Goal: Information Seeking & Learning: Learn about a topic

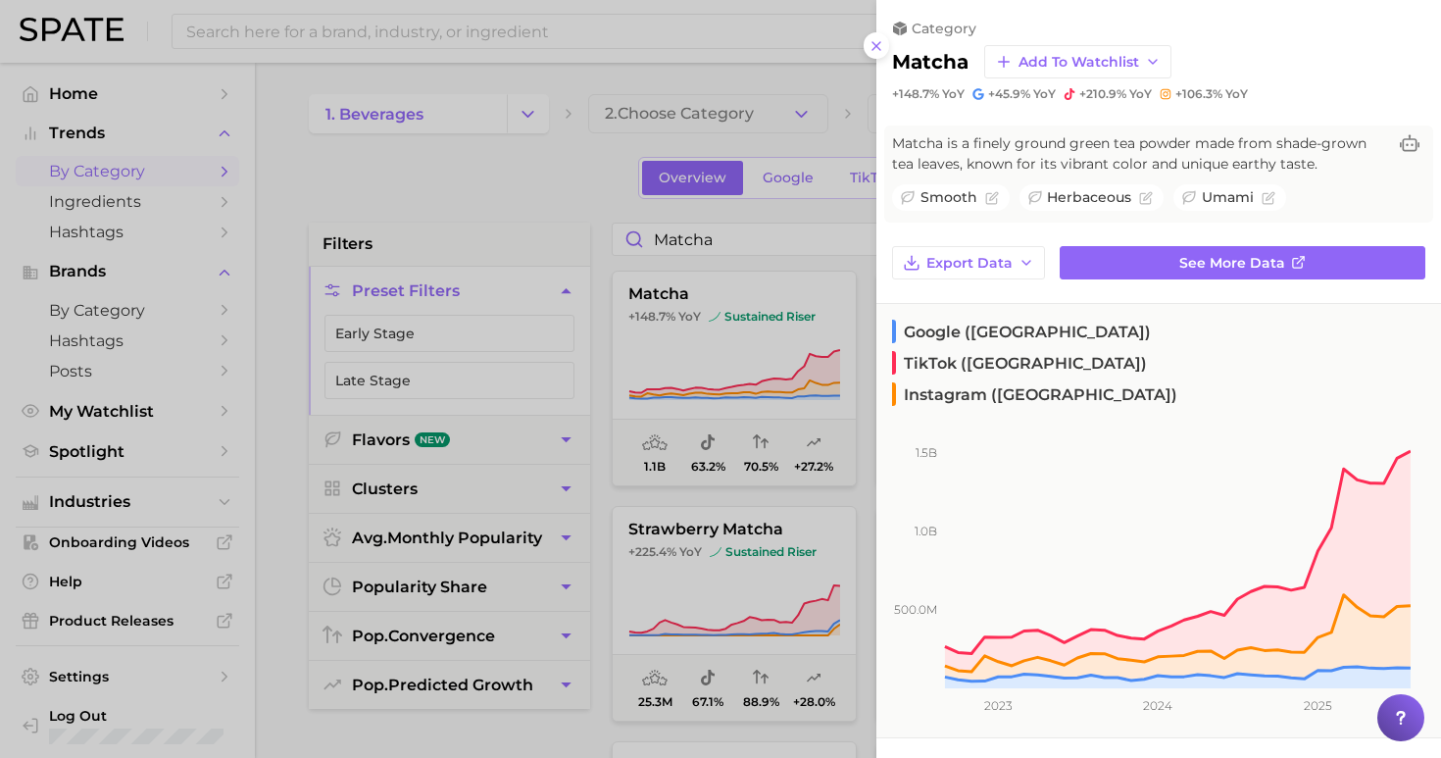
click at [497, 179] on div at bounding box center [720, 379] width 1441 height 758
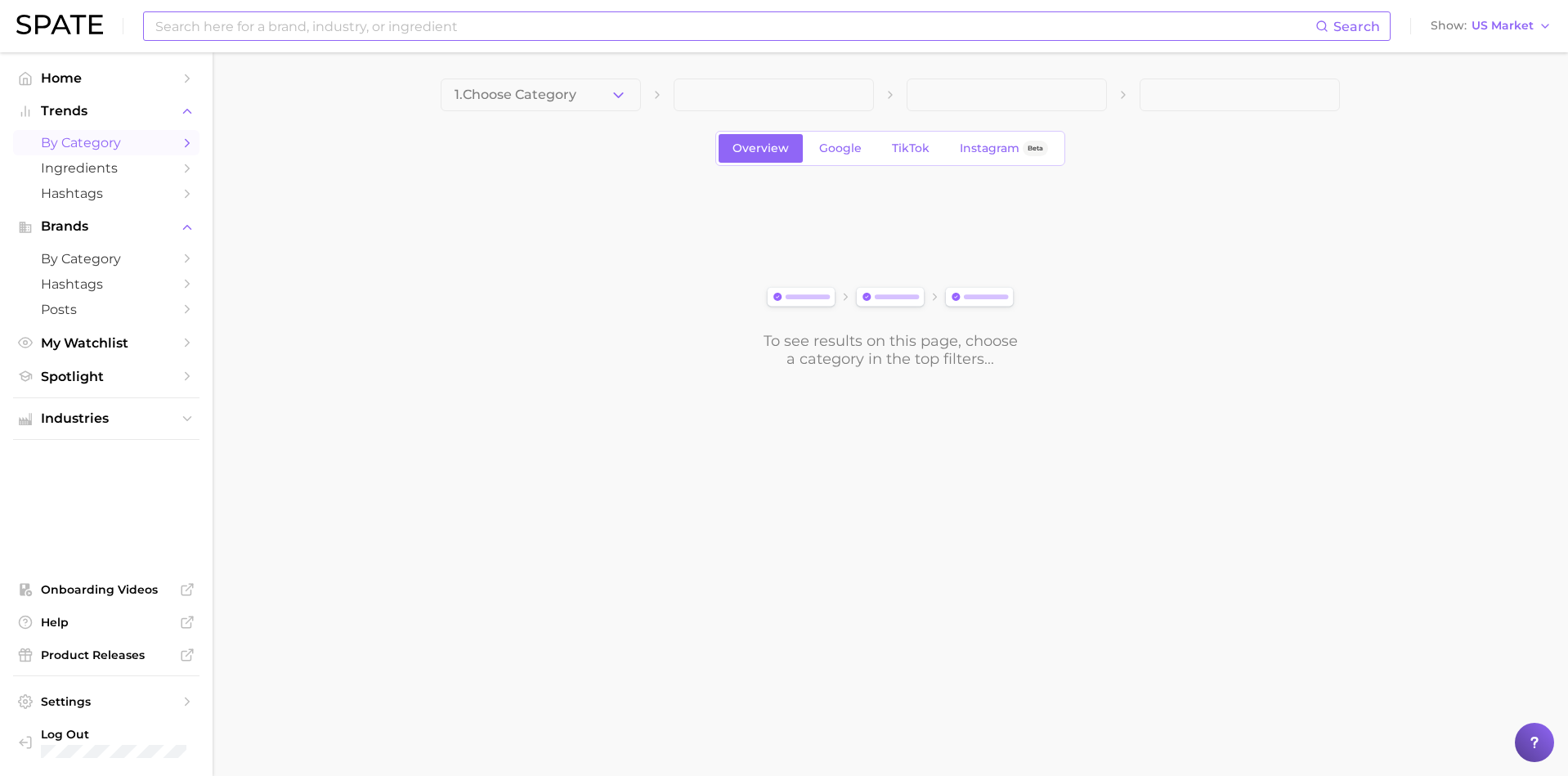
click at [499, 37] on input at bounding box center [734, 26] width 1162 height 28
type input "summit hill foods"
click at [854, 68] on button "Suggest" at bounding box center [853, 68] width 94 height 27
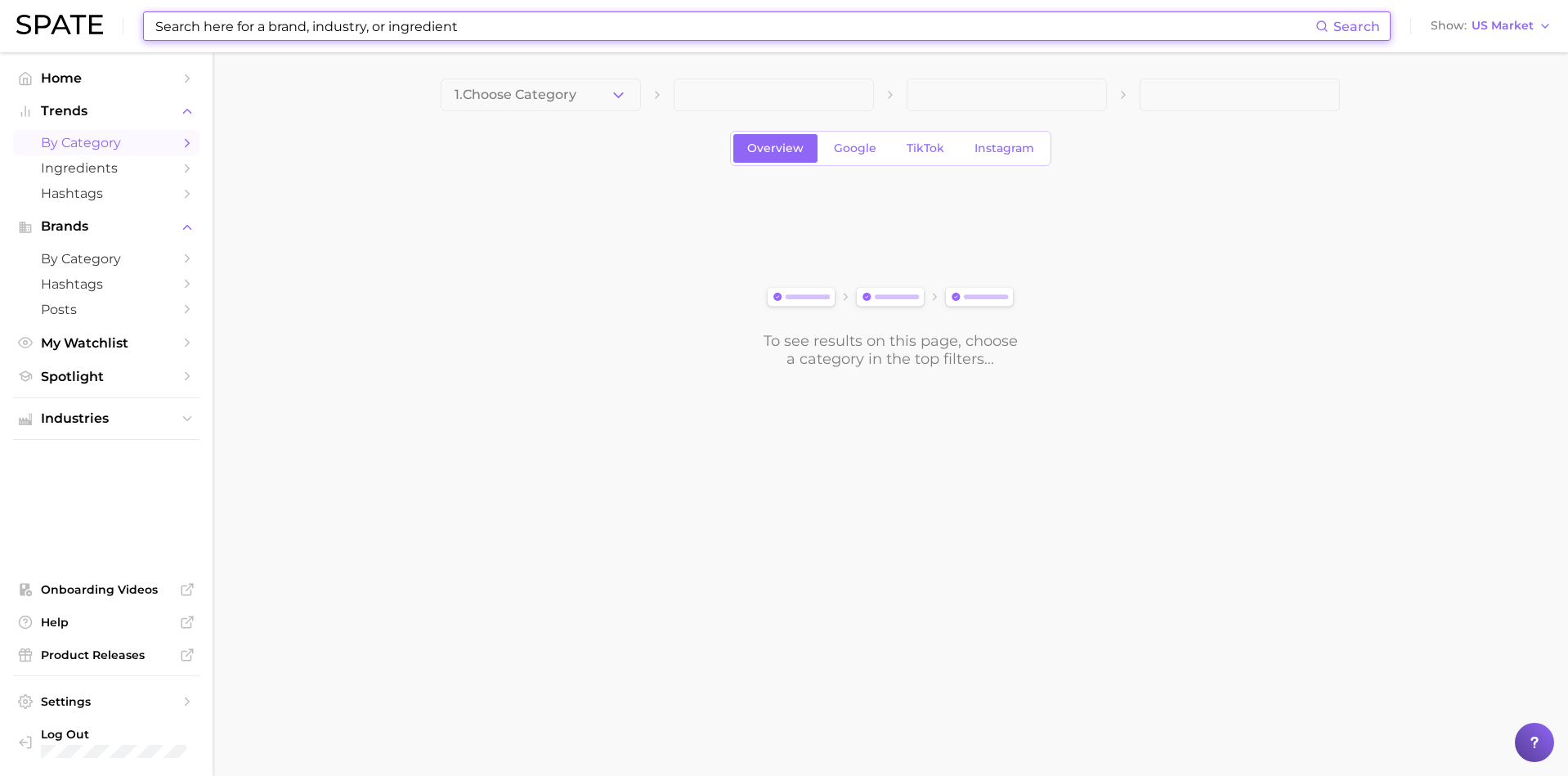
click at [538, 32] on input at bounding box center [734, 26] width 1162 height 28
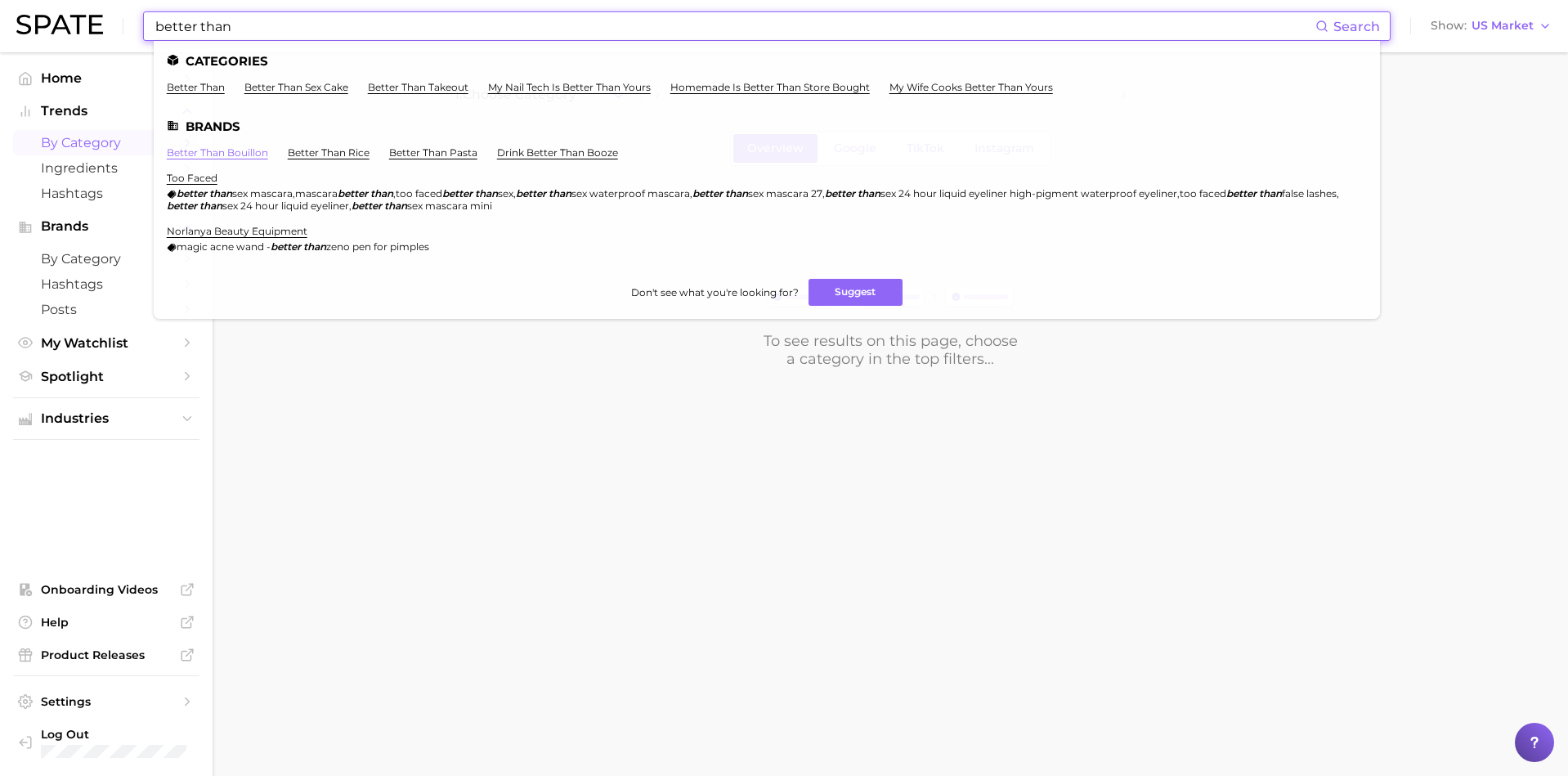
type input "better than"
click at [245, 153] on link "better than bouillon" at bounding box center [218, 152] width 102 height 13
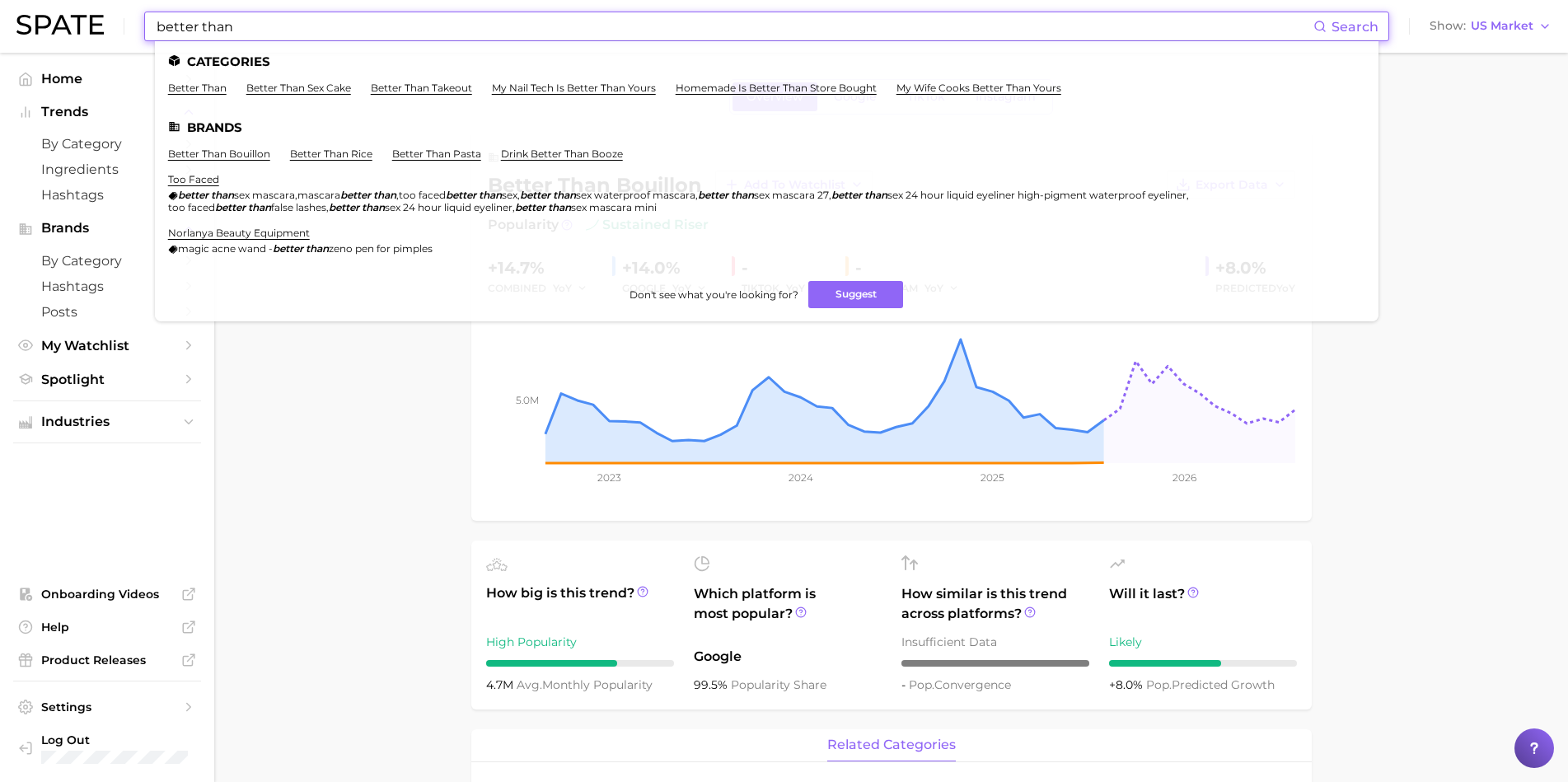
drag, startPoint x: 530, startPoint y: 31, endPoint x: 39, endPoint y: 31, distance: 491.0
click at [39, 31] on div "better than Search Categories better than better than sex cake better than take…" at bounding box center [784, 26] width 1535 height 53
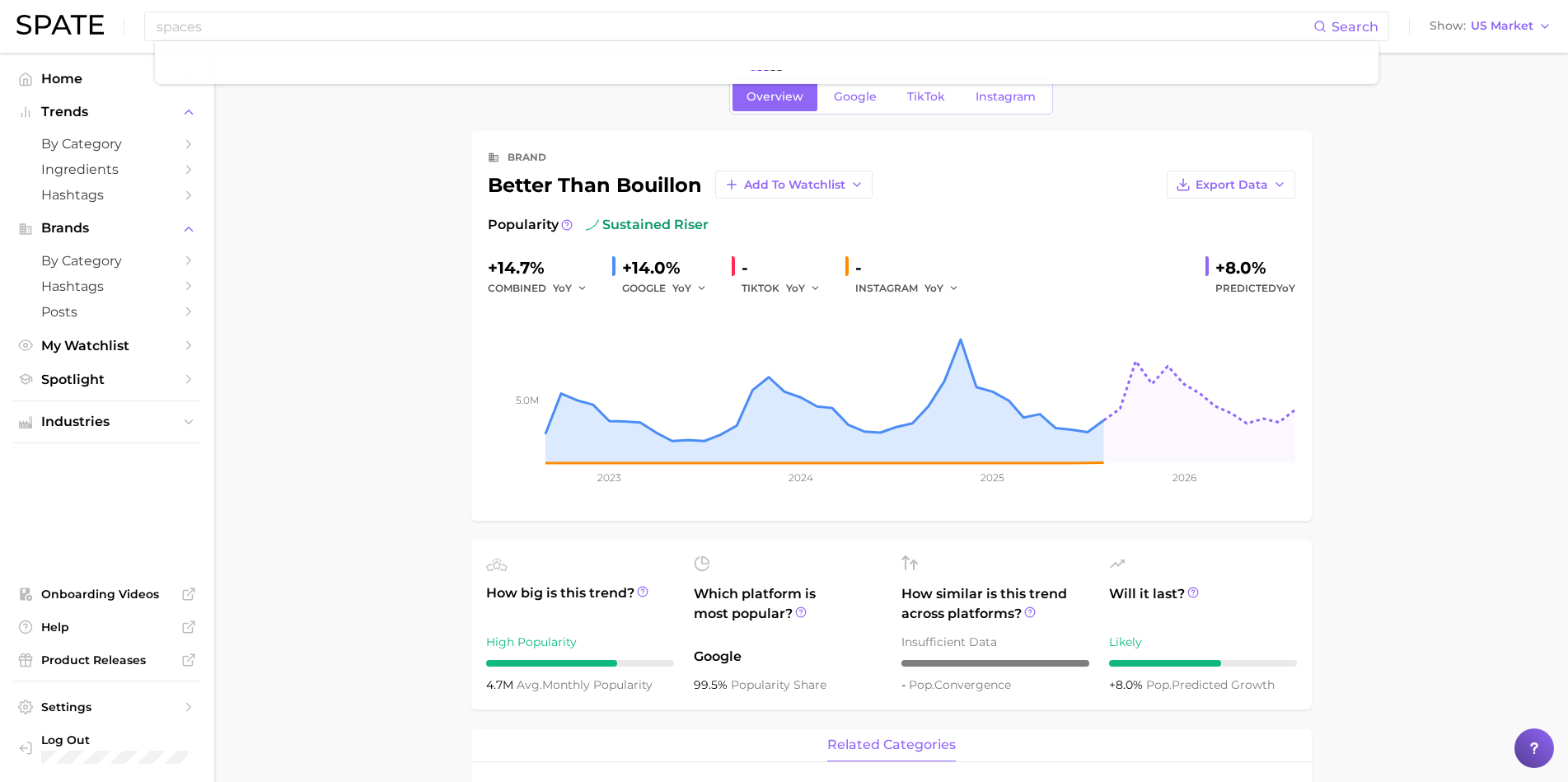
drag, startPoint x: 37, startPoint y: 27, endPoint x: 317, endPoint y: 88, distance: 286.6
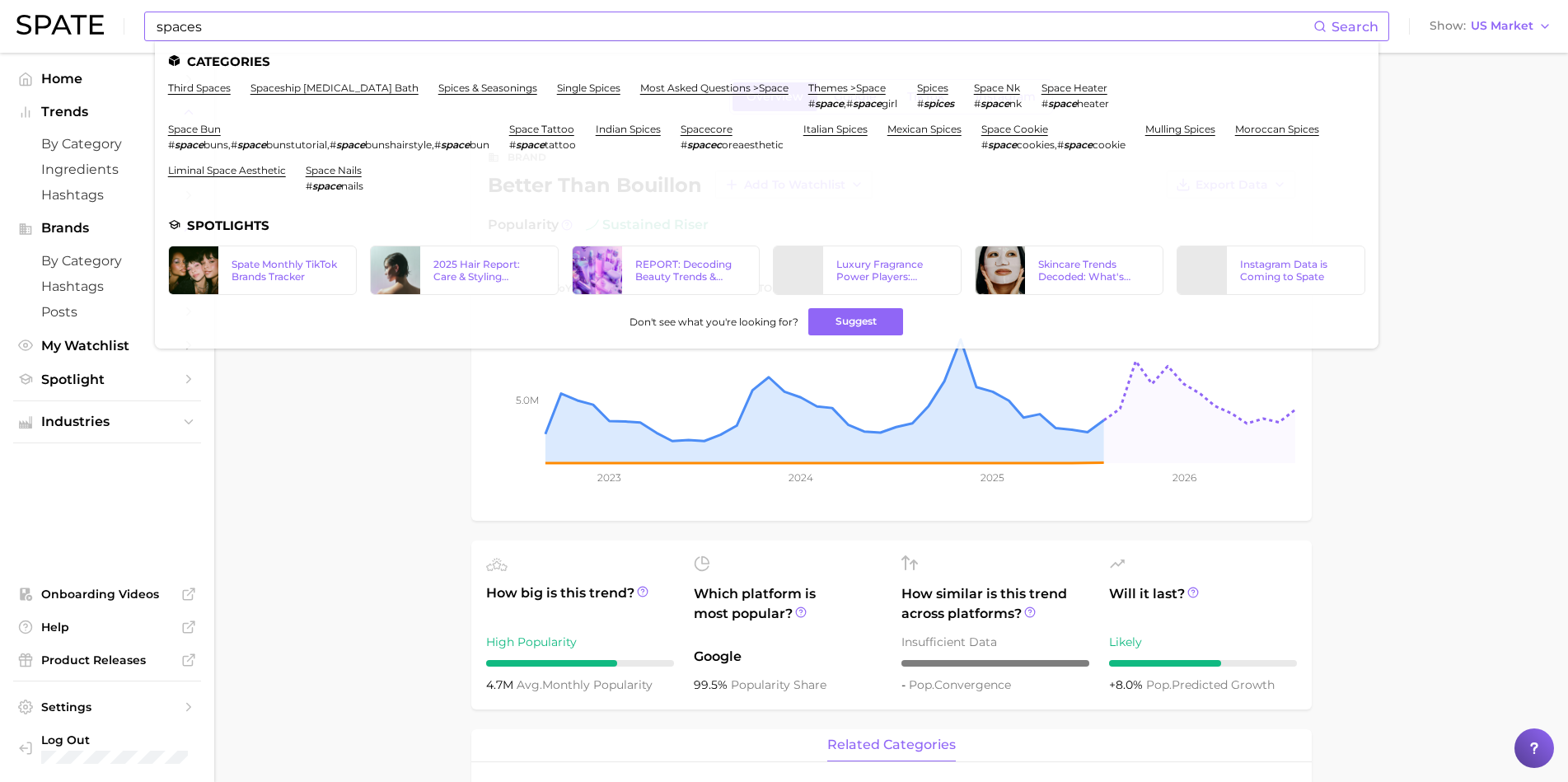
drag, startPoint x: 271, startPoint y: 23, endPoint x: 262, endPoint y: 26, distance: 9.5
click at [270, 23] on input "spaces" at bounding box center [734, 26] width 1159 height 28
drag, startPoint x: 182, startPoint y: 28, endPoint x: 112, endPoint y: 27, distance: 70.0
click at [112, 27] on div "spaces Search Categories third spaces spaceship whitening bath spices & seasoni…" at bounding box center [784, 26] width 1535 height 53
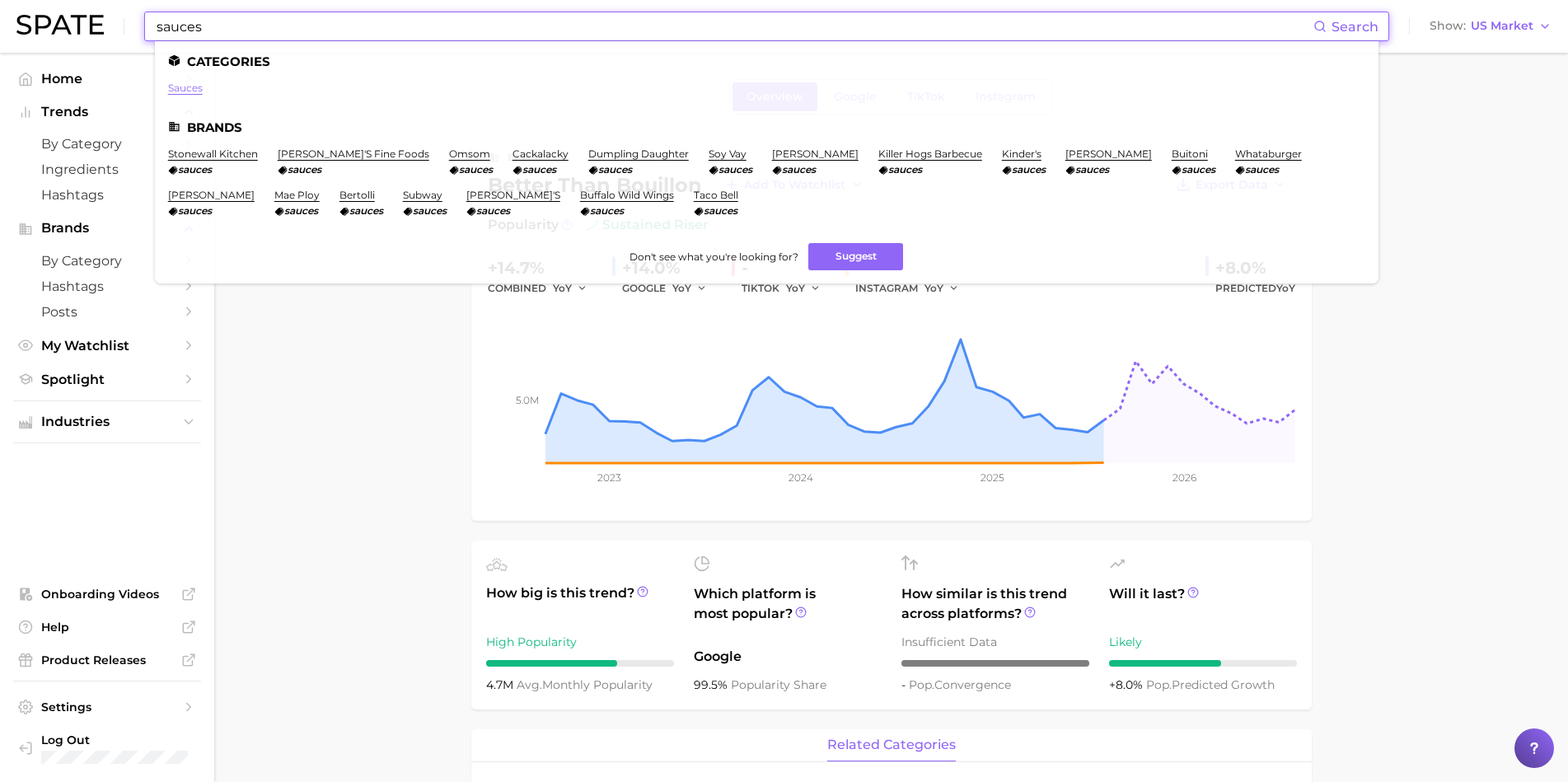
type input "sauces"
click at [186, 88] on link "sauces" at bounding box center [185, 87] width 34 height 13
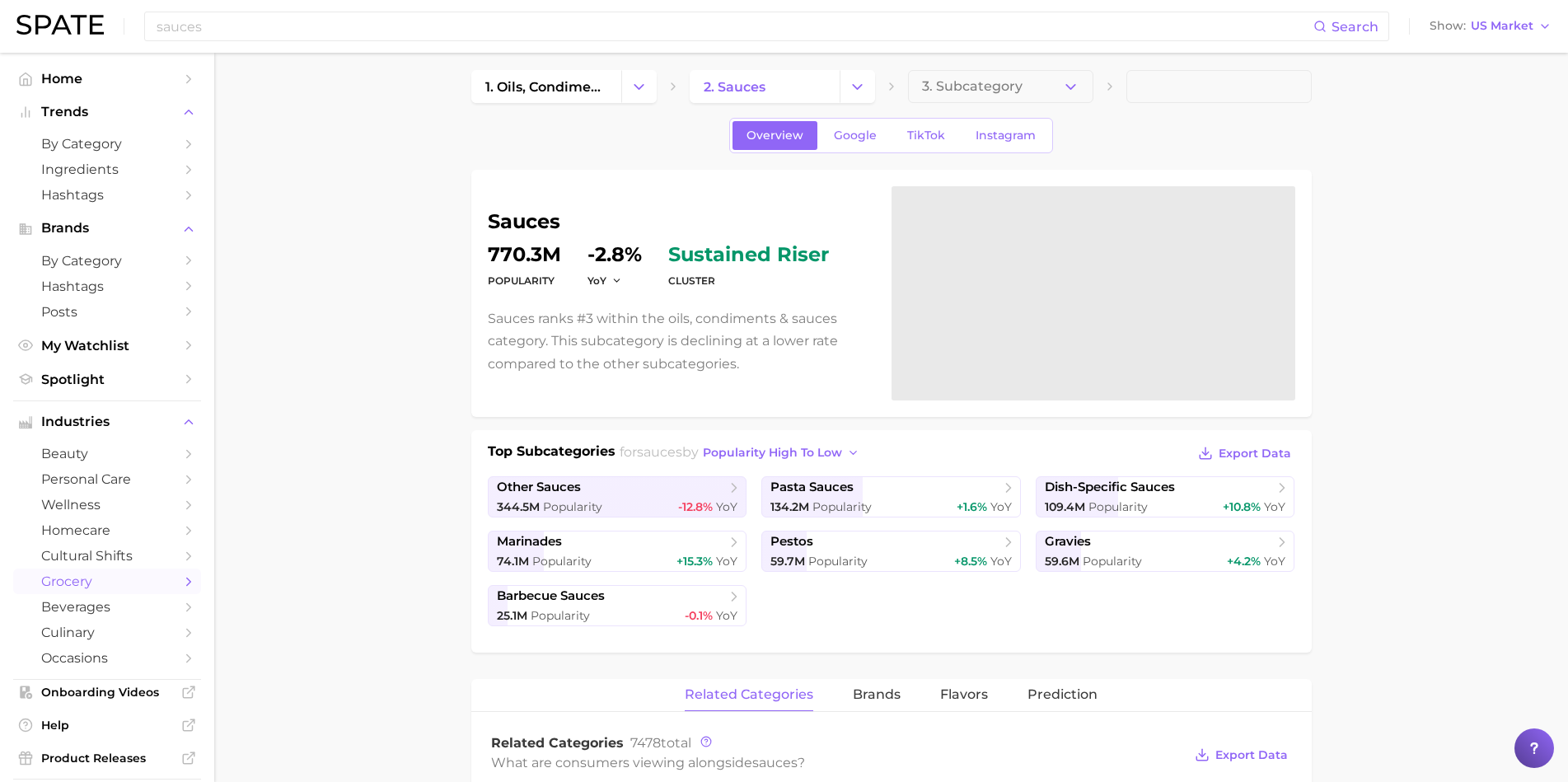
scroll to position [32, 0]
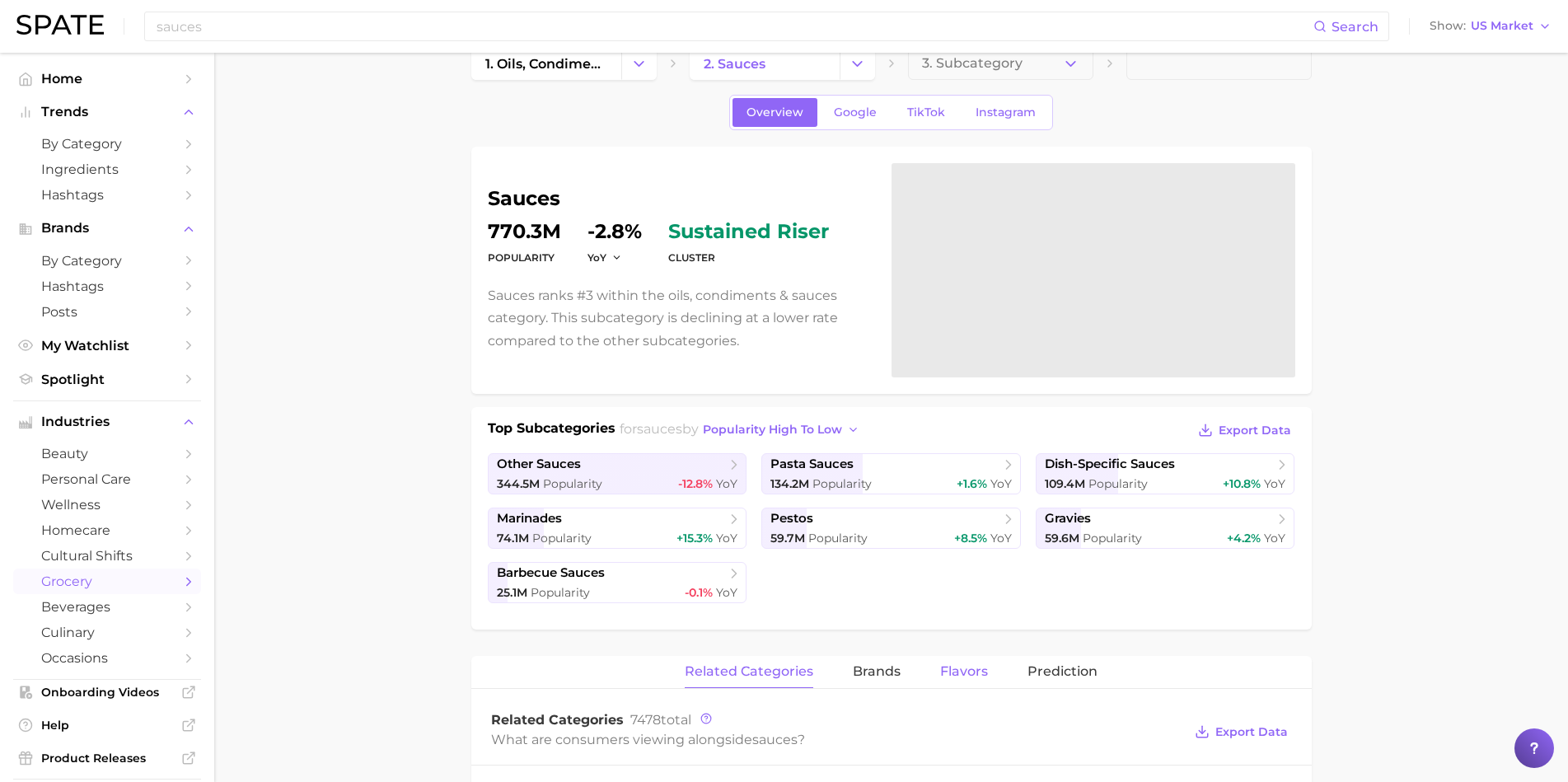
click at [961, 664] on span "Flavors" at bounding box center [964, 672] width 48 height 15
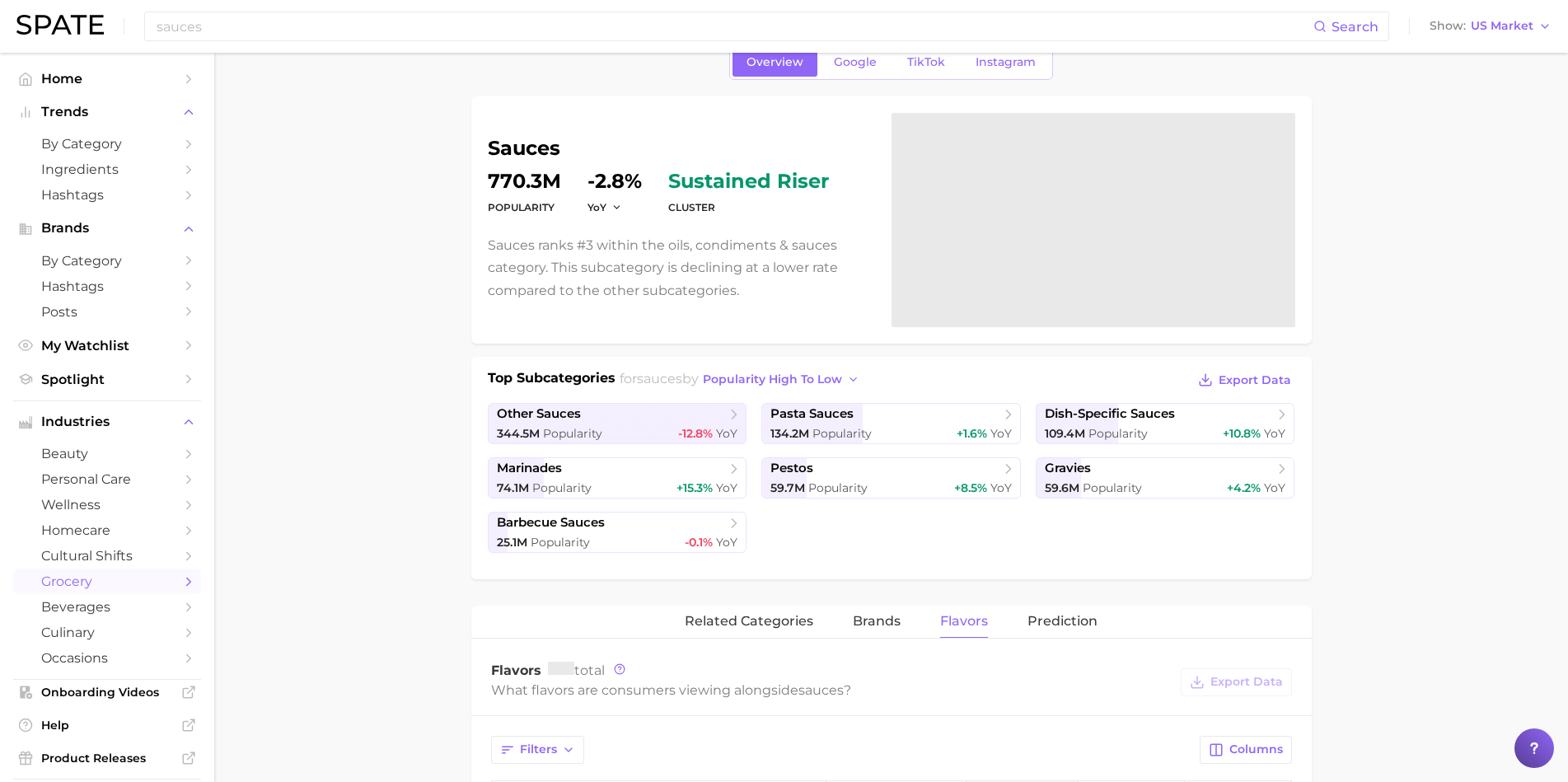
scroll to position [316, 0]
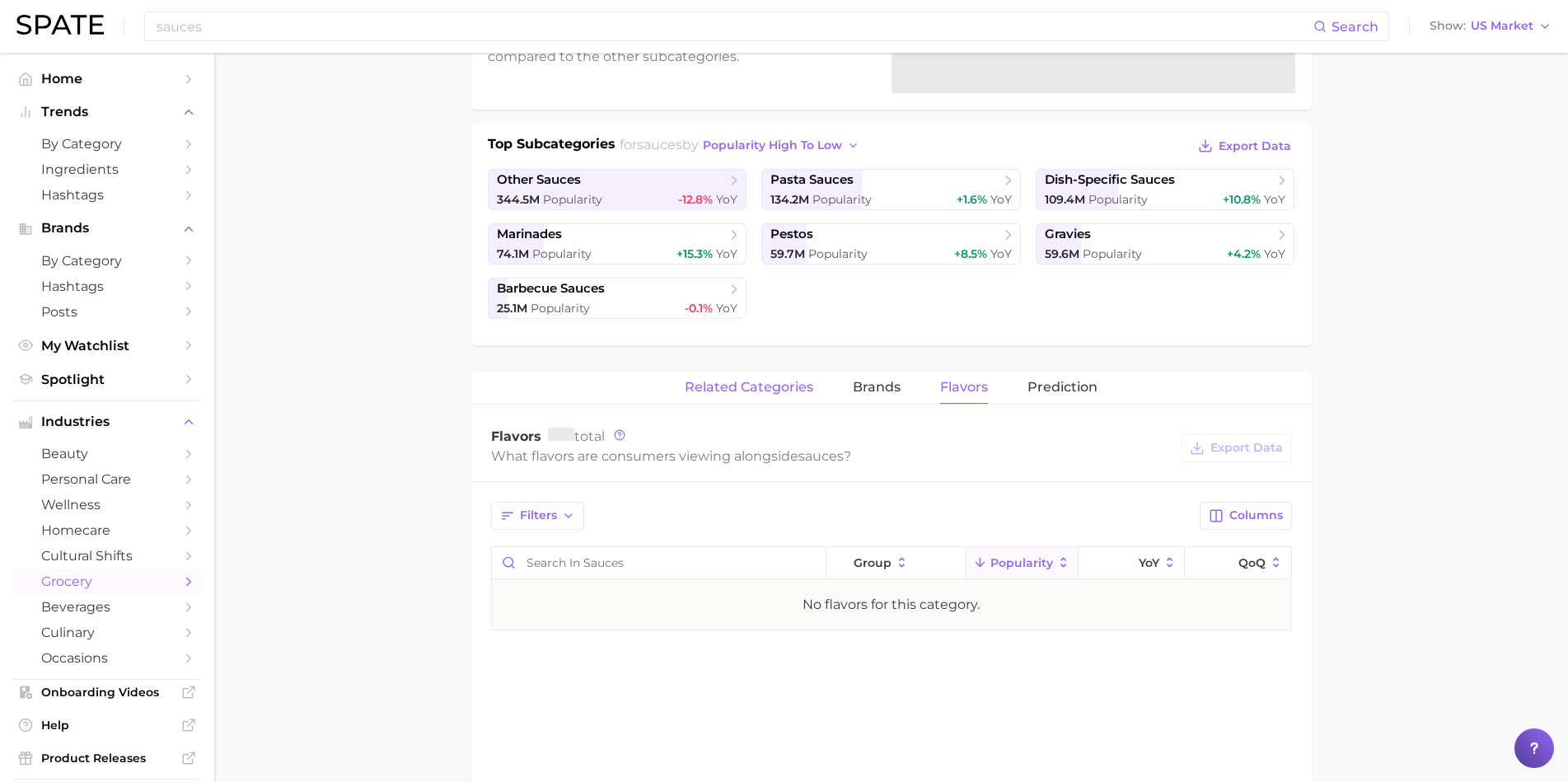
click at [750, 388] on span "related categories" at bounding box center [748, 388] width 129 height 15
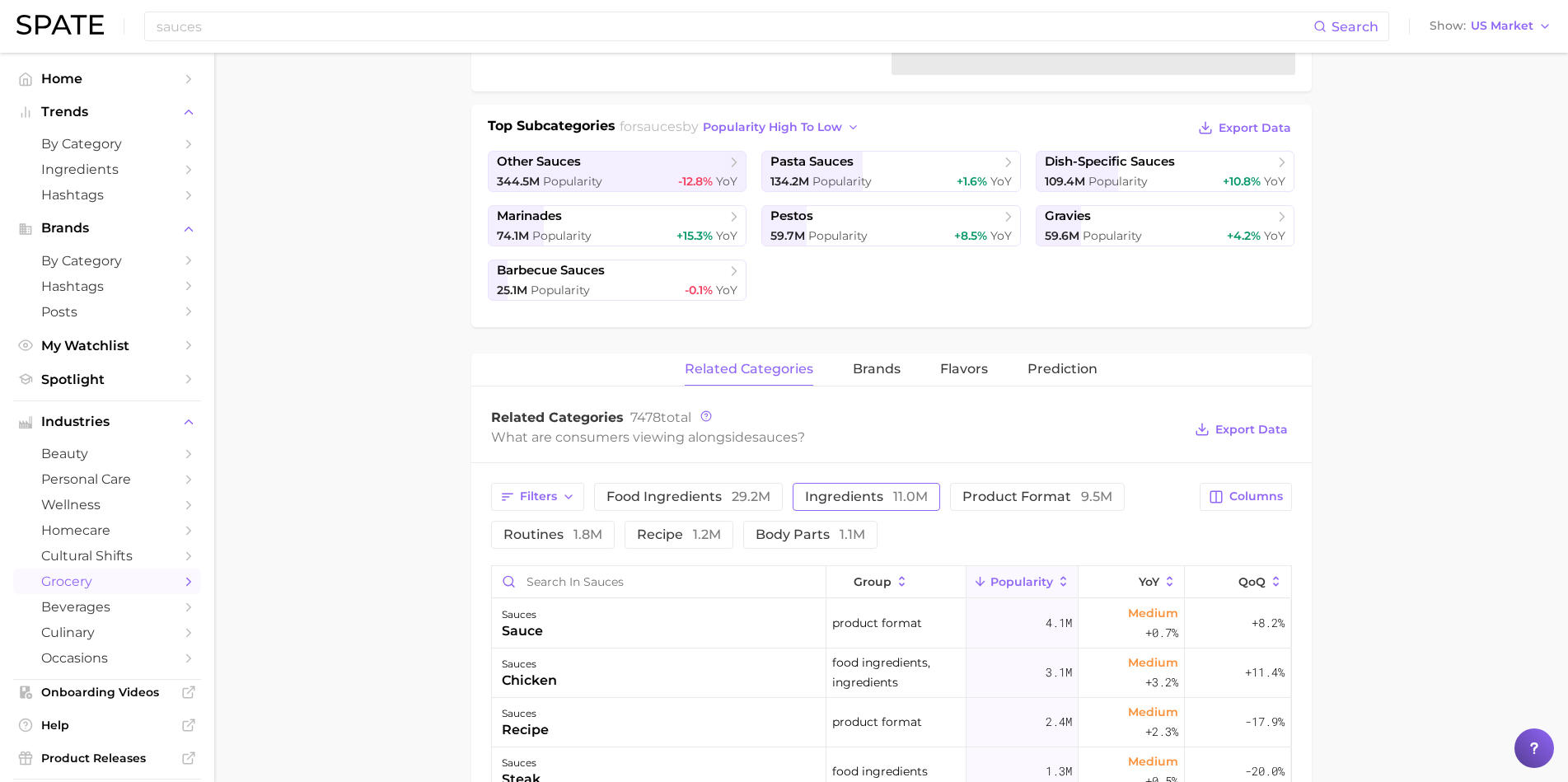
scroll to position [376, 0]
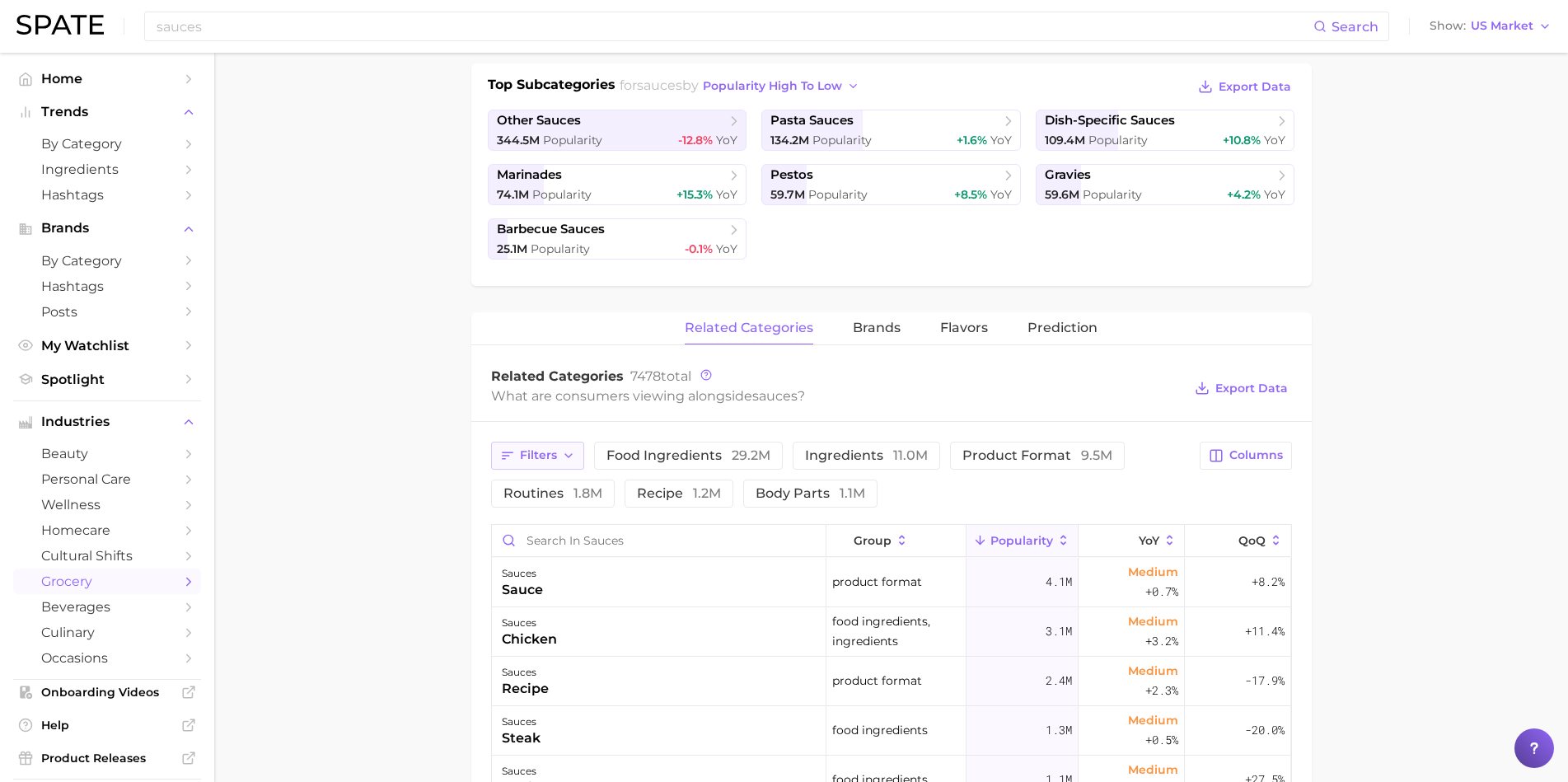
click at [562, 459] on icon "button" at bounding box center [568, 456] width 13 height 13
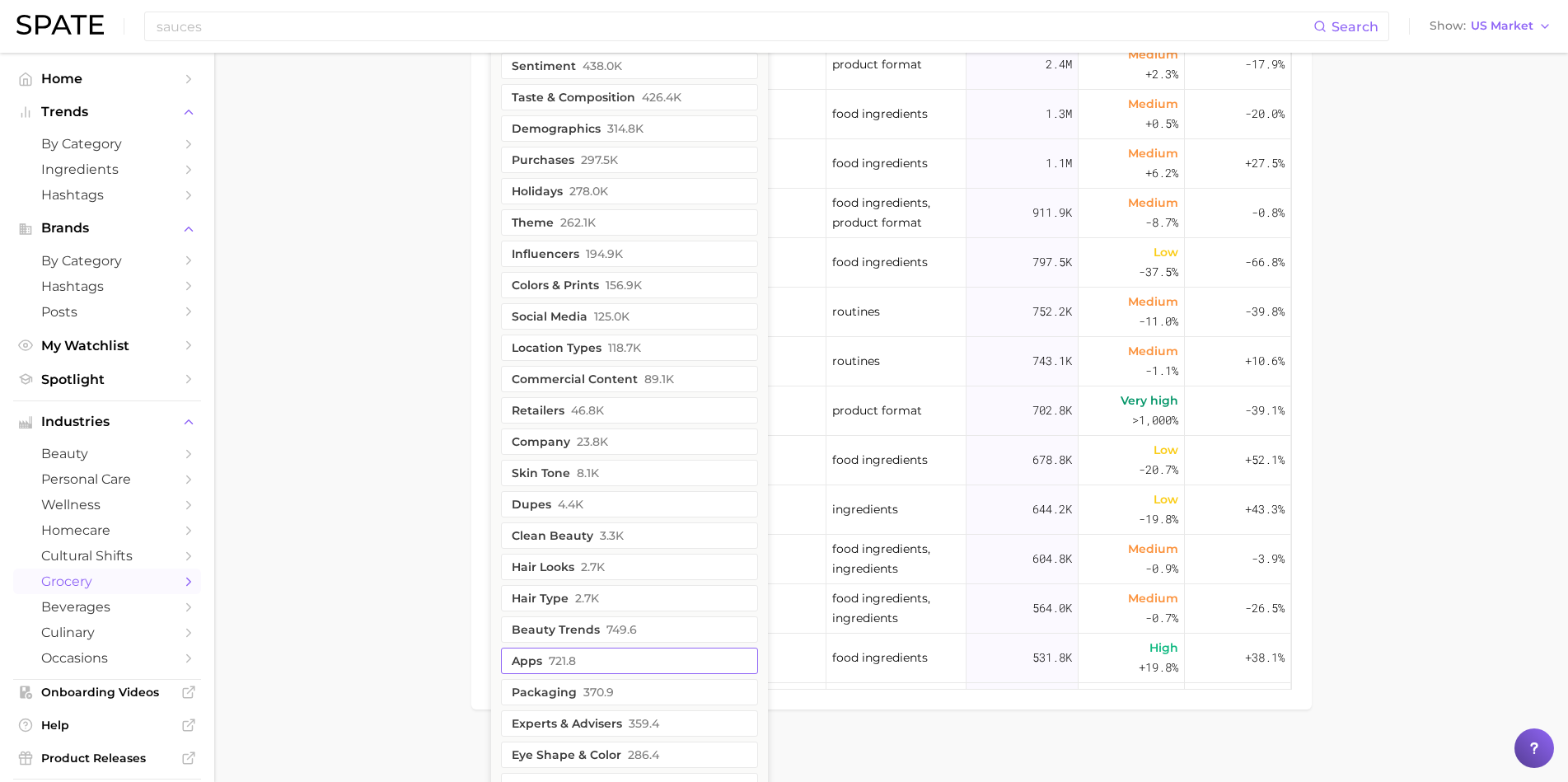
scroll to position [1112, 0]
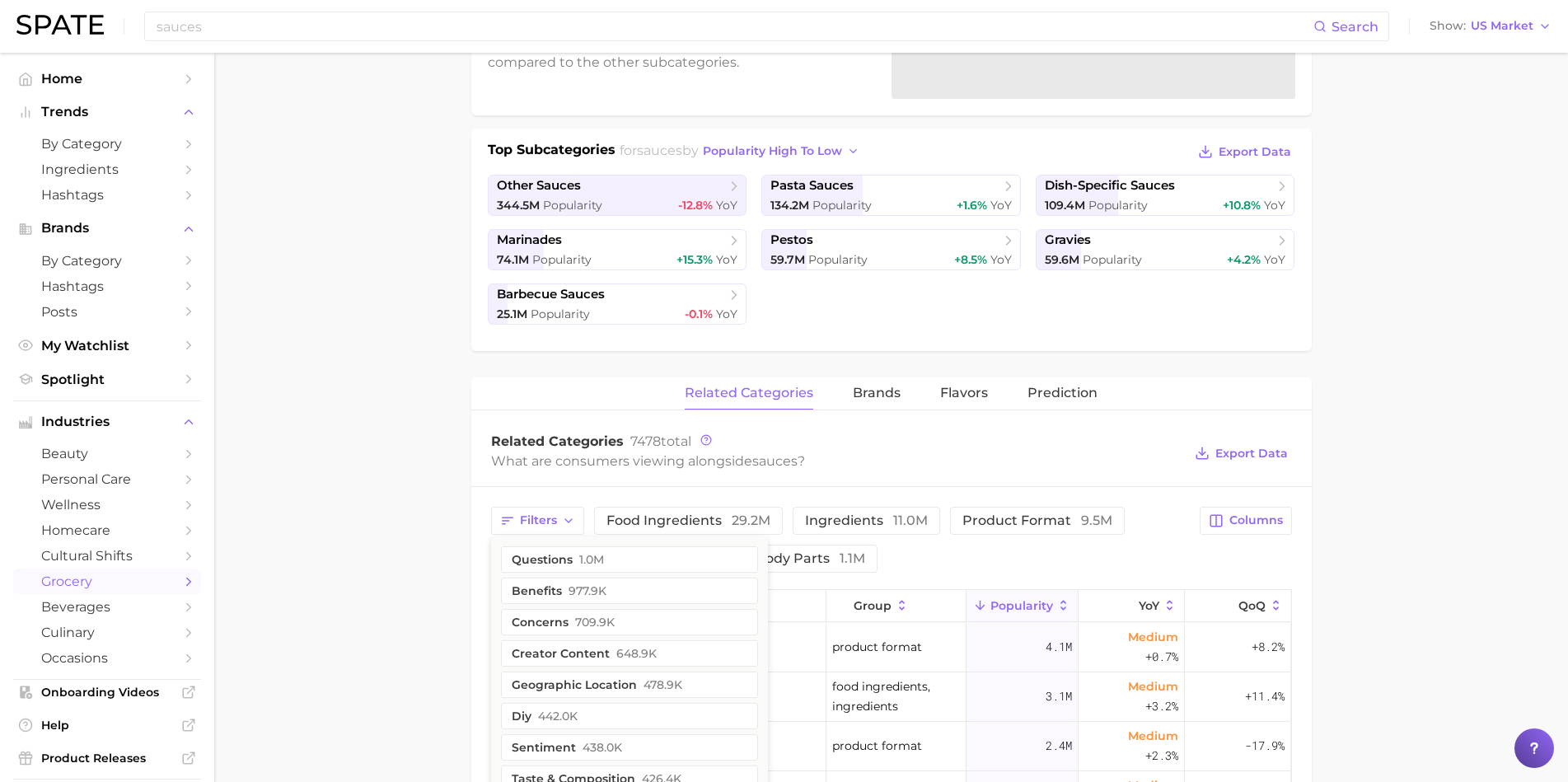
click at [372, 529] on main "1. oils, condiments & sauces 2. sauces 3. Subcategory Overview Google TikTok In…" at bounding box center [891, 607] width 1354 height 1731
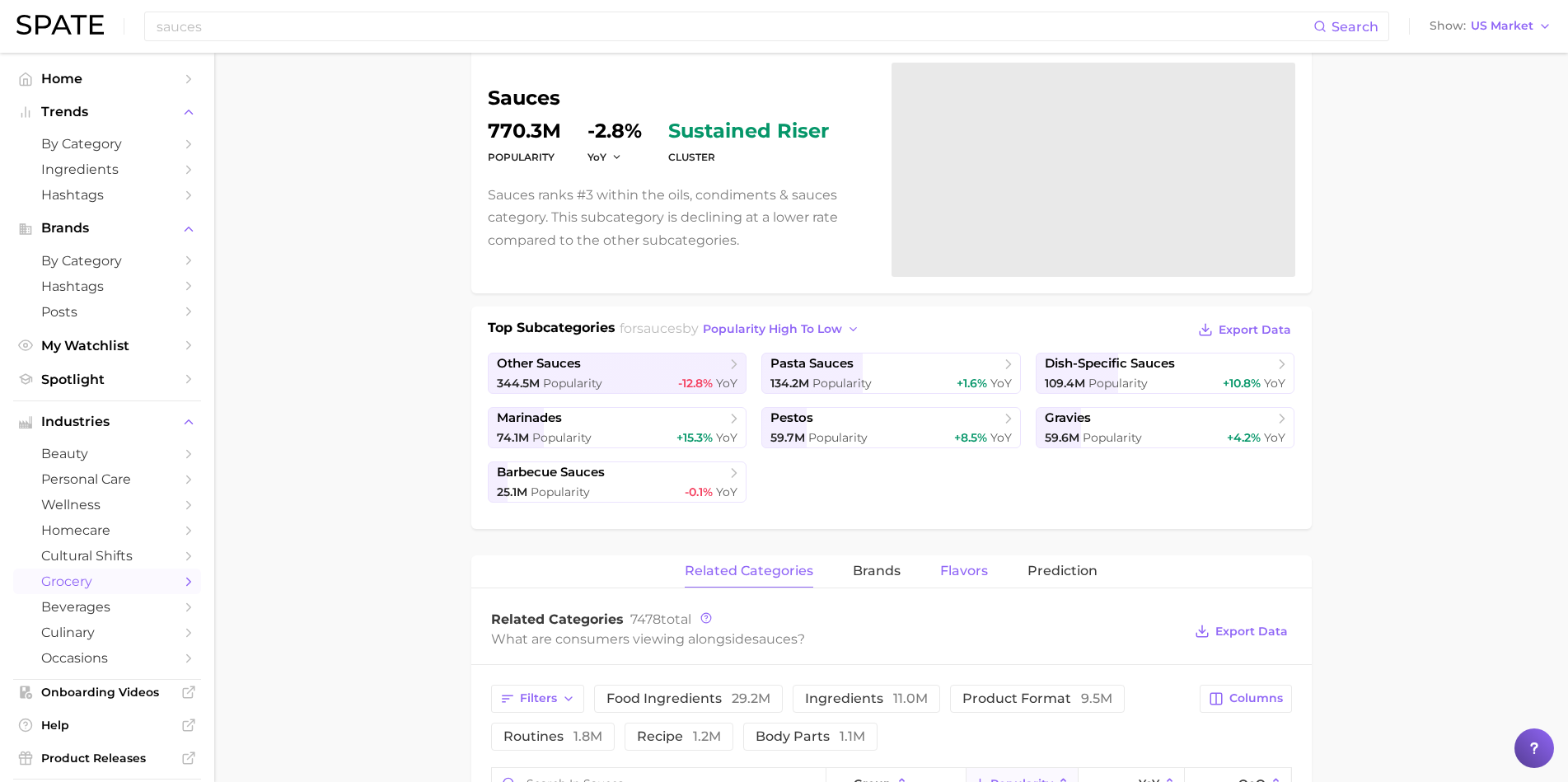
scroll to position [157, 0]
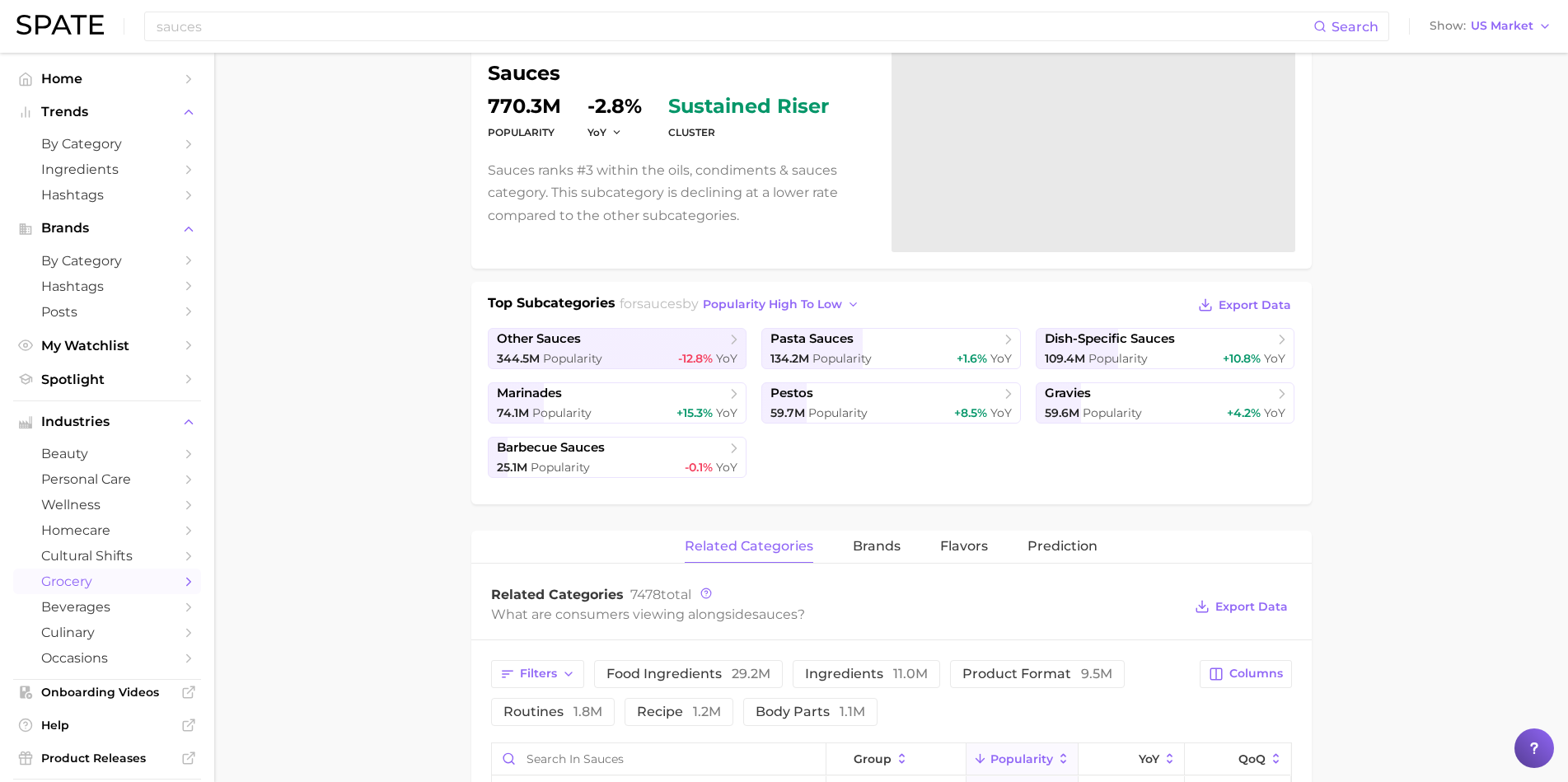
click at [1014, 551] on div "related categories brands Flavors Prediction" at bounding box center [892, 547] width 841 height 33
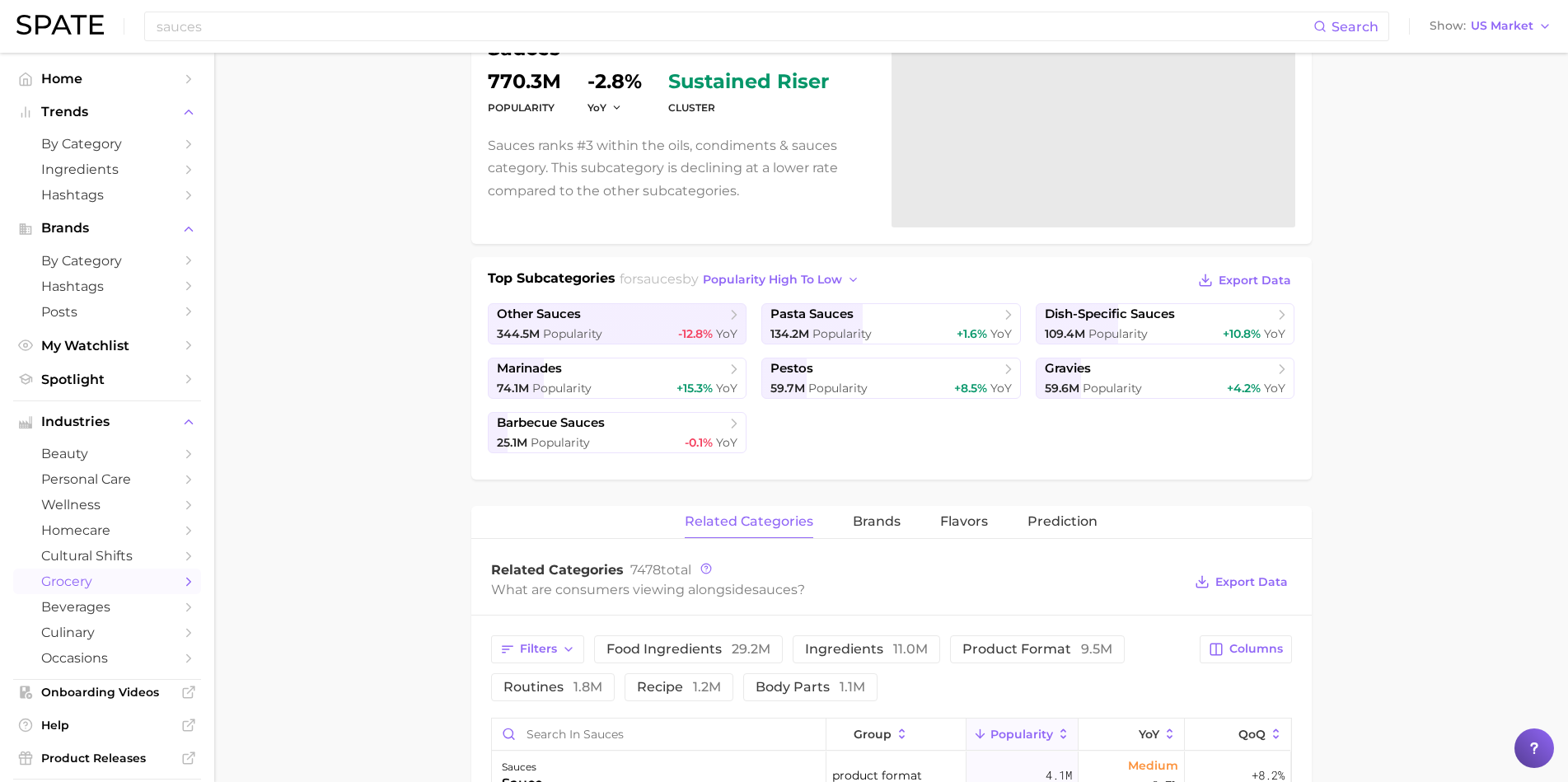
click at [980, 523] on div "related categories brands Flavors Prediction" at bounding box center [892, 522] width 841 height 33
click at [955, 526] on span "Flavors" at bounding box center [964, 522] width 48 height 15
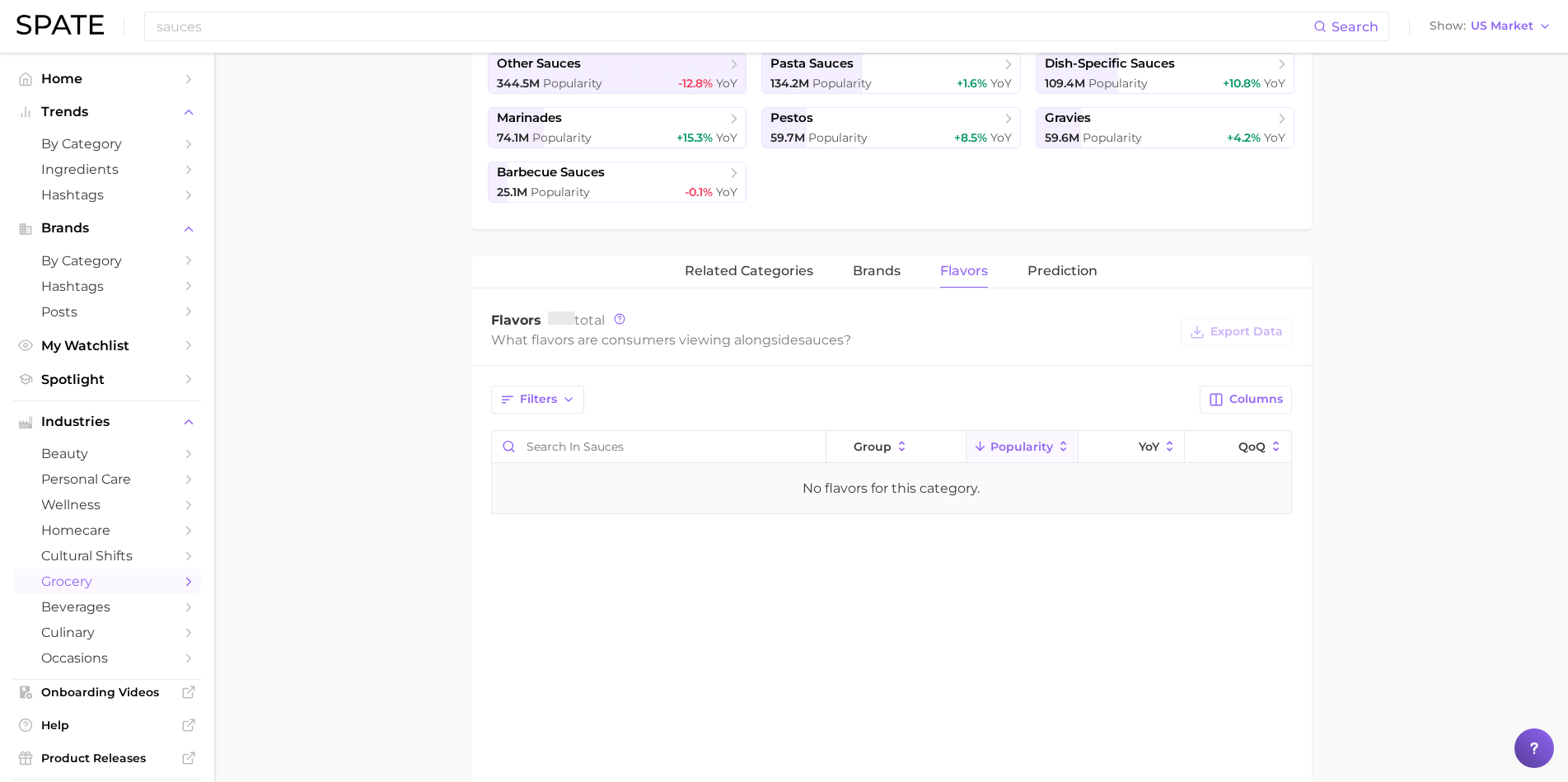
scroll to position [0, 0]
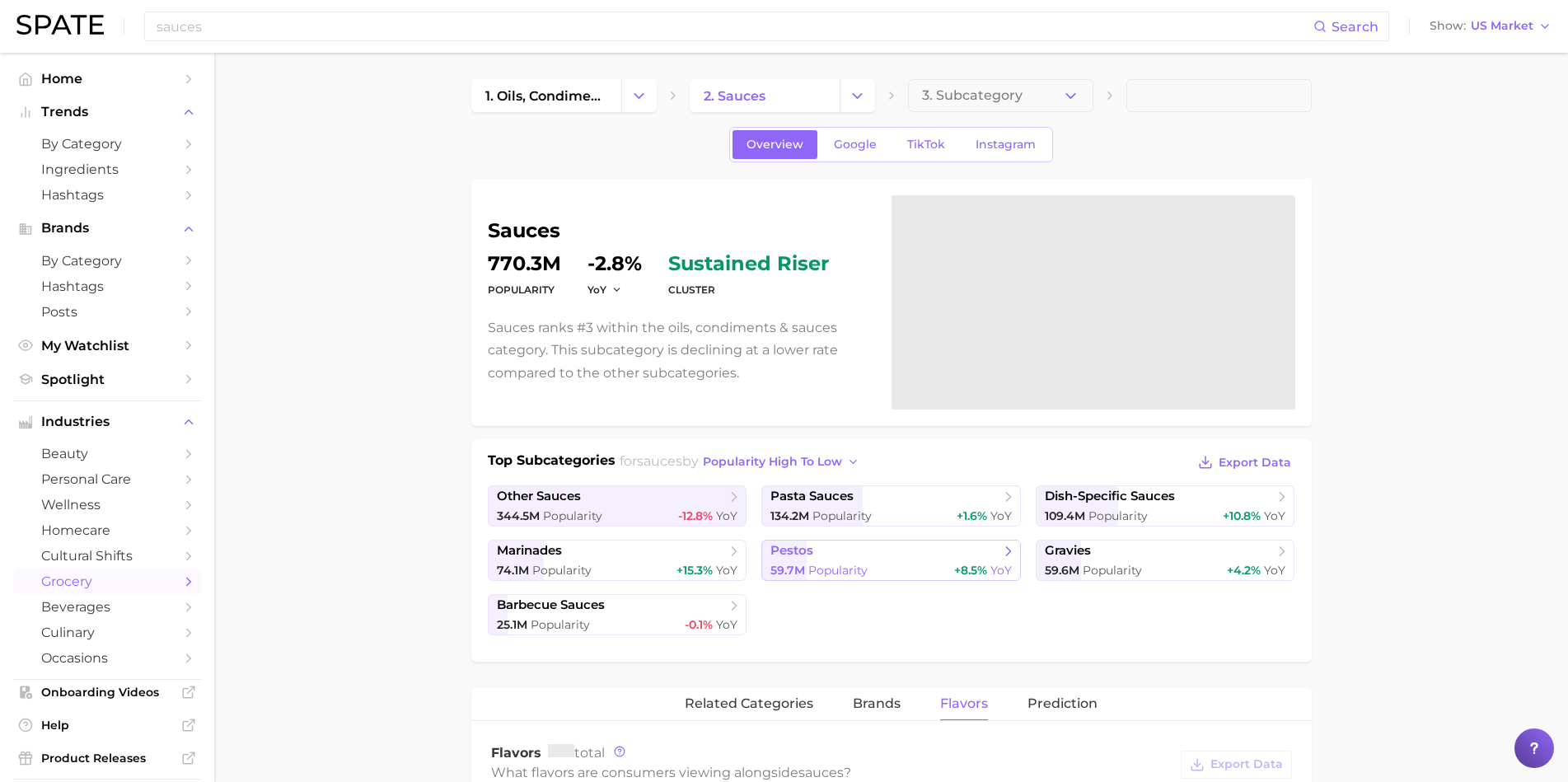
click at [840, 552] on span "pestos" at bounding box center [884, 552] width 229 height 17
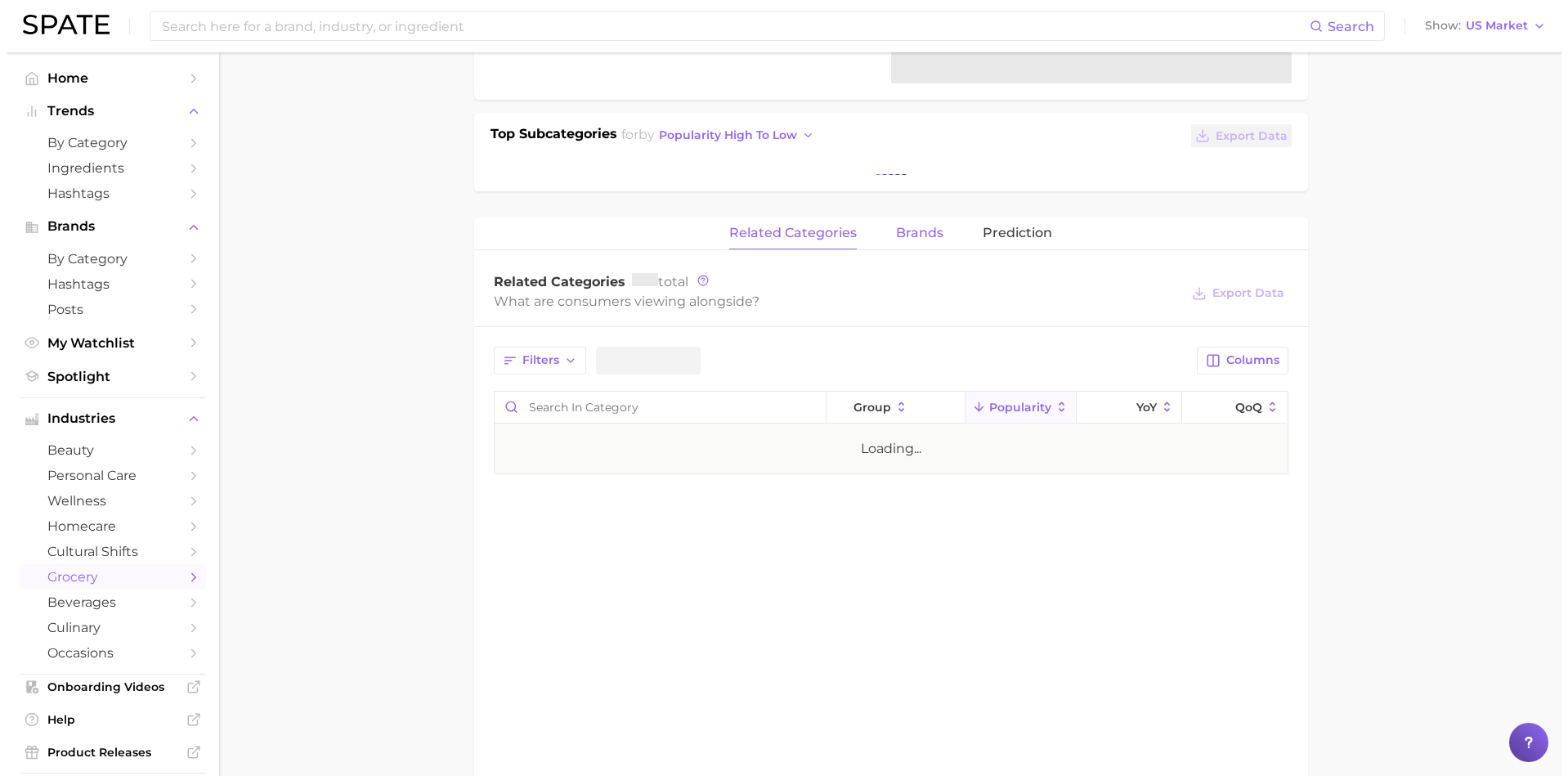
scroll to position [509, 0]
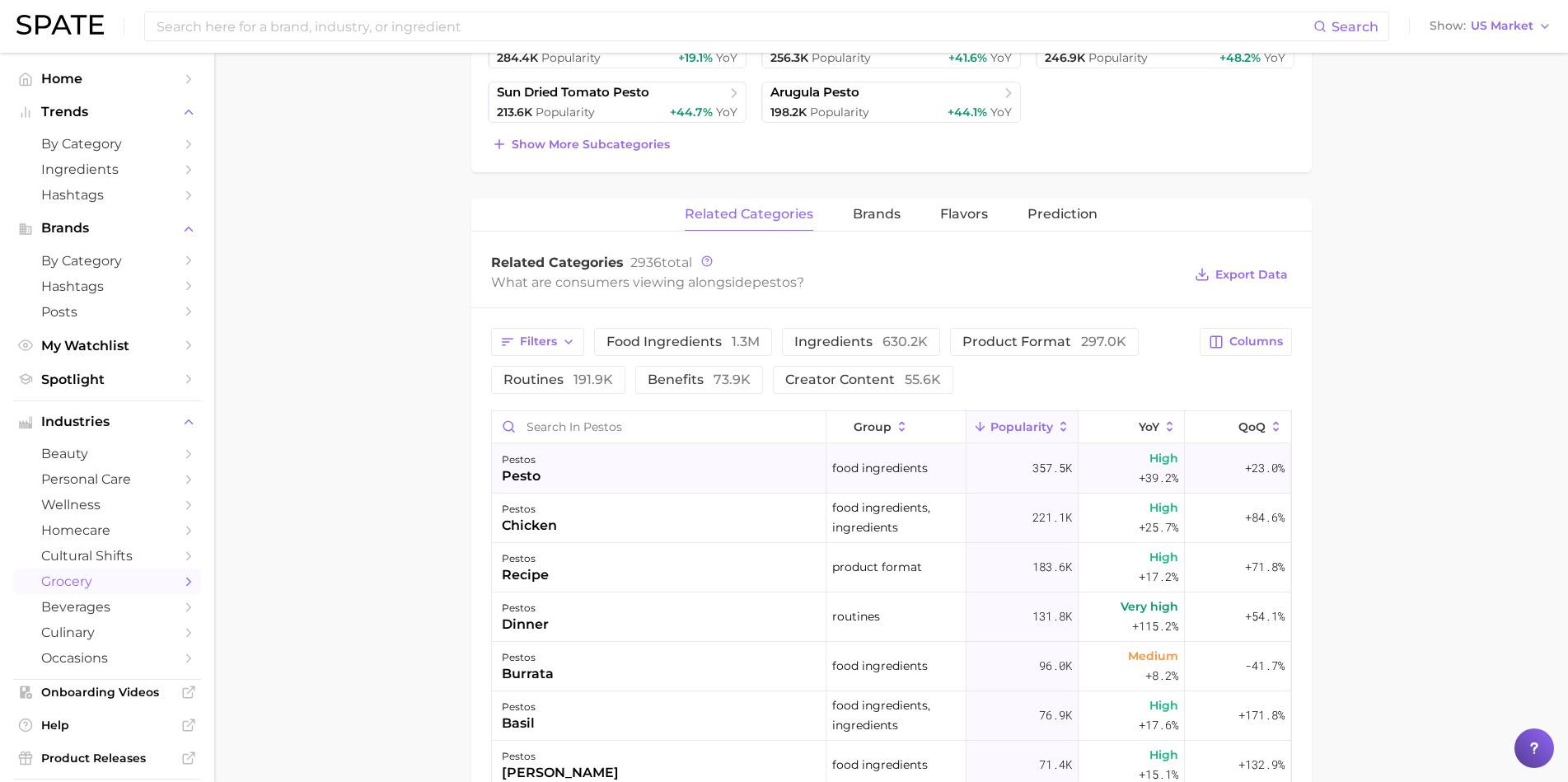
click at [679, 468] on div "pestos pesto" at bounding box center [659, 468] width 335 height 50
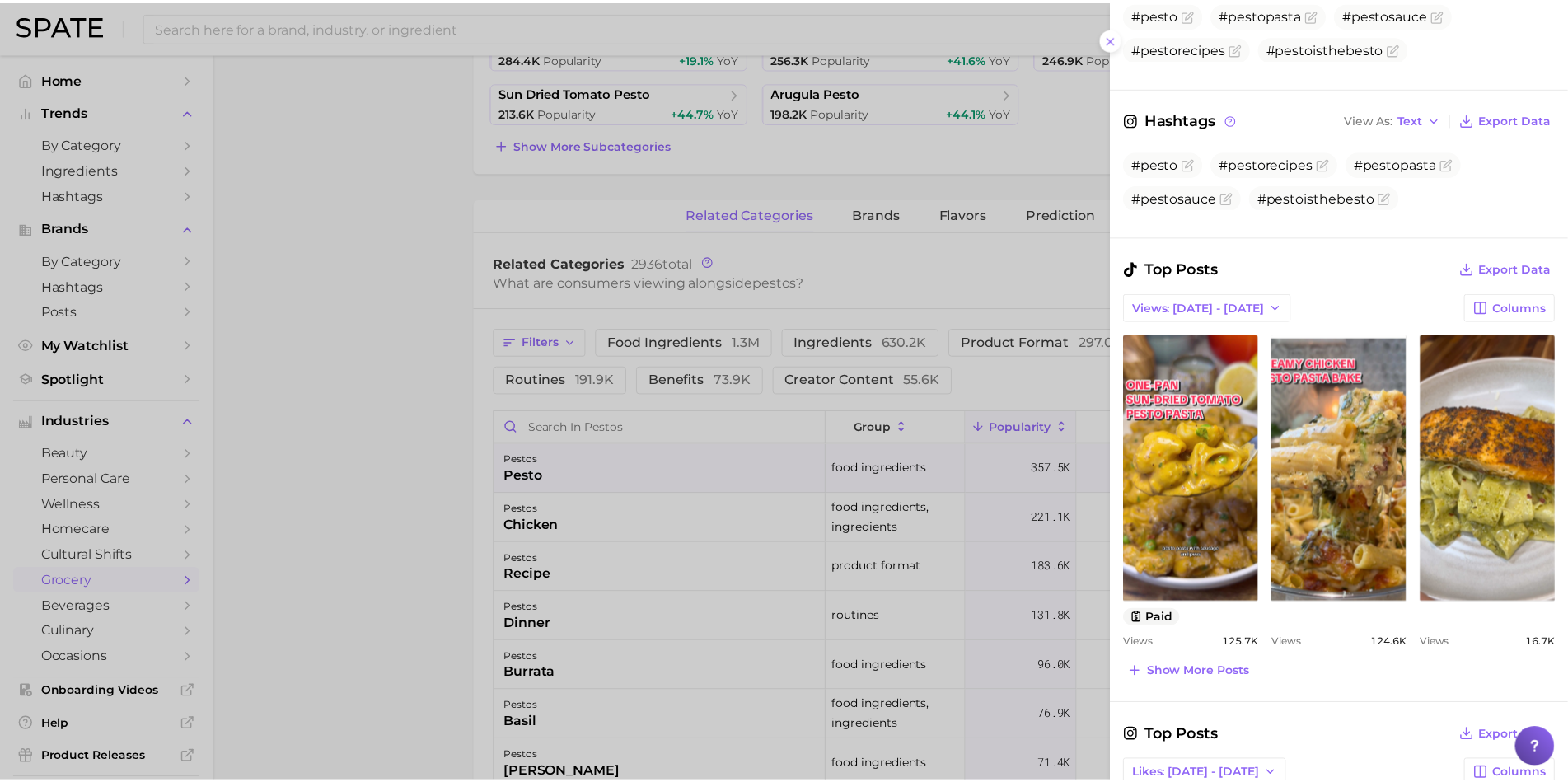
scroll to position [0, 0]
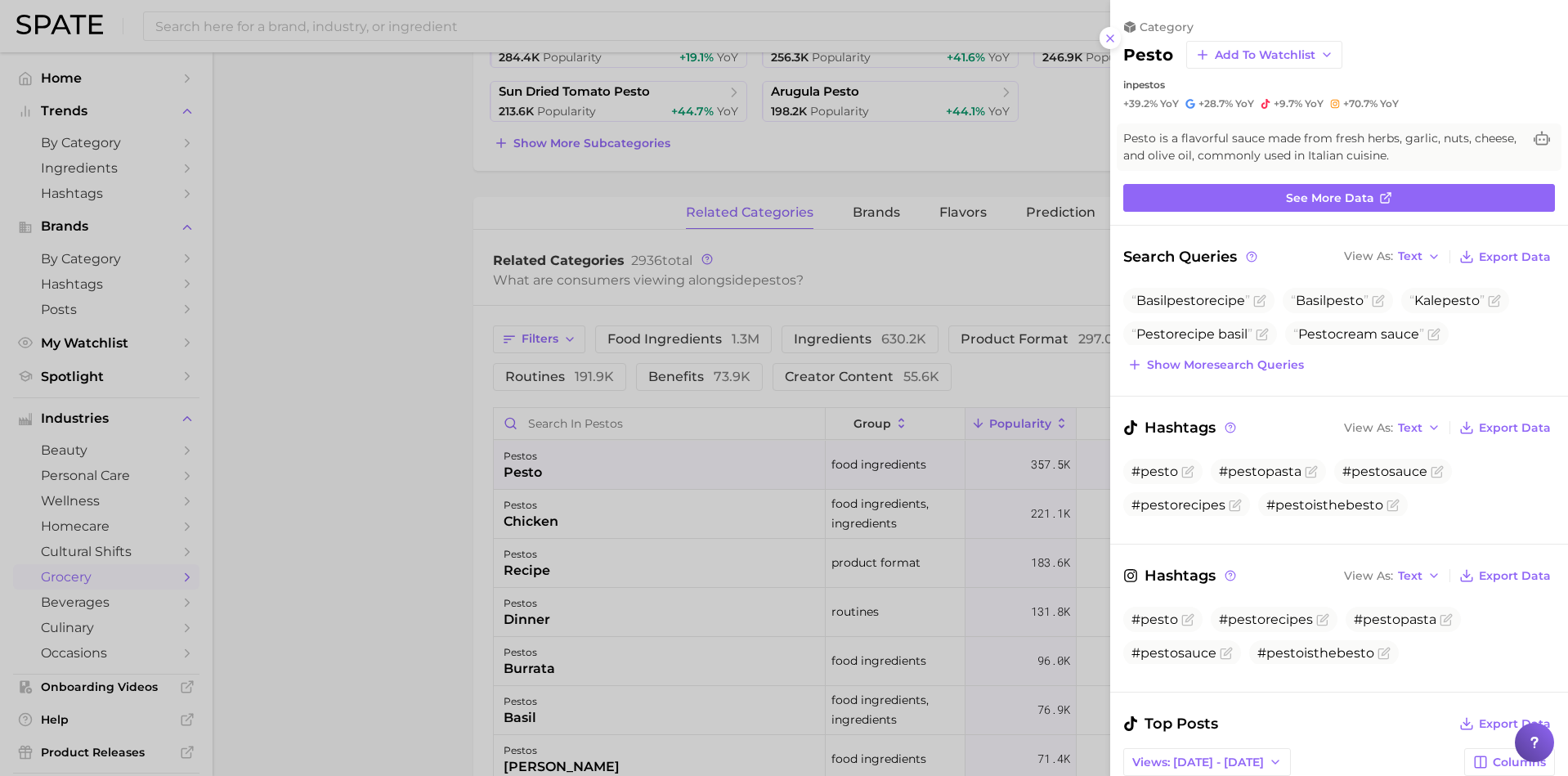
click at [711, 513] on div at bounding box center [784, 388] width 1568 height 776
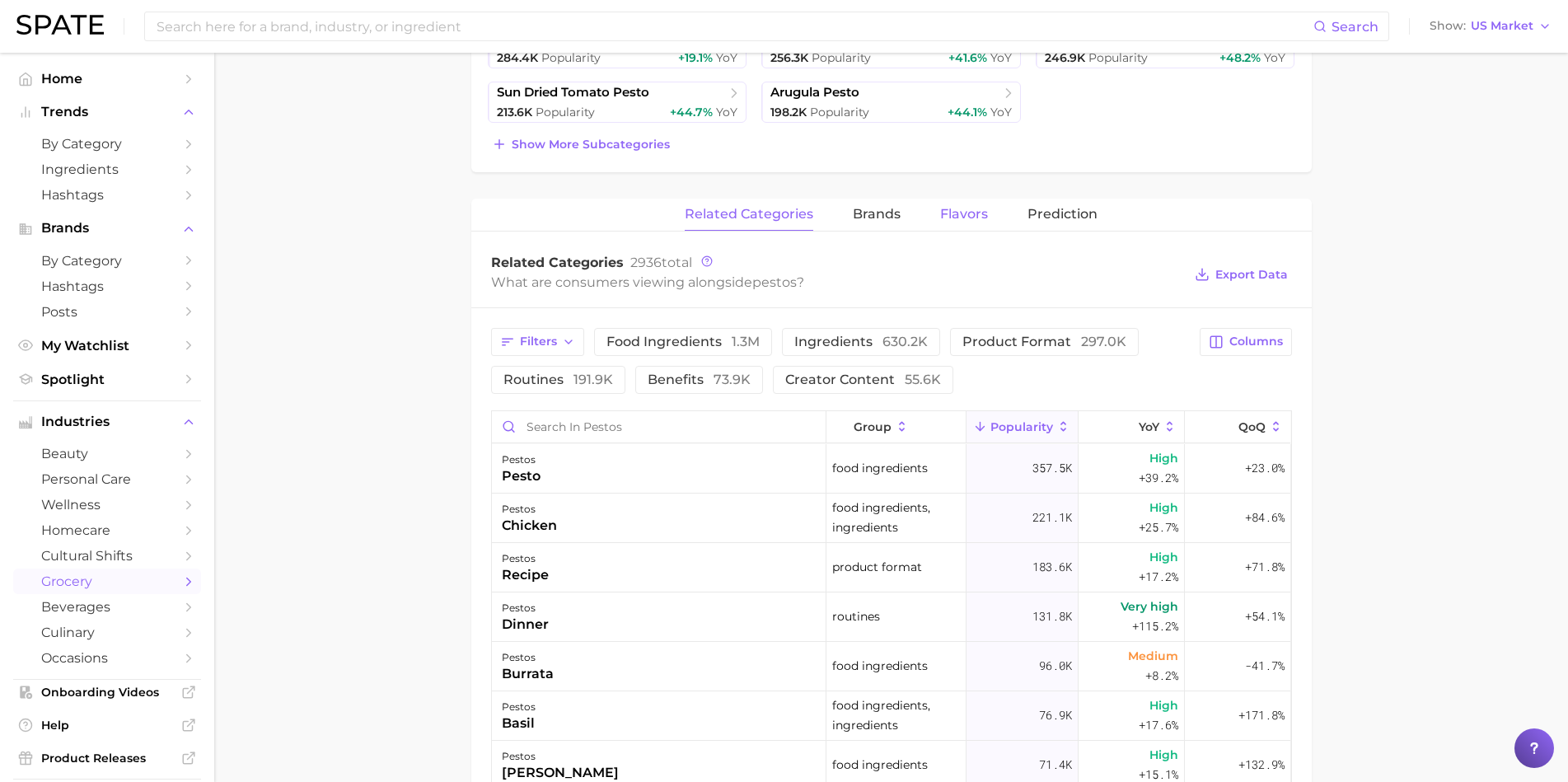
click at [970, 213] on span "Flavors" at bounding box center [964, 214] width 48 height 15
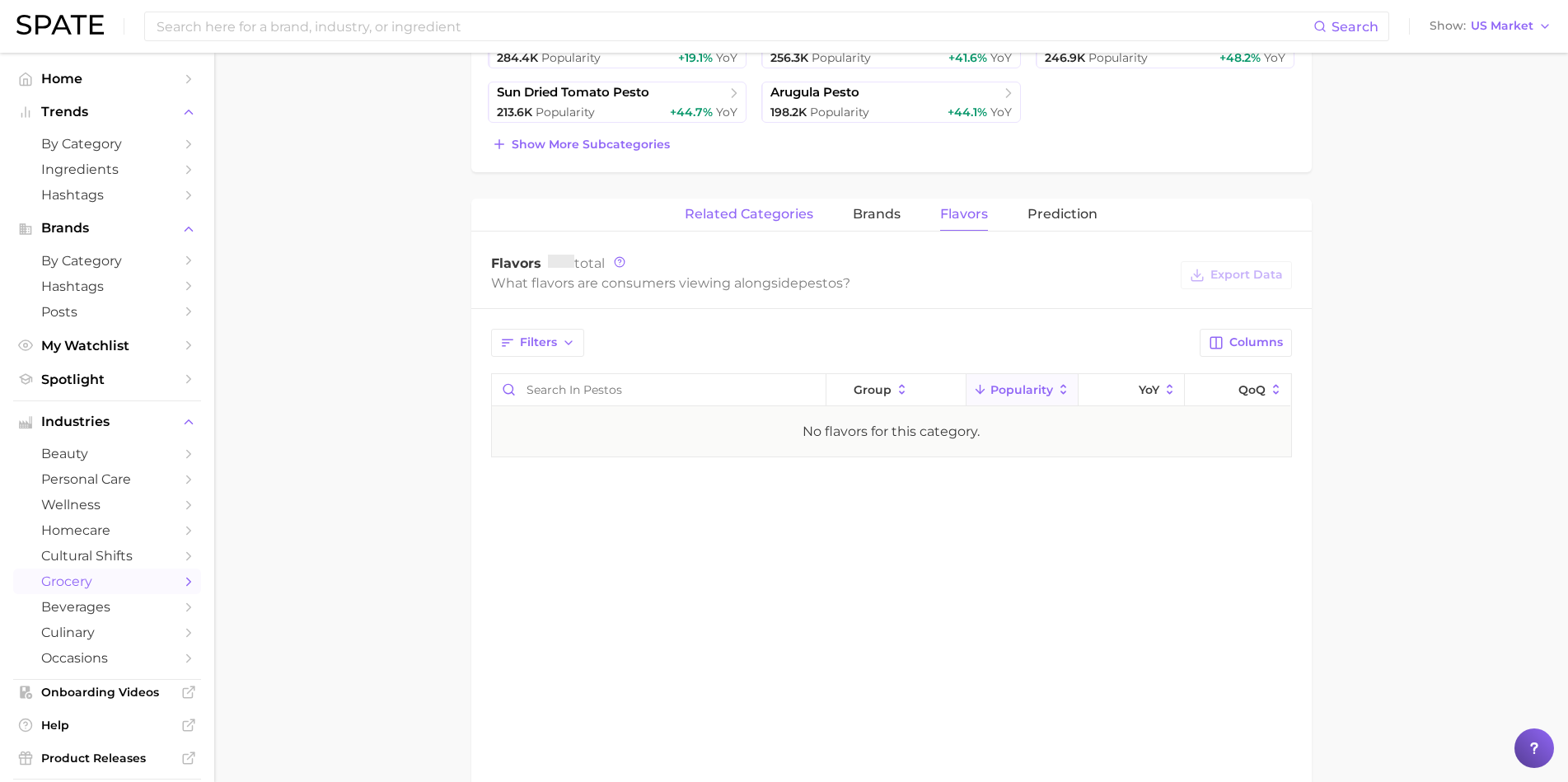
click at [745, 208] on span "related categories" at bounding box center [748, 214] width 129 height 15
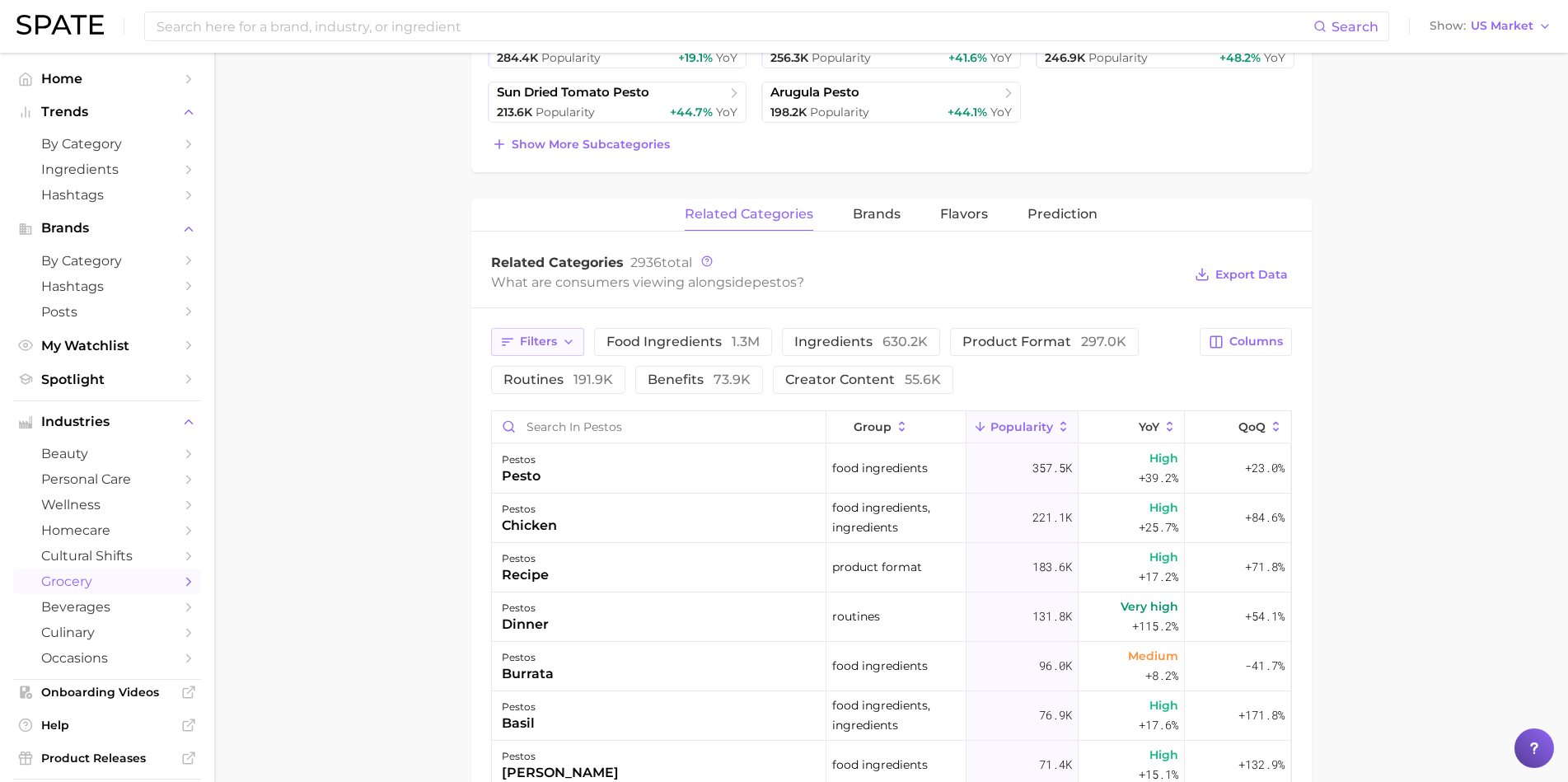
click at [547, 337] on span "Filters" at bounding box center [538, 341] width 37 height 14
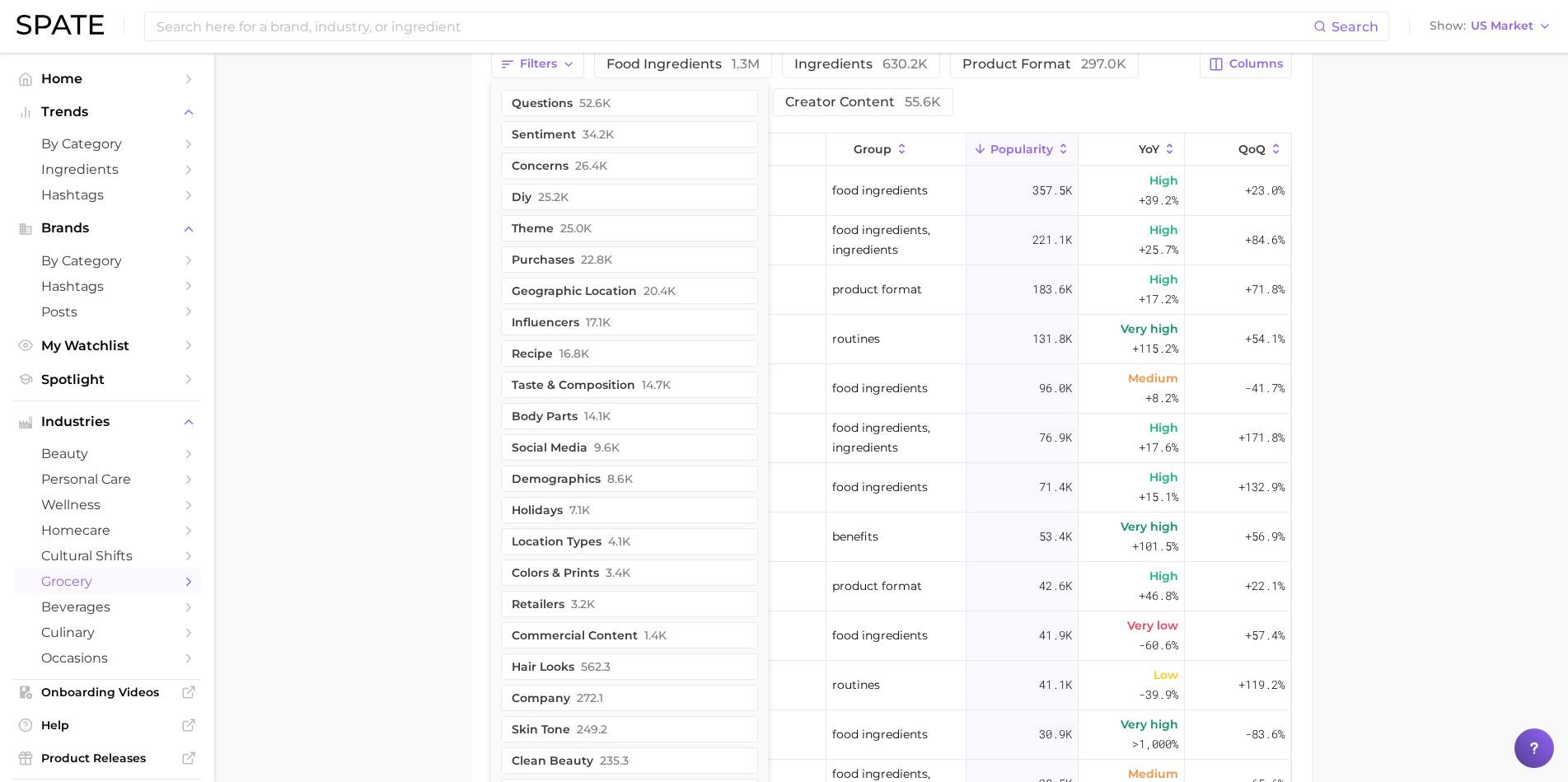
scroll to position [781, 0]
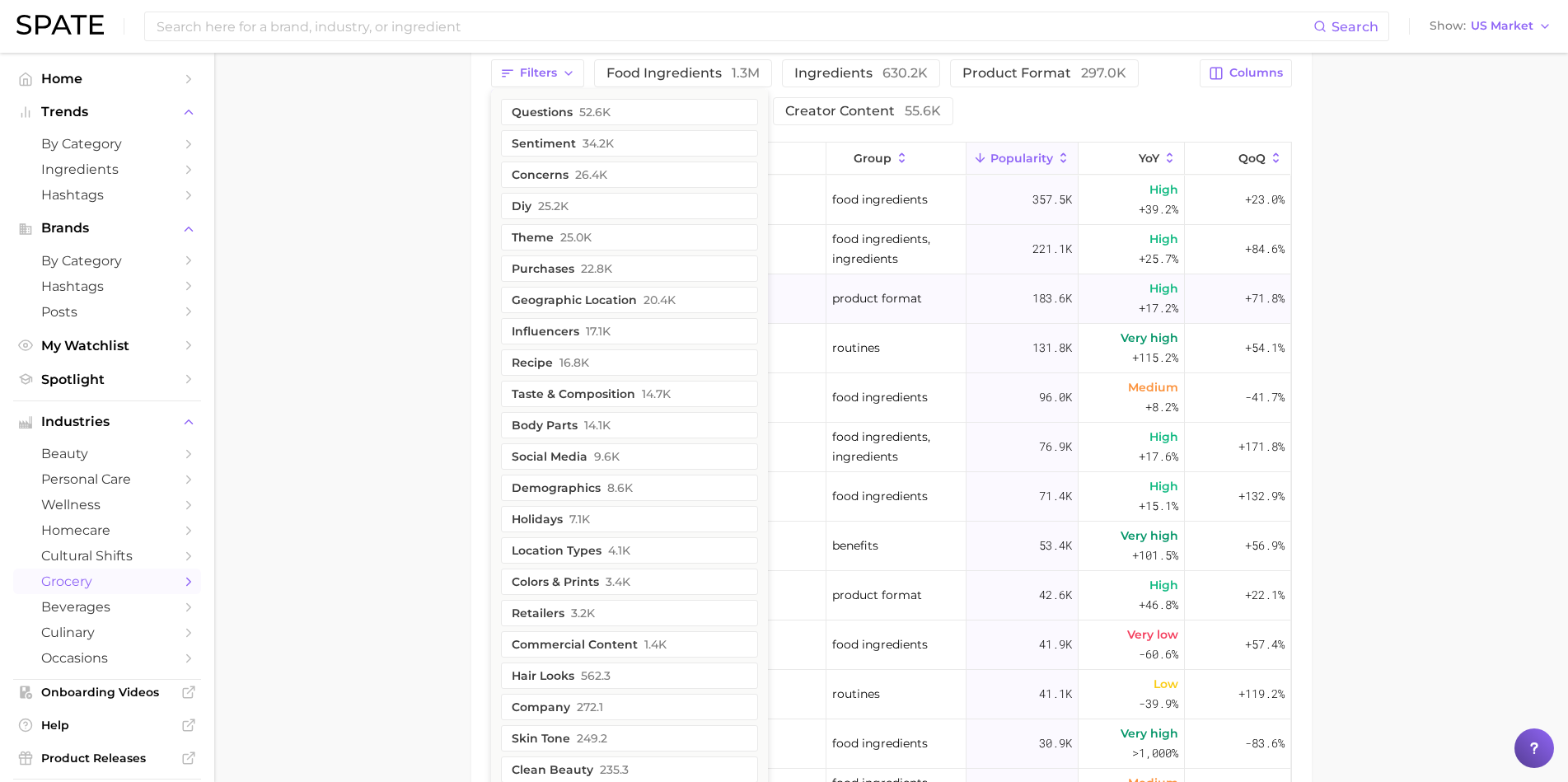
drag, startPoint x: 413, startPoint y: 427, endPoint x: 515, endPoint y: 309, distance: 156.0
click at [410, 425] on main "1. oils, condiments & sauces 2. sauces 3. pestos 4. Subcategory Overview Google…" at bounding box center [891, 149] width 1354 height 1755
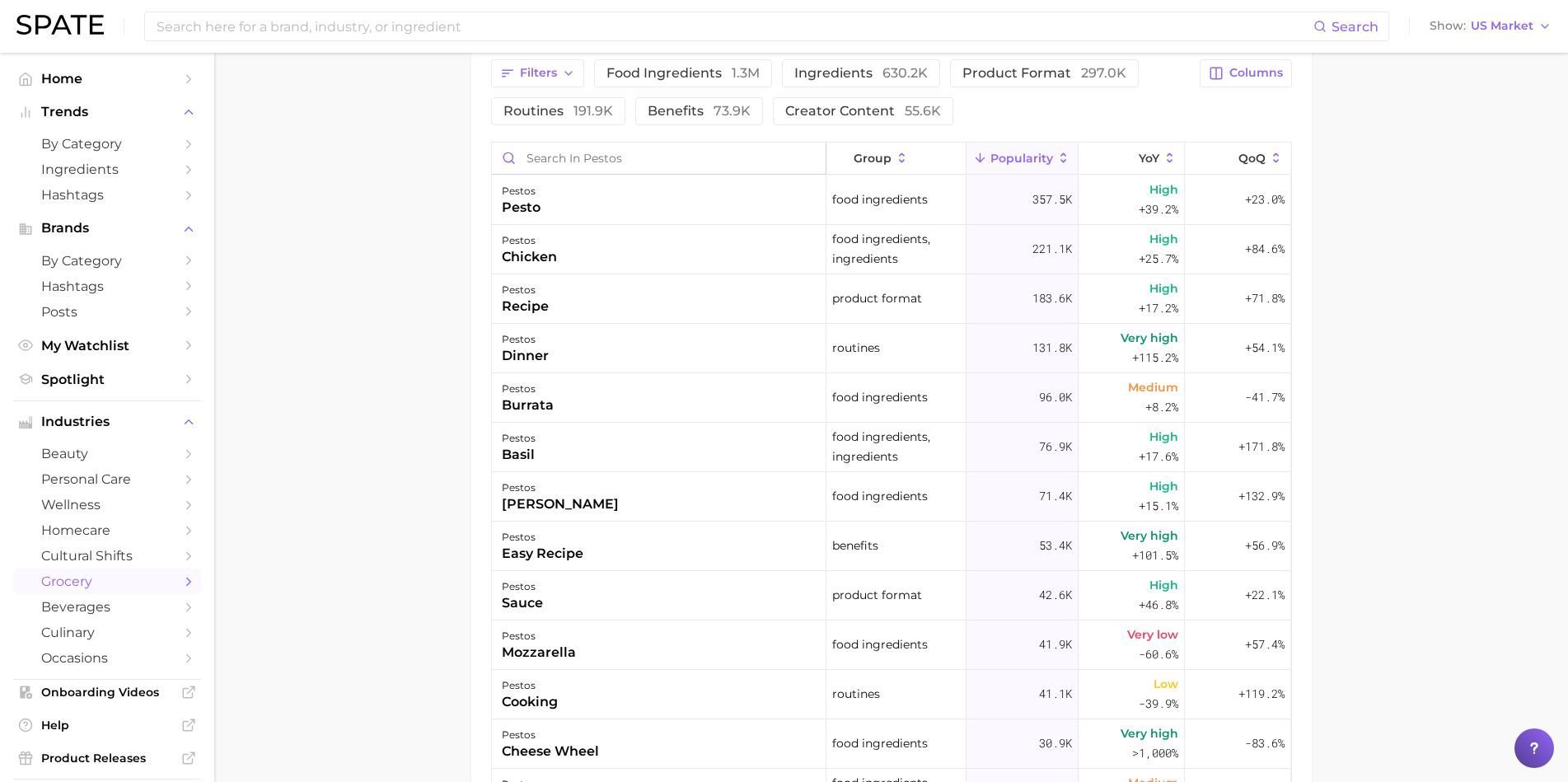
click at [620, 156] on input "Search in pestos" at bounding box center [658, 158] width 334 height 31
type input "f"
click at [555, 75] on button "Filters" at bounding box center [537, 73] width 93 height 28
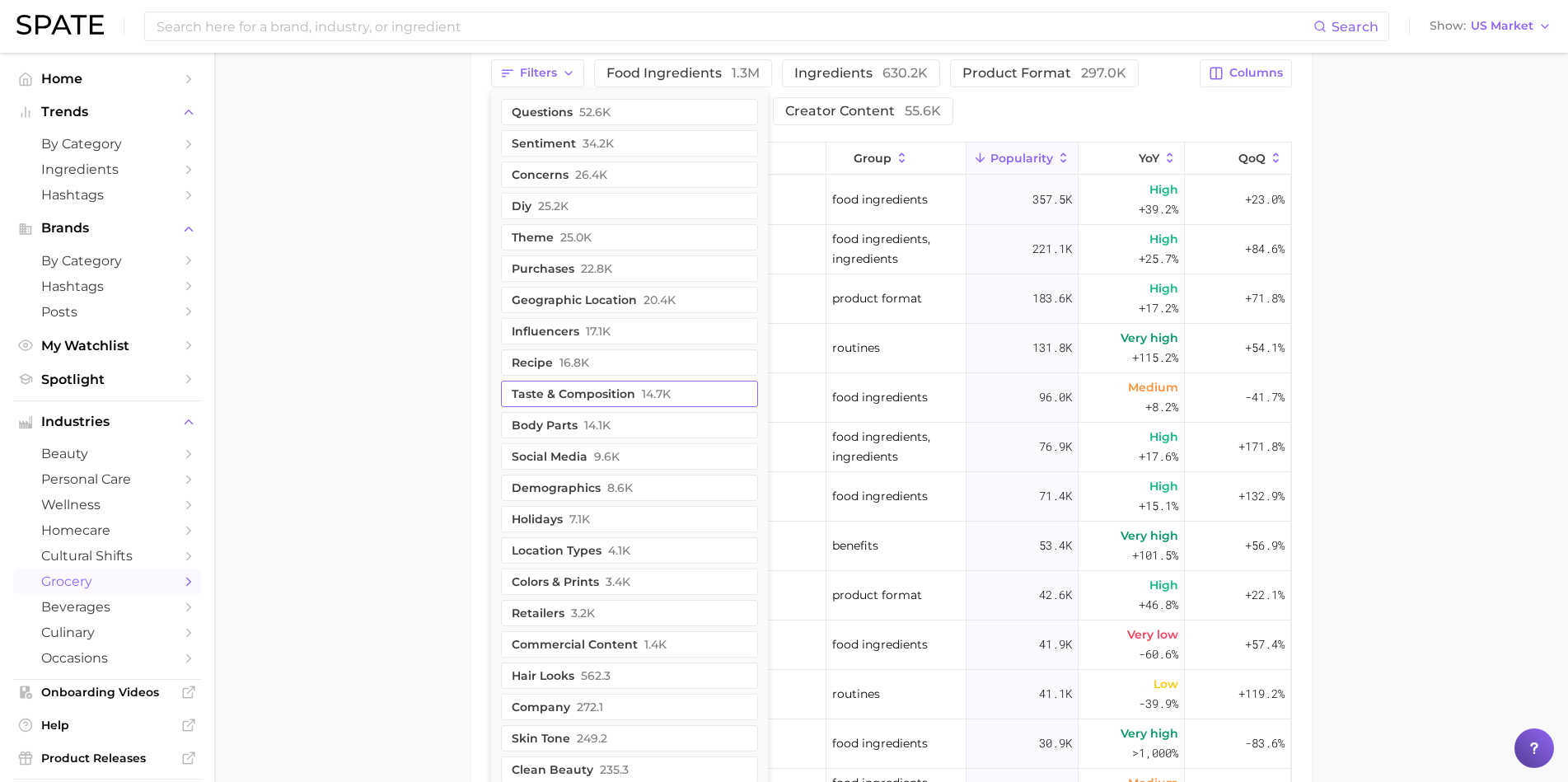
click at [616, 391] on button "taste & composition 14.7k" at bounding box center [630, 394] width 257 height 26
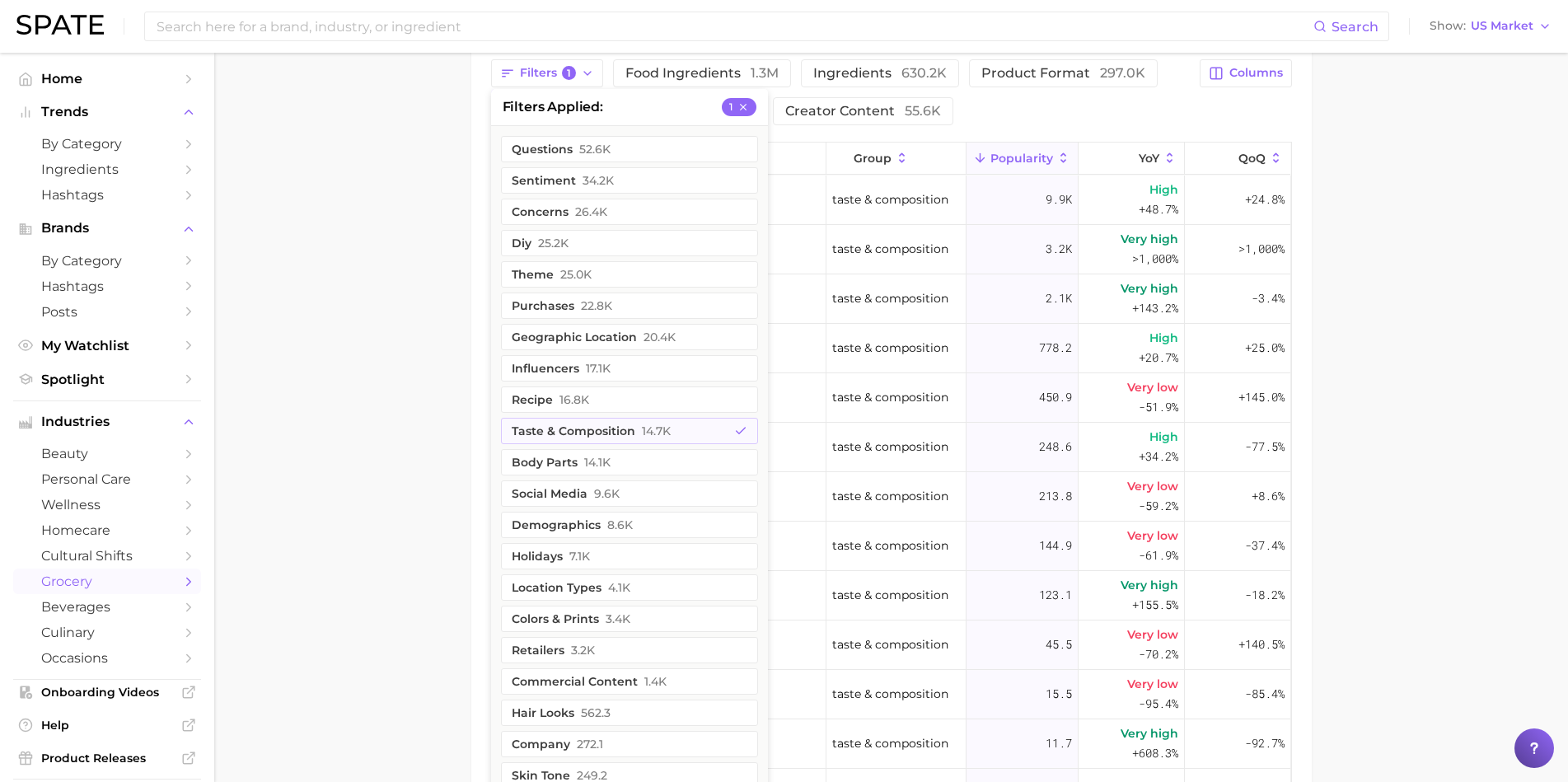
click at [371, 387] on main "1. oils, condiments & sauces 2. sauces 3. pestos 4. Subcategory Overview Google…" at bounding box center [891, 149] width 1354 height 1755
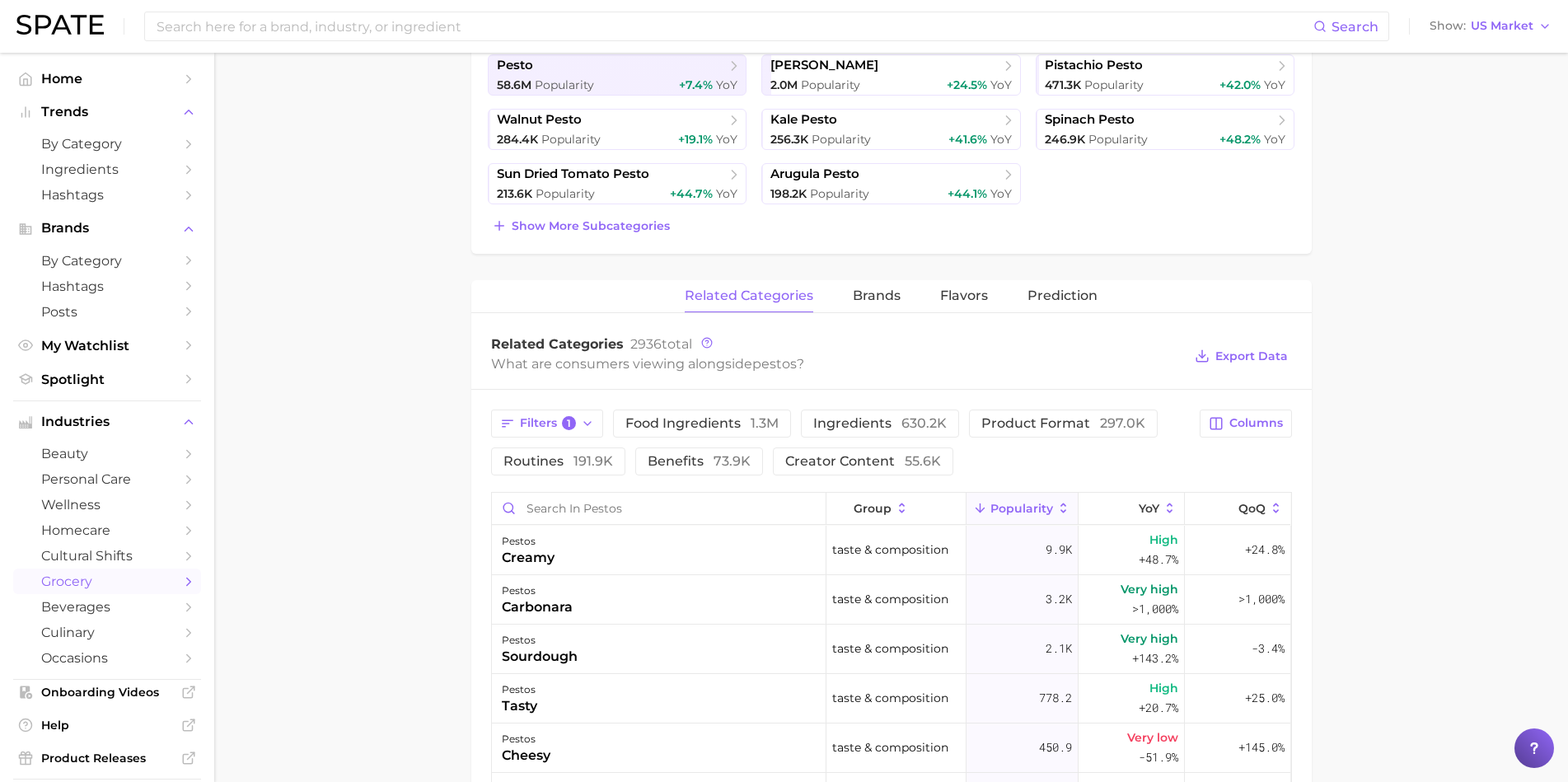
scroll to position [0, 0]
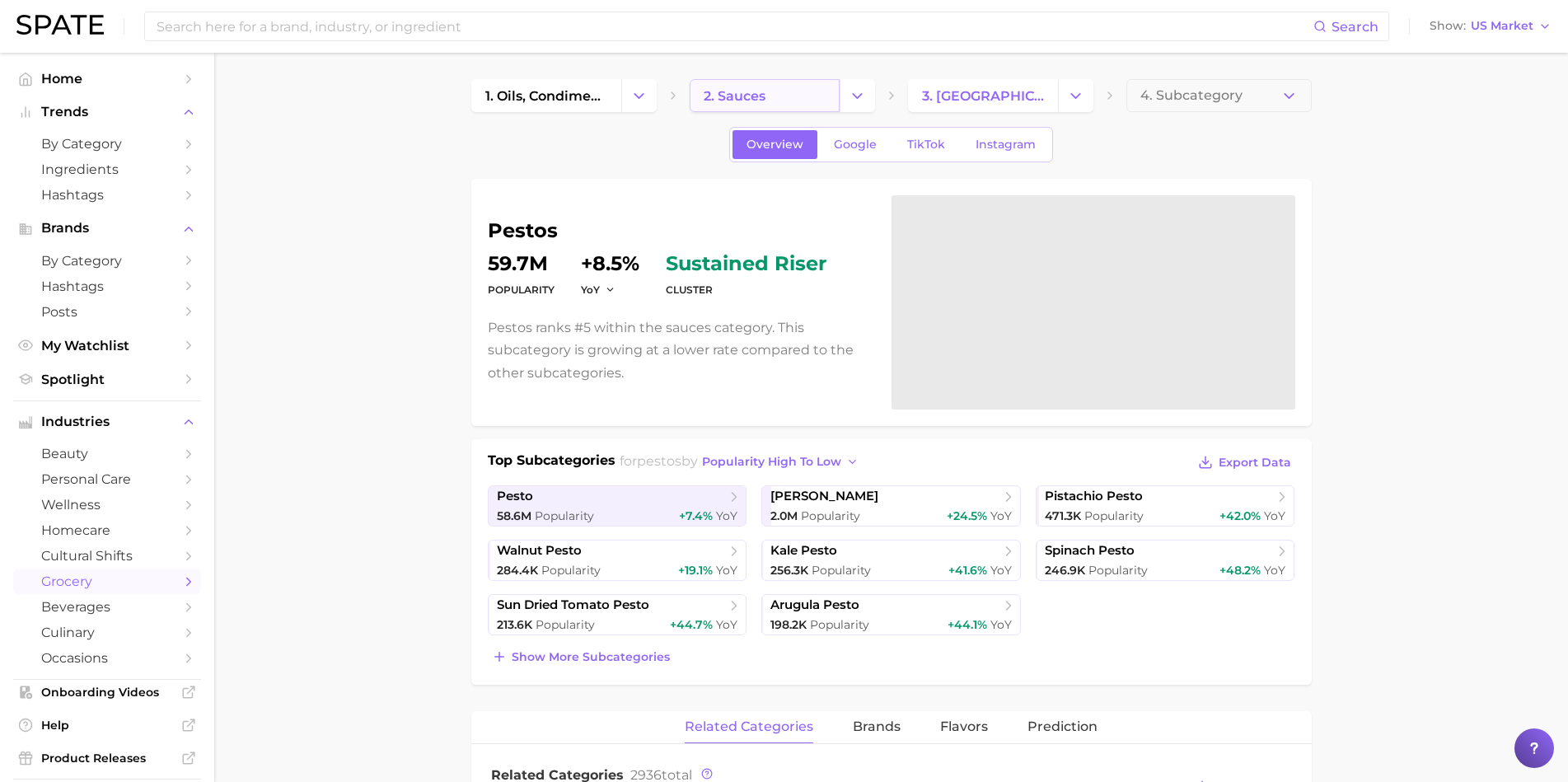
click at [715, 97] on span "2. sauces" at bounding box center [735, 96] width 62 height 16
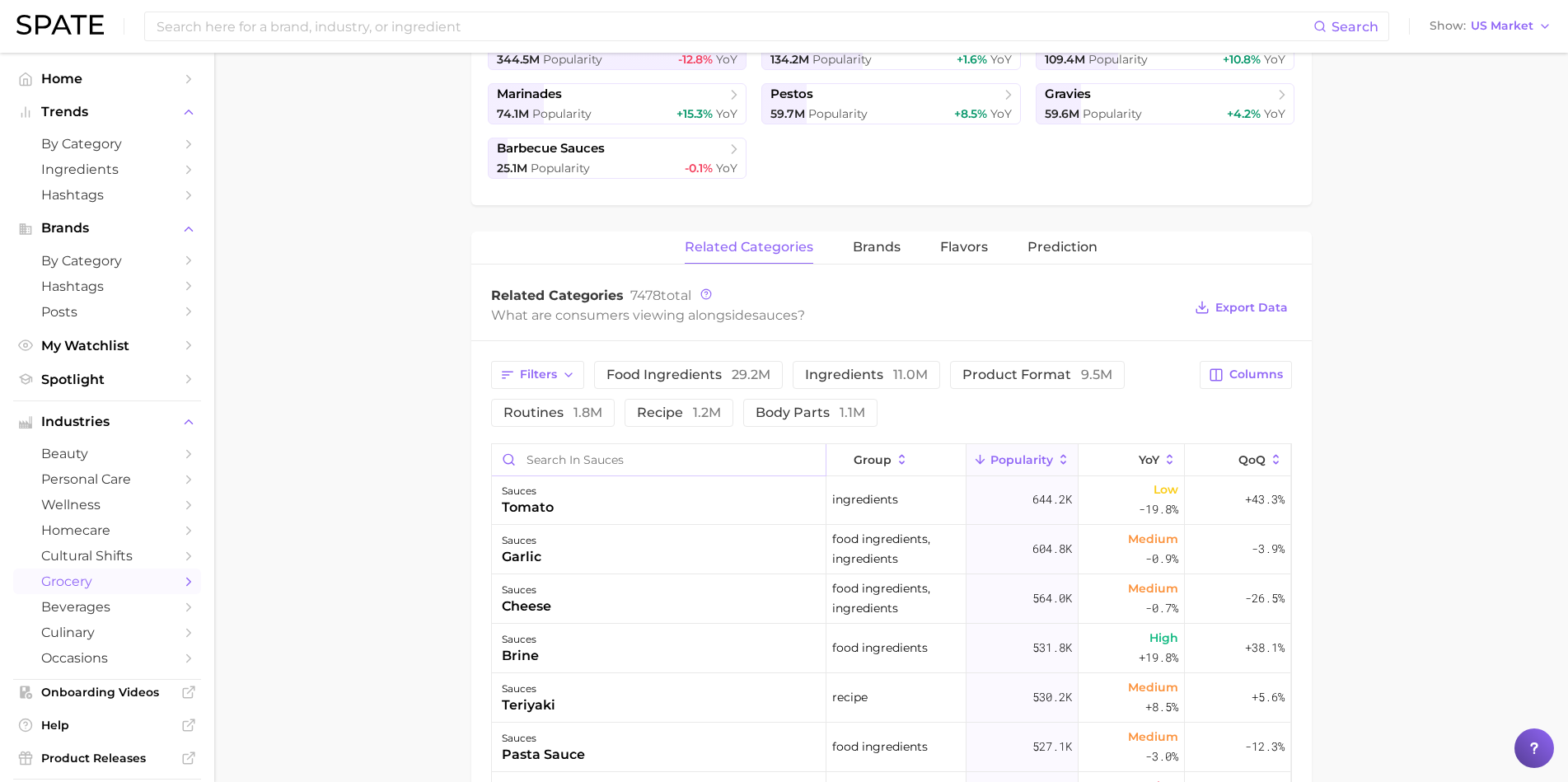
scroll to position [570, 0]
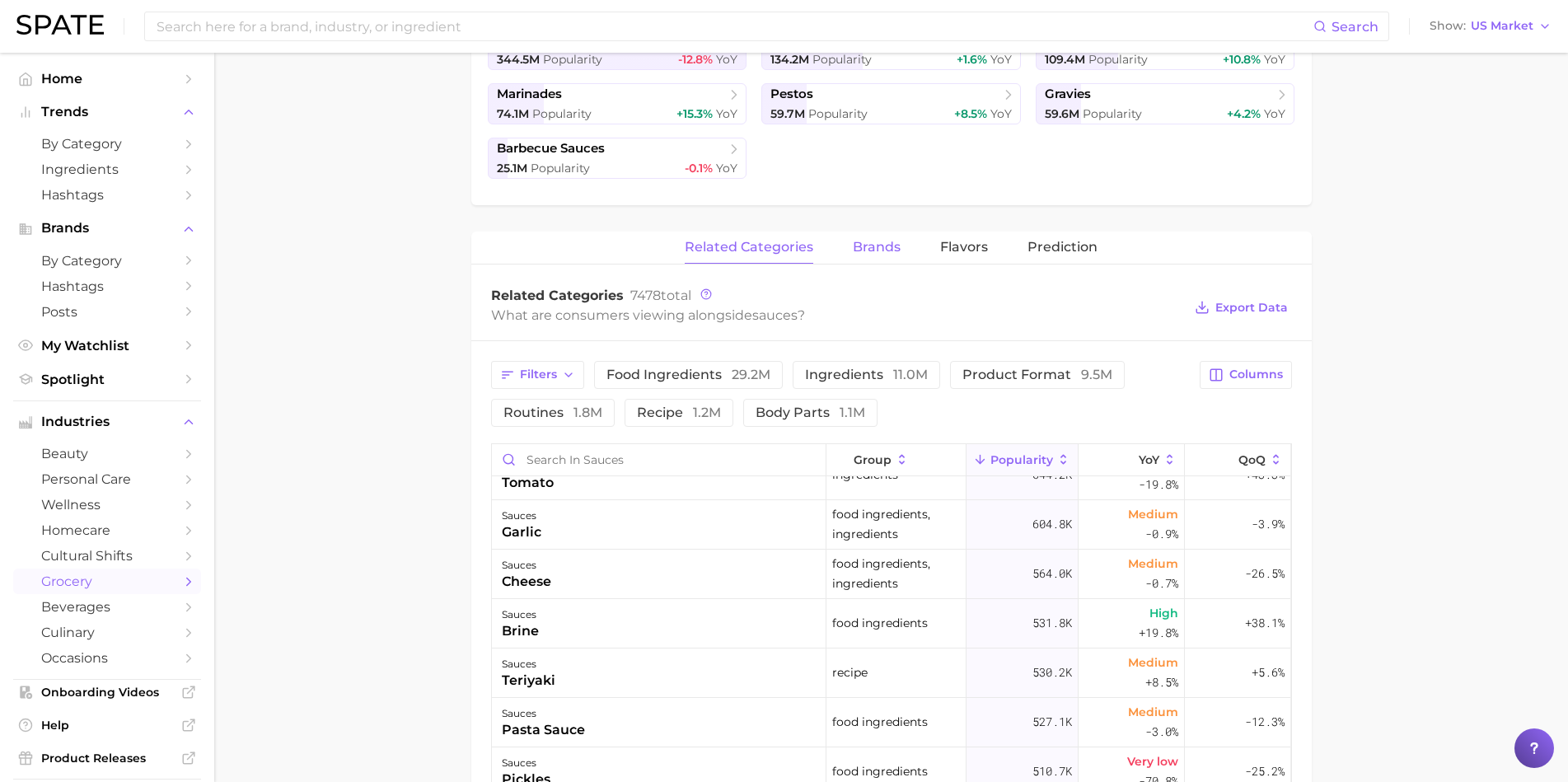
click at [868, 256] on button "brands" at bounding box center [876, 247] width 48 height 32
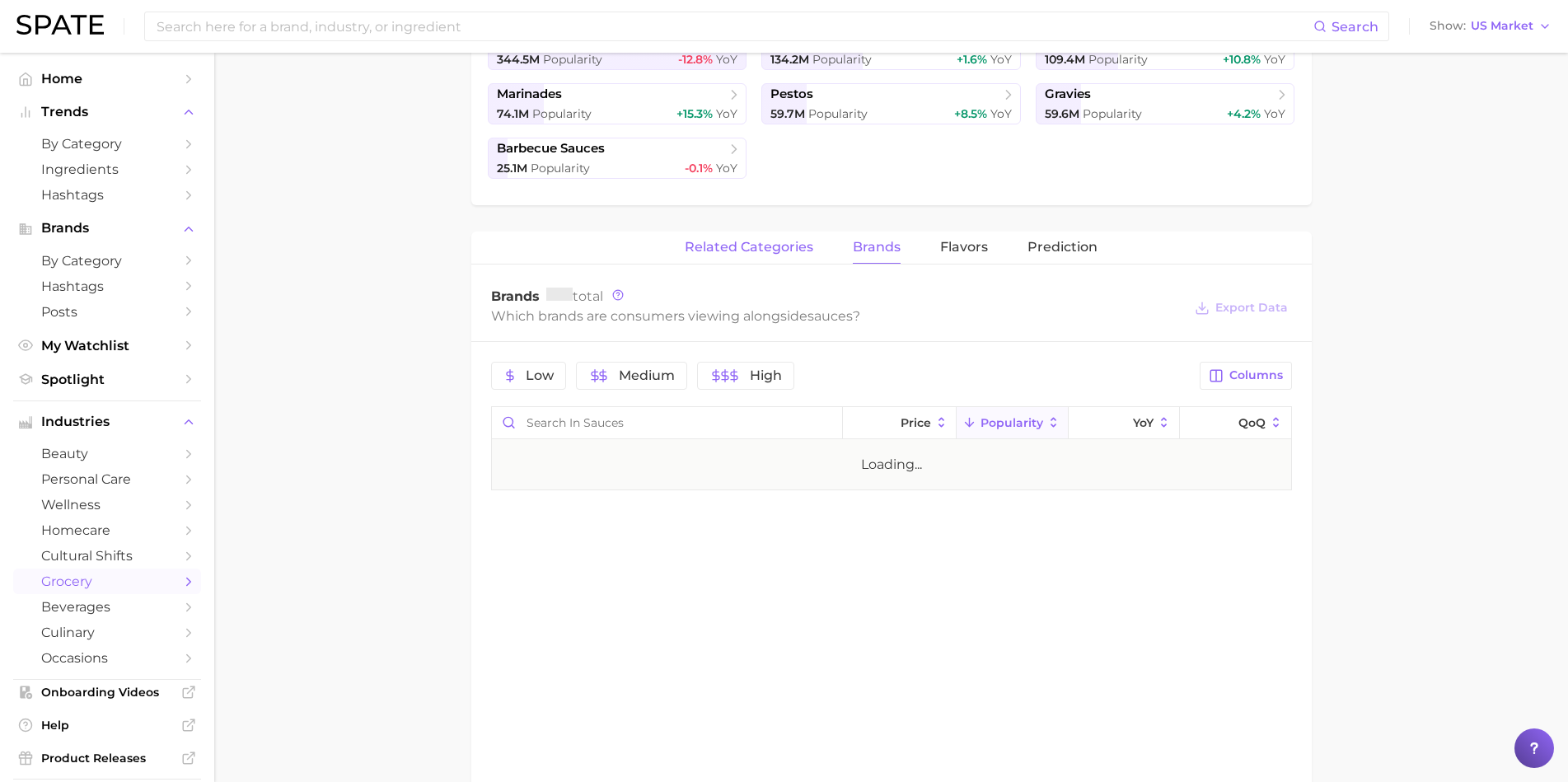
click at [799, 251] on span "related categories" at bounding box center [748, 247] width 129 height 15
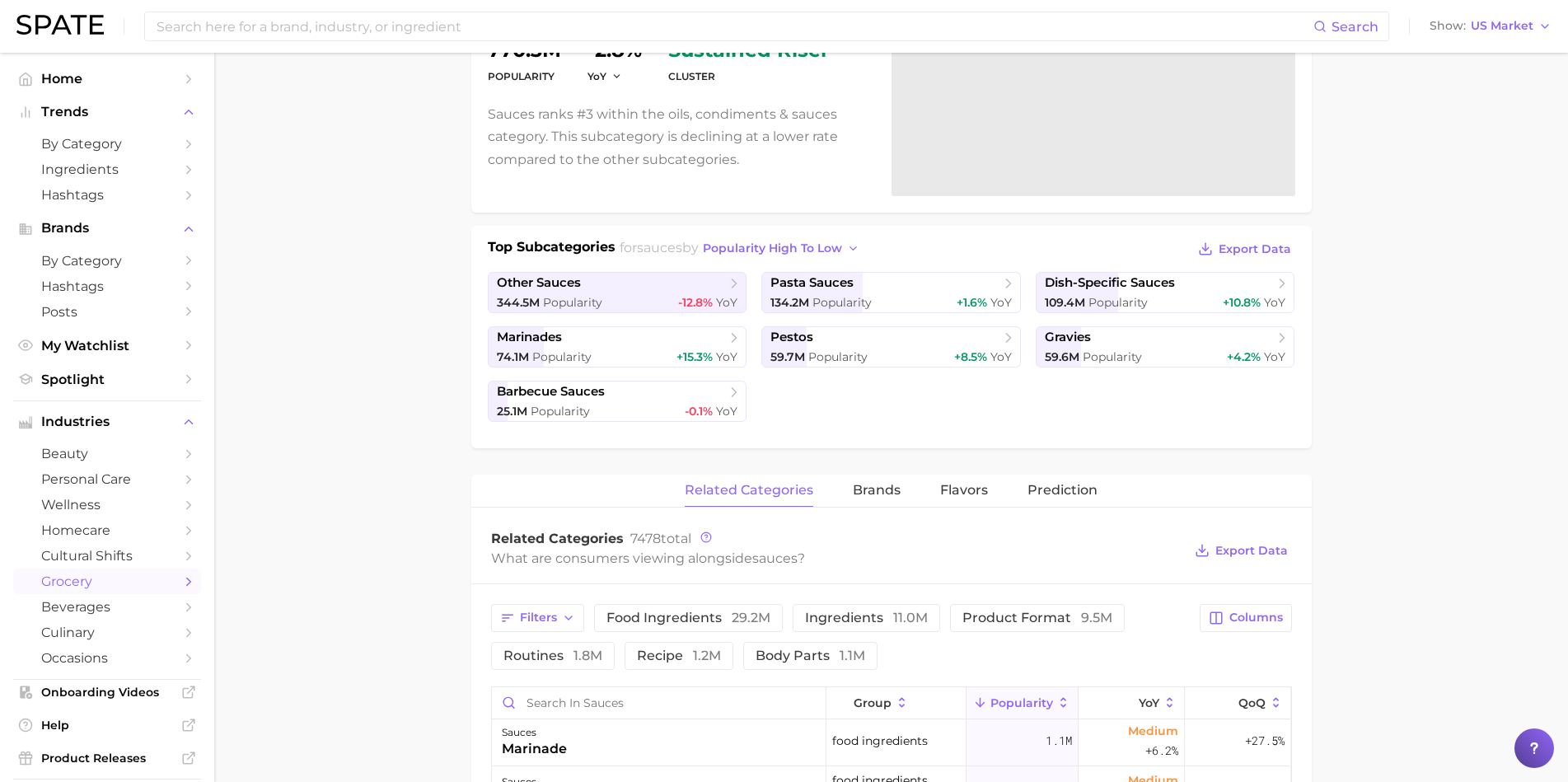
scroll to position [0, 0]
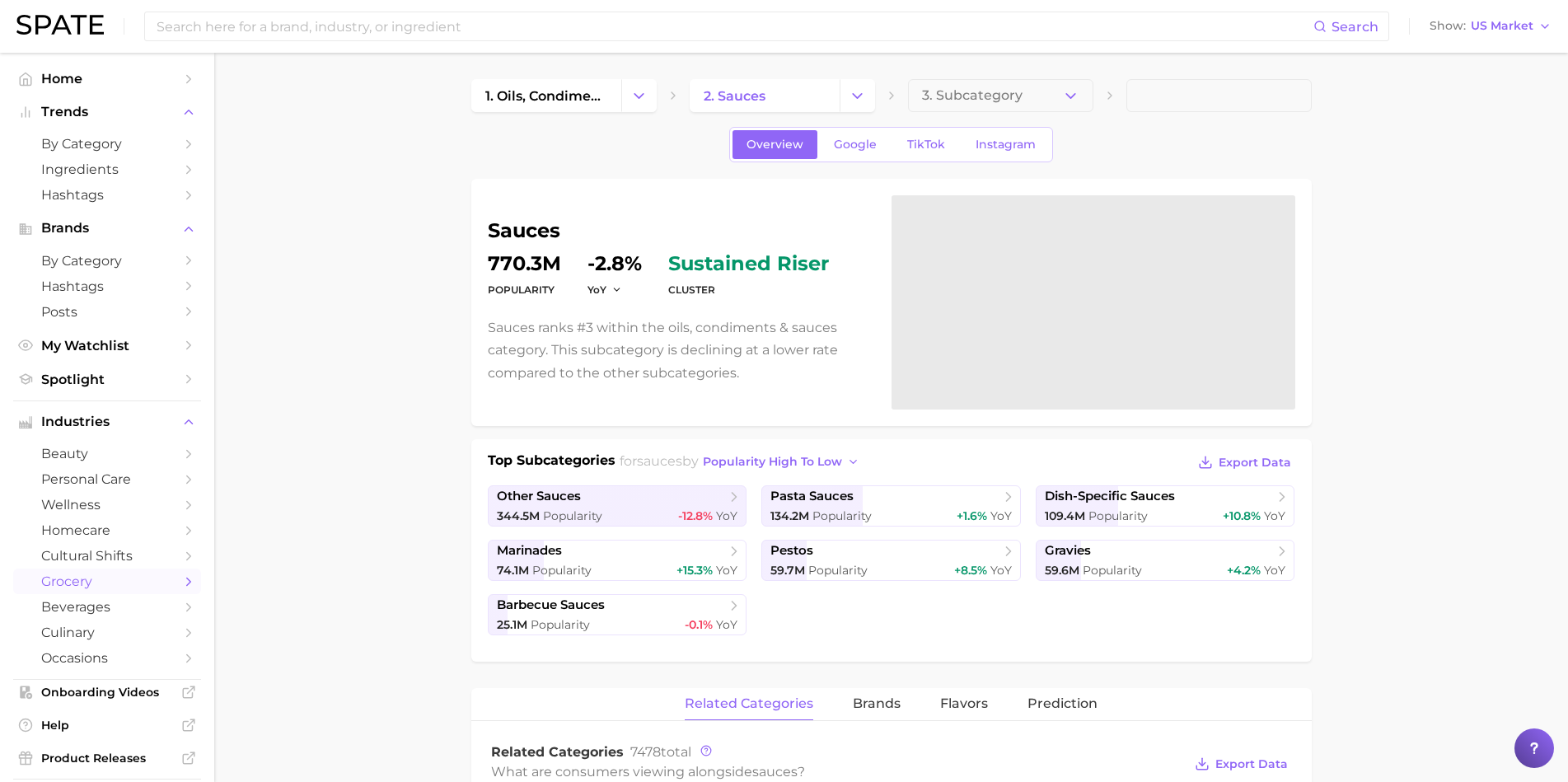
click at [81, 29] on img at bounding box center [61, 25] width 87 height 20
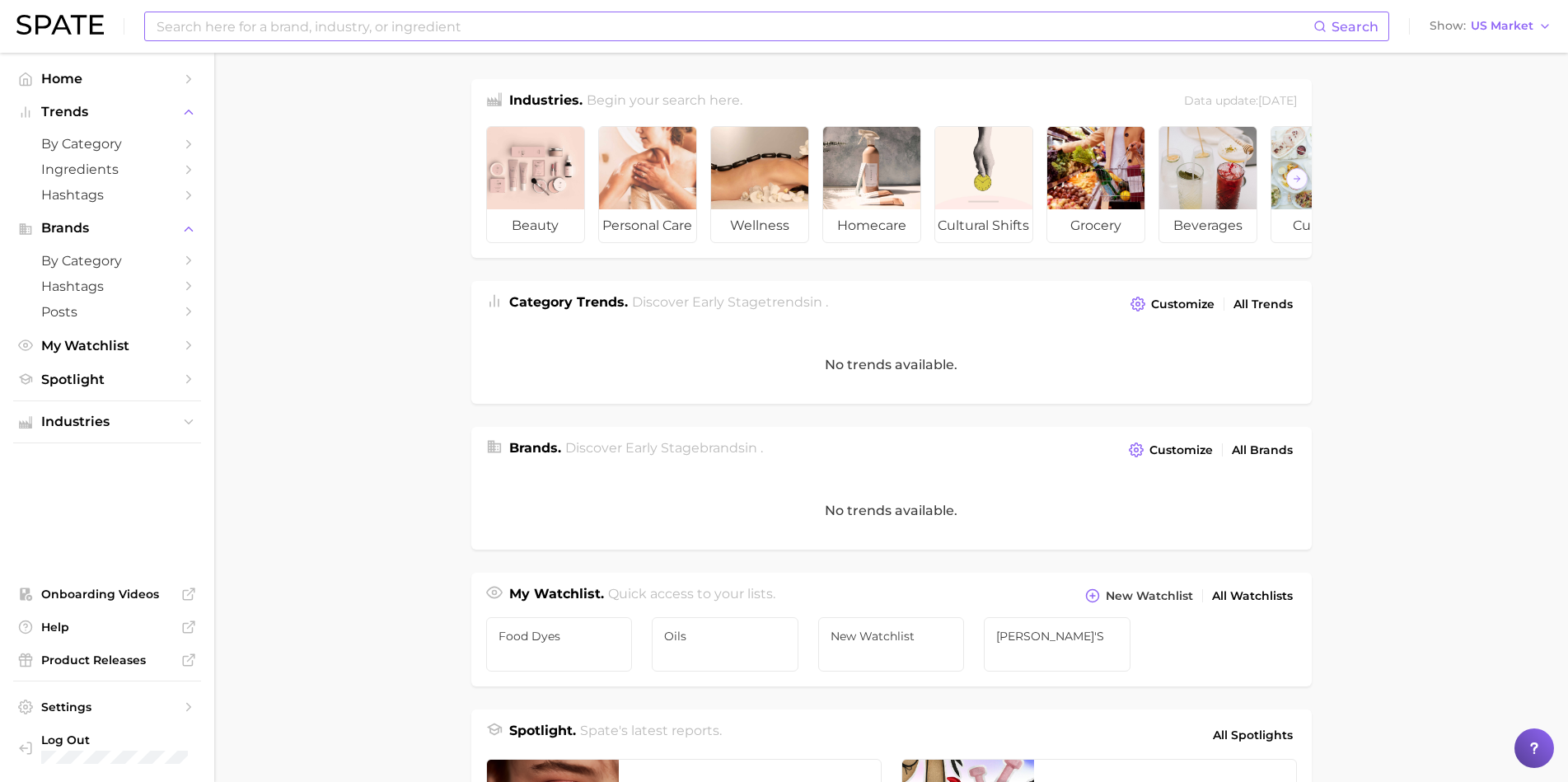
click at [330, 41] on div "Search Show US Market" at bounding box center [784, 26] width 1535 height 53
click at [320, 35] on input at bounding box center [734, 26] width 1159 height 28
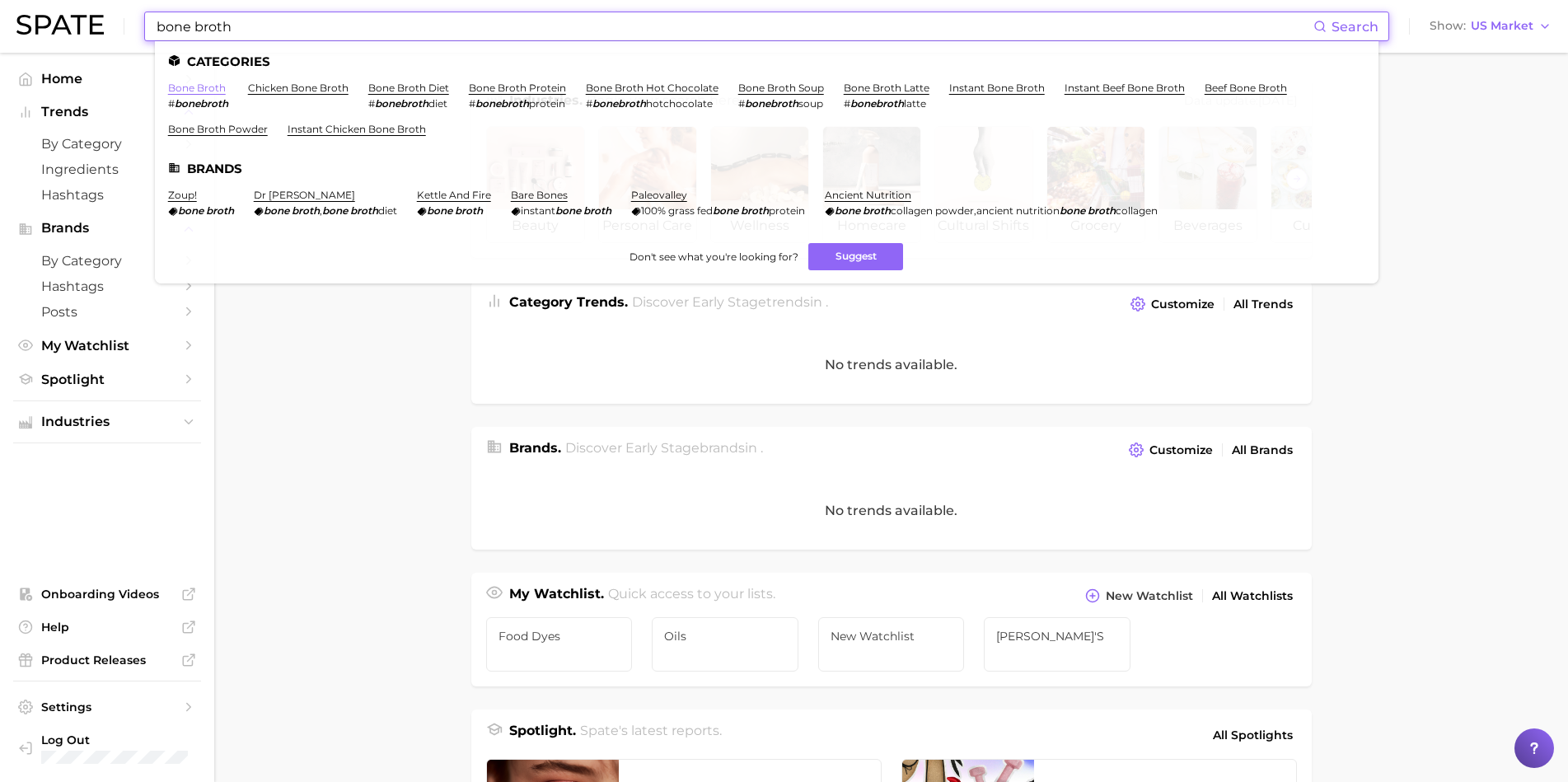
type input "bone broth"
click at [195, 87] on link "bone broth" at bounding box center [197, 87] width 58 height 13
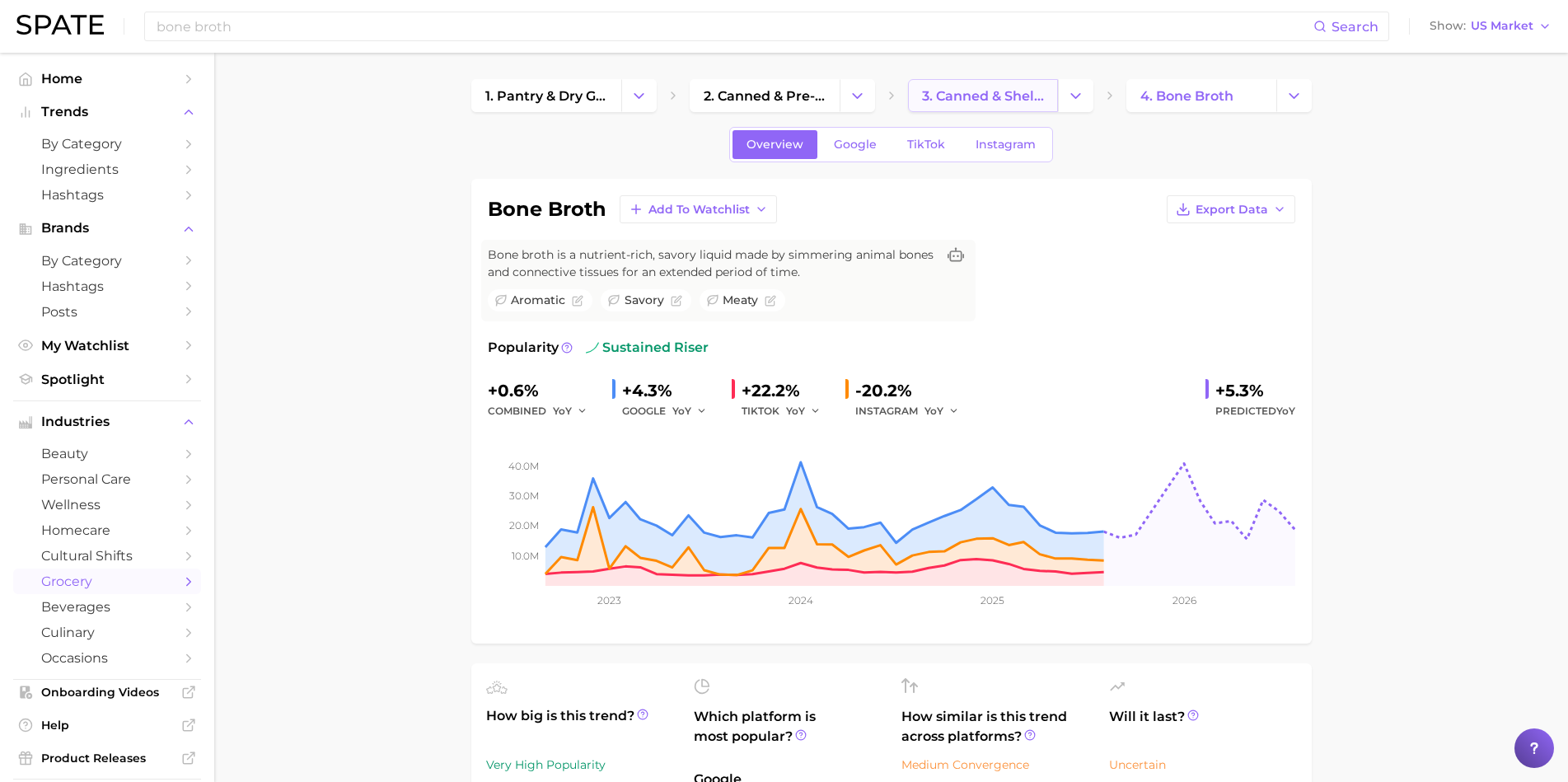
click at [979, 103] on link "3. canned & shelf-stable soups & chilis" at bounding box center [983, 95] width 150 height 33
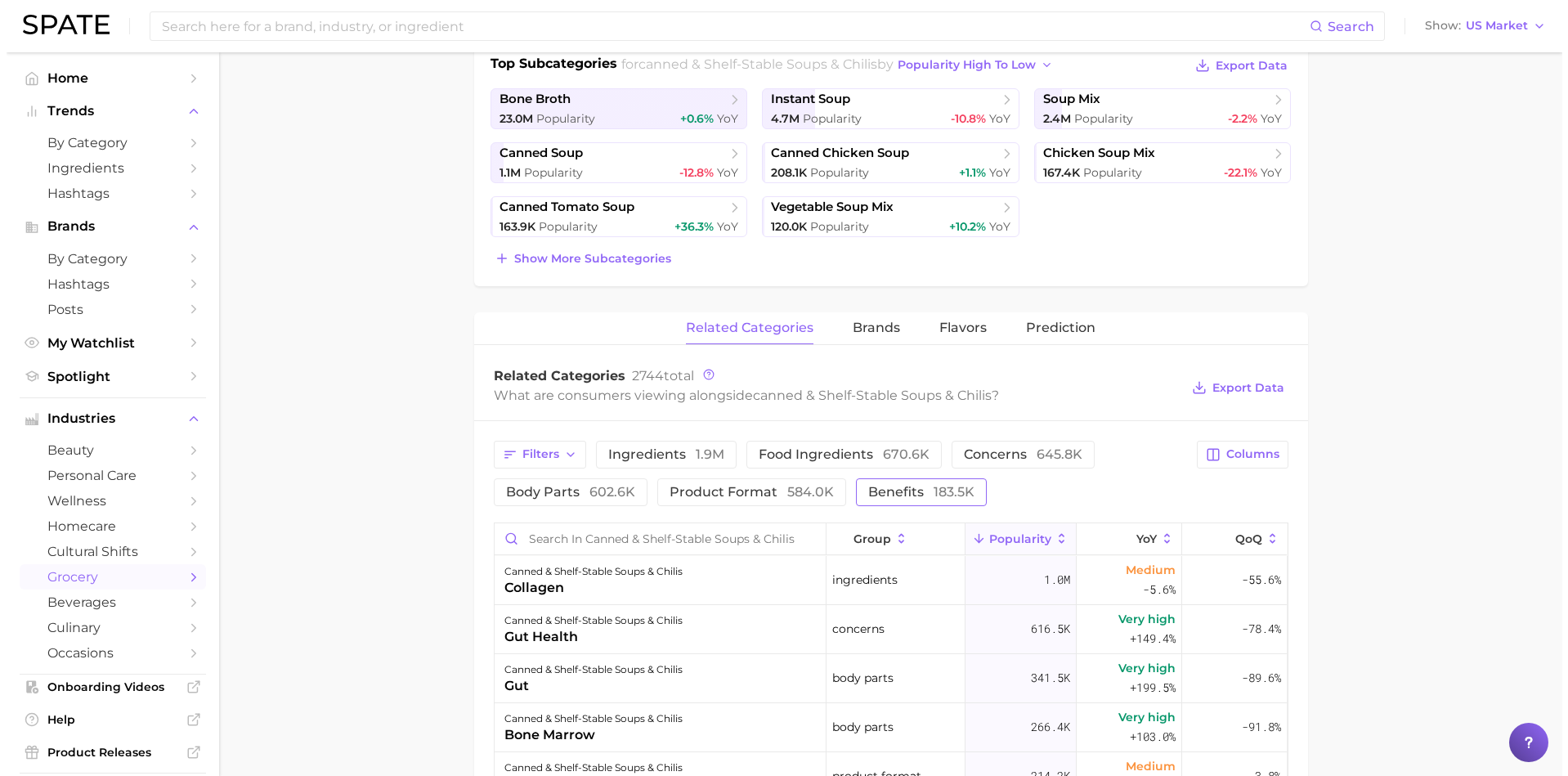
scroll to position [507, 0]
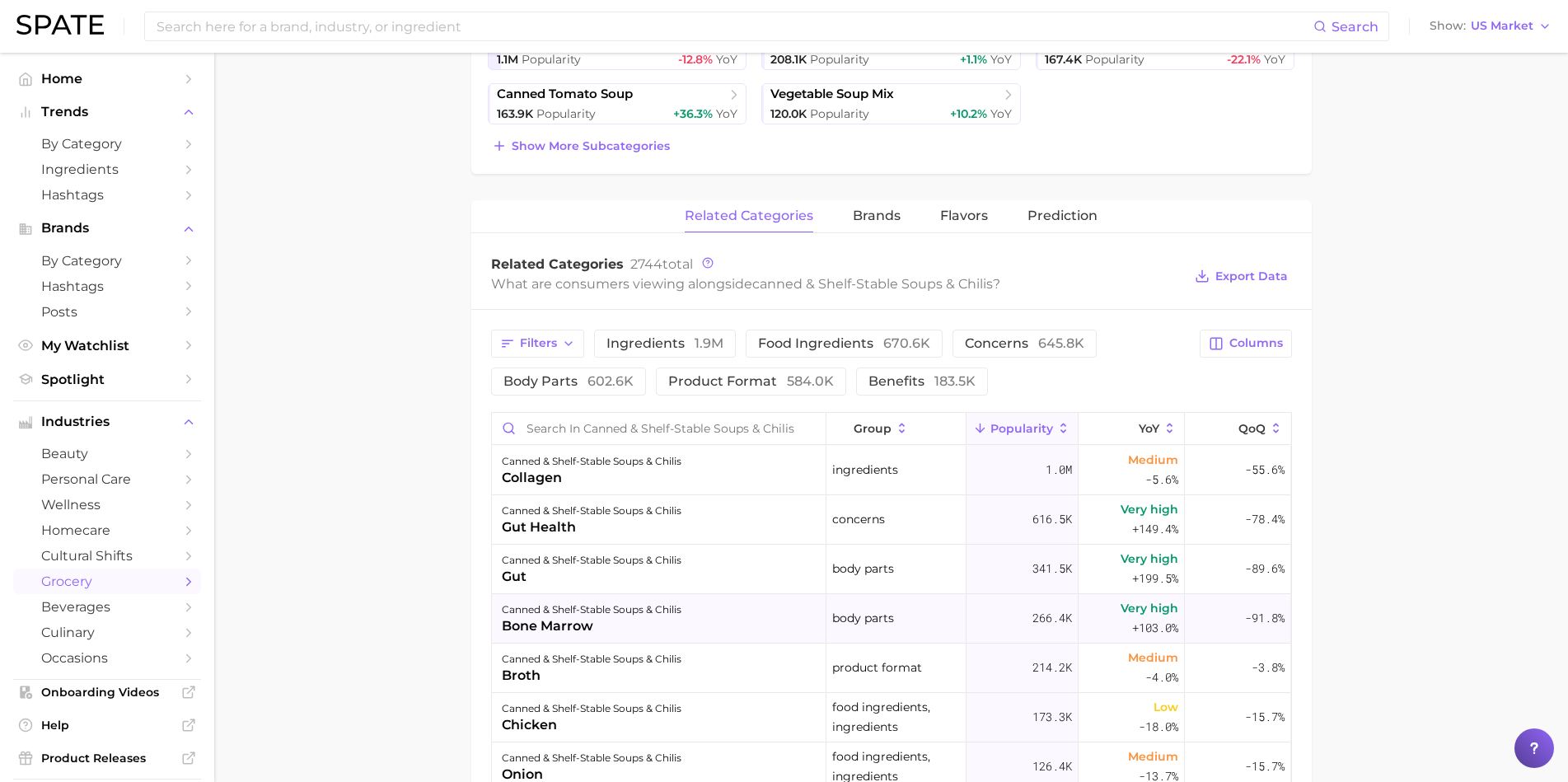
click at [738, 621] on div "canned & shelf-stable soups & chilis bone marrow" at bounding box center [659, 619] width 335 height 50
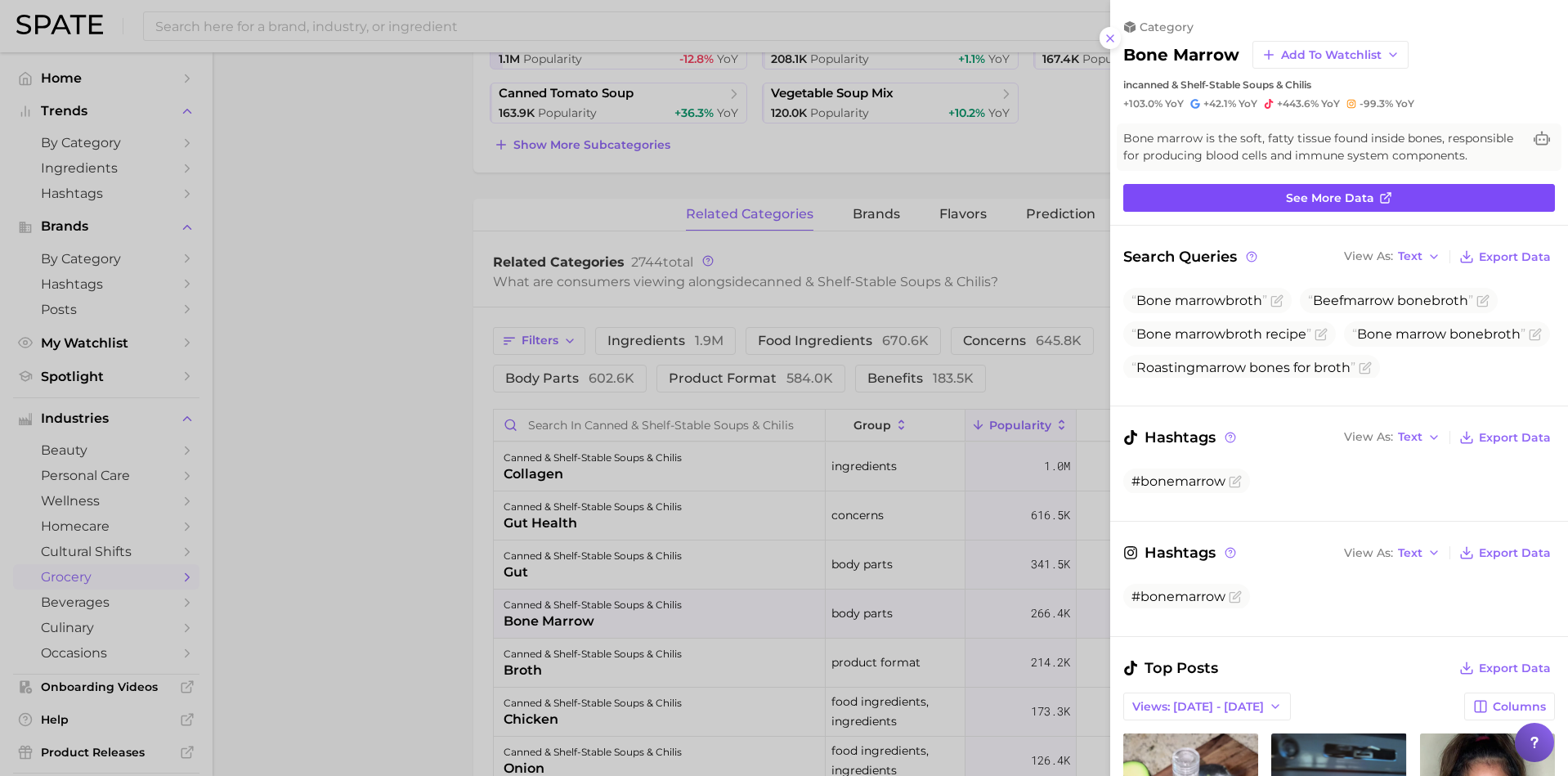
scroll to position [0, 0]
click at [1259, 190] on link "See more data" at bounding box center [1339, 198] width 431 height 28
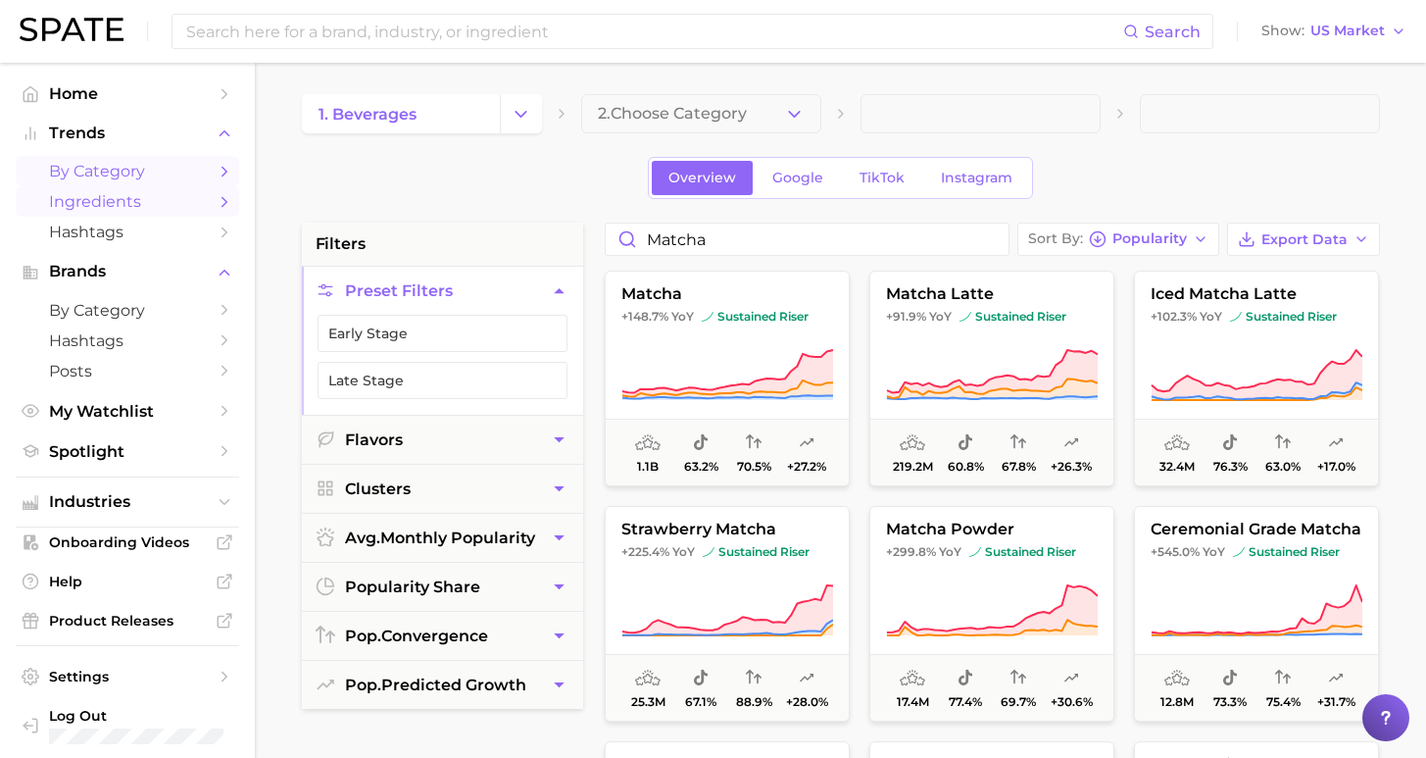
click at [98, 195] on span "Ingredients" at bounding box center [127, 201] width 157 height 19
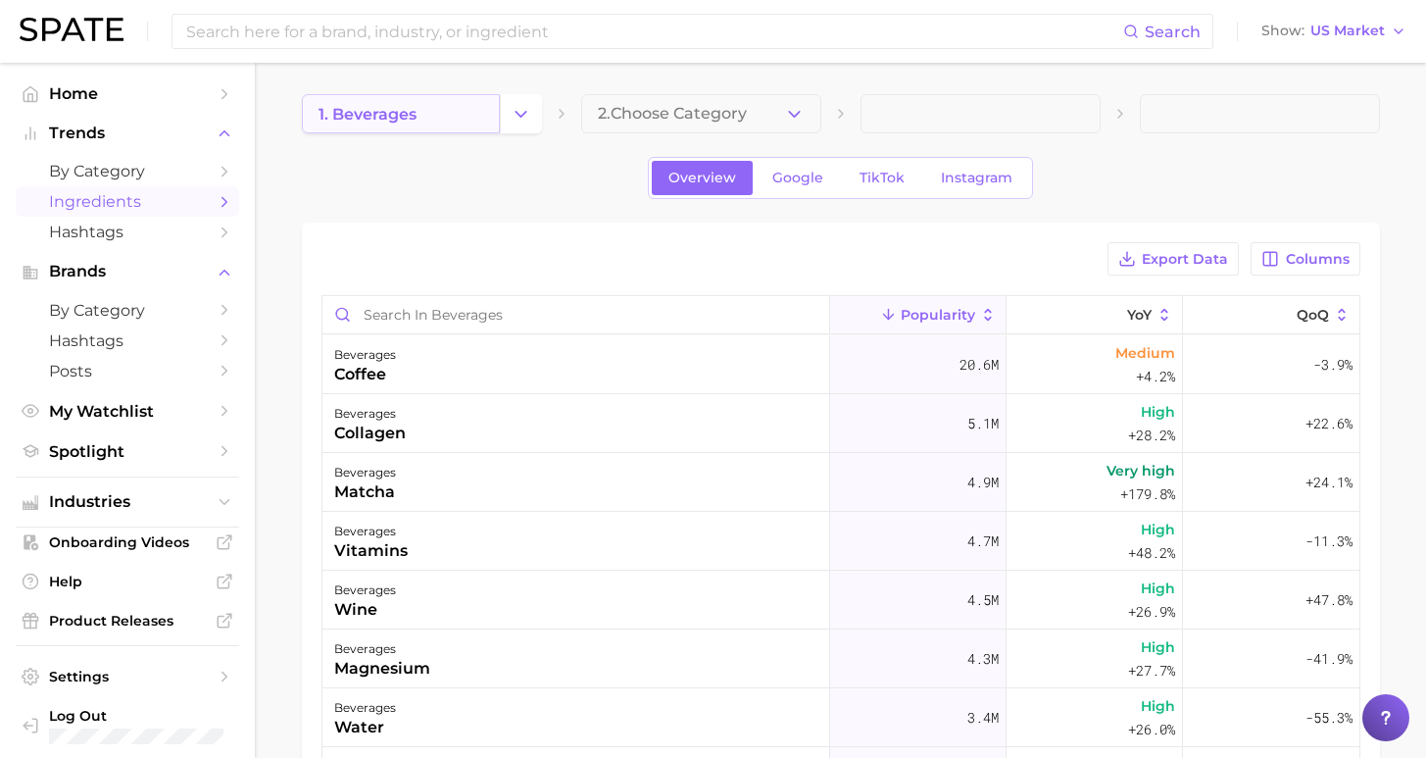
click at [417, 118] on link "1. beverages" at bounding box center [401, 113] width 198 height 39
click at [511, 113] on icon "Change Category" at bounding box center [521, 114] width 21 height 21
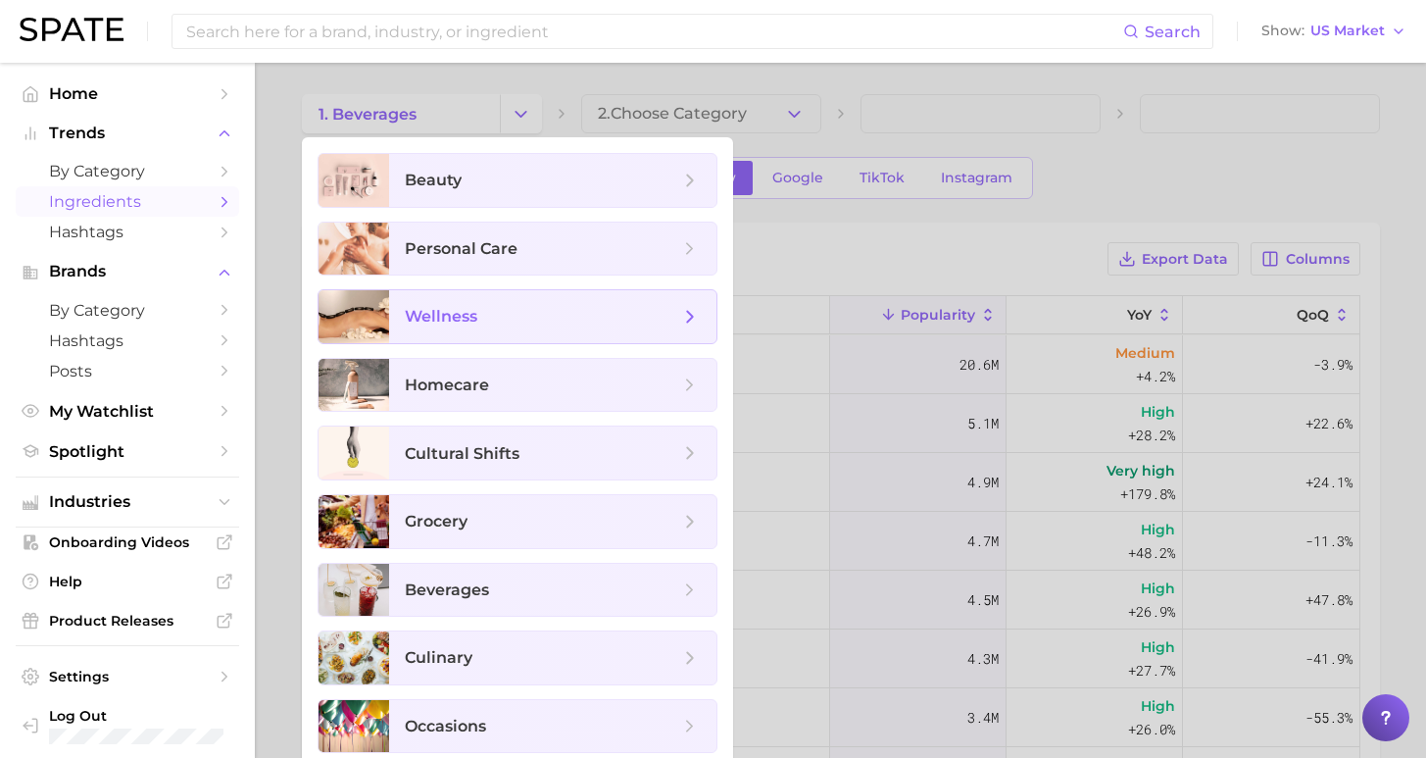
click at [509, 315] on span "wellness" at bounding box center [542, 317] width 274 height 22
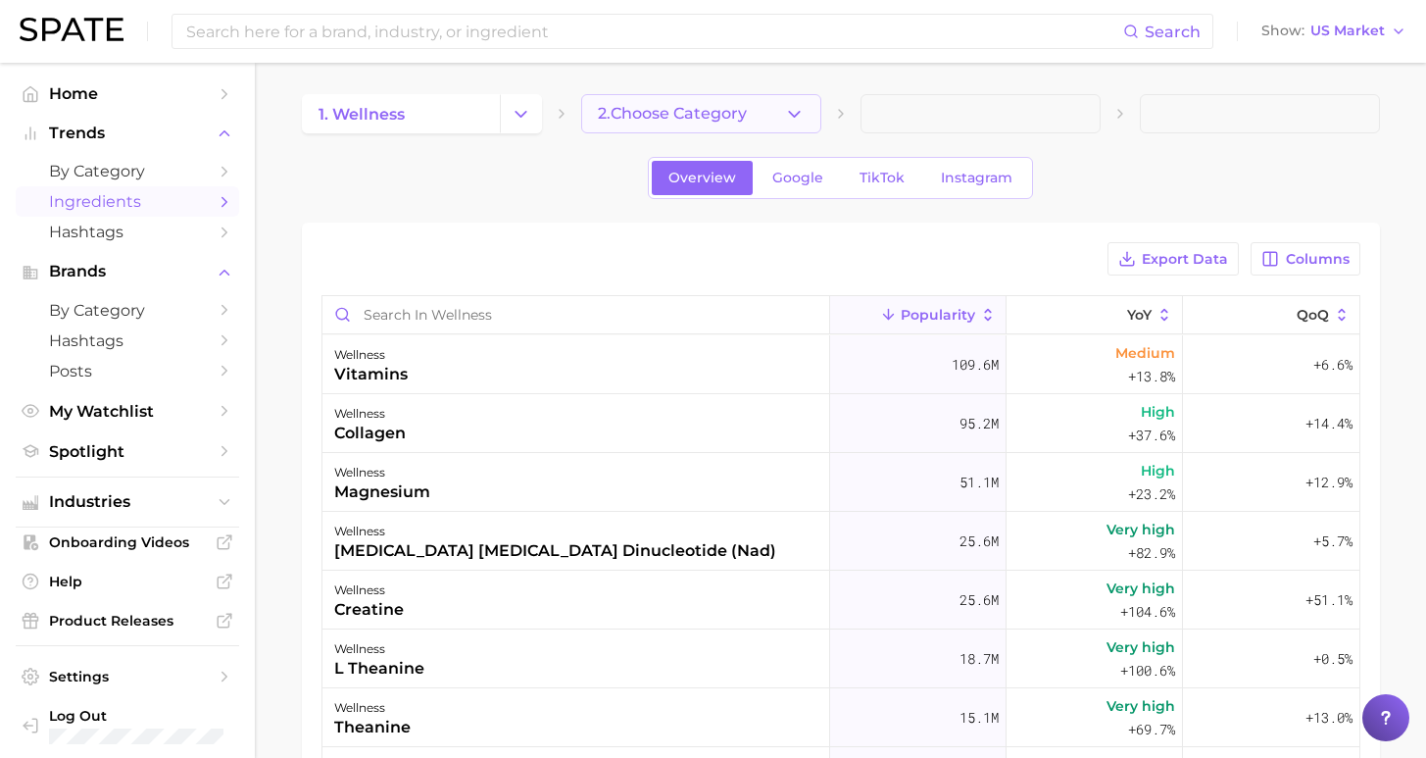
click at [700, 110] on span "2. Choose Category" at bounding box center [672, 114] width 149 height 18
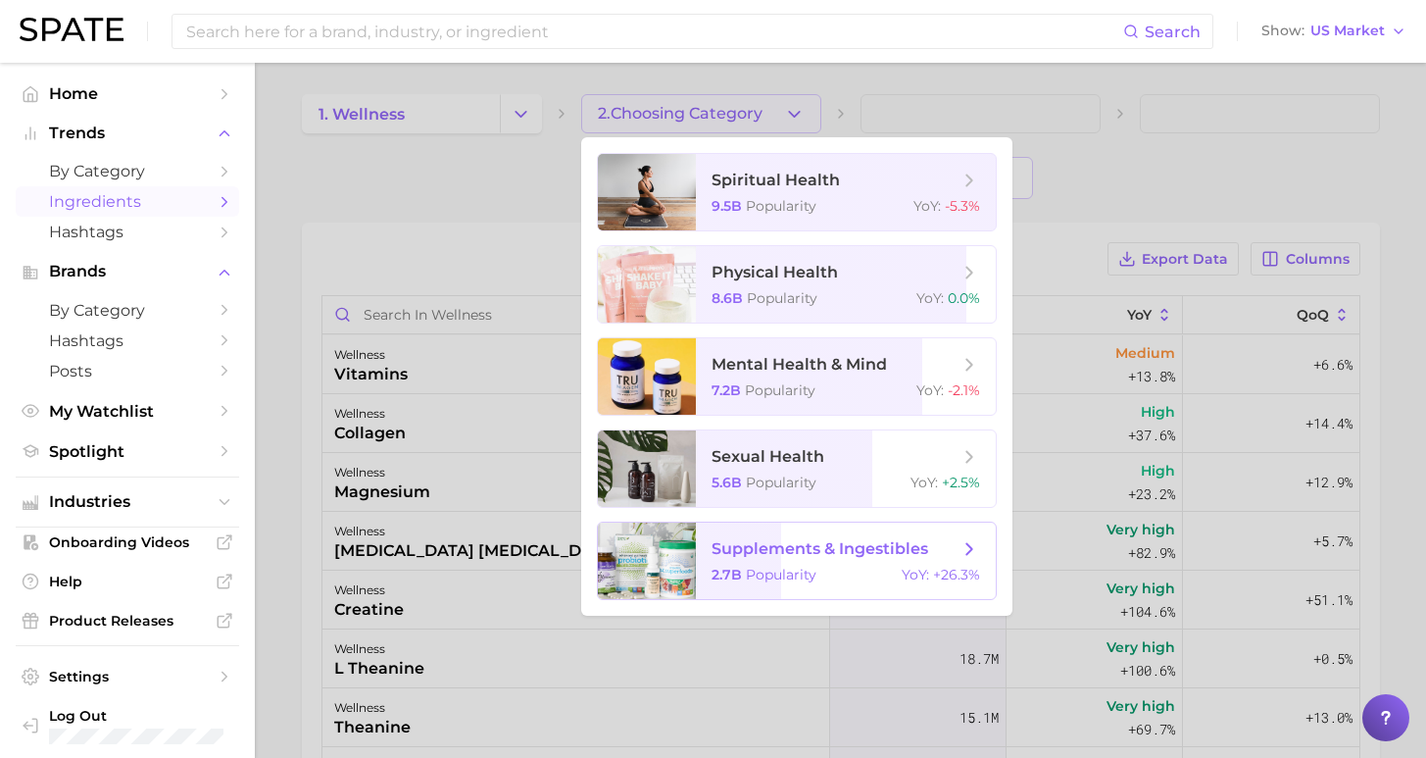
click at [770, 566] on span "supplements & ingestibles 2.7b Popularity YoY : +26.3%" at bounding box center [846, 560] width 300 height 76
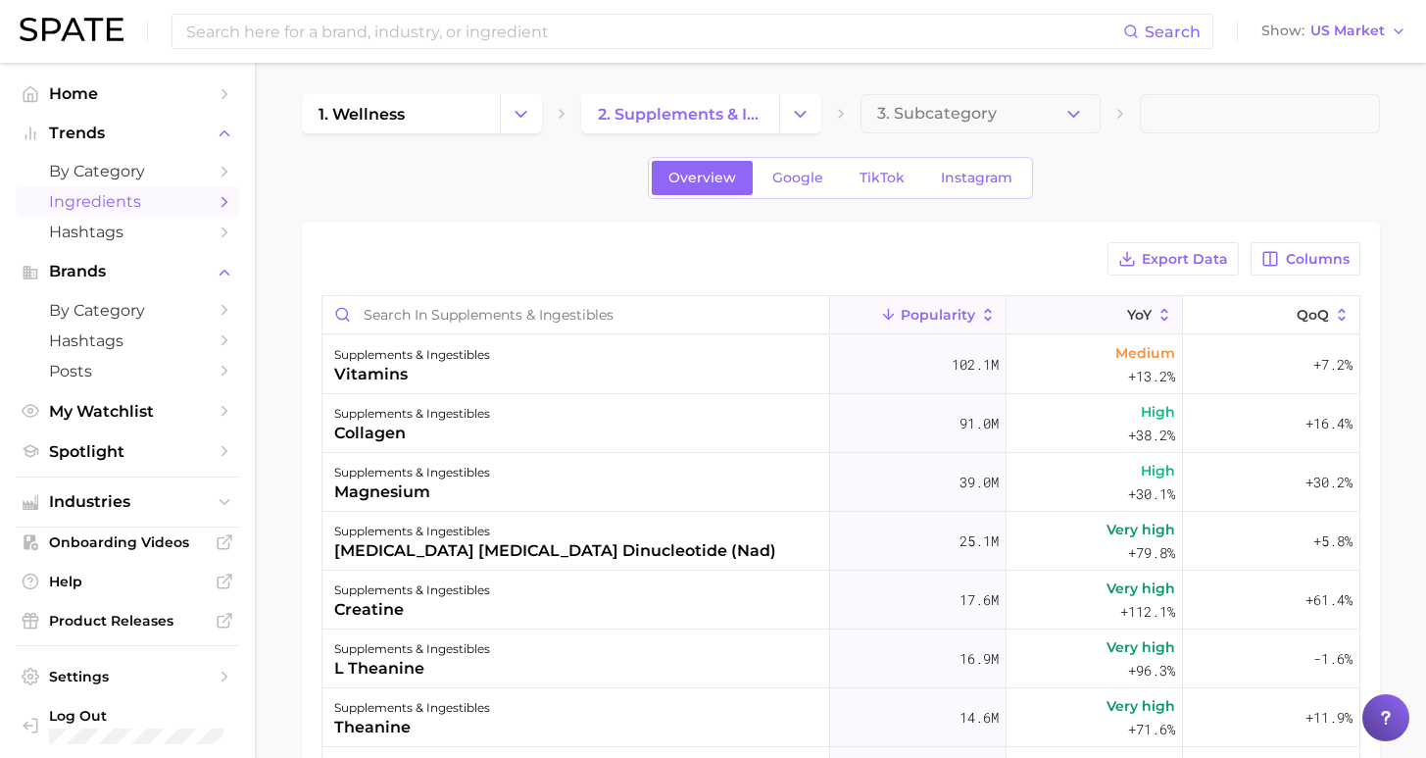
click at [1132, 325] on button "YoY" at bounding box center [1095, 315] width 176 height 38
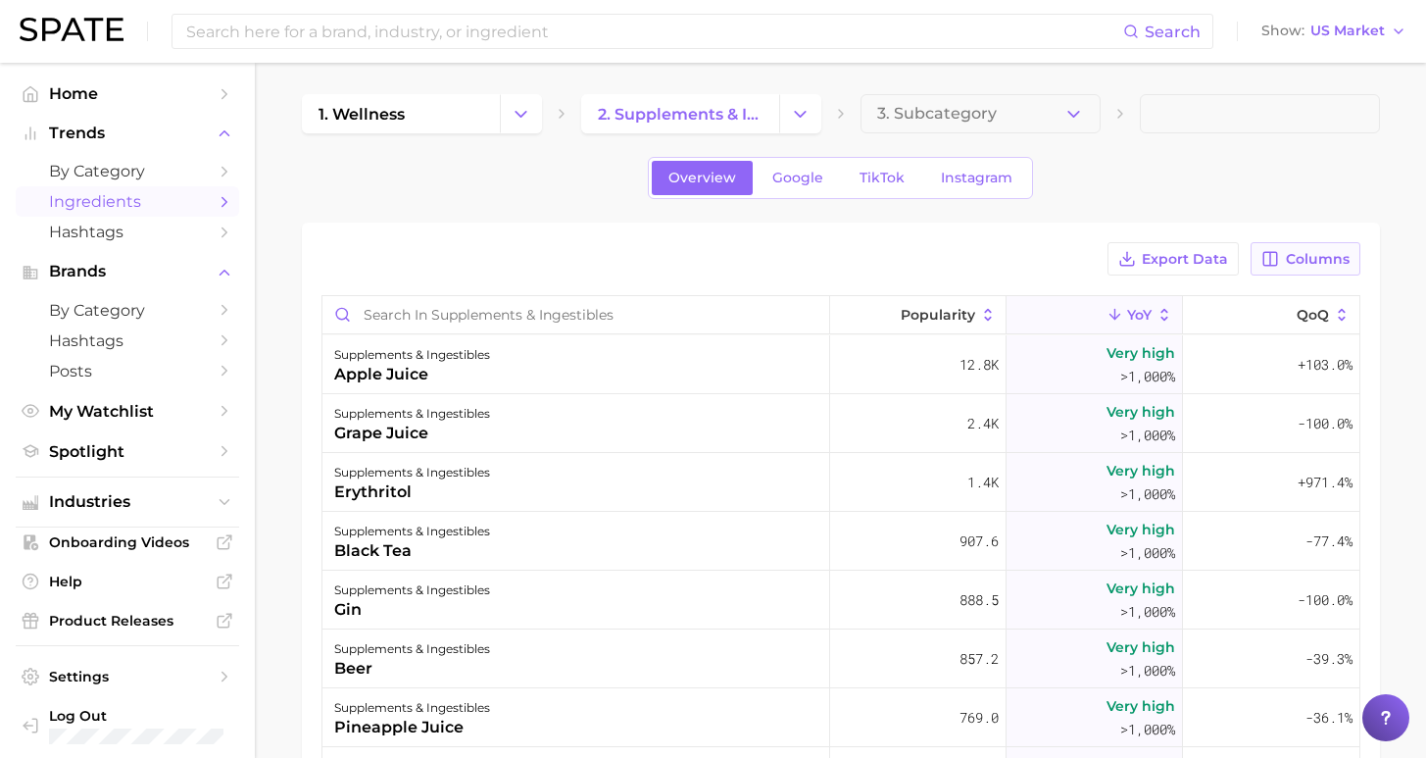
click at [1299, 260] on span "Columns" at bounding box center [1318, 259] width 64 height 17
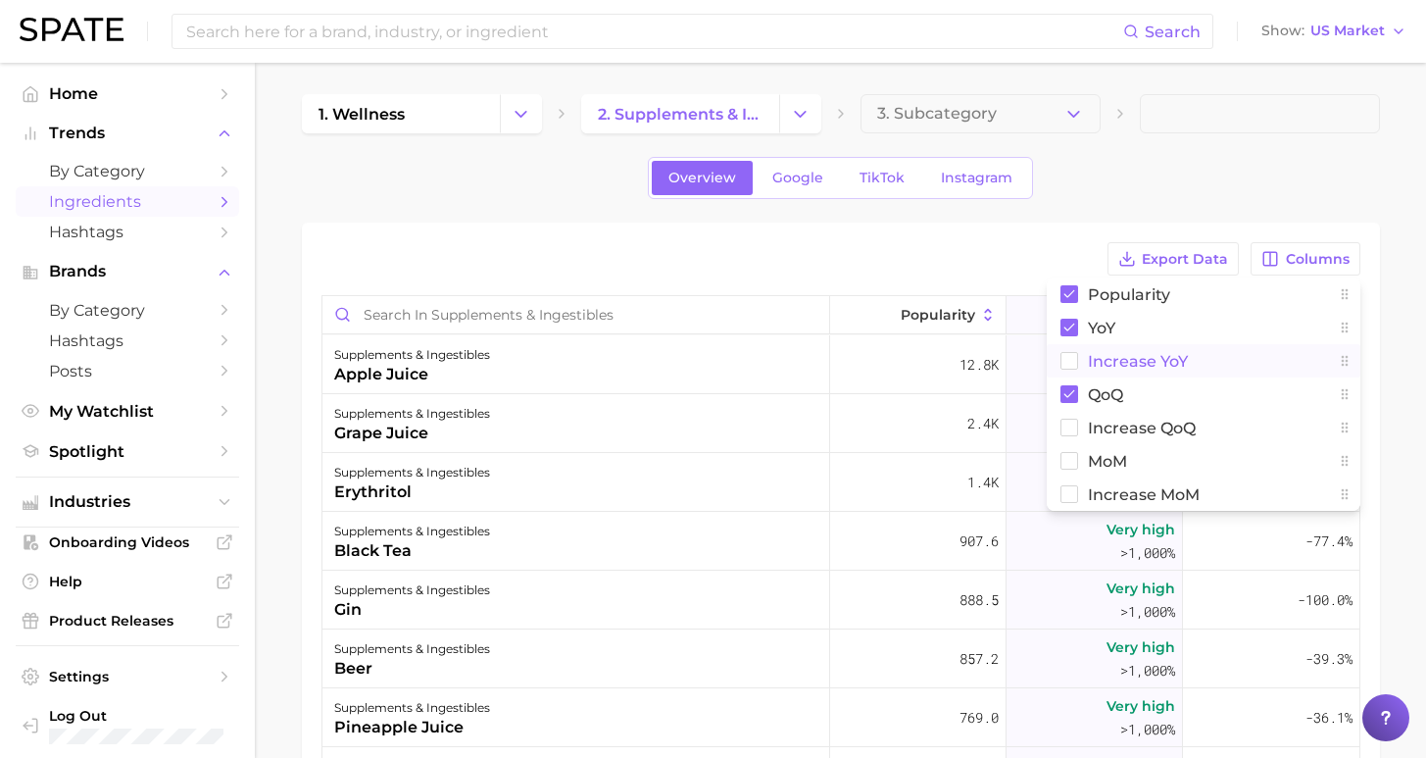
click at [1136, 356] on span "Increase YoY" at bounding box center [1138, 361] width 100 height 17
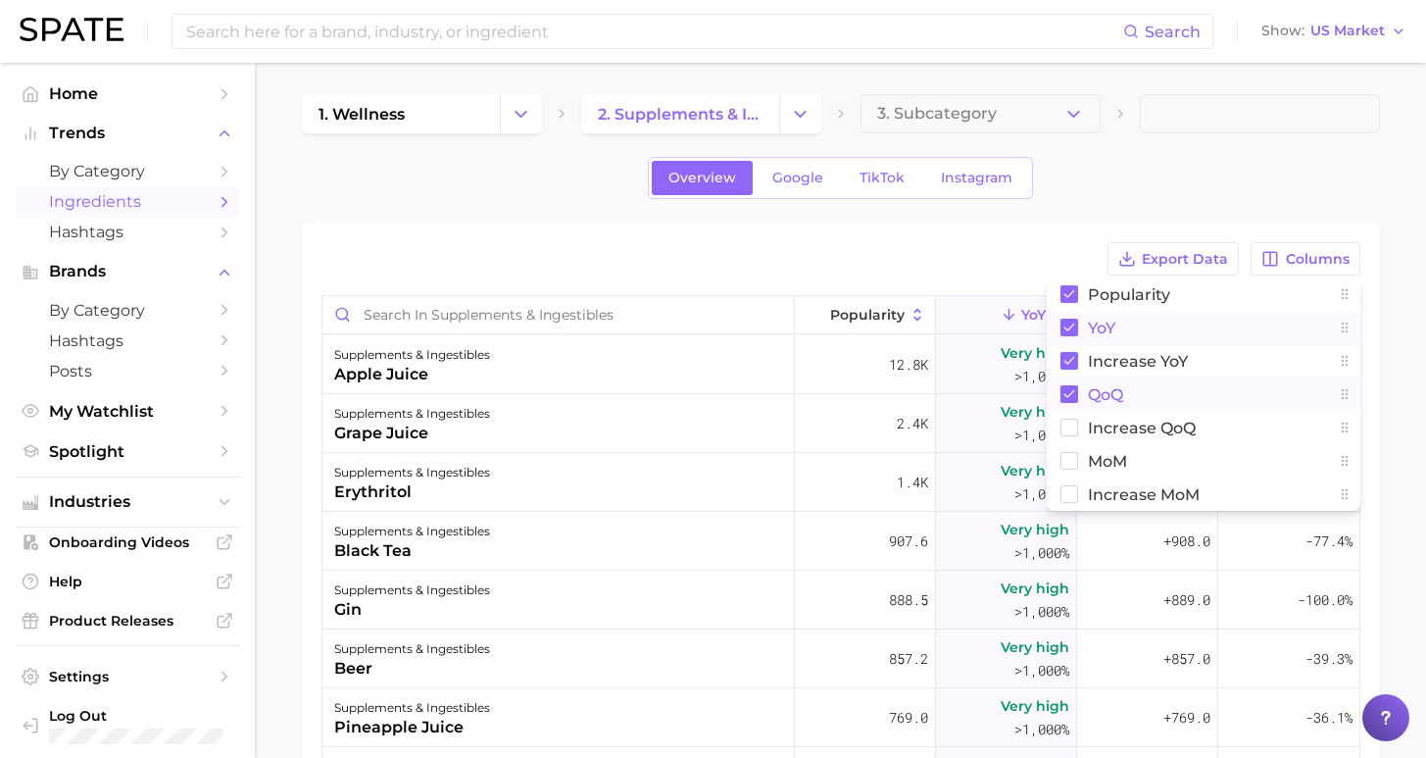
drag, startPoint x: 1097, startPoint y: 393, endPoint x: 1150, endPoint y: 332, distance: 80.6
click at [1097, 394] on span "QoQ" at bounding box center [1105, 394] width 35 height 17
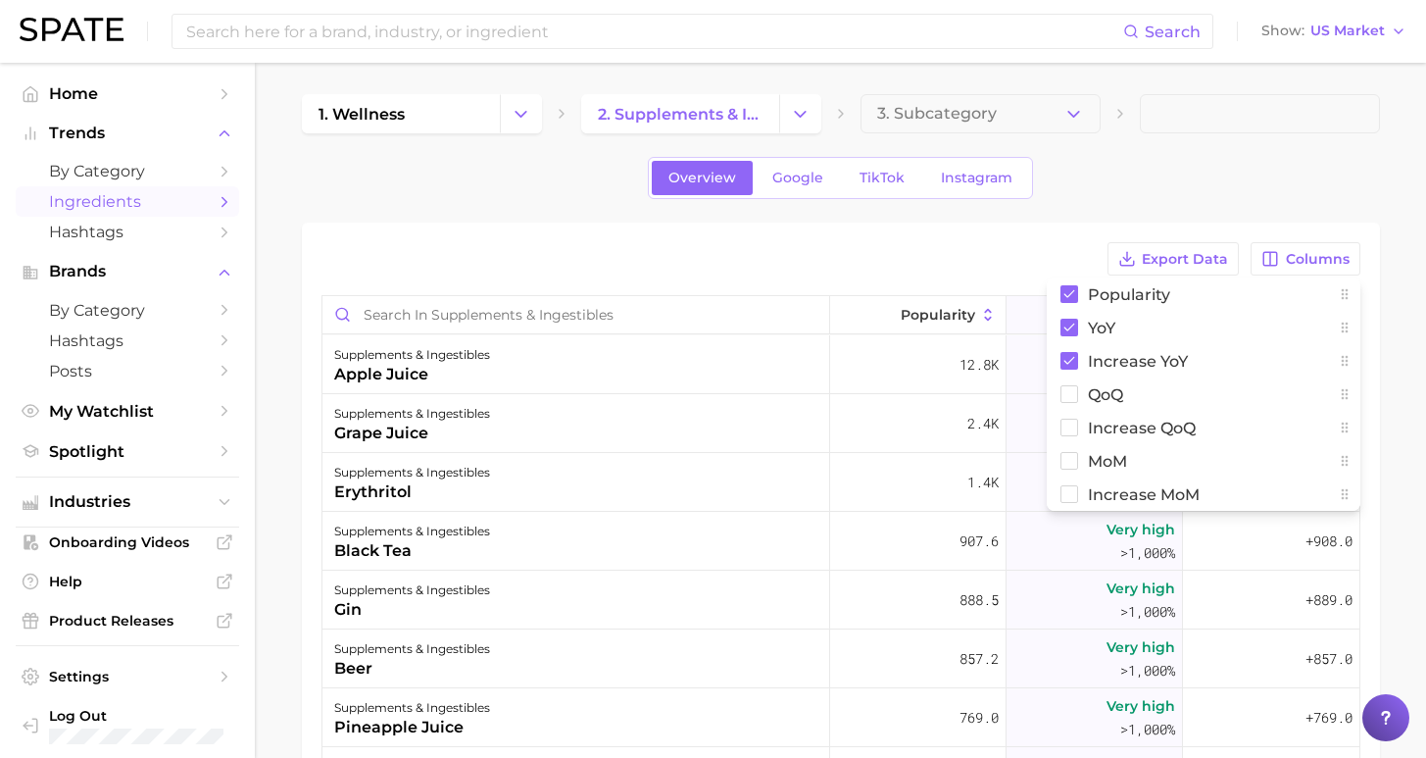
click at [1266, 180] on div "Overview Google TikTok Instagram" at bounding box center [841, 178] width 1078 height 42
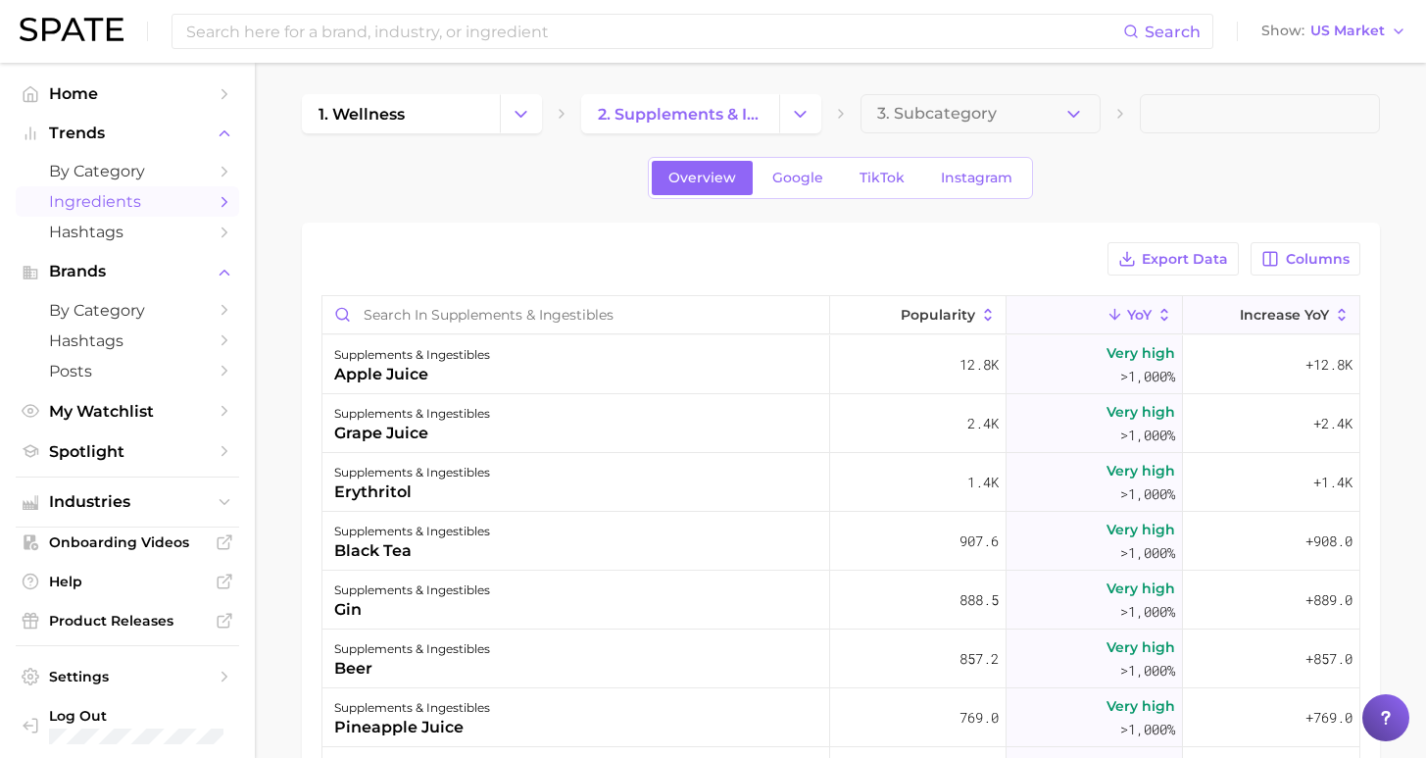
click at [1273, 320] on span "Increase YoY" at bounding box center [1284, 315] width 89 height 16
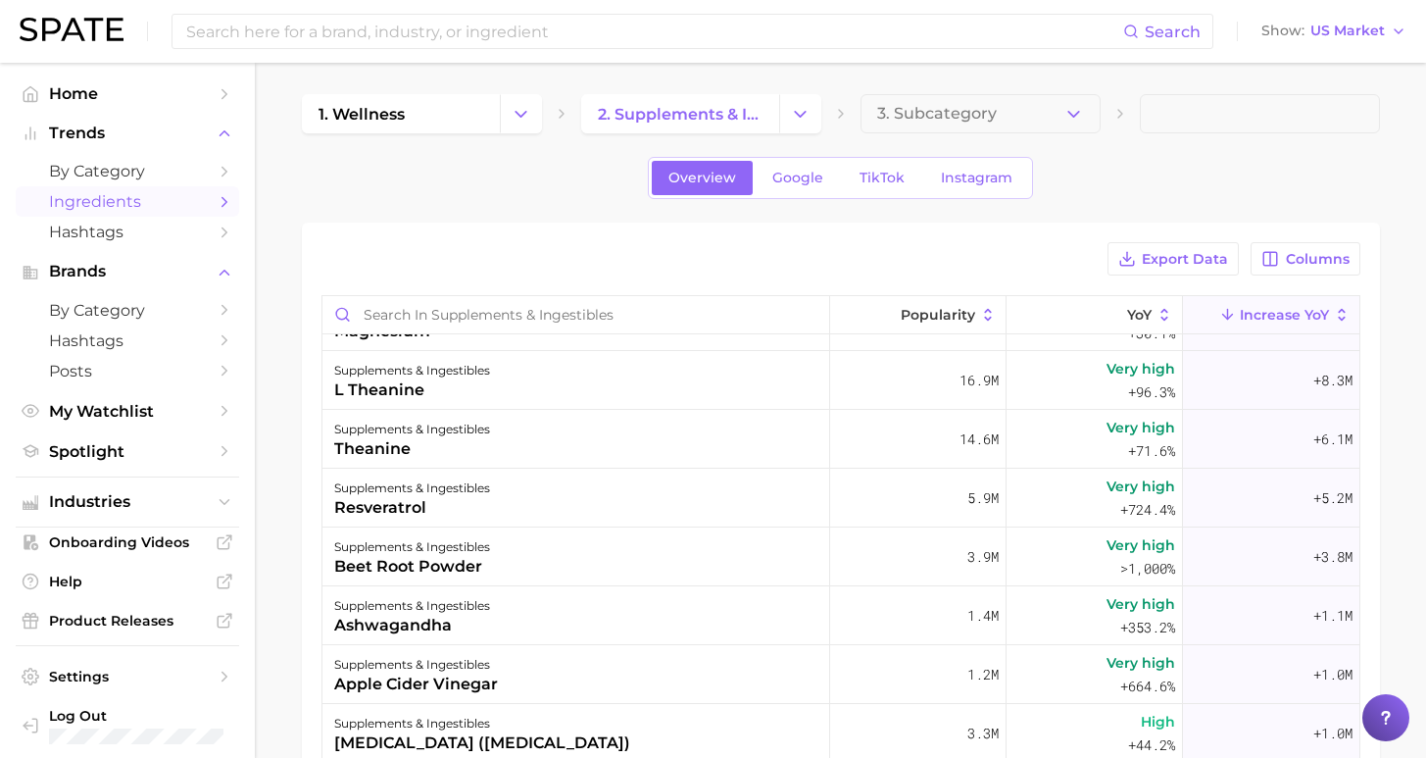
scroll to position [282, 0]
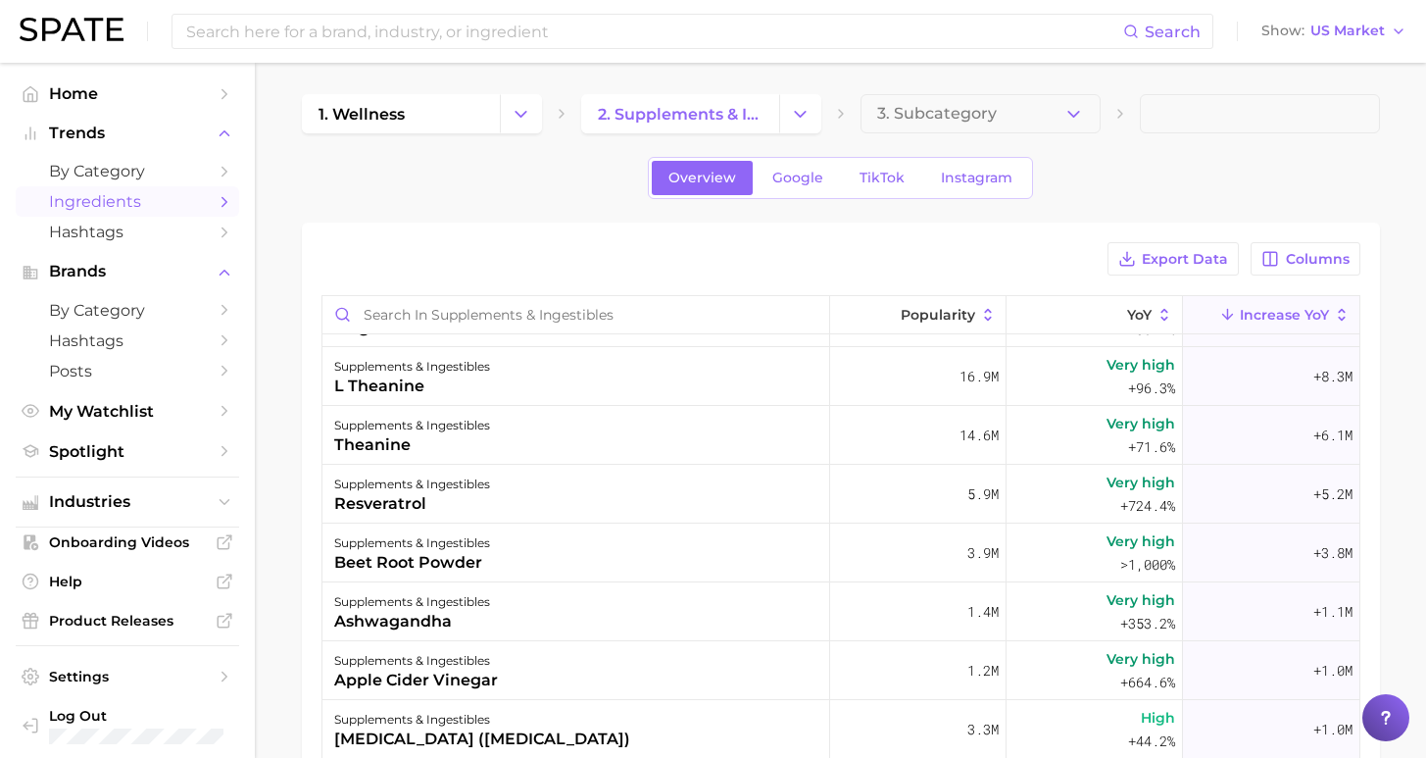
click at [1271, 313] on span "Increase YoY" at bounding box center [1284, 315] width 89 height 16
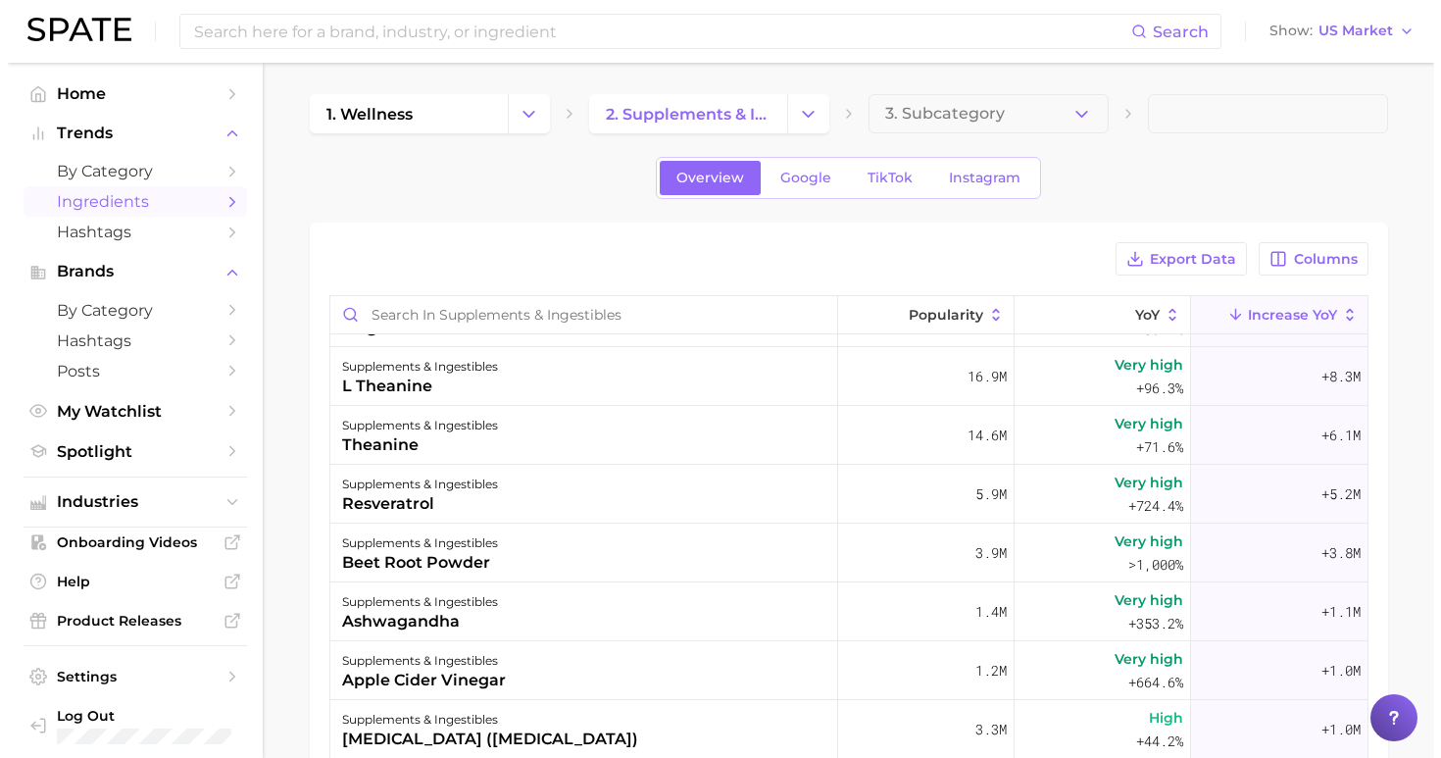
scroll to position [0, 0]
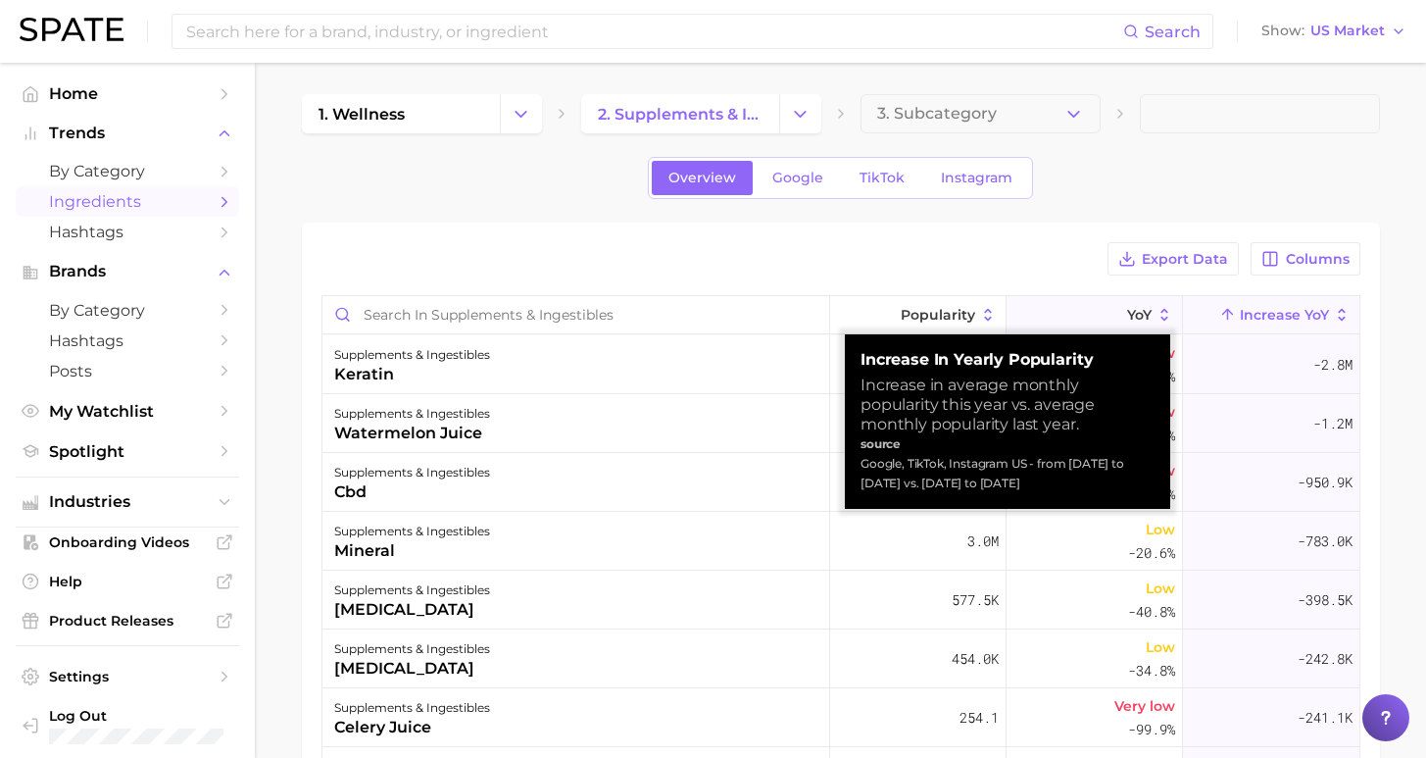
click at [1127, 315] on span "YoY" at bounding box center [1139, 315] width 25 height 16
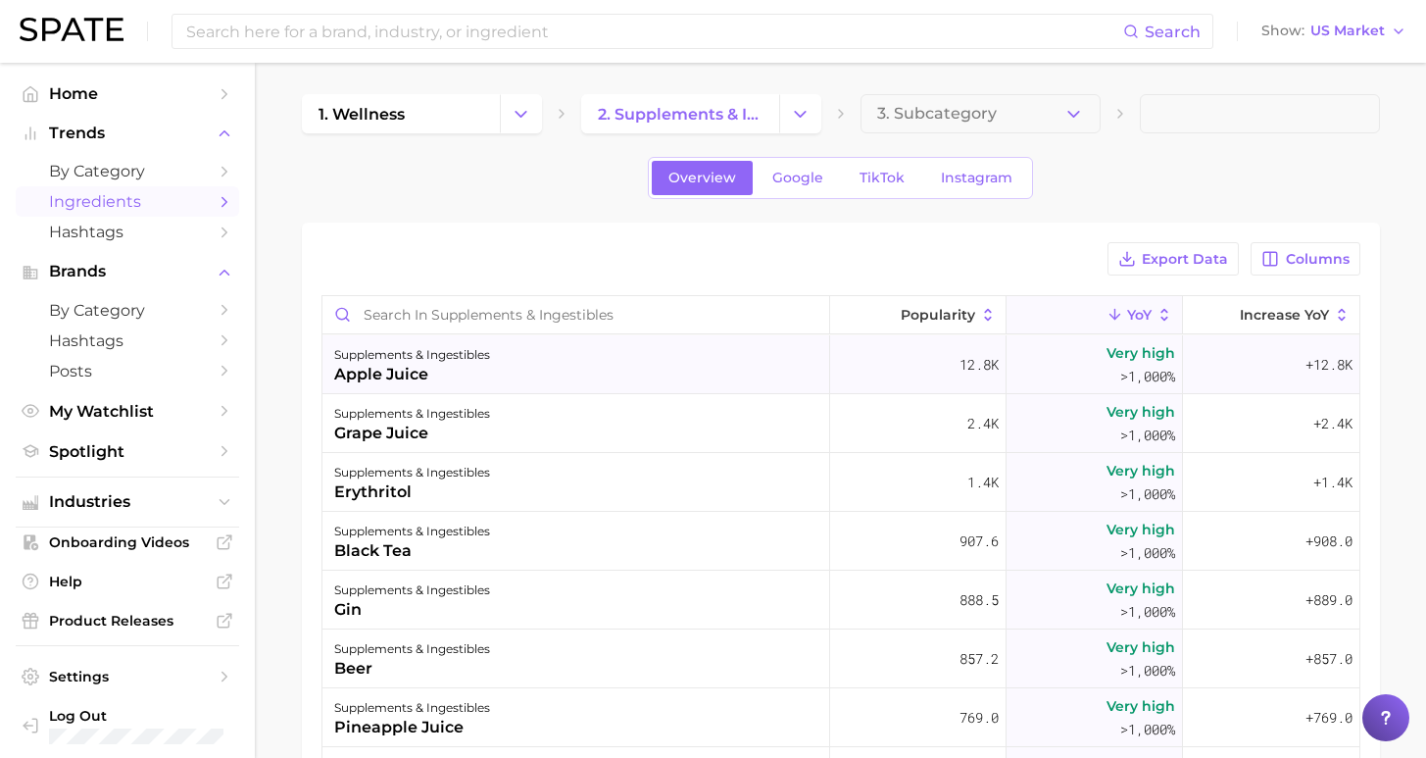
click at [478, 361] on div "supplements & ingestibles apple juice" at bounding box center [576, 364] width 508 height 59
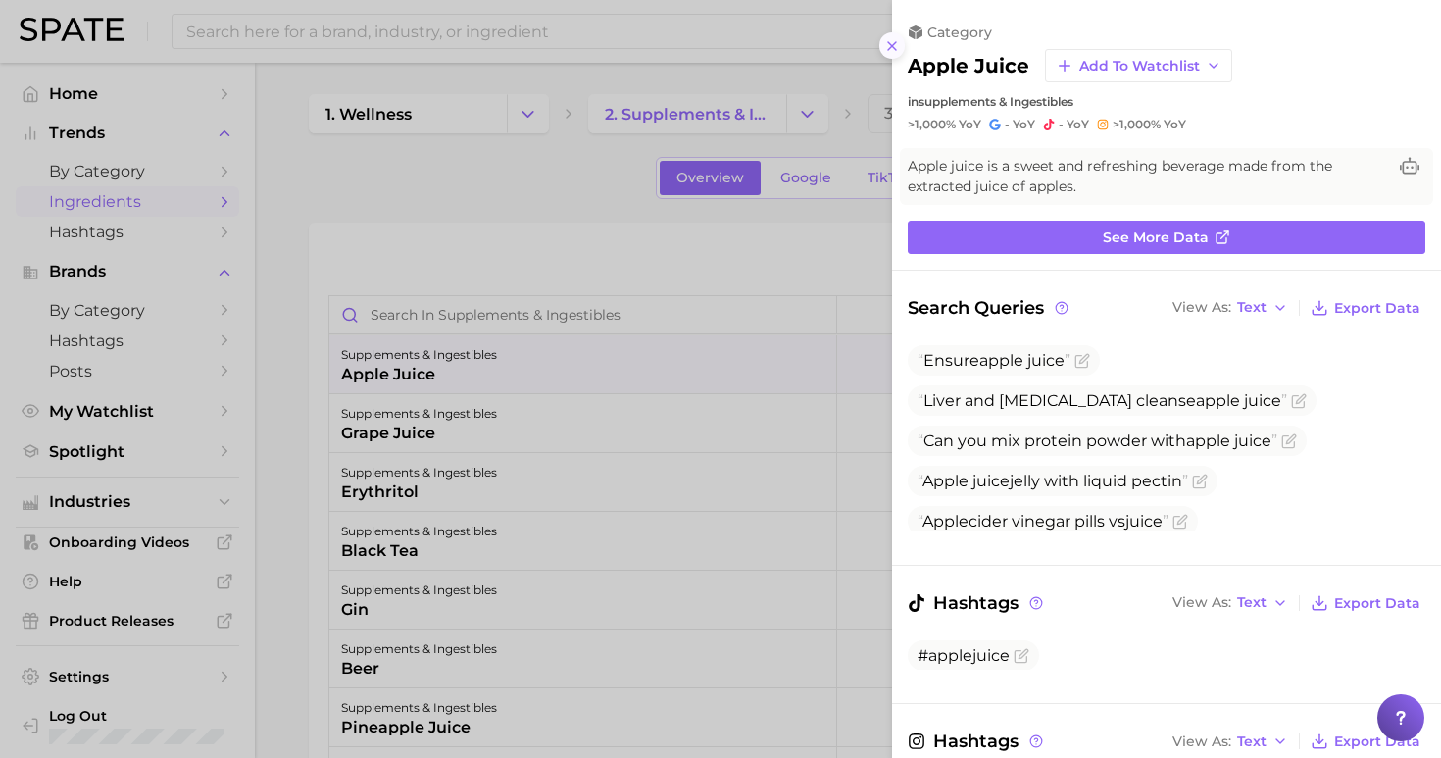
click at [888, 38] on icon at bounding box center [892, 46] width 16 height 16
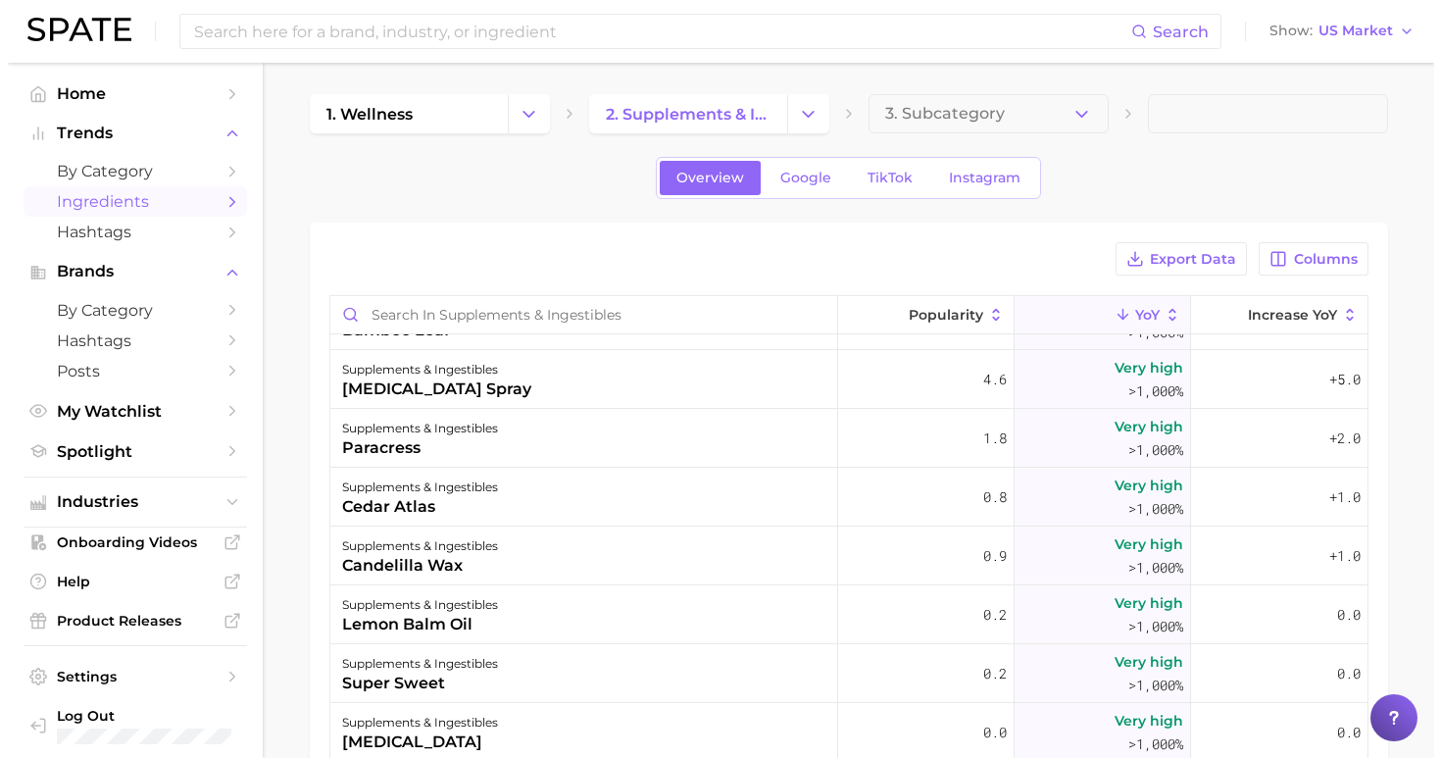
scroll to position [3284, 0]
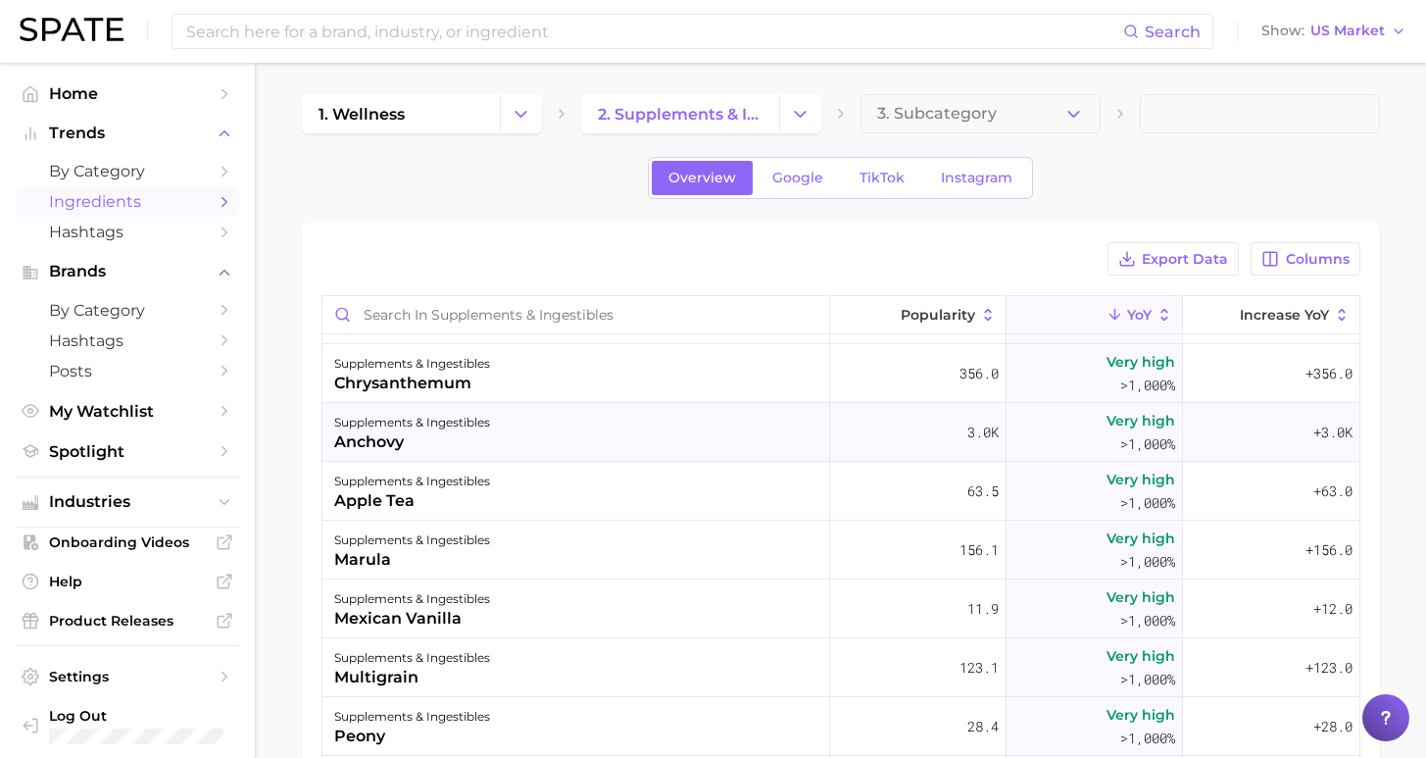
click at [716, 422] on div "supplements & ingestibles anchovy" at bounding box center [576, 432] width 508 height 59
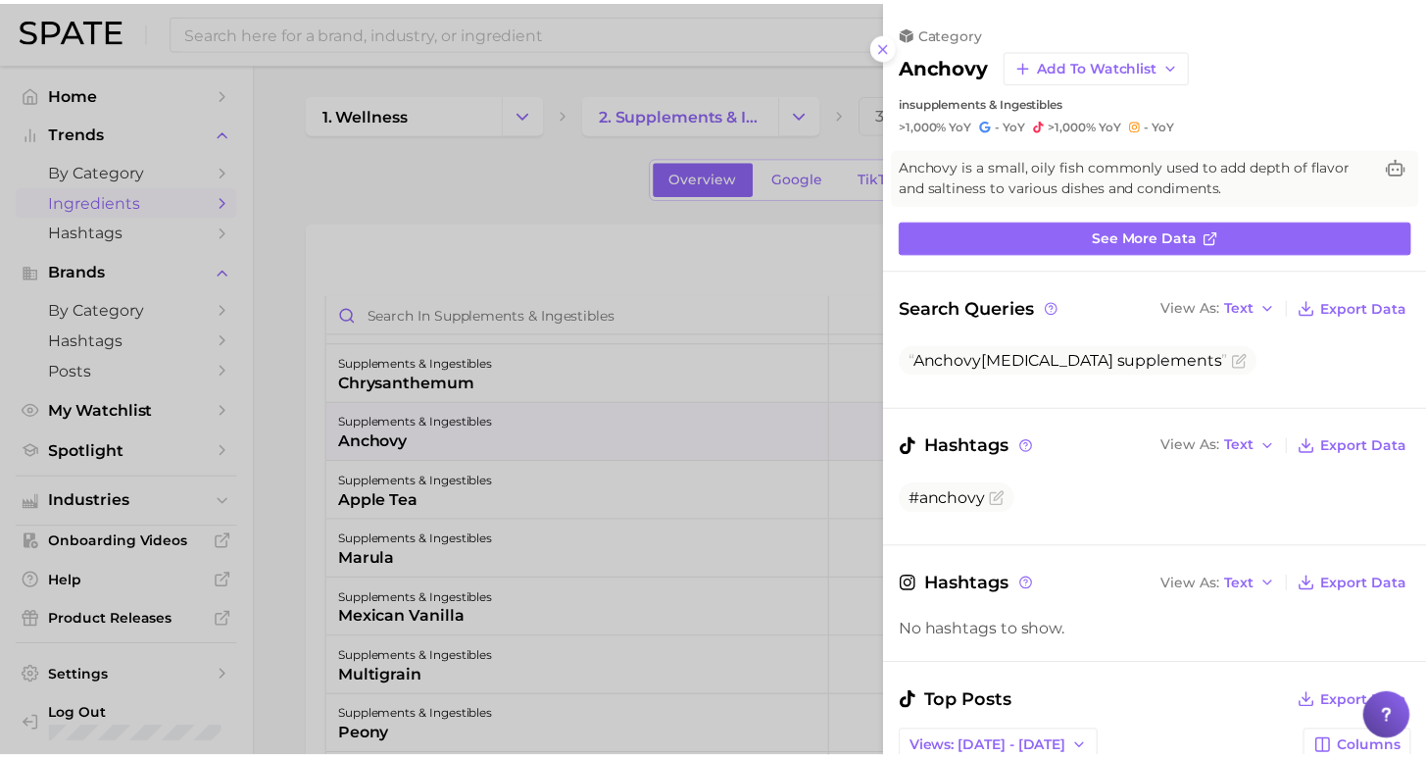
scroll to position [0, 0]
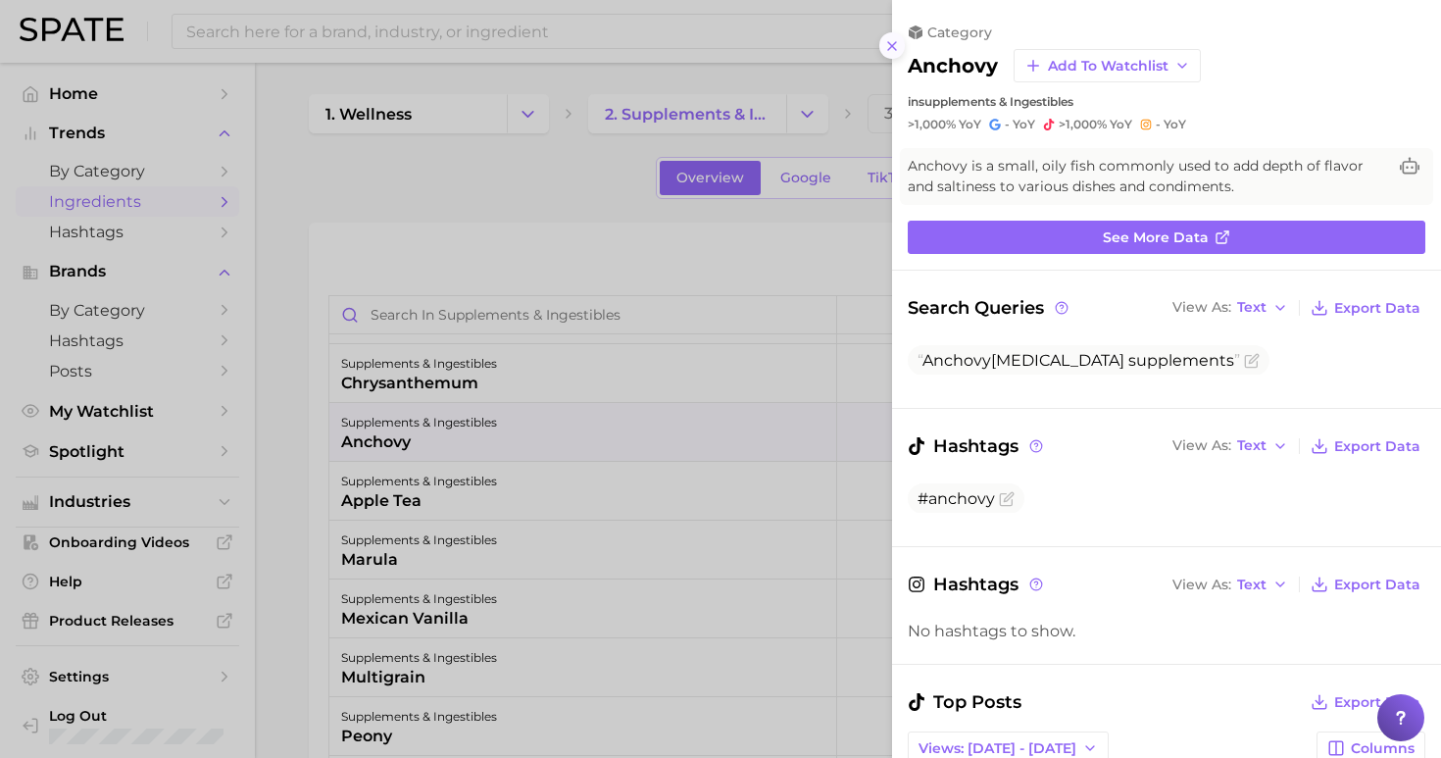
click at [898, 41] on icon at bounding box center [892, 46] width 16 height 16
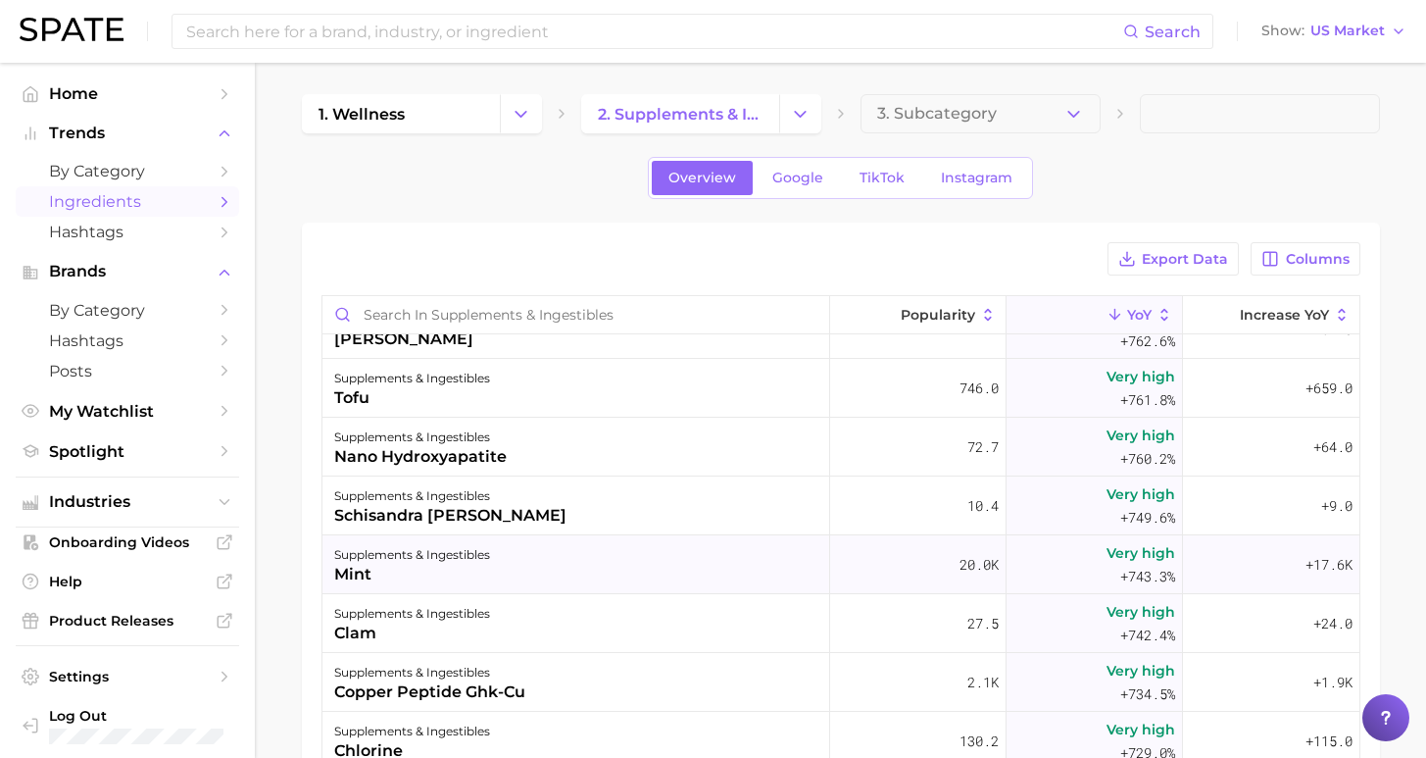
scroll to position [18174, 0]
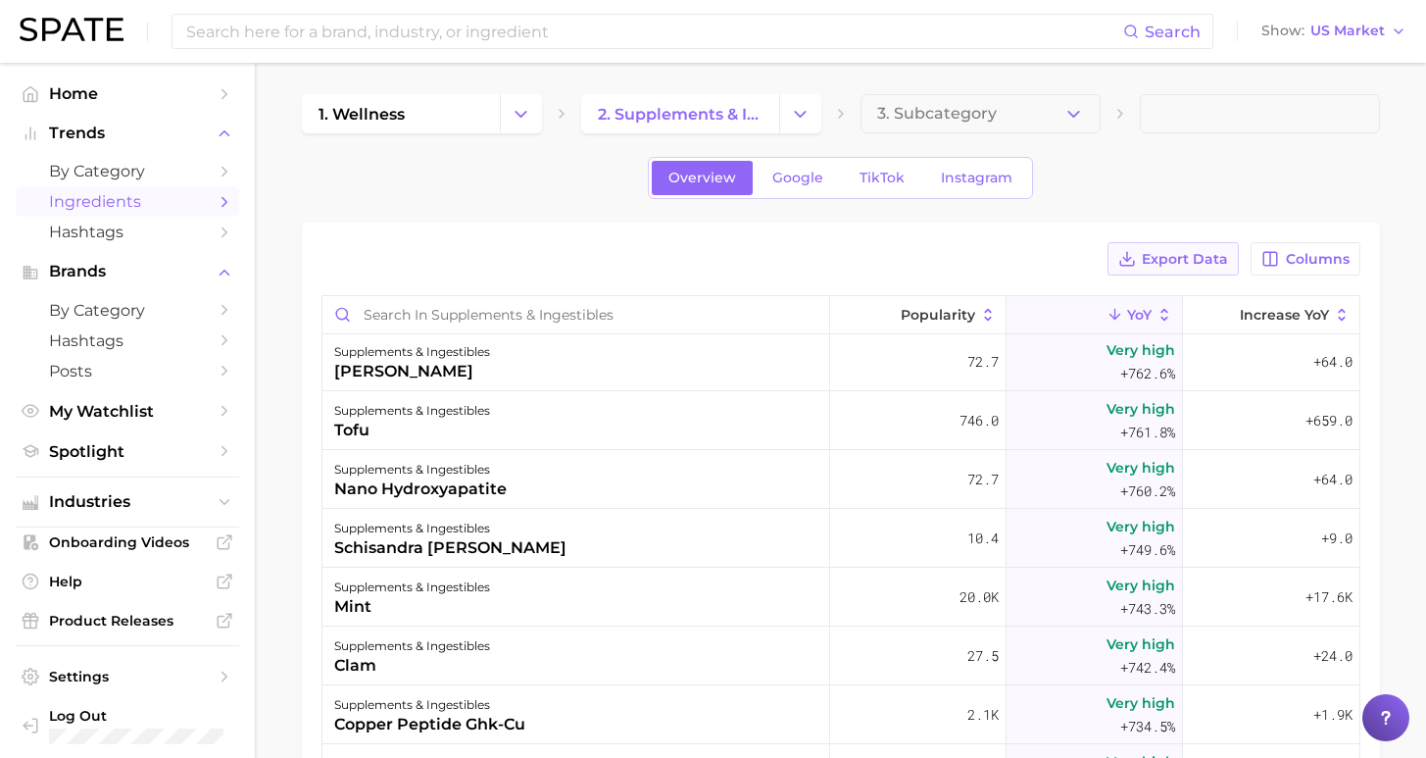
click at [1181, 254] on span "Export Data" at bounding box center [1185, 259] width 86 height 17
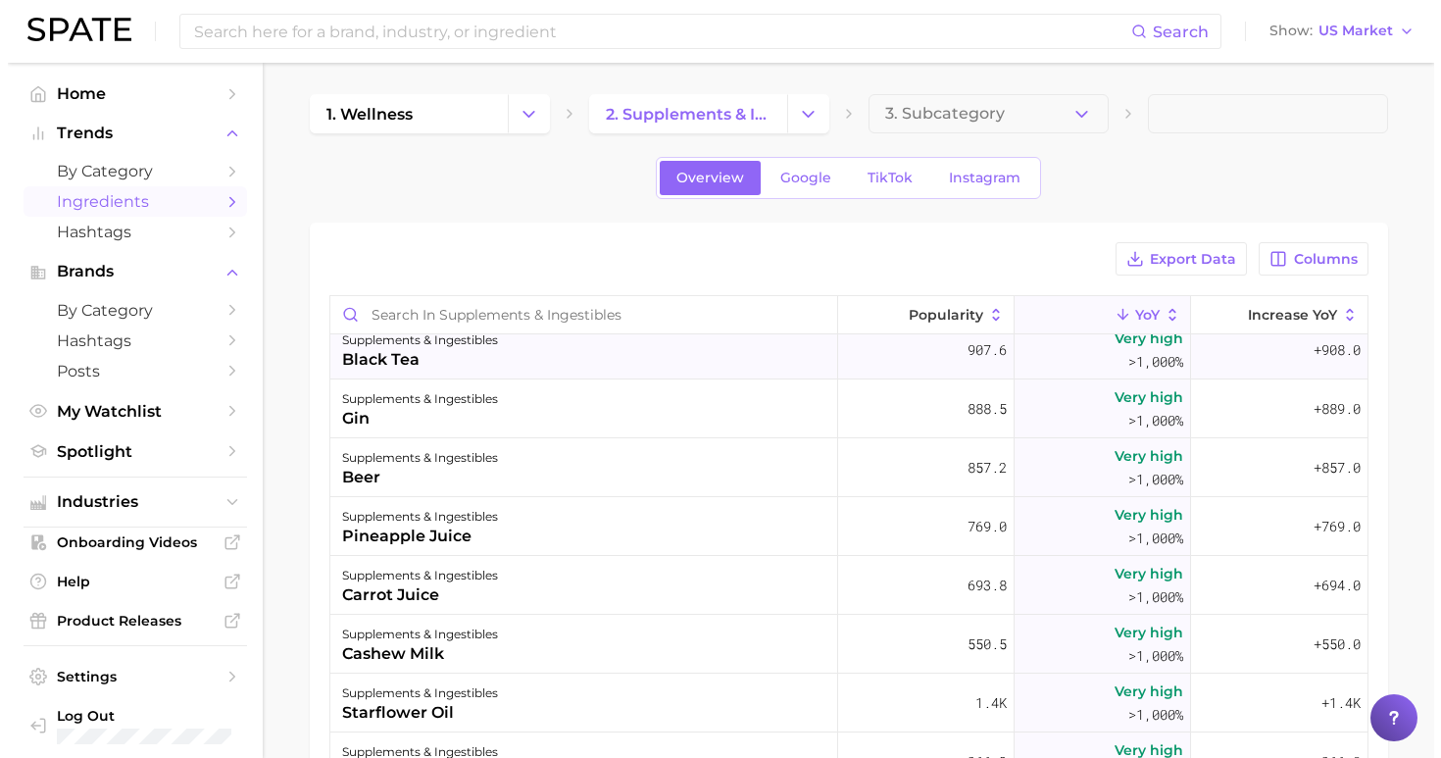
scroll to position [0, 0]
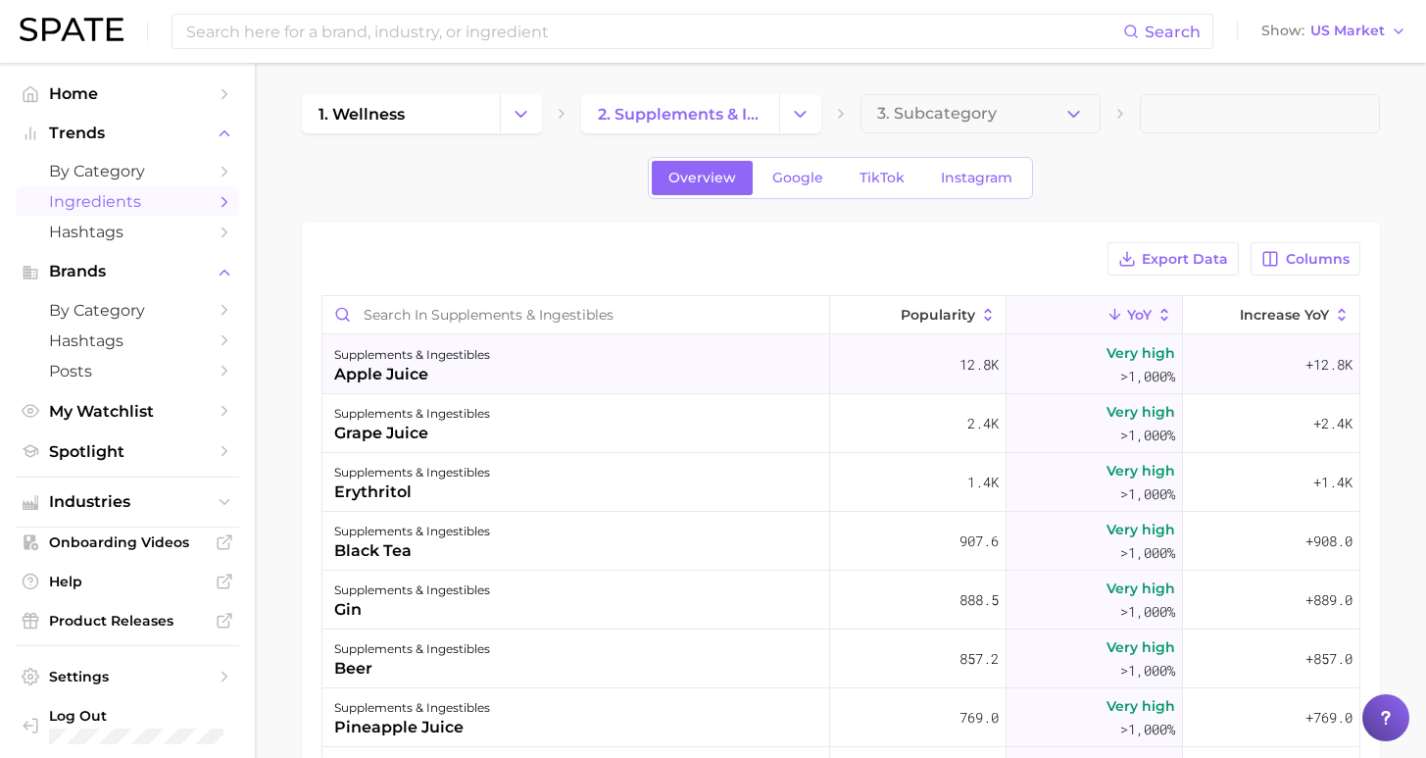
click at [599, 365] on div "supplements & ingestibles apple juice" at bounding box center [576, 364] width 508 height 59
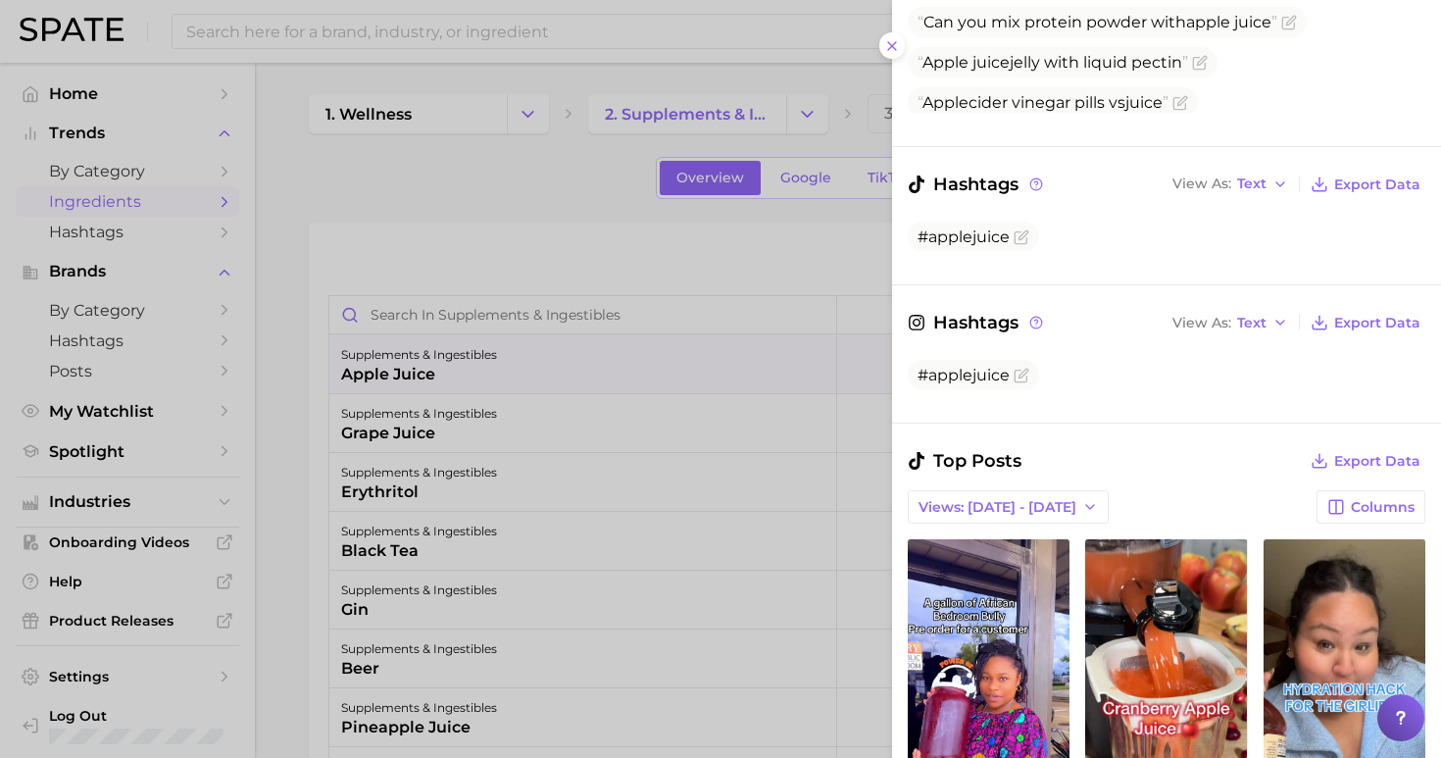
scroll to position [576, 0]
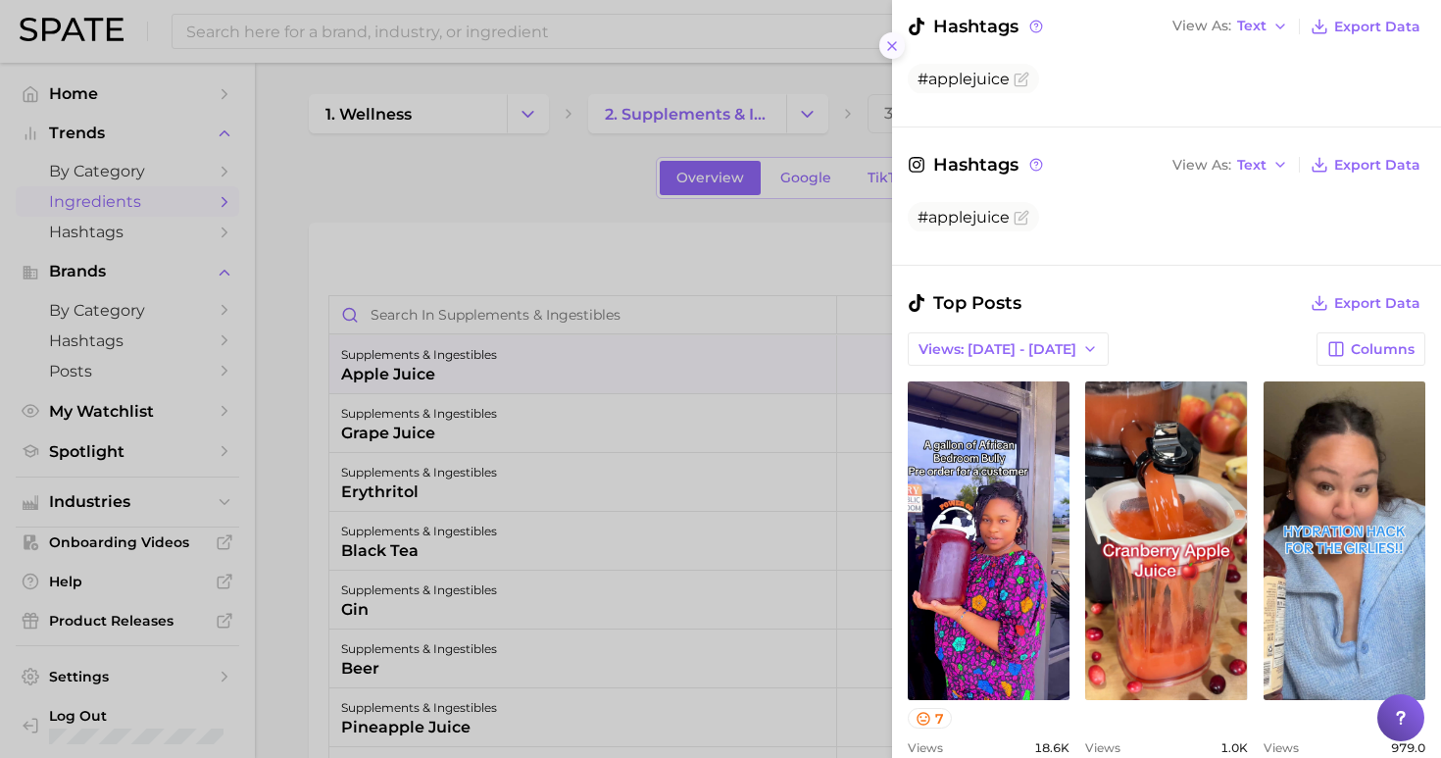
click at [889, 39] on icon at bounding box center [892, 46] width 16 height 16
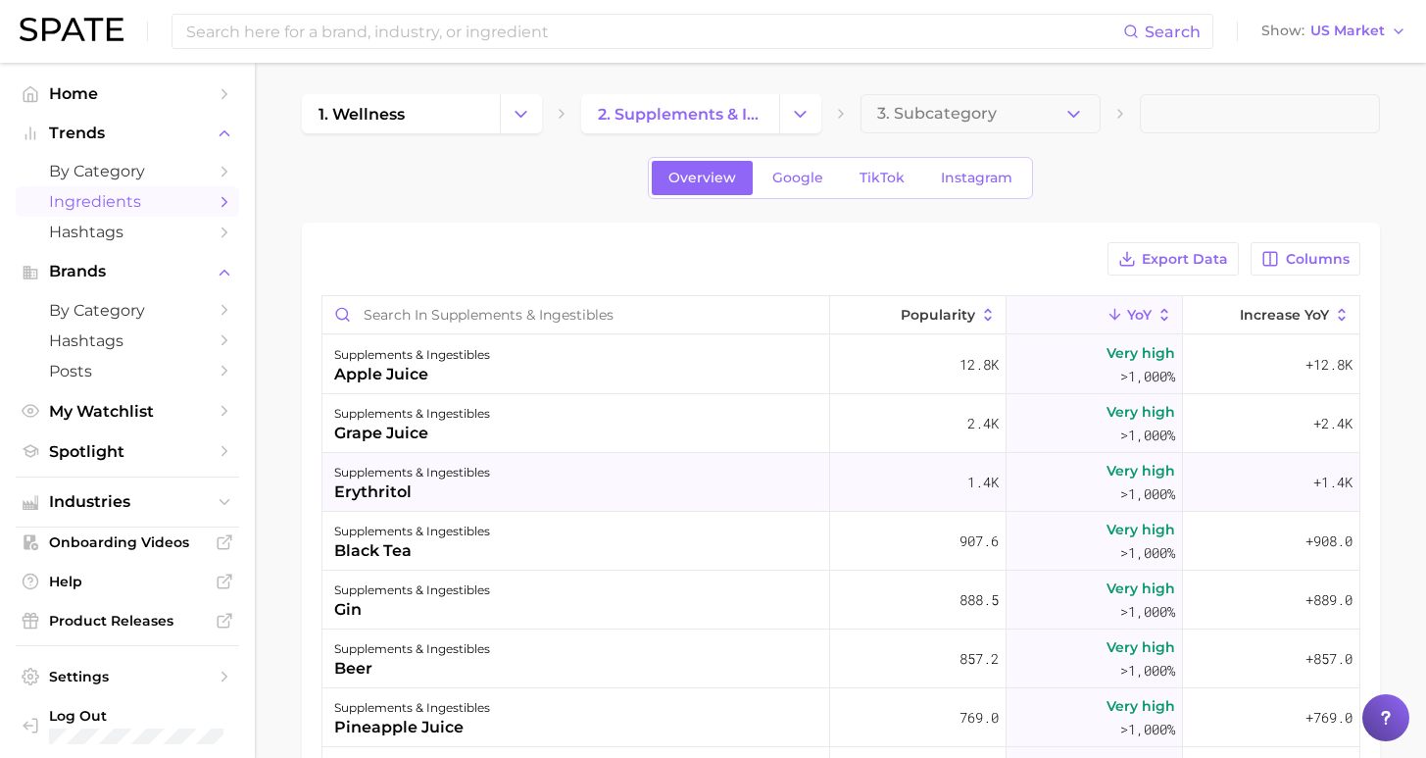
click at [520, 472] on div "supplements & ingestibles erythritol" at bounding box center [576, 482] width 508 height 59
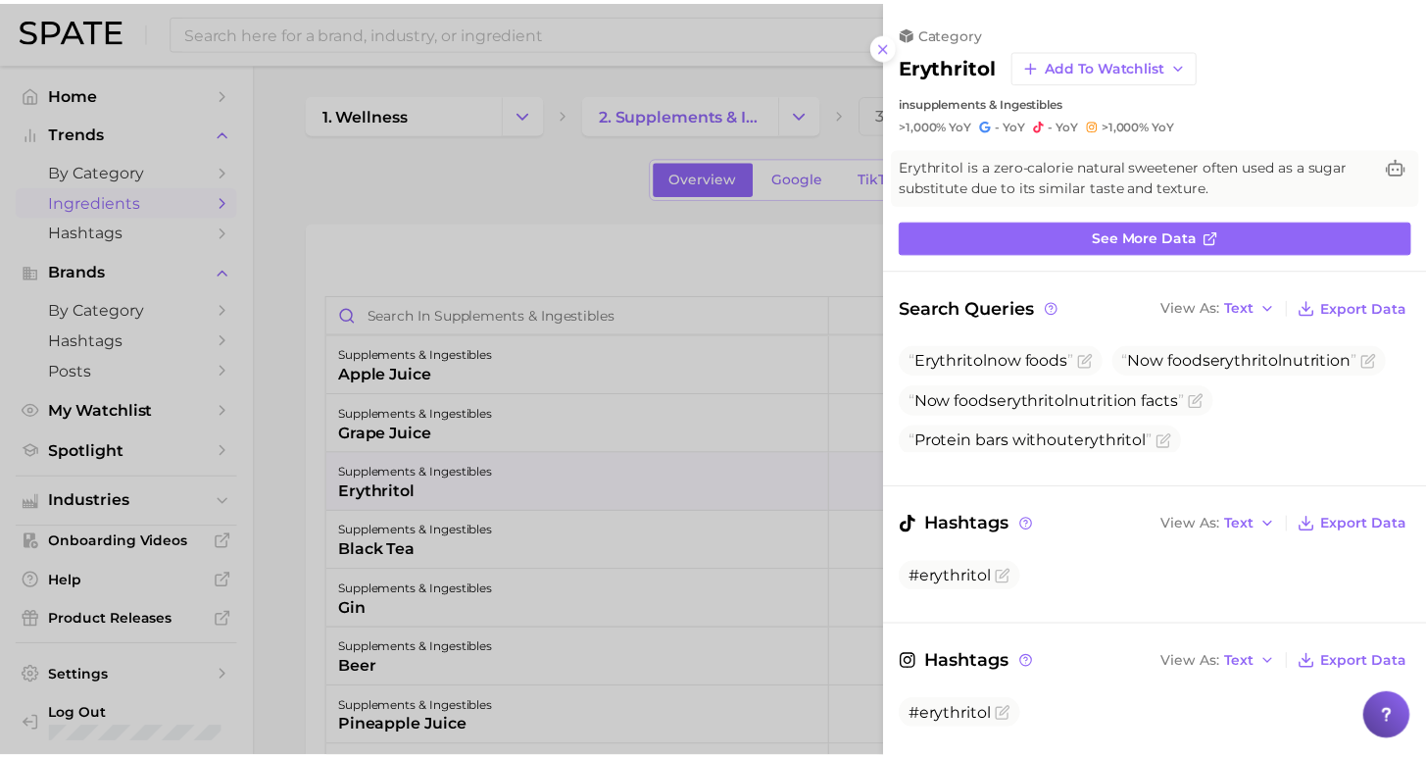
scroll to position [0, 0]
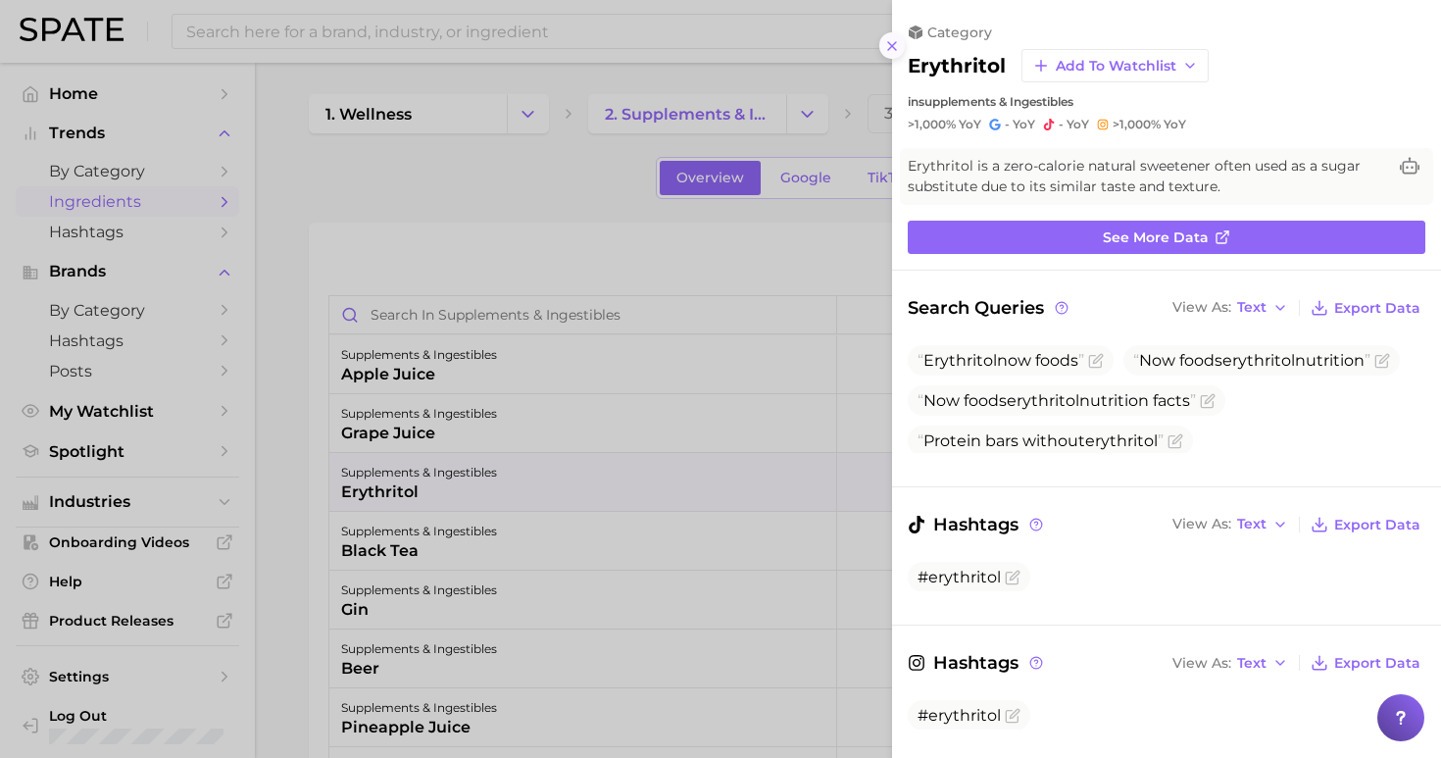
click at [891, 38] on icon at bounding box center [892, 46] width 16 height 16
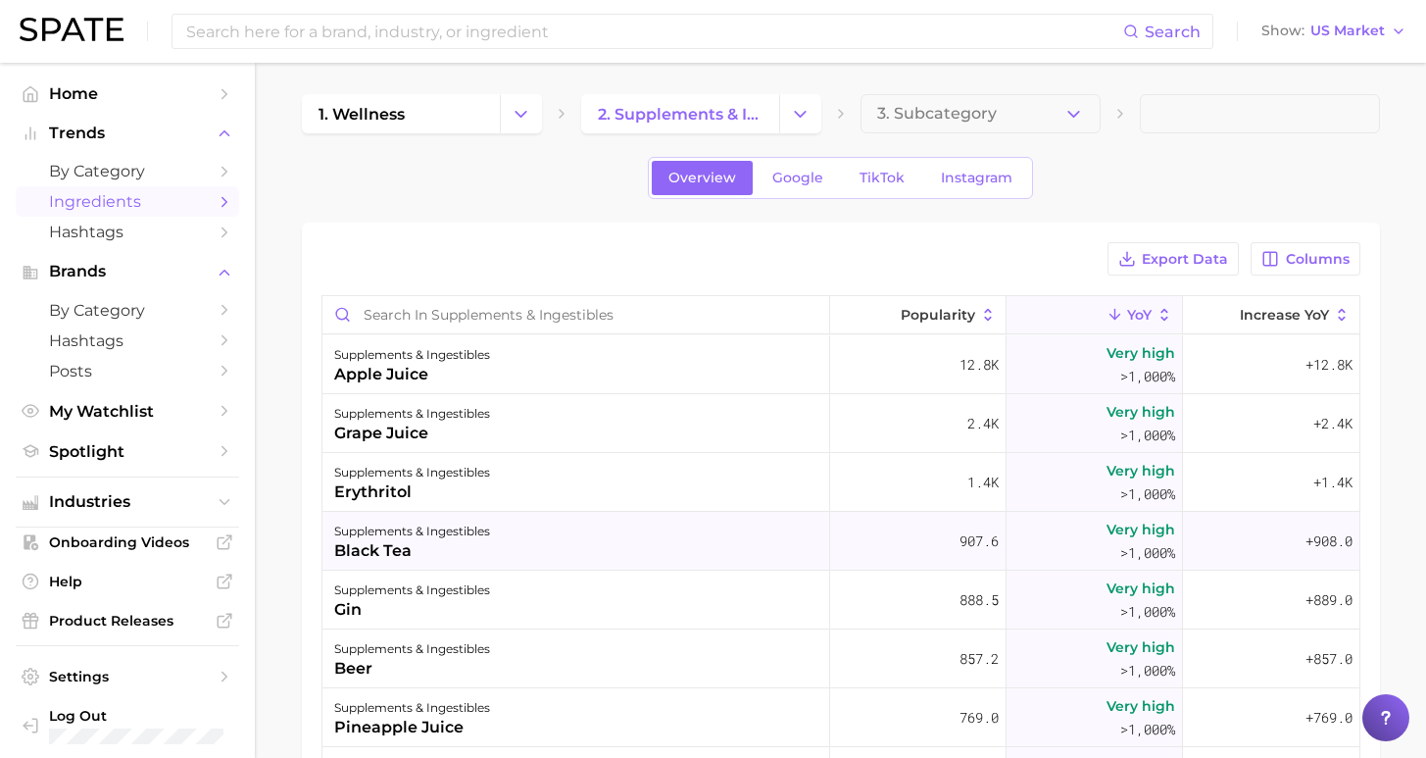
click at [642, 537] on div "supplements & ingestibles black tea" at bounding box center [576, 541] width 508 height 59
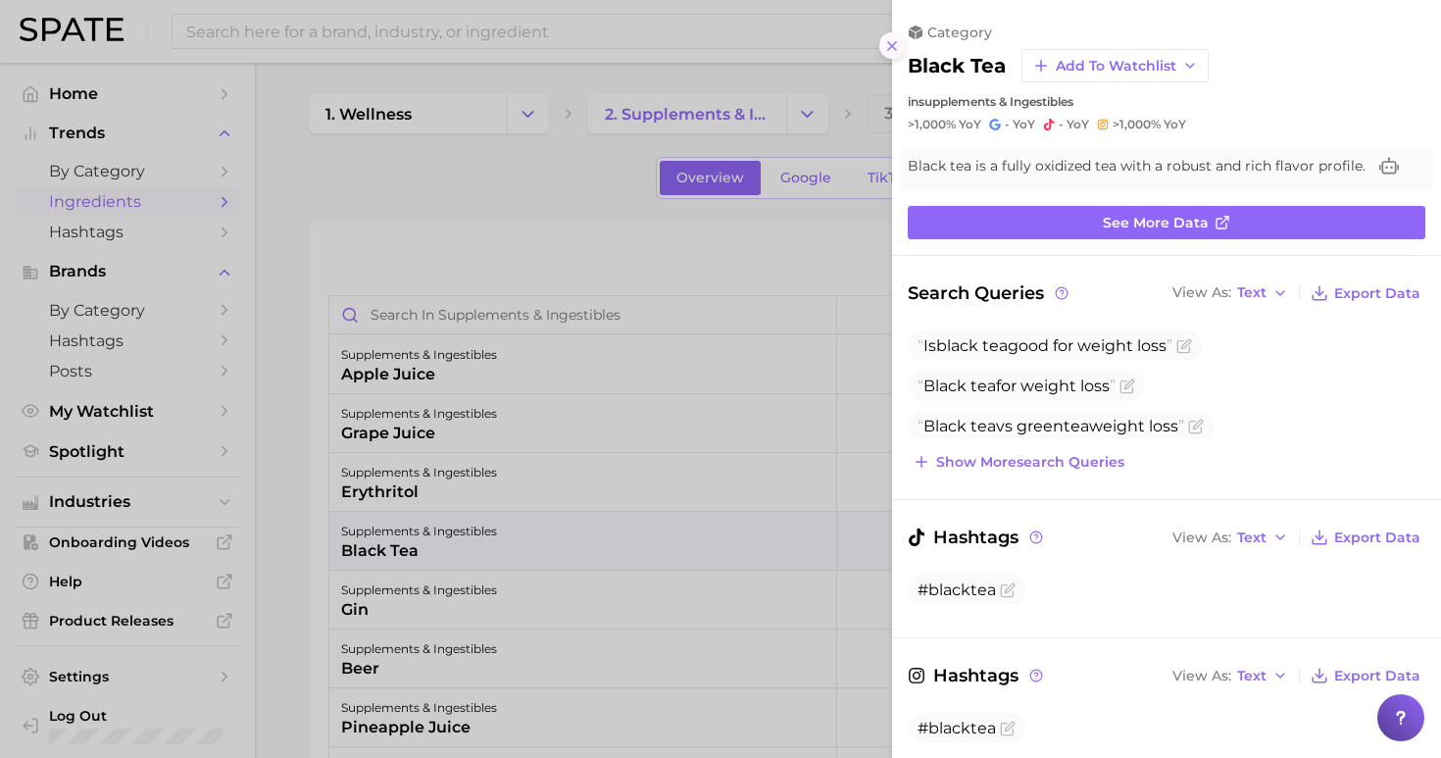
click at [886, 42] on icon at bounding box center [892, 46] width 16 height 16
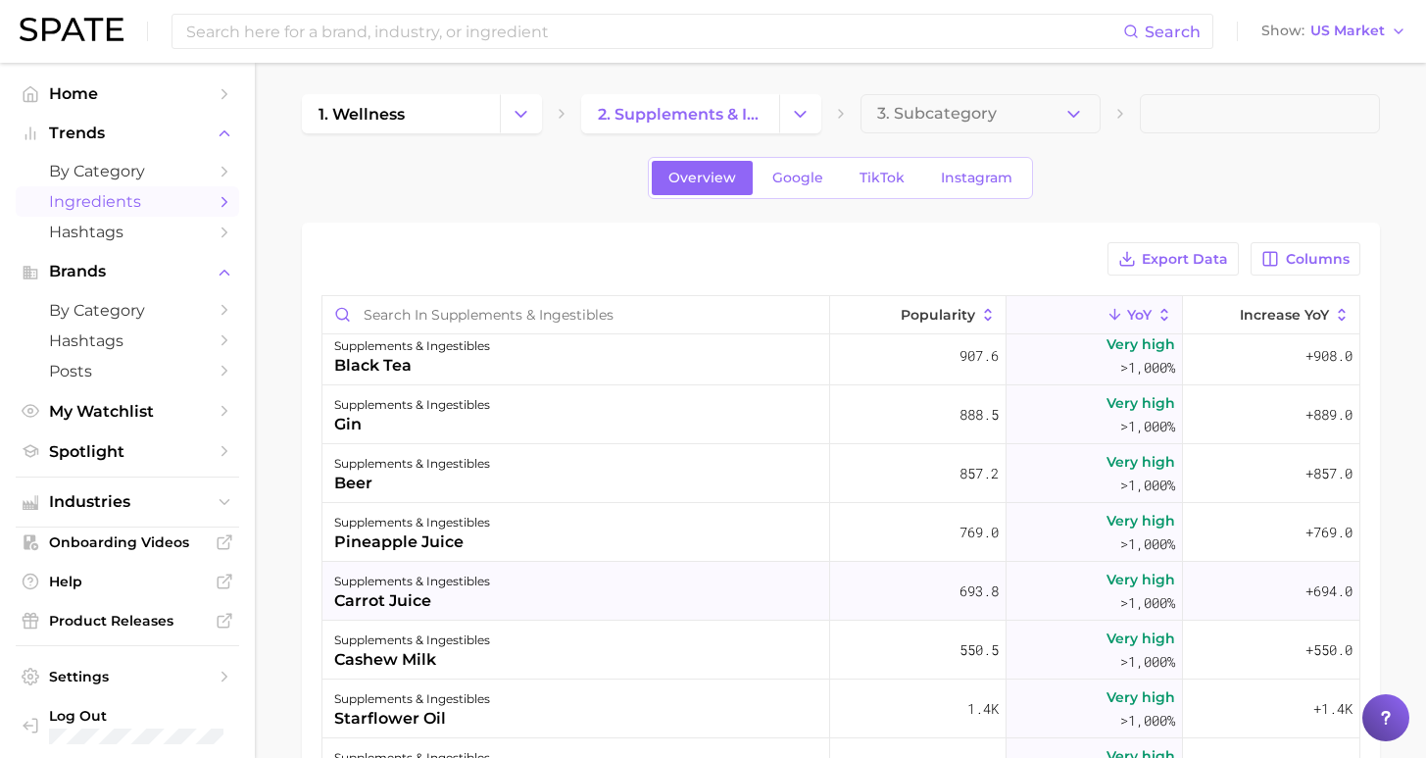
scroll to position [192, 0]
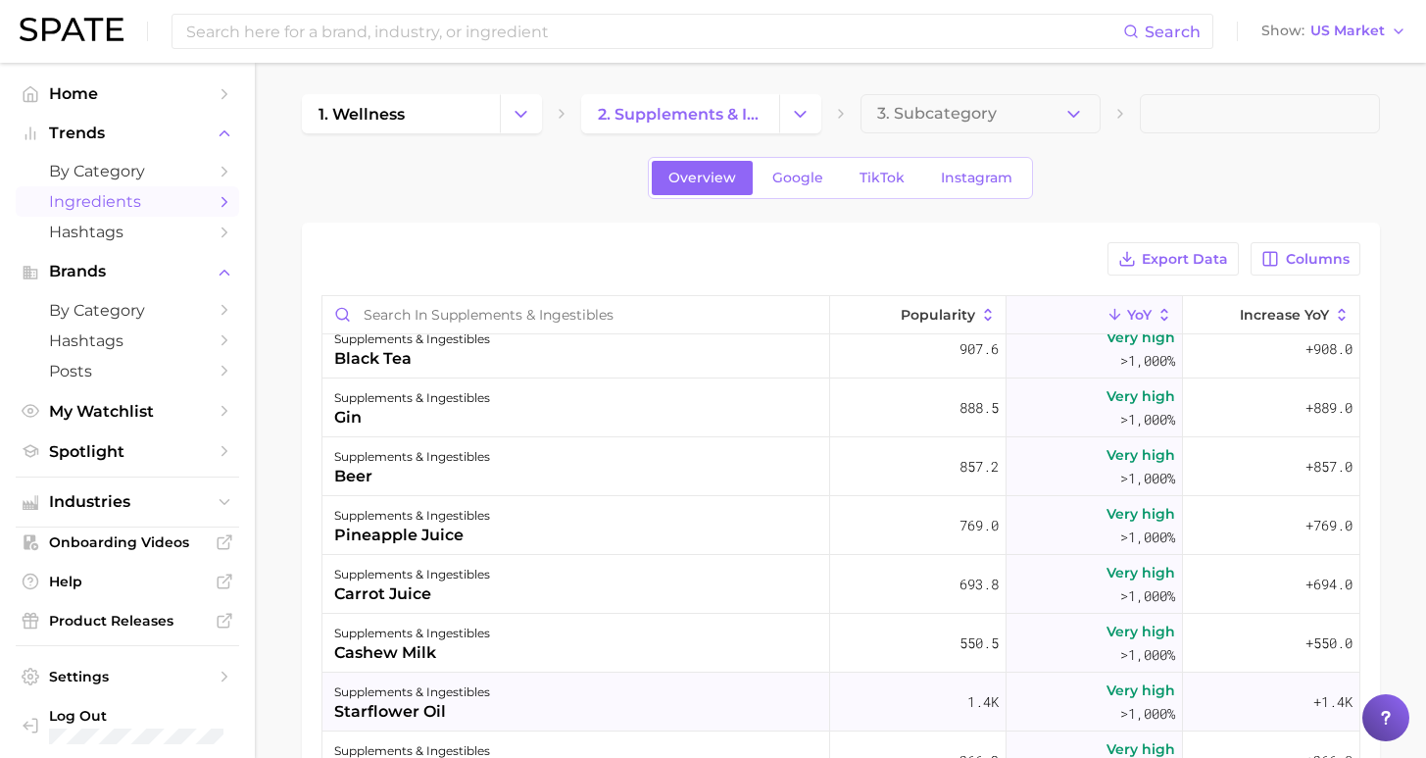
click at [660, 686] on div "supplements & ingestibles starflower oil" at bounding box center [576, 701] width 508 height 59
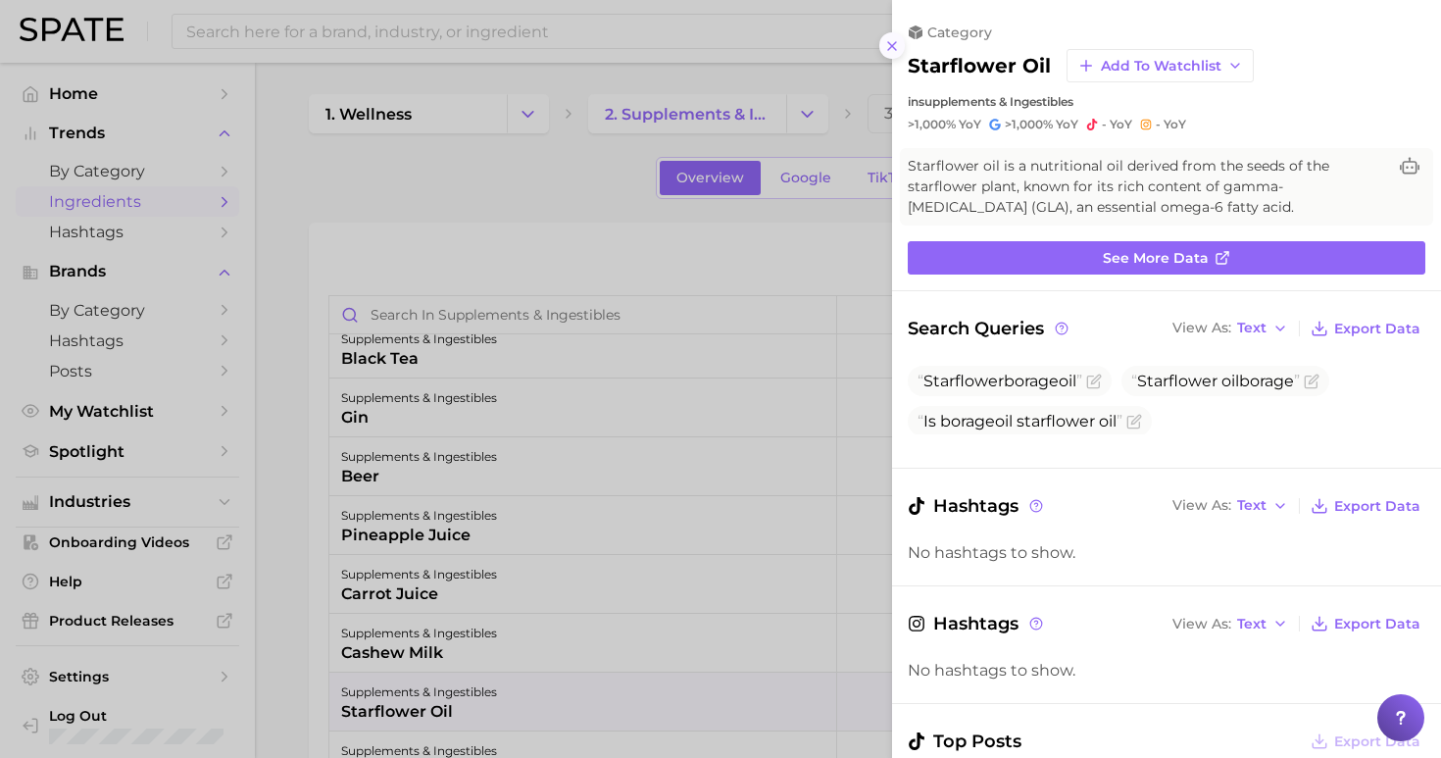
click at [894, 42] on line at bounding box center [892, 46] width 8 height 8
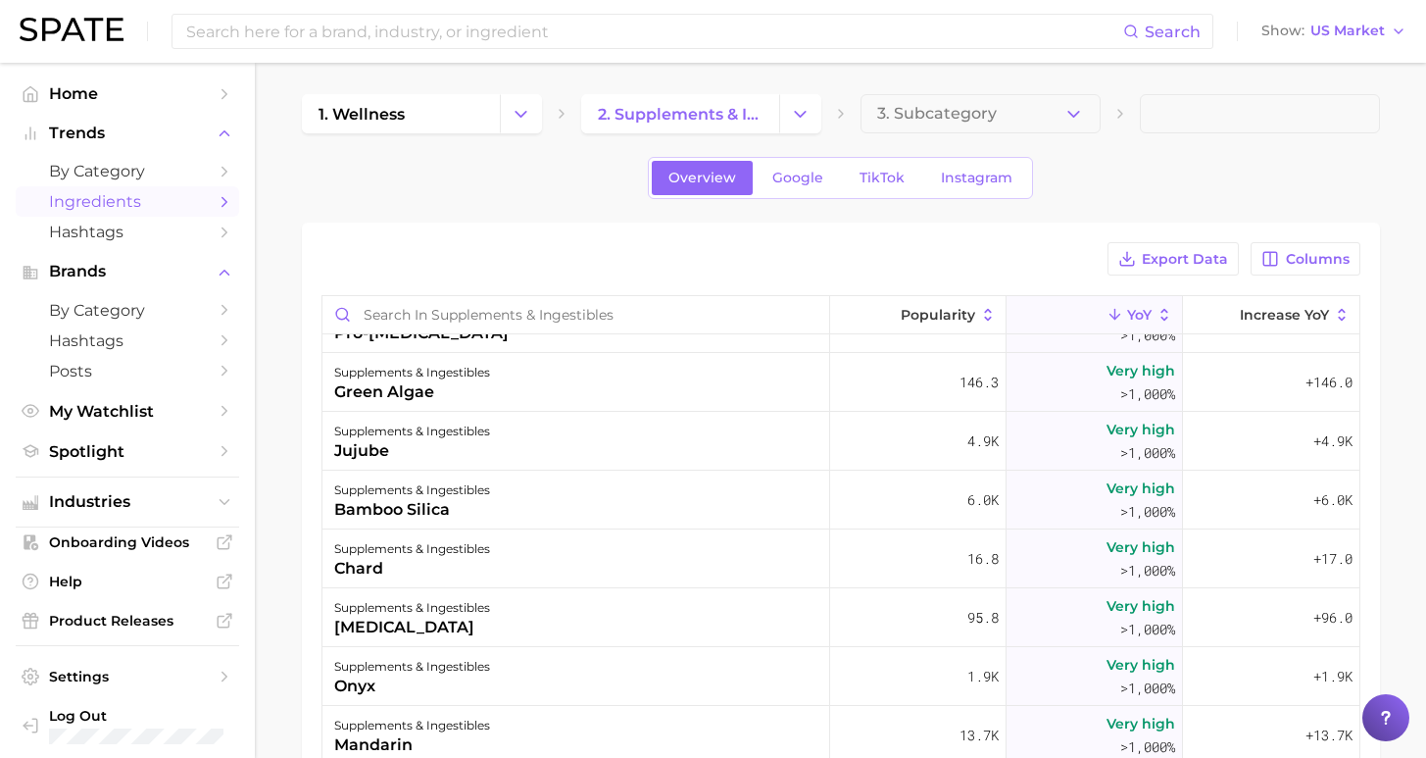
scroll to position [5230, 0]
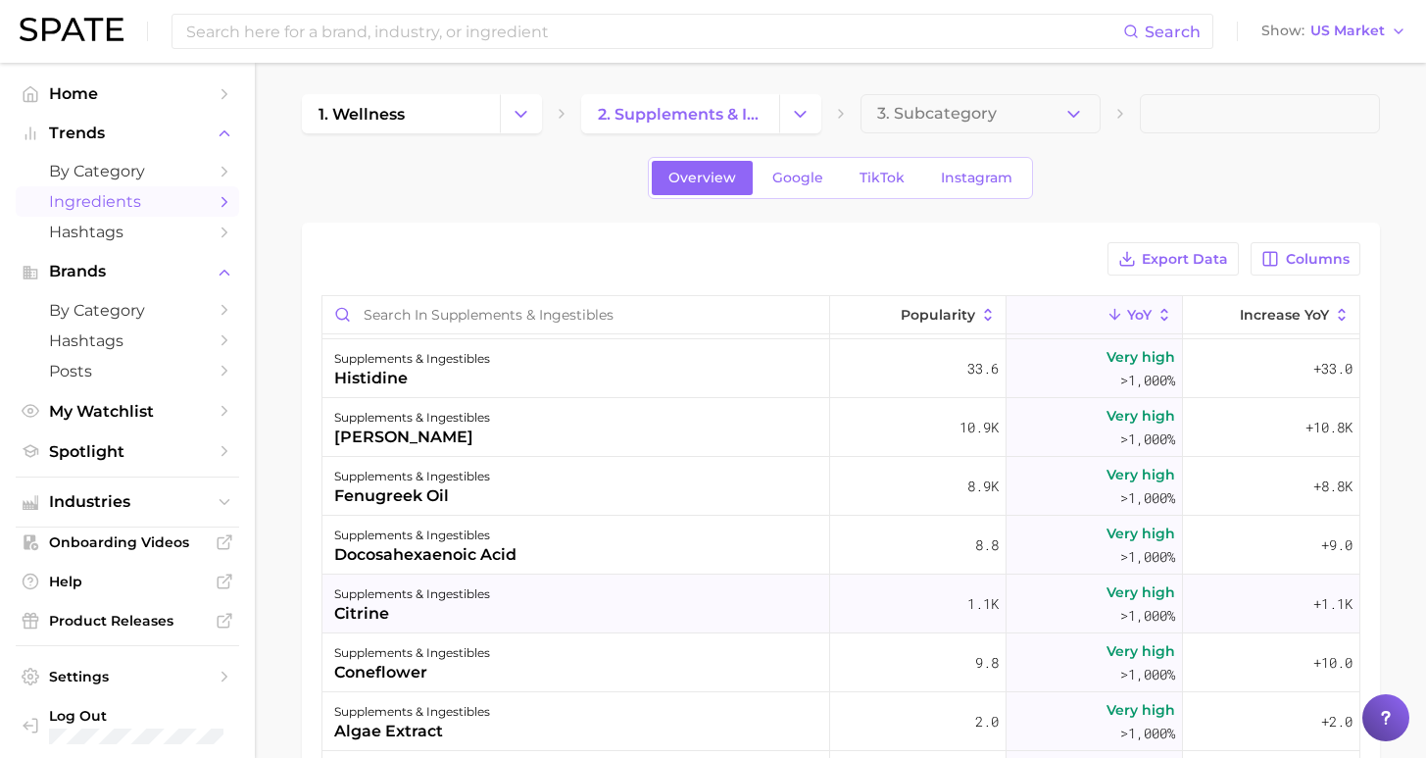
click at [673, 595] on div "supplements & ingestibles citrine" at bounding box center [576, 603] width 508 height 59
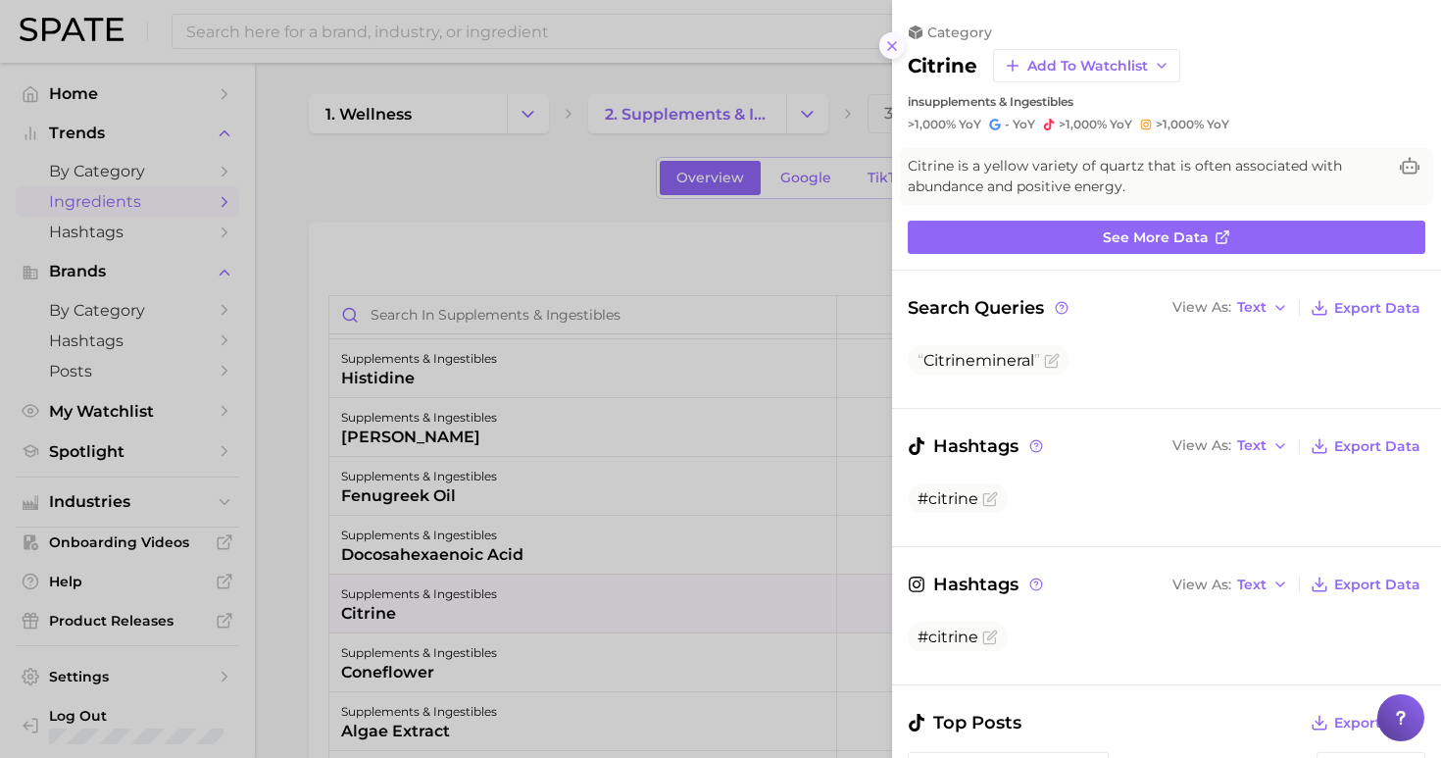
click at [882, 32] on button at bounding box center [892, 45] width 26 height 26
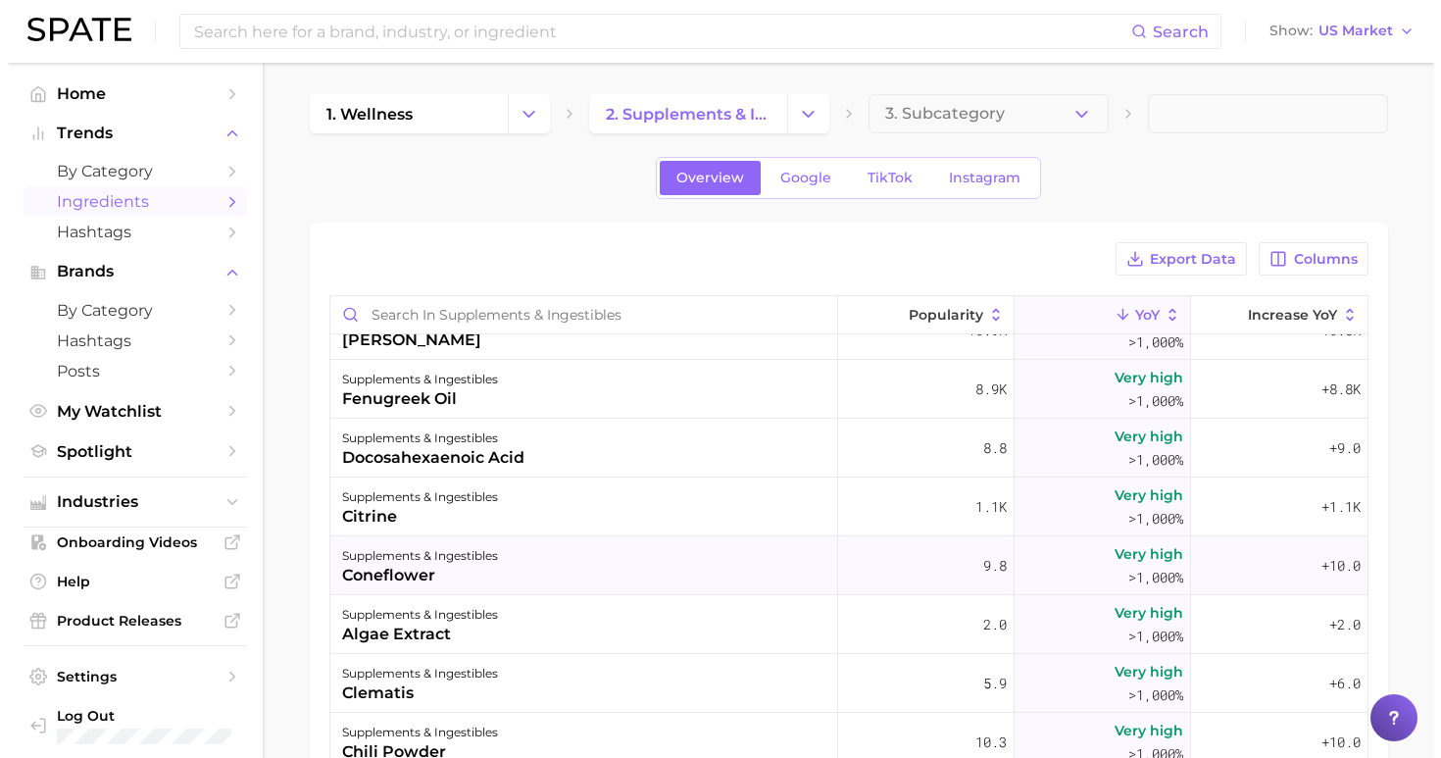
scroll to position [5606, 0]
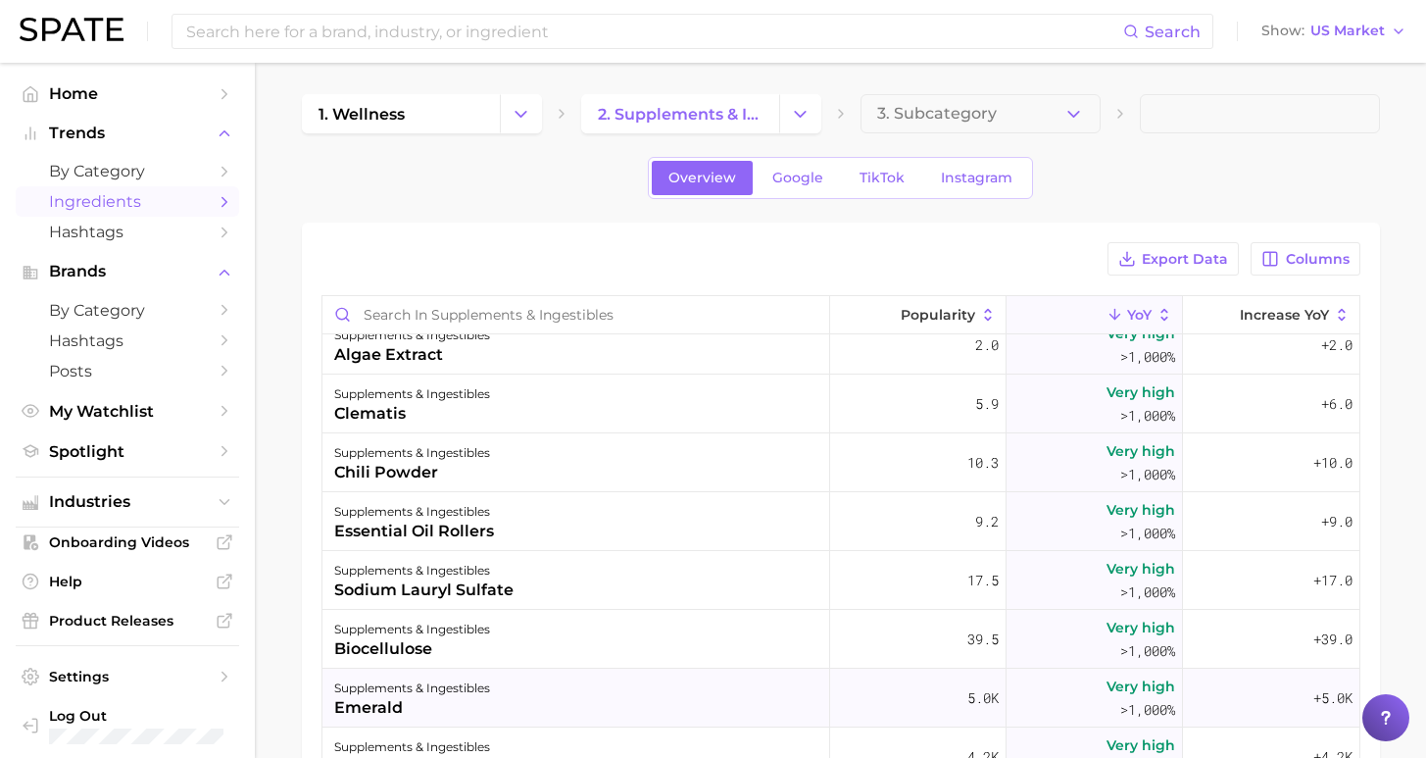
click at [634, 707] on div "supplements & ingestibles emerald" at bounding box center [576, 697] width 508 height 59
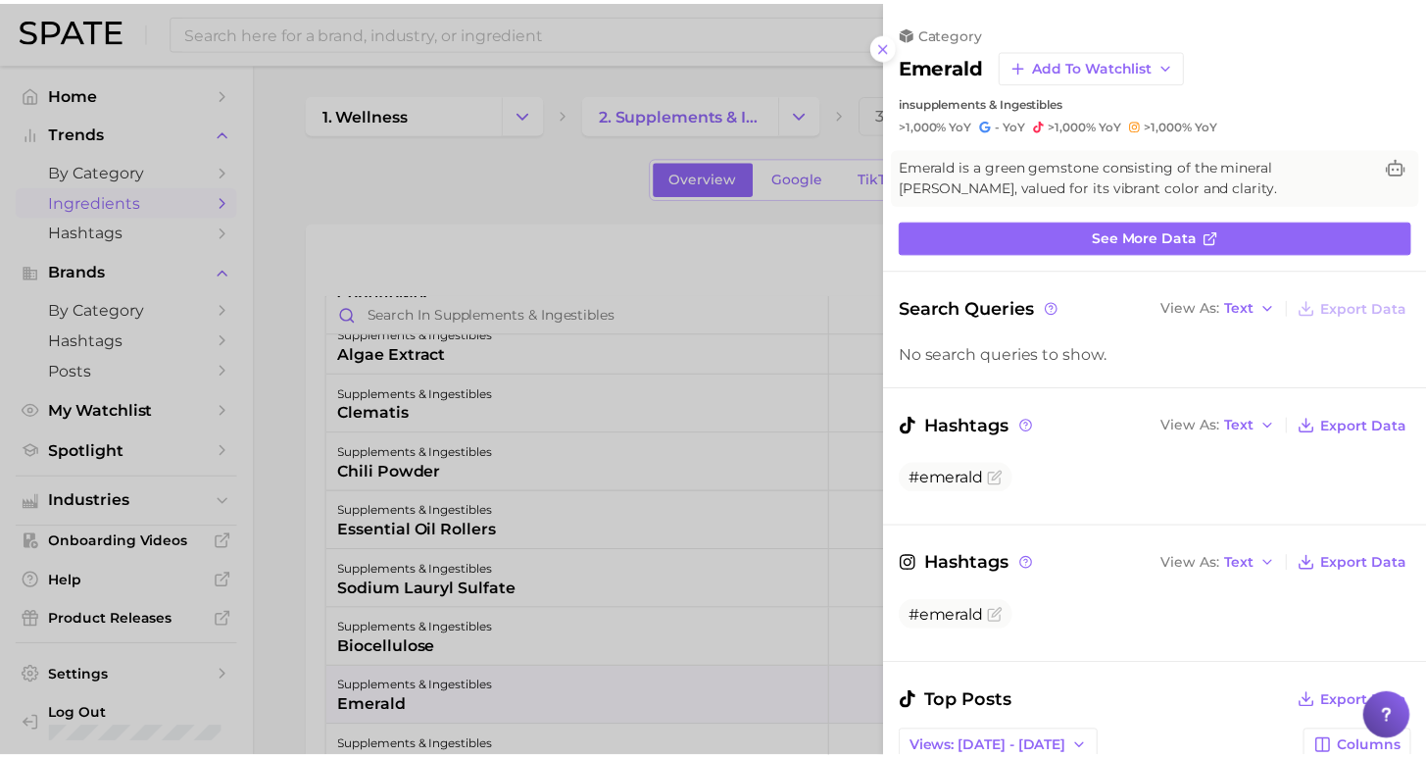
scroll to position [0, 0]
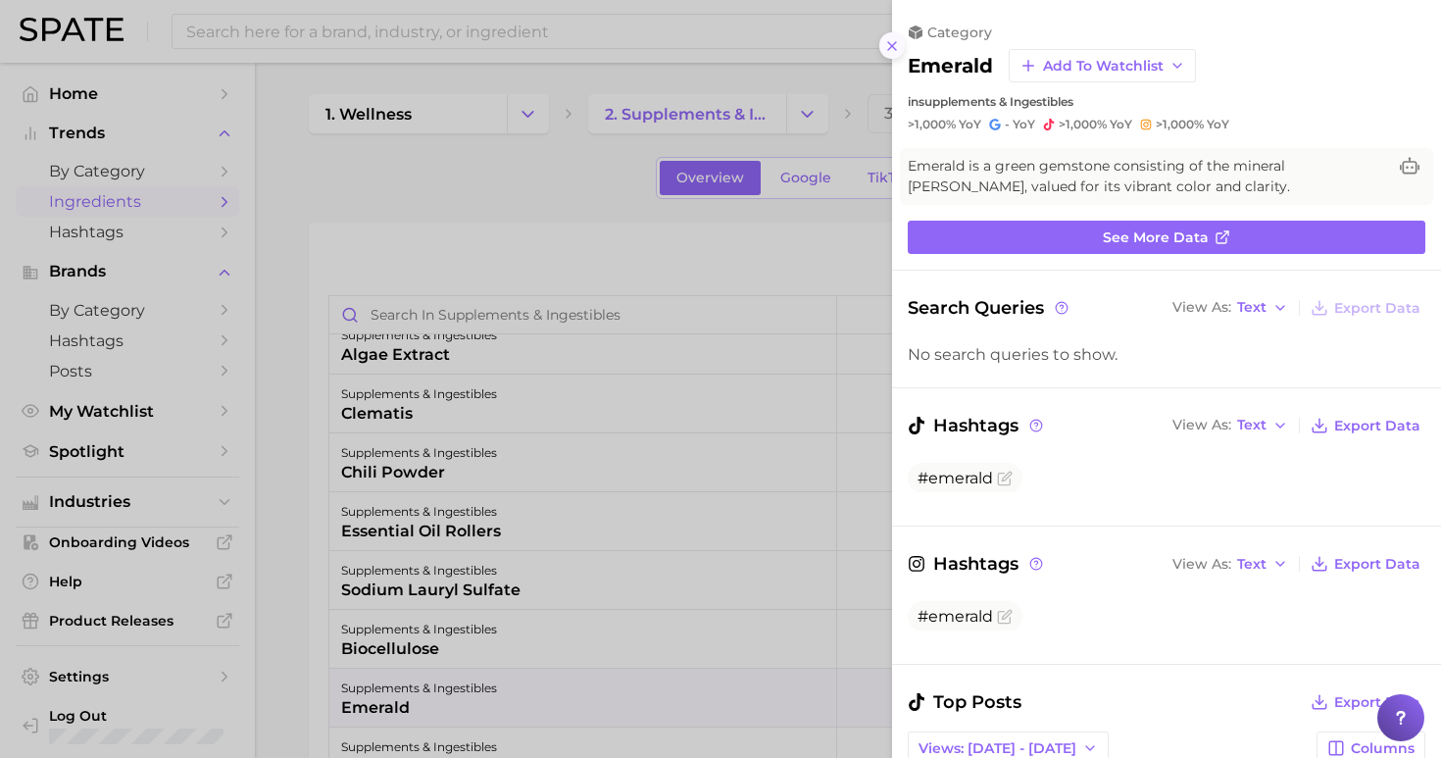
click at [889, 38] on icon at bounding box center [892, 46] width 16 height 16
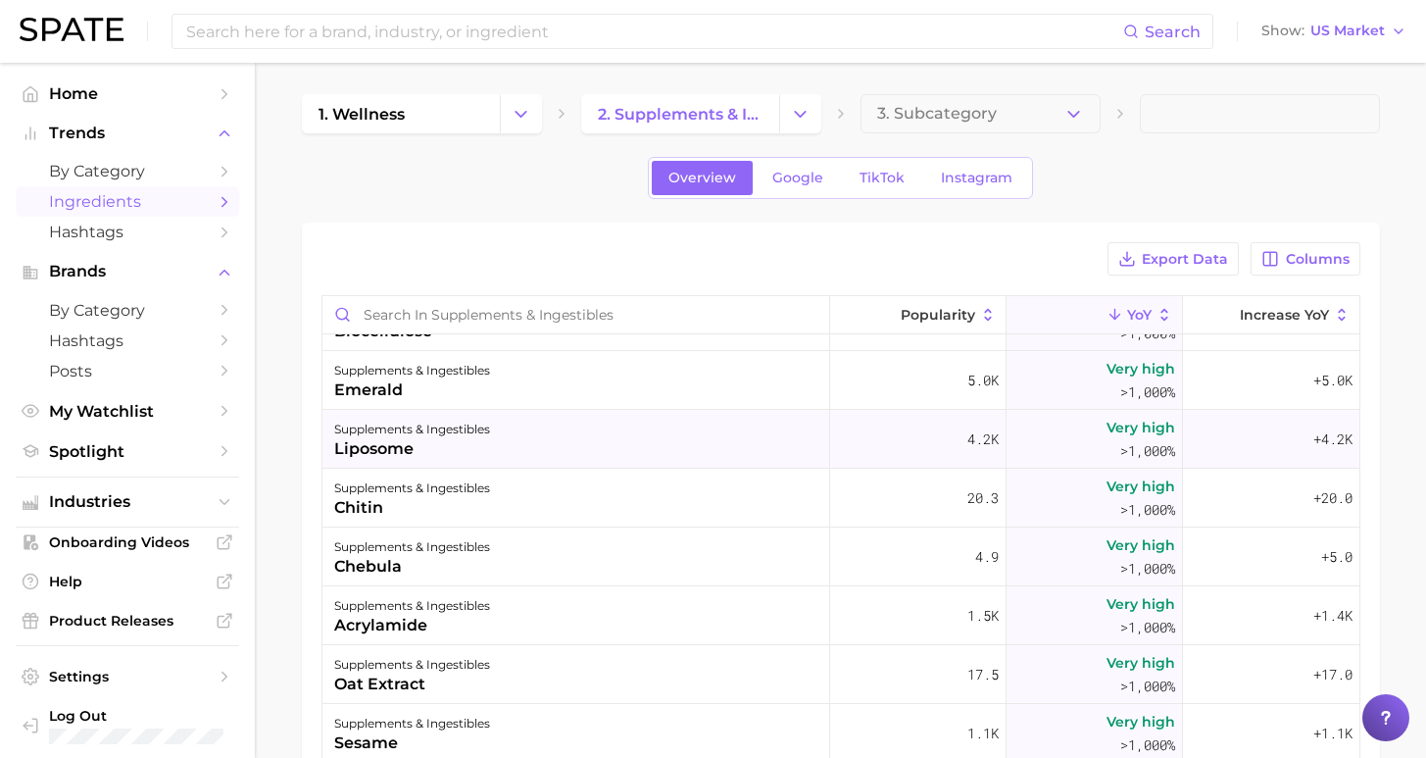
scroll to position [6077, 0]
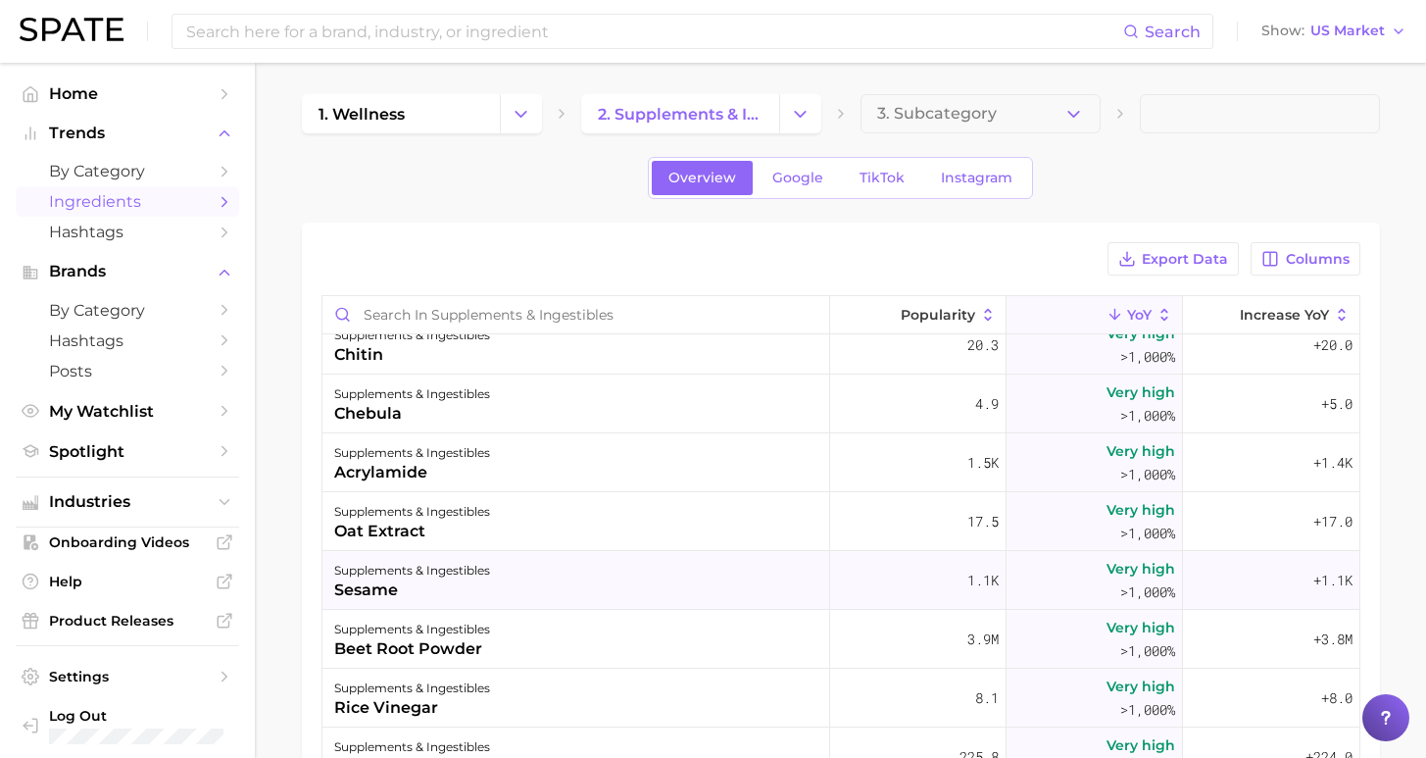
click at [622, 573] on div "supplements & ingestibles sesame" at bounding box center [576, 580] width 508 height 59
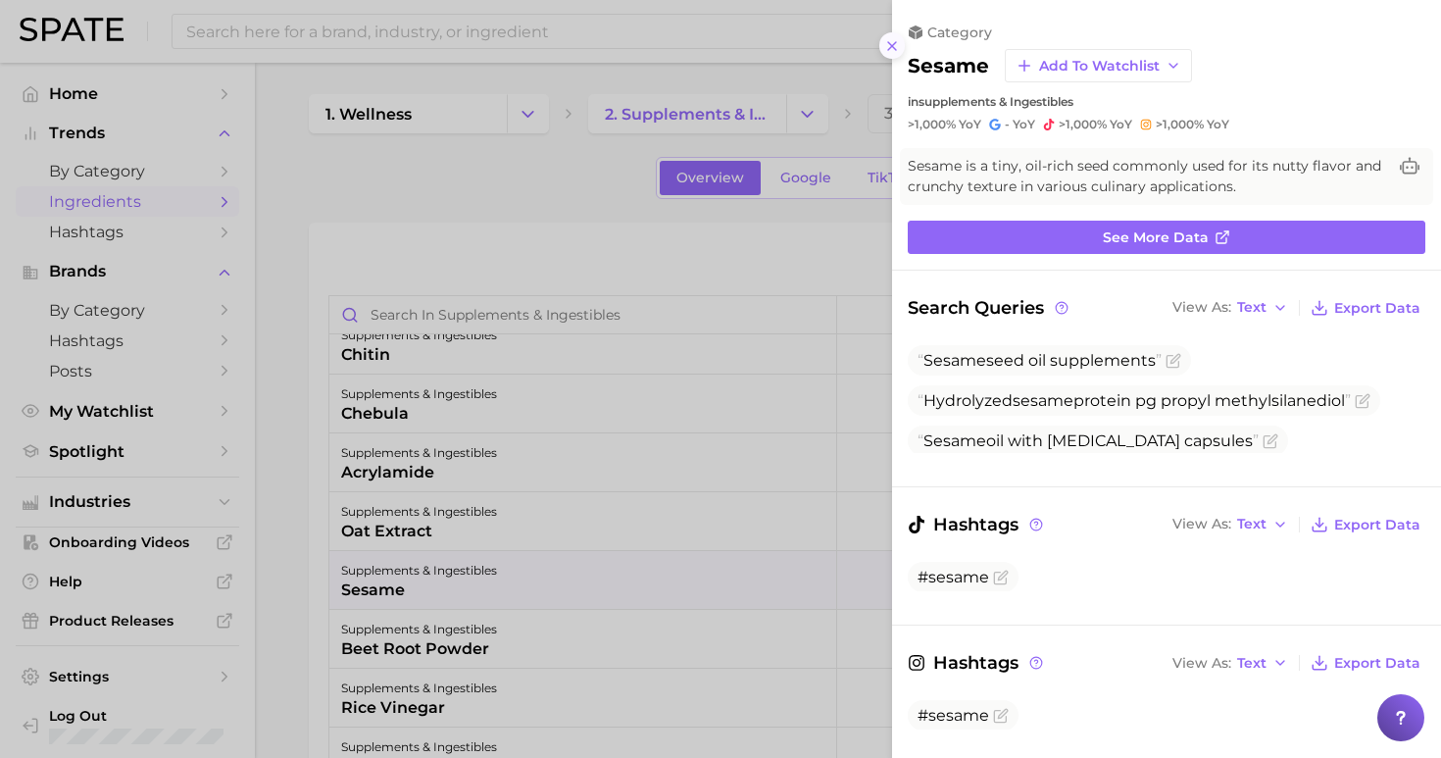
click at [893, 38] on icon at bounding box center [892, 46] width 16 height 16
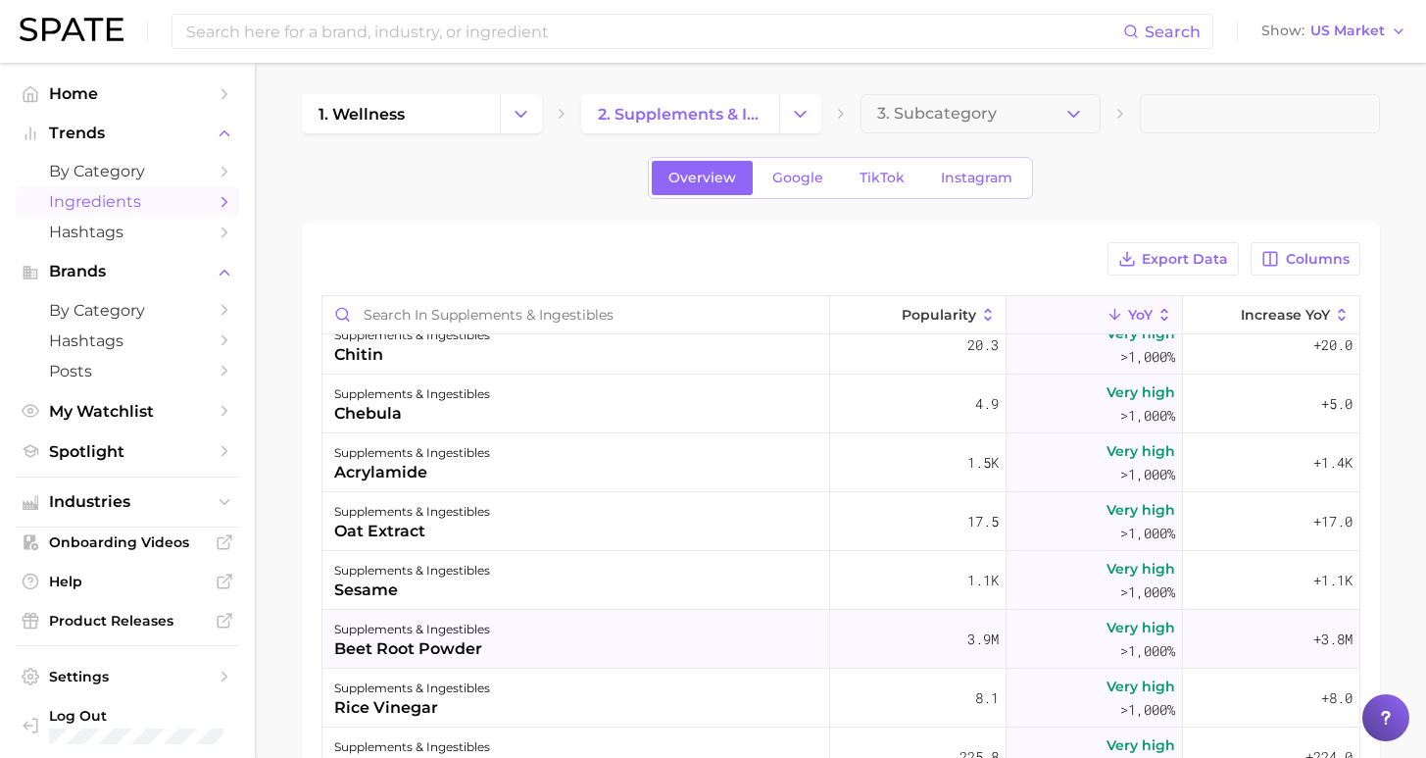
click at [704, 642] on div "supplements & ingestibles beet root powder" at bounding box center [576, 639] width 508 height 59
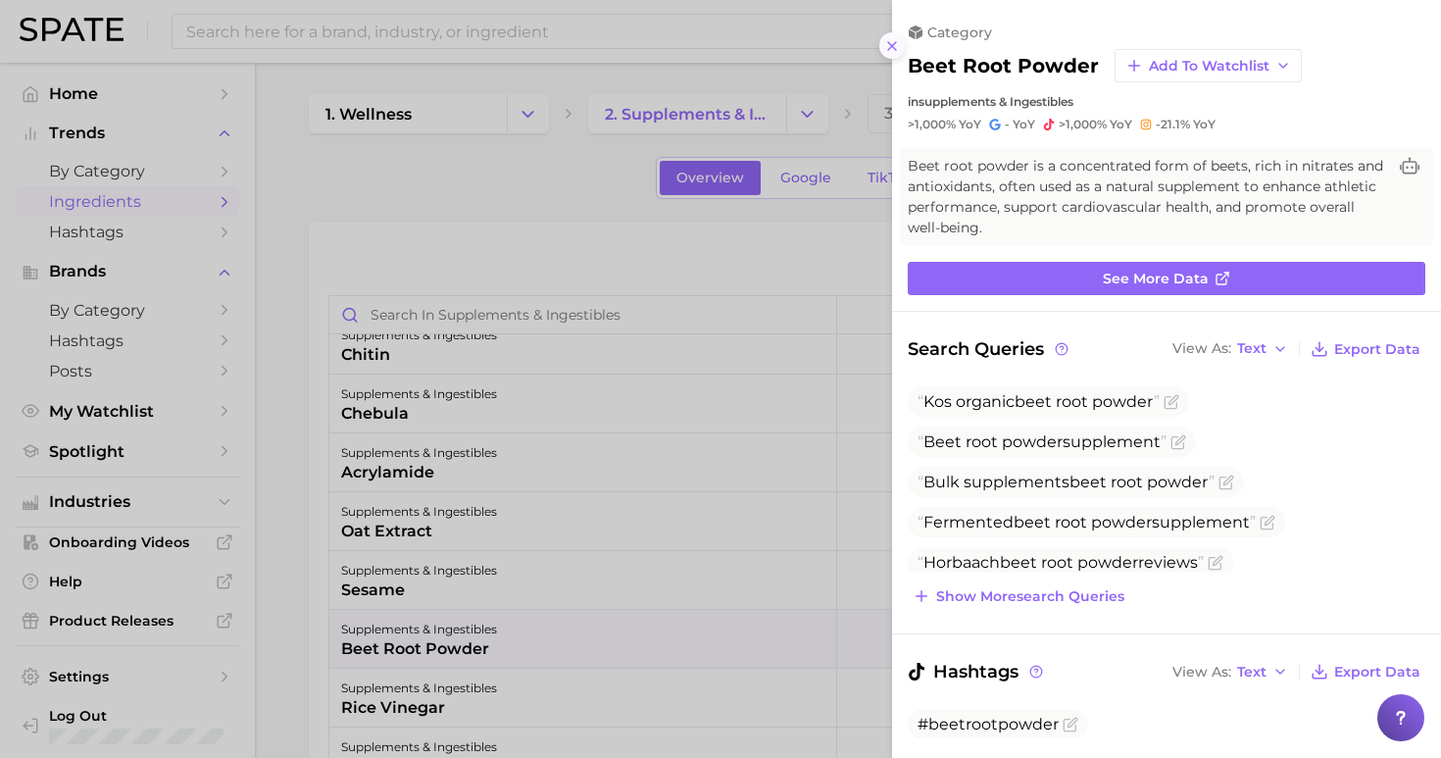
click at [894, 41] on icon at bounding box center [892, 46] width 16 height 16
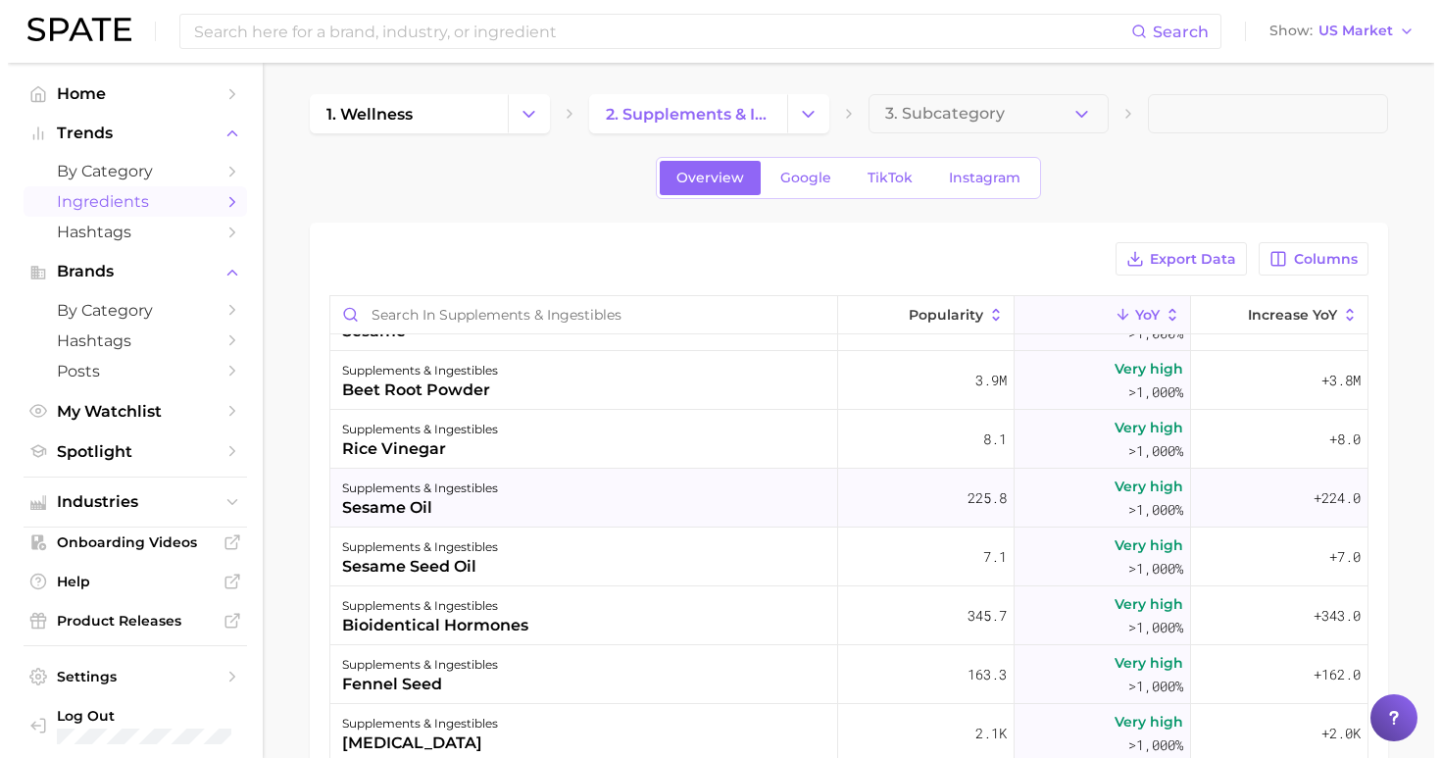
scroll to position [6358, 0]
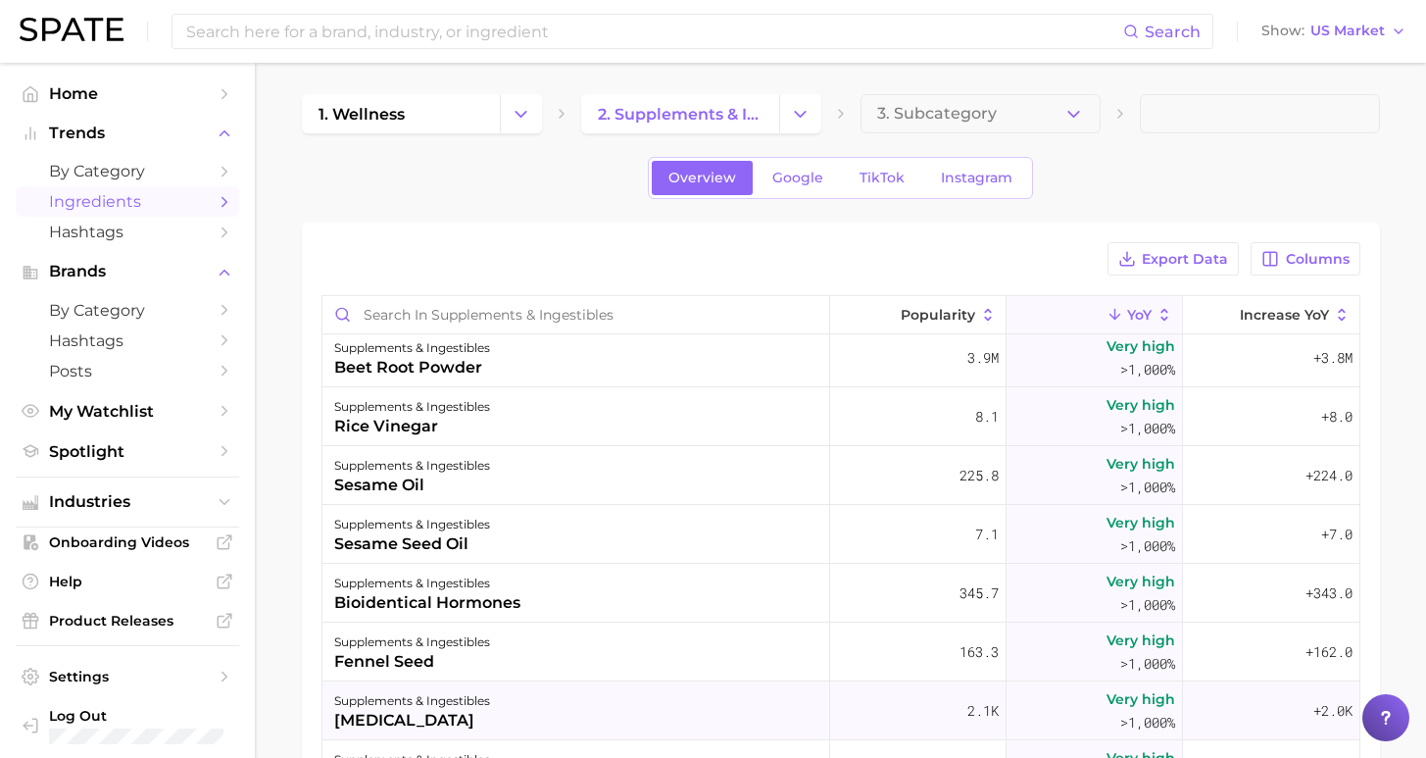
click at [715, 705] on div "supplements & ingestibles titanium dioxide" at bounding box center [576, 710] width 508 height 59
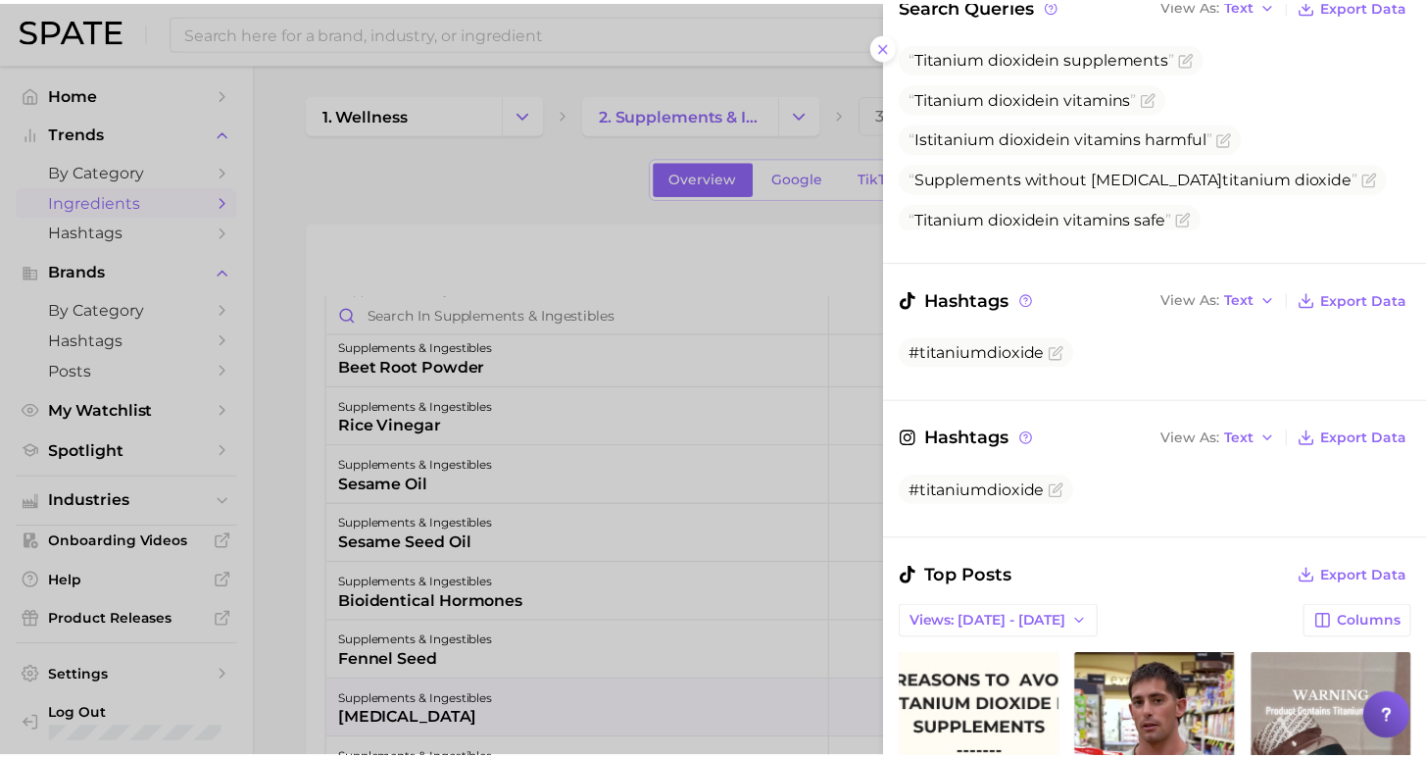
scroll to position [384, 0]
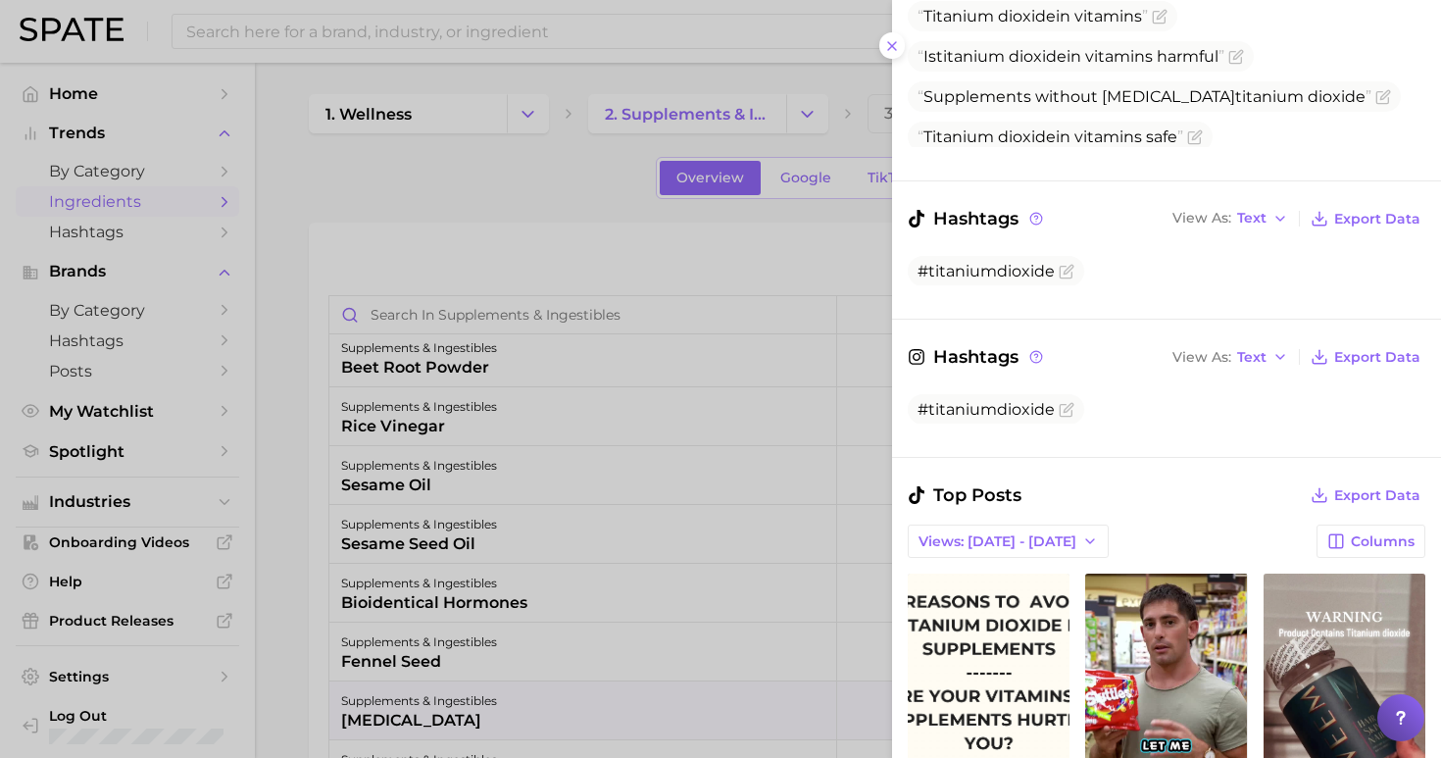
click at [534, 206] on div at bounding box center [720, 379] width 1441 height 758
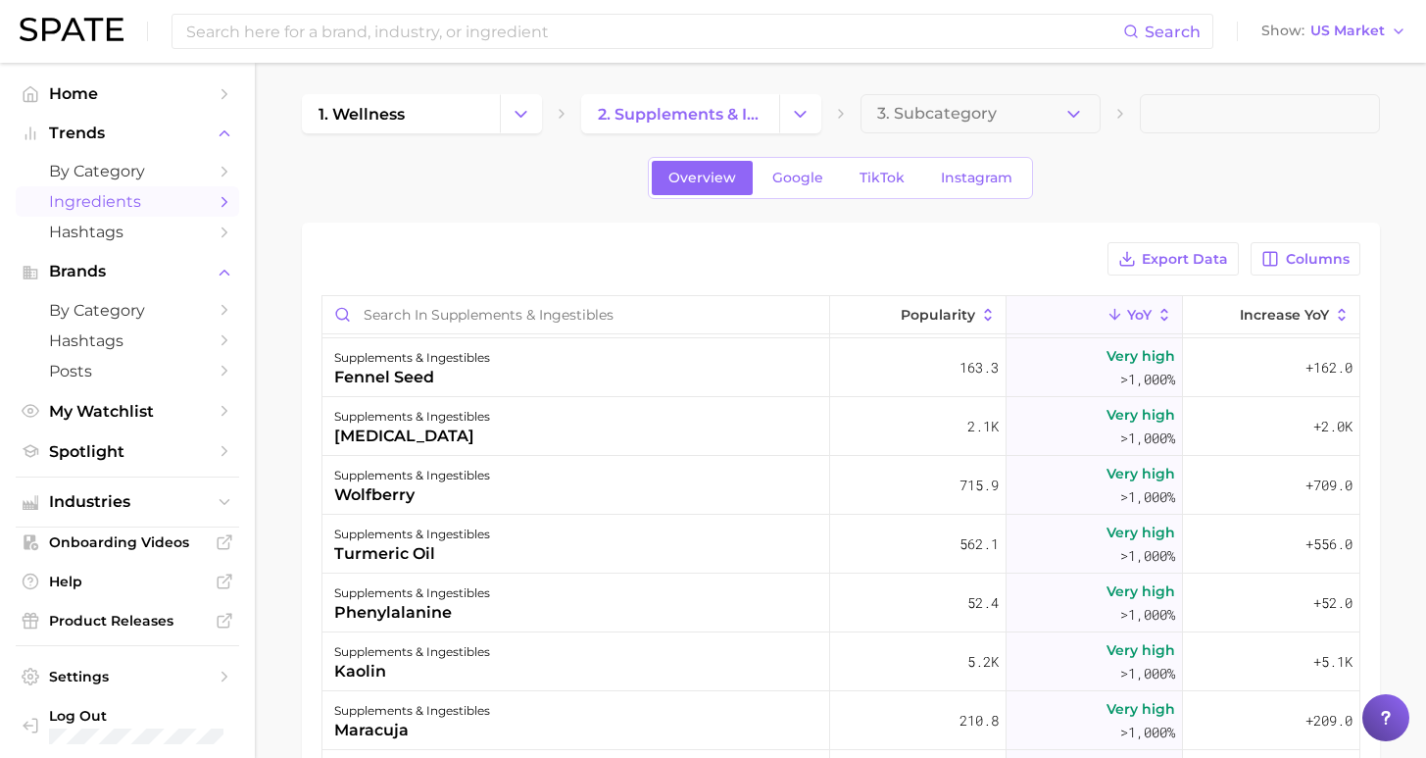
scroll to position [6662, 0]
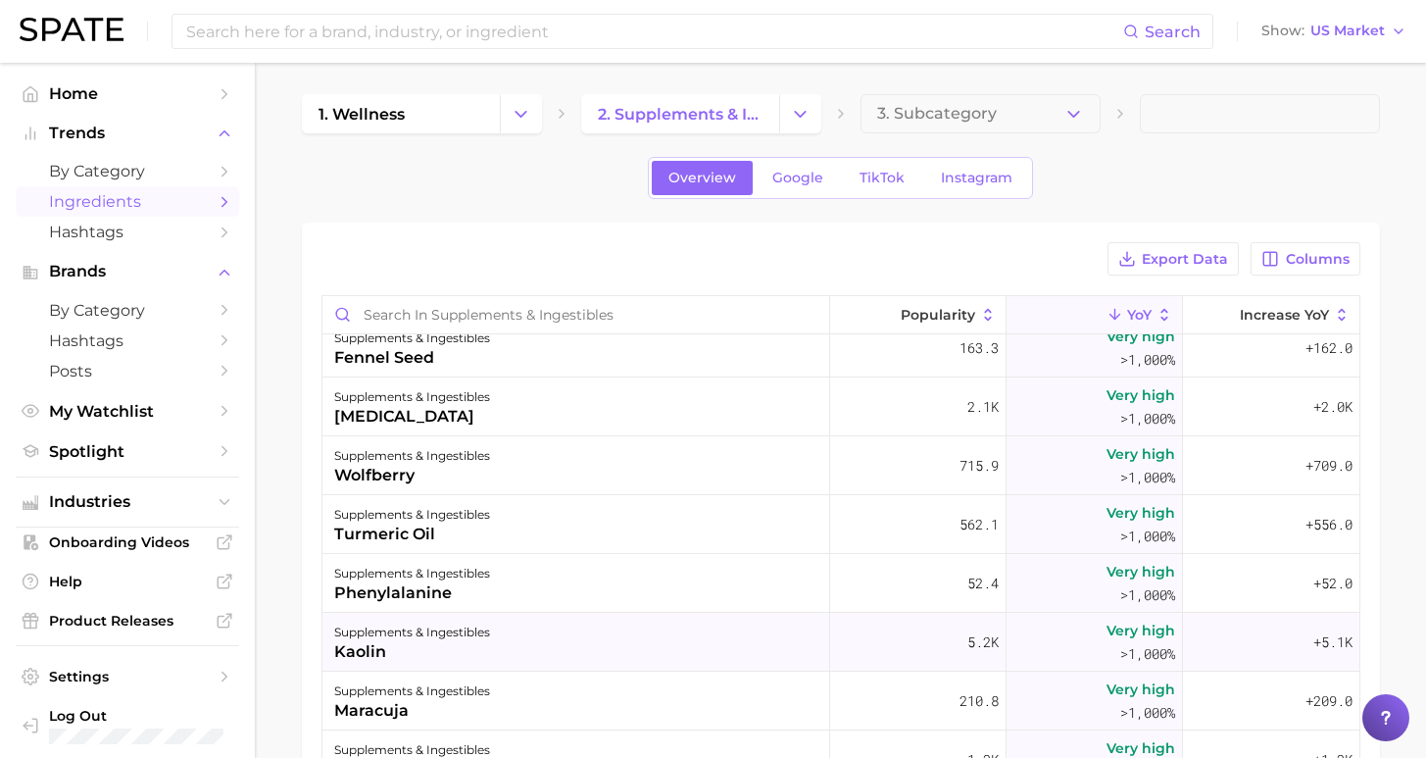
click at [604, 640] on div "supplements & ingestibles kaolin" at bounding box center [576, 642] width 508 height 59
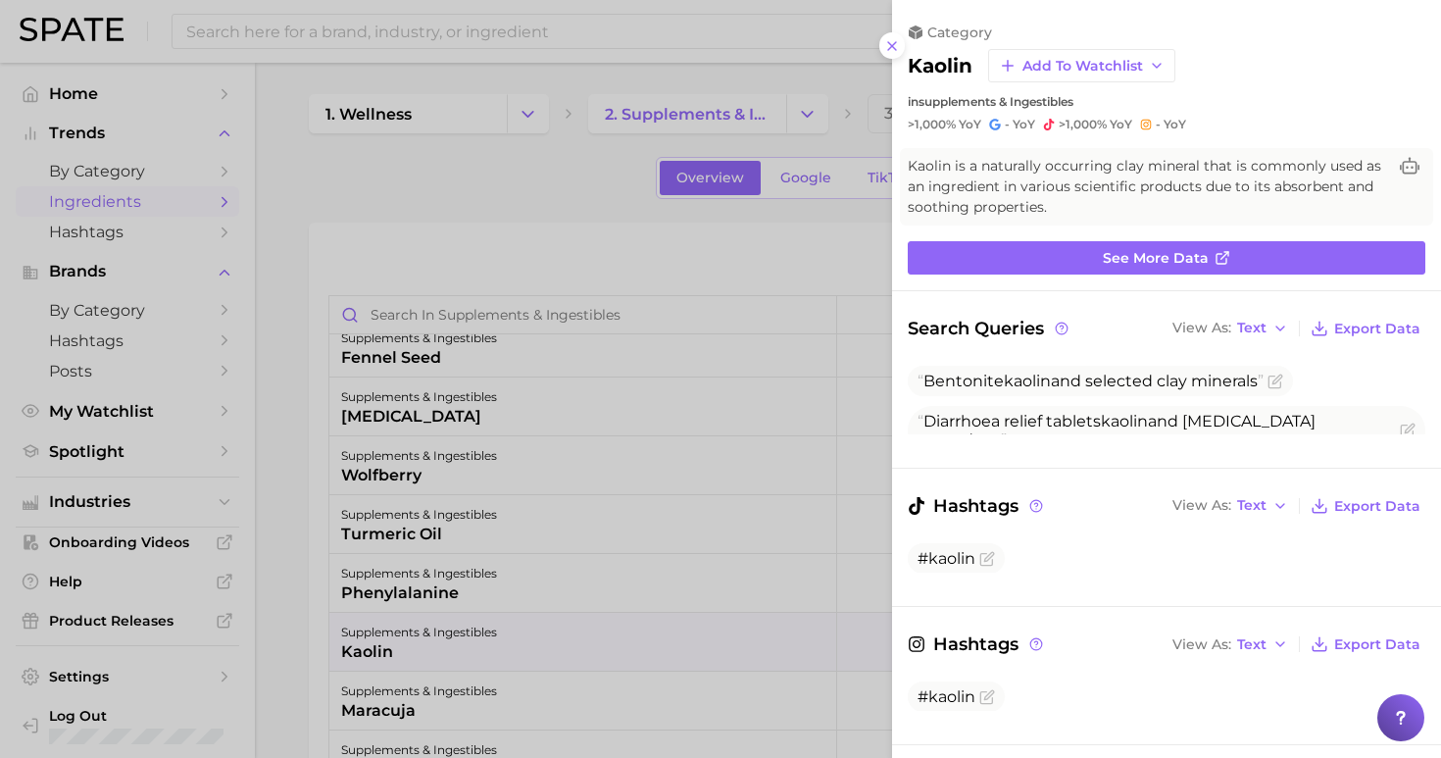
click at [451, 183] on div at bounding box center [720, 379] width 1441 height 758
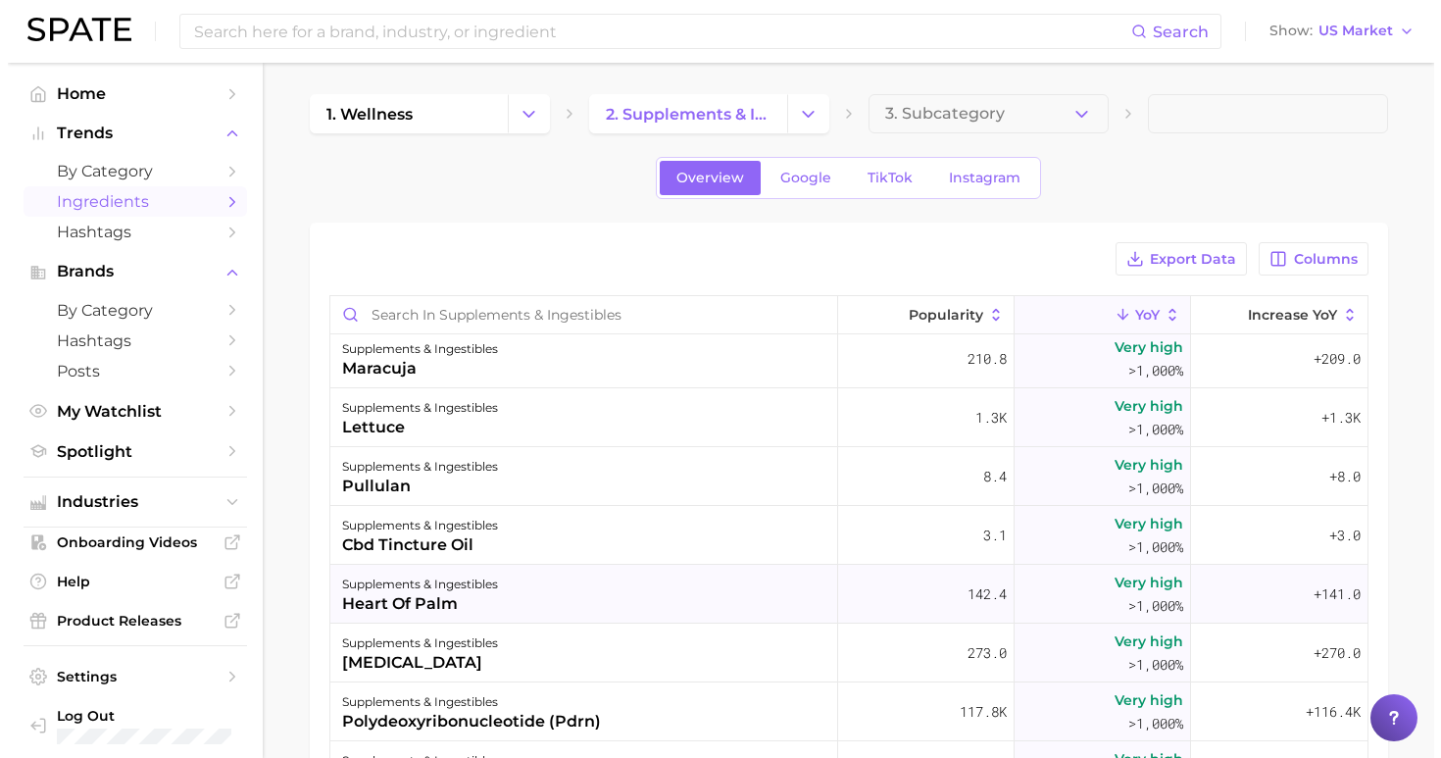
scroll to position [7046, 0]
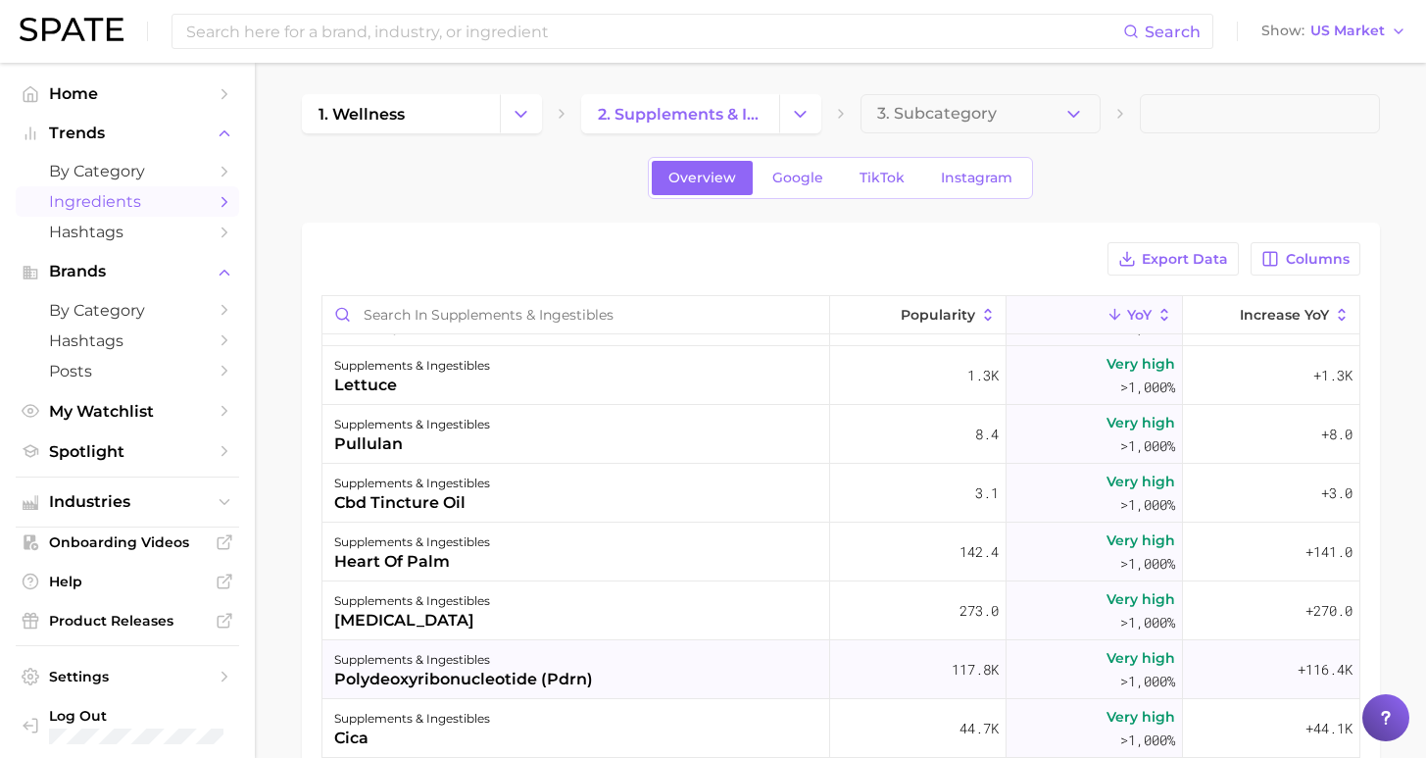
click at [579, 677] on div "supplements & ingestibles polydeoxyribonucleotide (pdrn)" at bounding box center [576, 669] width 508 height 59
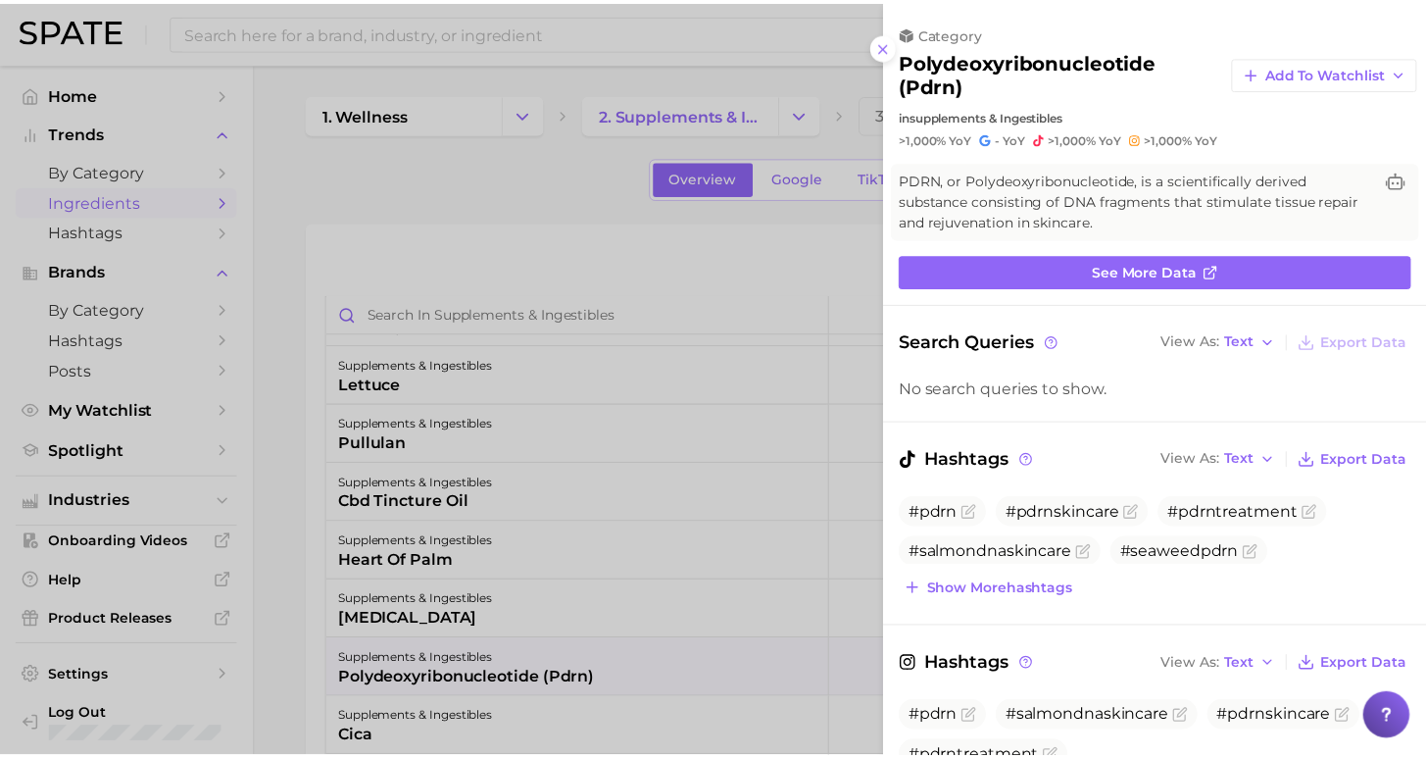
scroll to position [0, 0]
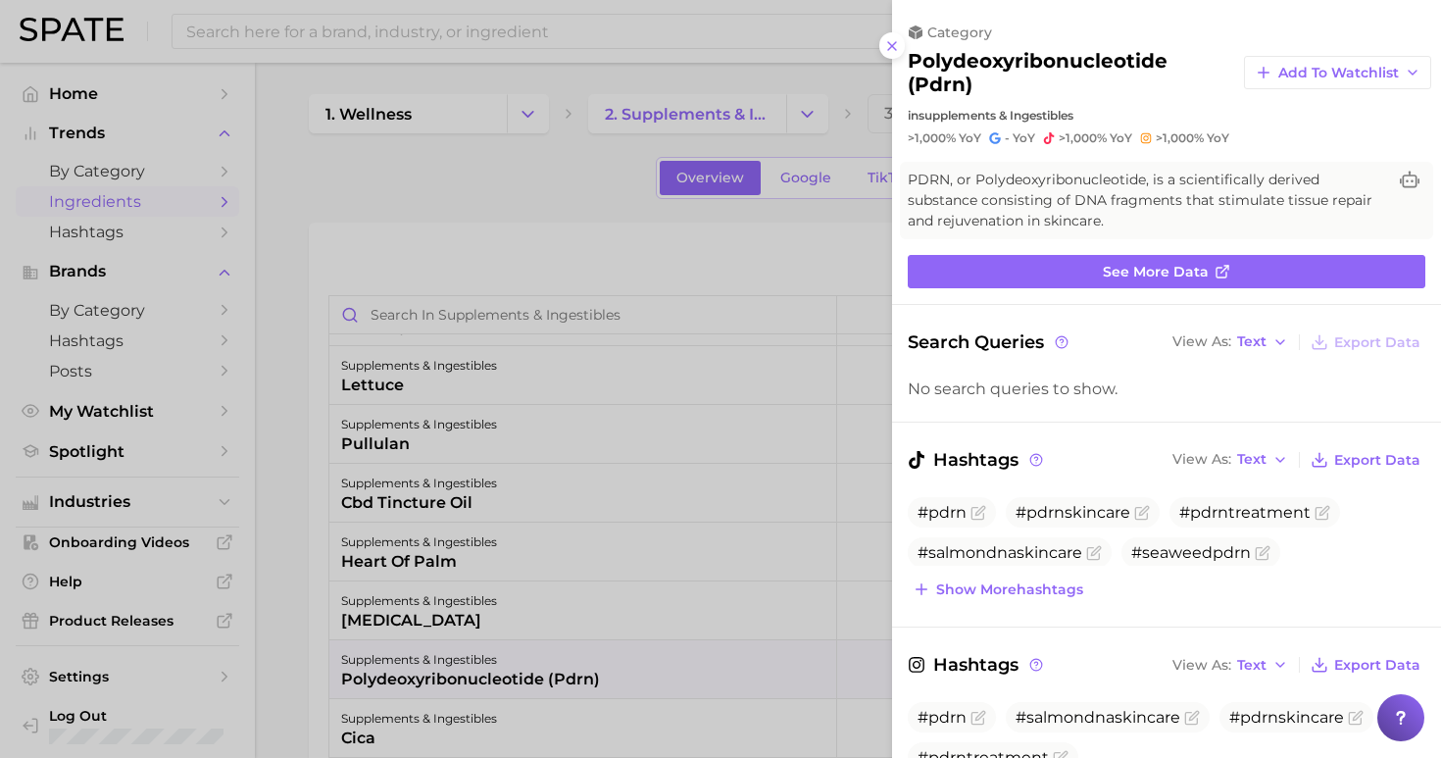
click at [471, 180] on div at bounding box center [720, 379] width 1441 height 758
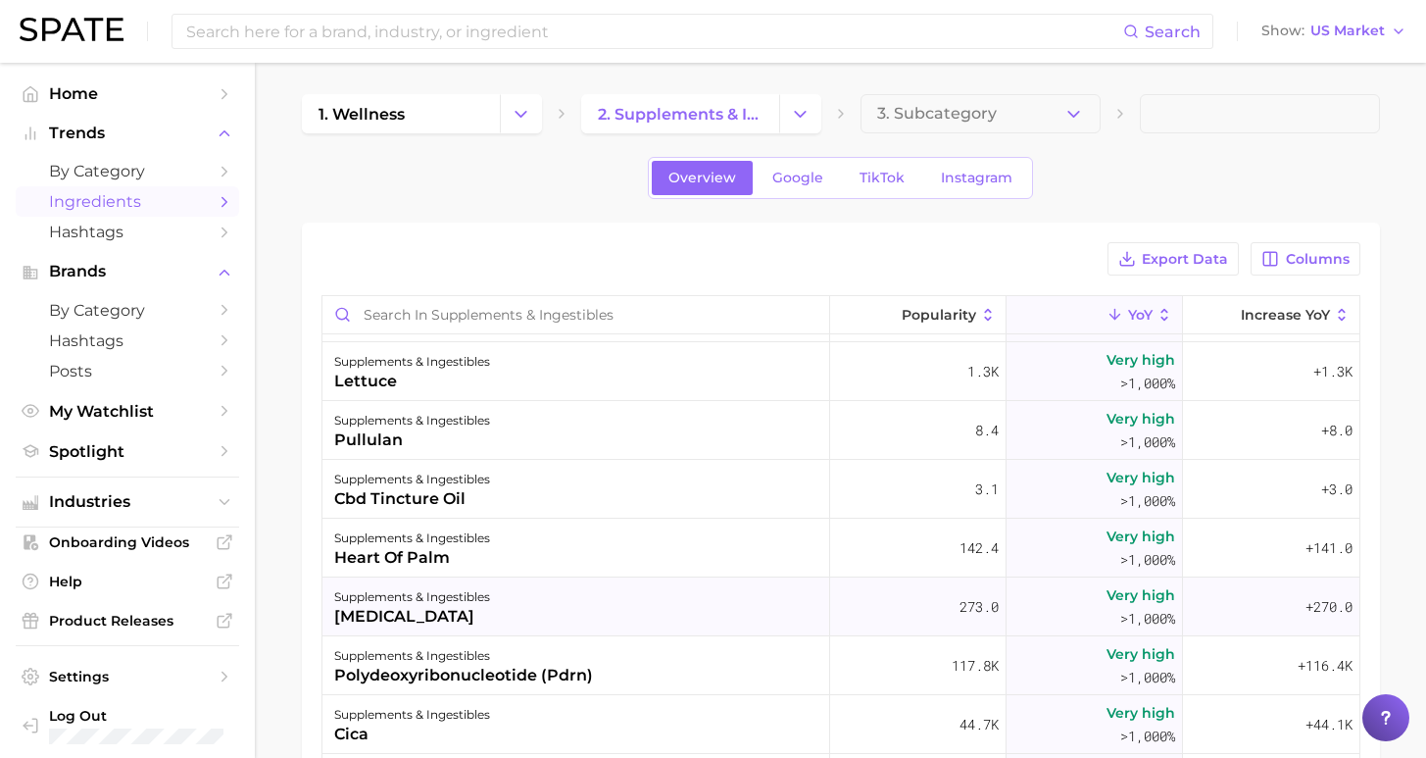
scroll to position [7080, 0]
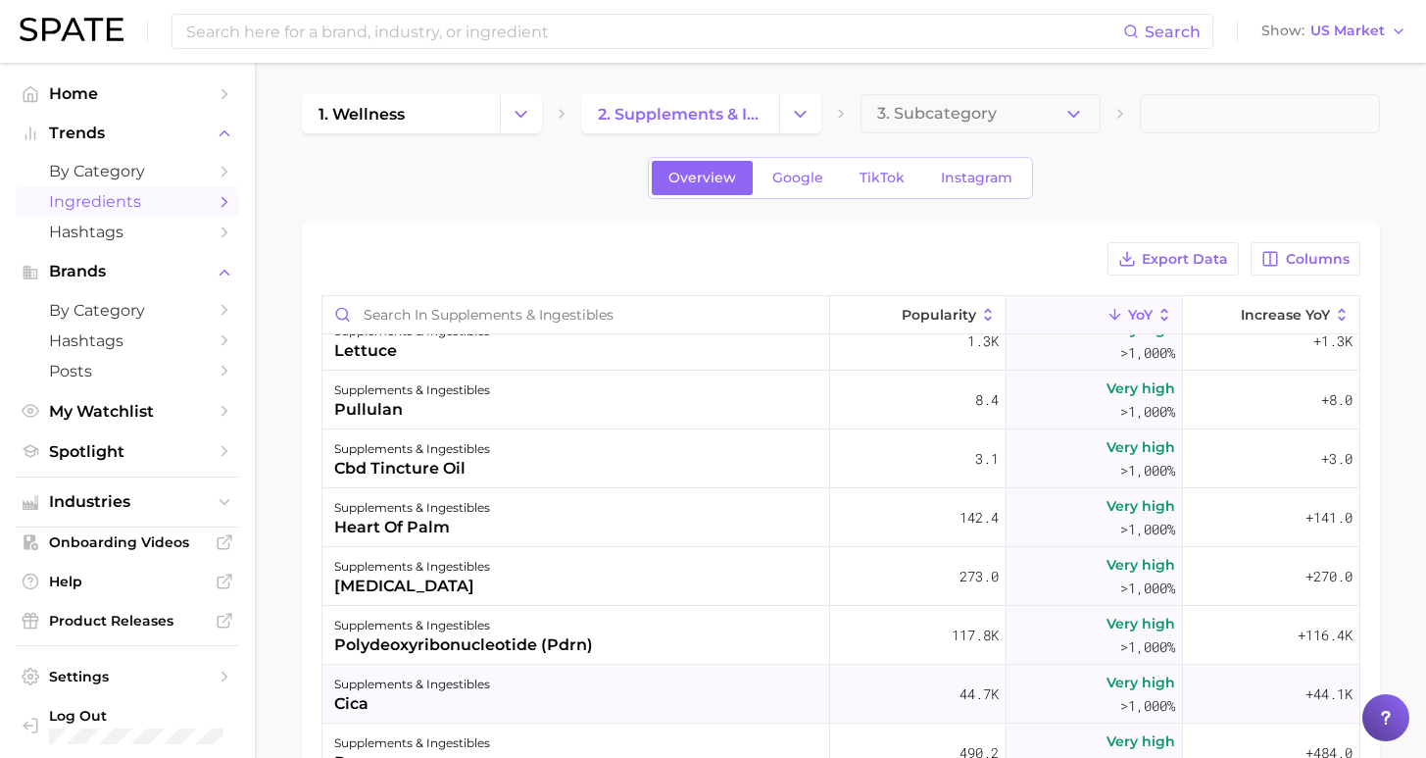
click at [591, 710] on div "supplements & ingestibles cica" at bounding box center [576, 694] width 508 height 59
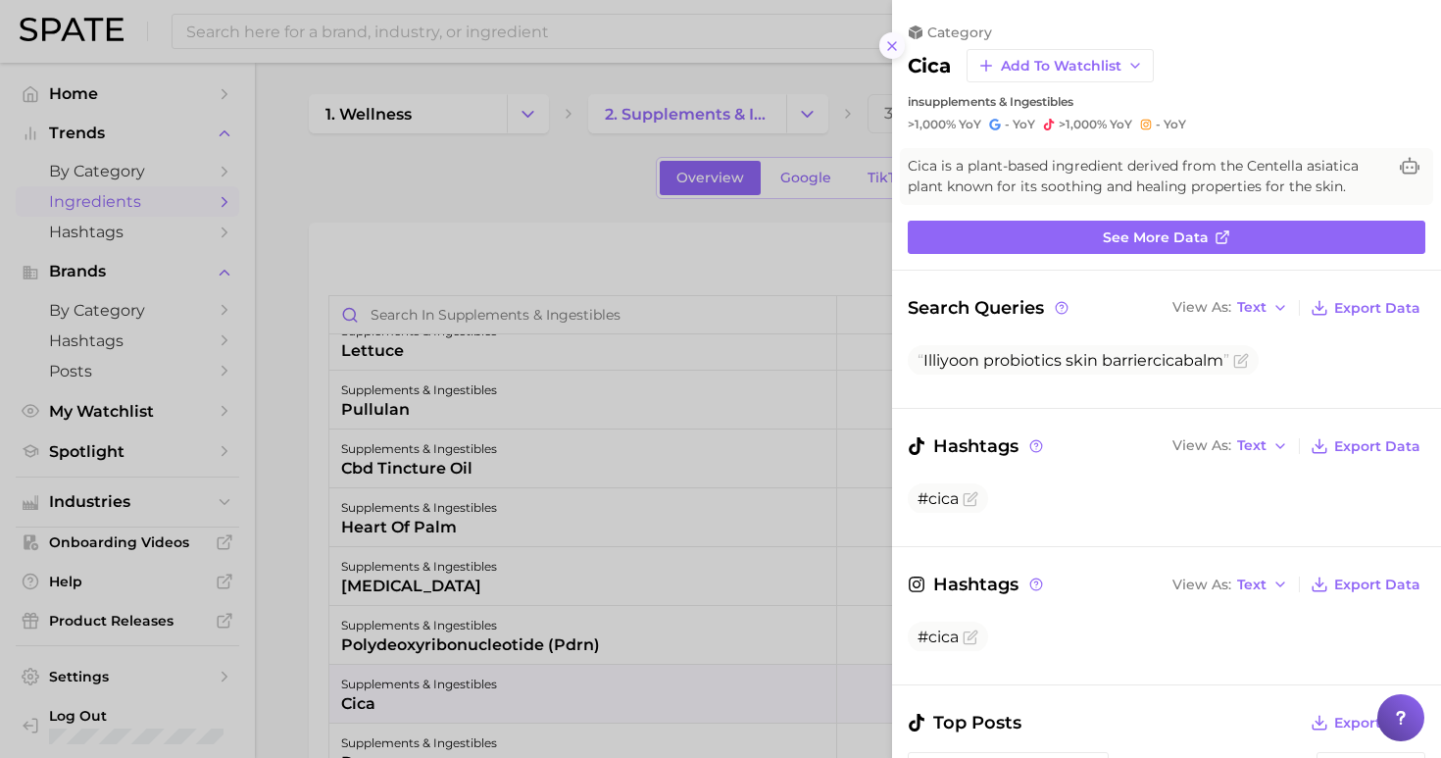
click at [891, 41] on icon at bounding box center [892, 46] width 16 height 16
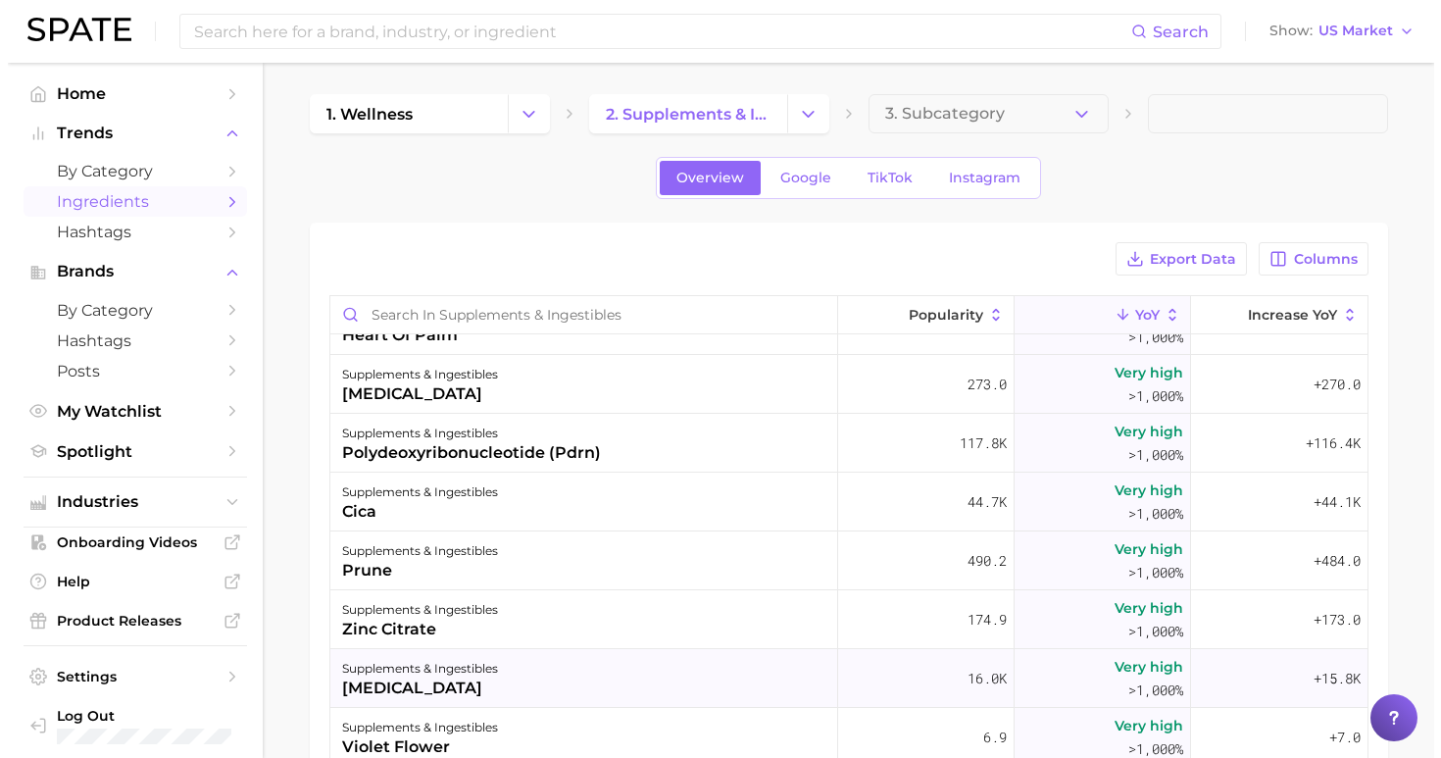
scroll to position [7321, 0]
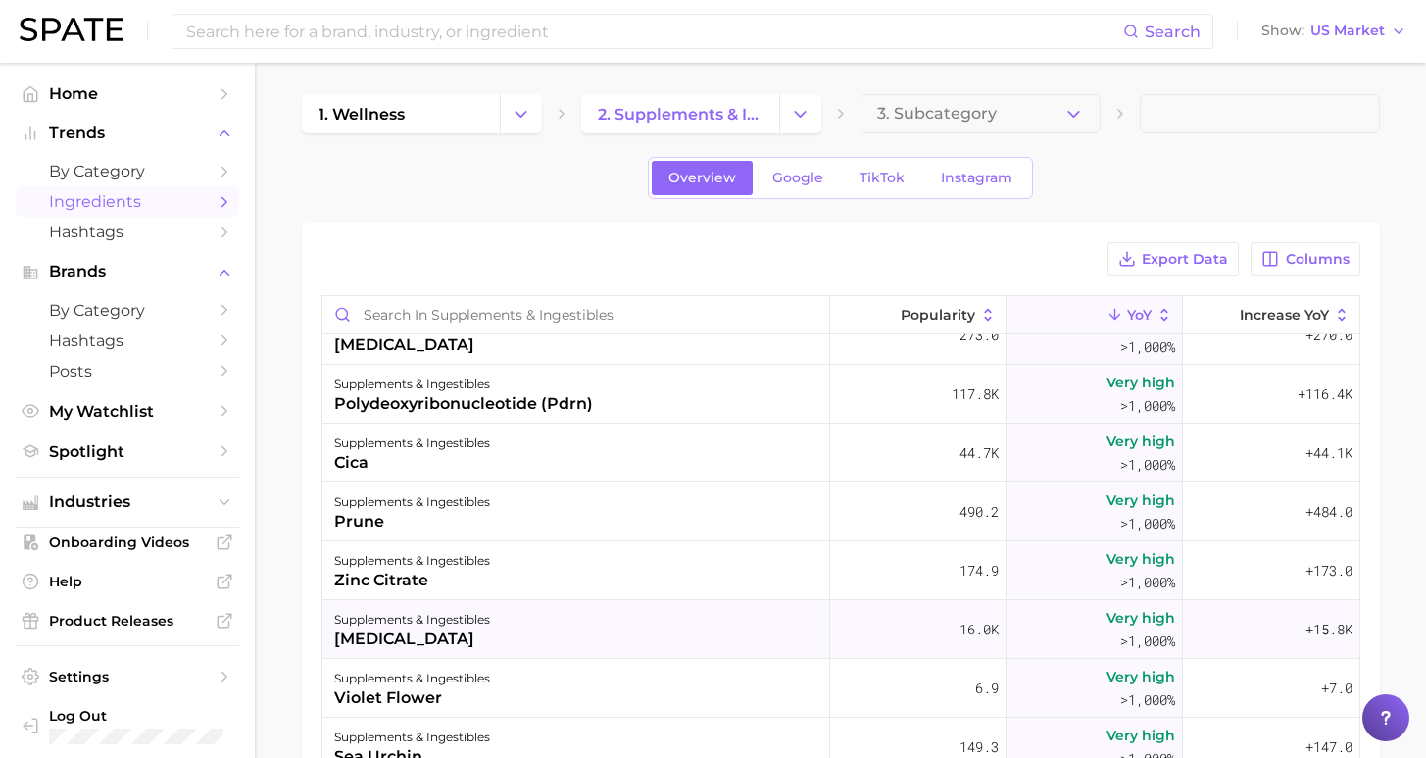
click at [639, 628] on div "supplements & ingestibles methylene blue" at bounding box center [576, 629] width 508 height 59
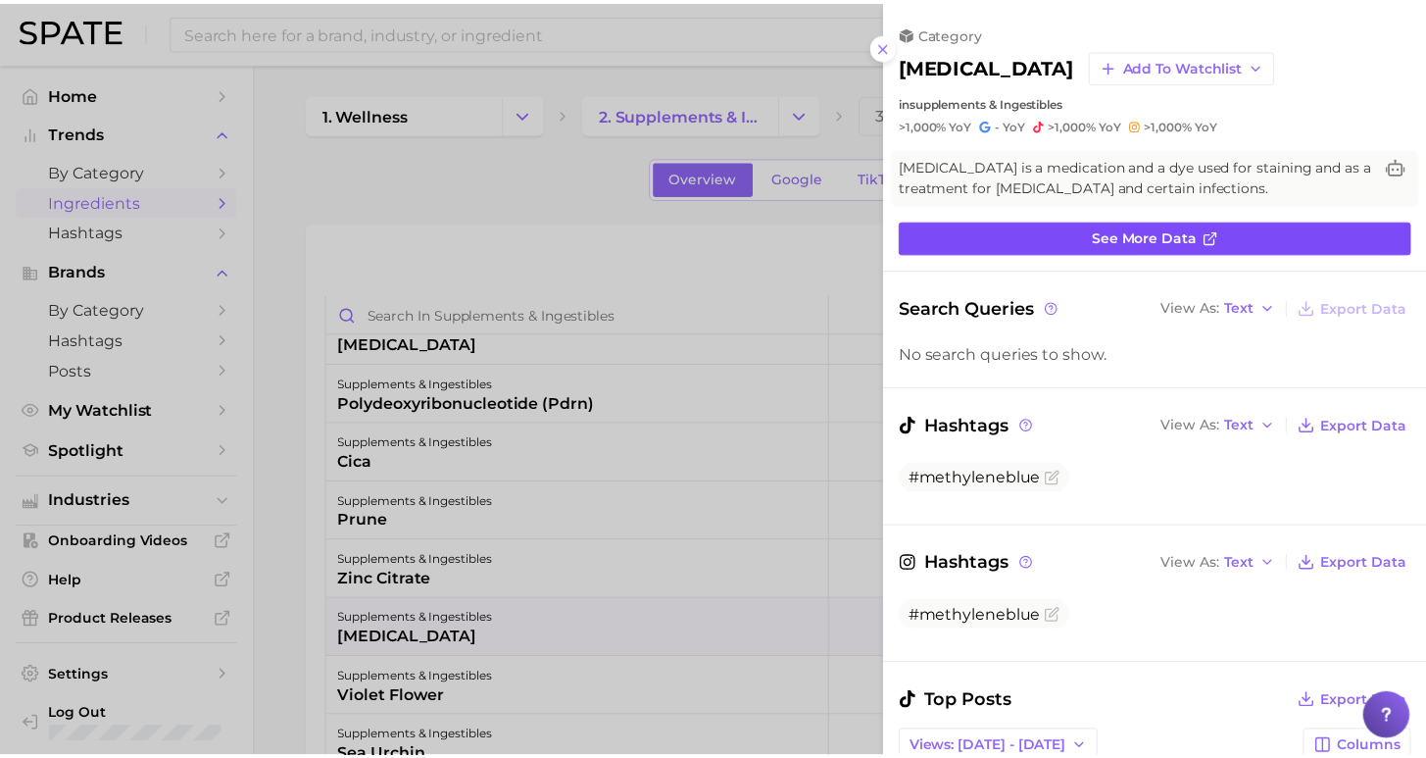
scroll to position [0, 0]
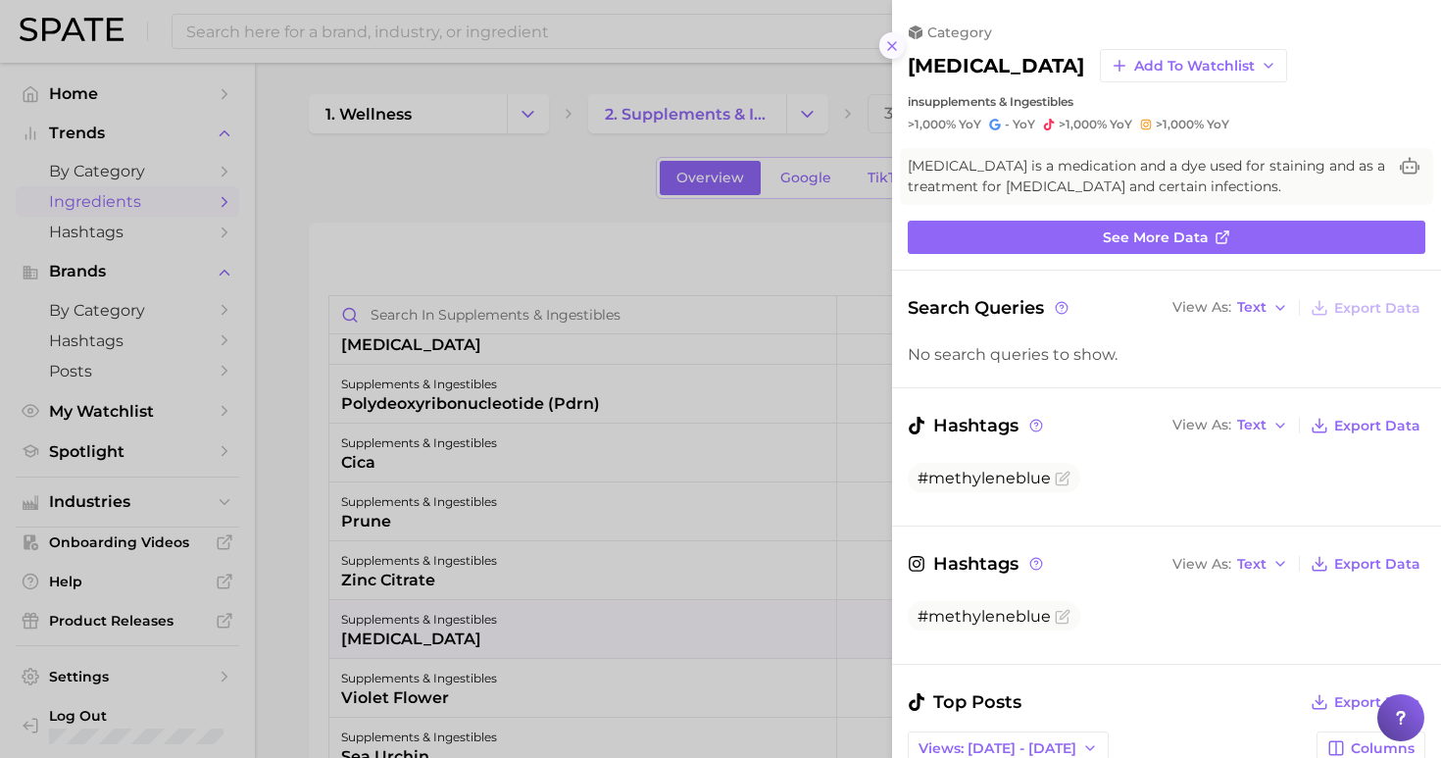
click at [891, 47] on button at bounding box center [892, 45] width 26 height 26
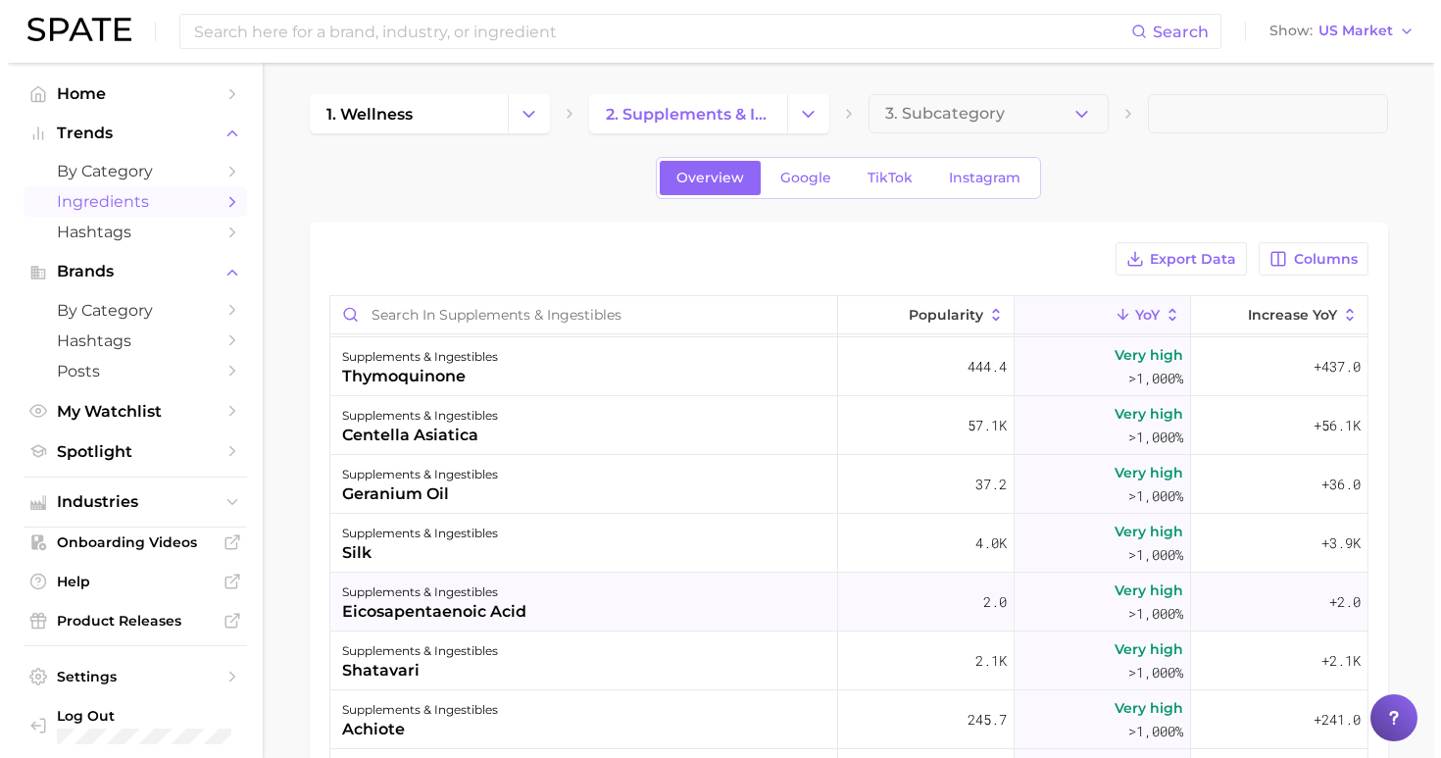
scroll to position [8303, 0]
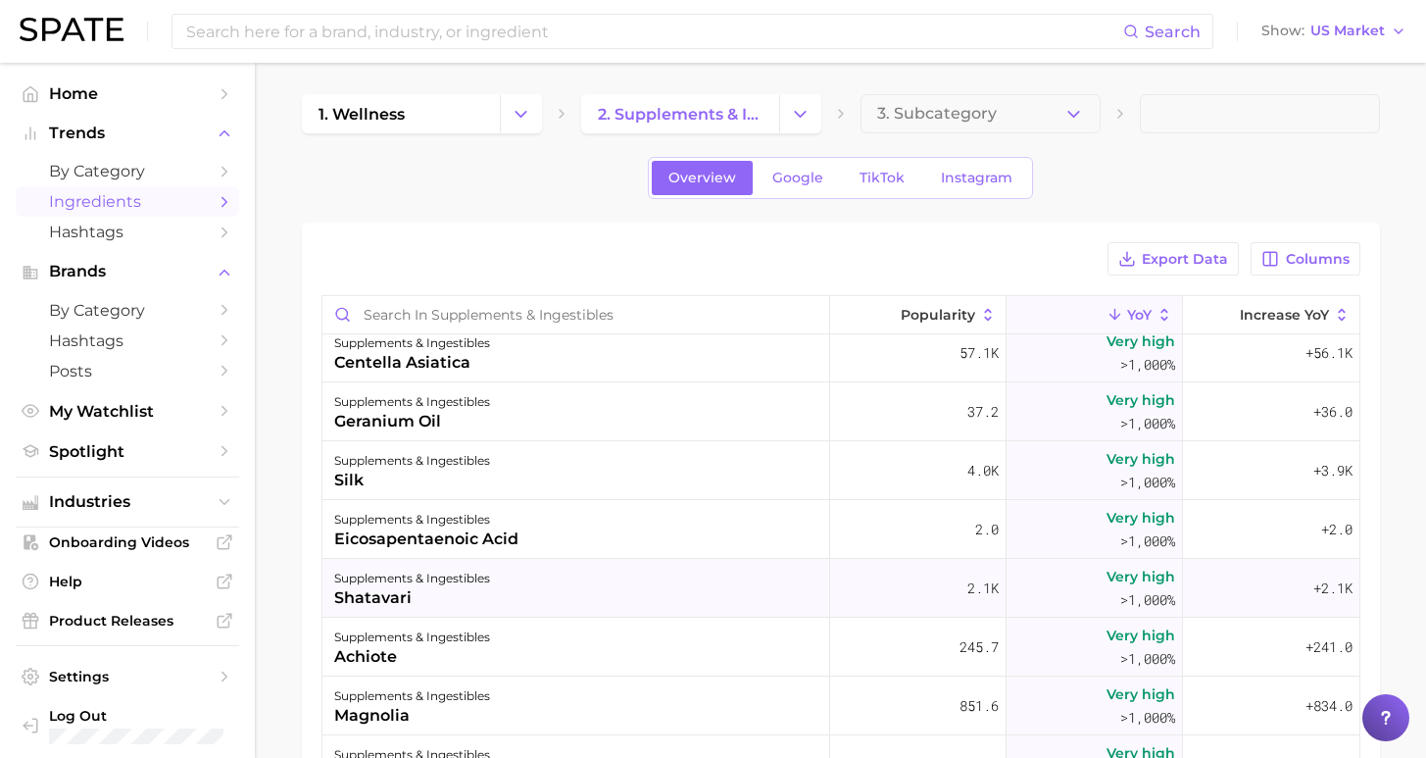
click at [588, 581] on div "supplements & ingestibles shatavari" at bounding box center [576, 588] width 508 height 59
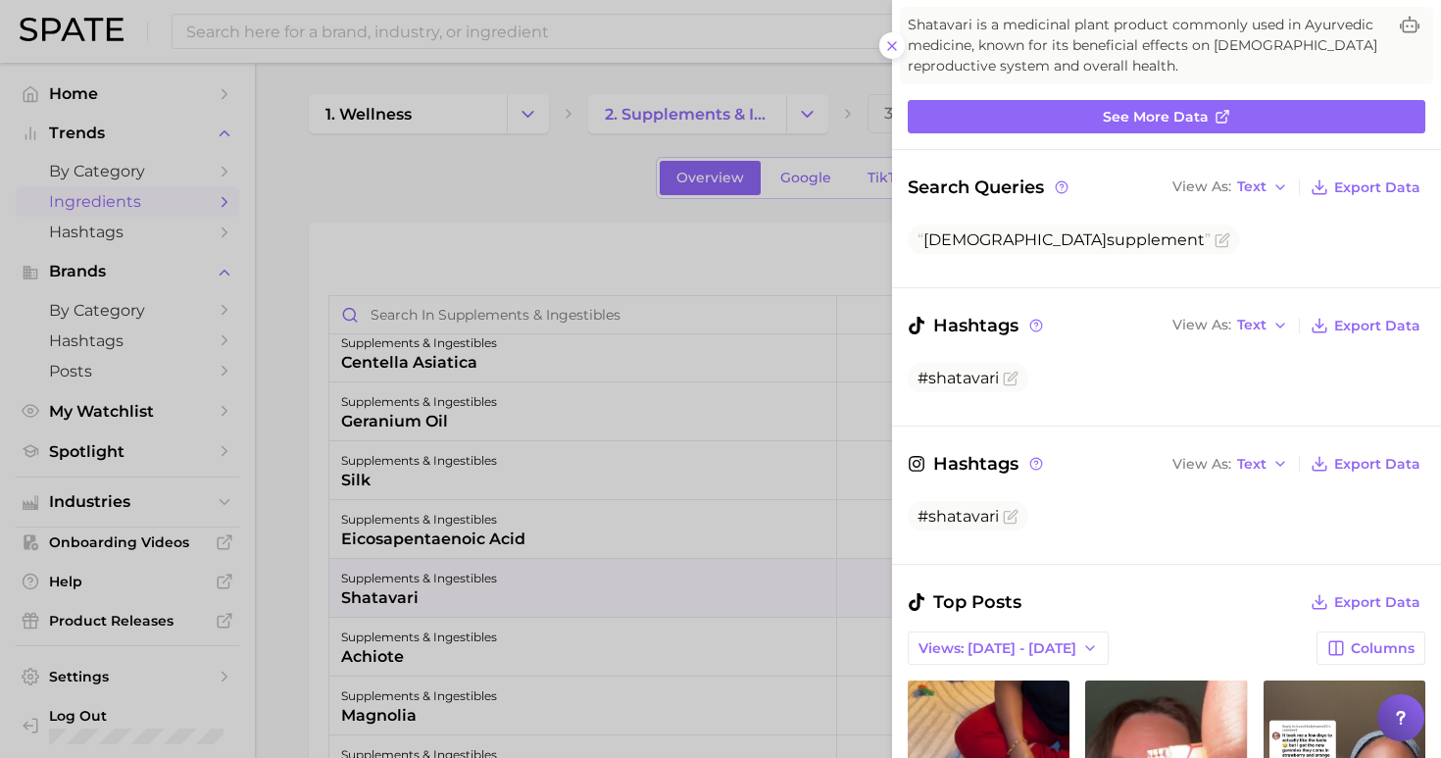
scroll to position [307, 0]
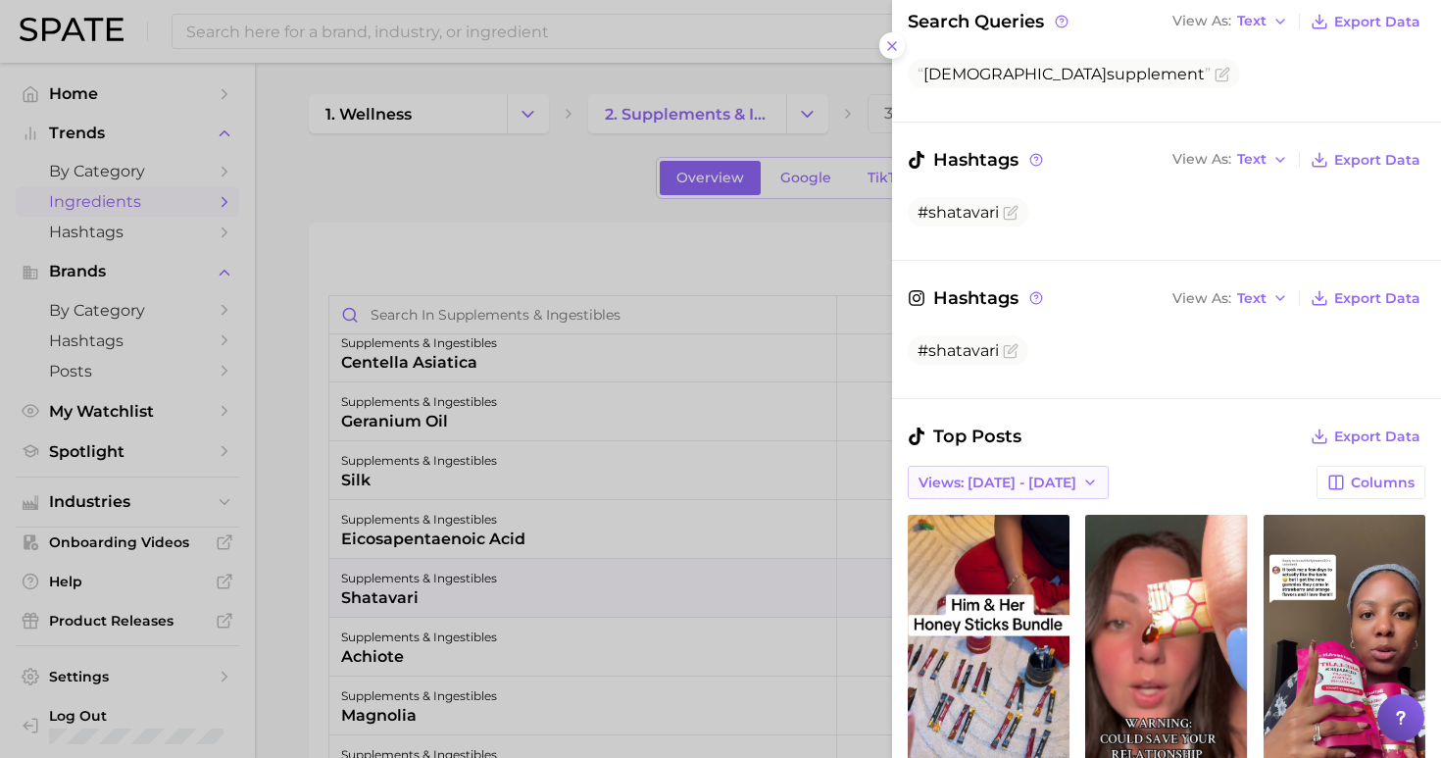
click at [996, 474] on span "Views: [DATE] - [DATE]" at bounding box center [997, 482] width 158 height 17
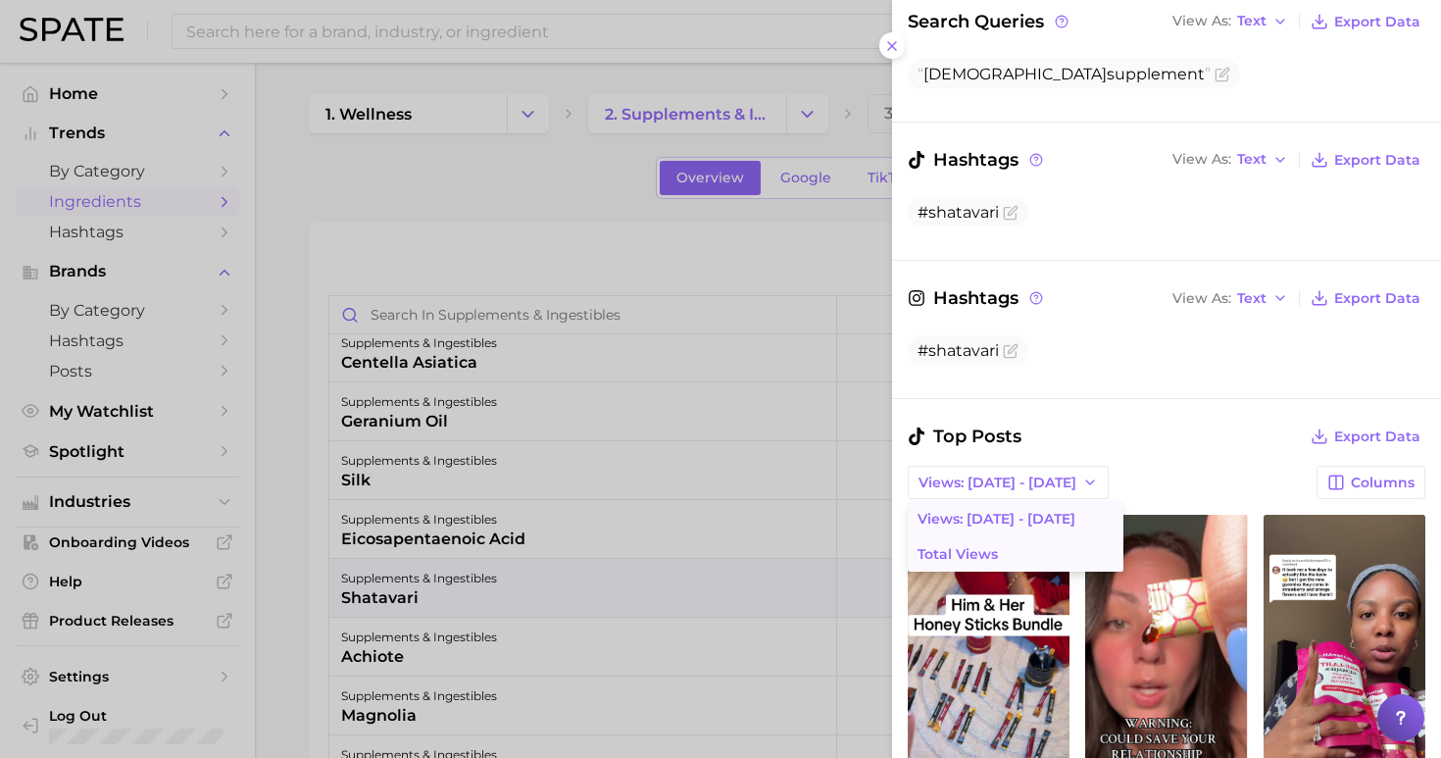
click at [991, 546] on span "Total Views" at bounding box center [957, 554] width 80 height 17
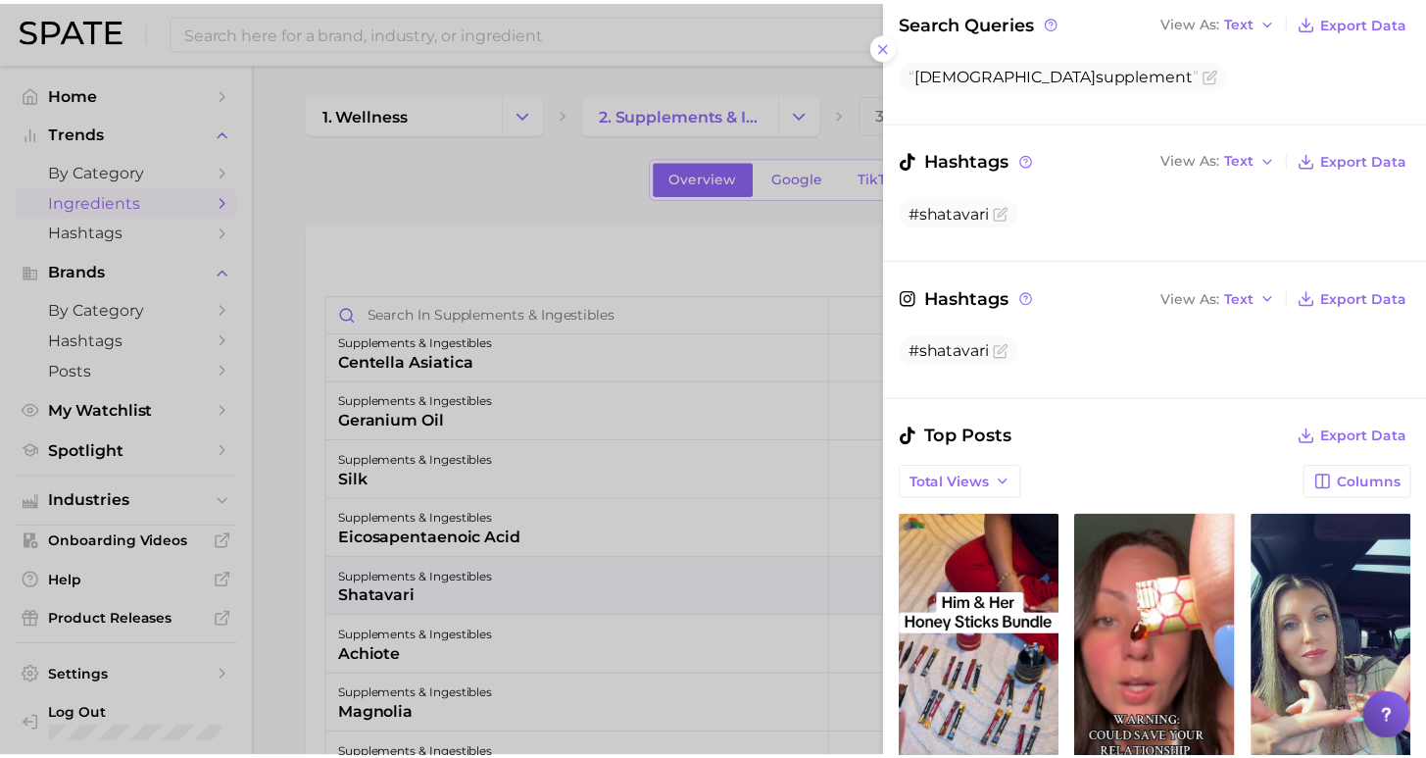
scroll to position [928, 0]
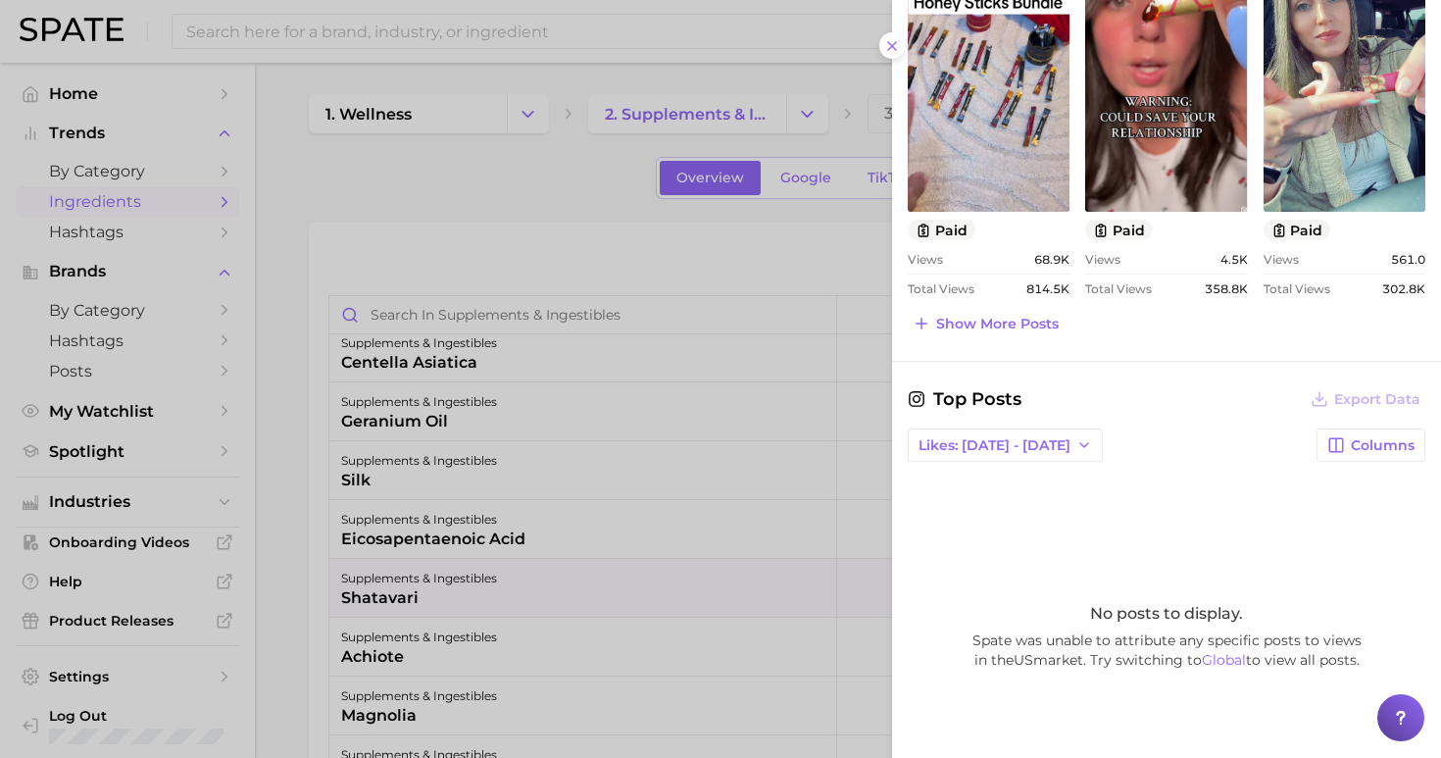
click at [465, 188] on div at bounding box center [720, 379] width 1441 height 758
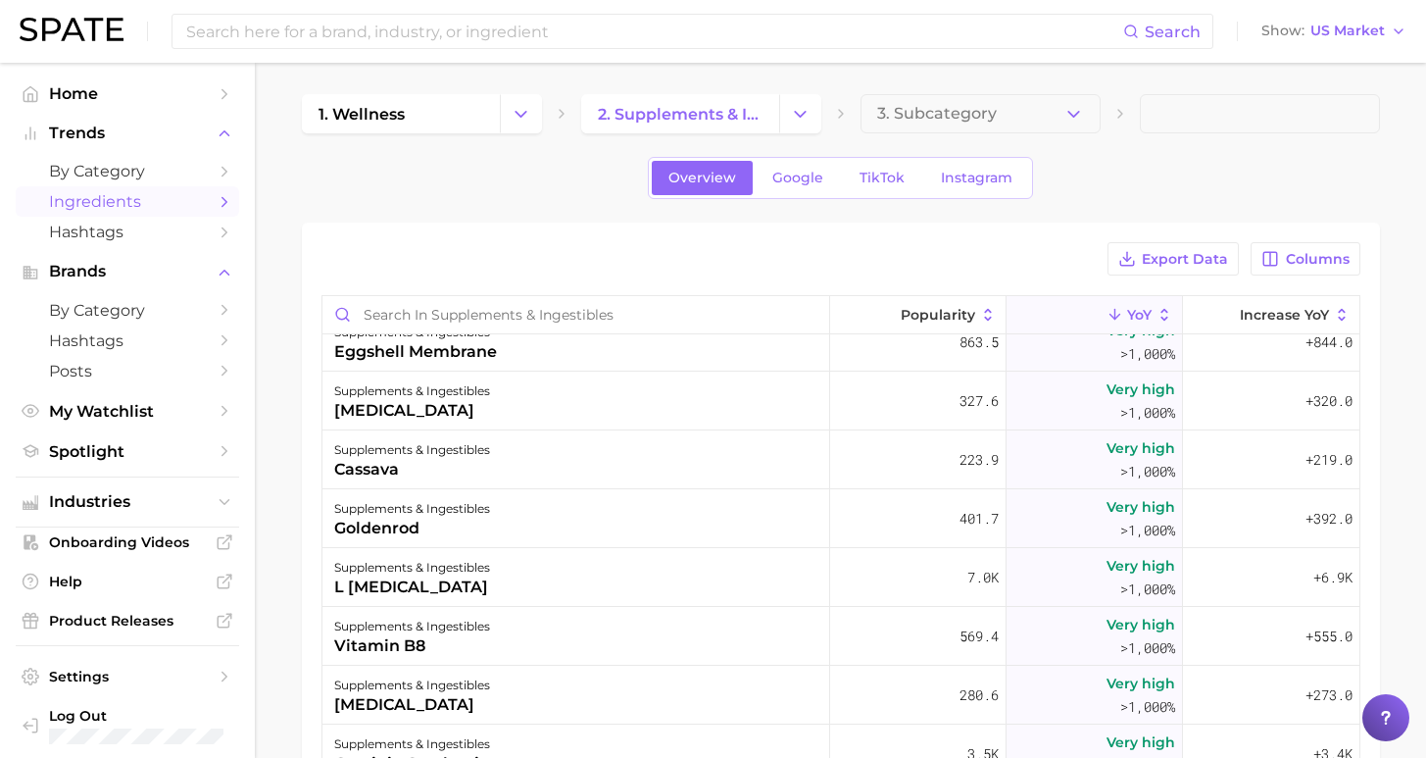
scroll to position [8965, 0]
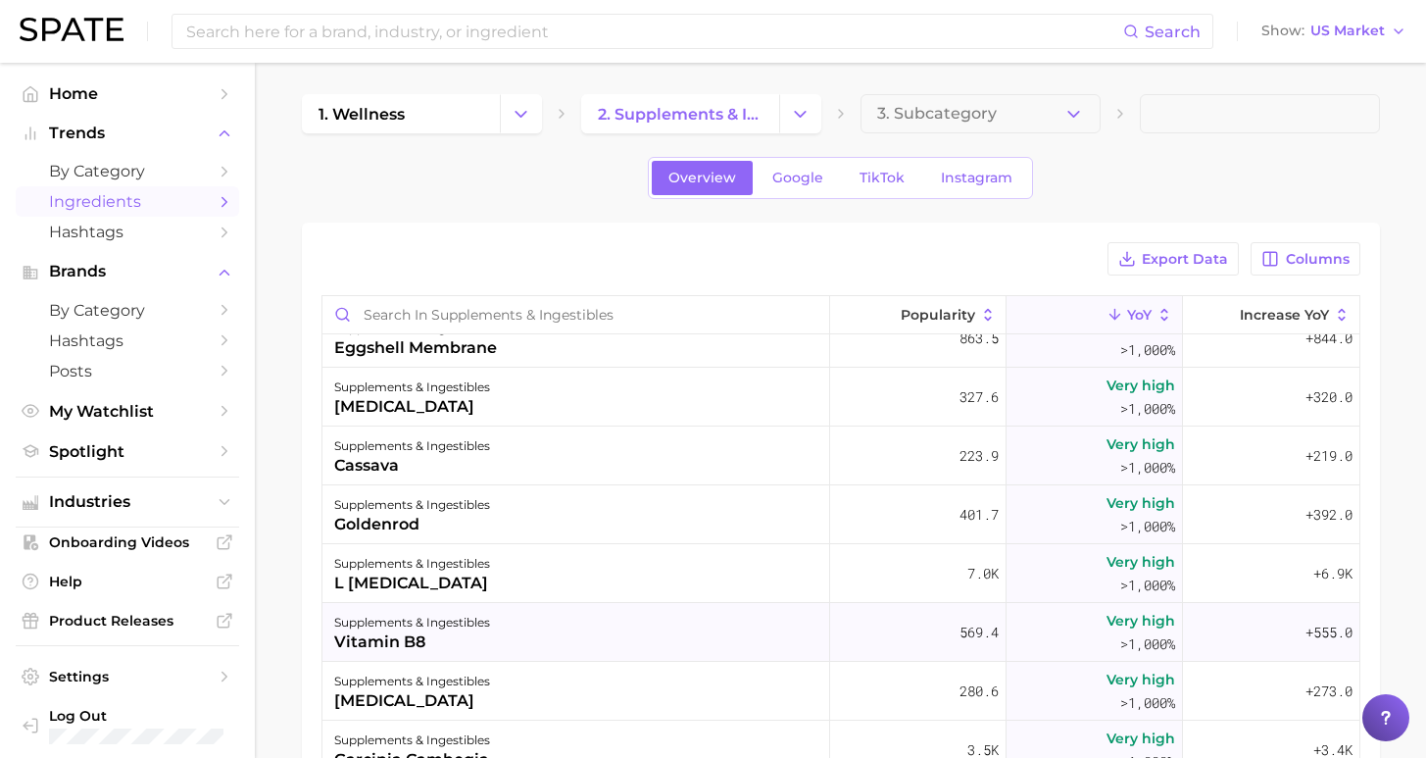
click at [629, 632] on div "supplements & ingestibles vitamin b8" at bounding box center [576, 632] width 508 height 59
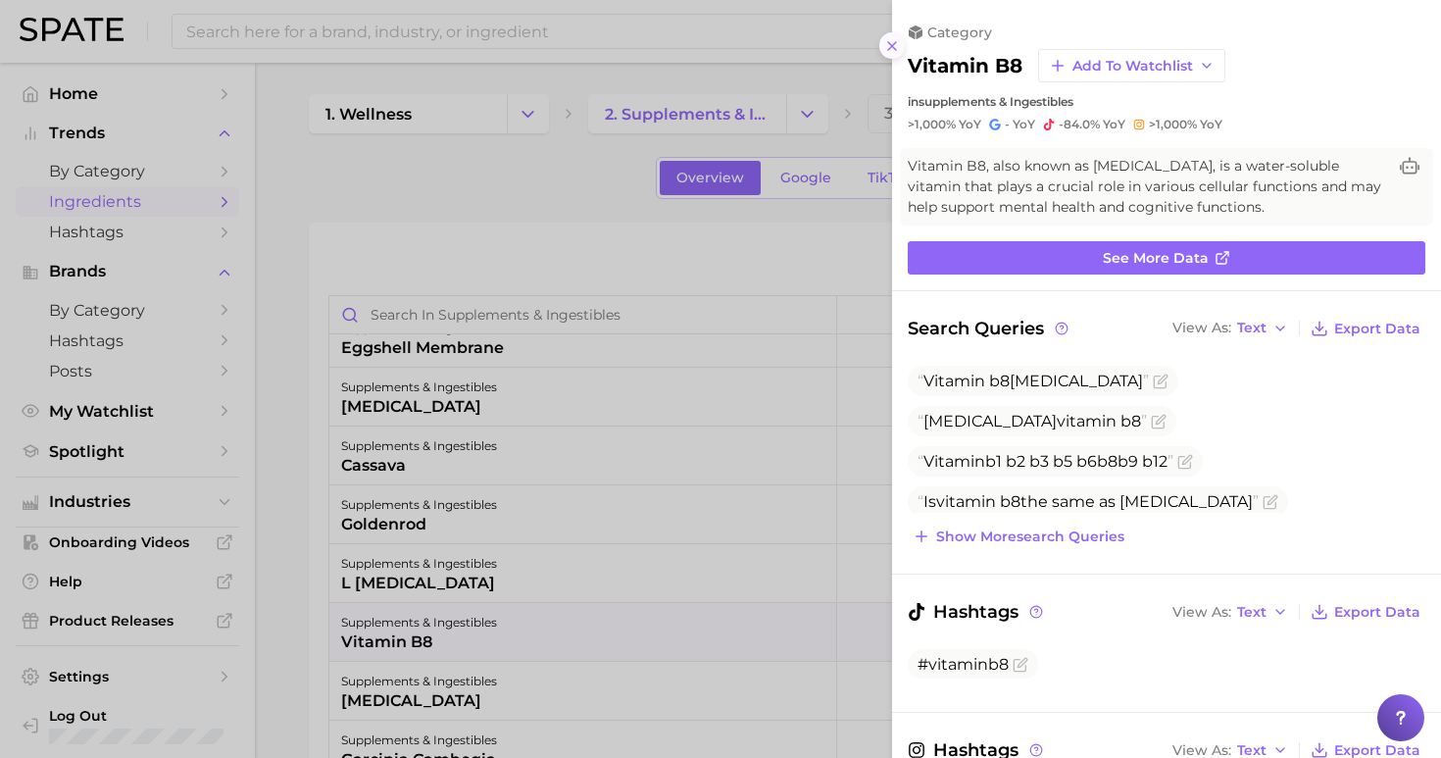
click at [888, 42] on line at bounding box center [892, 46] width 8 height 8
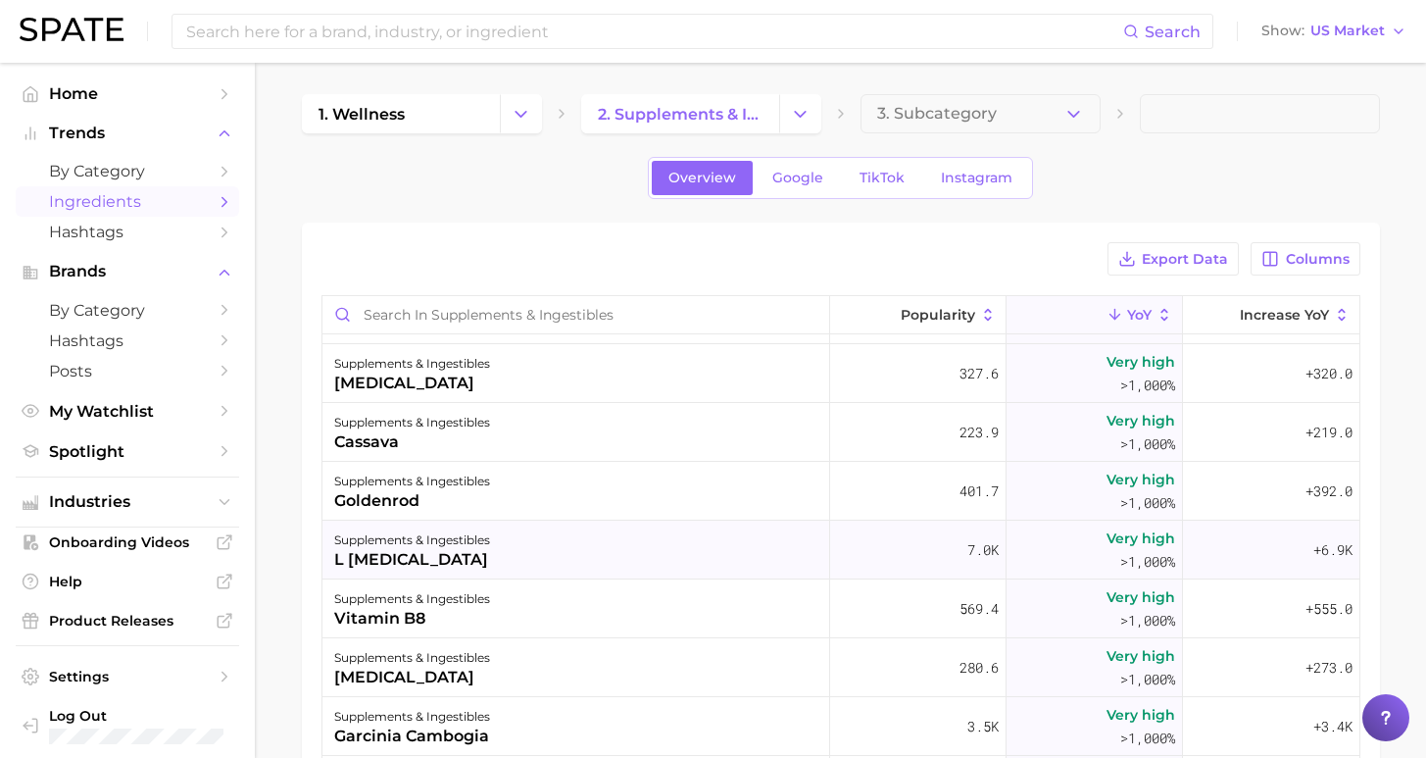
scroll to position [9027, 0]
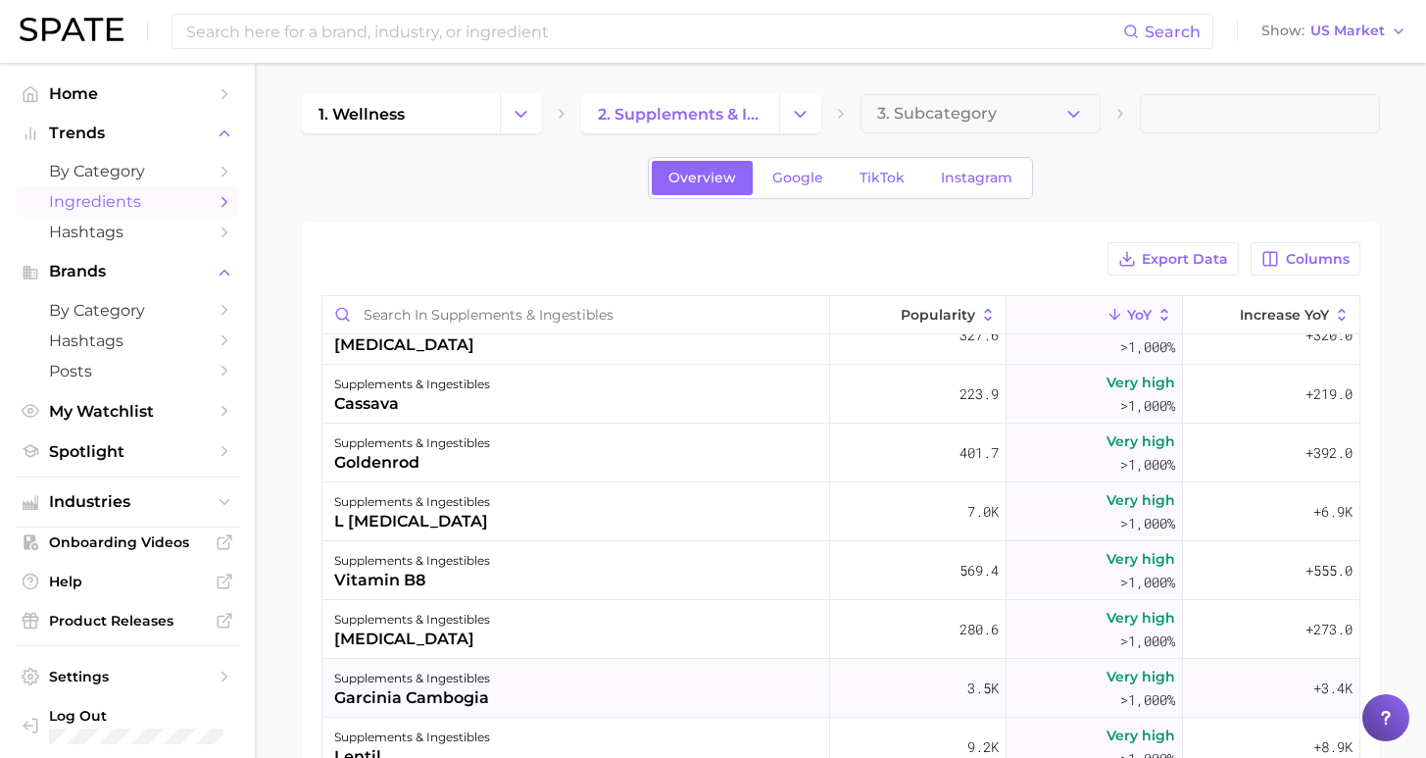
click at [638, 682] on div "supplements & ingestibles garcinia cambogia" at bounding box center [576, 688] width 508 height 59
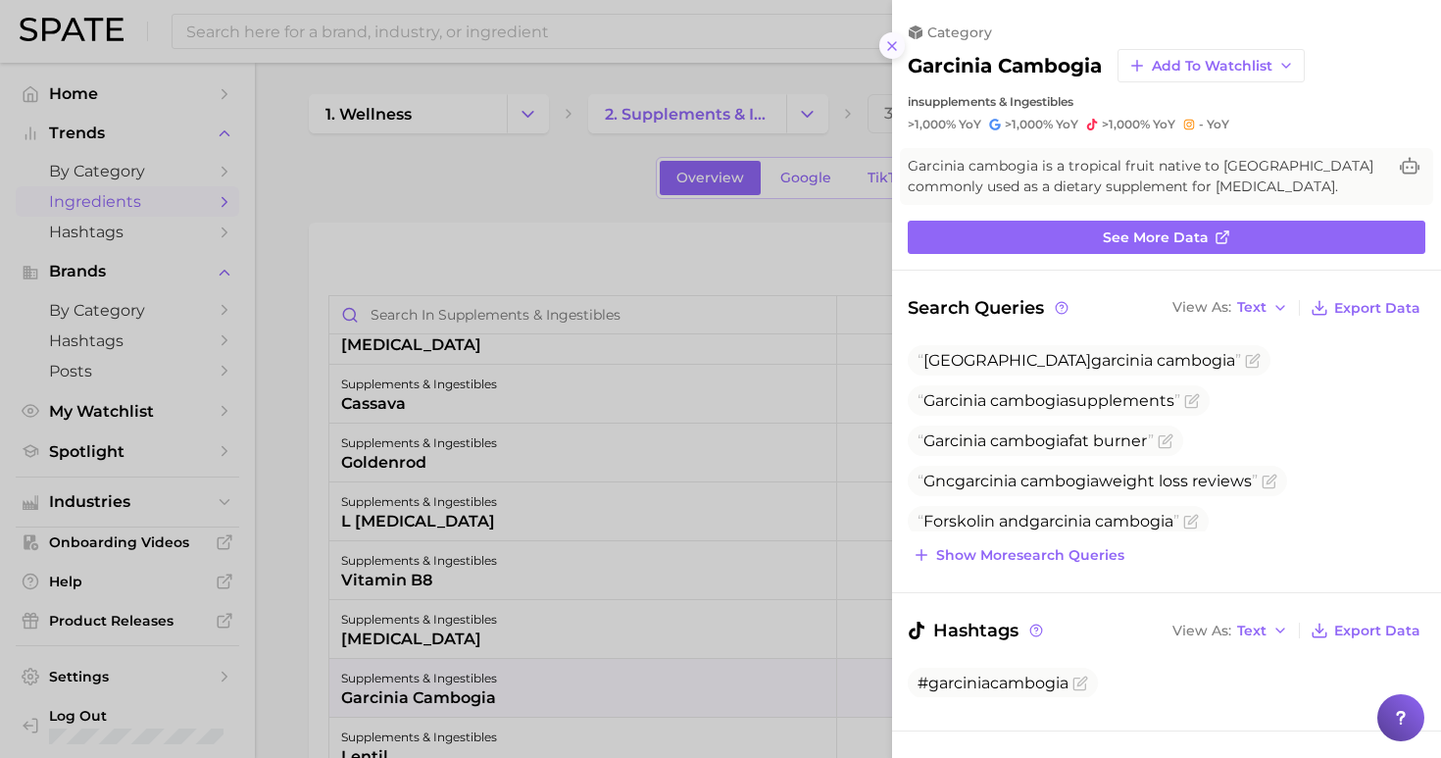
click at [897, 38] on icon at bounding box center [892, 46] width 16 height 16
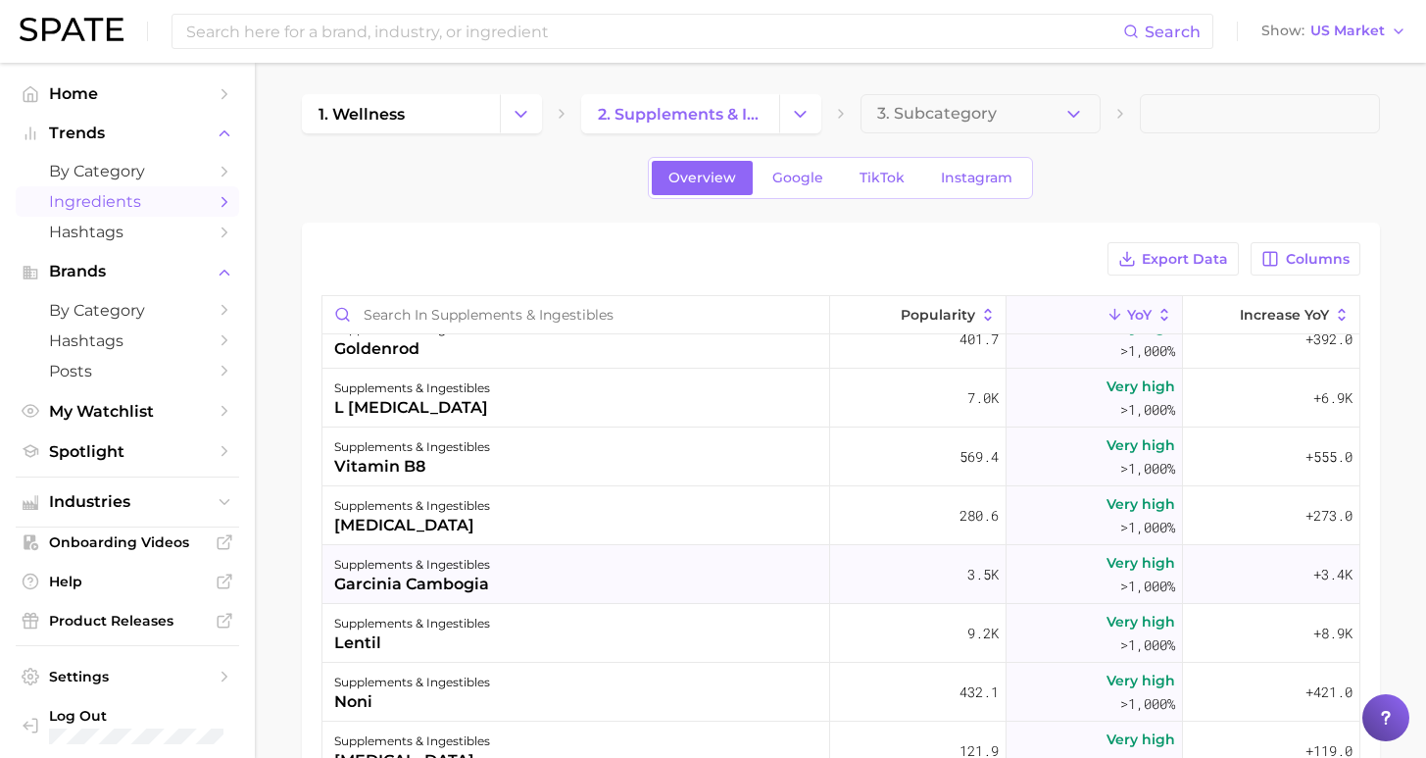
scroll to position [9144, 0]
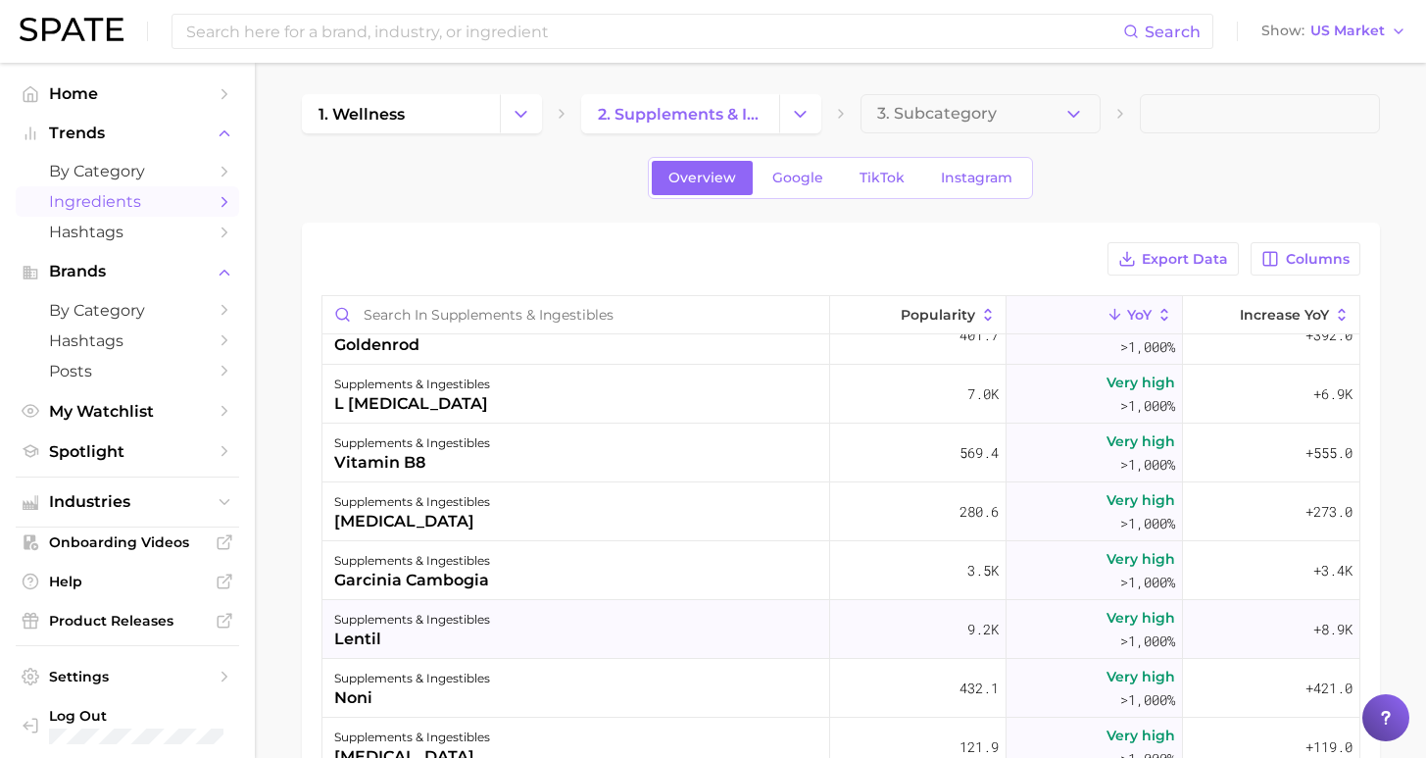
click at [586, 630] on div "supplements & ingestibles lentil" at bounding box center [576, 629] width 508 height 59
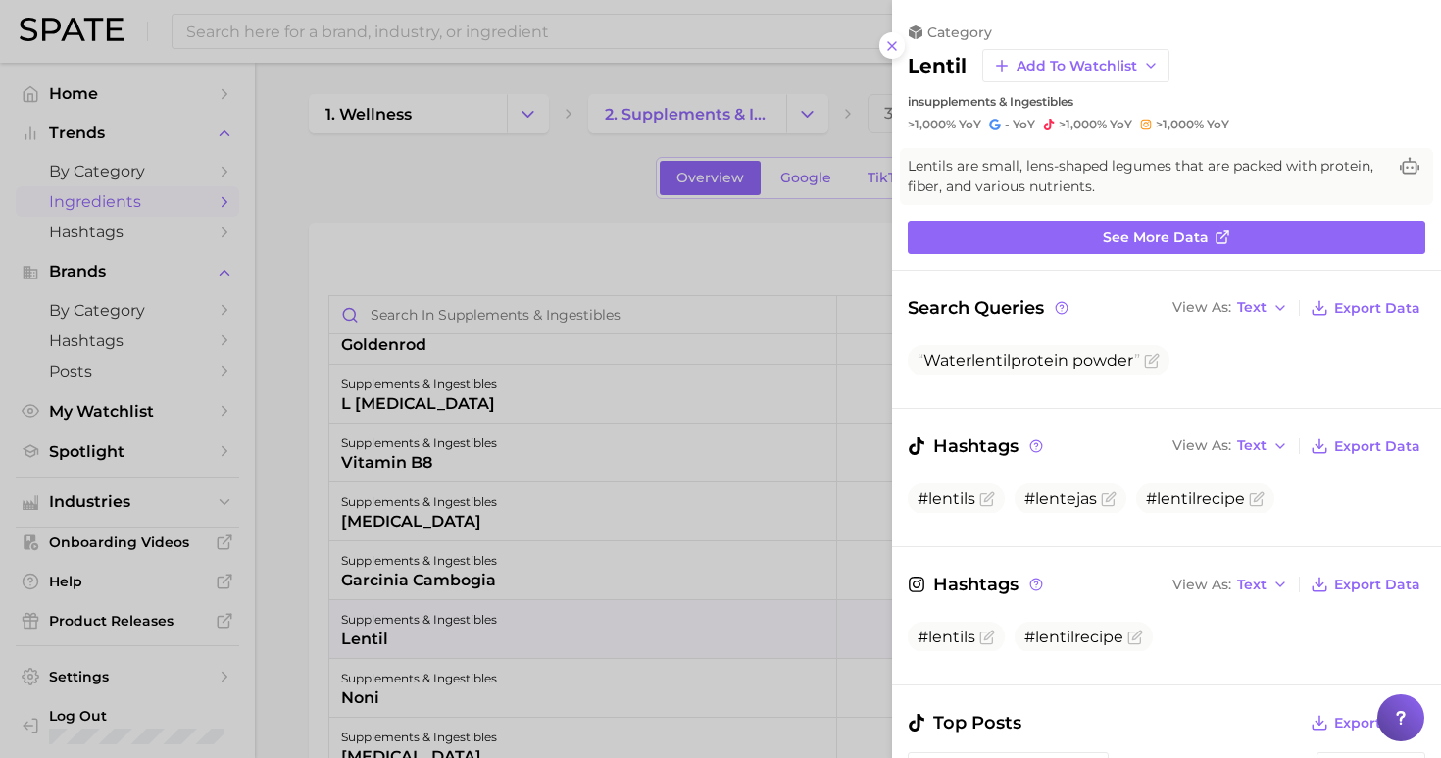
click at [456, 197] on div at bounding box center [720, 379] width 1441 height 758
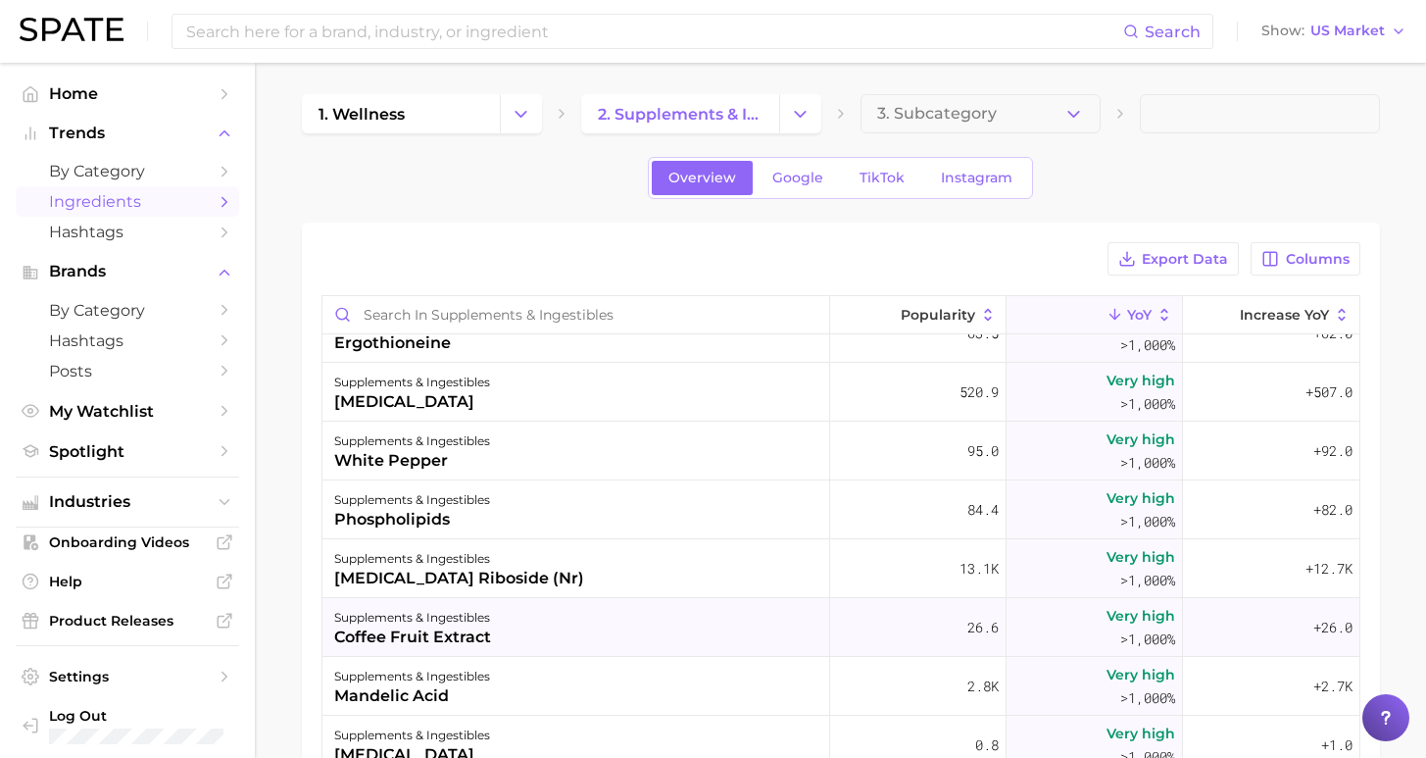
scroll to position [9621, 0]
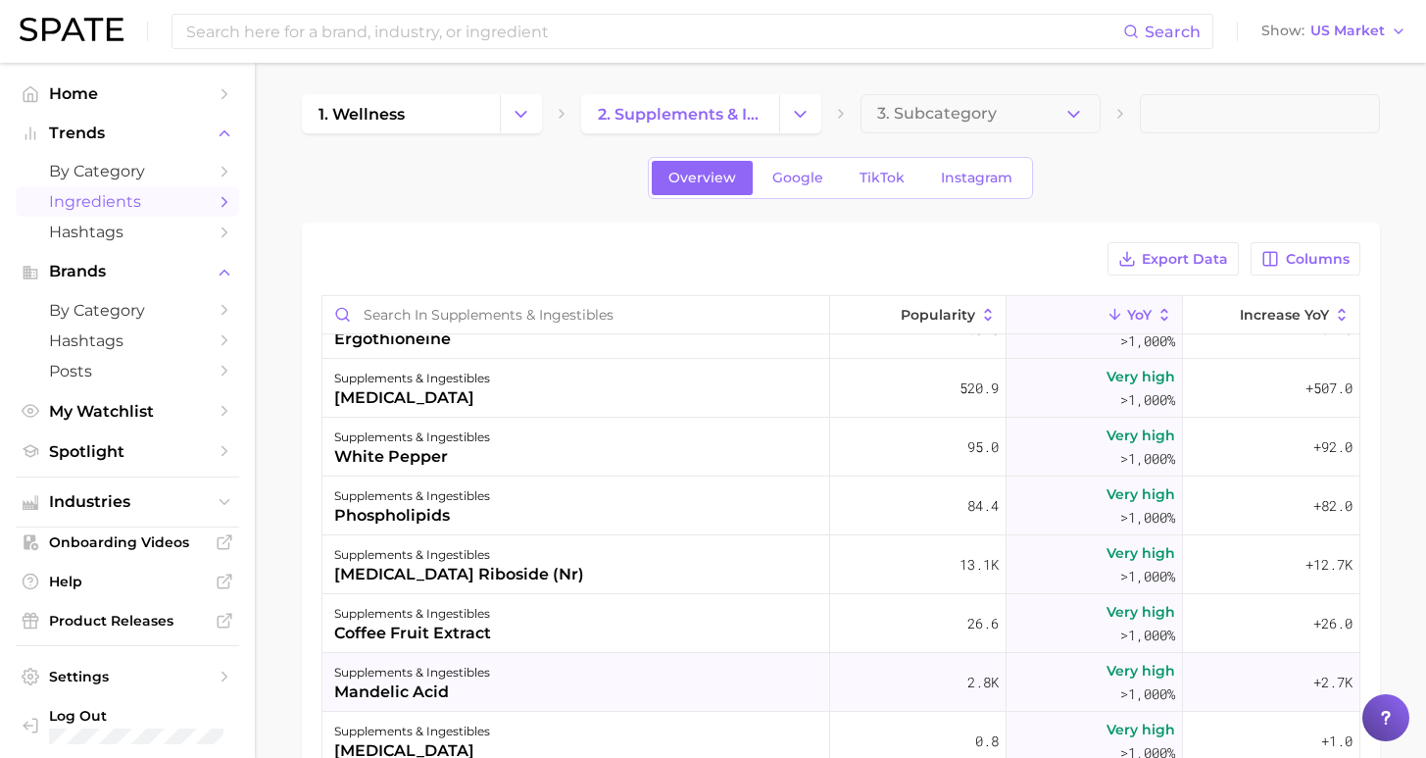
click at [712, 673] on div "supplements & ingestibles mandelic acid" at bounding box center [576, 682] width 508 height 59
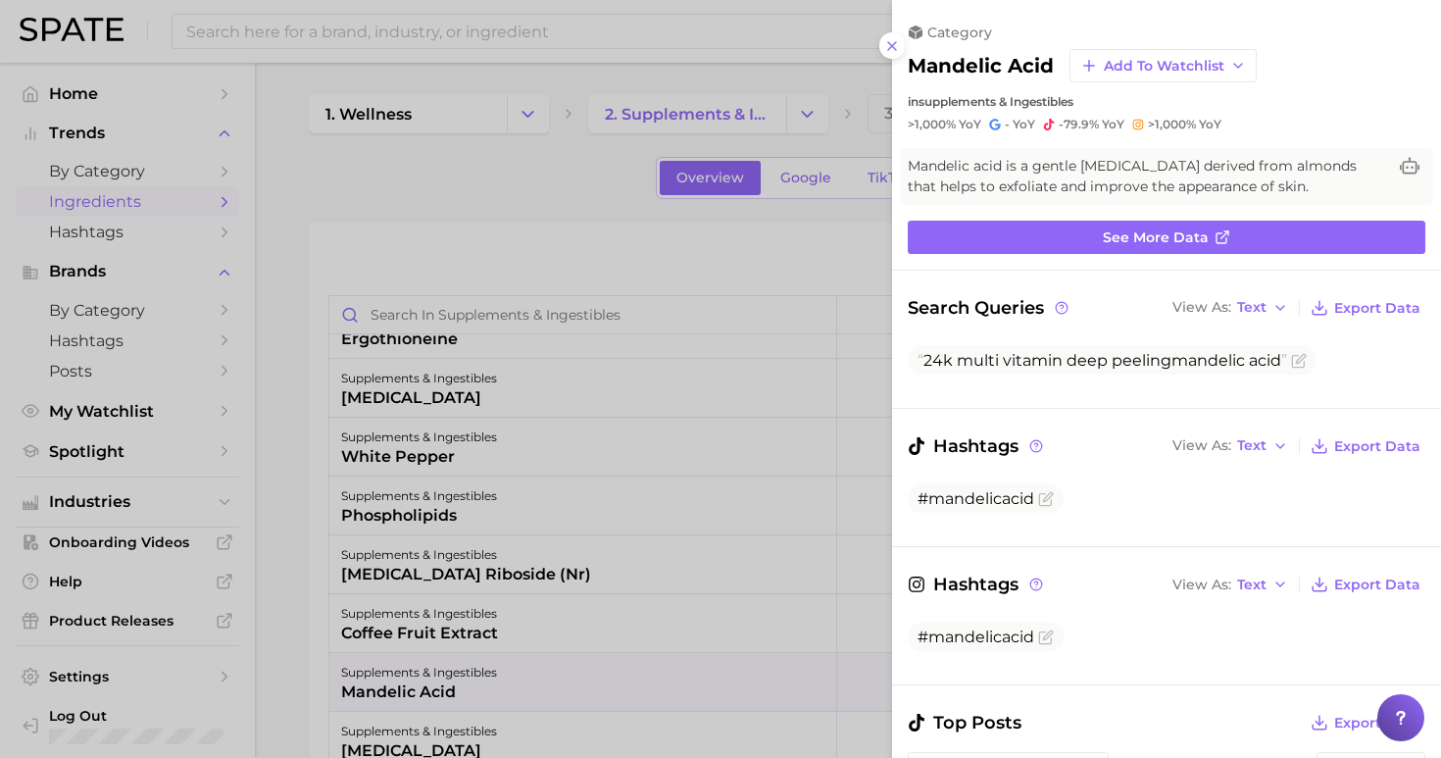
click at [889, 45] on icon at bounding box center [892, 46] width 16 height 16
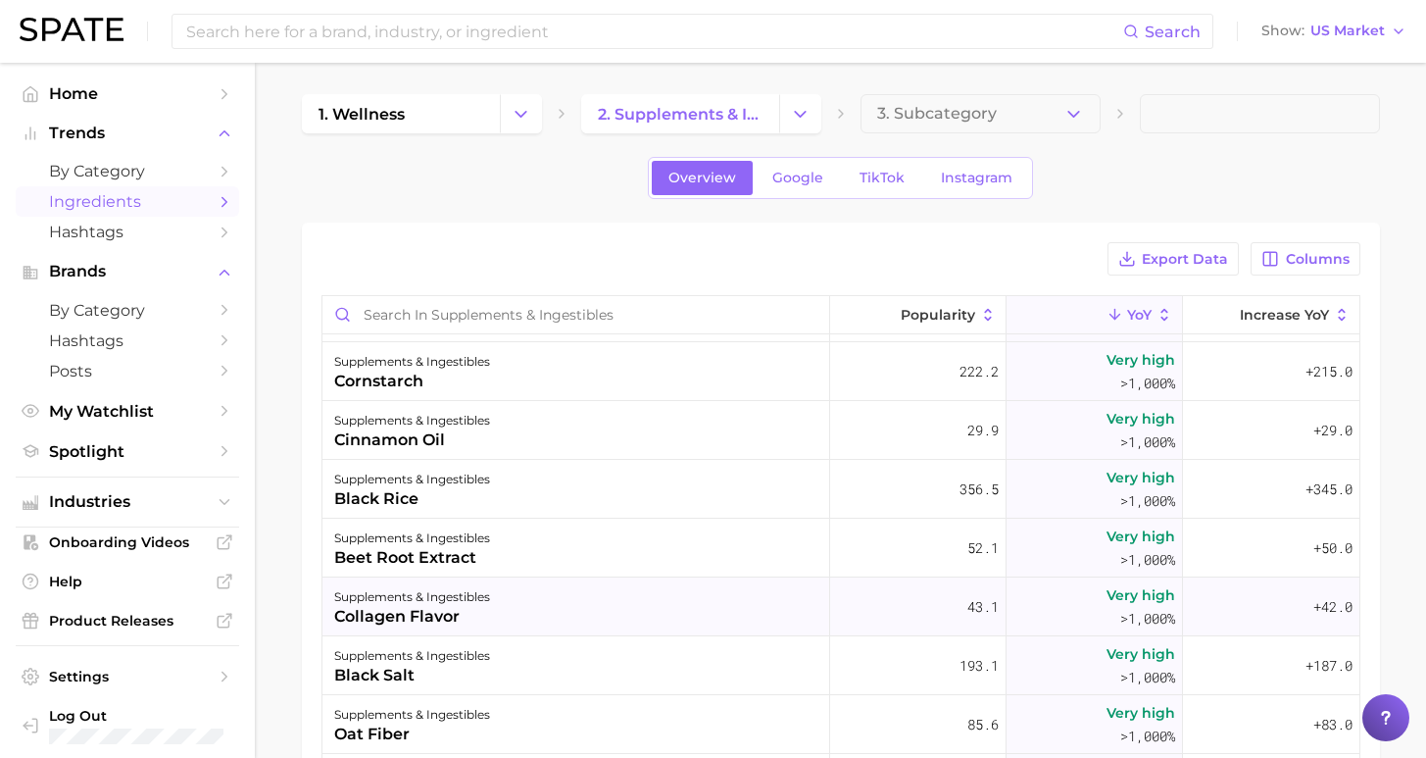
scroll to position [10662, 0]
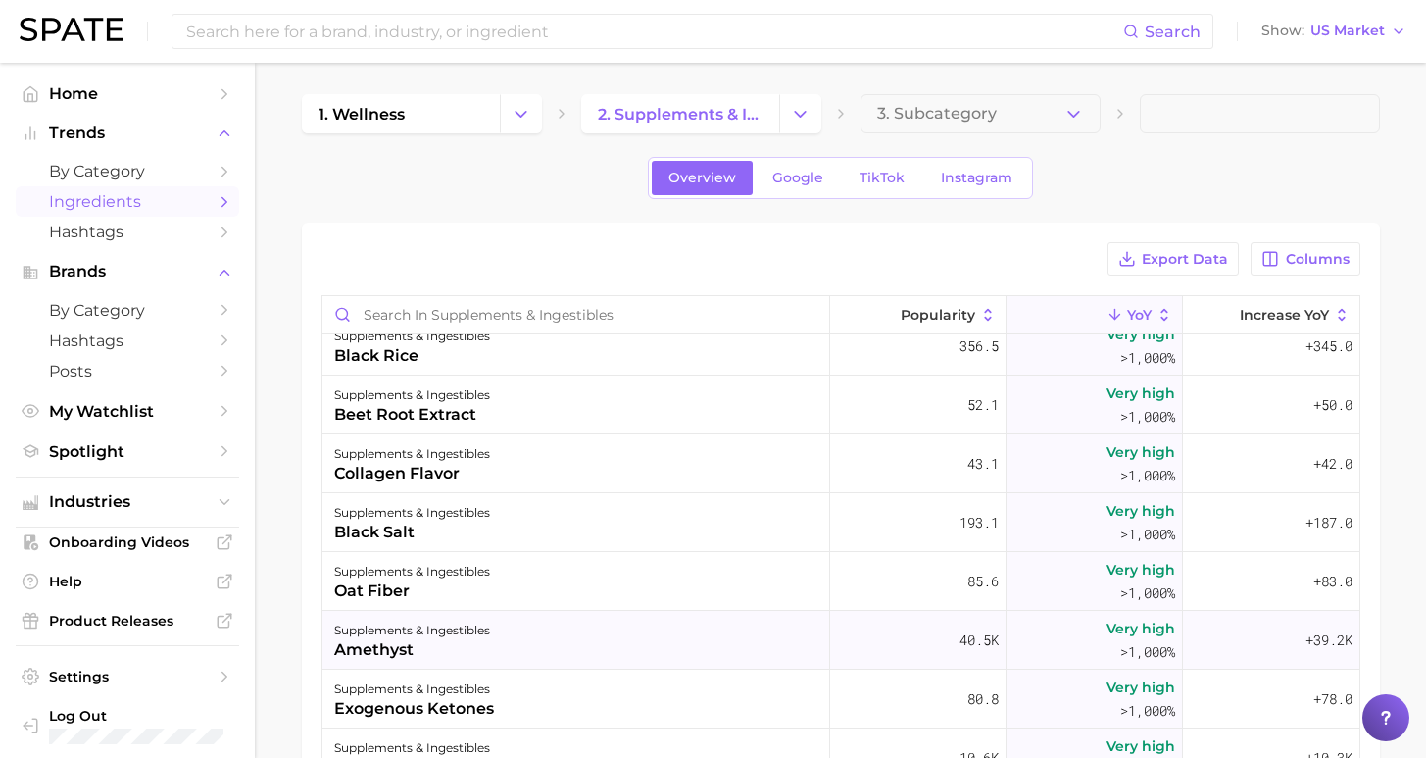
click at [564, 636] on div "supplements & ingestibles amethyst" at bounding box center [576, 640] width 508 height 59
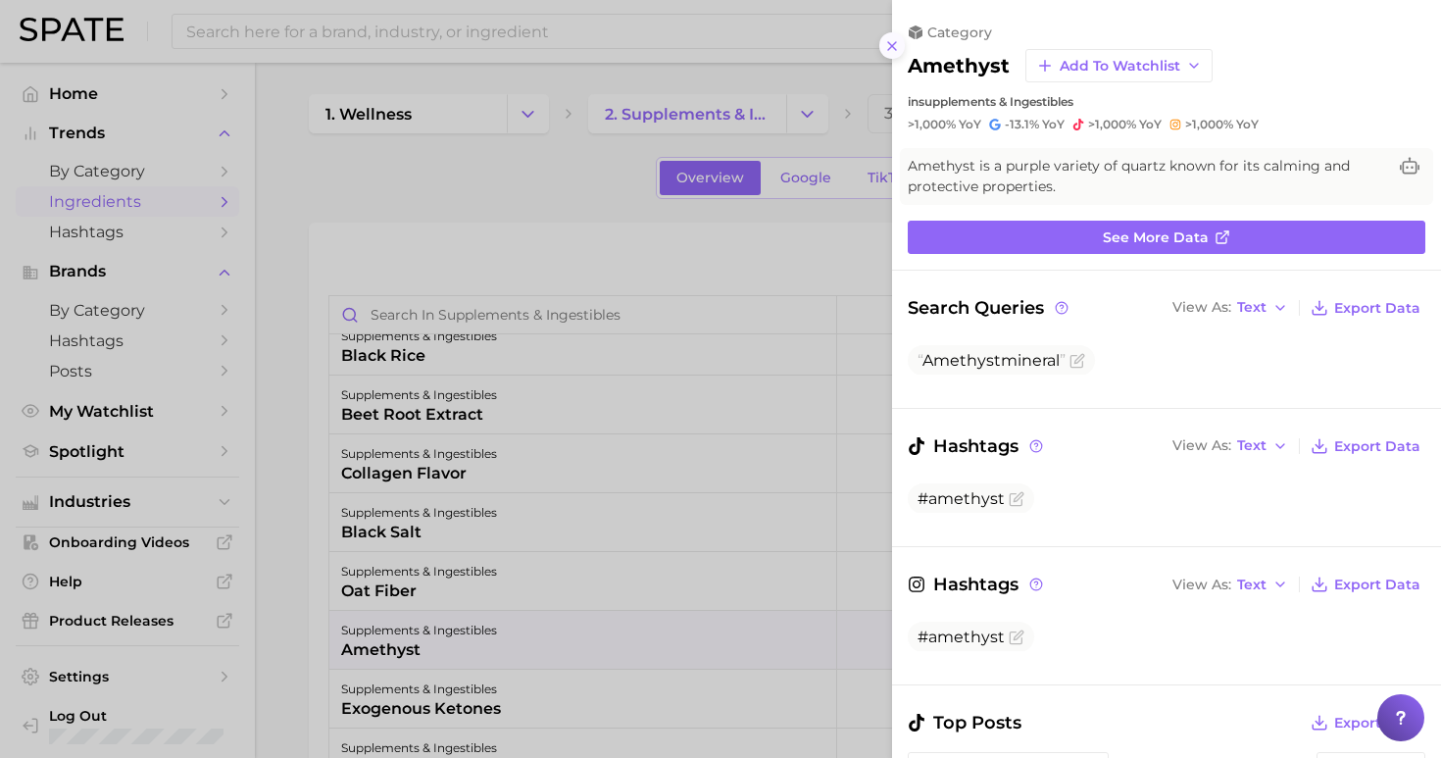
click at [894, 42] on line at bounding box center [892, 46] width 8 height 8
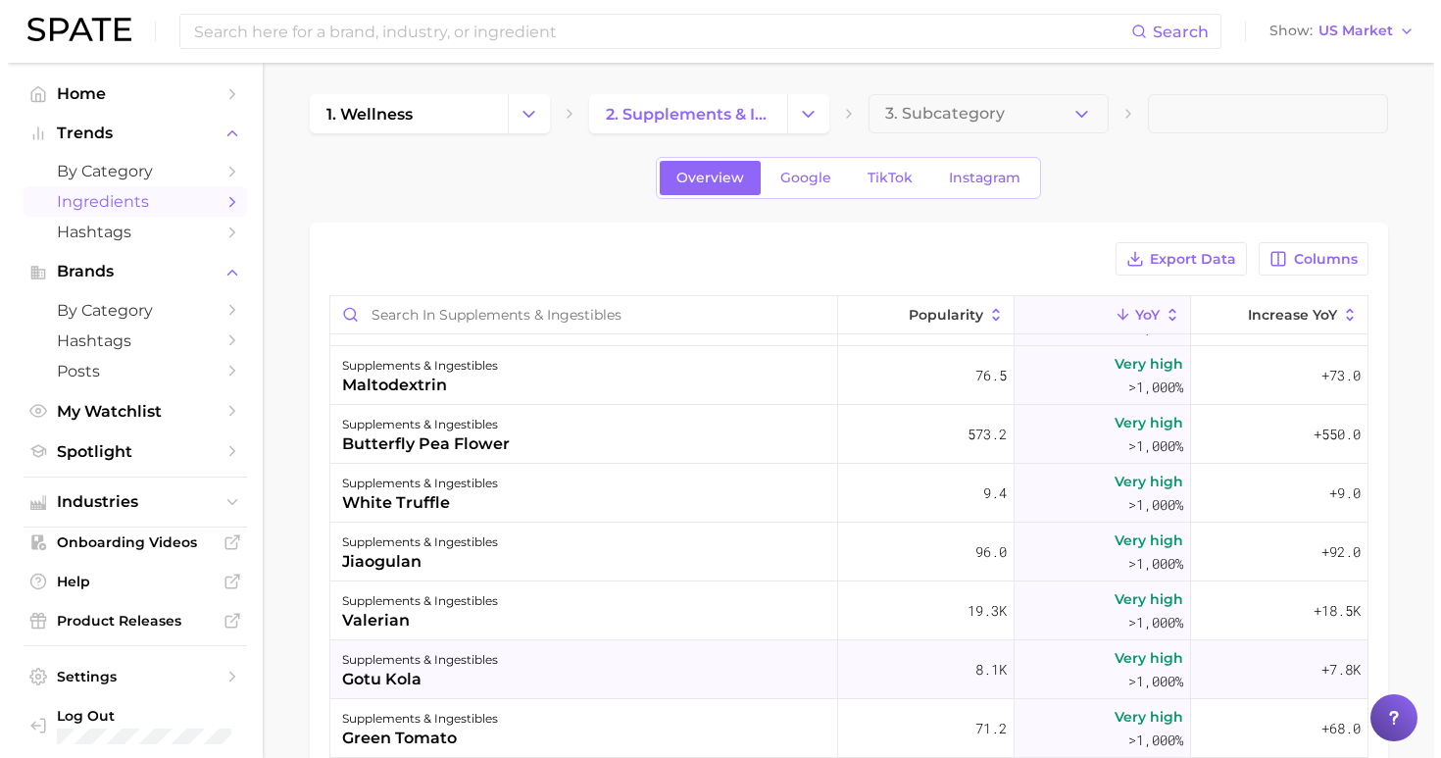
scroll to position [11754, 0]
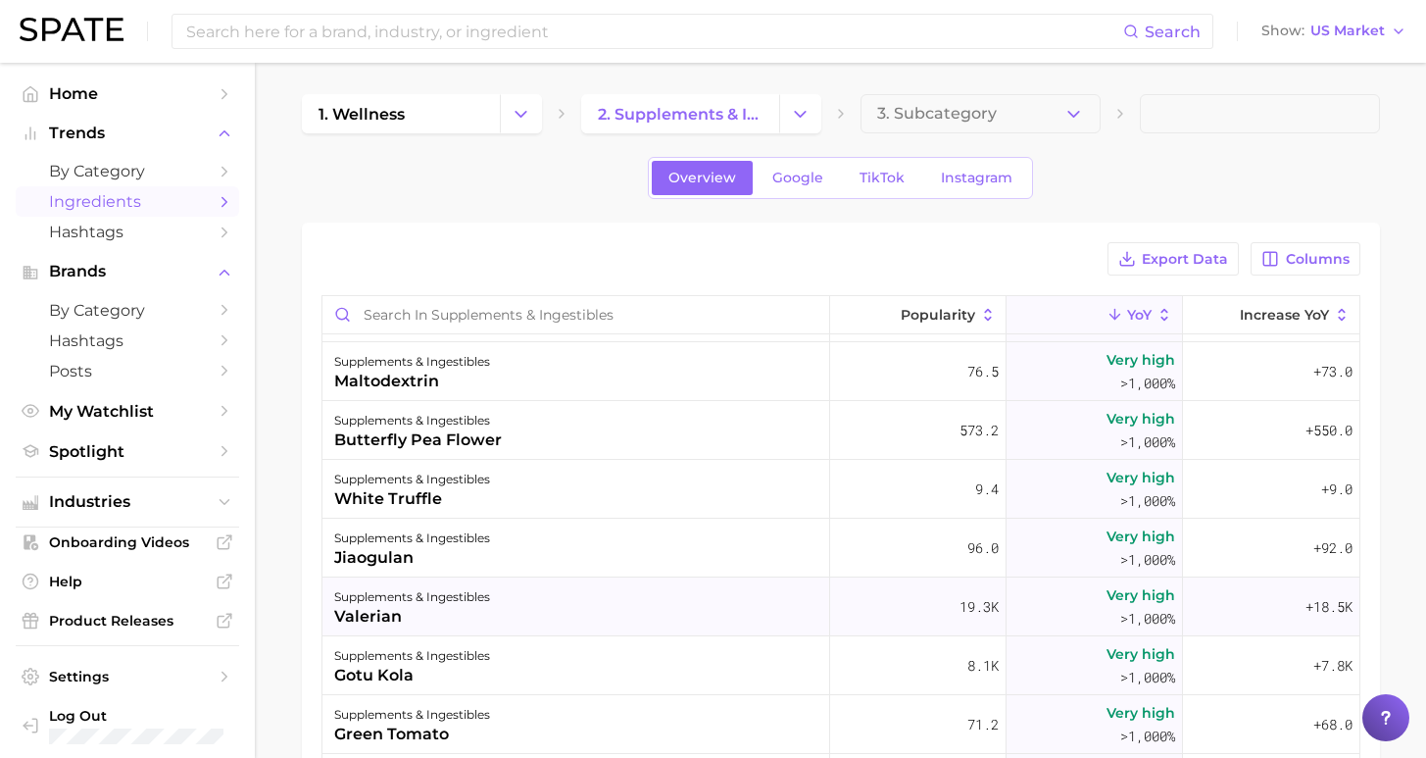
click at [627, 594] on div "supplements & ingestibles valerian" at bounding box center [576, 606] width 508 height 59
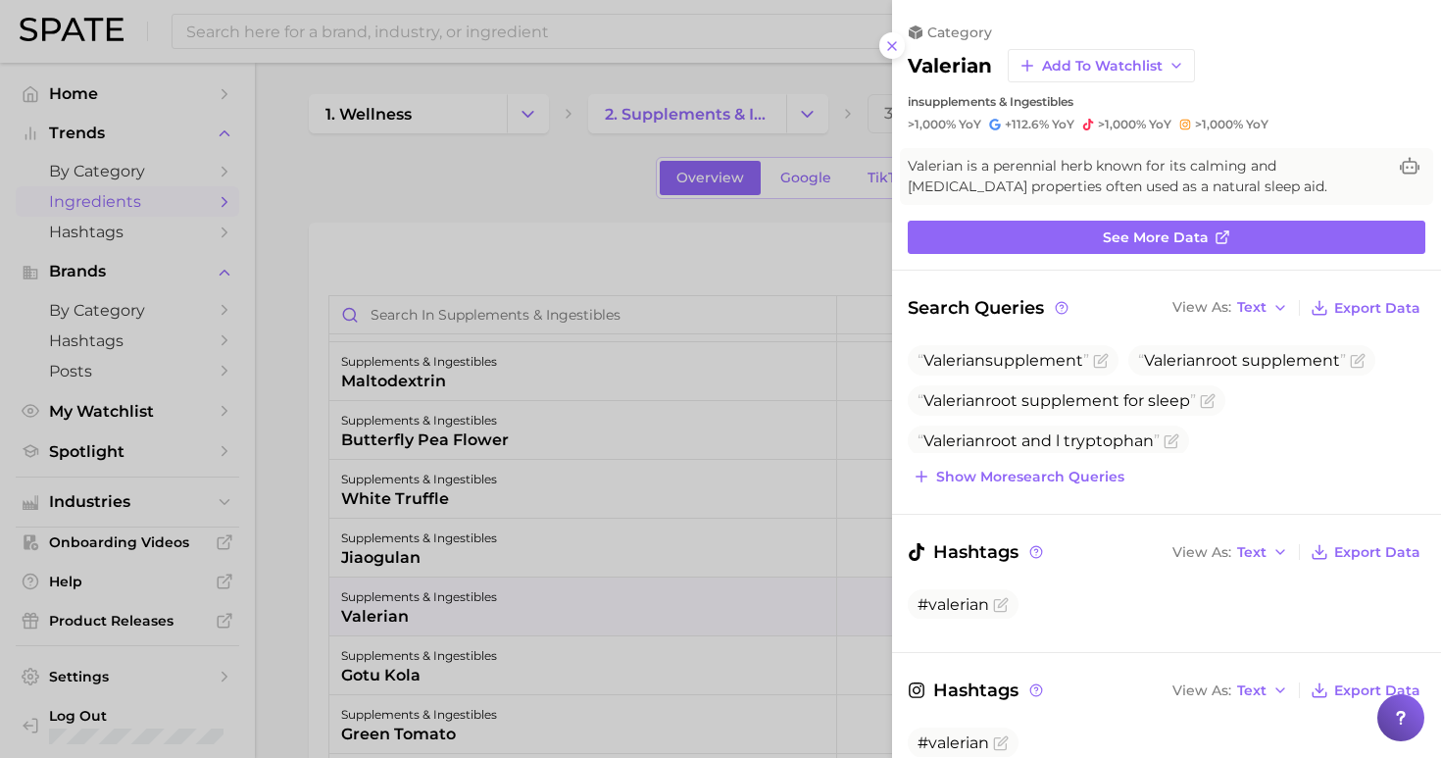
click at [549, 188] on div at bounding box center [720, 379] width 1441 height 758
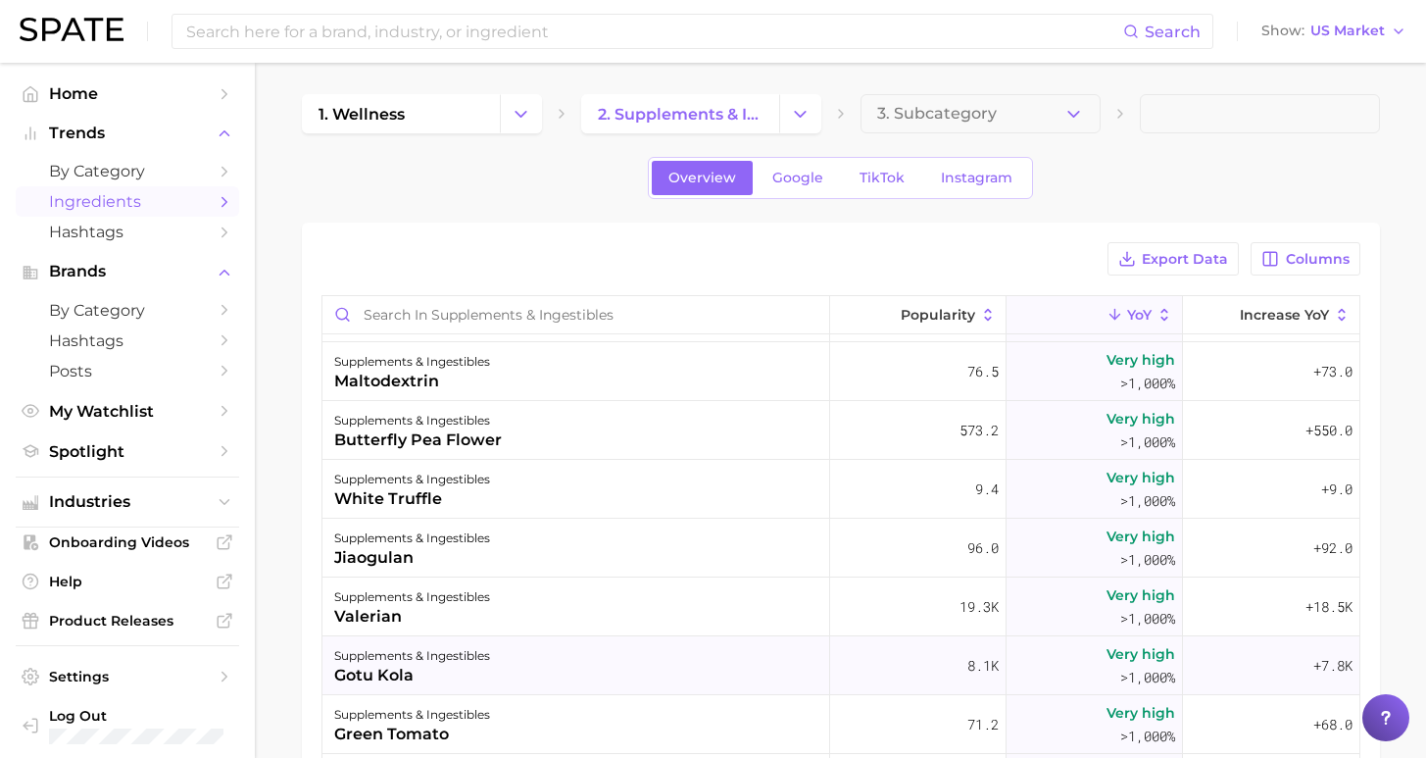
click at [601, 666] on div "supplements & ingestibles gotu kola" at bounding box center [576, 665] width 508 height 59
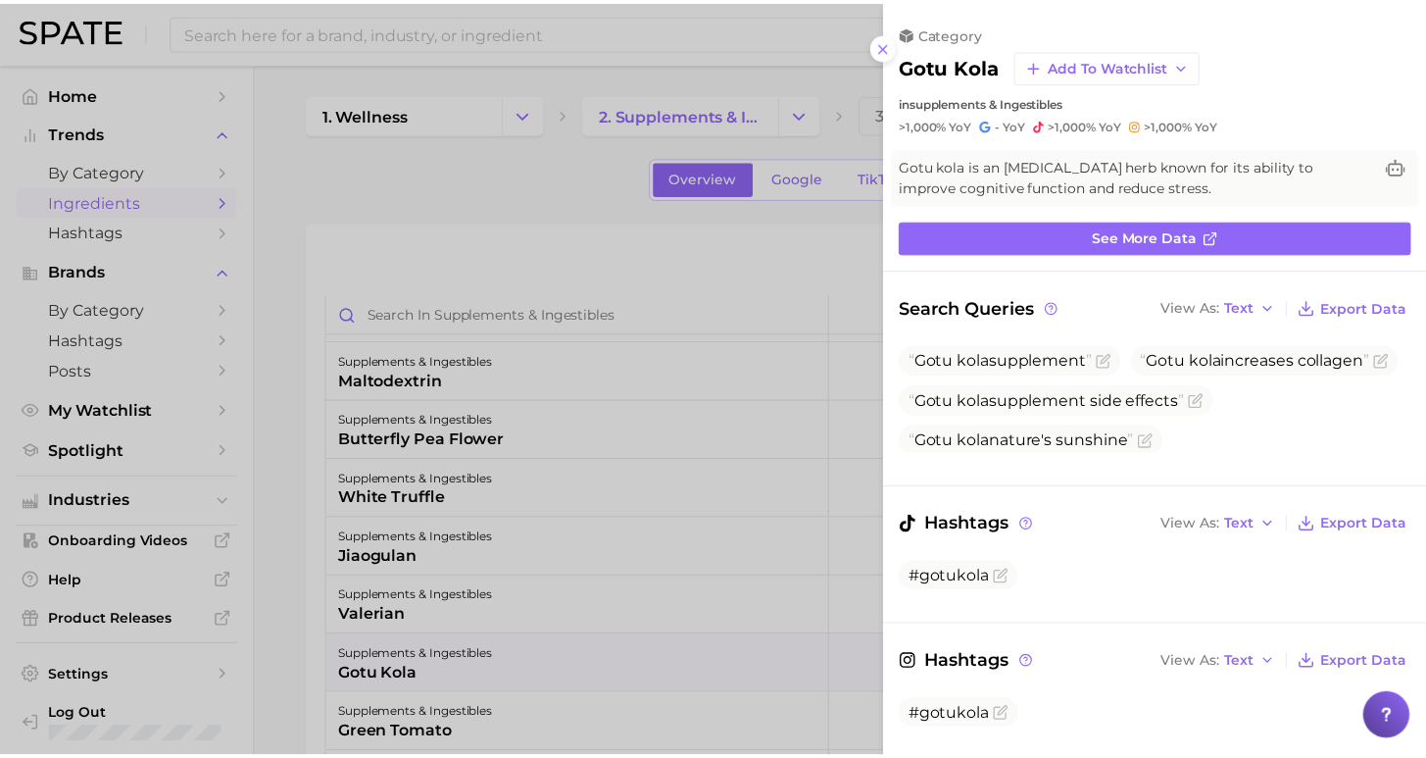
scroll to position [0, 0]
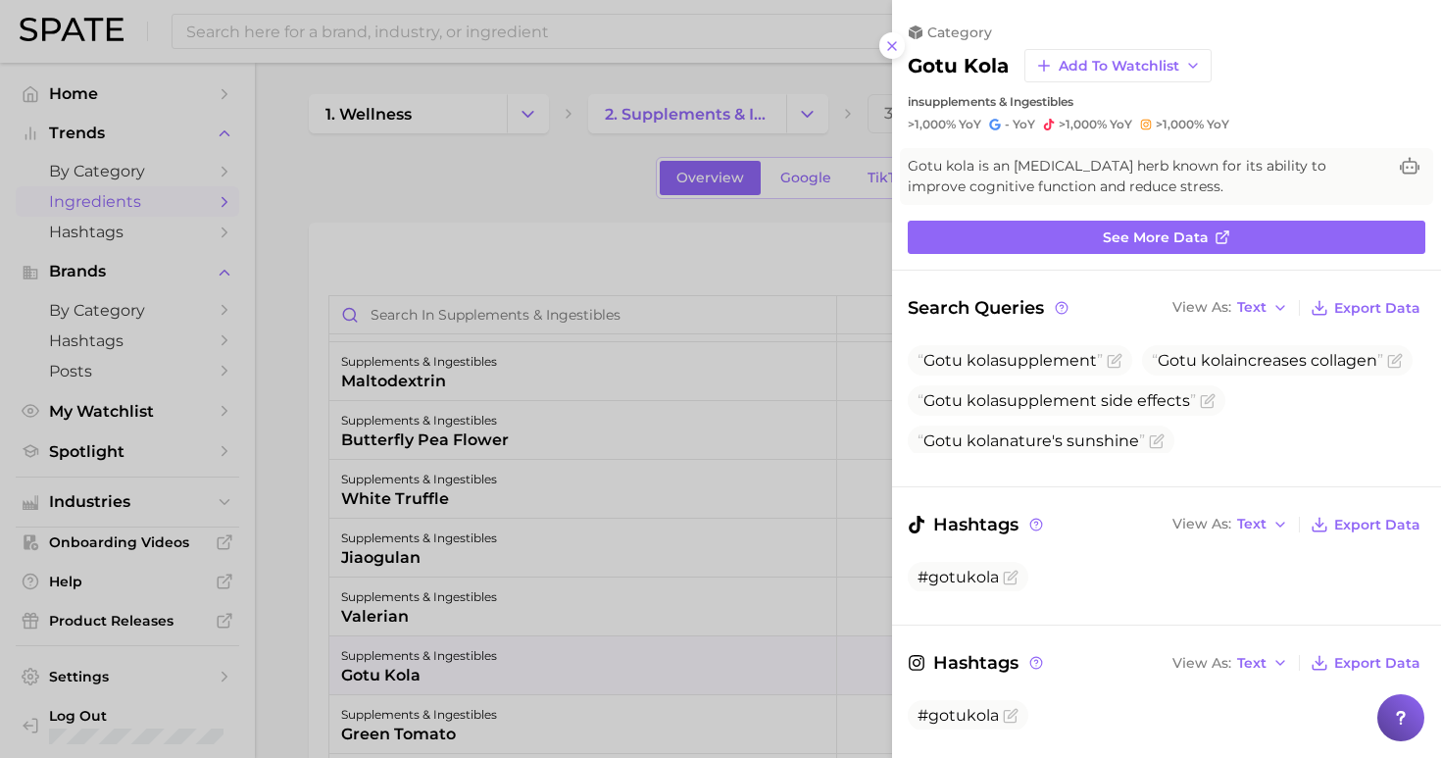
click at [508, 197] on div at bounding box center [720, 379] width 1441 height 758
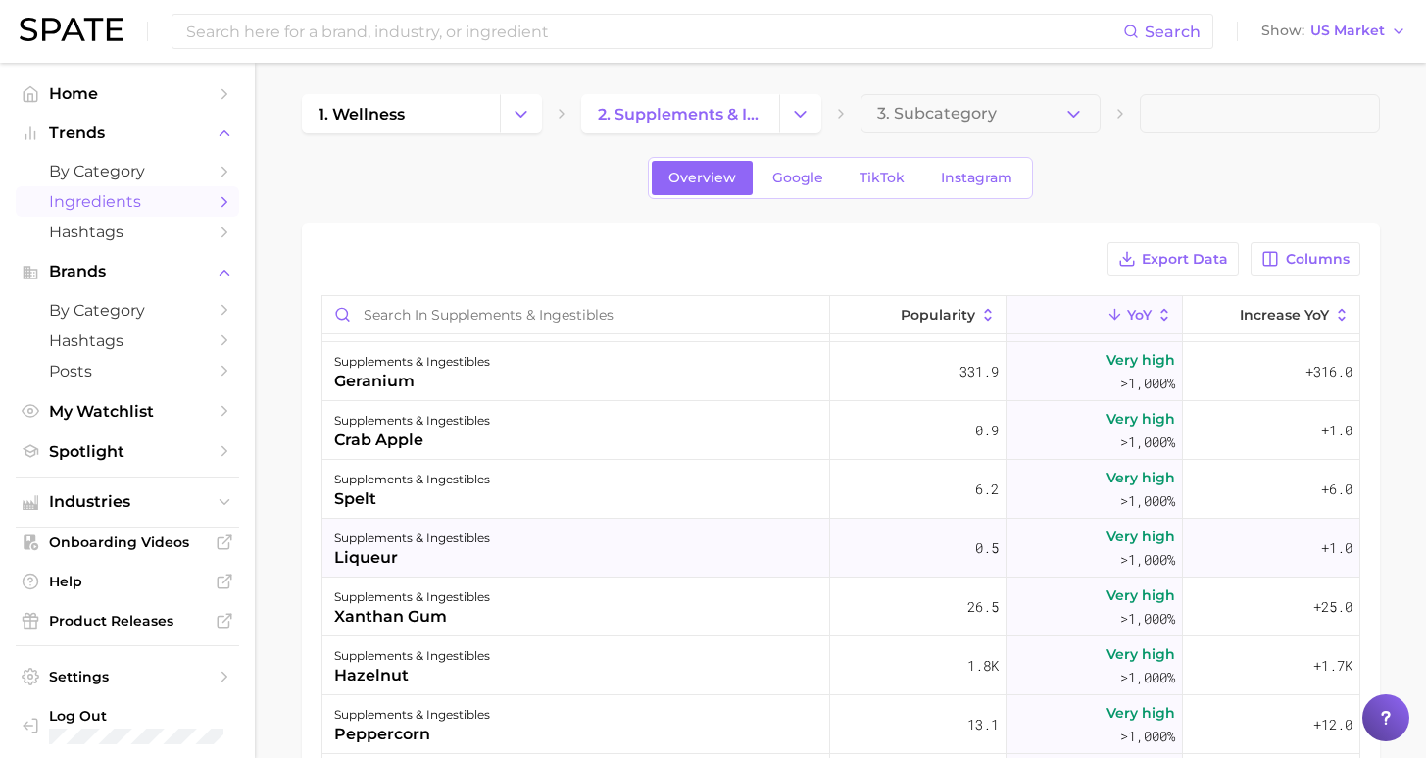
scroll to position [12730, 0]
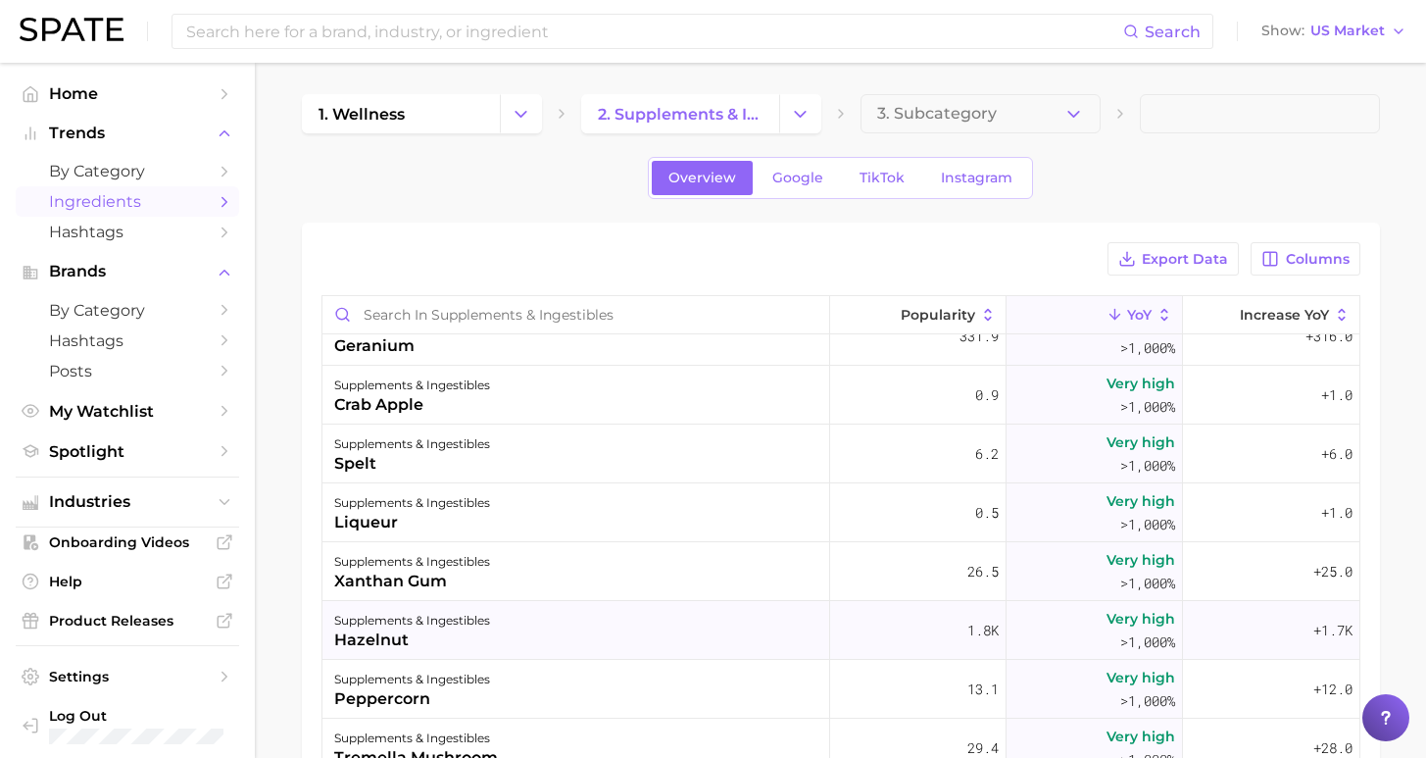
click at [521, 623] on div "supplements & ingestibles hazelnut" at bounding box center [576, 630] width 508 height 59
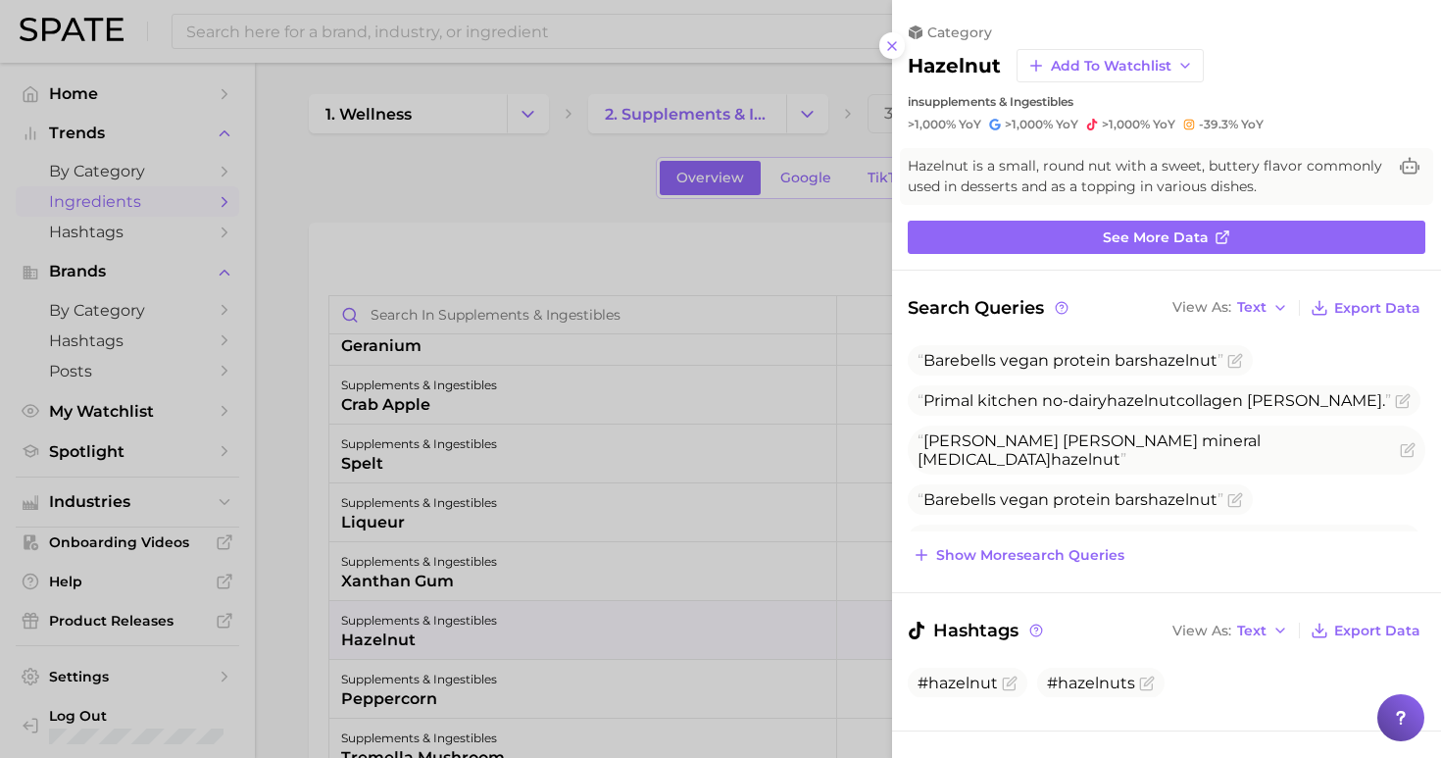
click at [597, 199] on div at bounding box center [720, 379] width 1441 height 758
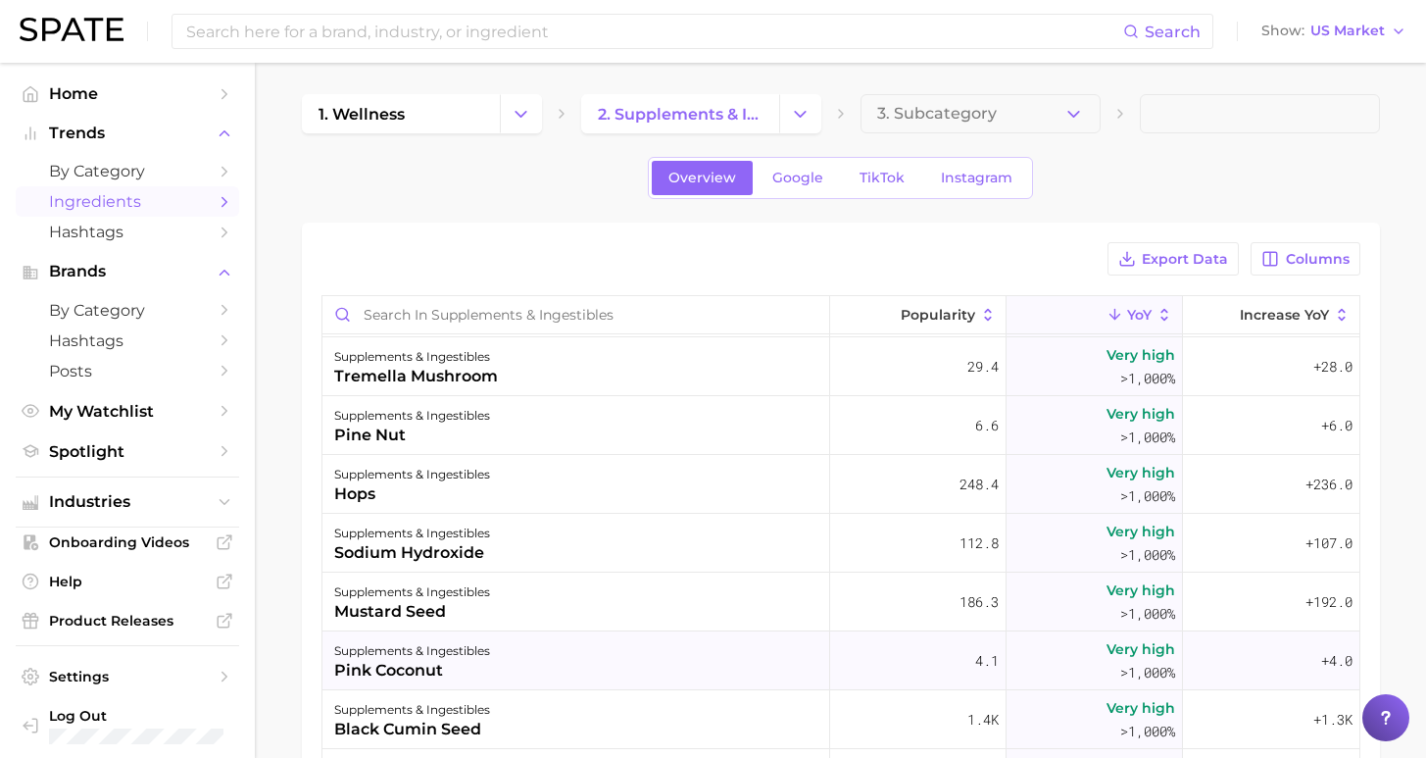
scroll to position [13138, 0]
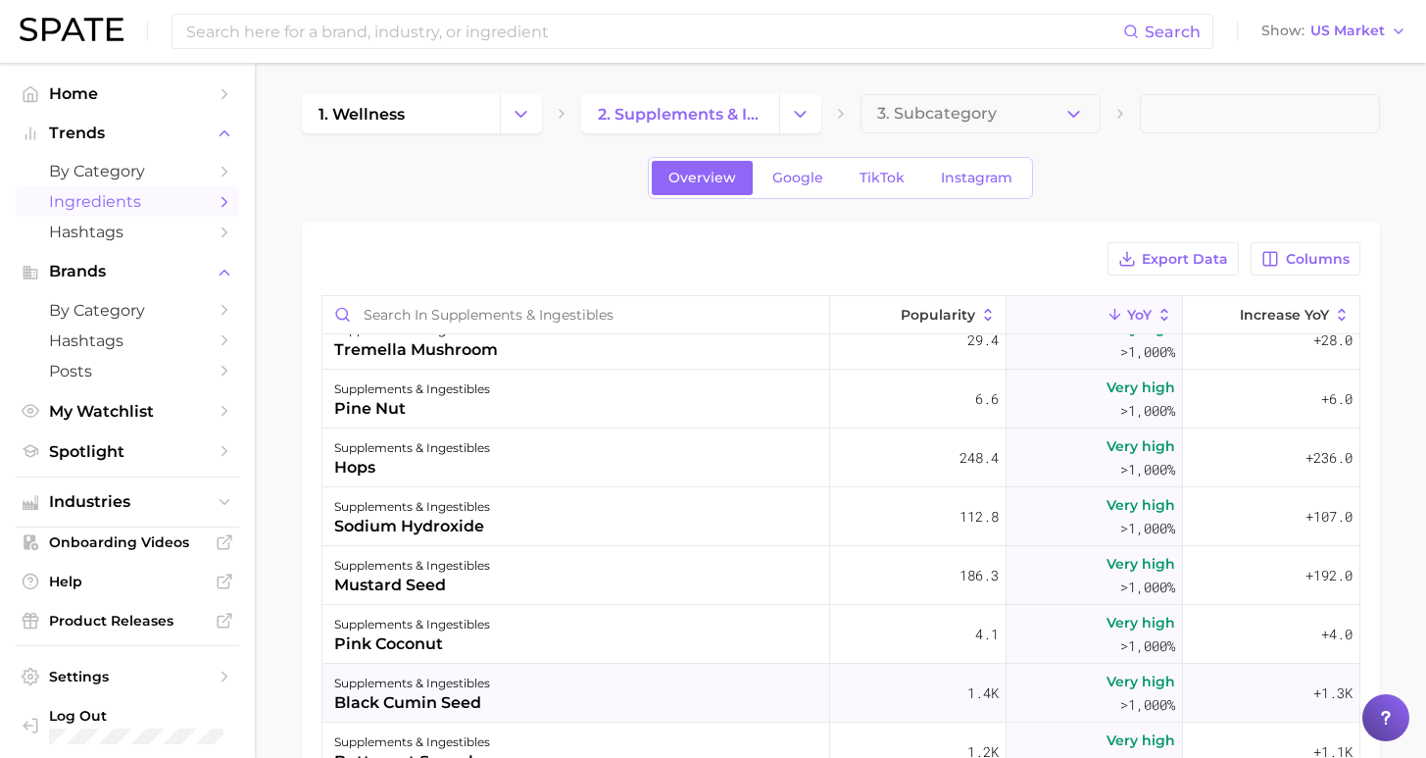
click at [557, 679] on div "supplements & ingestibles black cumin seed" at bounding box center [576, 693] width 508 height 59
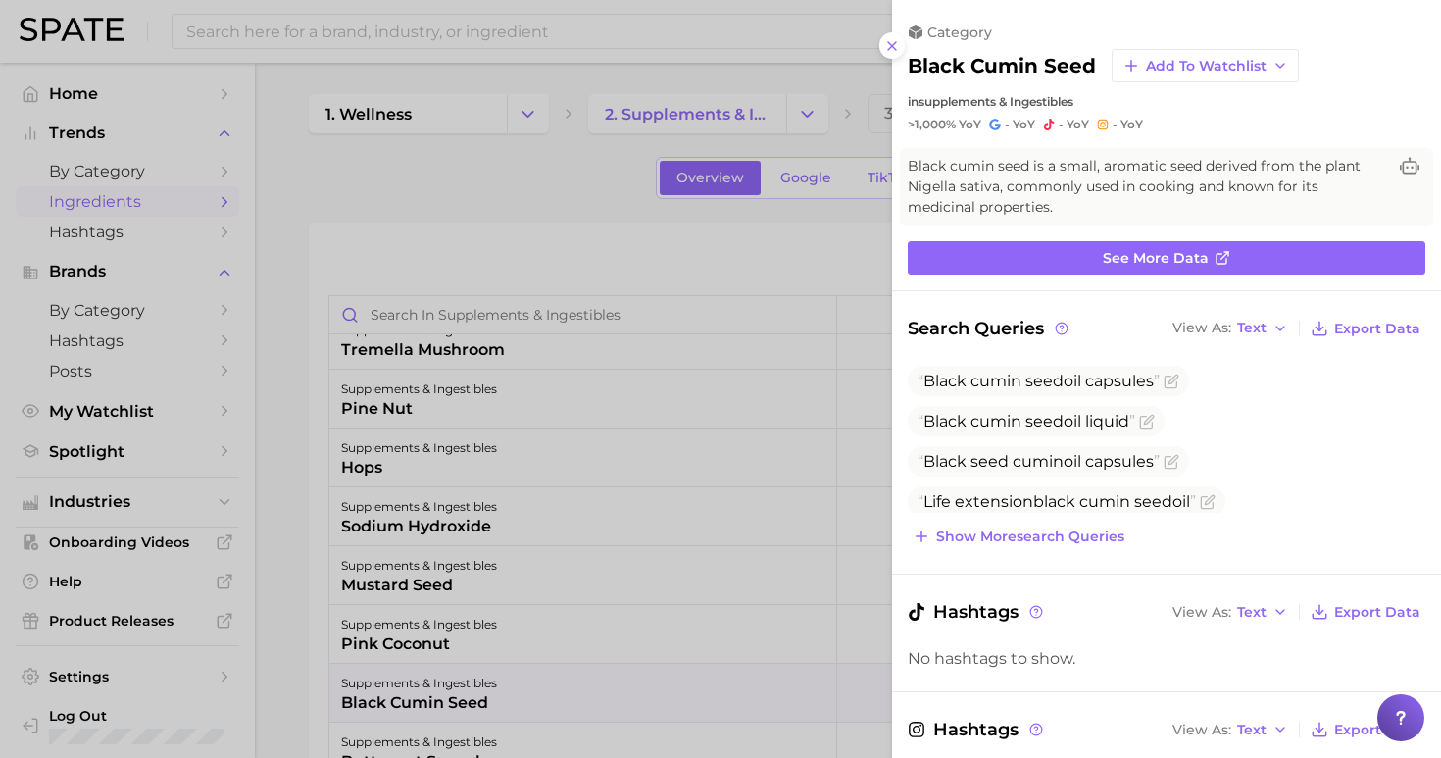
drag, startPoint x: 546, startPoint y: 177, endPoint x: 554, endPoint y: 190, distance: 15.0
click at [546, 177] on div at bounding box center [720, 379] width 1441 height 758
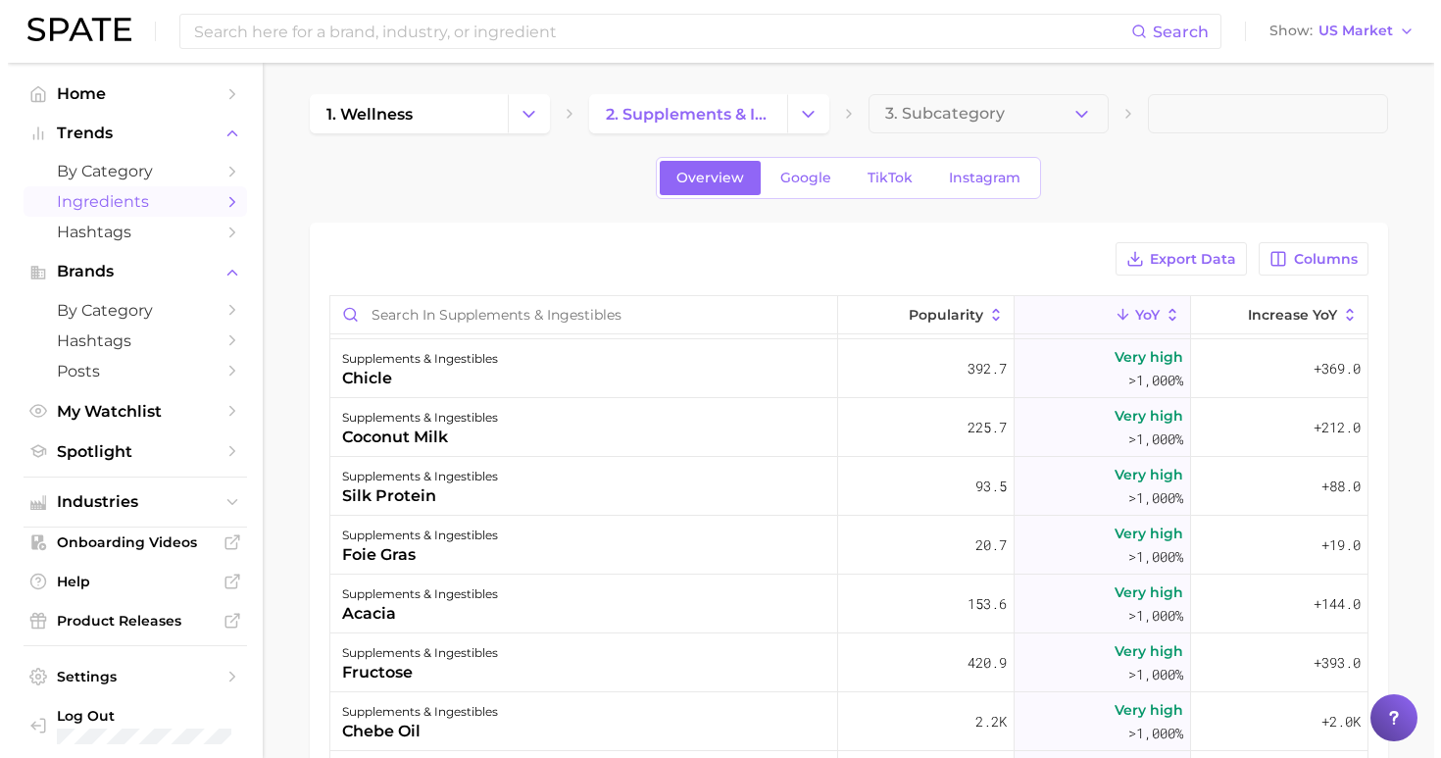
scroll to position [14380, 0]
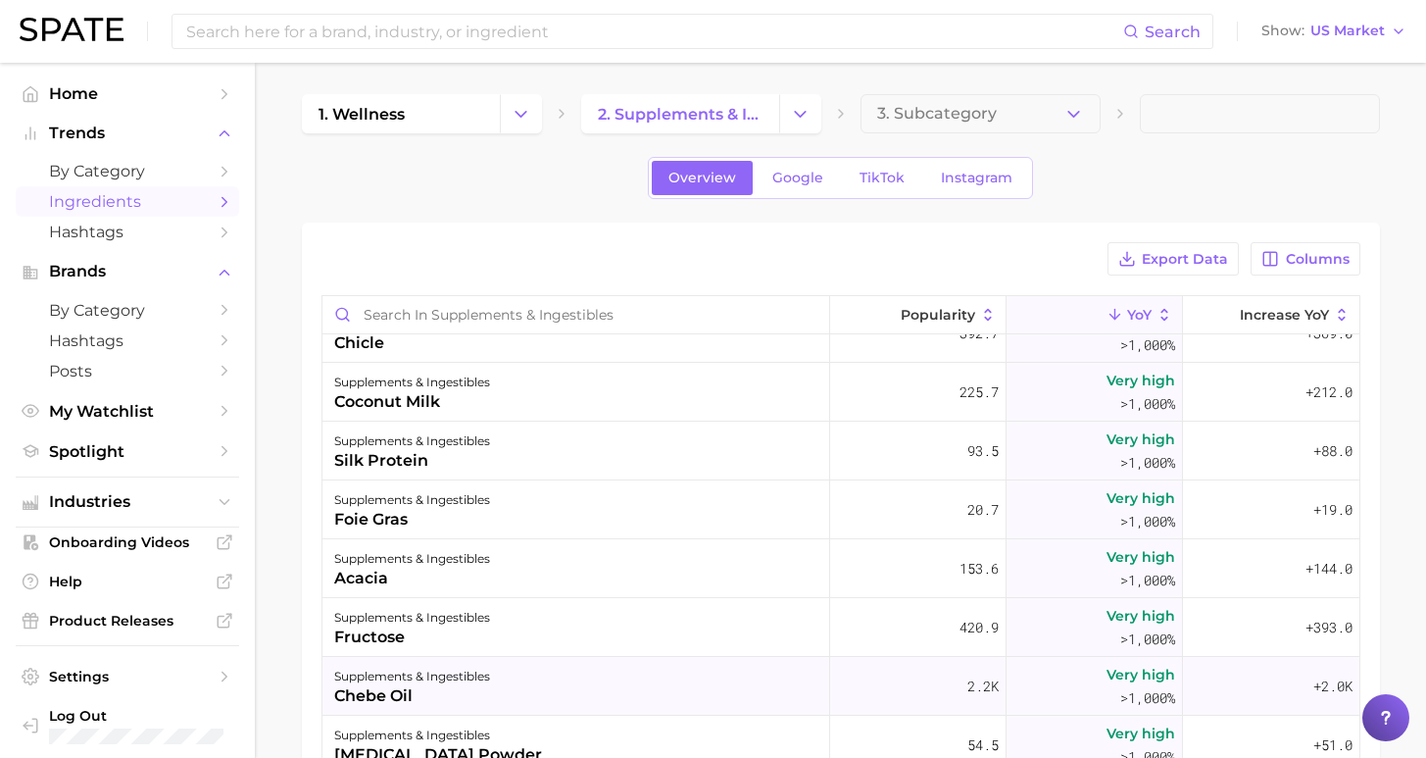
click at [649, 679] on div "supplements & ingestibles chebe oil" at bounding box center [576, 686] width 508 height 59
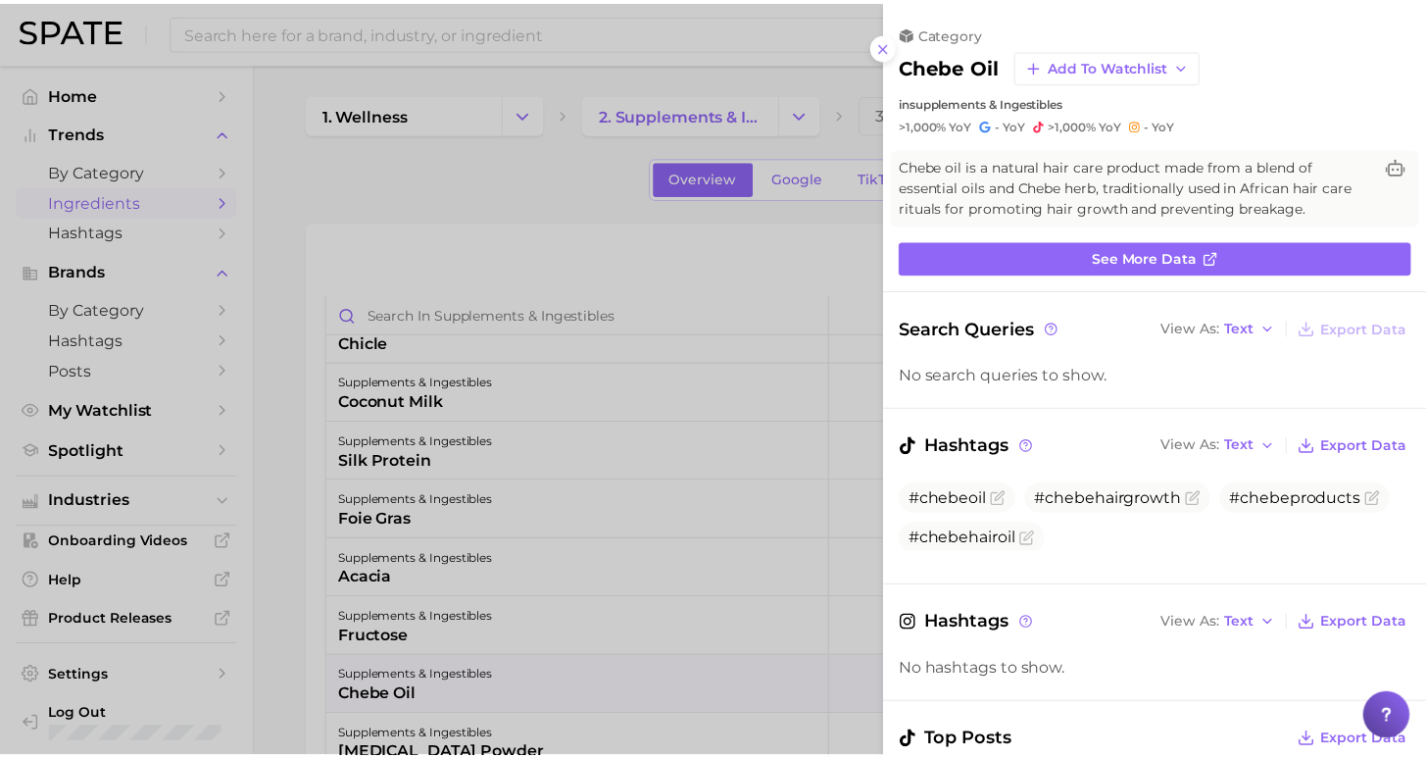
scroll to position [0, 0]
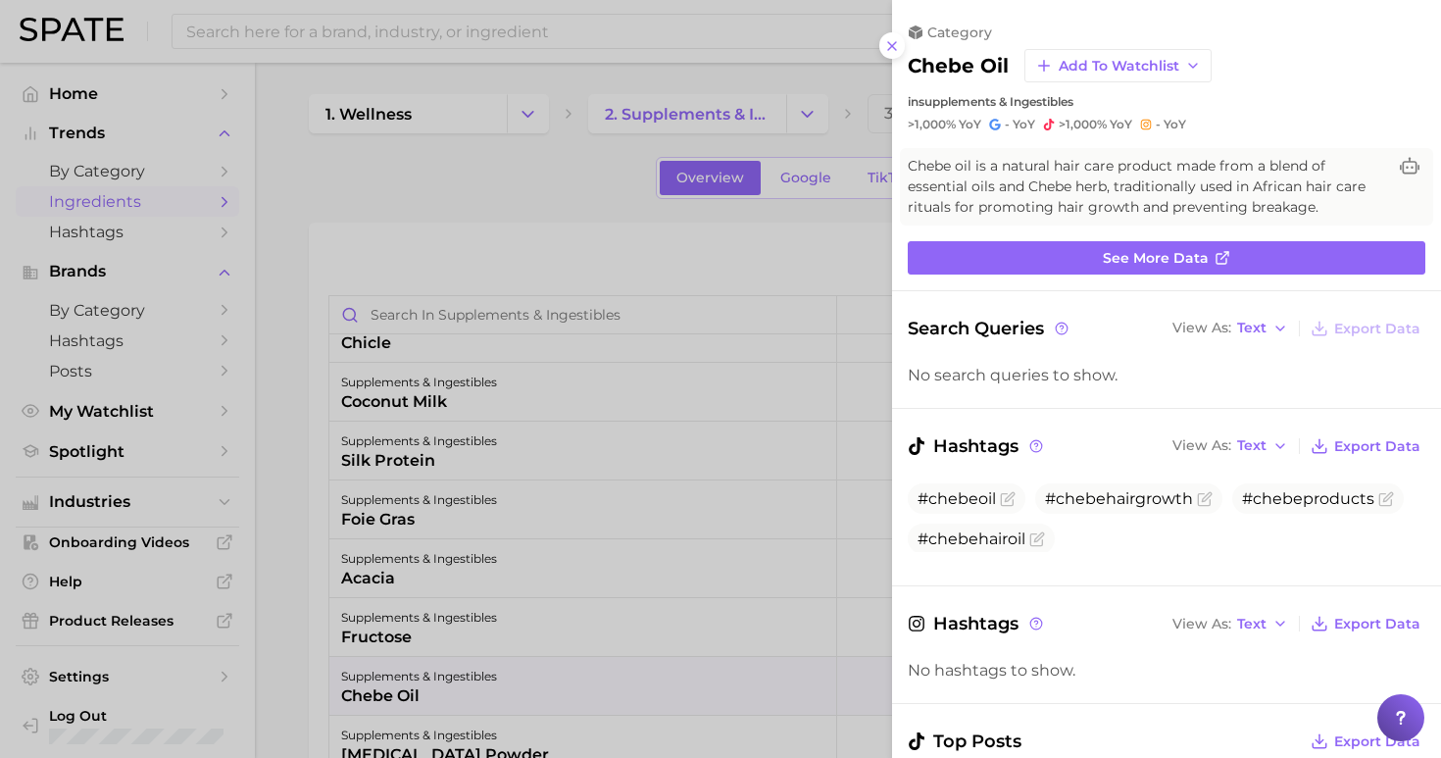
click at [889, 38] on icon at bounding box center [892, 46] width 16 height 16
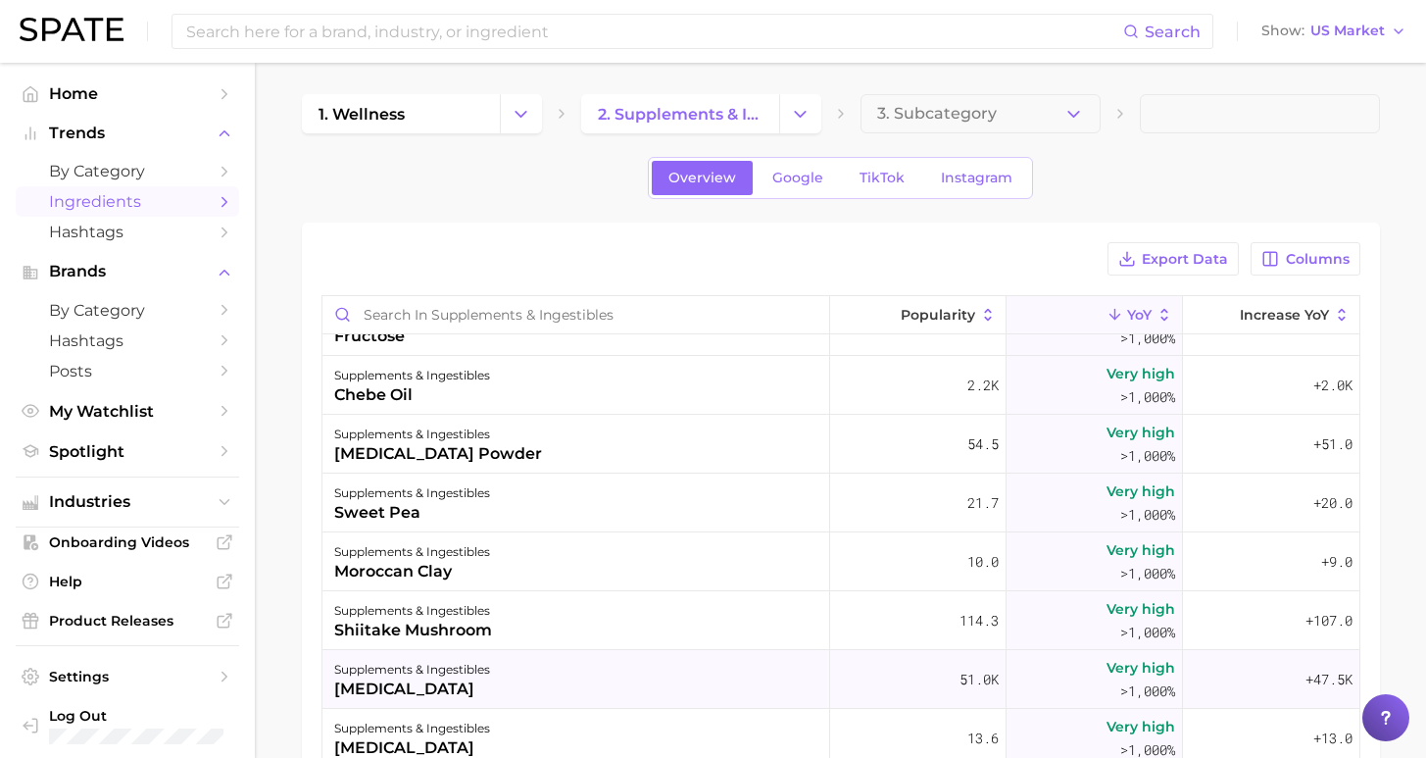
scroll to position [14685, 0]
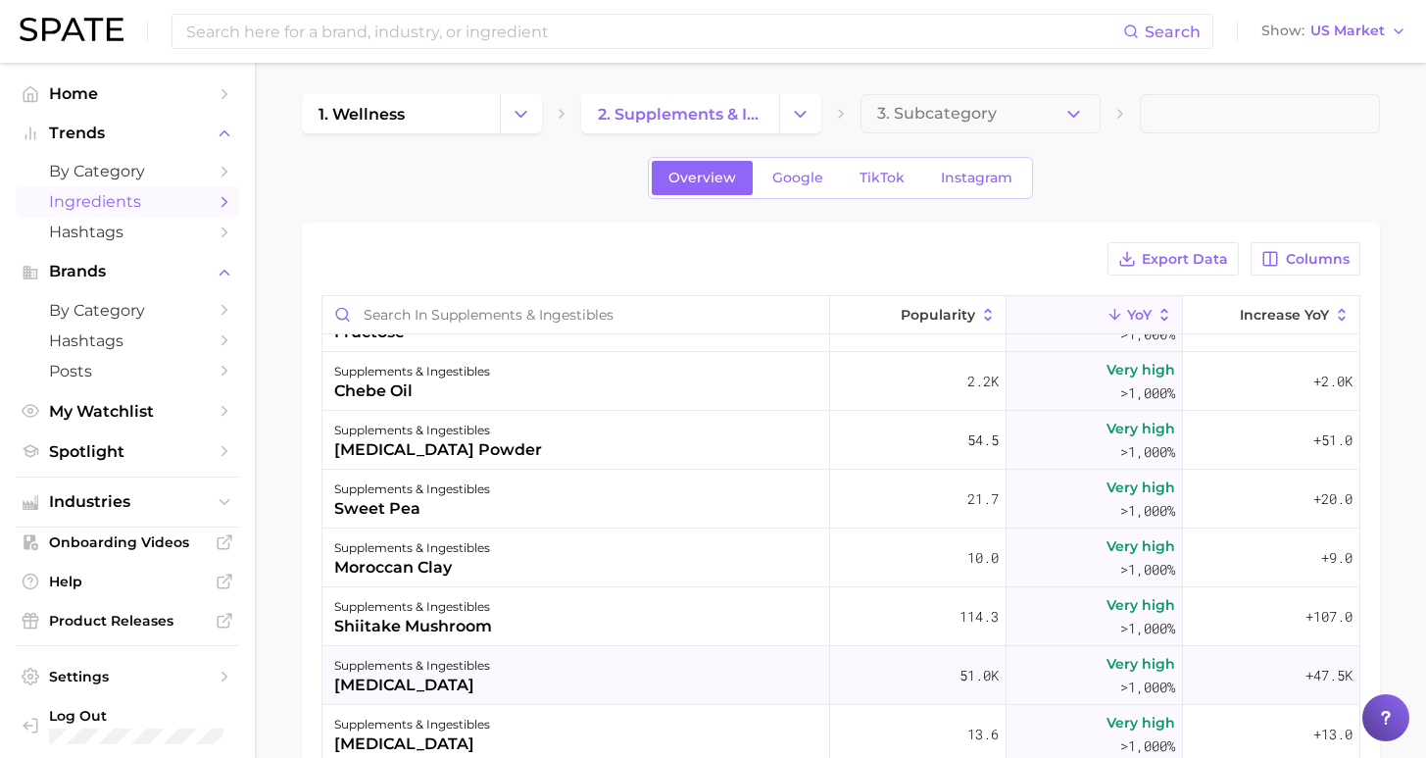
click at [574, 676] on div "supplements & ingestibles kojic acid" at bounding box center [576, 675] width 508 height 59
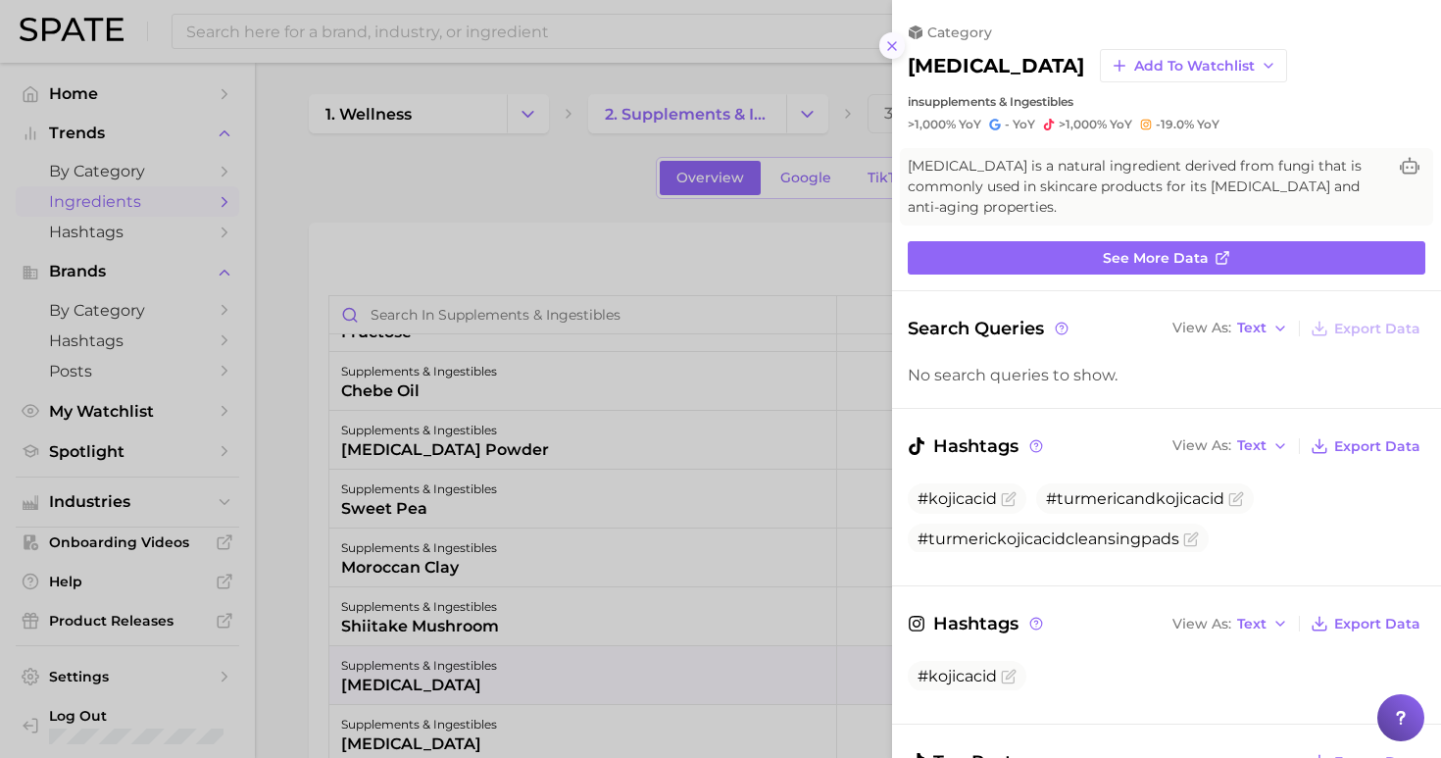
click at [895, 38] on icon at bounding box center [892, 46] width 16 height 16
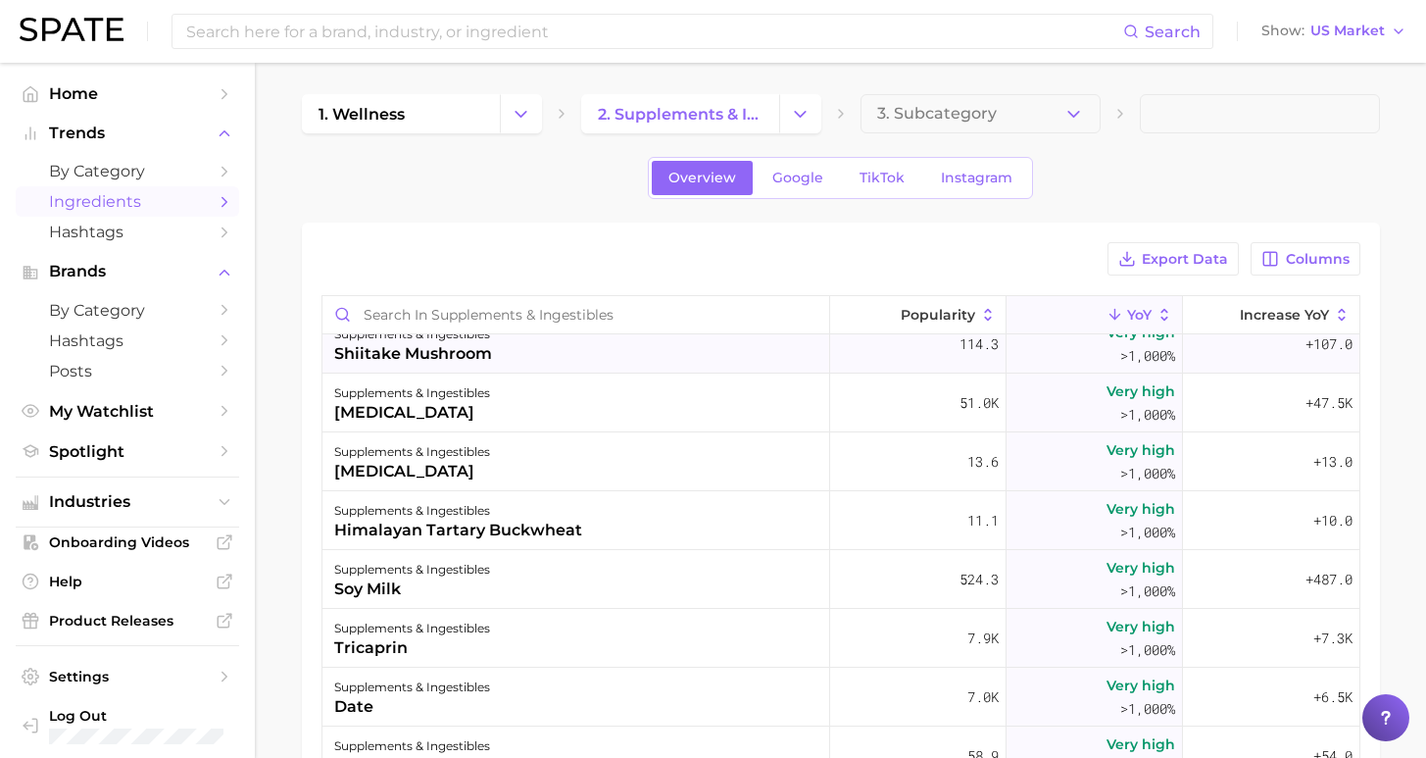
scroll to position [15047, 0]
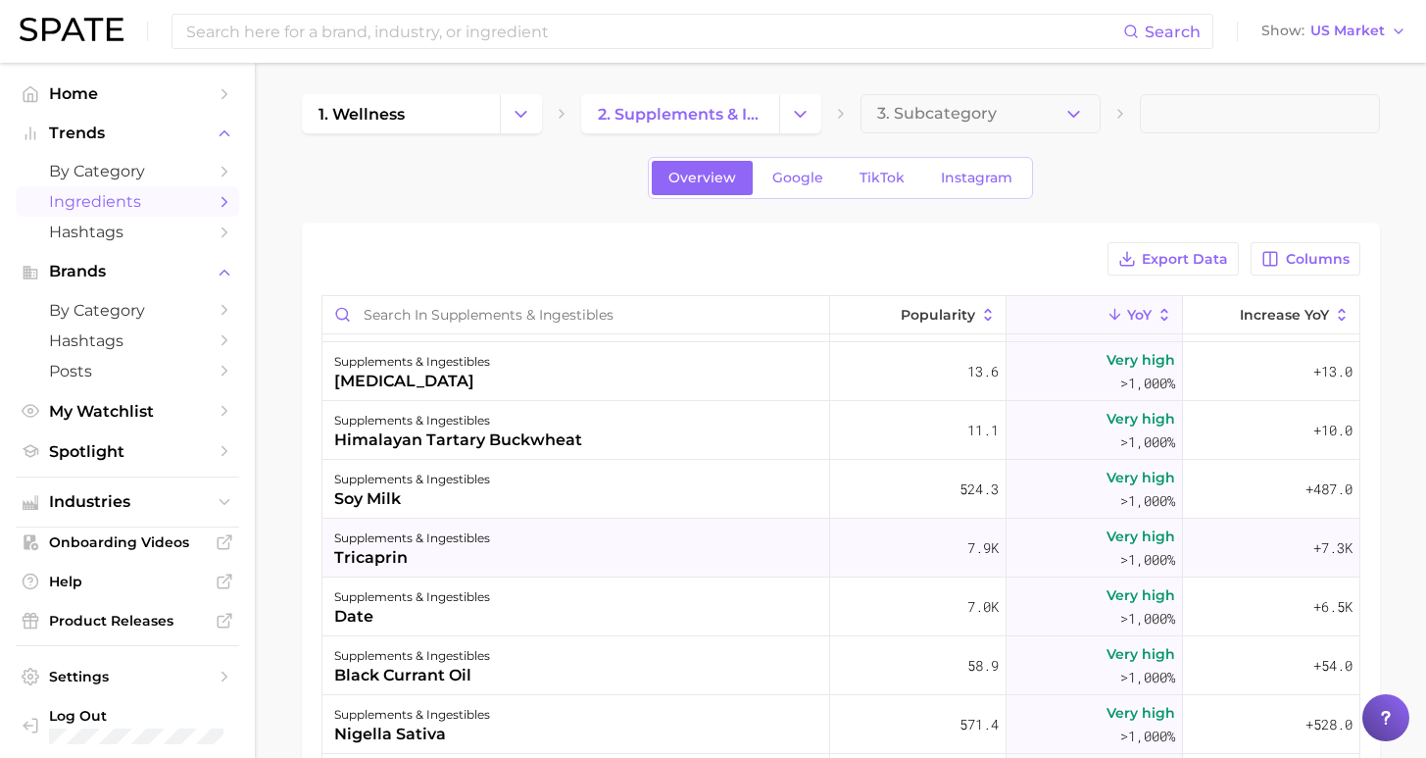
click at [762, 560] on div "supplements & ingestibles tricaprin" at bounding box center [576, 547] width 508 height 59
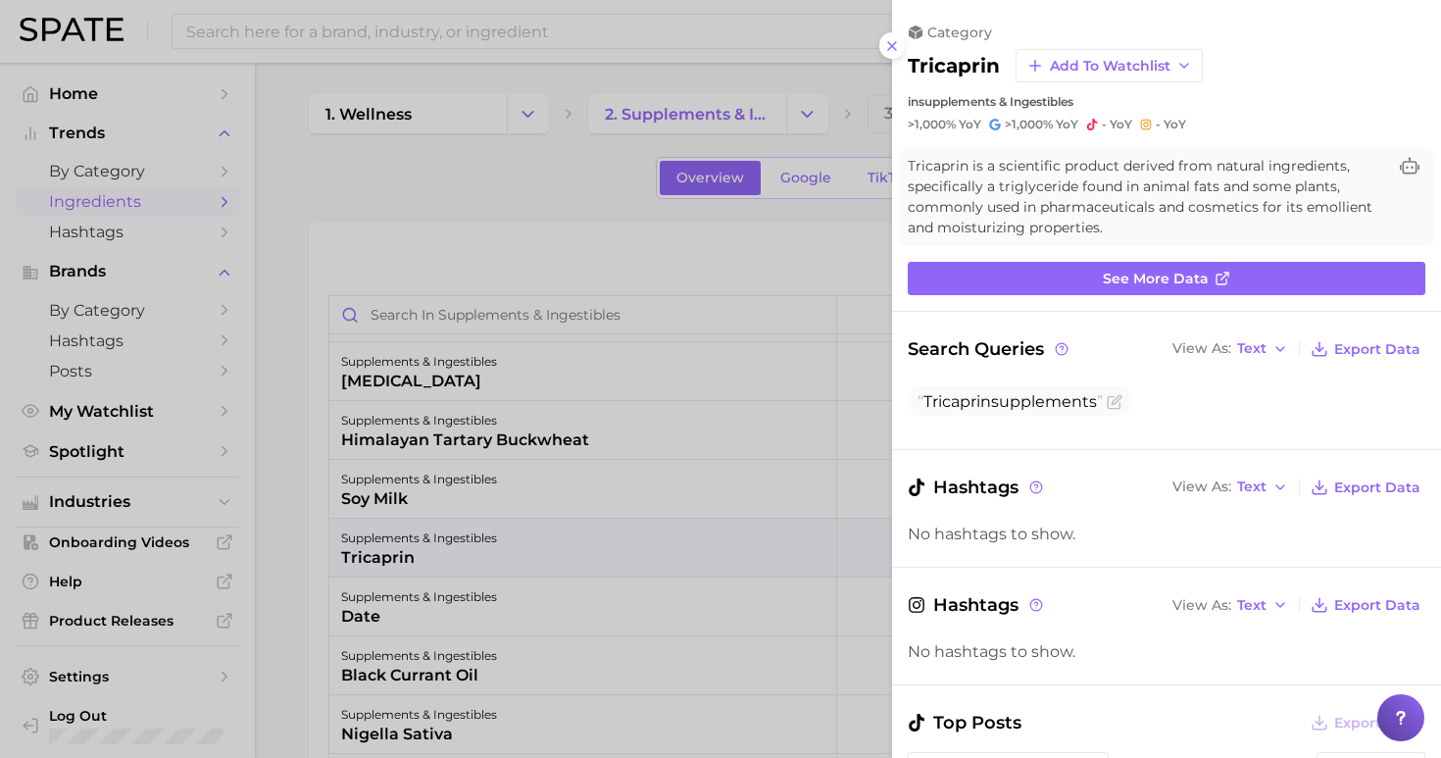
click at [493, 196] on div at bounding box center [720, 379] width 1441 height 758
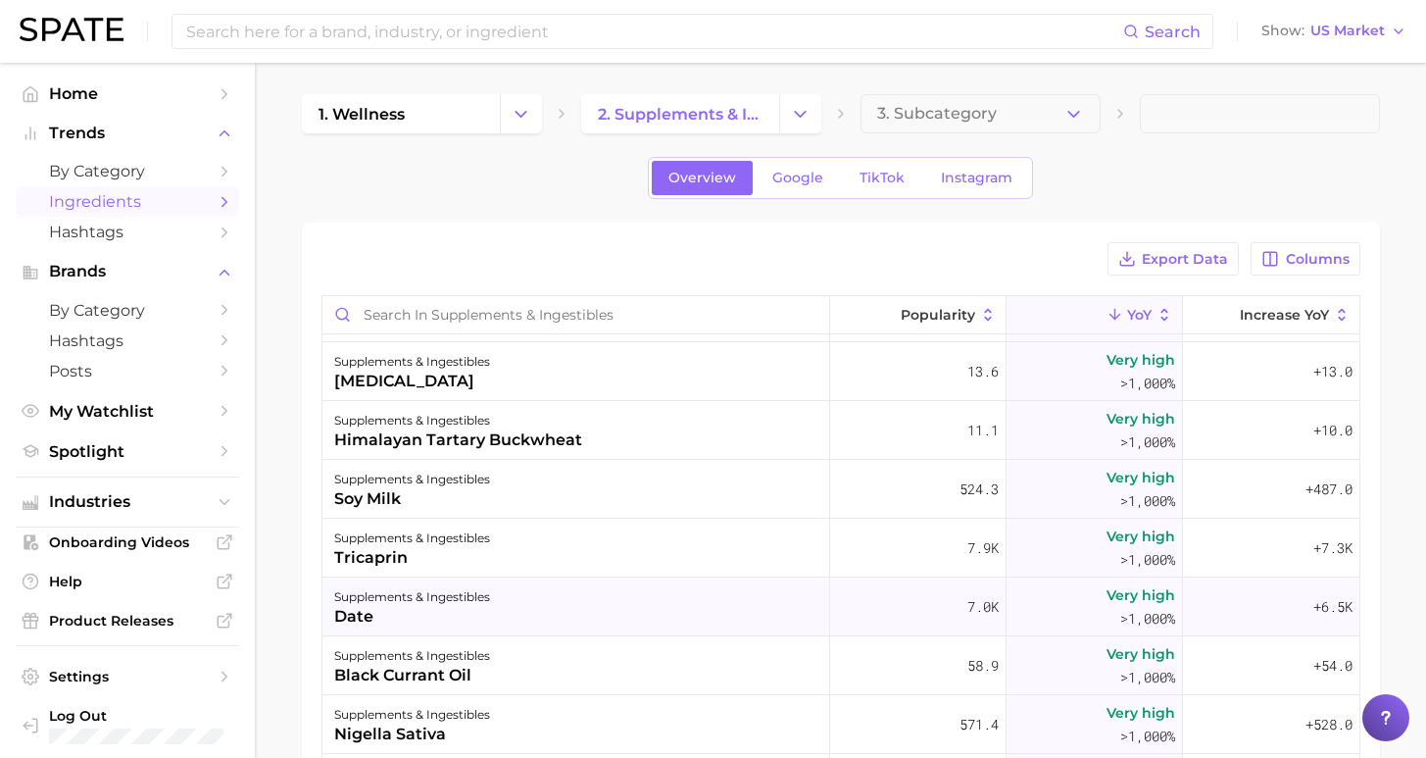
click at [513, 609] on div "supplements & ingestibles date" at bounding box center [576, 606] width 508 height 59
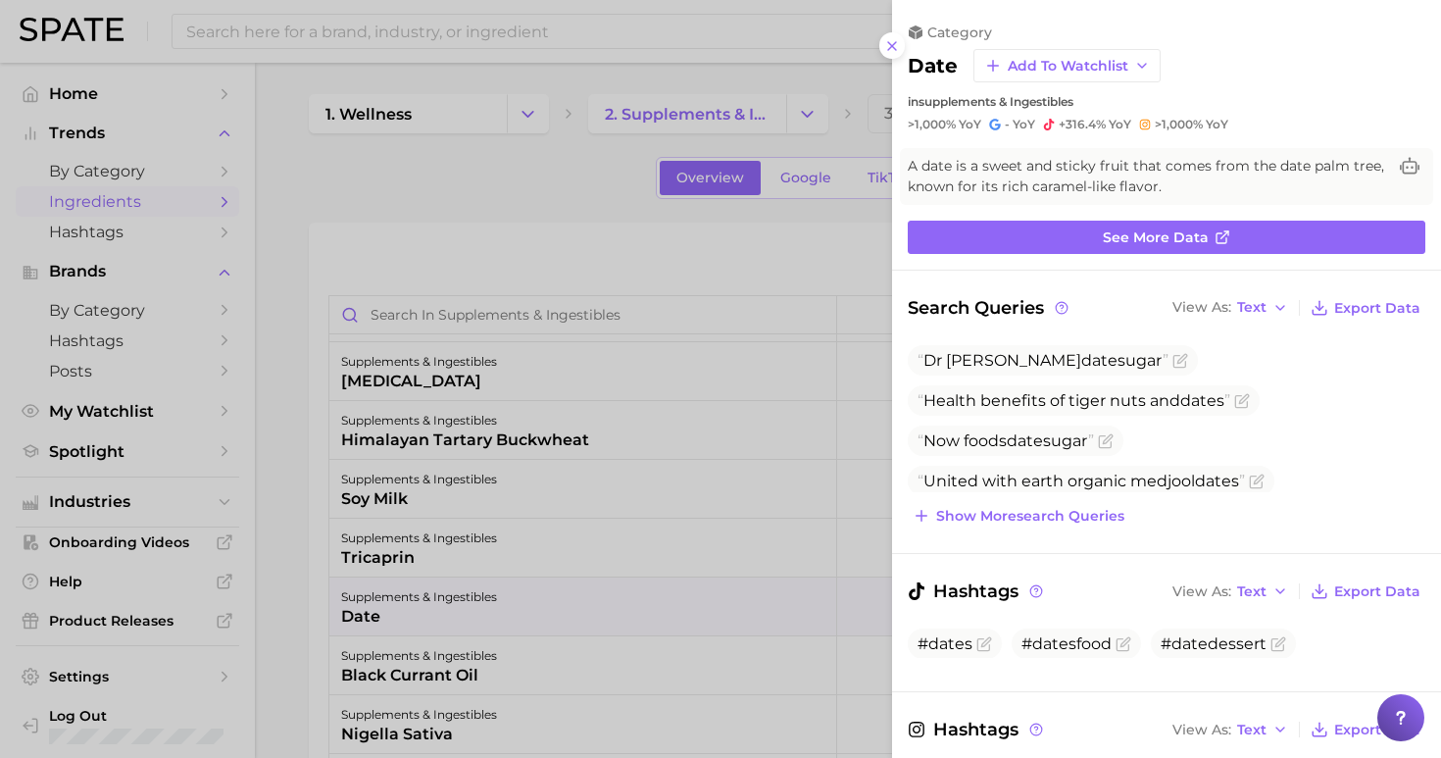
click at [577, 220] on div at bounding box center [720, 379] width 1441 height 758
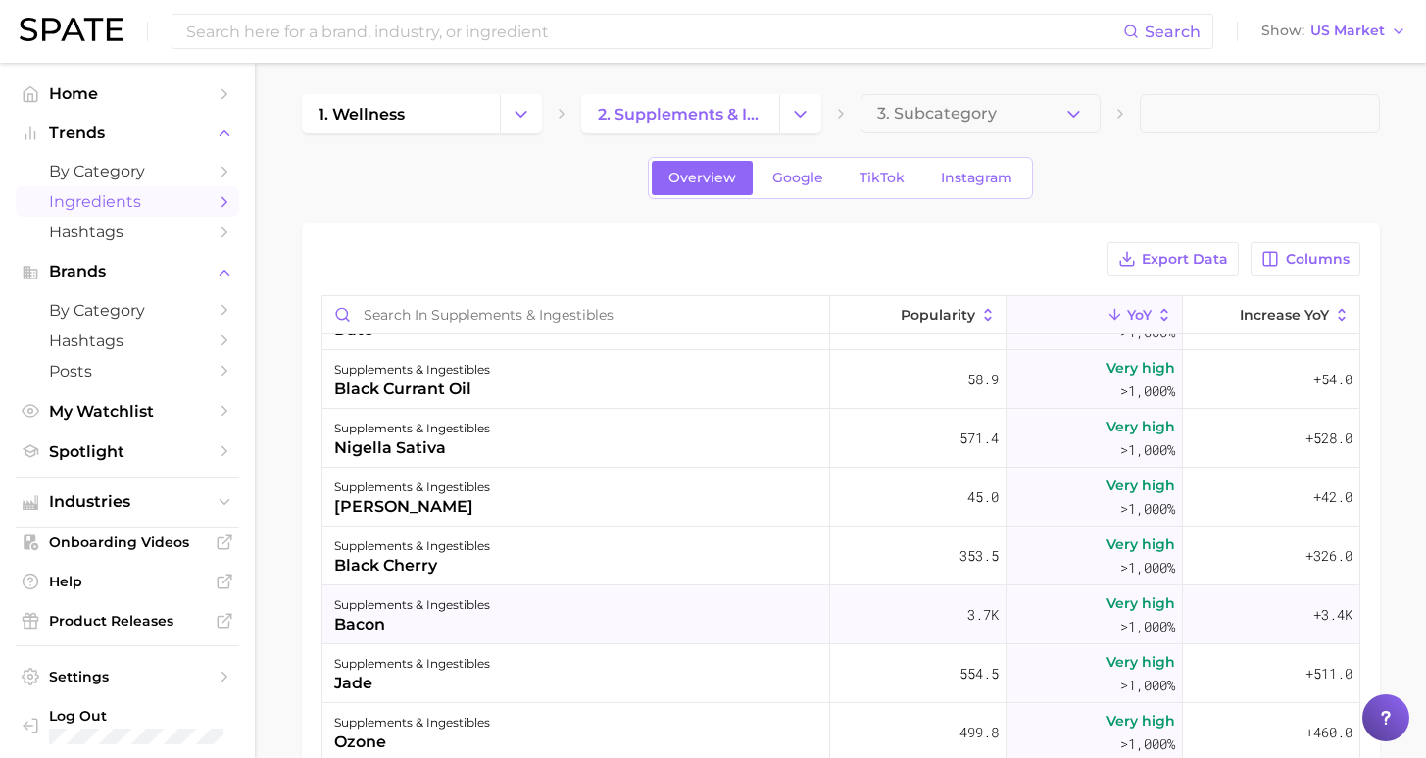
scroll to position [15432, 0]
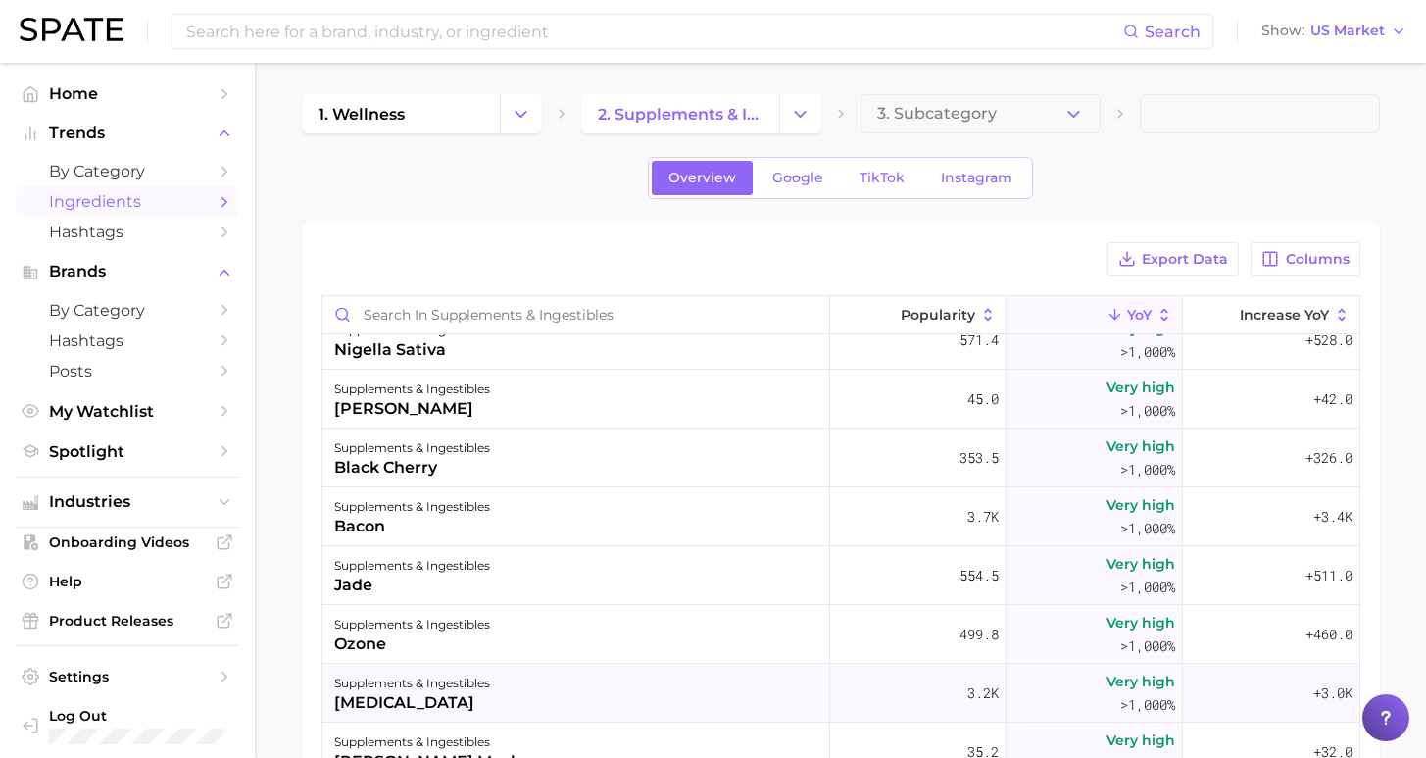
click at [638, 695] on div "supplements & ingestibles mannose" at bounding box center [576, 693] width 508 height 59
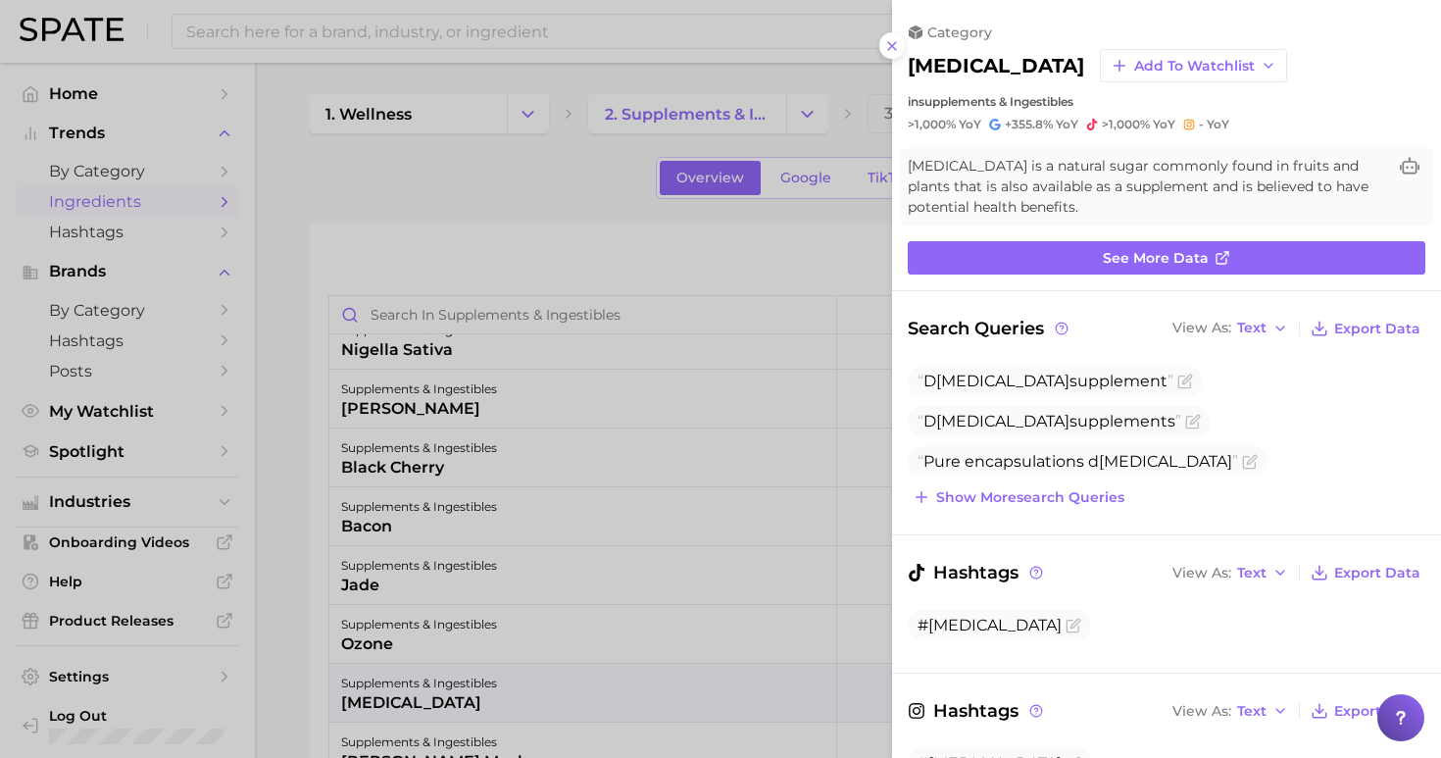
click at [522, 167] on div at bounding box center [720, 379] width 1441 height 758
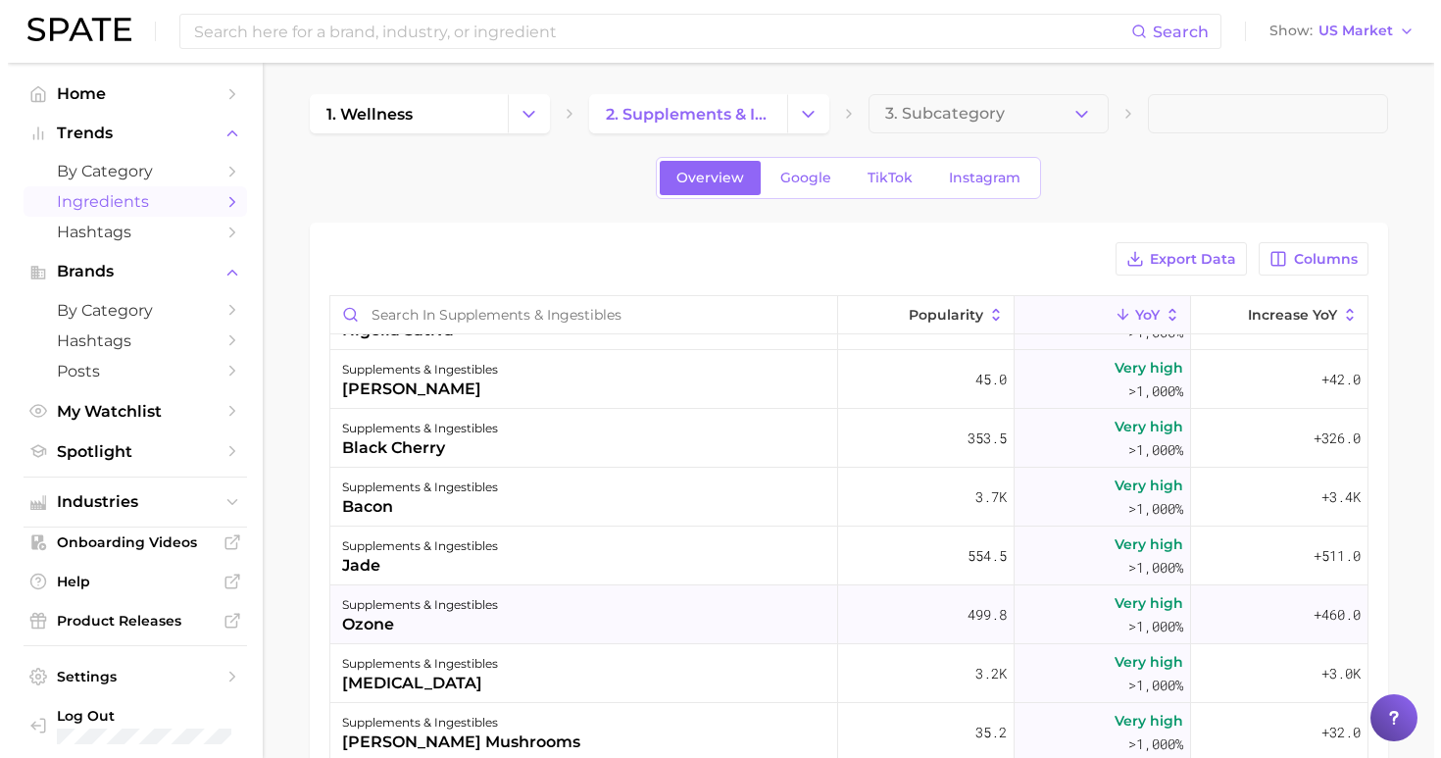
scroll to position [15526, 0]
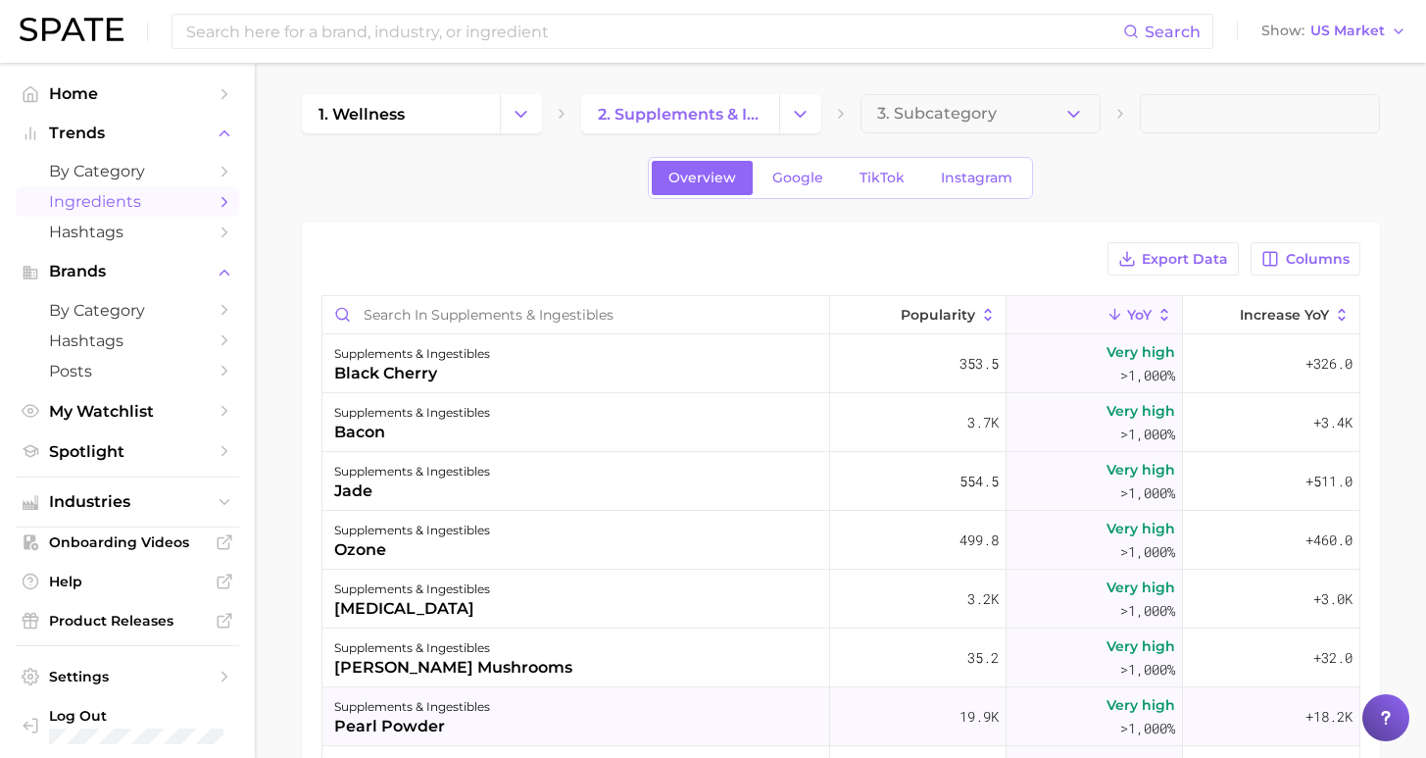
click at [709, 706] on div "supplements & ingestibles pearl powder" at bounding box center [576, 716] width 508 height 59
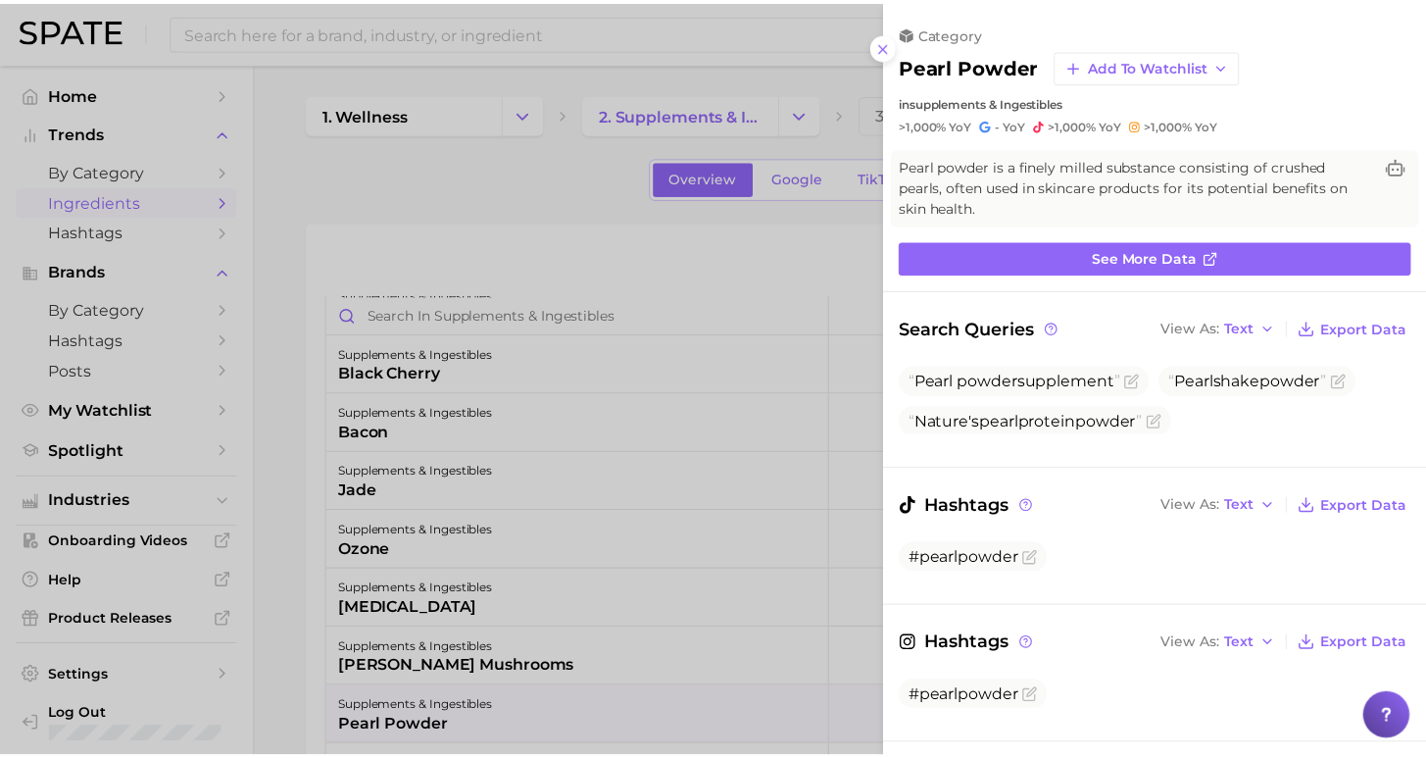
scroll to position [0, 0]
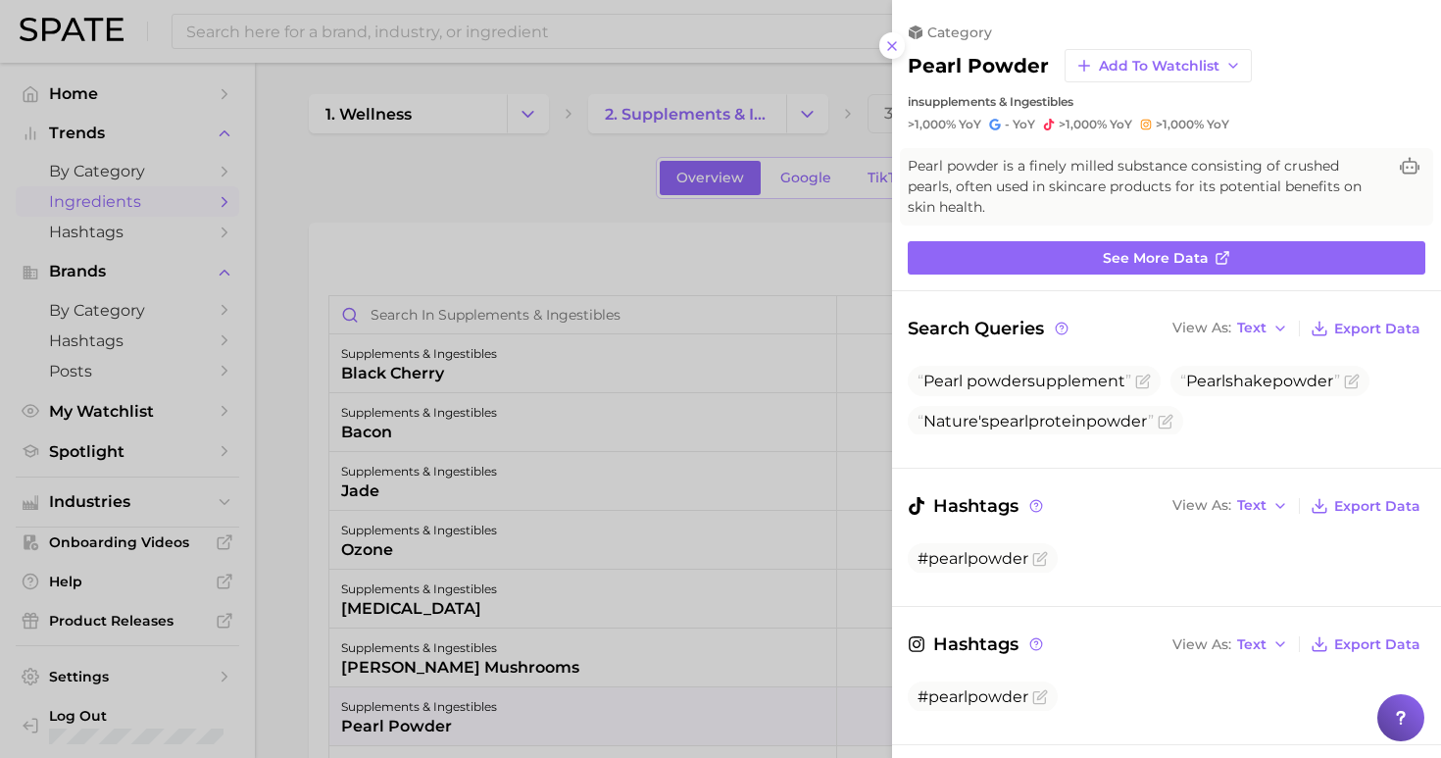
click at [505, 201] on div at bounding box center [720, 379] width 1441 height 758
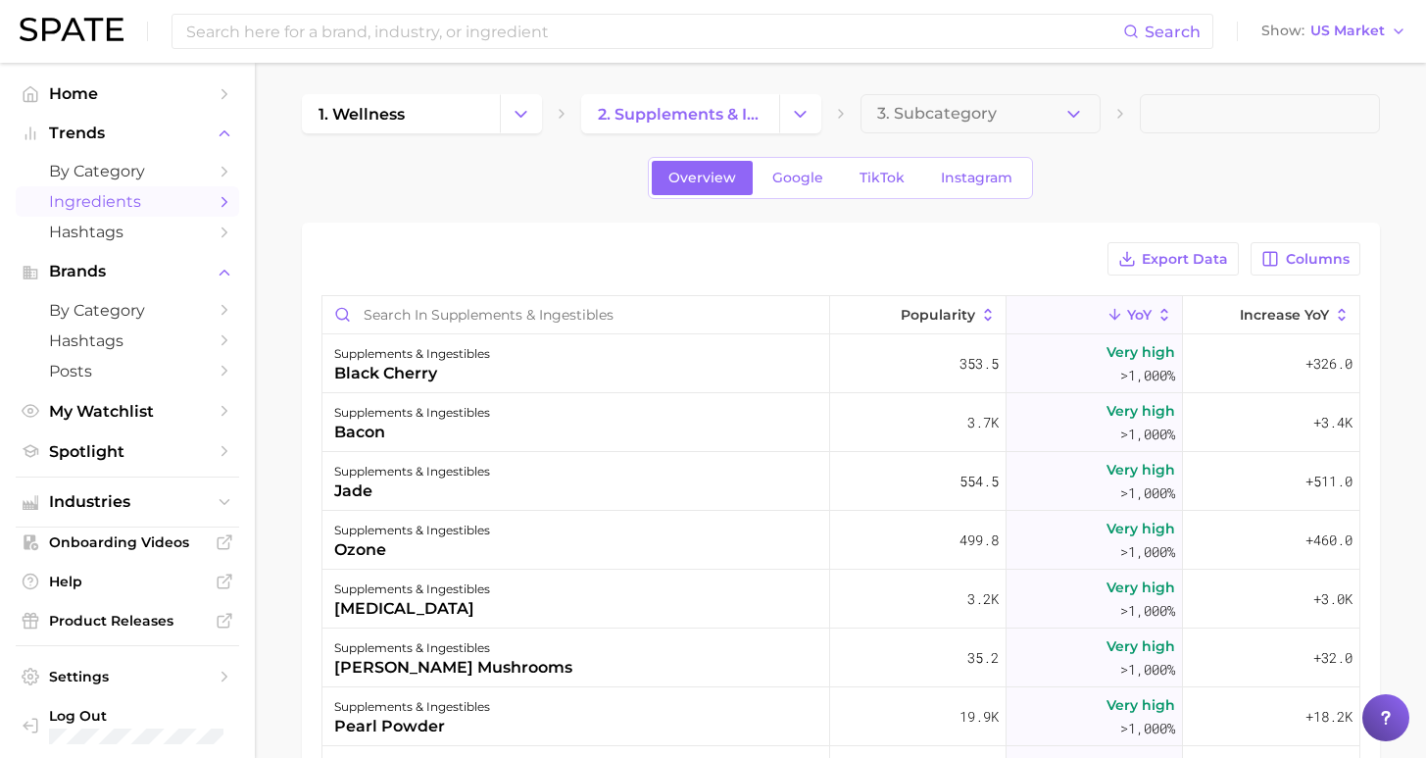
drag, startPoint x: 256, startPoint y: 25, endPoint x: 259, endPoint y: 4, distance: 20.8
click at [256, 24] on input at bounding box center [653, 31] width 939 height 33
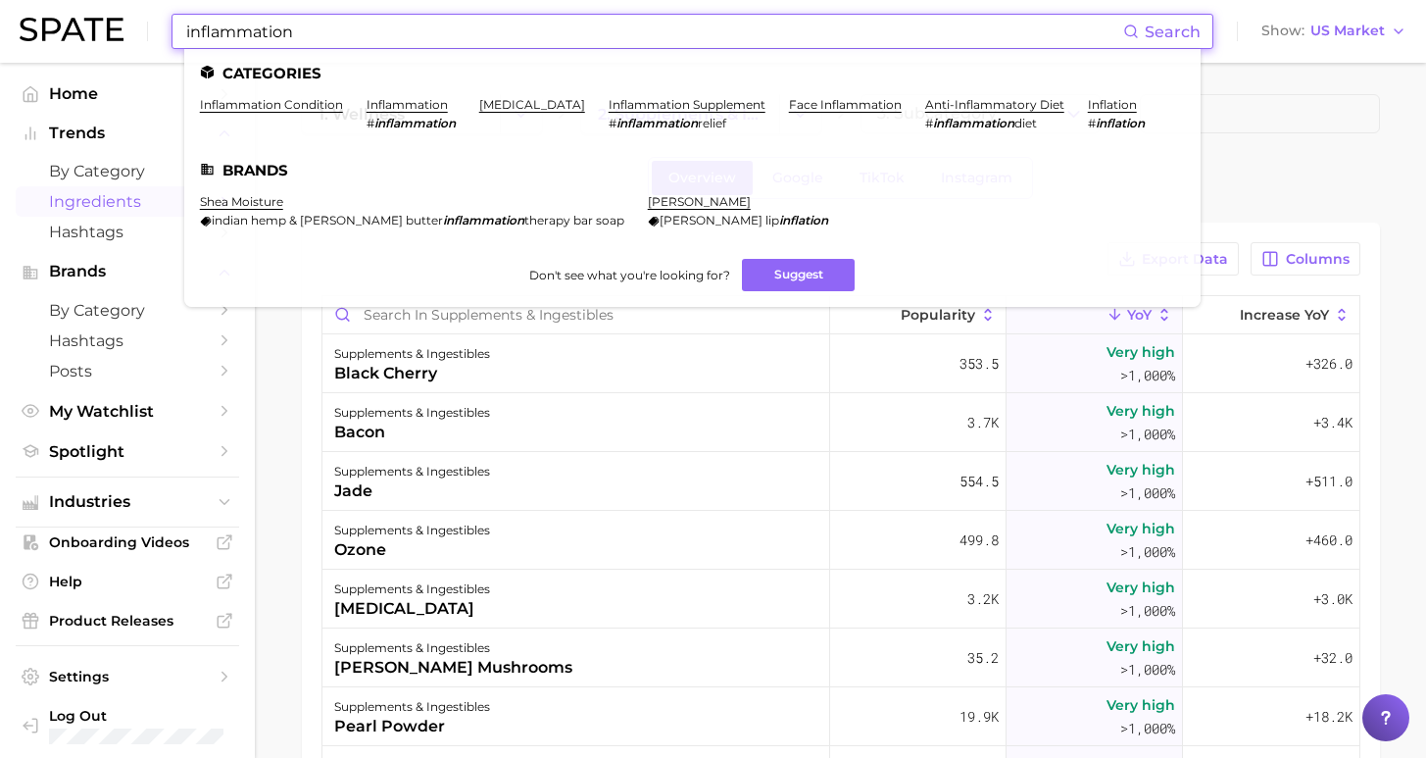
type input "inflammation"
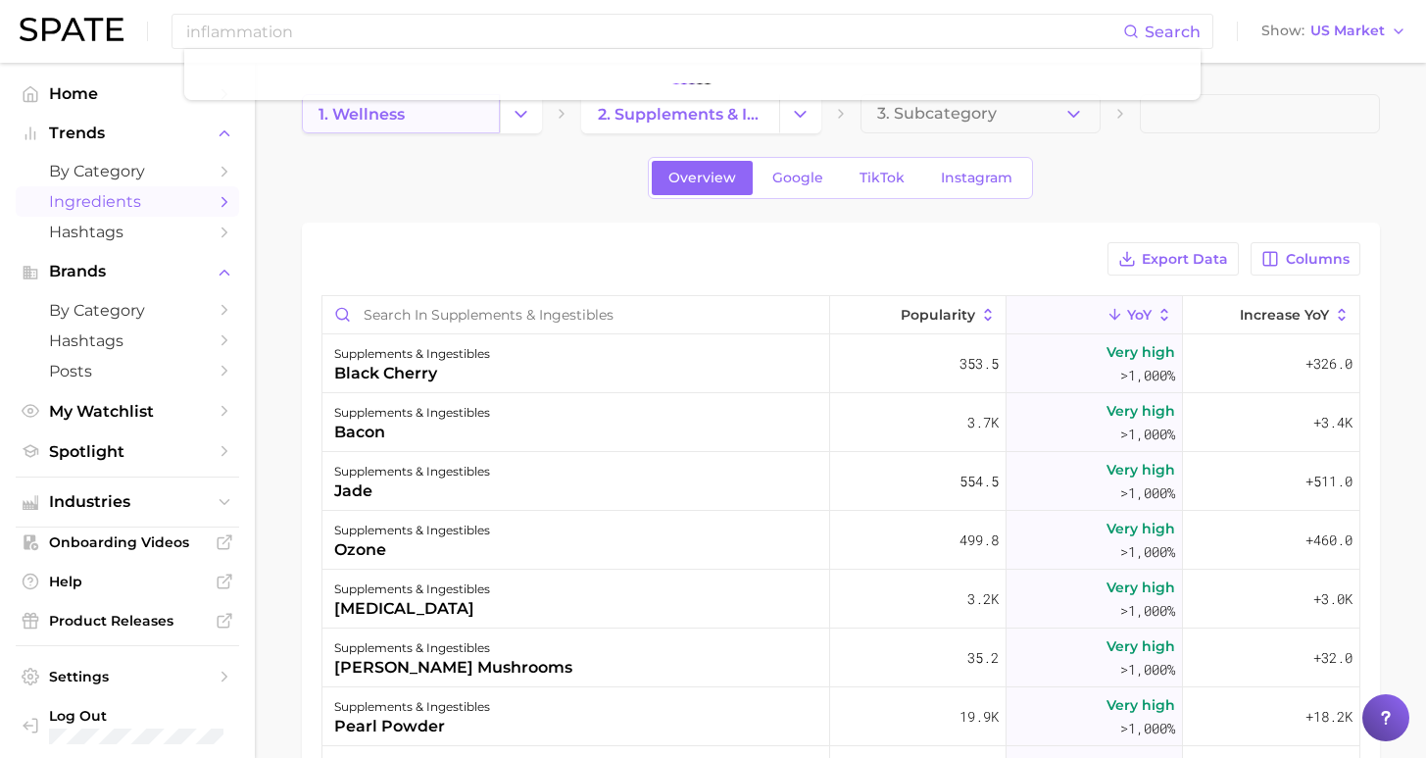
drag, startPoint x: 283, startPoint y: 71, endPoint x: 372, endPoint y: 102, distance: 94.5
click at [372, 102] on link "1. wellness" at bounding box center [401, 113] width 198 height 39
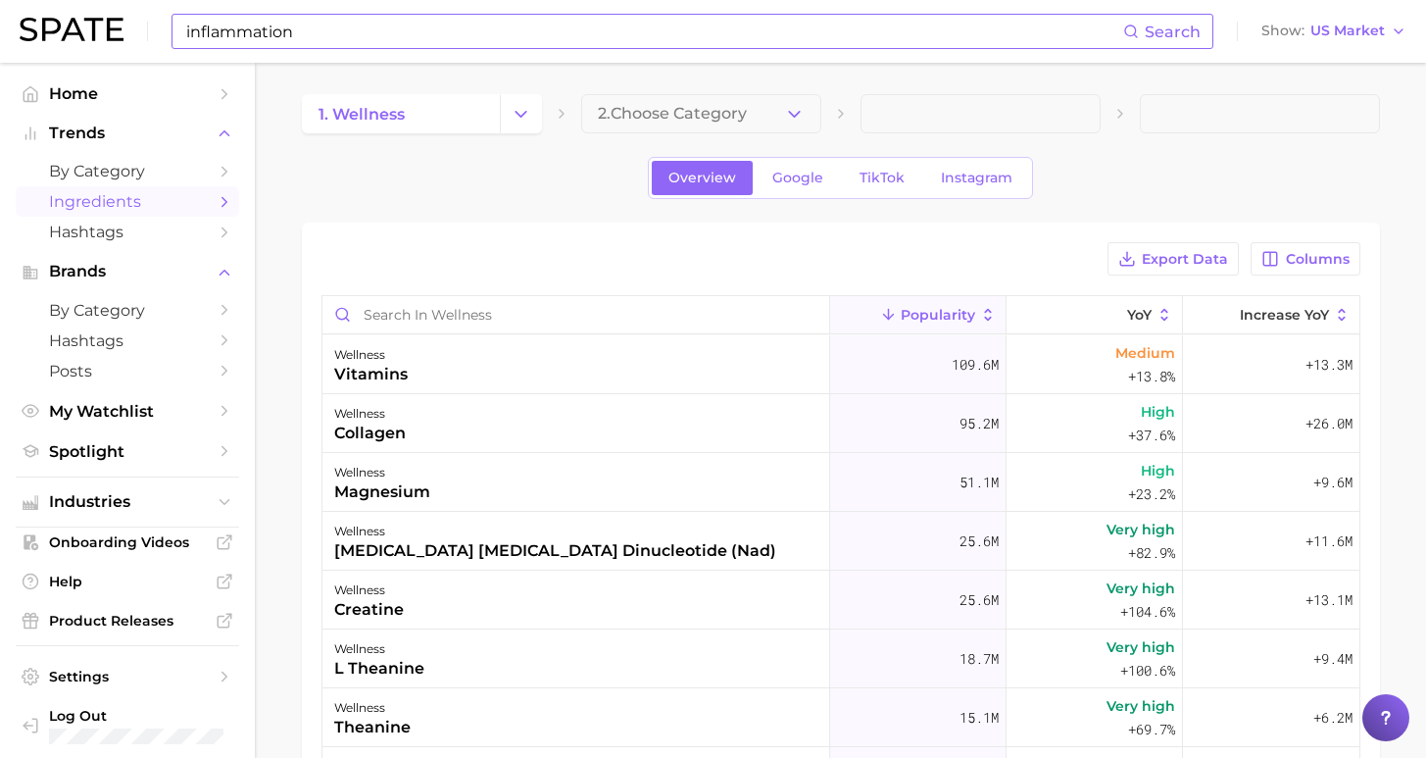
click at [366, 48] on div "inflammation Search" at bounding box center [693, 31] width 1042 height 35
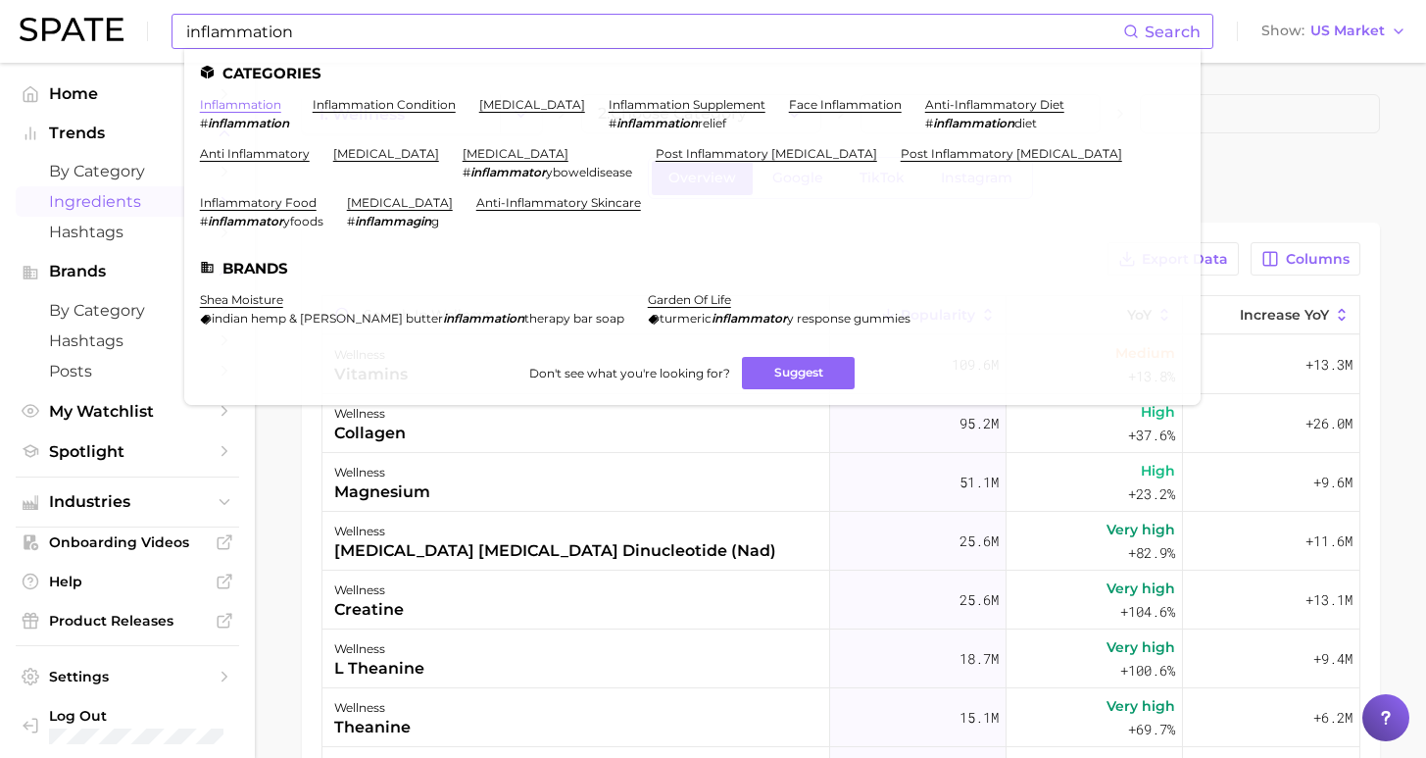
click at [250, 106] on link "inflammation" at bounding box center [240, 104] width 81 height 15
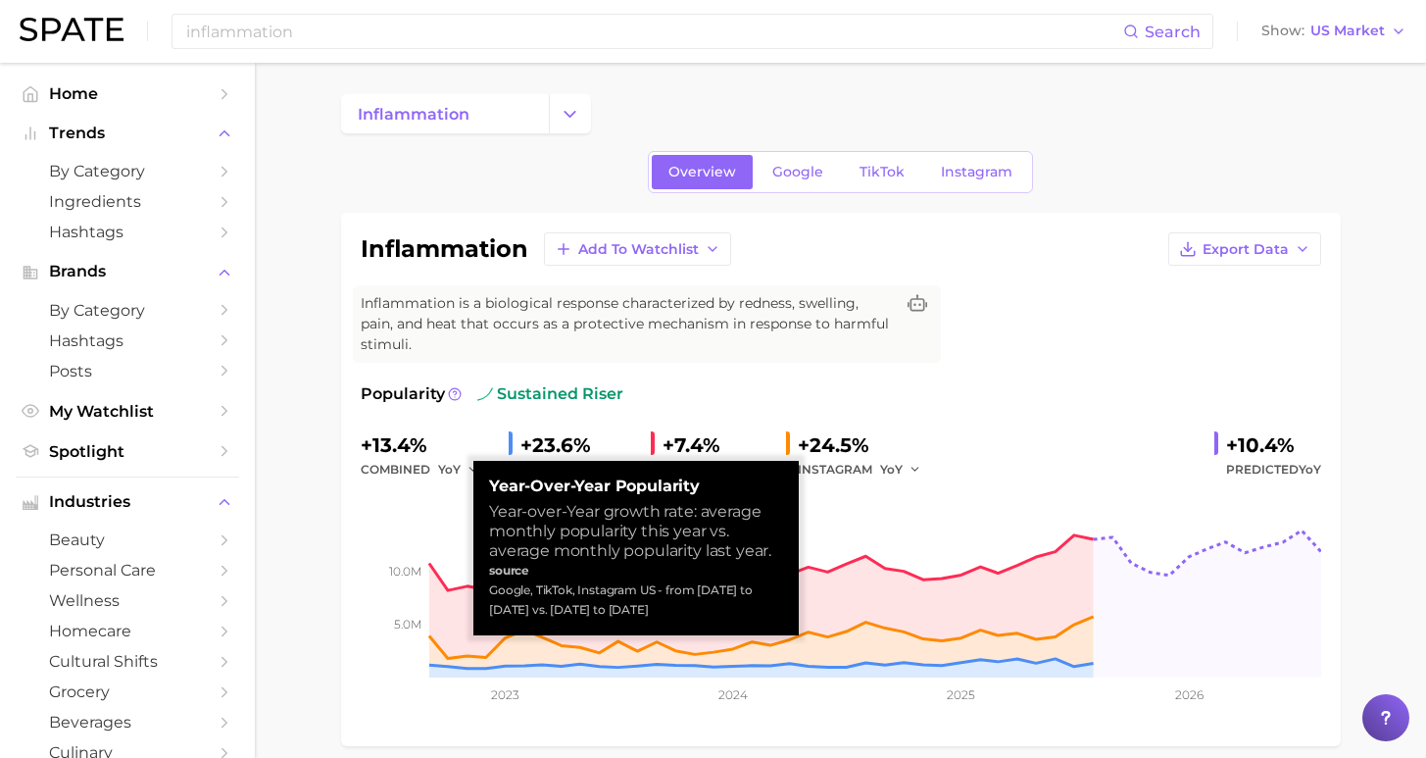
drag, startPoint x: 627, startPoint y: 611, endPoint x: 484, endPoint y: 590, distance: 144.6
click at [484, 590] on div "Year-over-Year Popularity Year-over-Year growth rate: average monthly popularit…" at bounding box center [635, 548] width 325 height 174
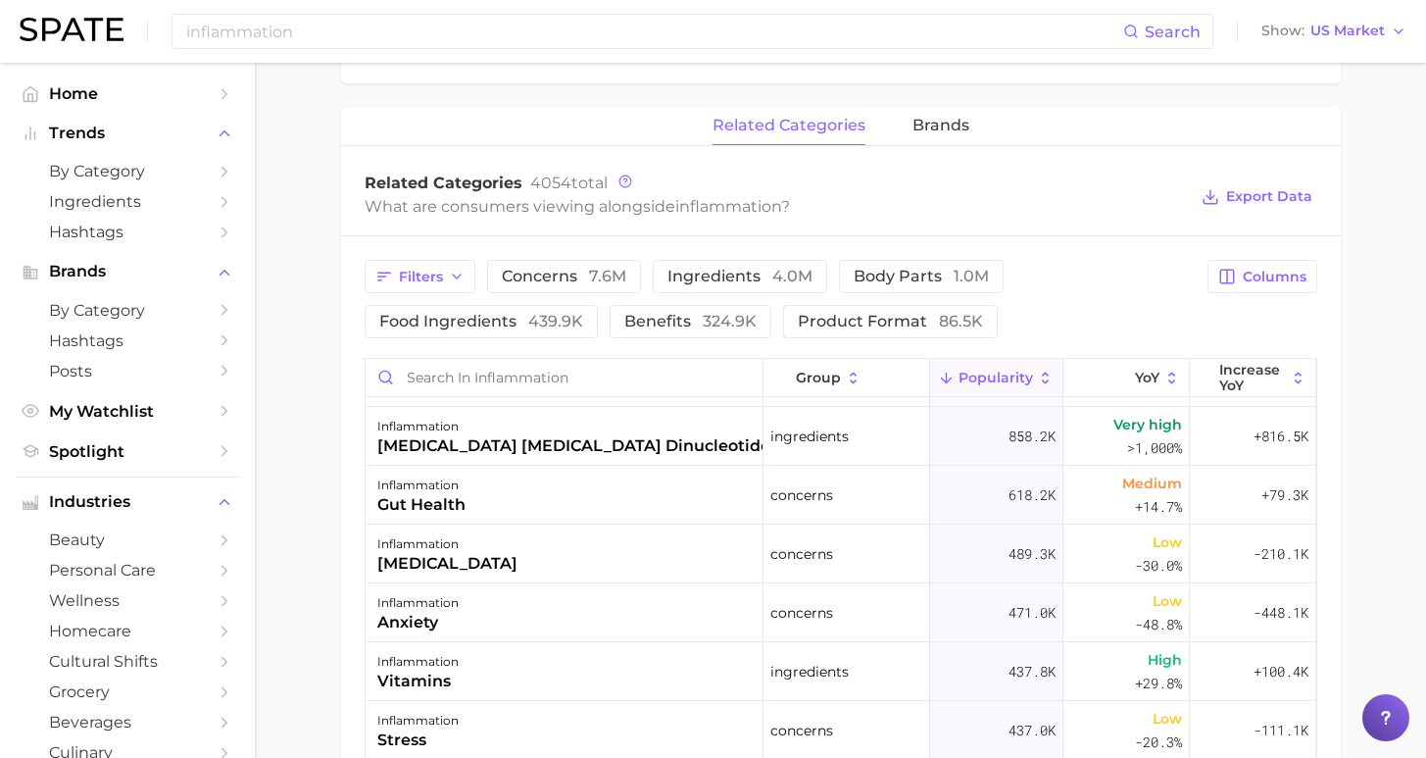
scroll to position [956, 0]
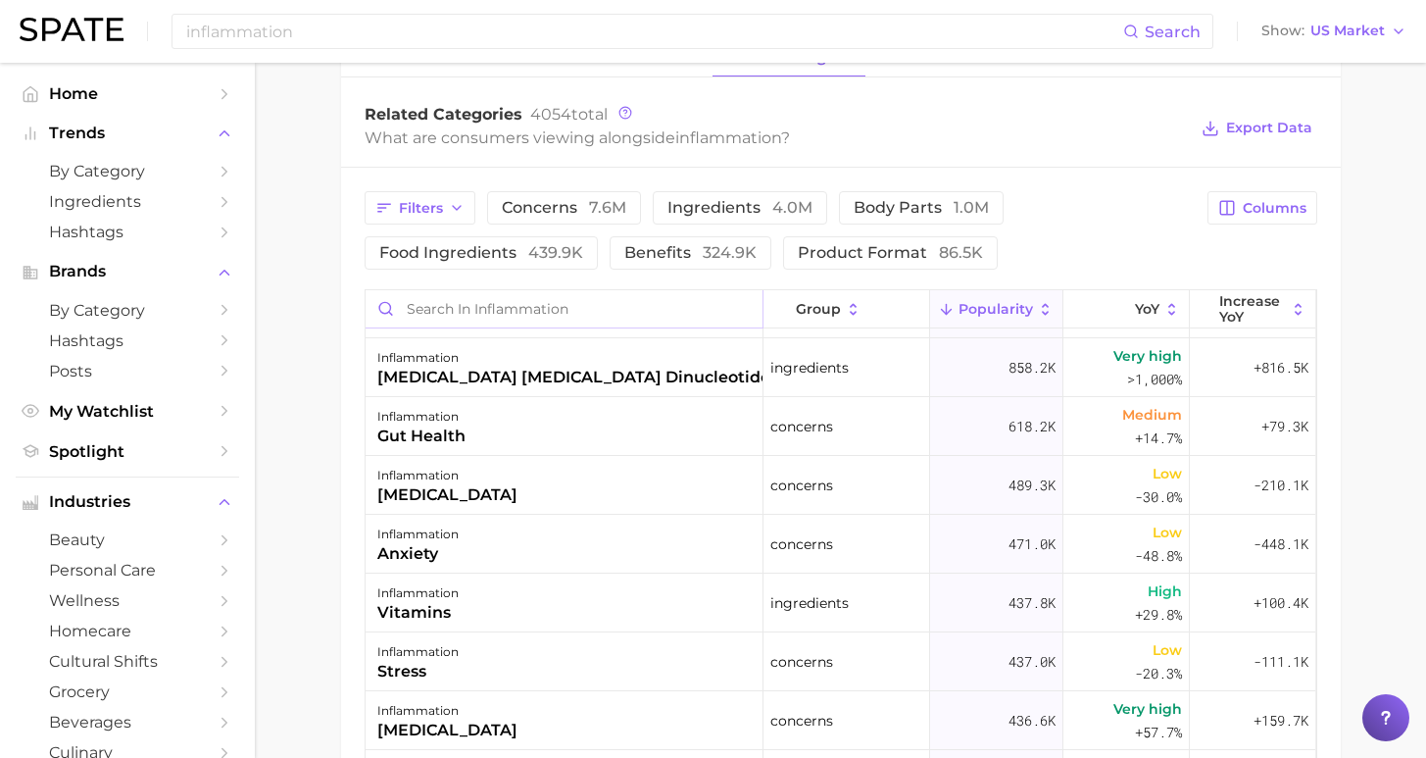
click at [544, 290] on input "Search in inflammation" at bounding box center [564, 308] width 397 height 37
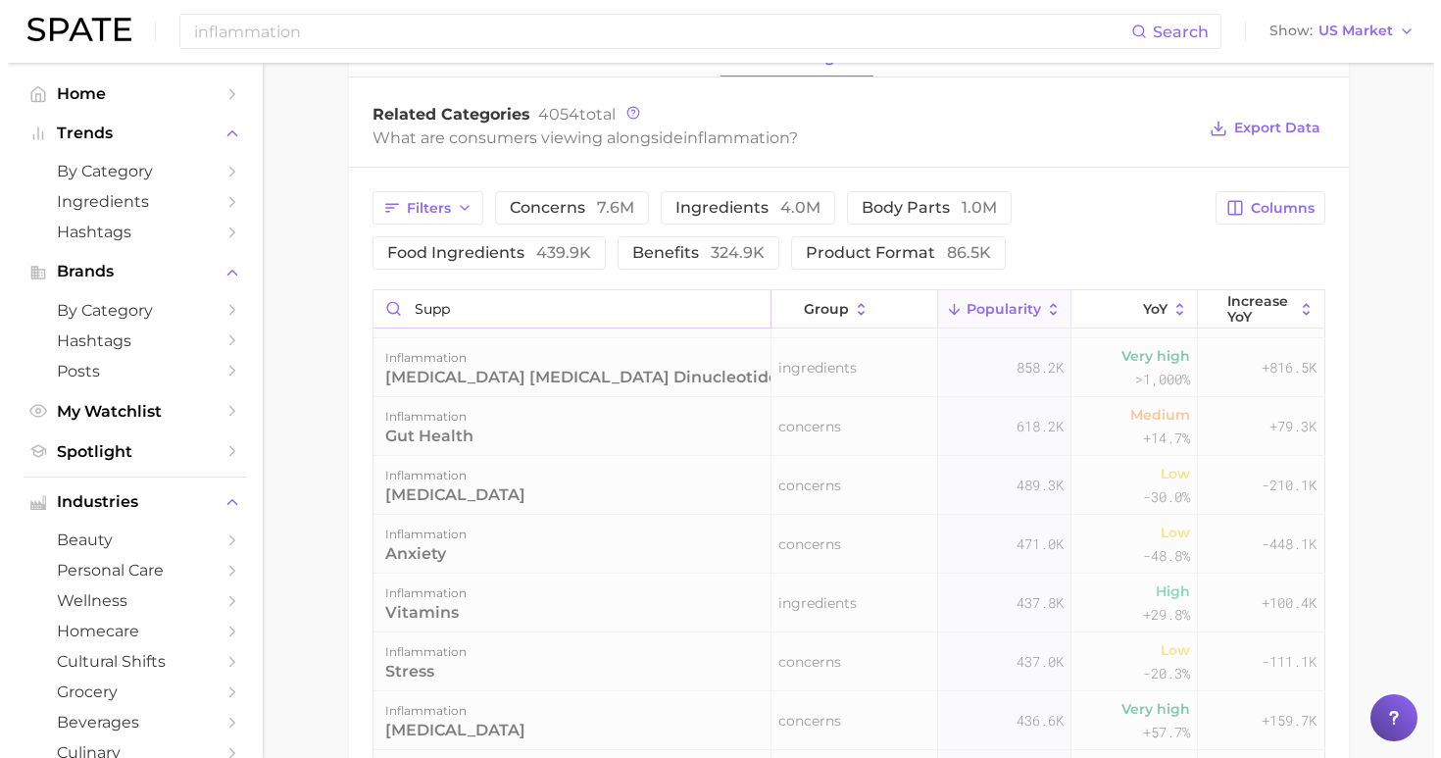
scroll to position [0, 0]
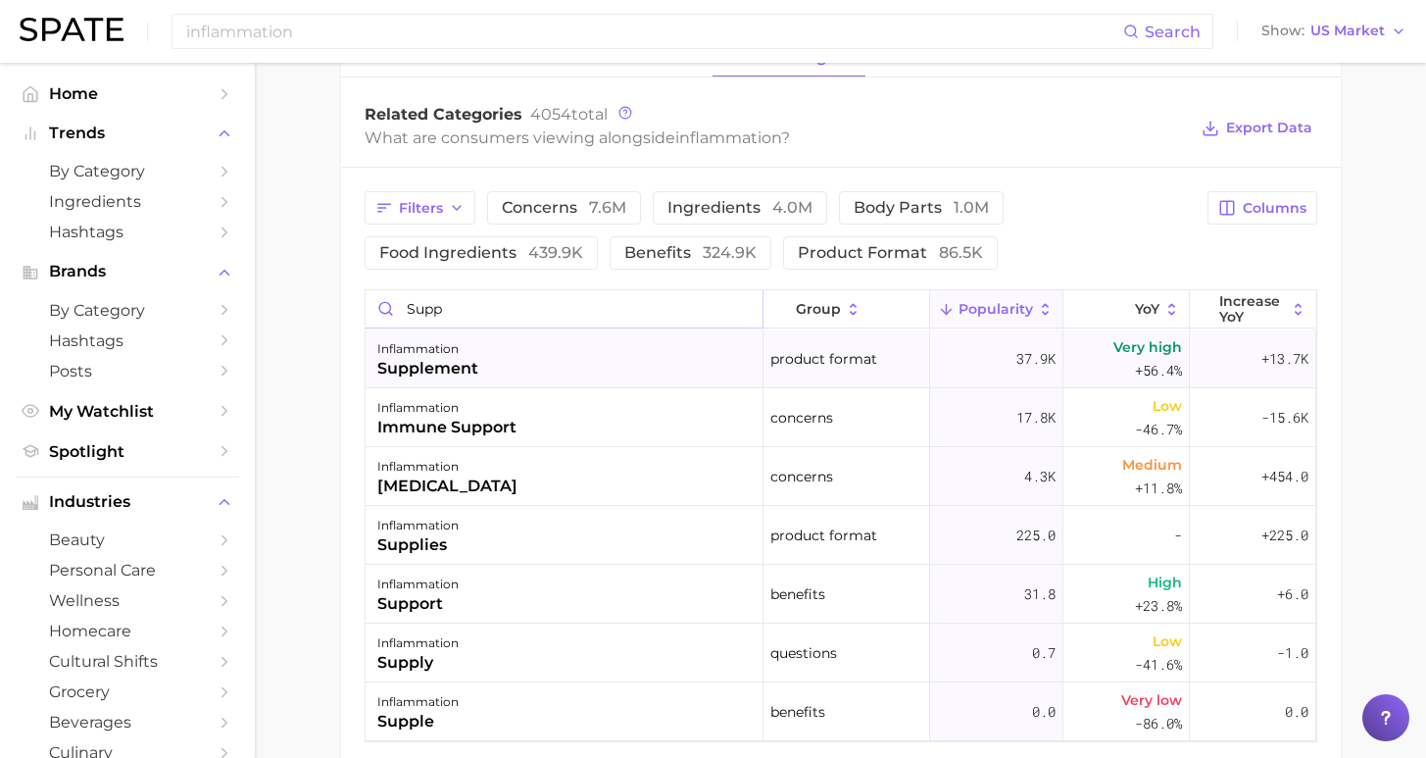
type input "supp"
click at [466, 357] on div "supplement" at bounding box center [427, 369] width 101 height 24
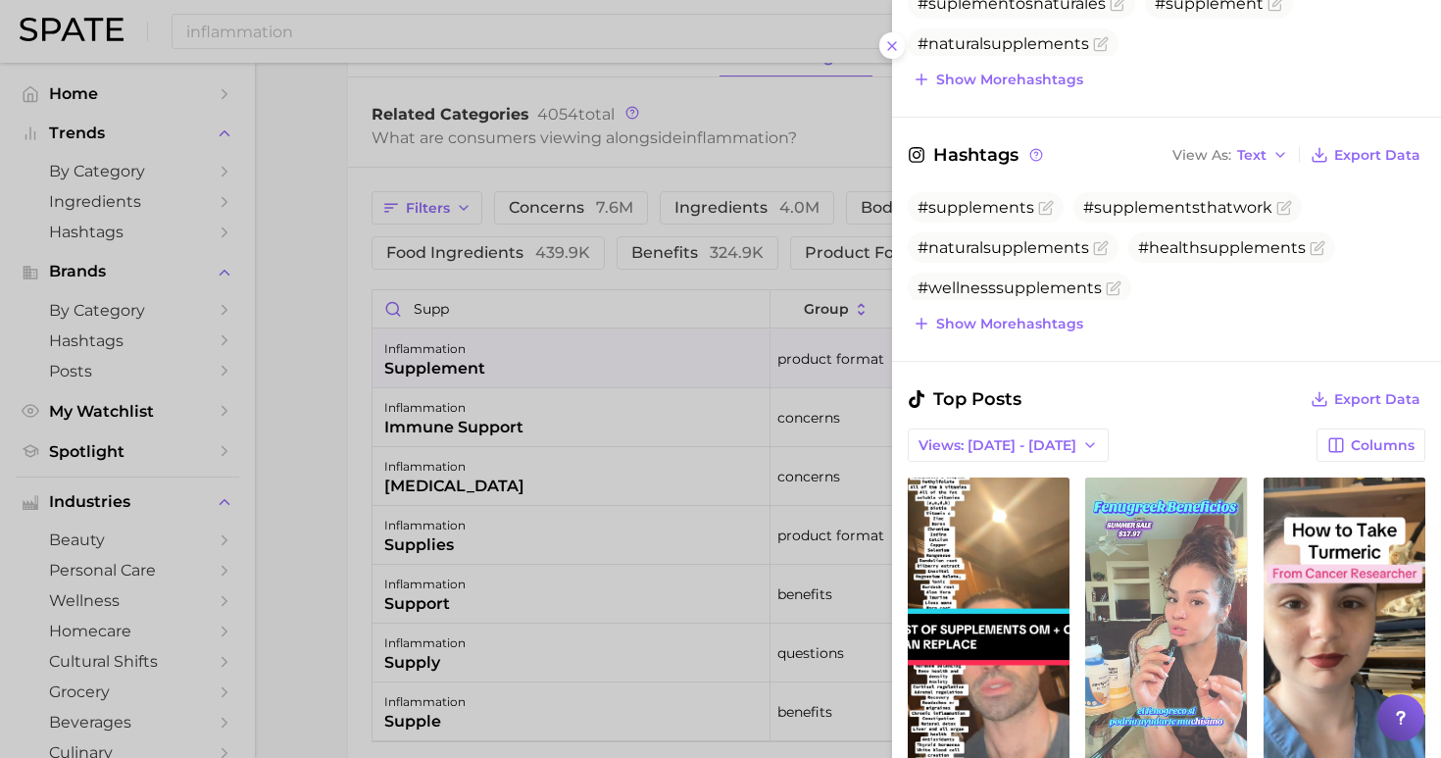
scroll to position [888, 0]
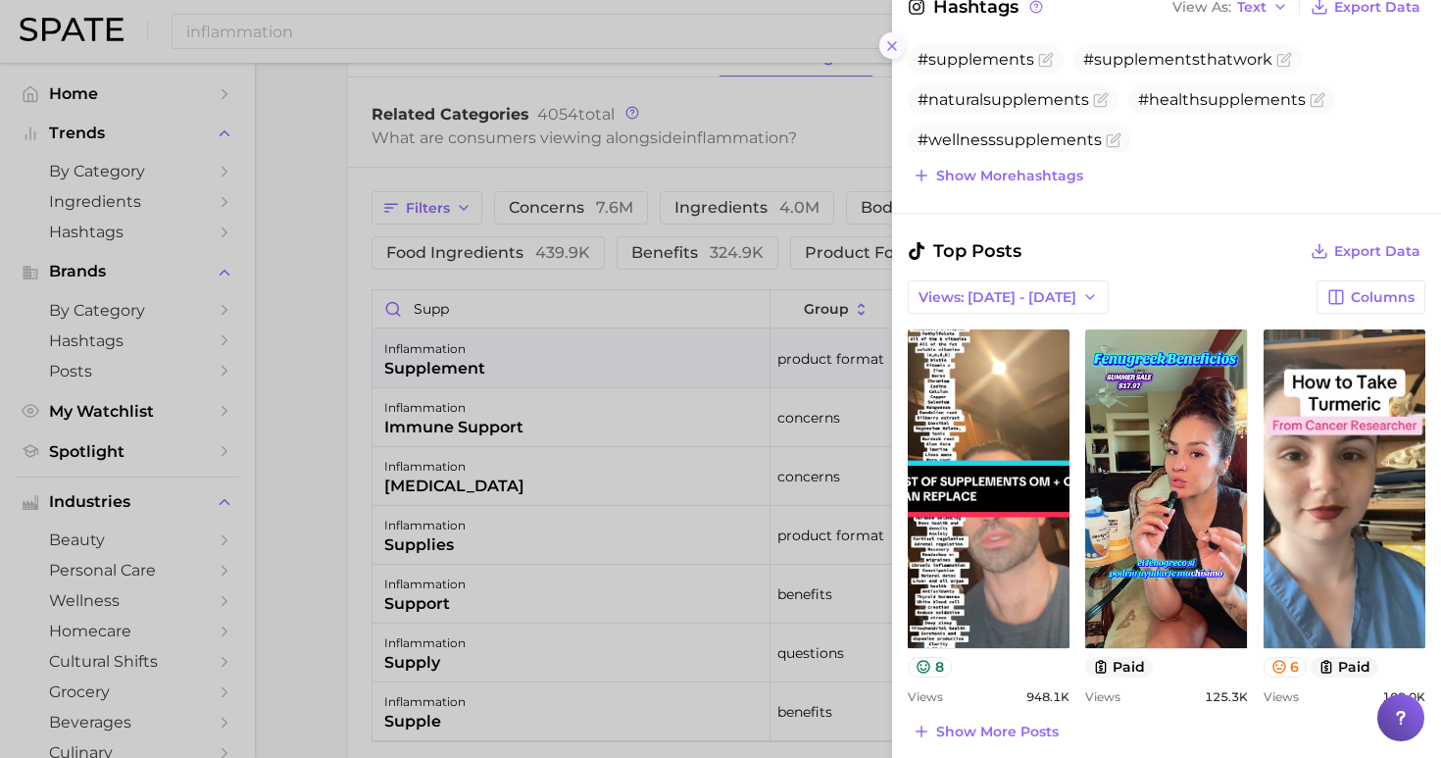
click at [892, 42] on line at bounding box center [892, 46] width 8 height 8
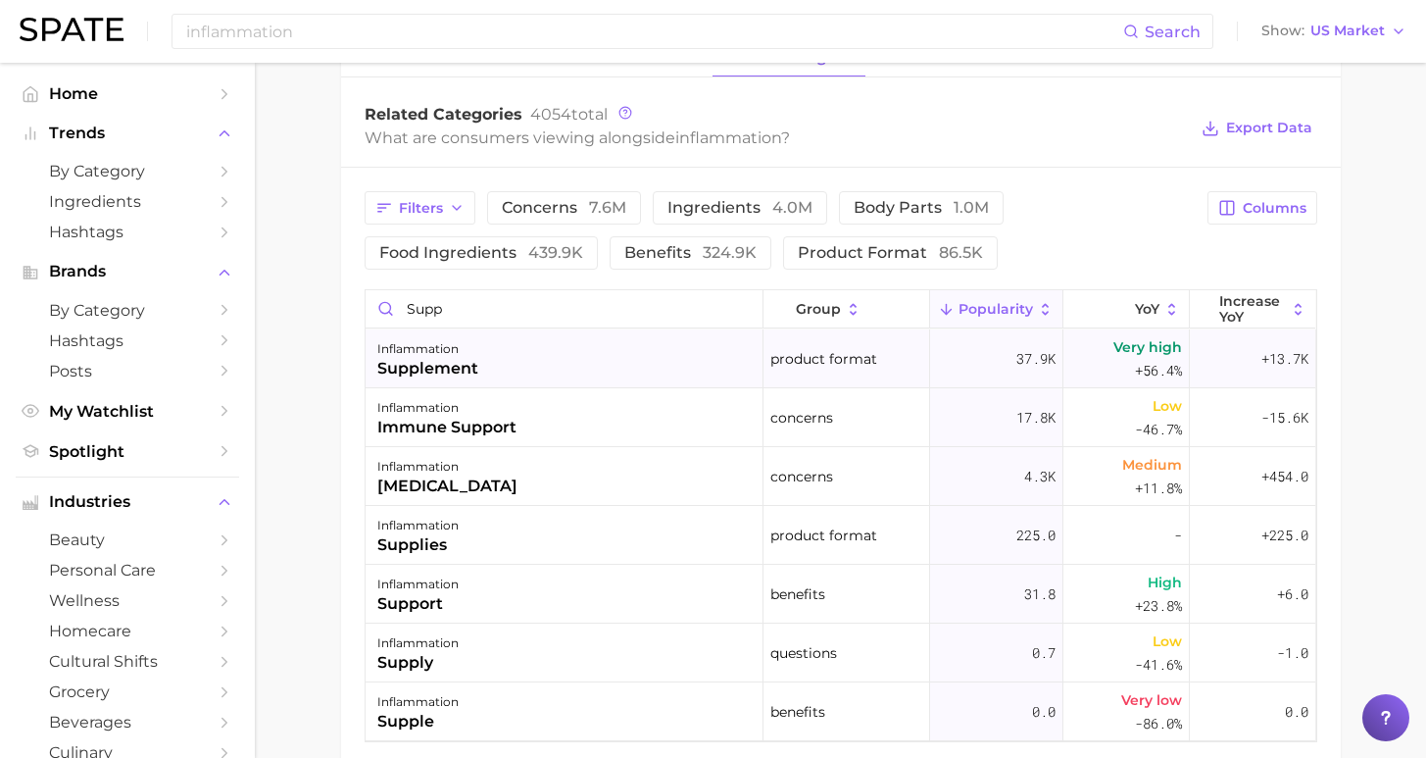
click at [582, 336] on div "inflammation supplement" at bounding box center [565, 358] width 398 height 59
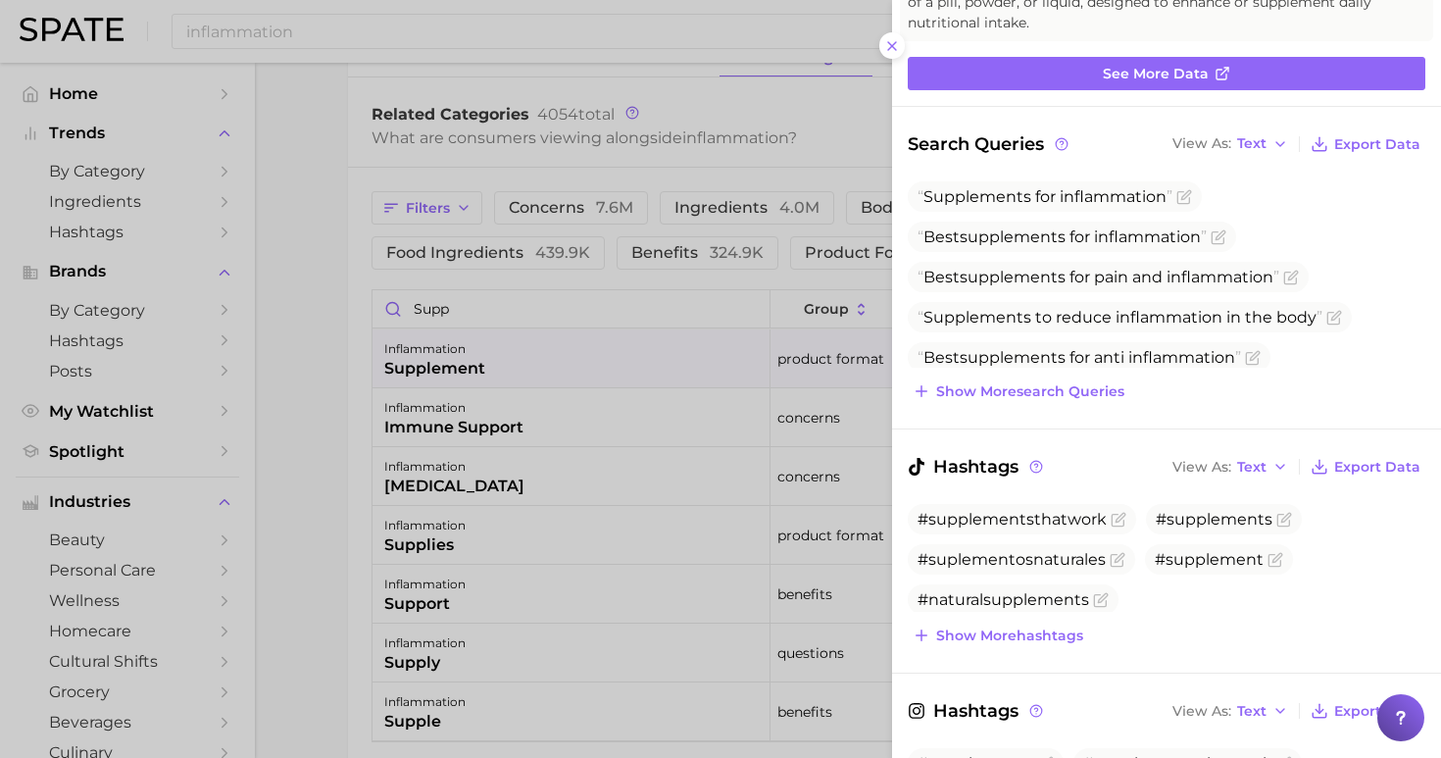
scroll to position [167, 0]
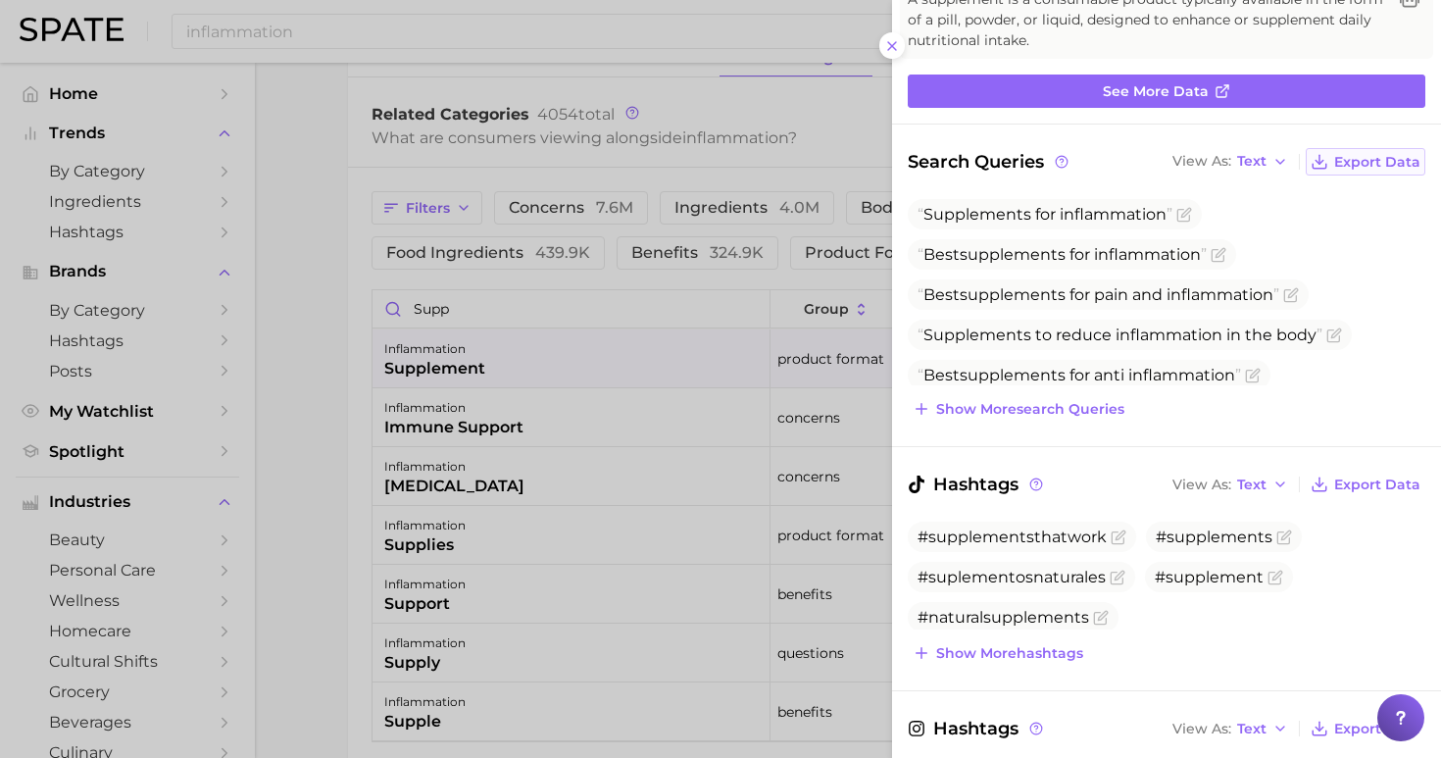
click at [1367, 161] on span "Export Data" at bounding box center [1377, 162] width 86 height 17
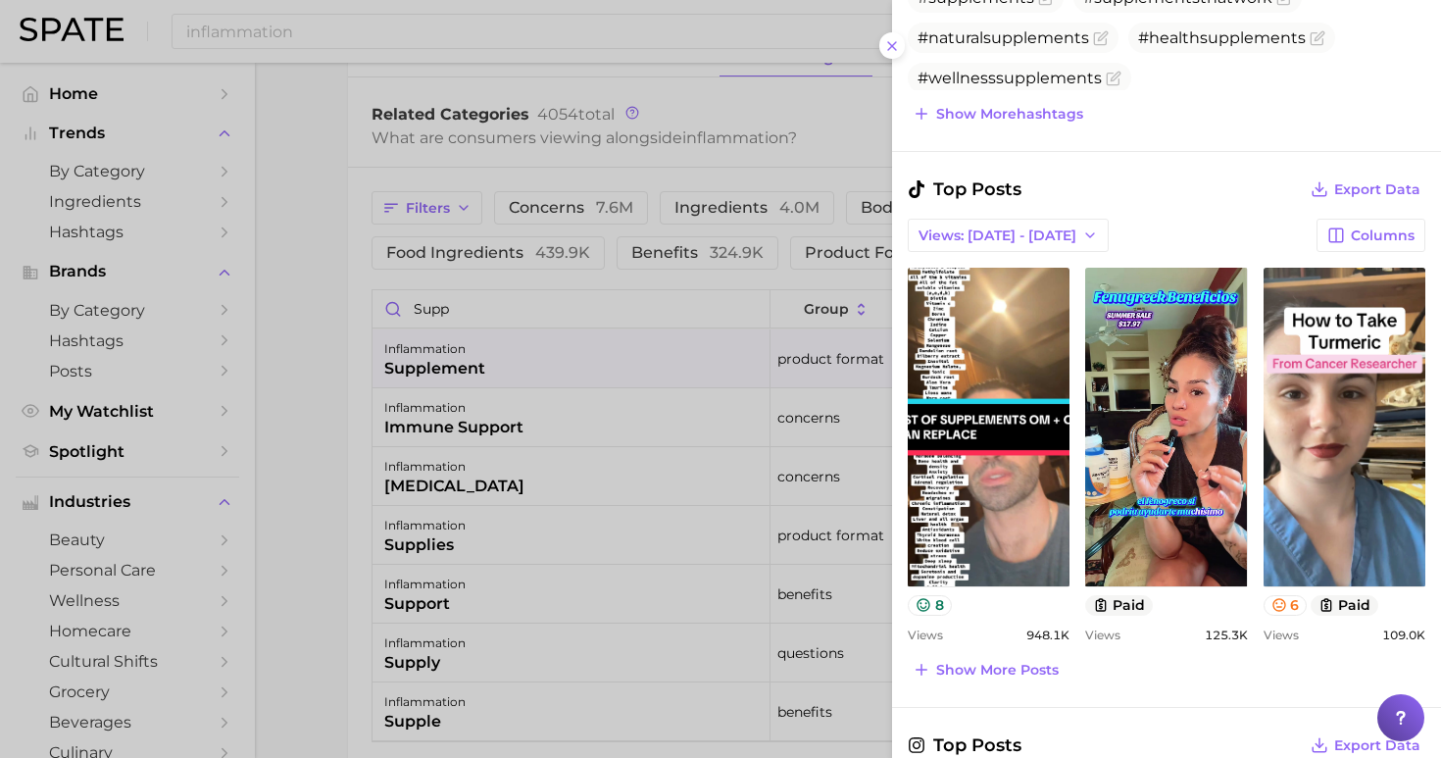
scroll to position [1334, 0]
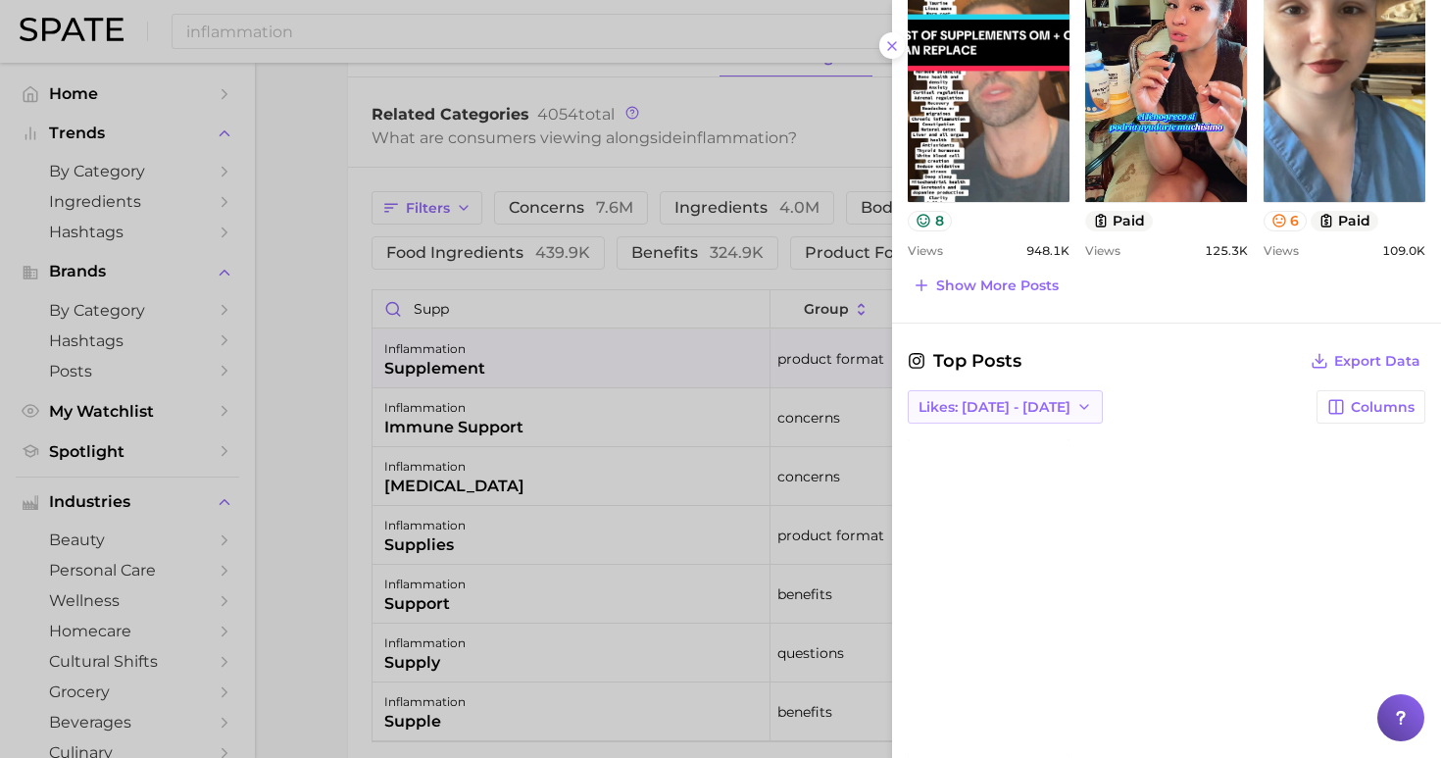
drag, startPoint x: 1034, startPoint y: 404, endPoint x: 1035, endPoint y: 417, distance: 12.8
click at [1035, 405] on button "Likes: [DATE] - [DATE]" at bounding box center [1005, 406] width 195 height 33
click at [1037, 502] on button "Total Likes" at bounding box center [1016, 513] width 216 height 35
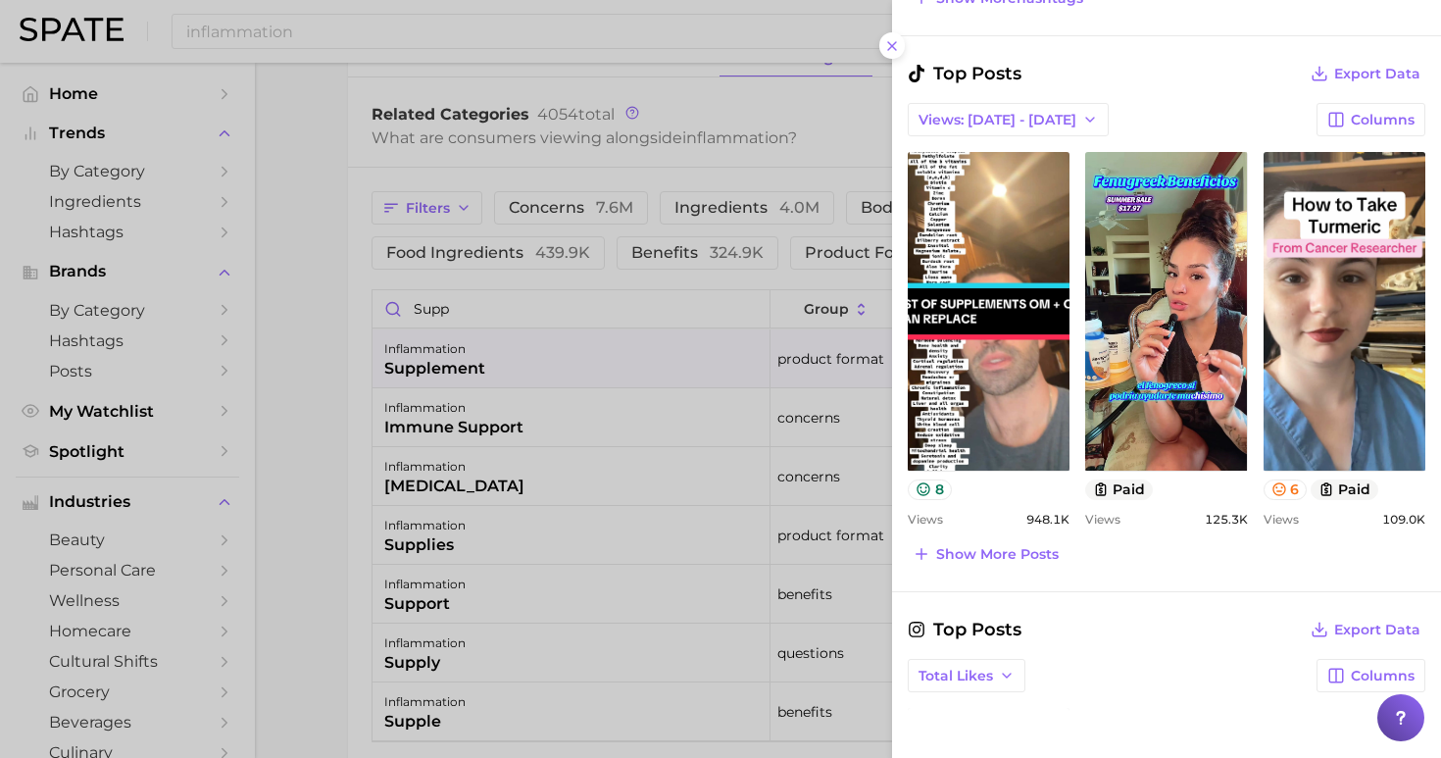
scroll to position [852, 0]
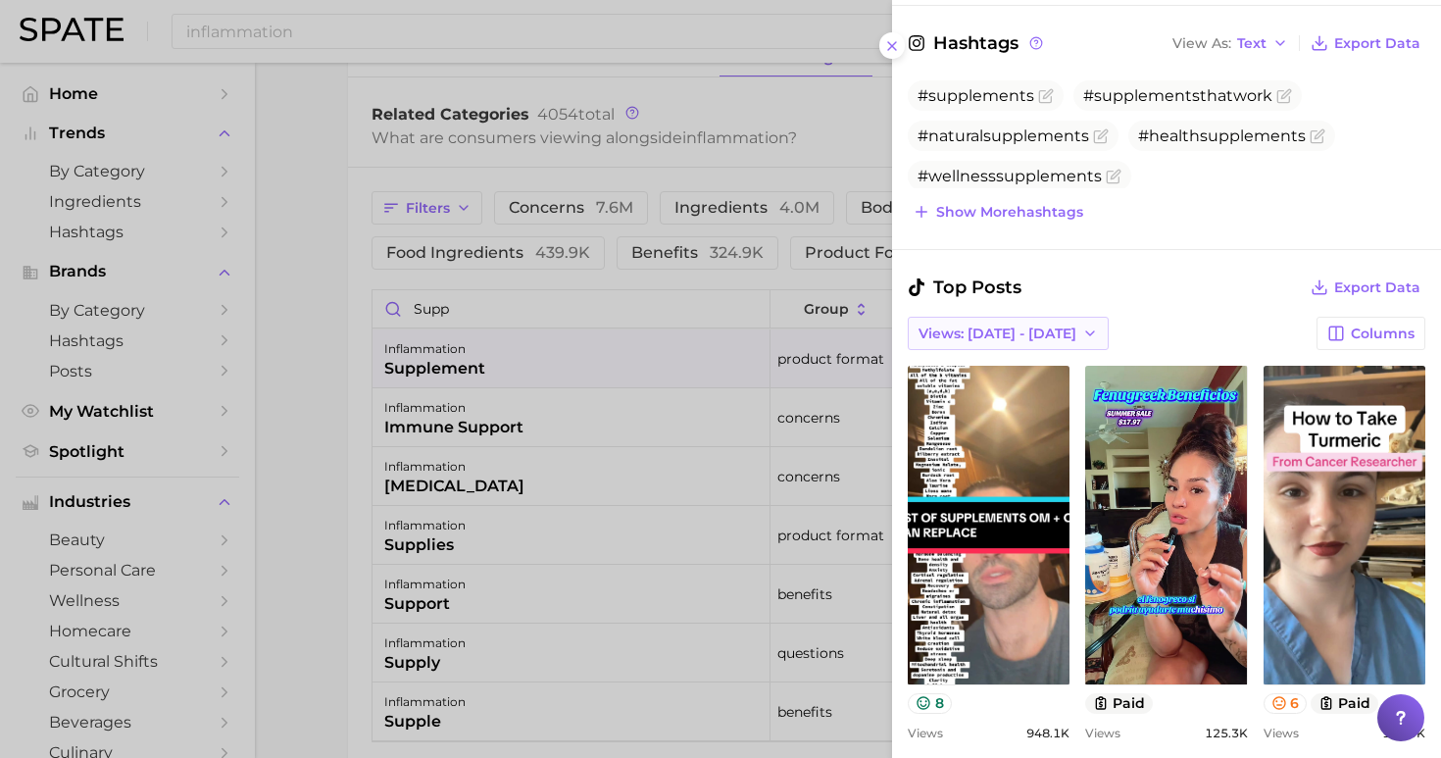
click at [1019, 326] on span "Views: [DATE] - [DATE]" at bounding box center [997, 333] width 158 height 17
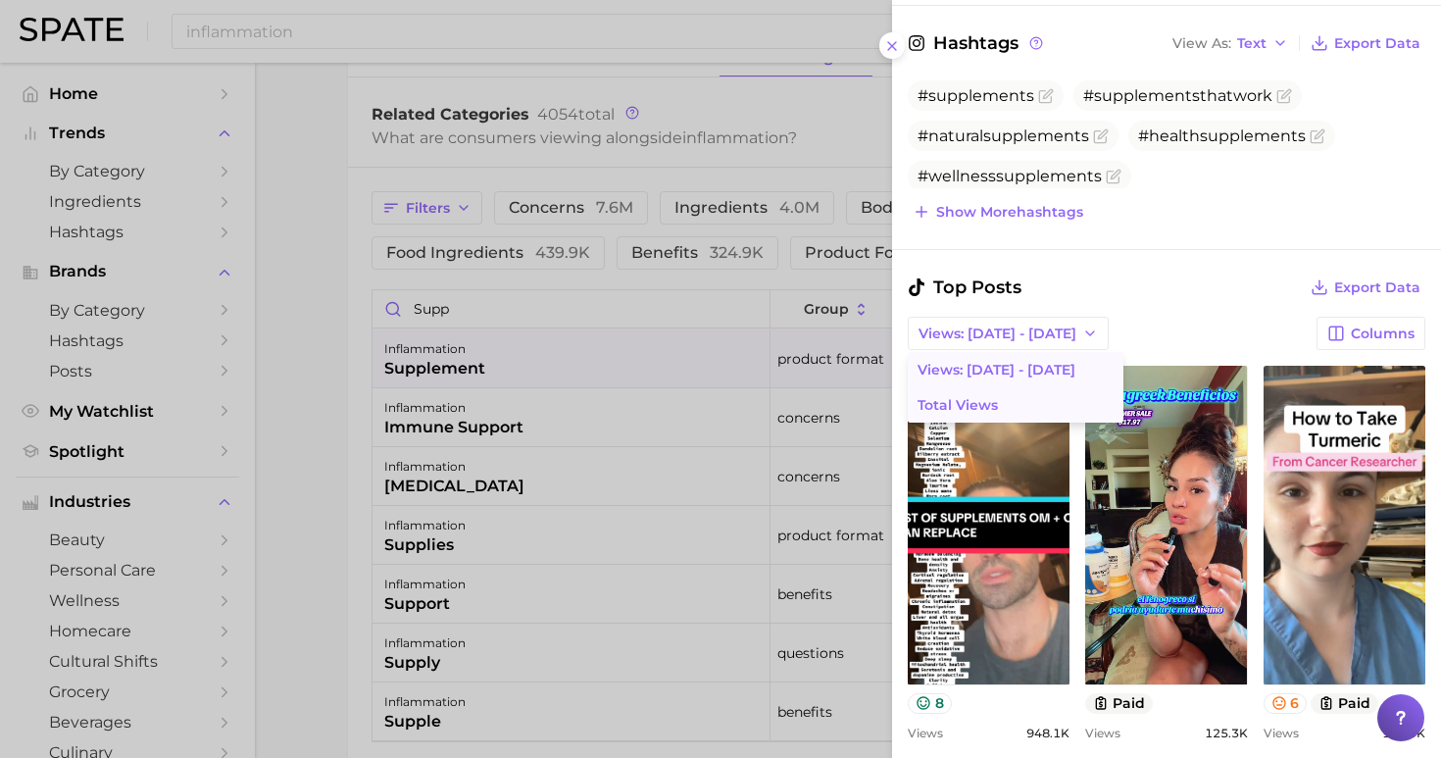
click at [1016, 400] on button "Total Views" at bounding box center [1016, 404] width 216 height 35
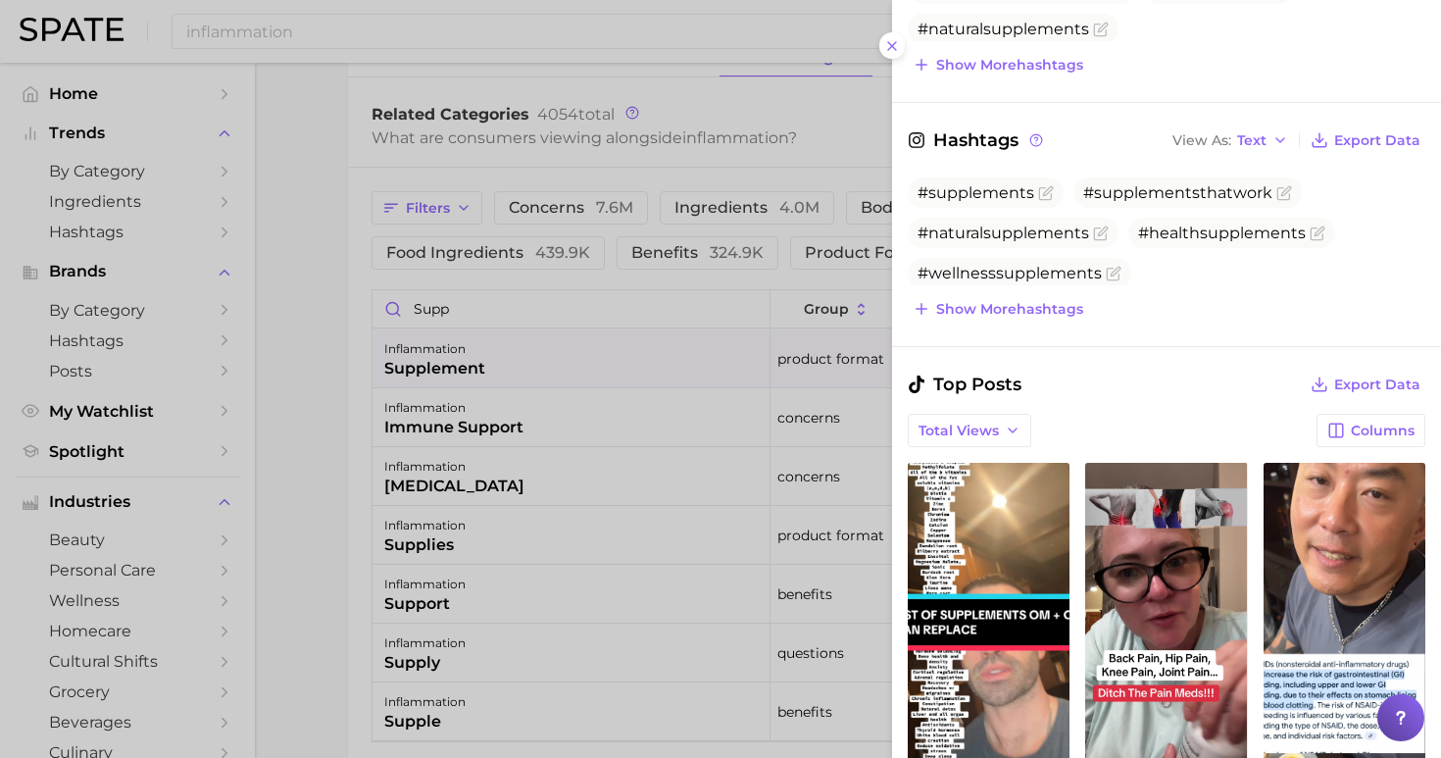
scroll to position [732, 0]
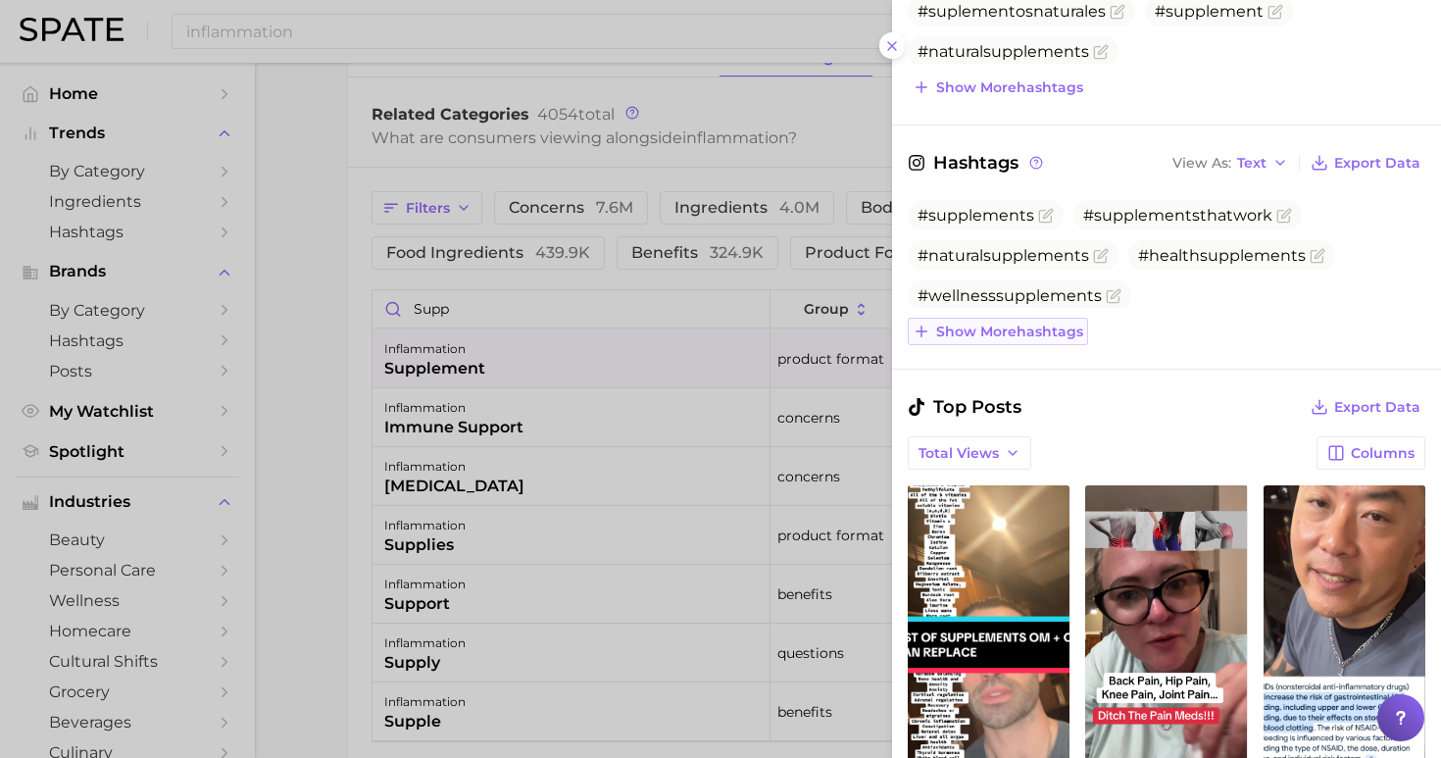
click at [1043, 333] on span "Show more hashtags" at bounding box center [1009, 331] width 147 height 17
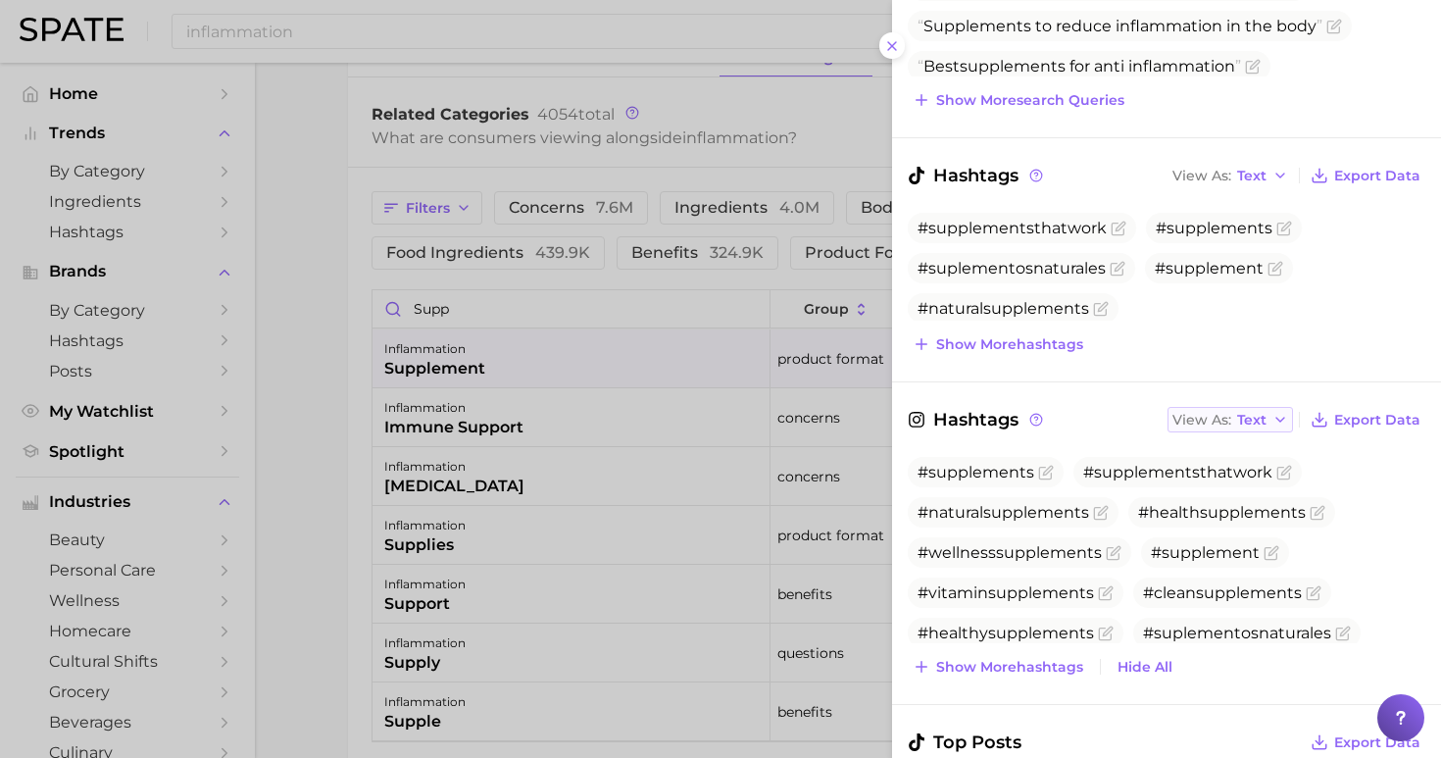
scroll to position [450, 0]
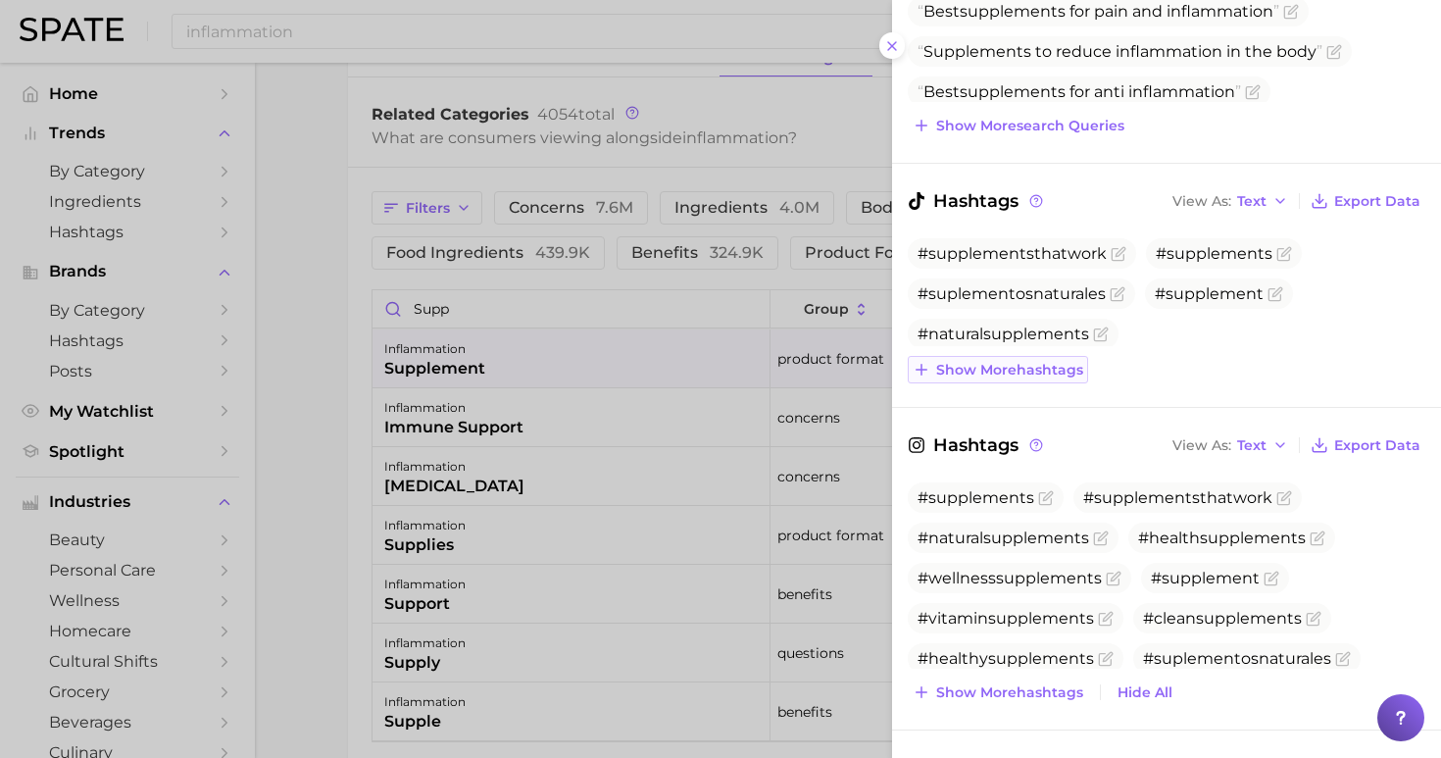
click at [1027, 366] on span "Show more hashtags" at bounding box center [1009, 370] width 147 height 17
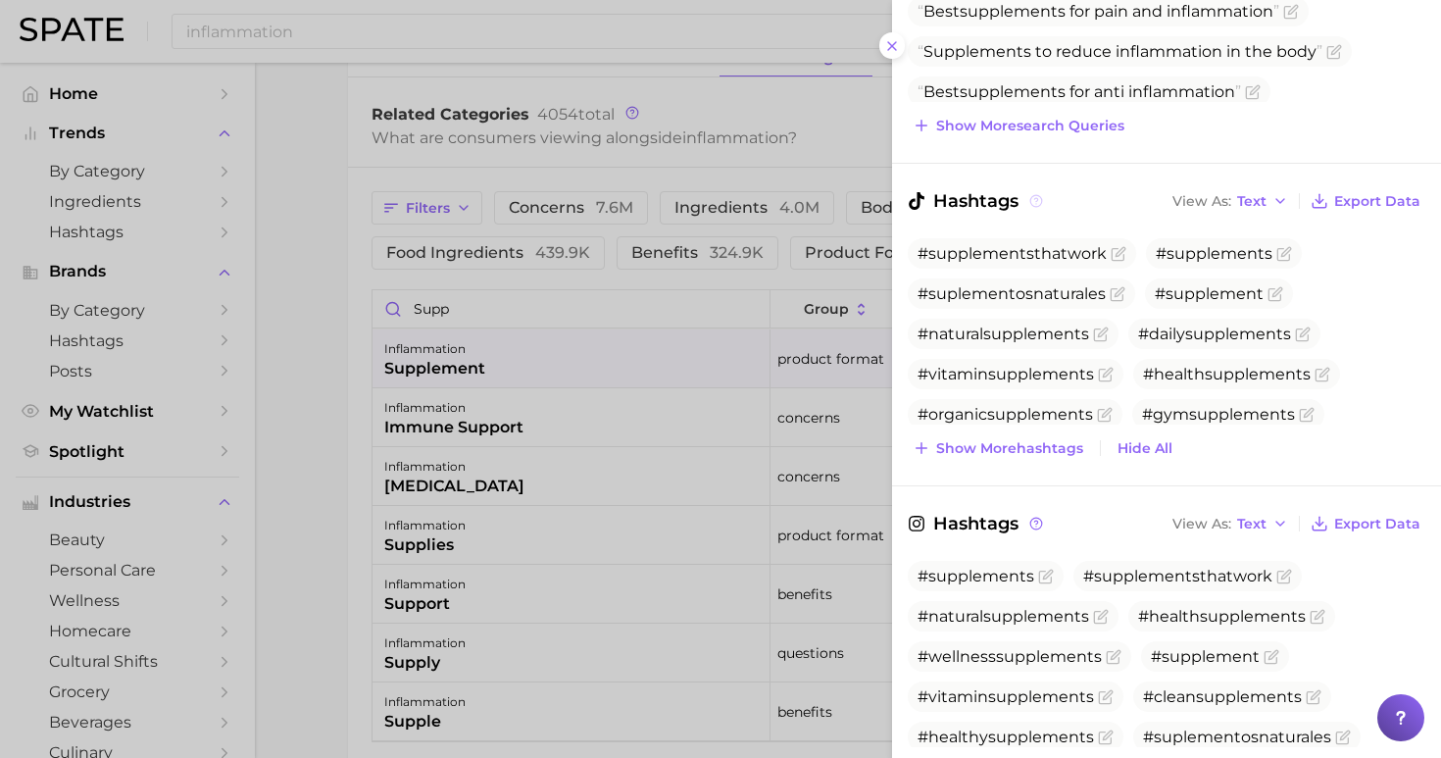
click at [1034, 198] on icon at bounding box center [1036, 201] width 14 height 14
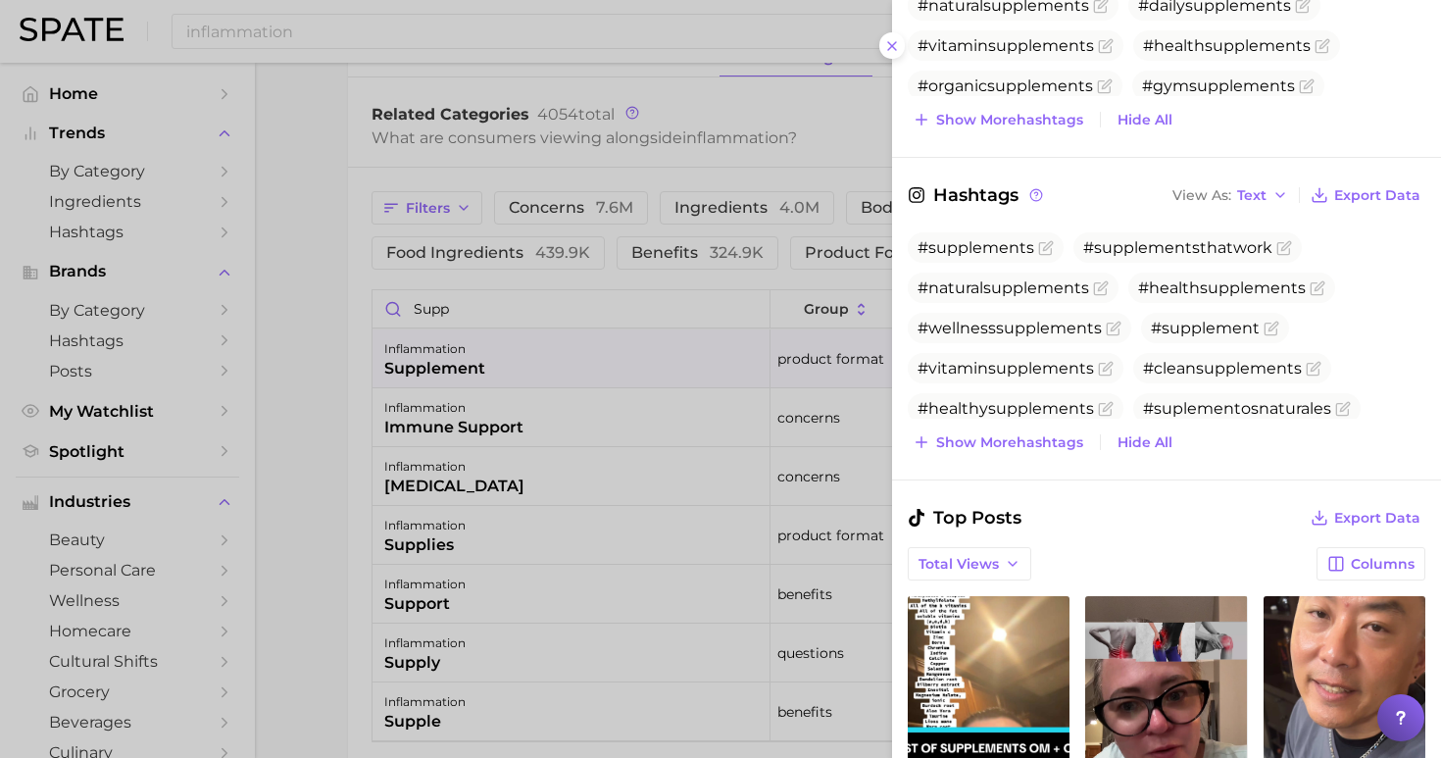
scroll to position [1147, 0]
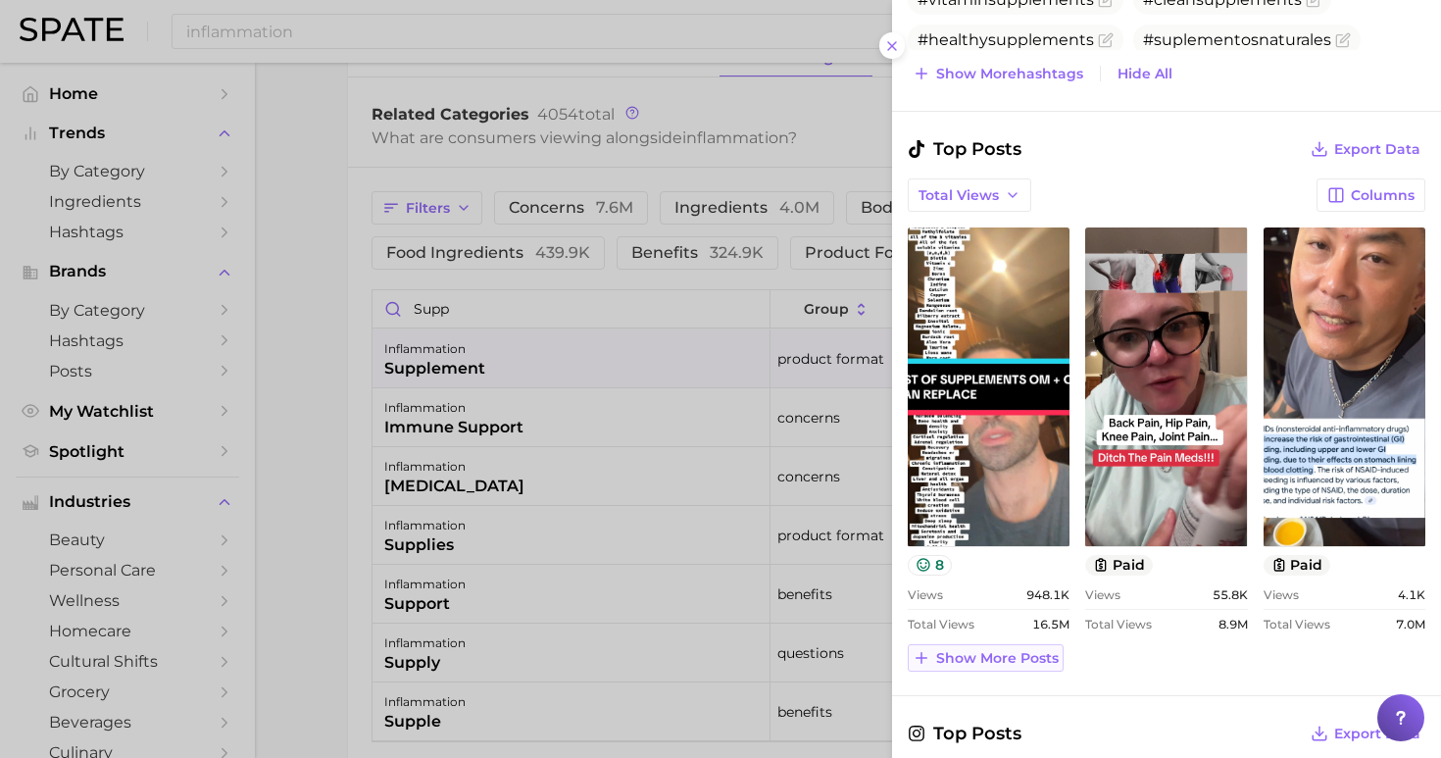
click at [954, 650] on span "Show more posts" at bounding box center [997, 658] width 123 height 17
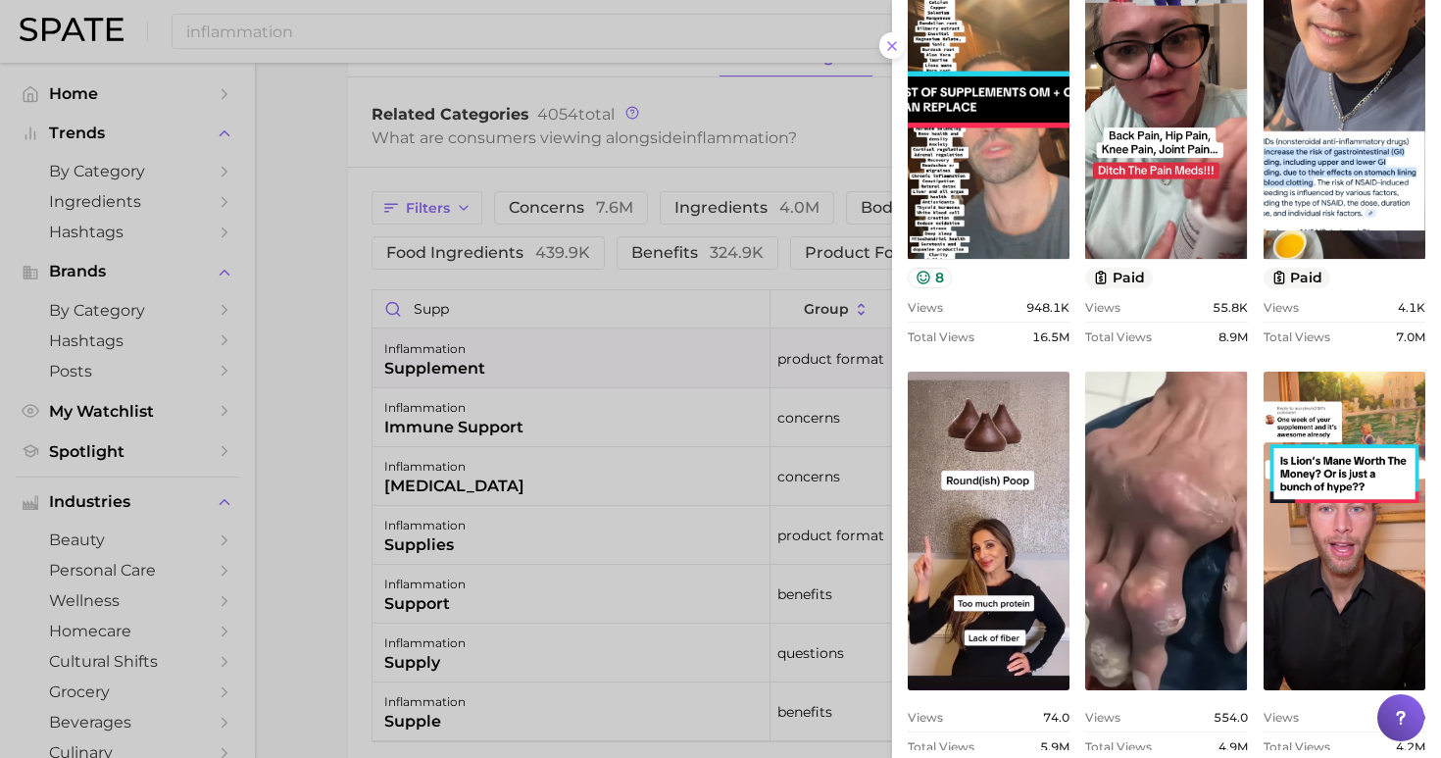
scroll to position [1720, 0]
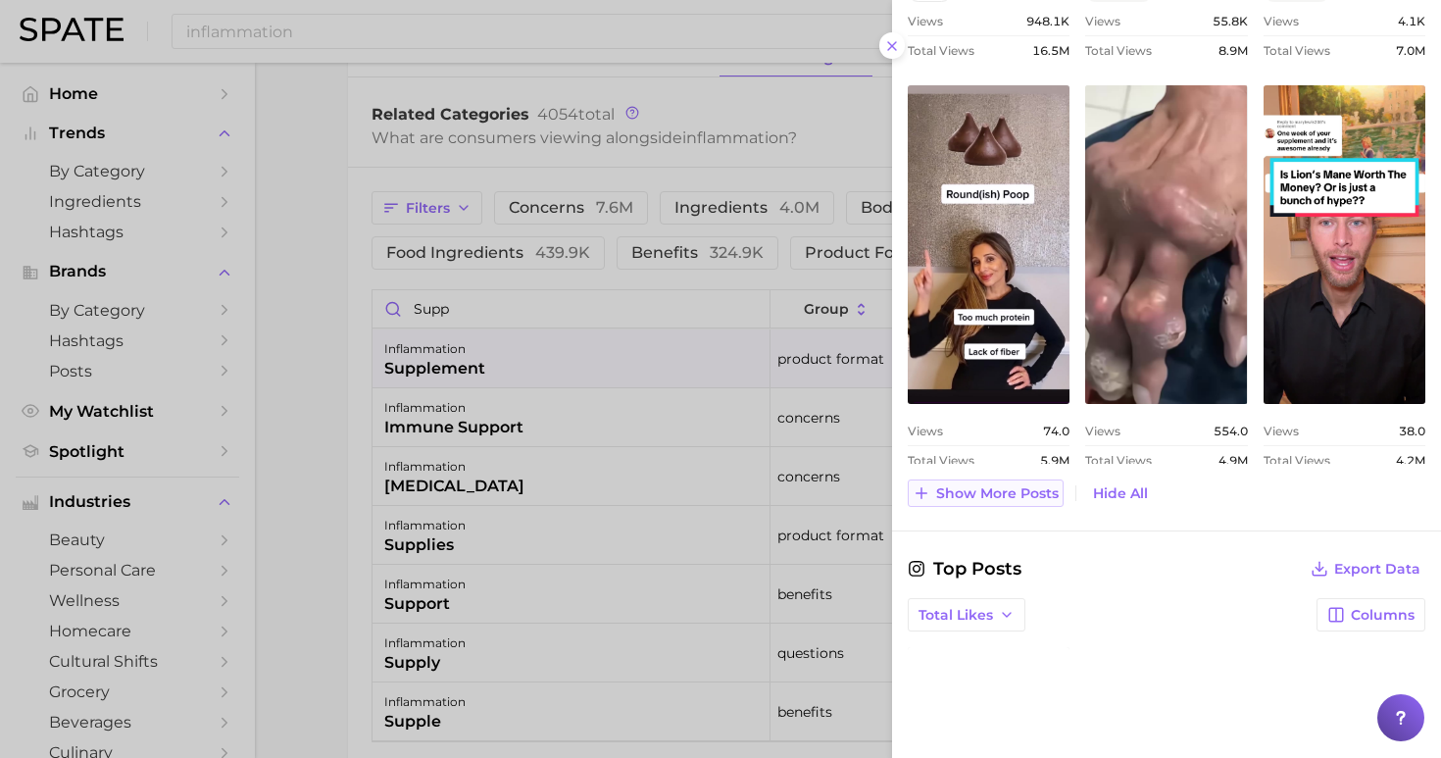
click at [1007, 496] on span "Show more posts" at bounding box center [997, 493] width 123 height 17
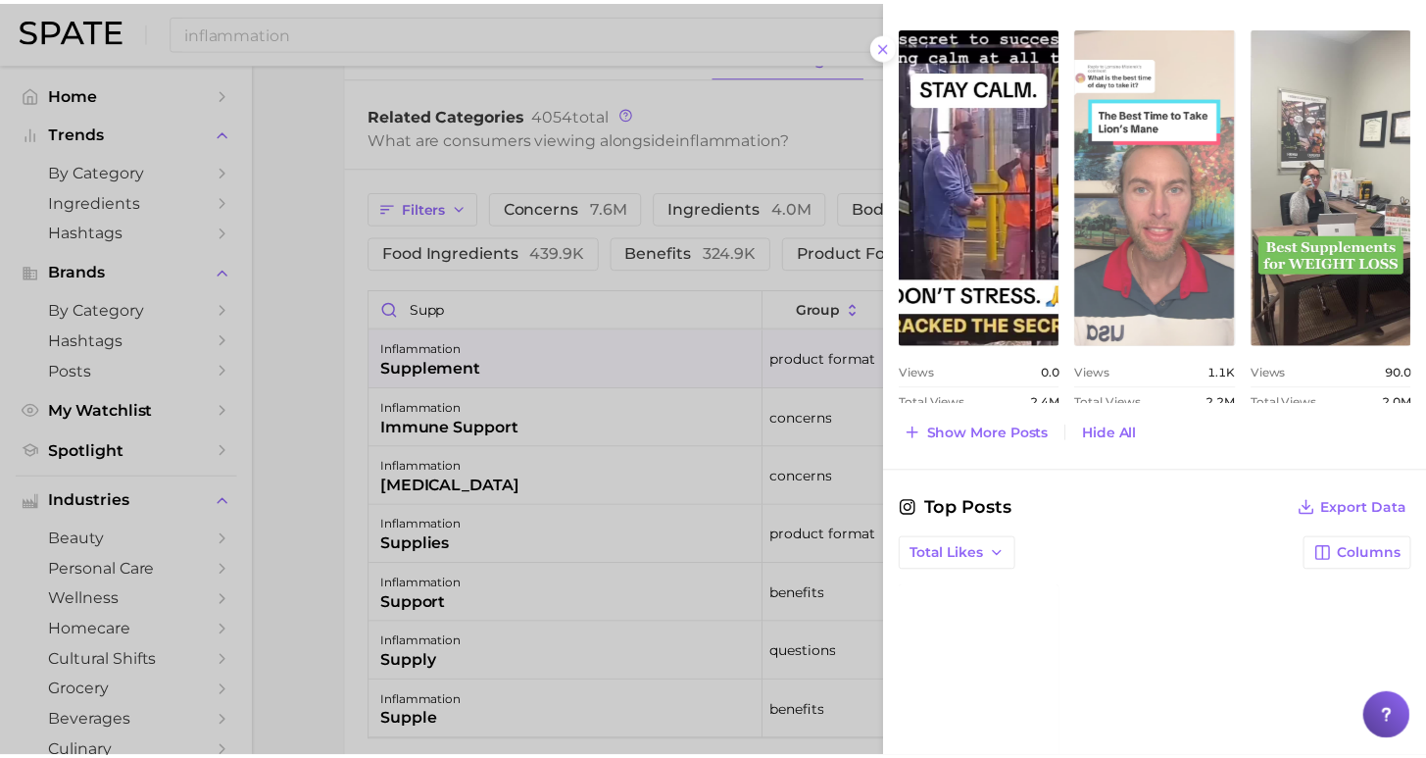
scroll to position [2373, 0]
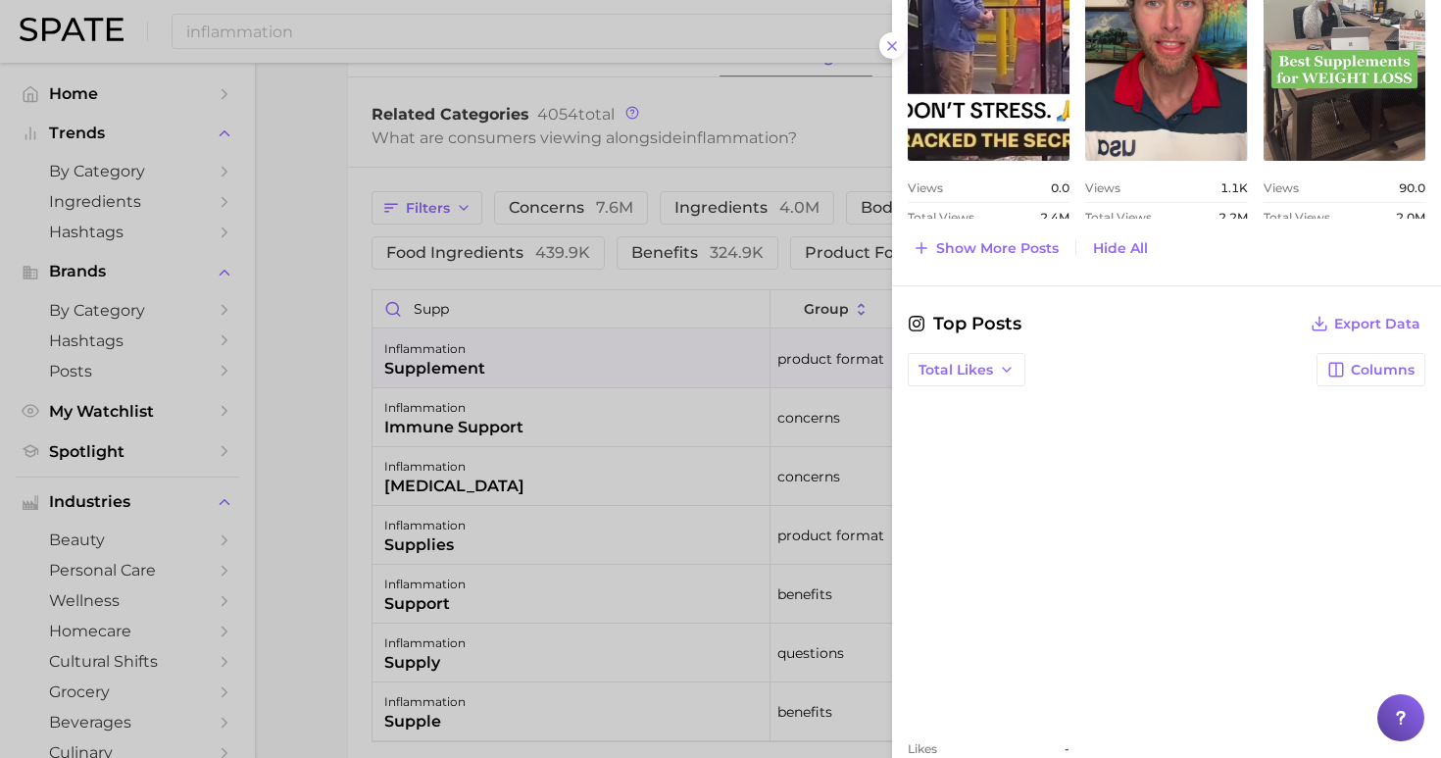
click at [983, 486] on link "view post on Instagram" at bounding box center [989, 561] width 162 height 319
click at [890, 42] on icon at bounding box center [892, 46] width 16 height 16
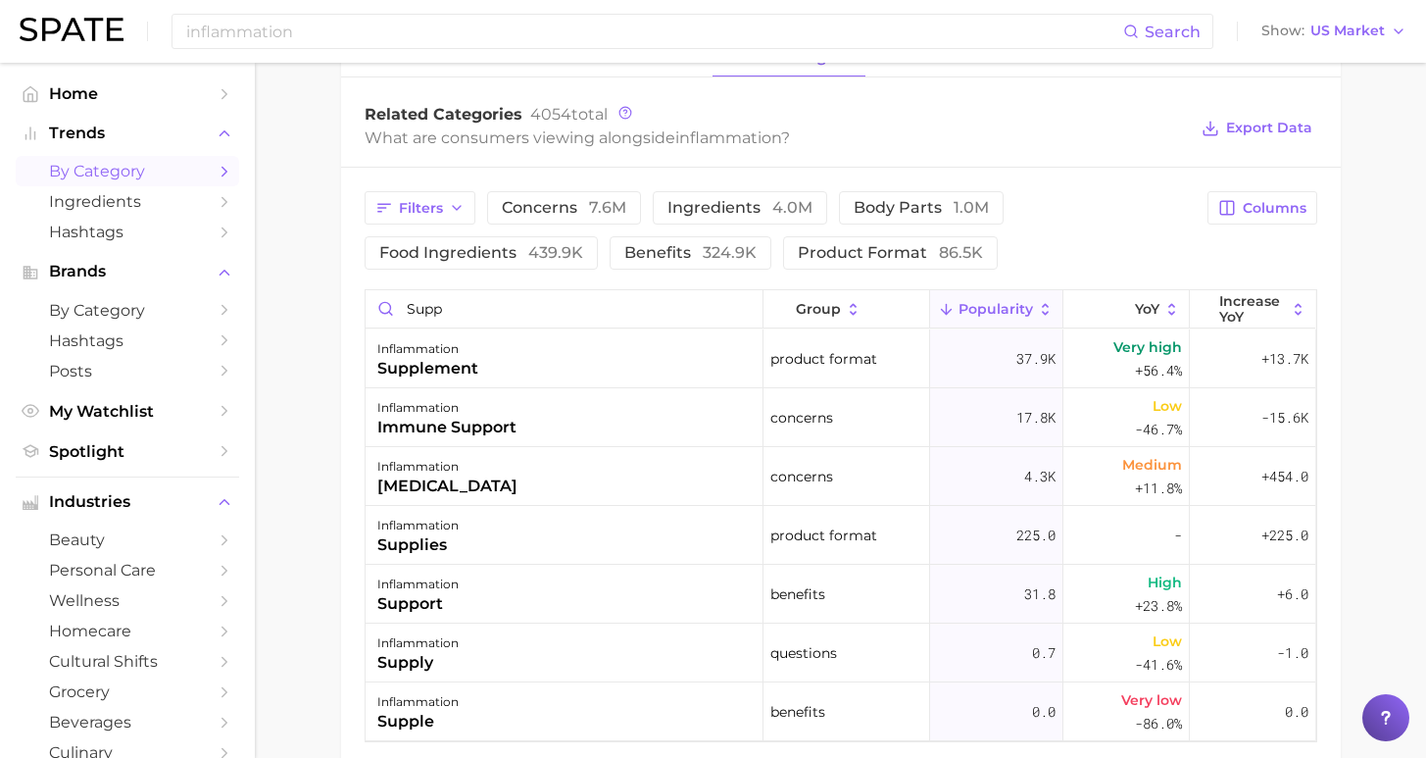
click at [145, 179] on link "by Category" at bounding box center [127, 171] width 223 height 30
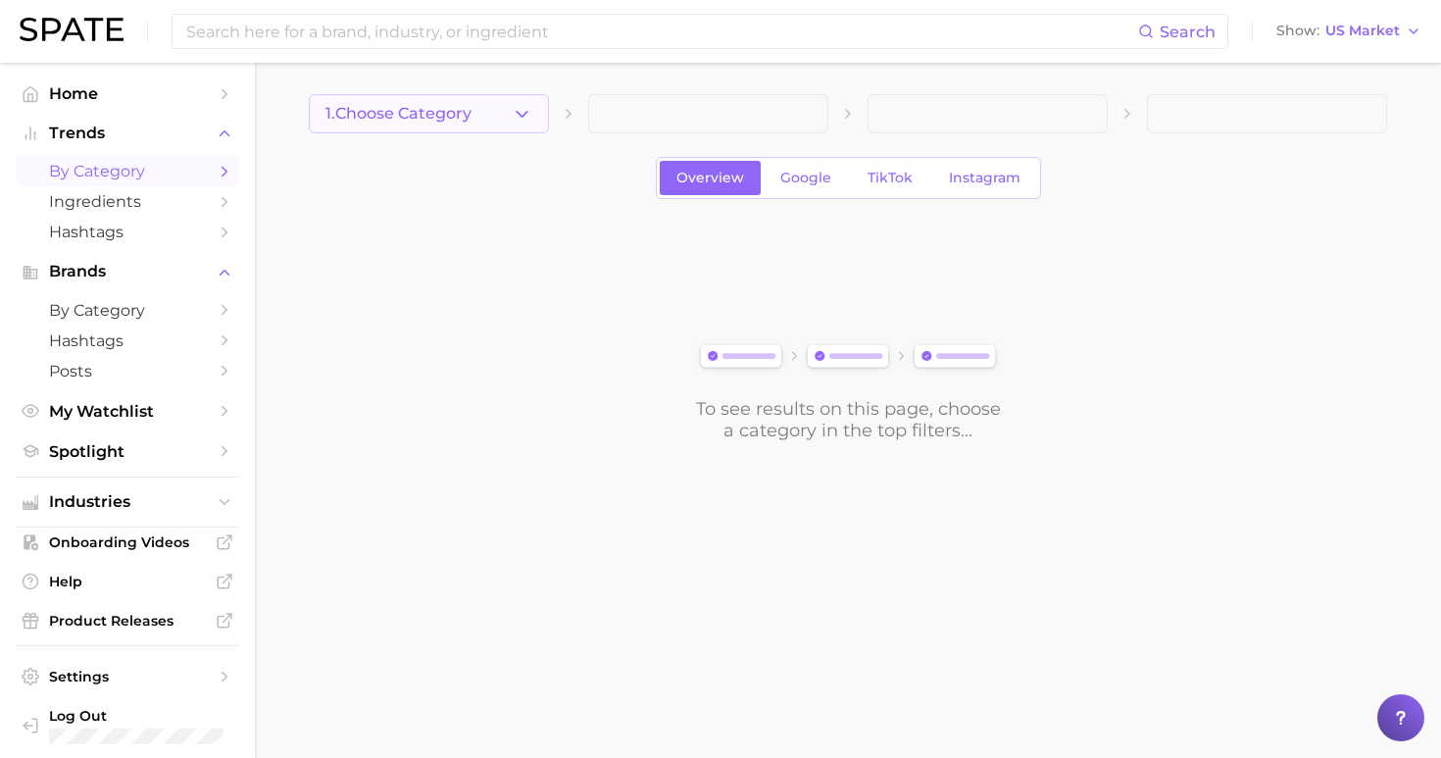
click at [499, 119] on button "1. Choose Category" at bounding box center [429, 113] width 240 height 39
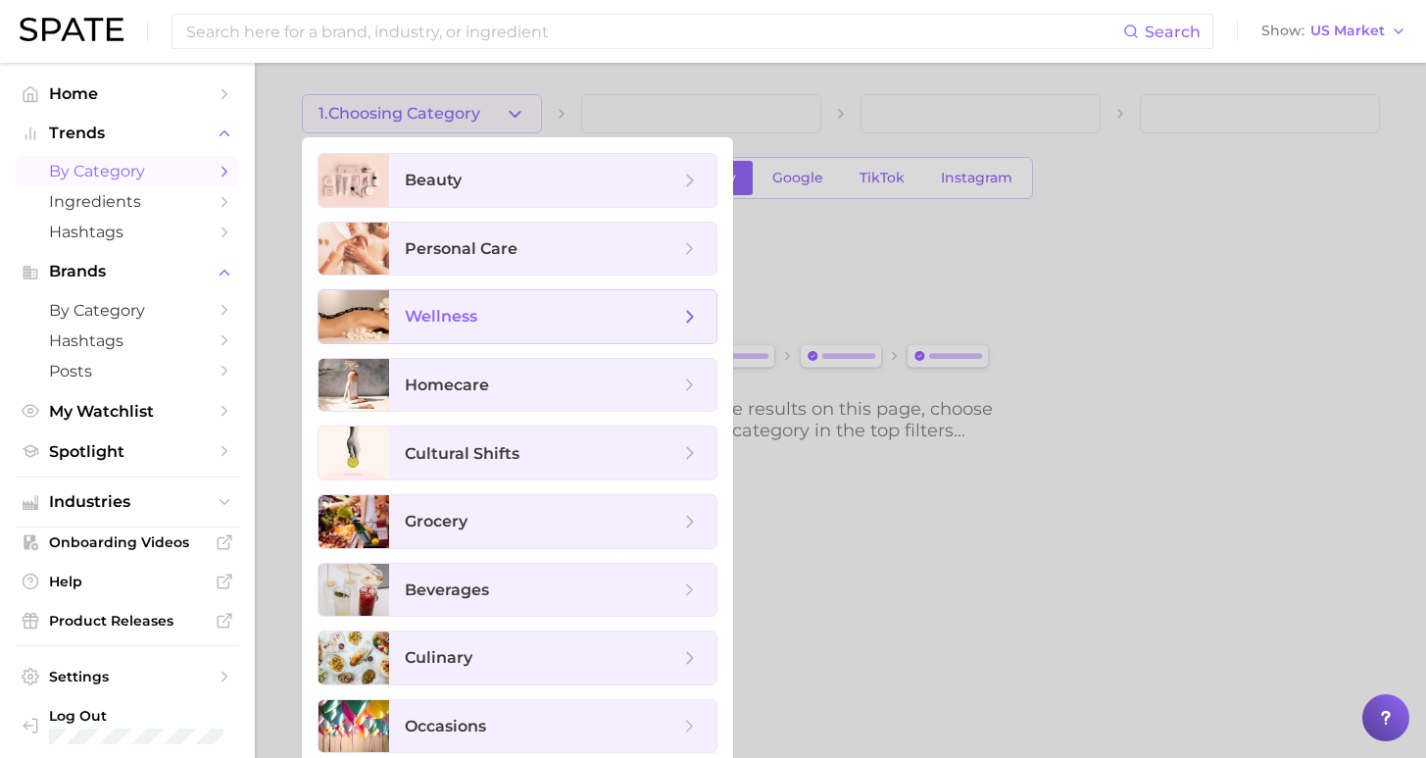
click at [472, 309] on span "wellness" at bounding box center [542, 317] width 274 height 22
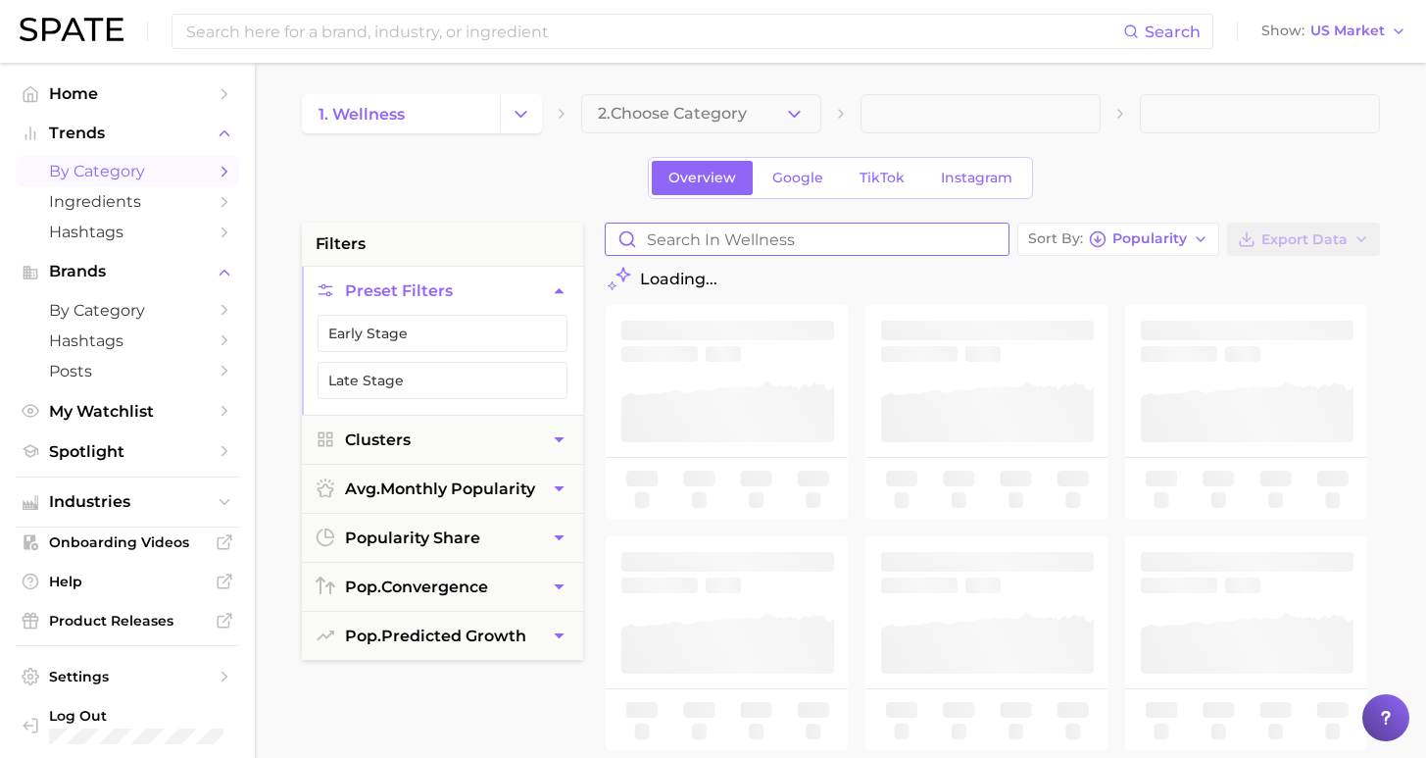
click at [817, 230] on input "Search in wellness" at bounding box center [807, 238] width 403 height 31
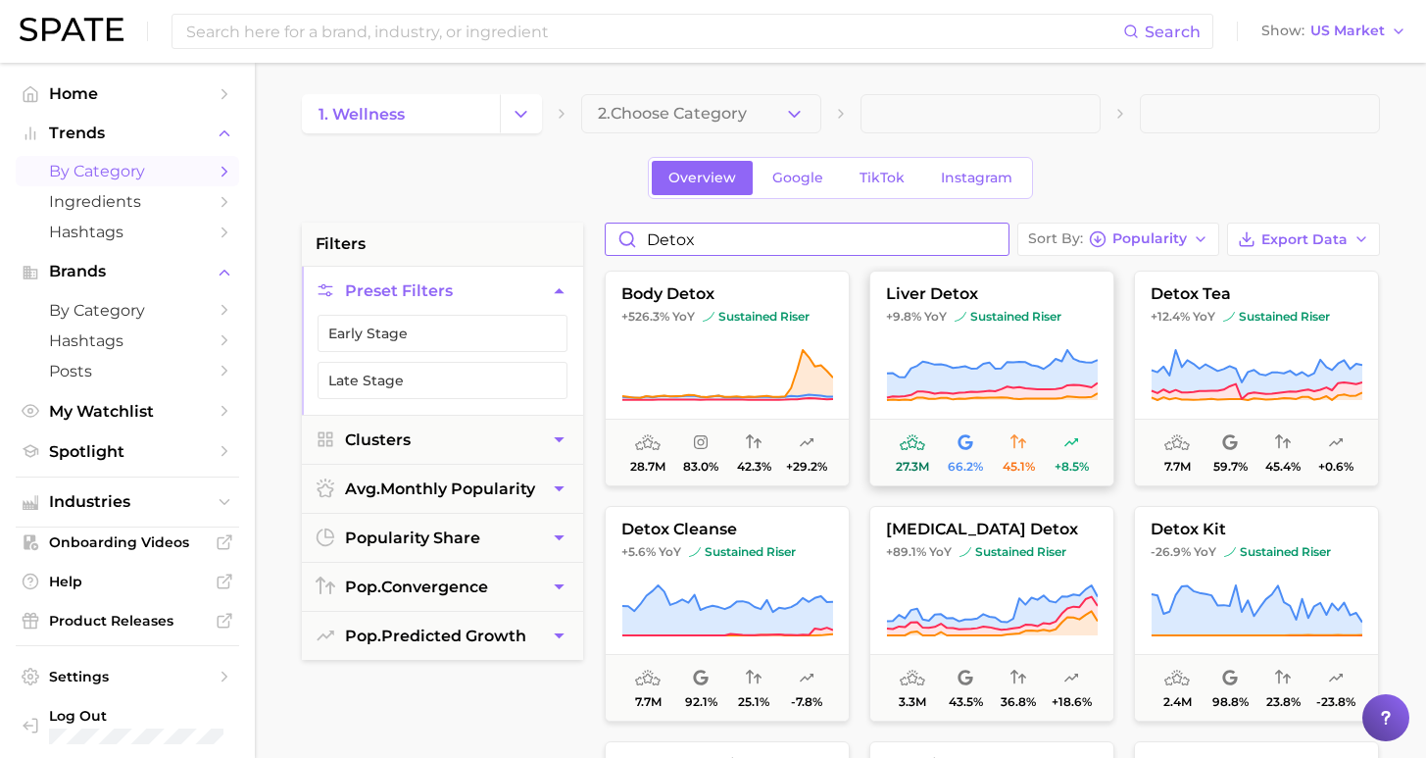
type input "detox"
click at [930, 385] on icon at bounding box center [991, 374] width 211 height 48
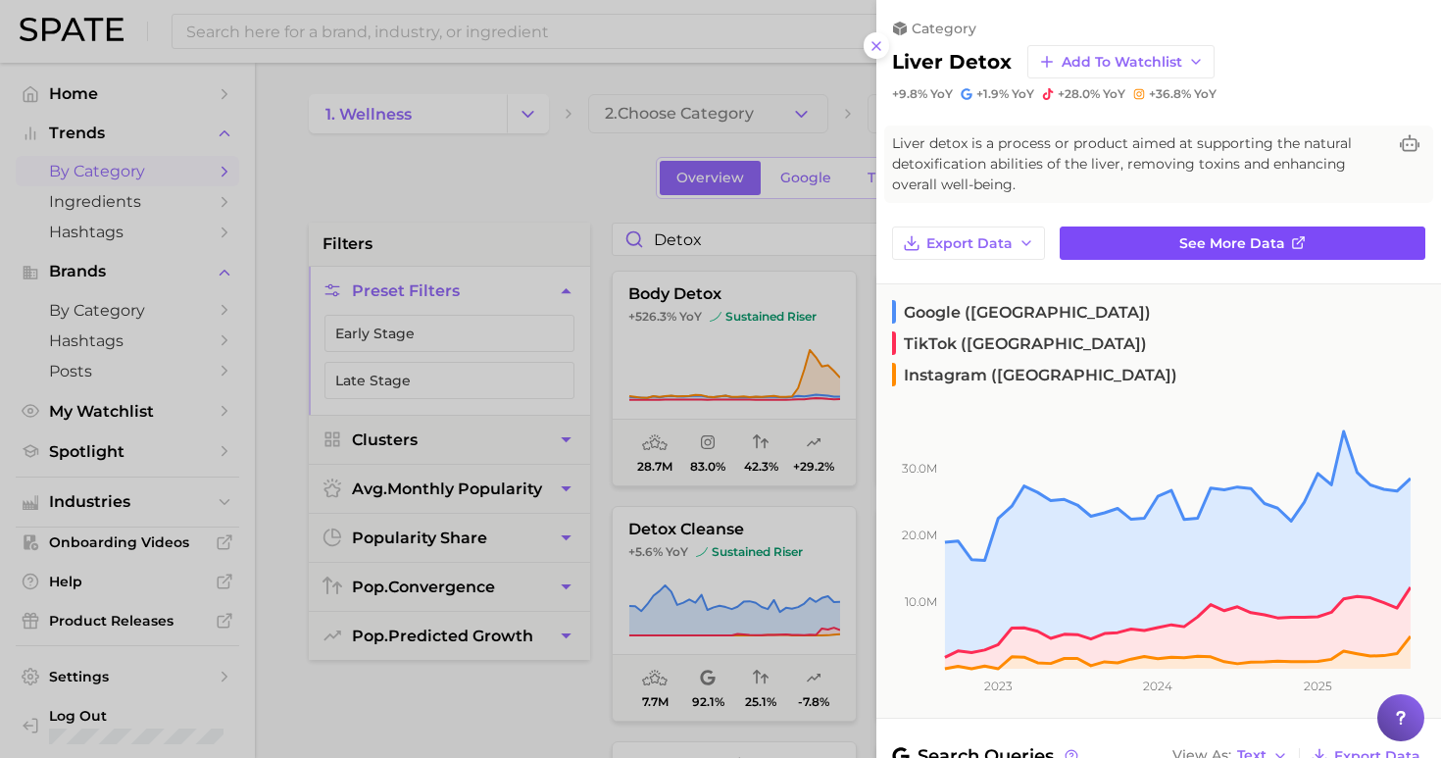
click at [1203, 236] on span "See more data" at bounding box center [1232, 243] width 106 height 17
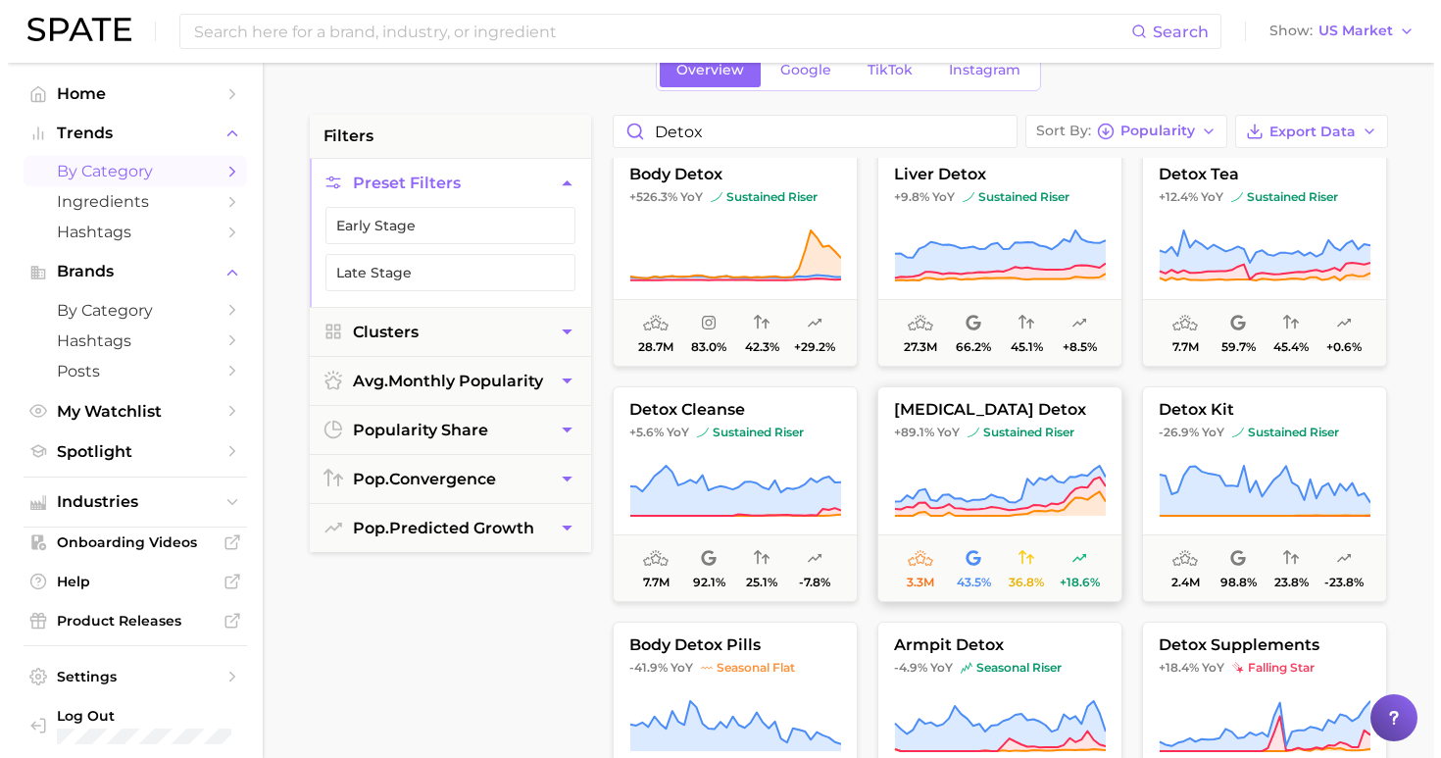
scroll to position [56, 0]
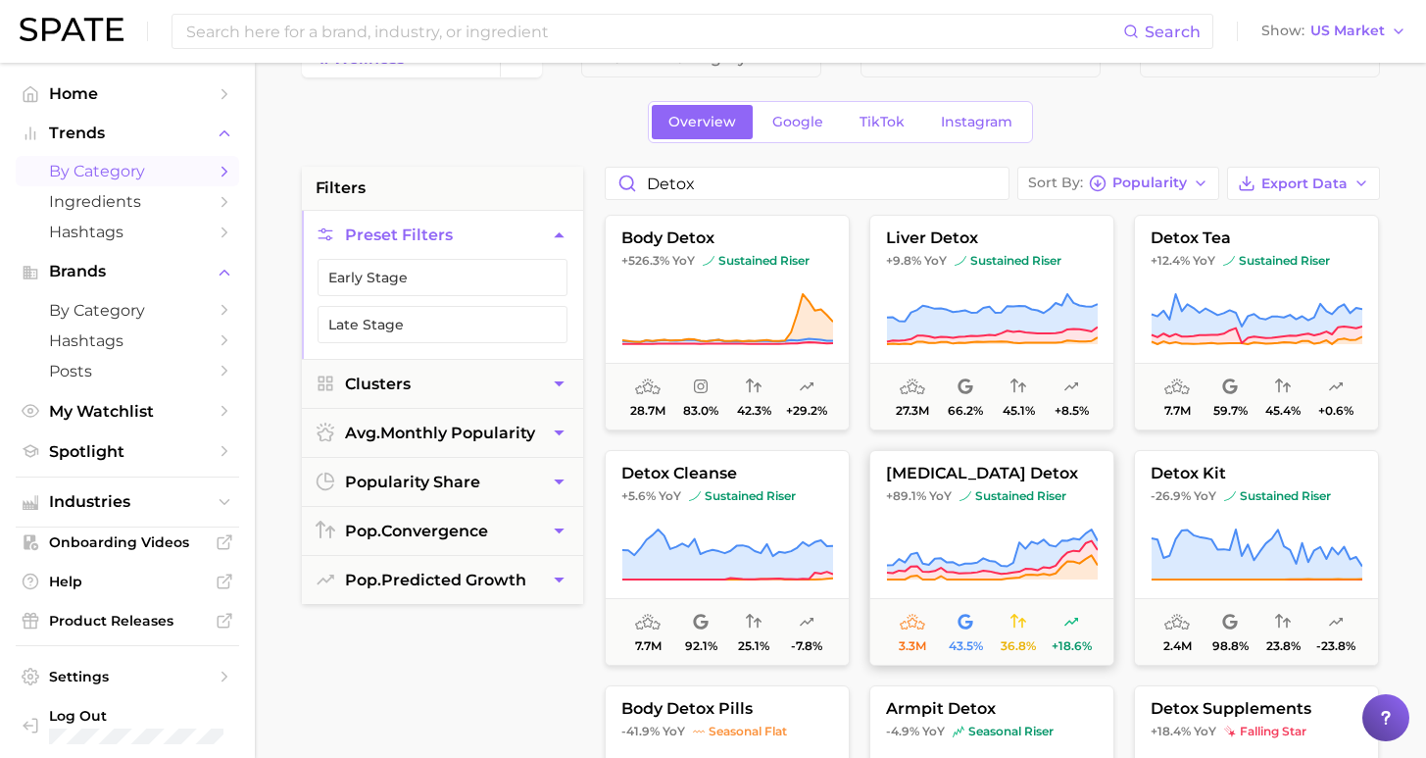
click at [985, 514] on button "dopamine detox +89.1% YoY sustained riser 3.3m 43.5% 36.8% +18.6%" at bounding box center [991, 558] width 245 height 216
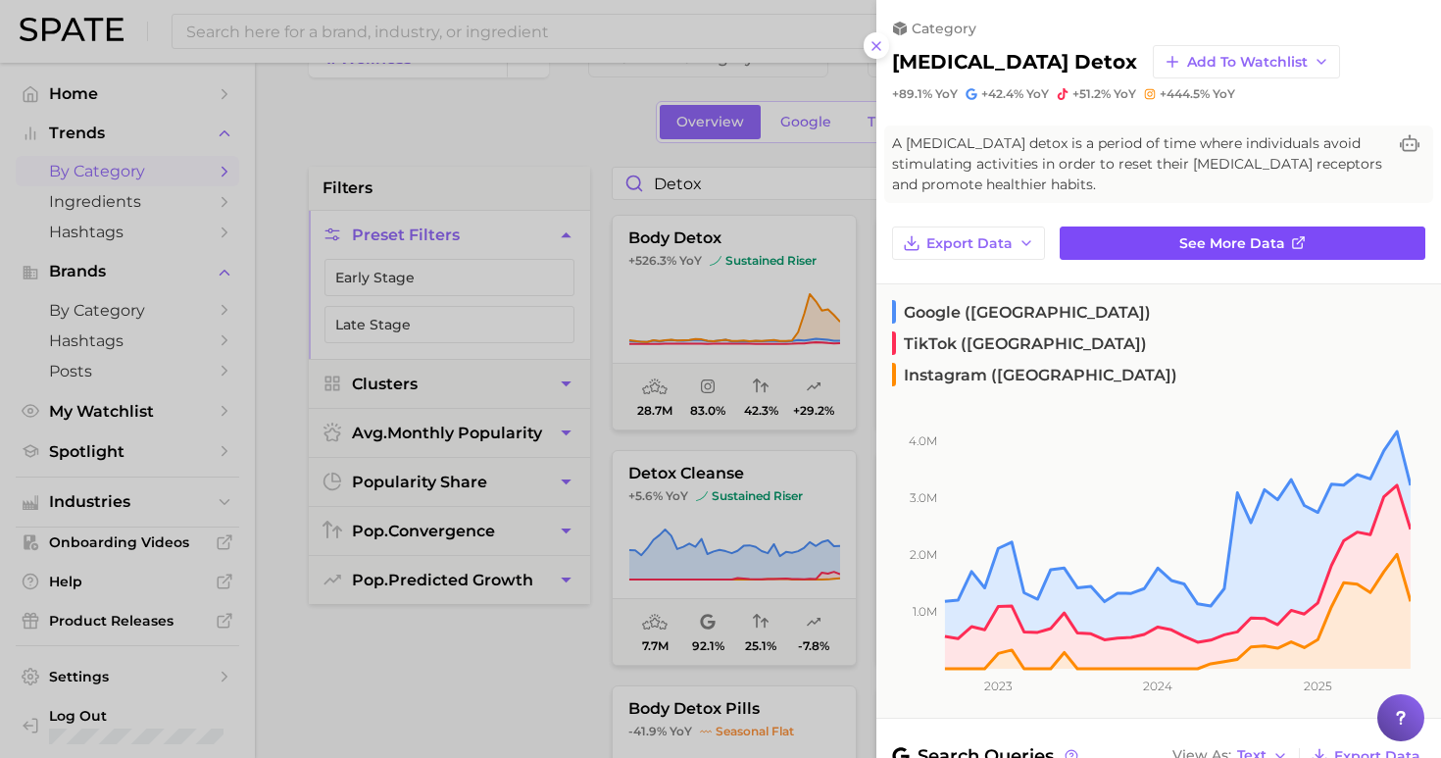
click at [1214, 253] on link "See more data" at bounding box center [1242, 242] width 366 height 33
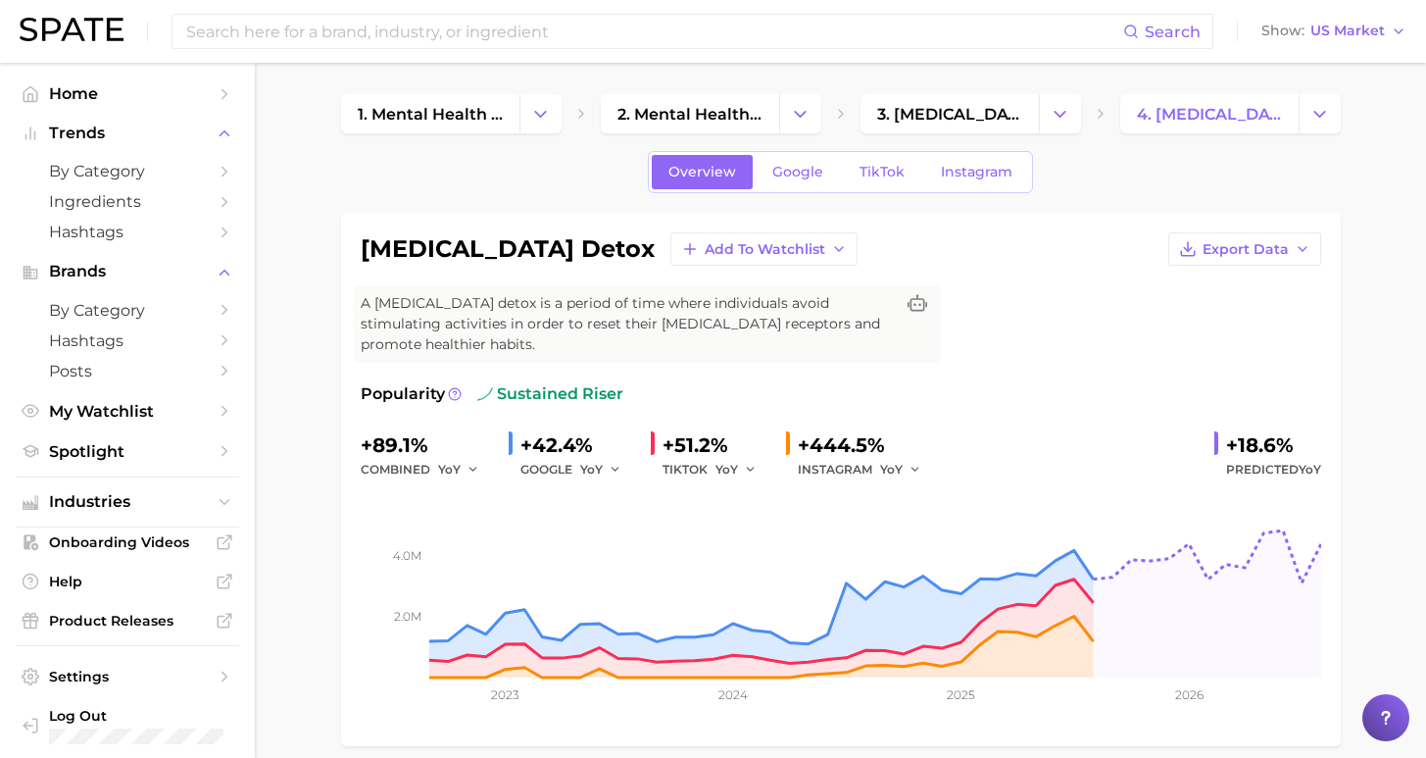
click at [618, 35] on input at bounding box center [653, 31] width 939 height 33
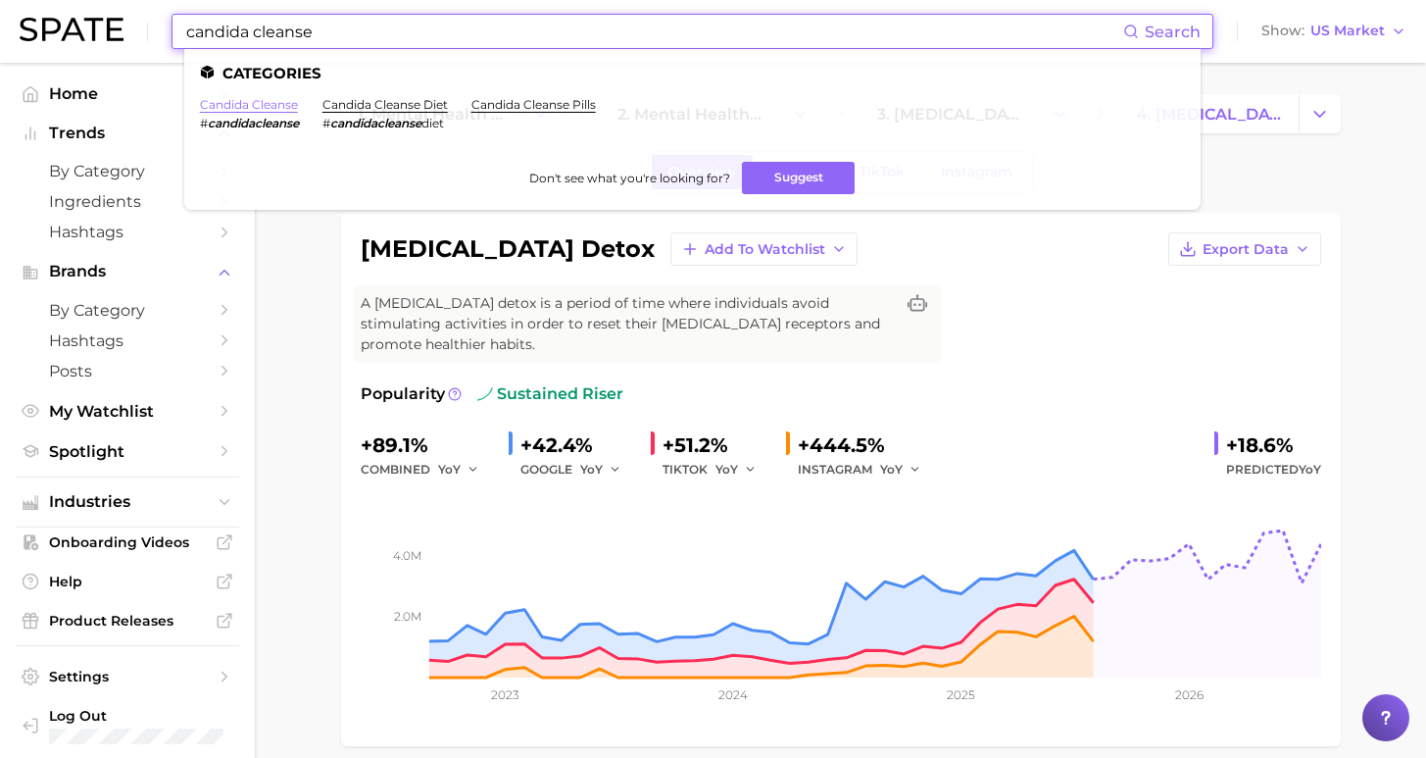
type input "candida cleanse"
click at [273, 105] on link "candida cleanse" at bounding box center [249, 104] width 98 height 15
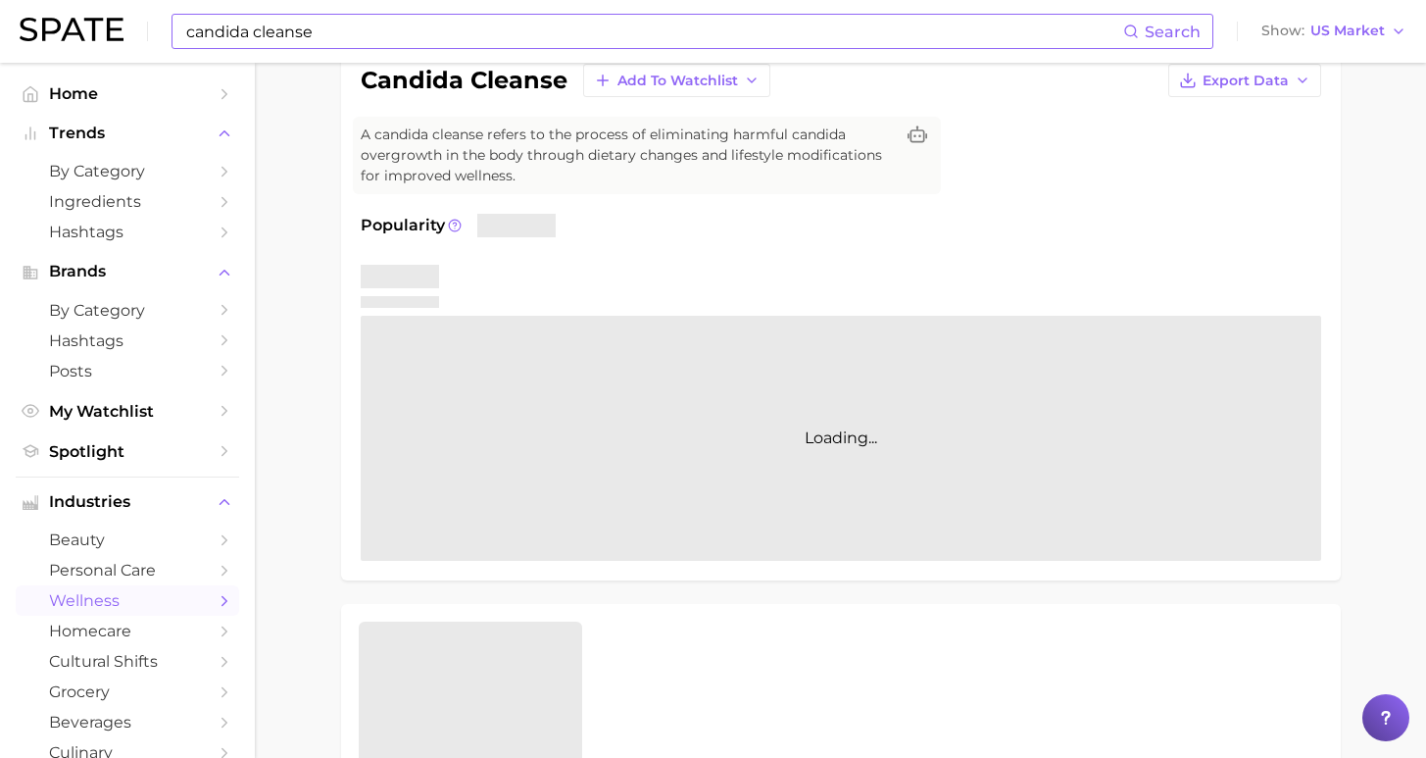
scroll to position [536, 0]
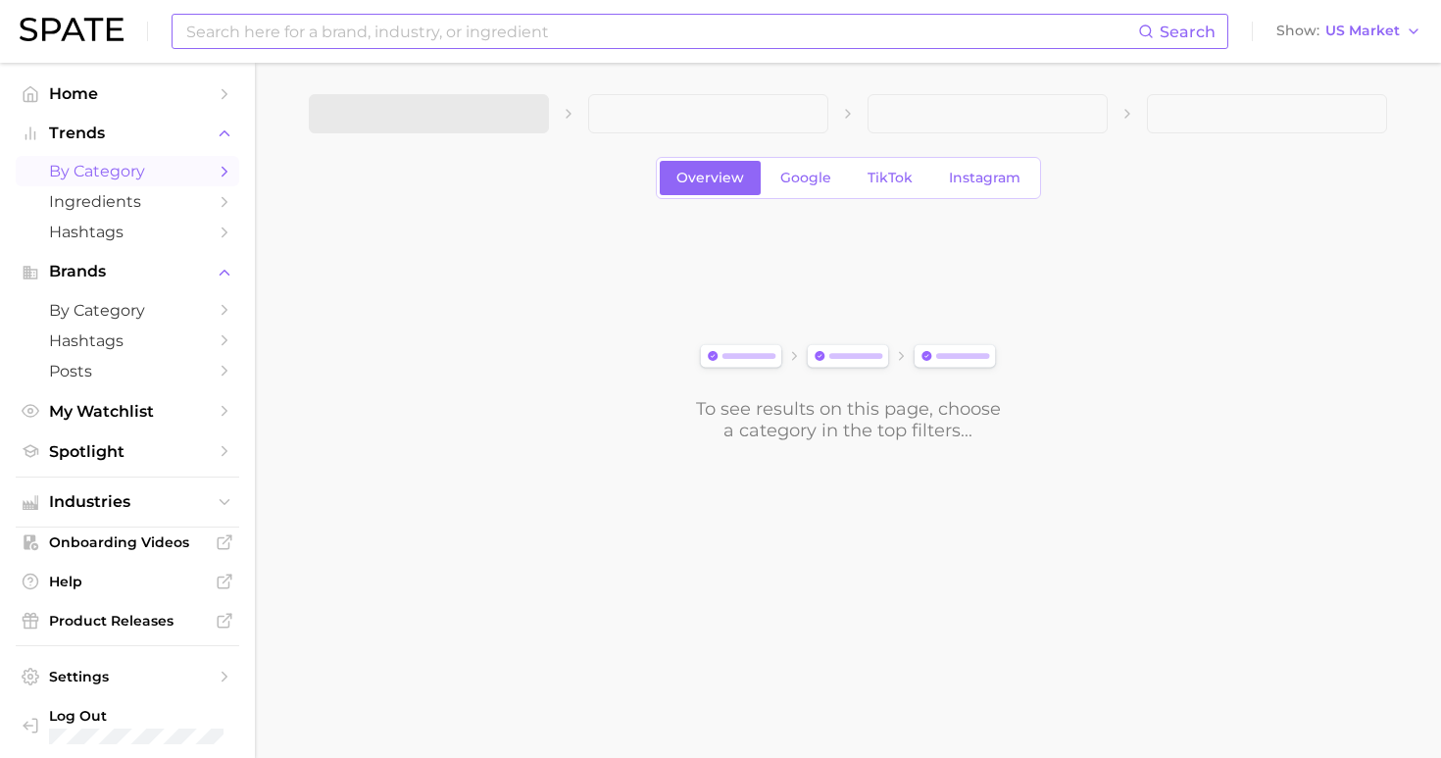
click at [726, 33] on input at bounding box center [661, 31] width 954 height 33
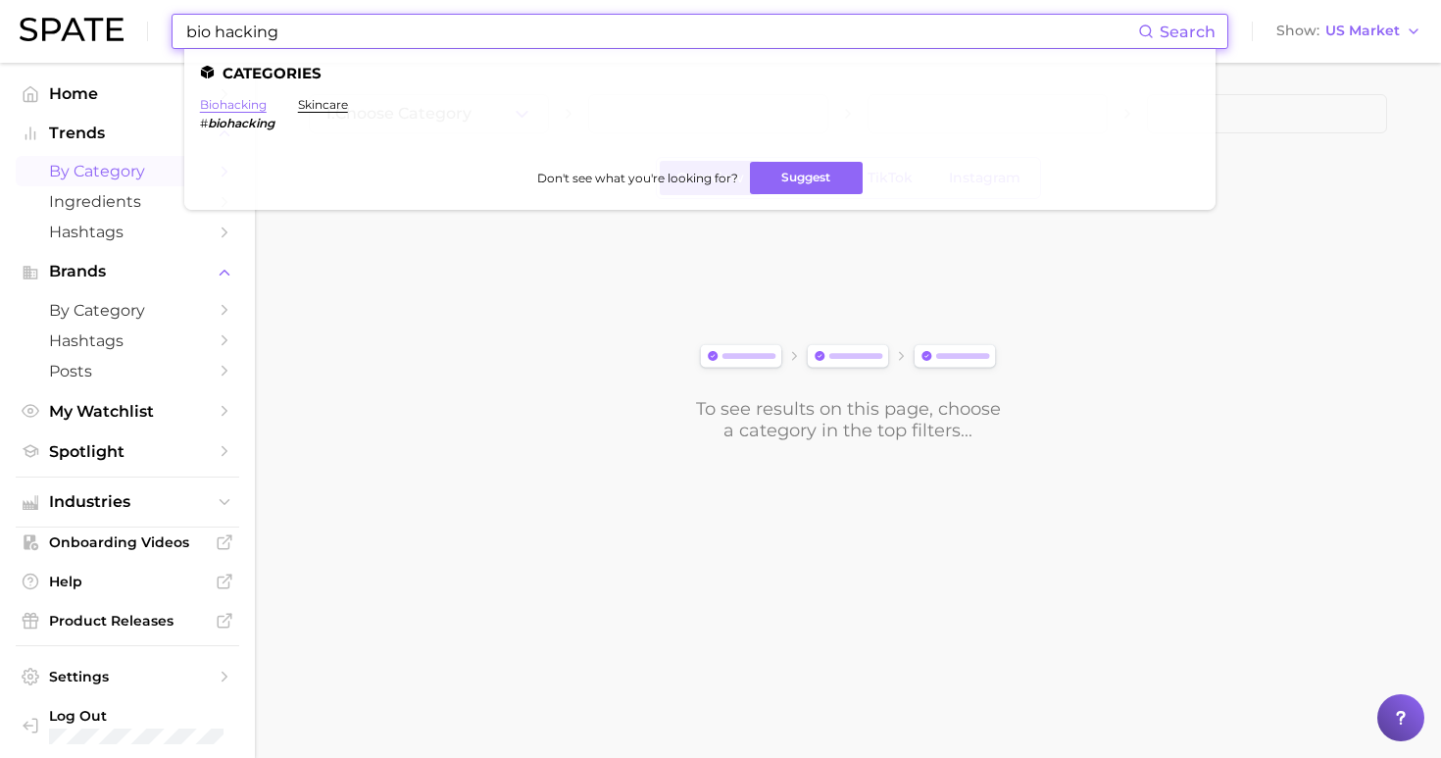
type input "bio hacking"
click at [238, 100] on link "biohacking" at bounding box center [233, 104] width 67 height 15
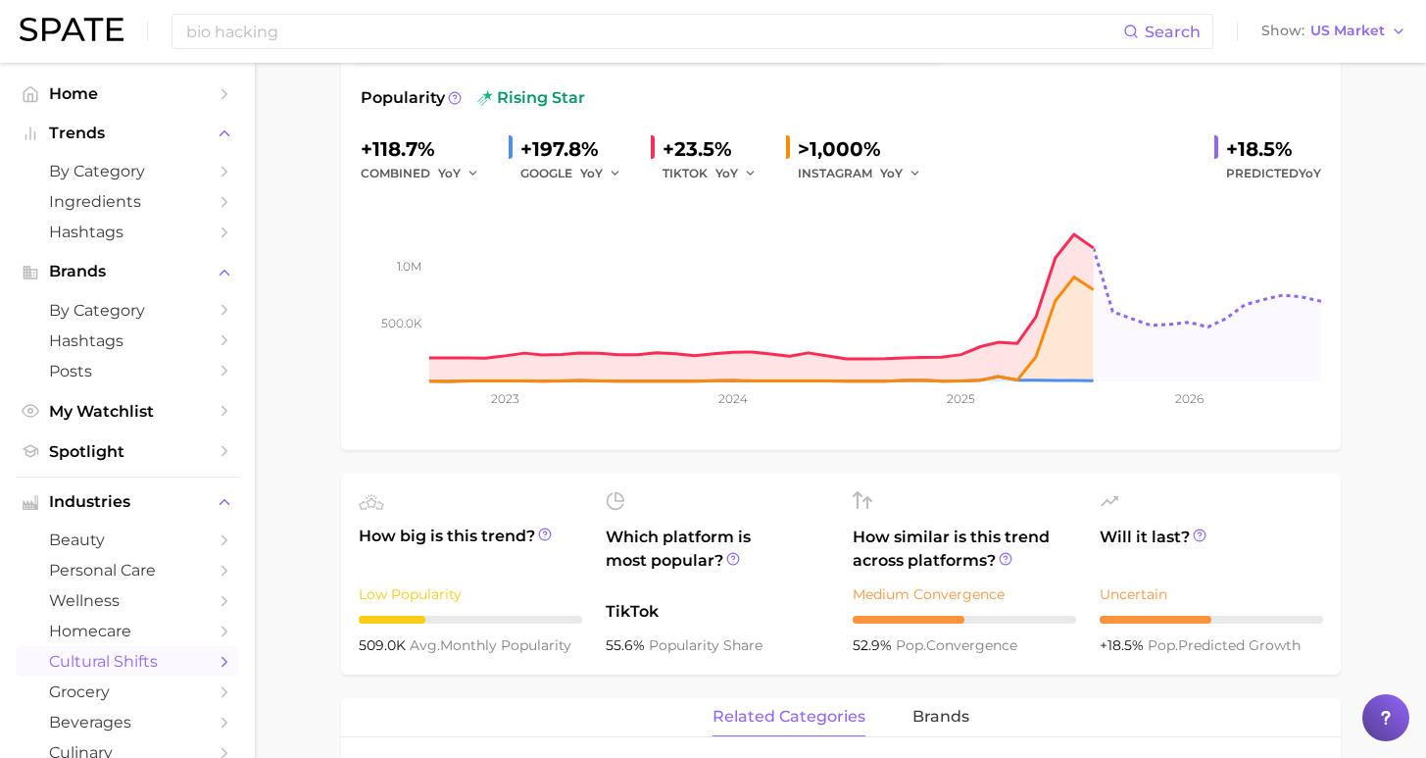
scroll to position [96, 0]
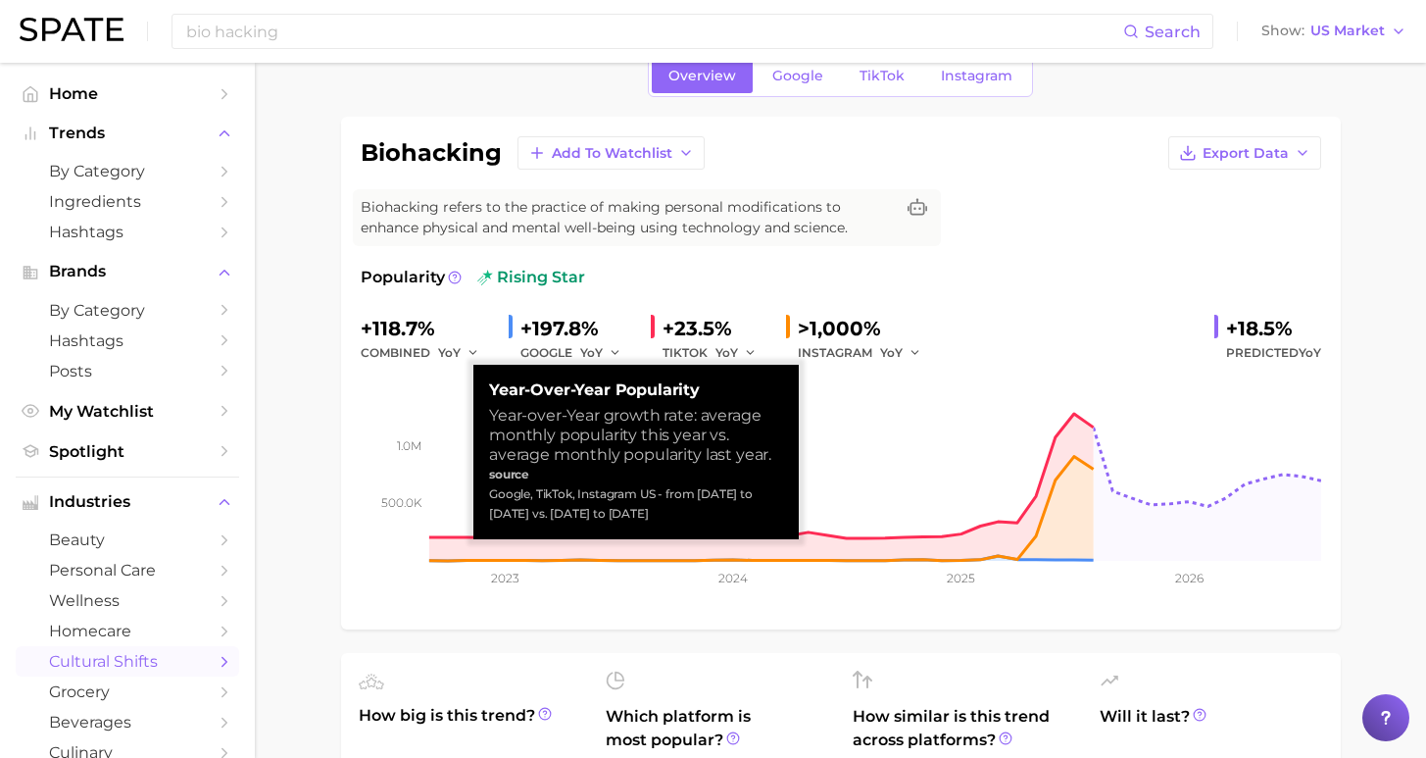
drag, startPoint x: 492, startPoint y: 493, endPoint x: 681, endPoint y: 517, distance: 190.6
click at [681, 517] on div "Google, TikTok, Instagram US - from [DATE] to [DATE] vs. [DATE] to [DATE]" at bounding box center [636, 503] width 294 height 39
copy div "Google, TikTok, Instagram US - from [DATE] to [DATE] vs. [DATE] to [DATE]"
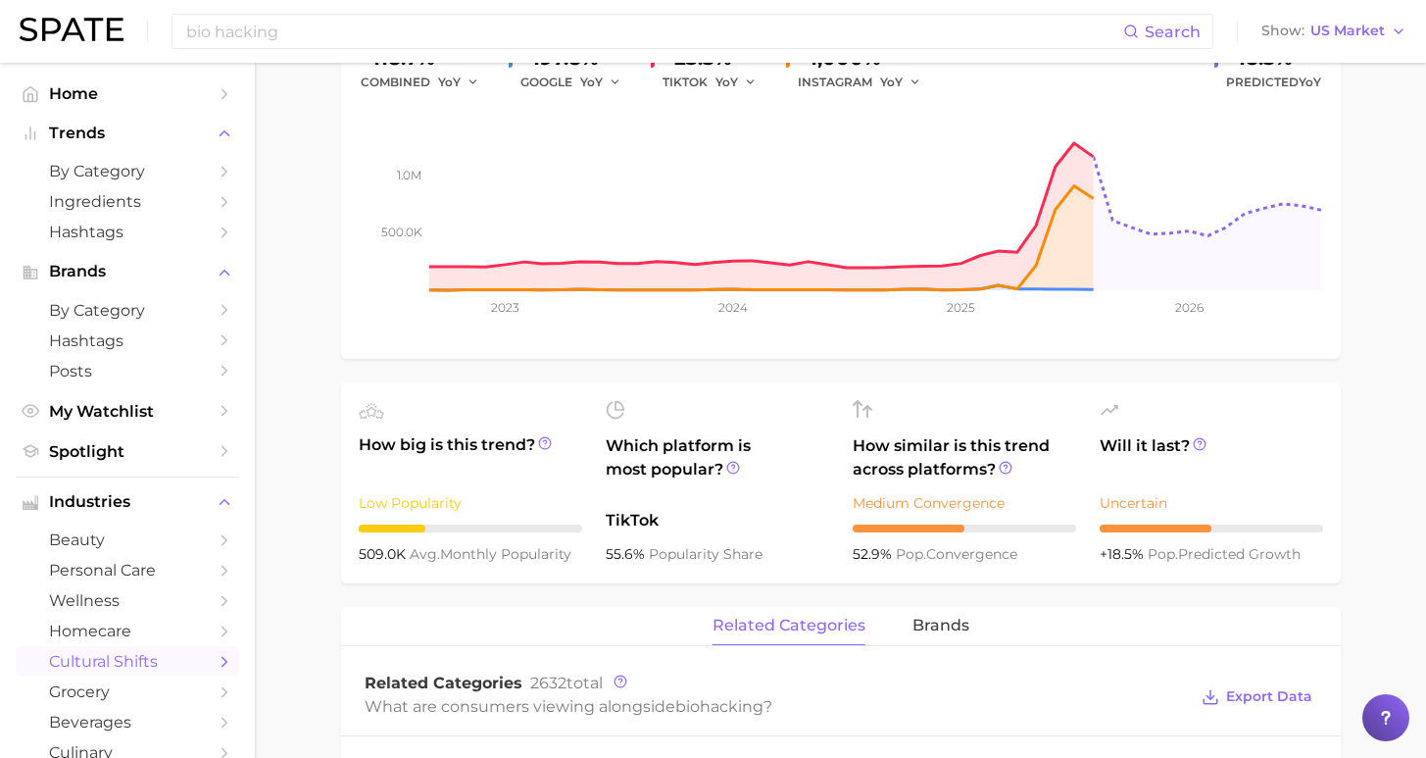
scroll to position [702, 0]
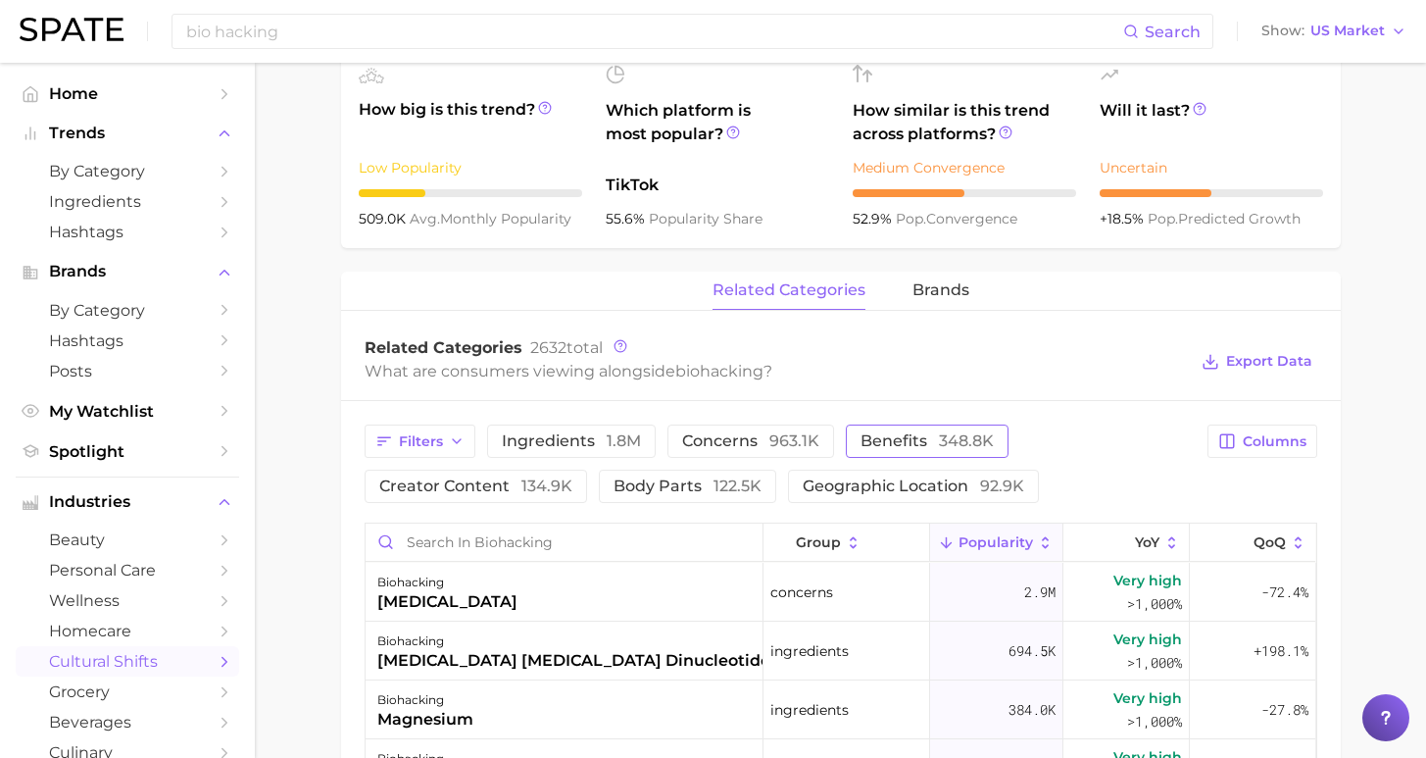
click at [939, 433] on span "348.8k" at bounding box center [966, 440] width 55 height 19
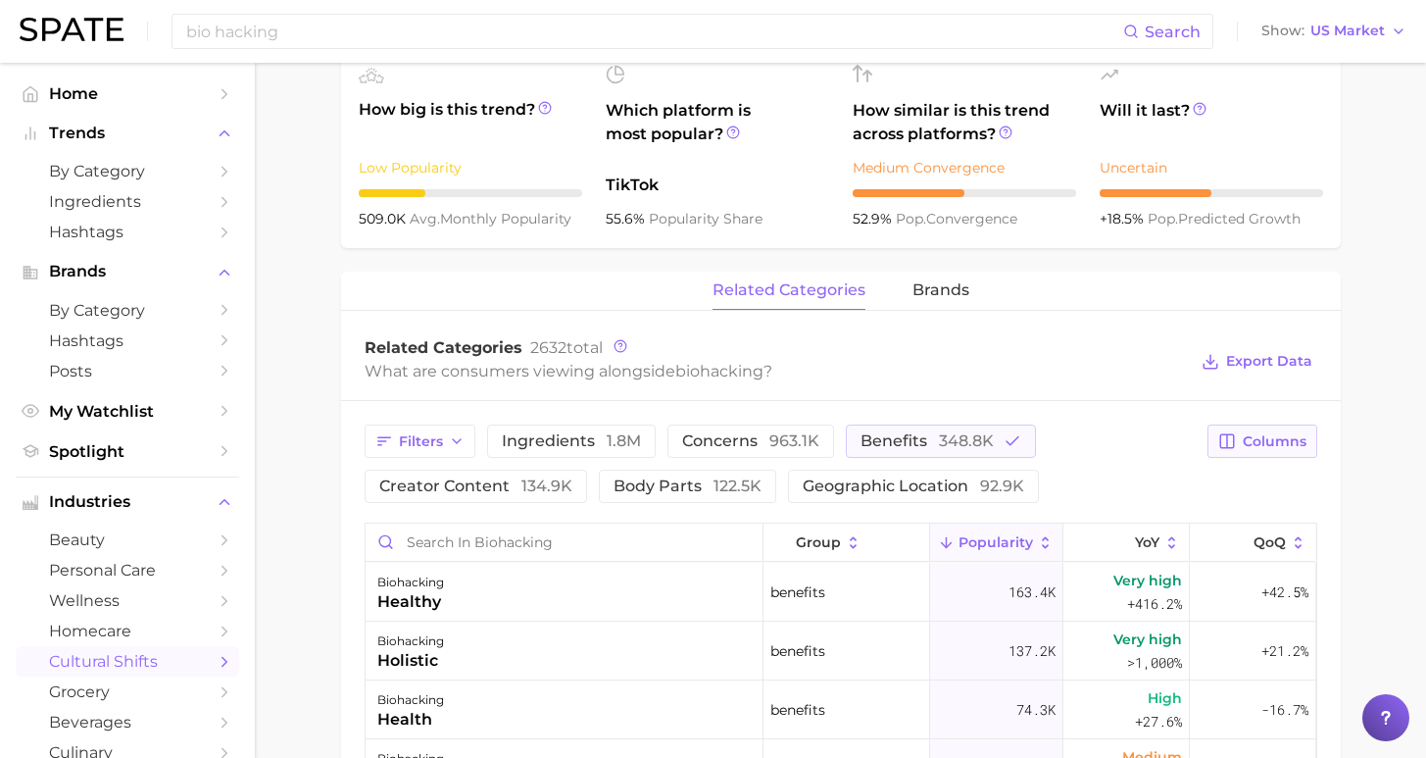
click at [1247, 445] on button "Columns" at bounding box center [1261, 440] width 109 height 33
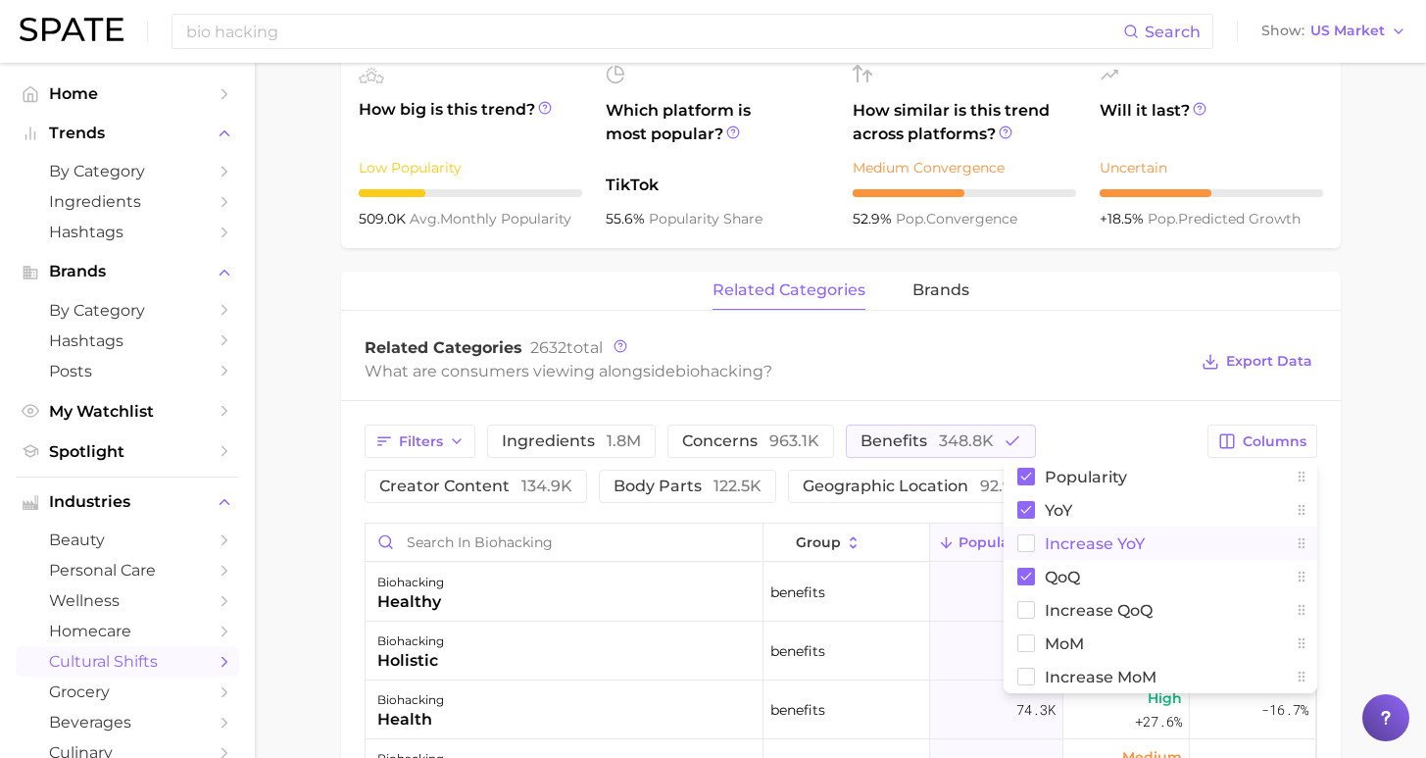
click at [1105, 536] on span "Increase YoY" at bounding box center [1095, 543] width 100 height 17
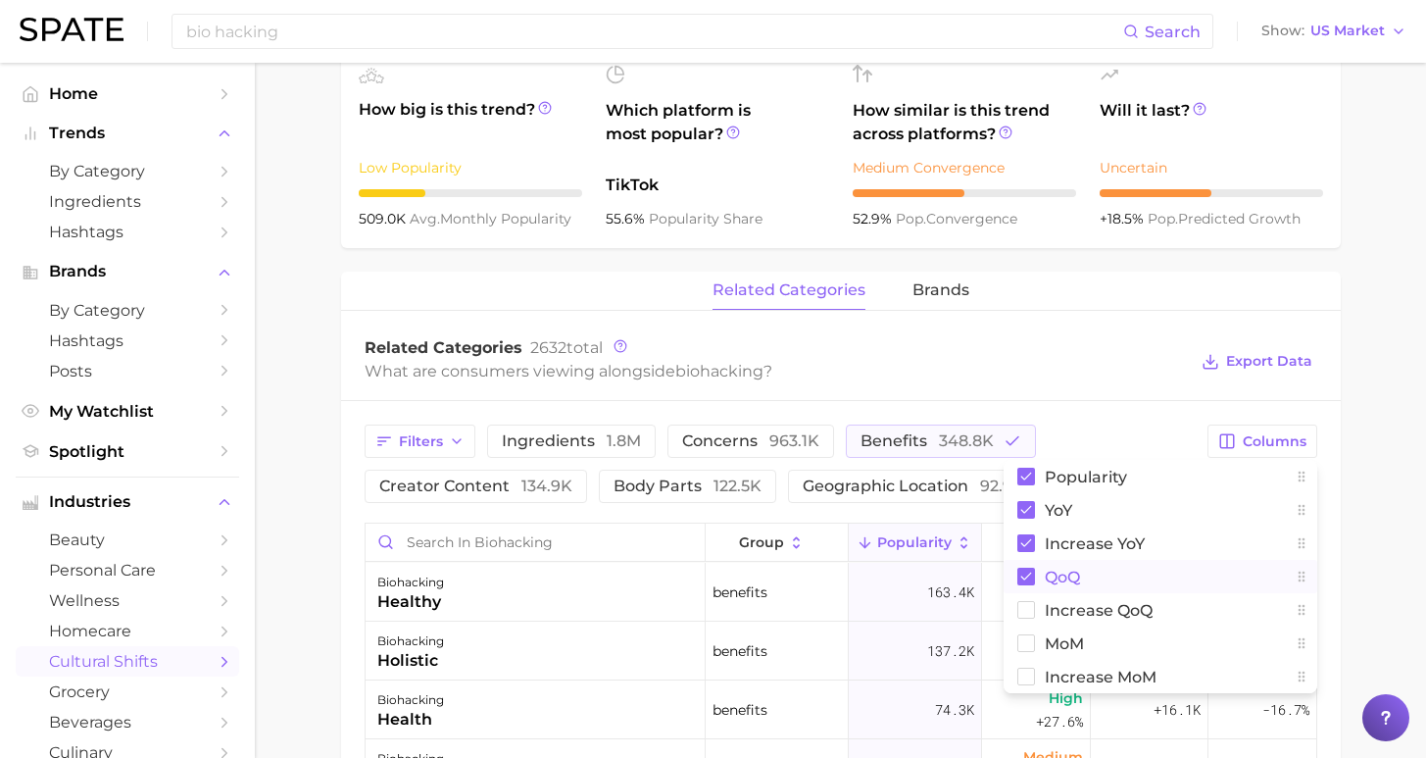
click at [1058, 574] on span "QoQ" at bounding box center [1062, 576] width 35 height 17
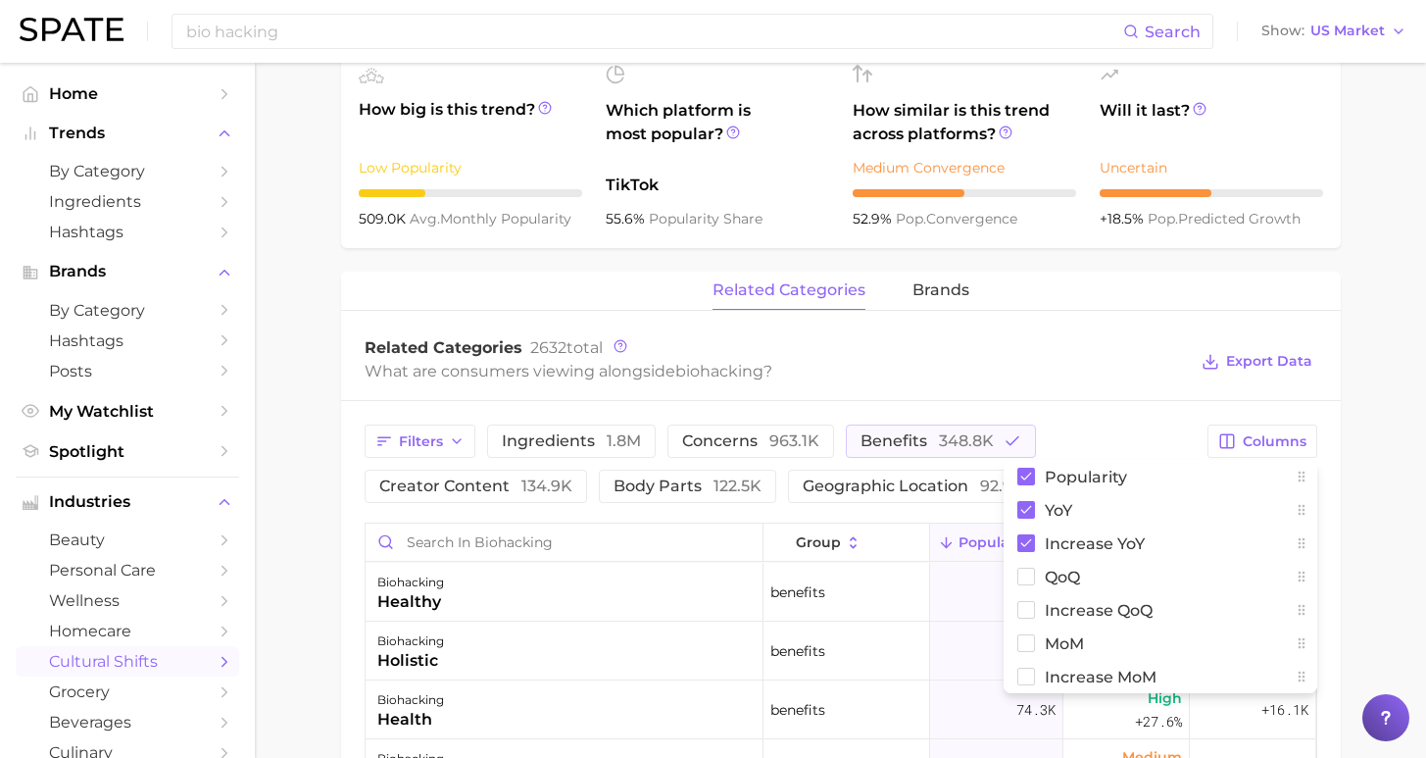
click at [1383, 543] on main "1. societal shifts & culture 2. life & society 3. biological sciences 4. biohac…" at bounding box center [840, 381] width 1171 height 2041
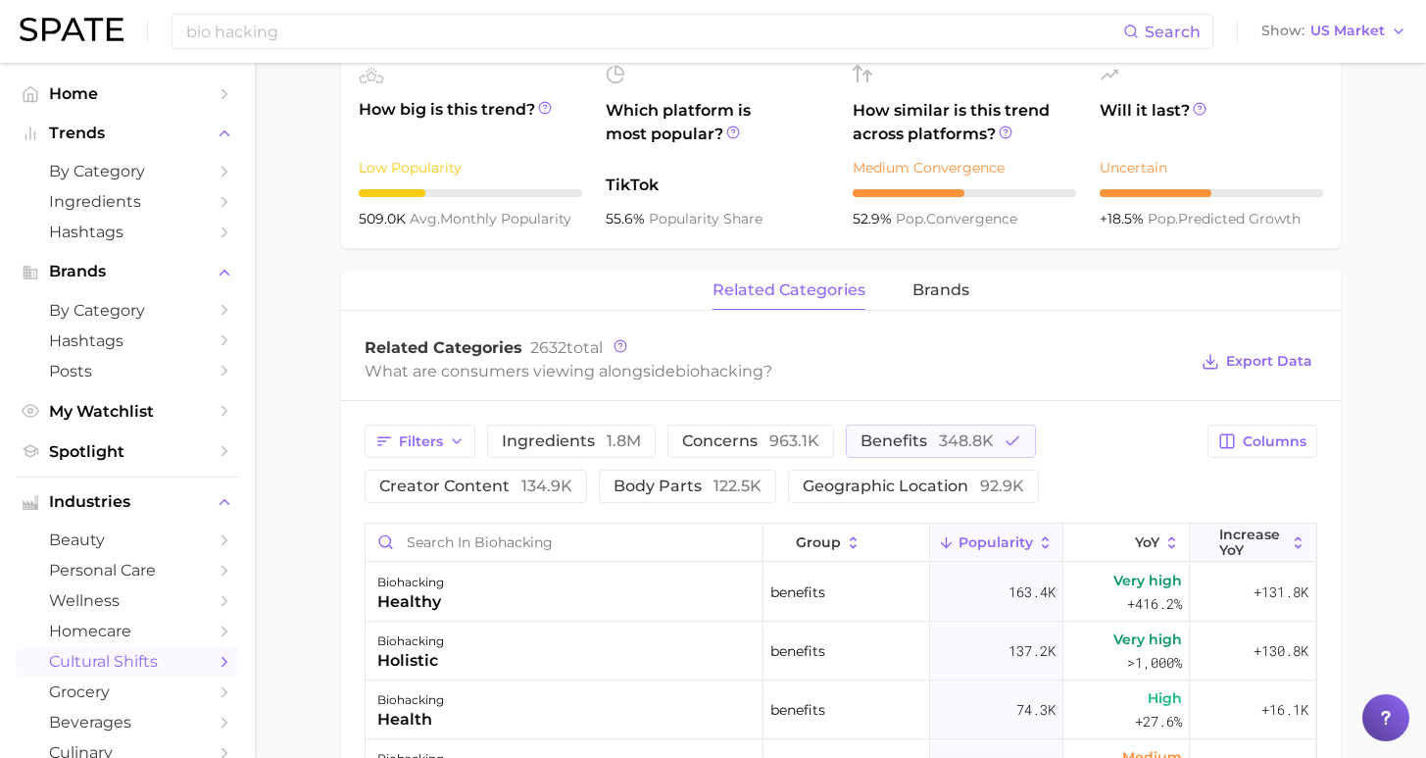
click at [1246, 544] on span "Increase YoY" at bounding box center [1252, 541] width 67 height 31
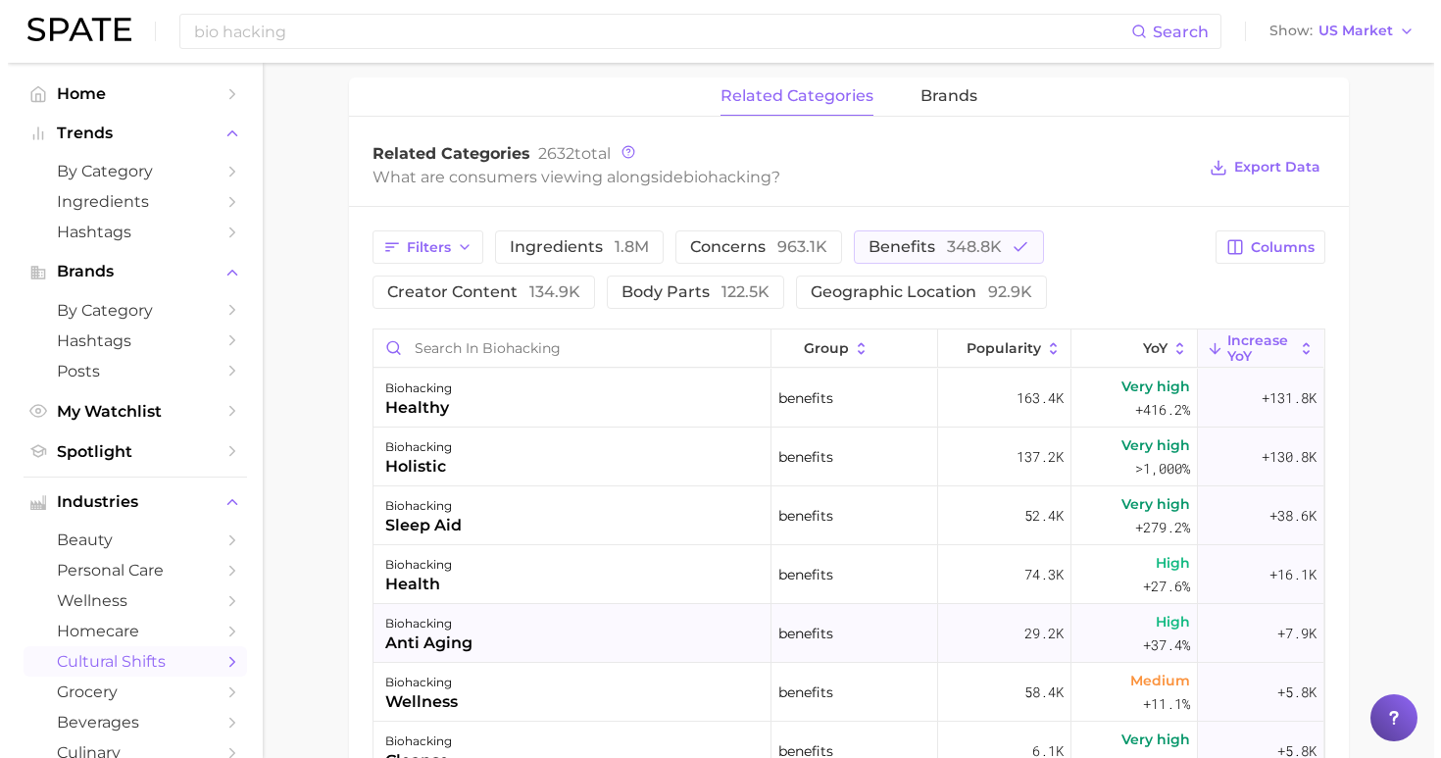
scroll to position [892, 0]
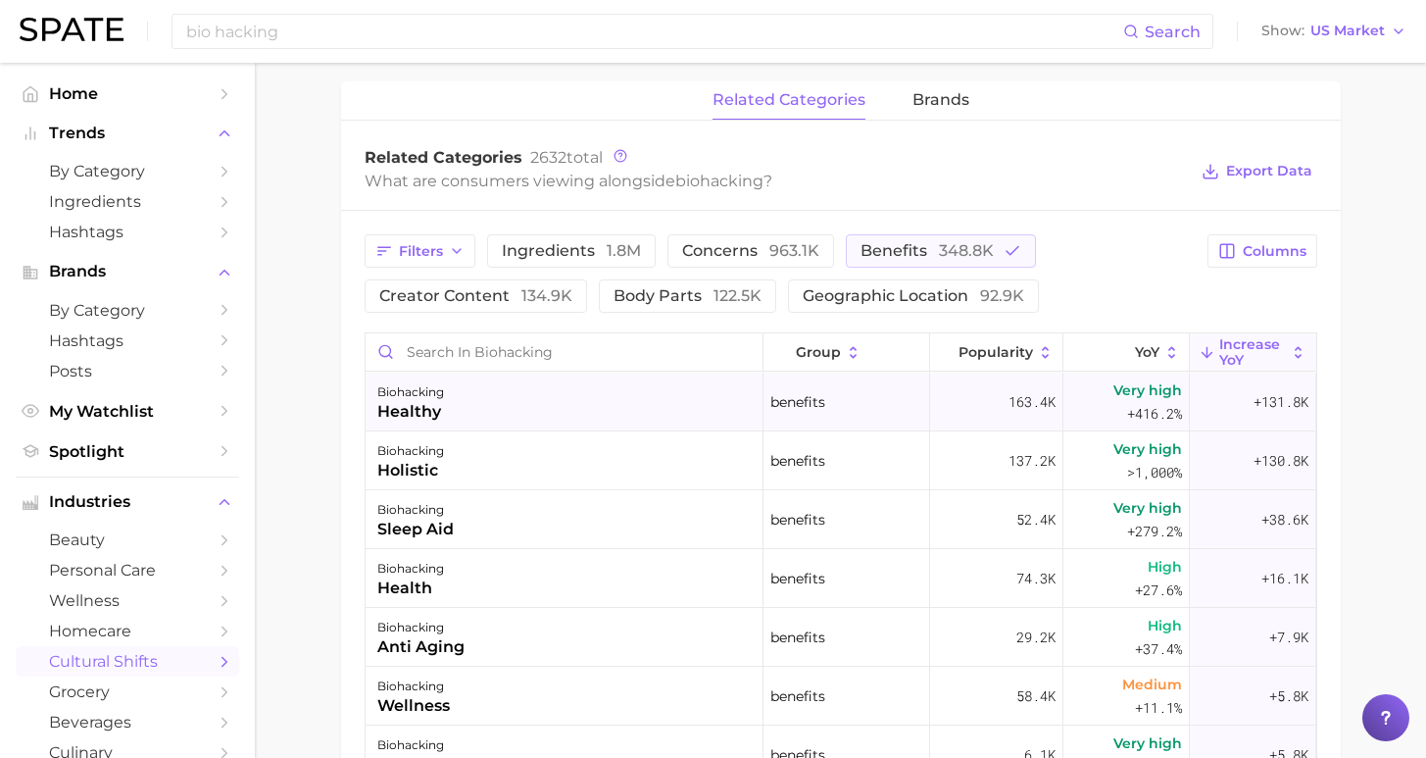
click at [556, 401] on div "biohacking healthy" at bounding box center [565, 401] width 398 height 59
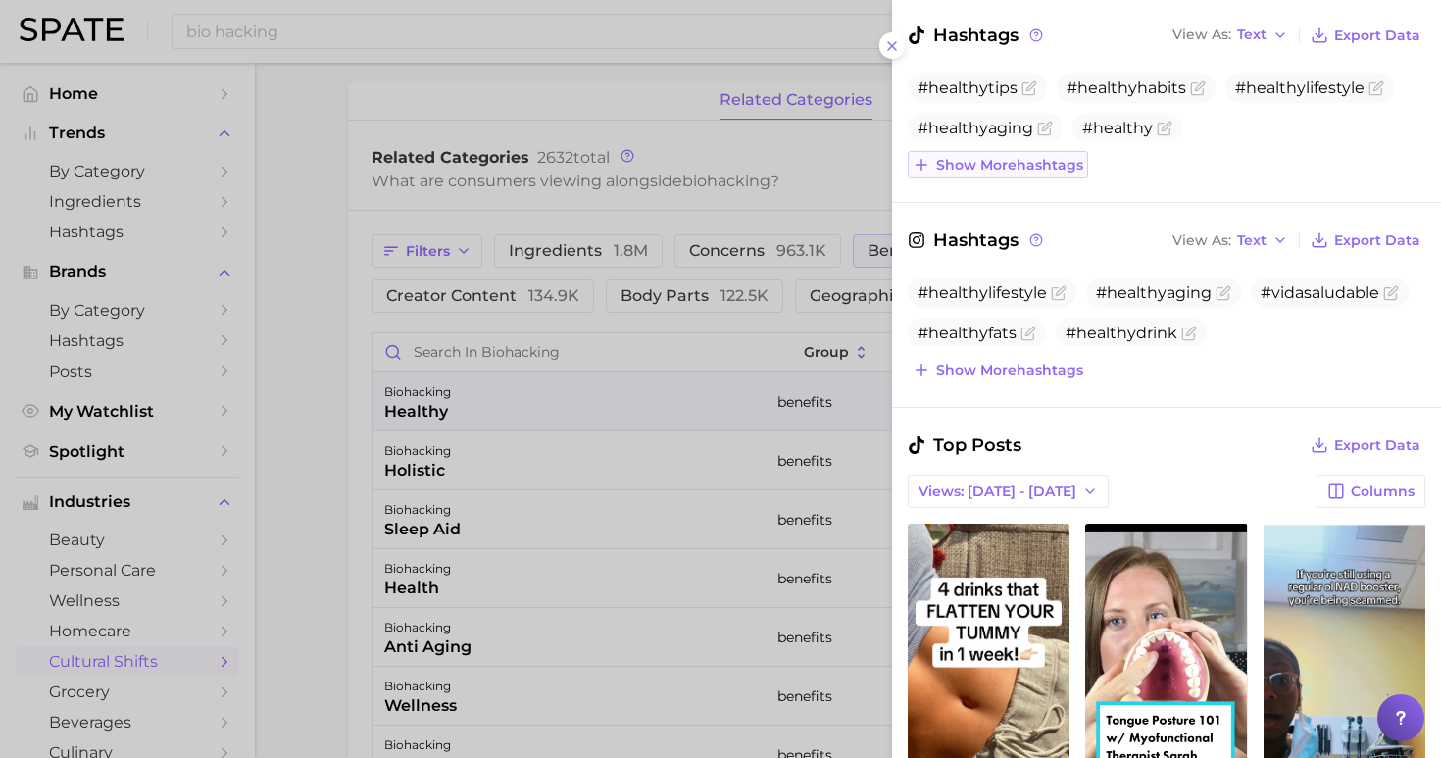
scroll to position [441, 0]
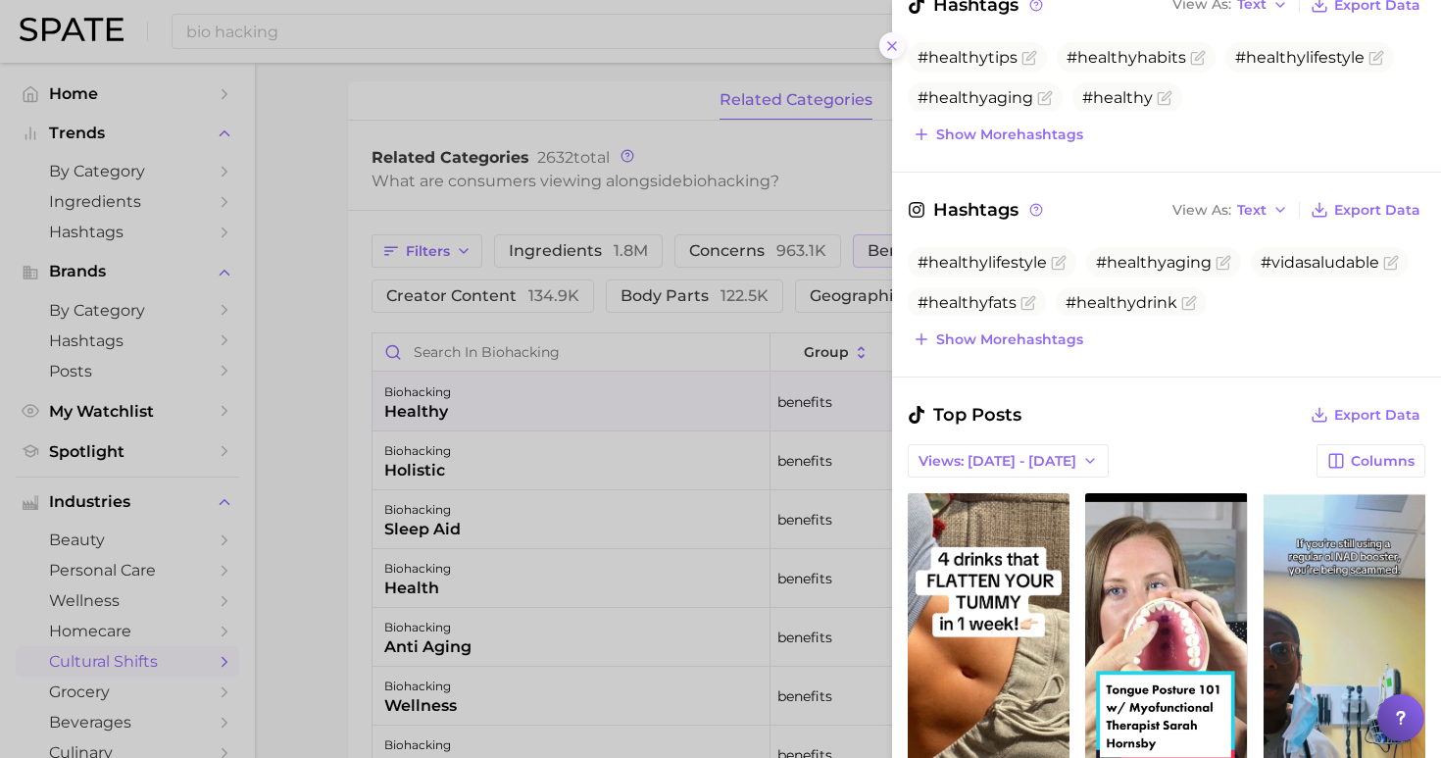
click at [895, 38] on icon at bounding box center [892, 46] width 16 height 16
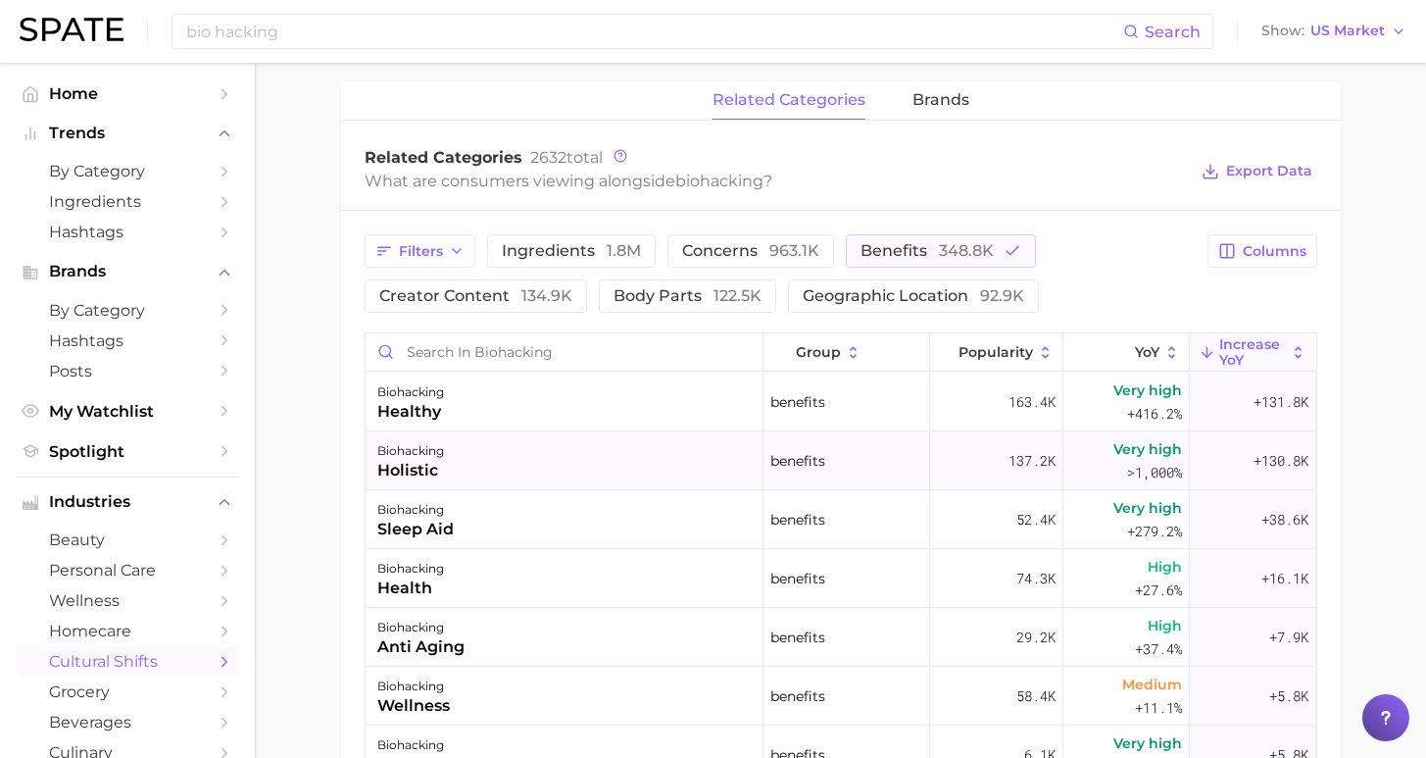
click at [656, 437] on div "biohacking holistic" at bounding box center [565, 460] width 398 height 59
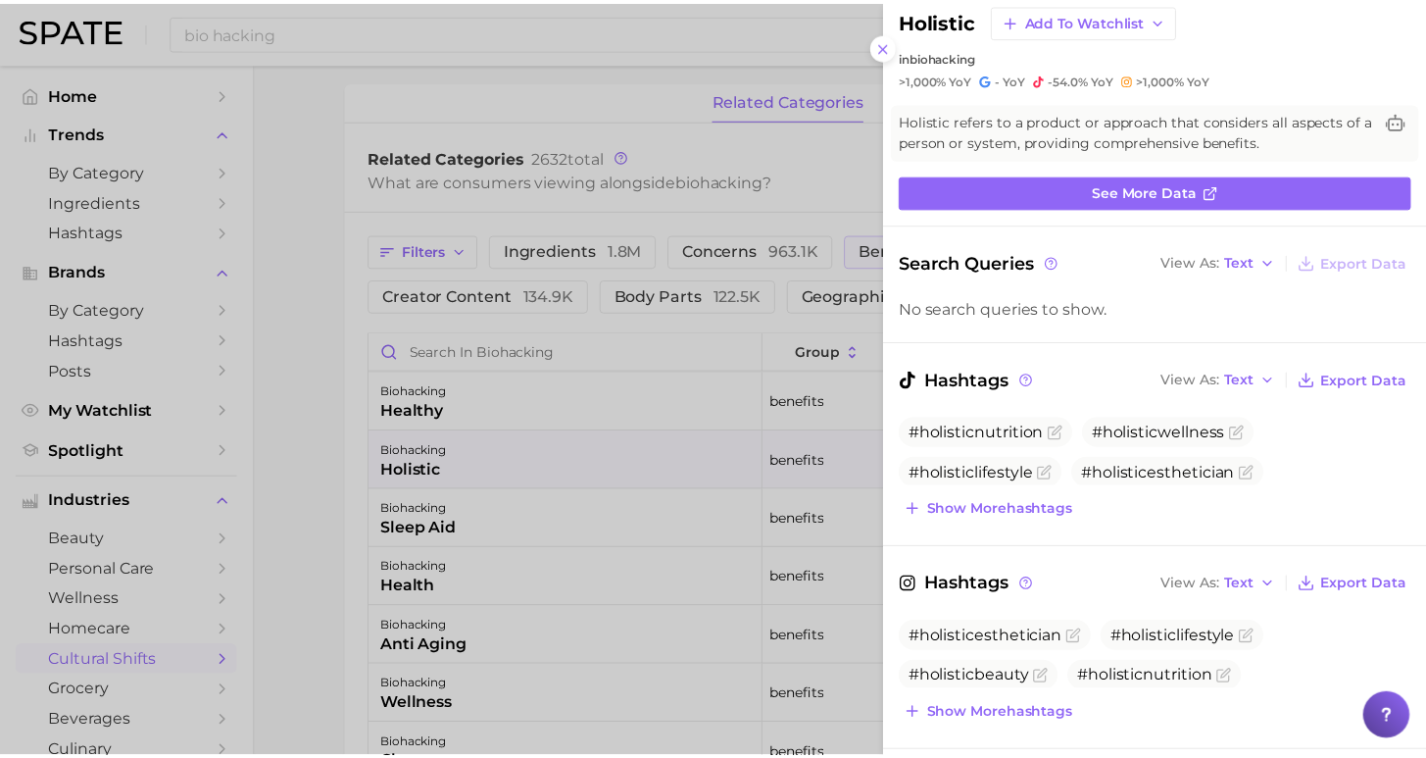
scroll to position [83, 0]
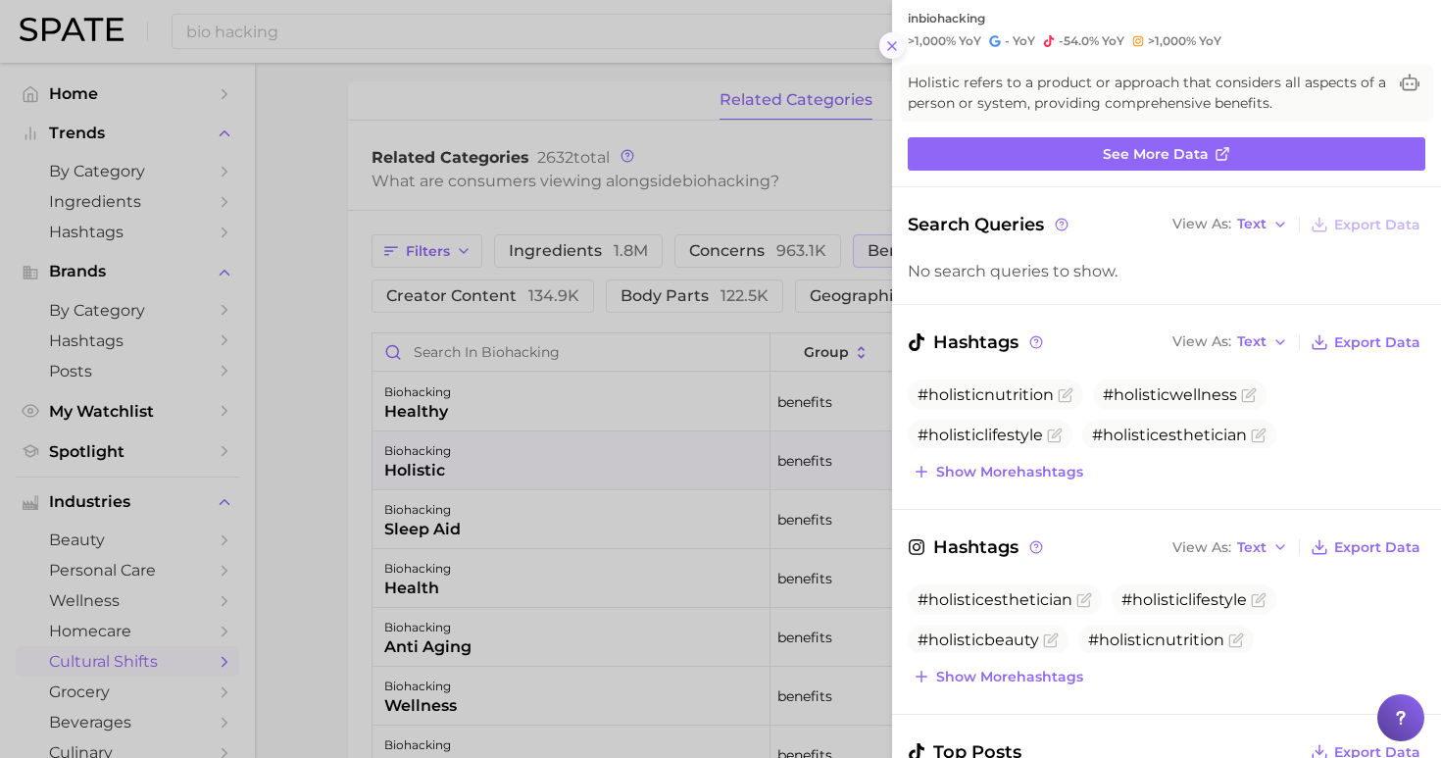
click at [892, 38] on icon at bounding box center [892, 46] width 16 height 16
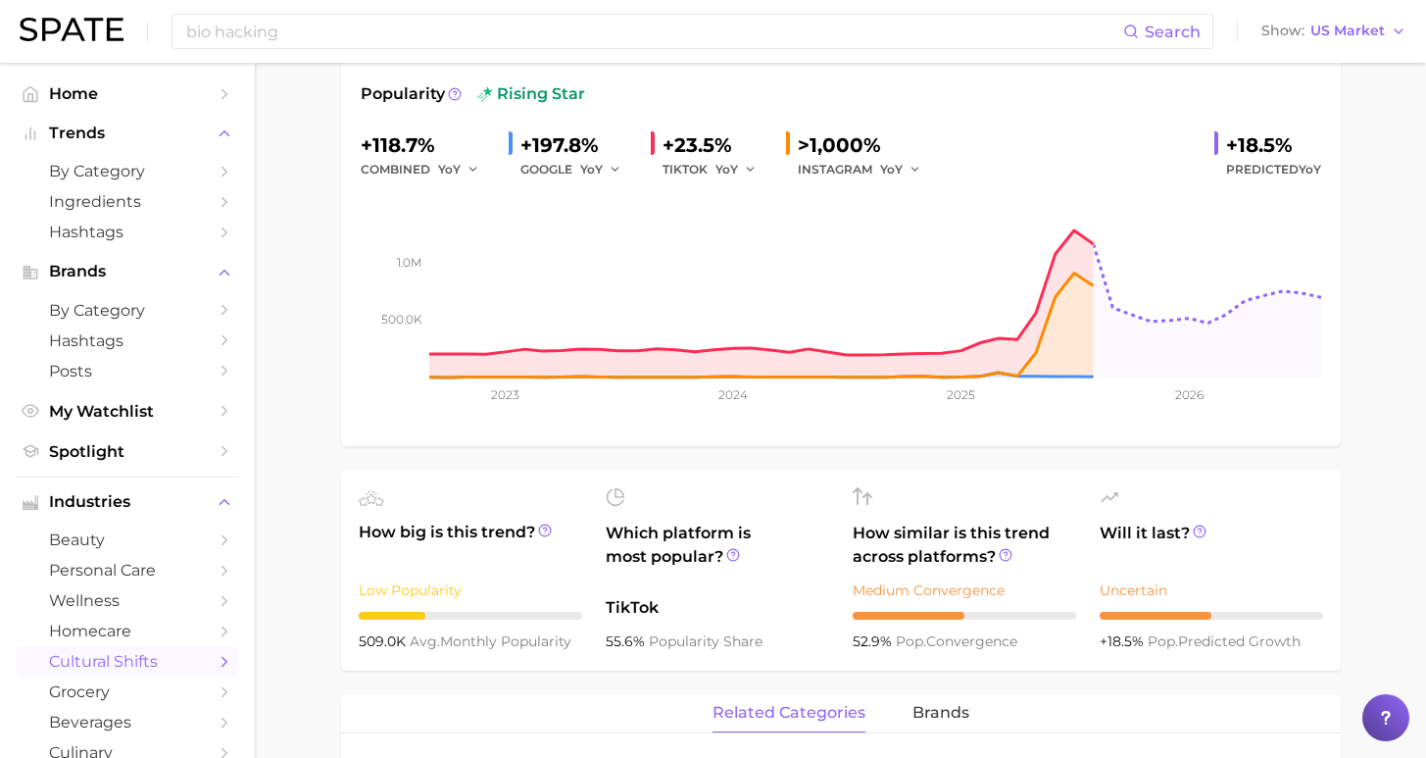
scroll to position [439, 0]
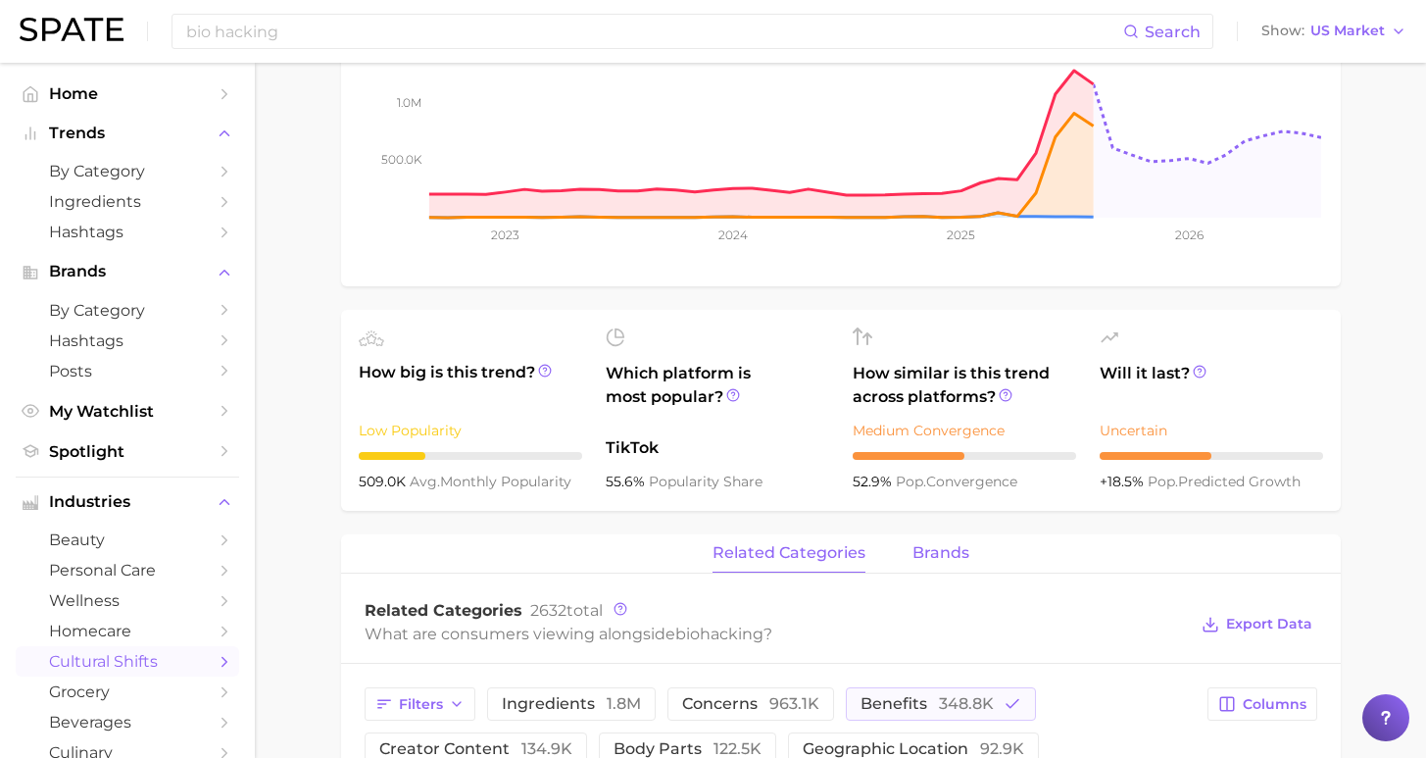
click at [940, 555] on span "brands" at bounding box center [940, 553] width 57 height 18
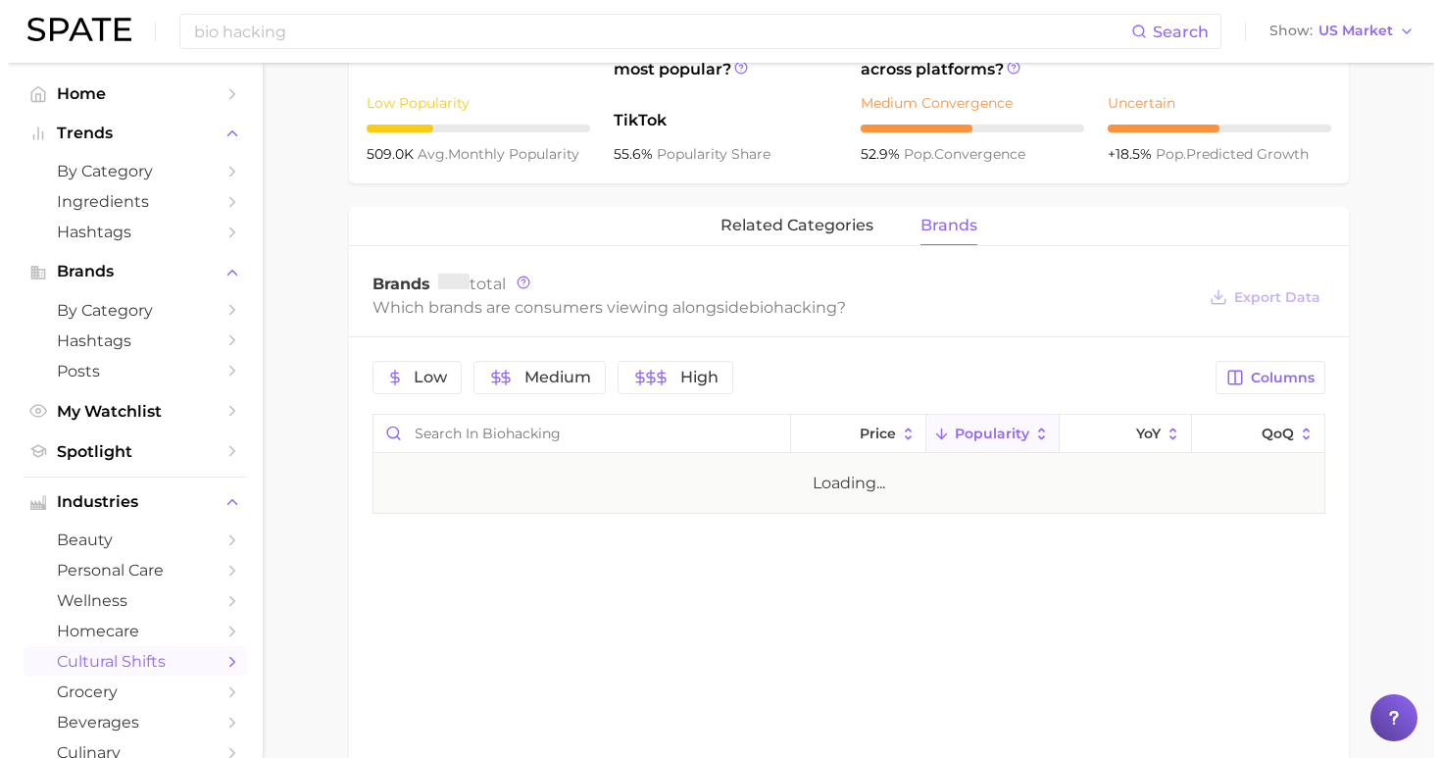
scroll to position [947, 0]
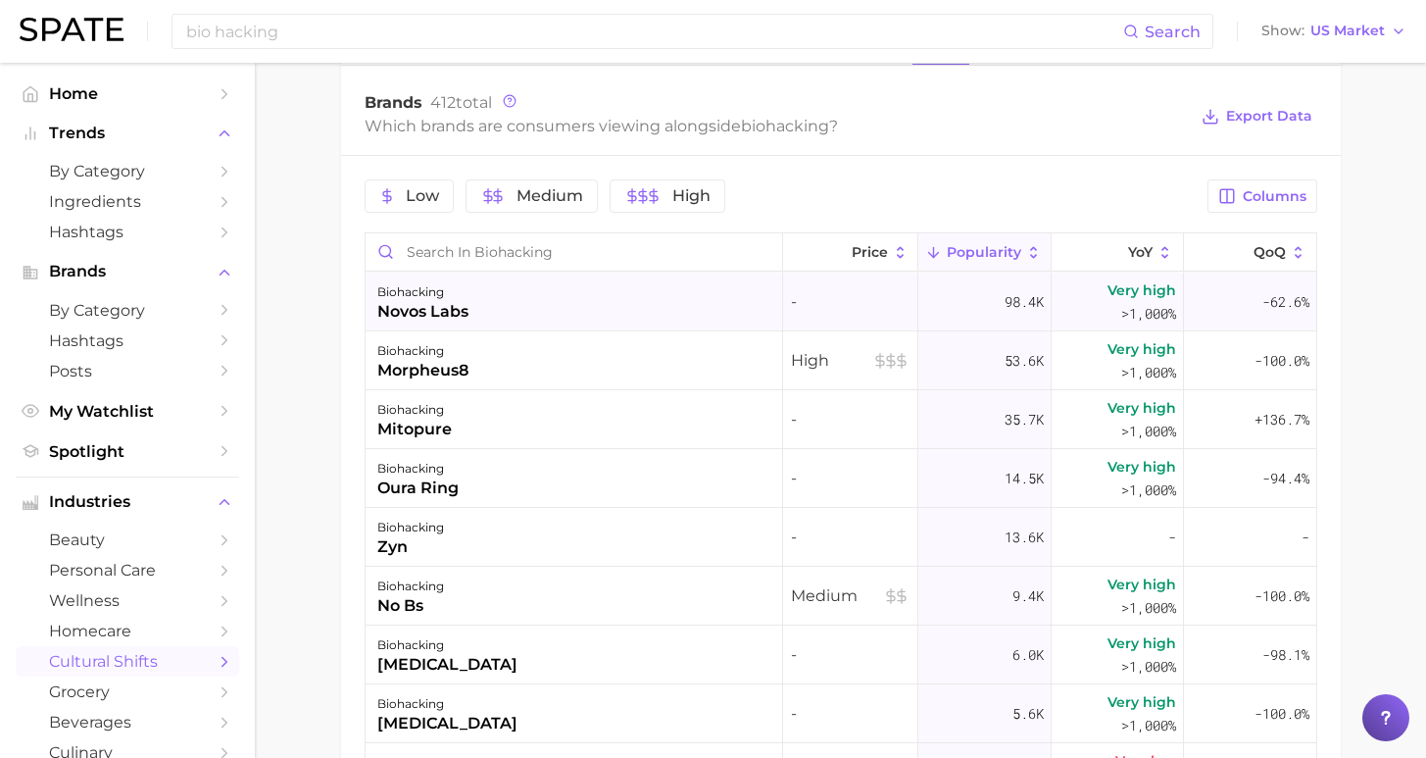
click at [620, 308] on div "biohacking novos labs" at bounding box center [575, 301] width 418 height 59
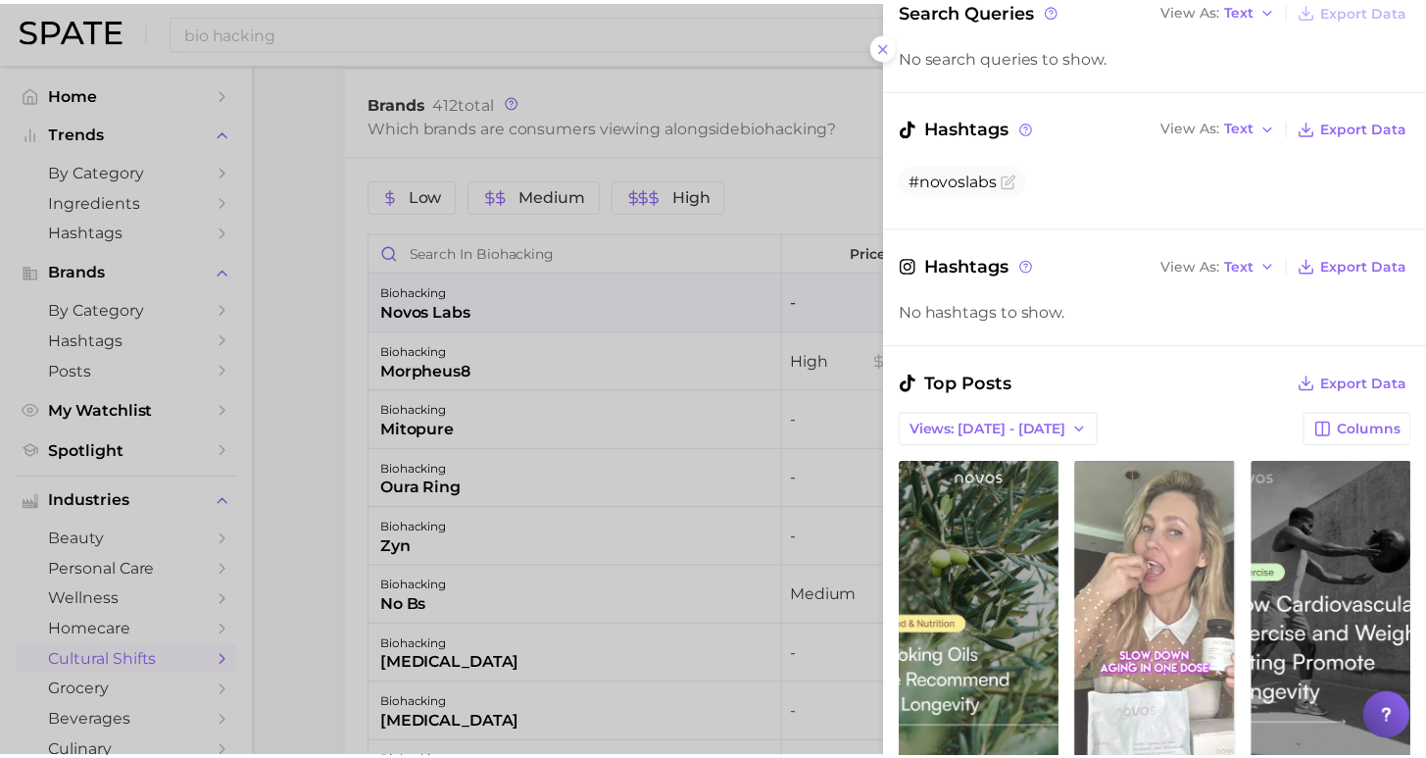
scroll to position [363, 0]
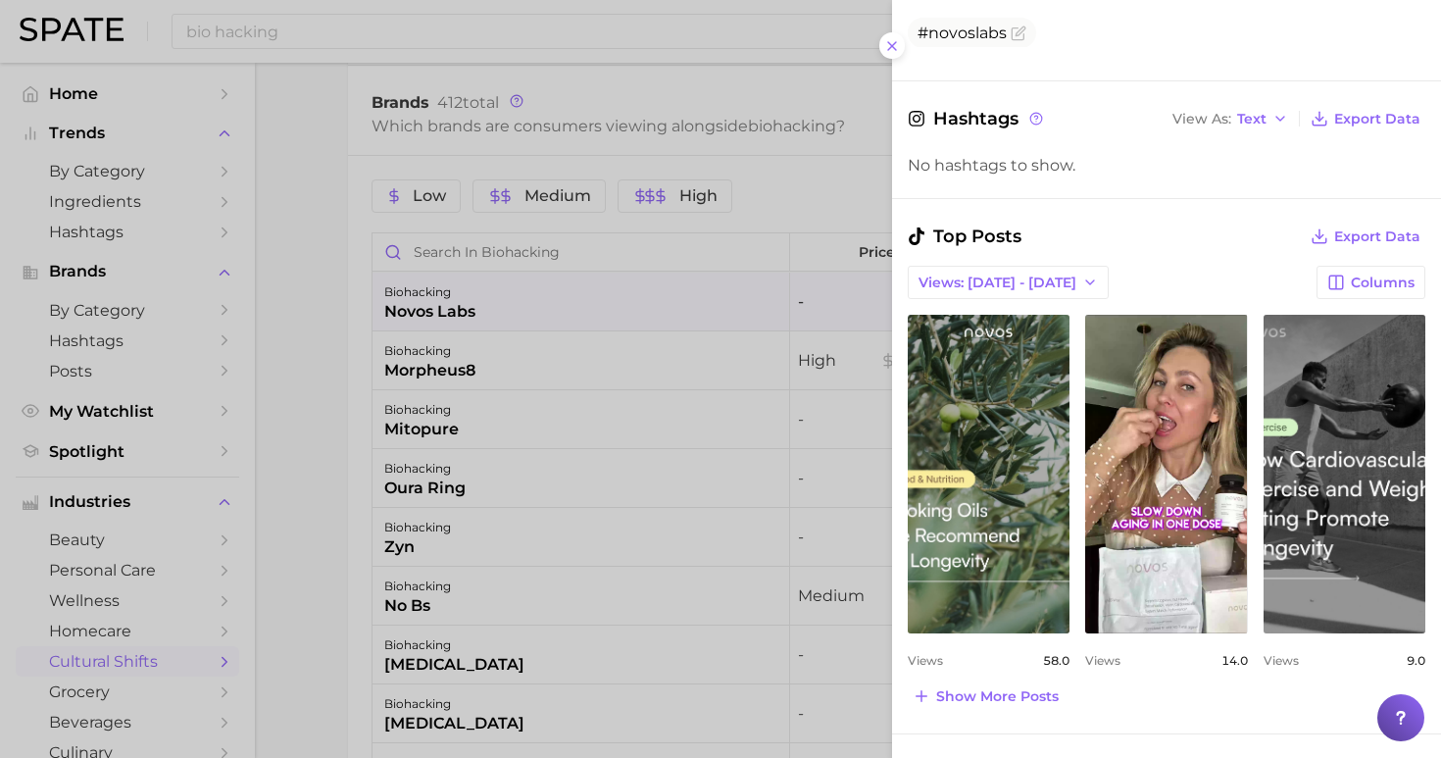
click at [301, 430] on div at bounding box center [720, 379] width 1441 height 758
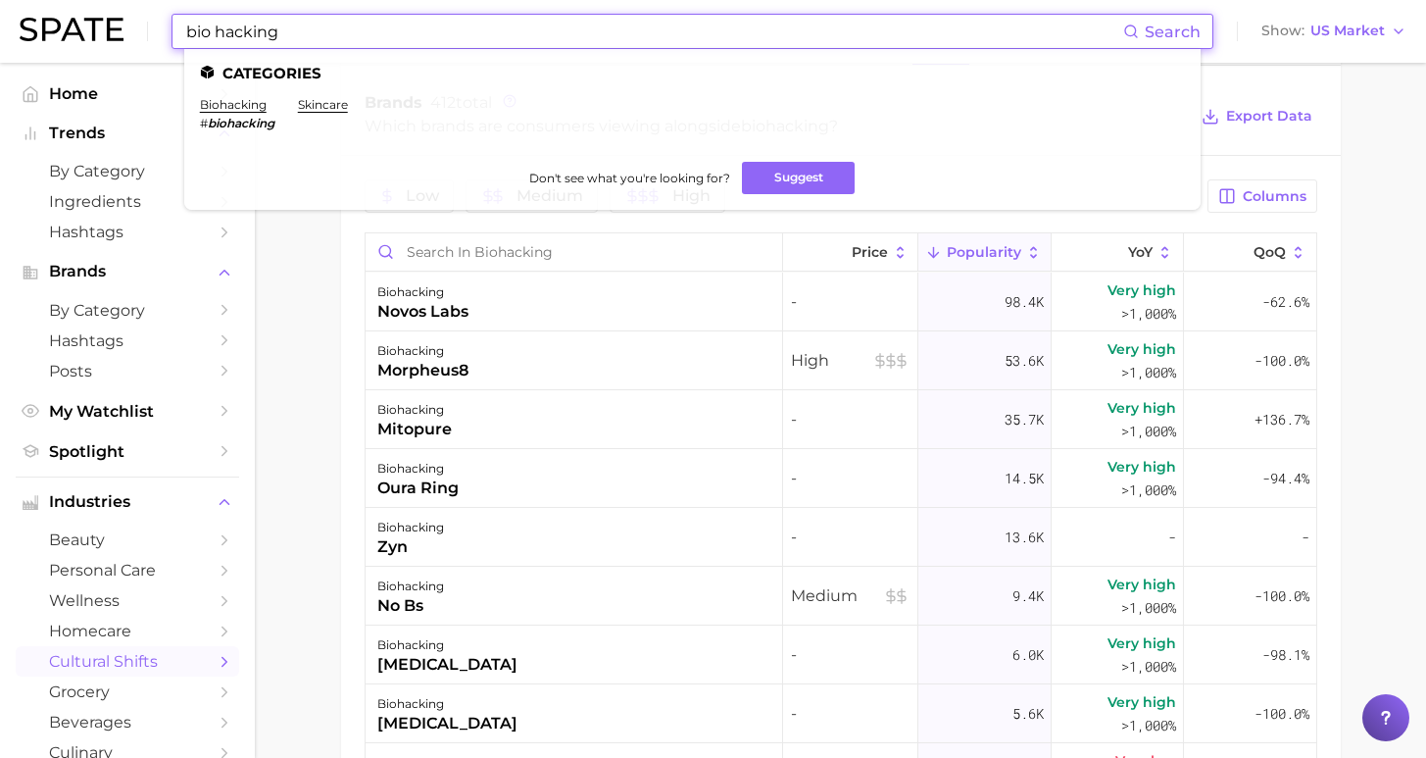
scroll to position [925, 0]
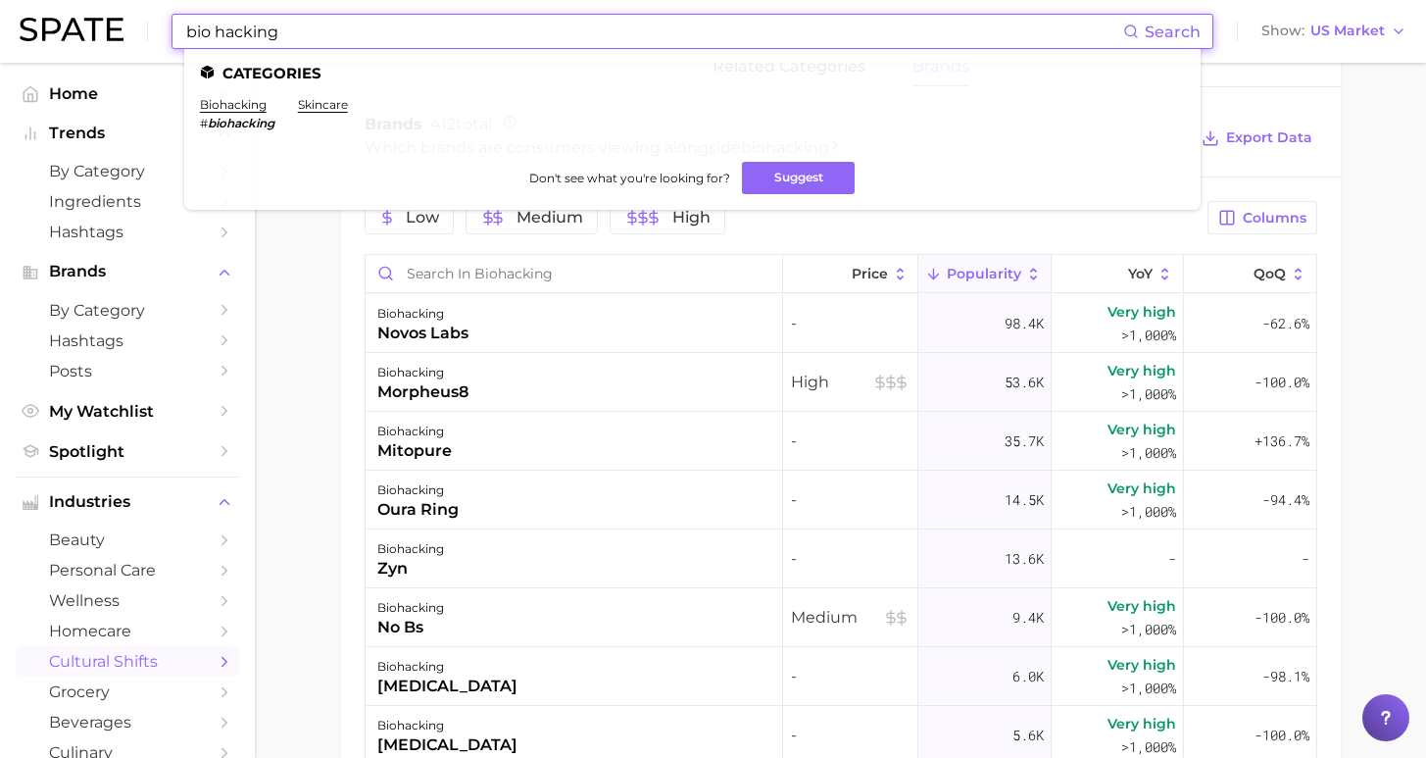
drag, startPoint x: 278, startPoint y: 28, endPoint x: 21, endPoint y: -11, distance: 260.7
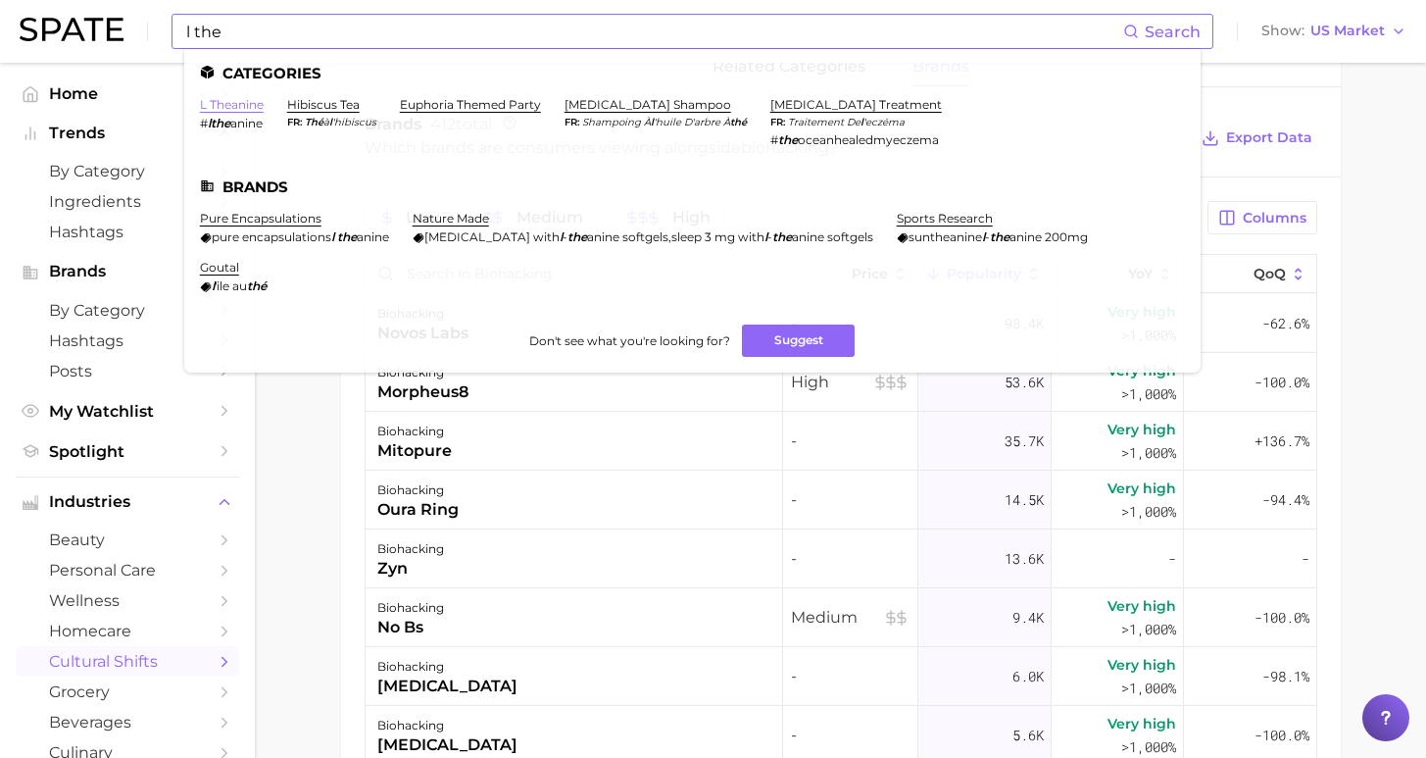
click at [232, 105] on link "l theanine" at bounding box center [232, 104] width 64 height 15
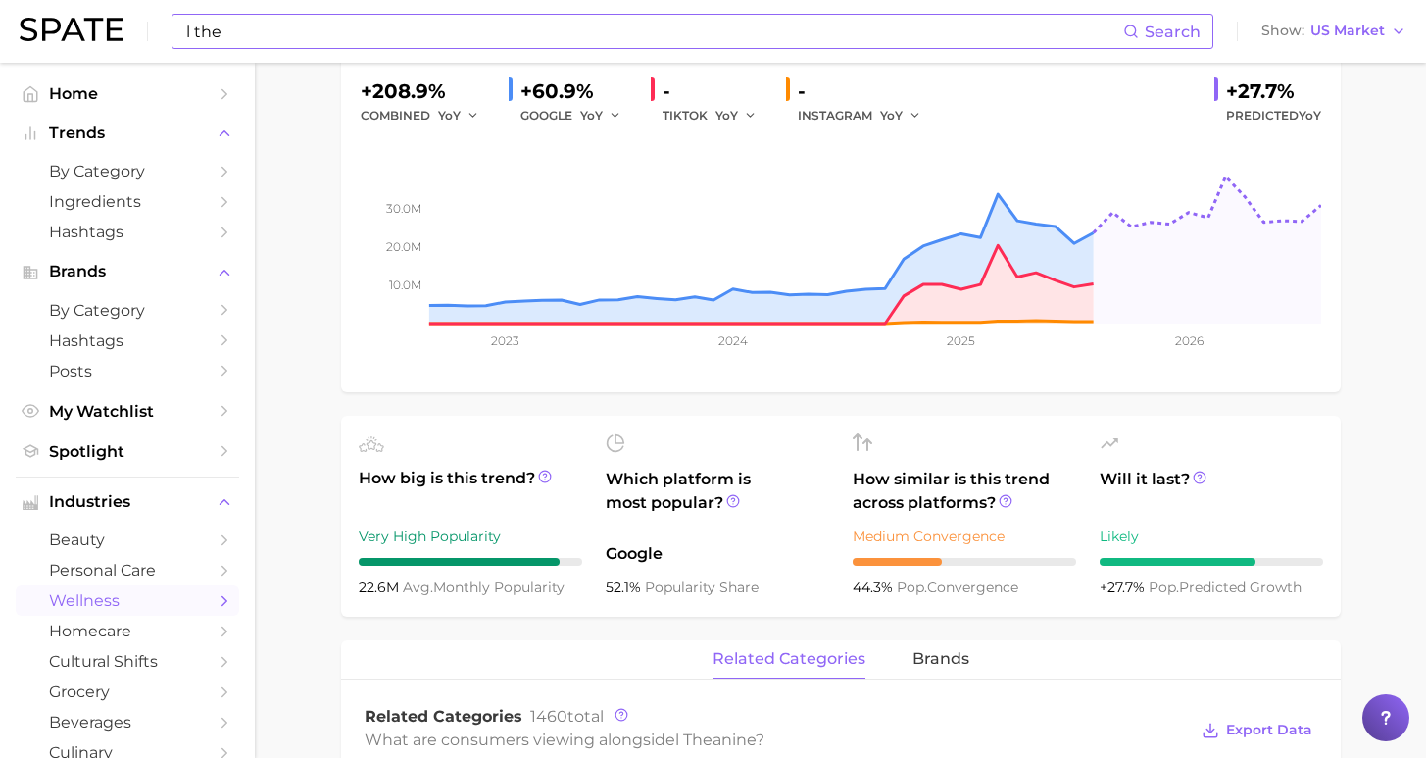
scroll to position [172, 0]
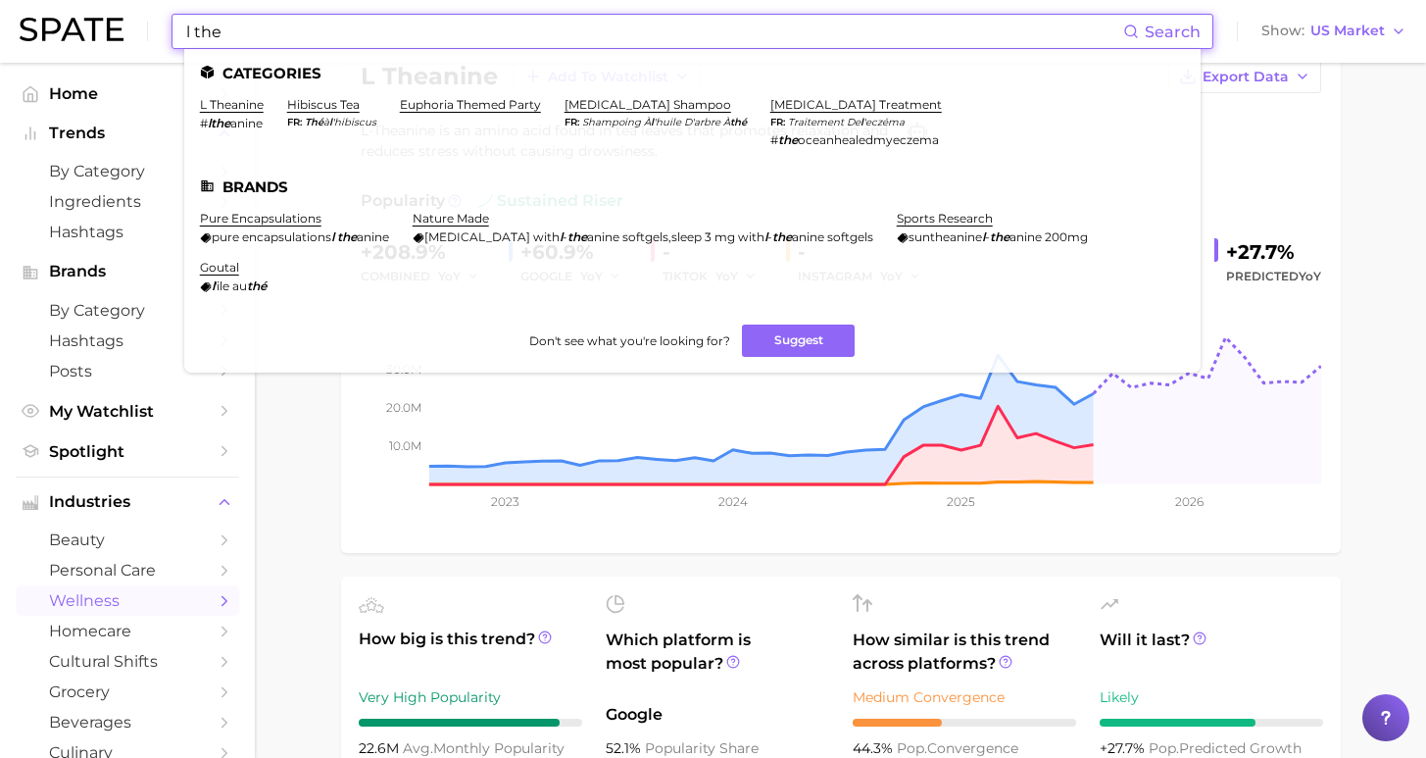
drag, startPoint x: 204, startPoint y: 37, endPoint x: 156, endPoint y: 39, distance: 48.1
click at [156, 39] on div "l the Search Categories l theanine # lthe anine hibiscus tea fr thé à l 'hibisc…" at bounding box center [713, 31] width 1387 height 63
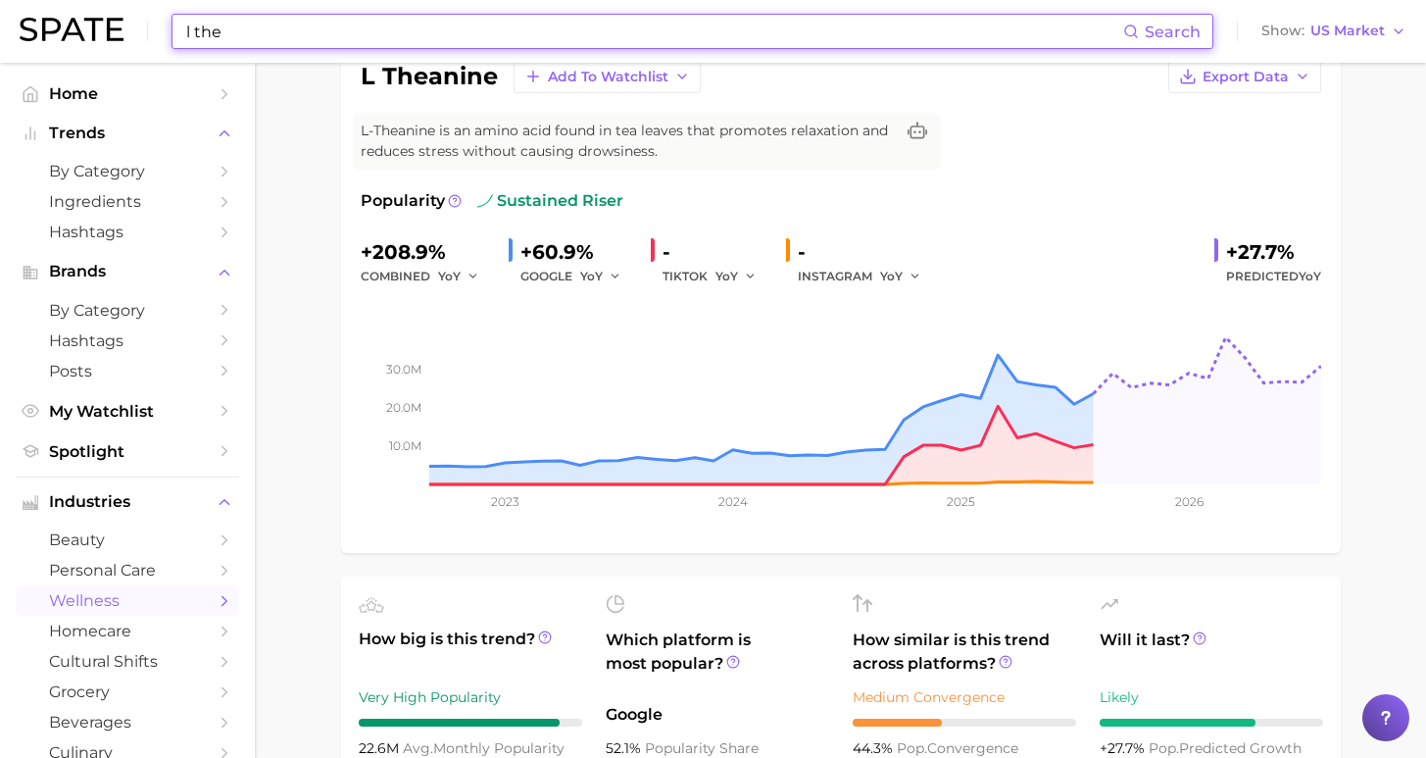
drag, startPoint x: 271, startPoint y: 28, endPoint x: 260, endPoint y: 28, distance: 10.8
click at [270, 29] on input "l the" at bounding box center [653, 31] width 939 height 33
drag, startPoint x: 259, startPoint y: 28, endPoint x: 166, endPoint y: 29, distance: 93.1
click at [168, 29] on div "l the Search Show US Market" at bounding box center [713, 31] width 1387 height 63
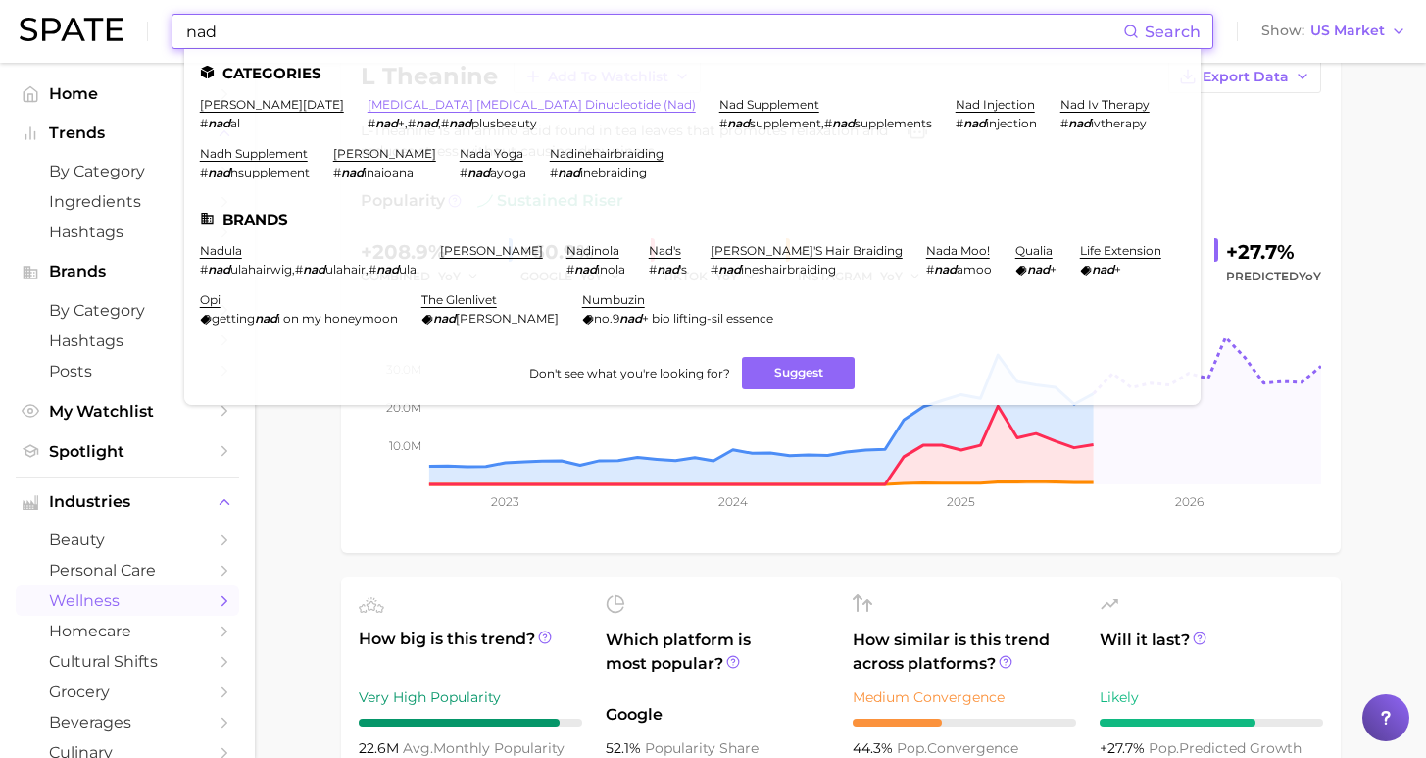
click at [379, 110] on link "[MEDICAL_DATA] [MEDICAL_DATA] dinucleotide (nad)" at bounding box center [532, 104] width 328 height 15
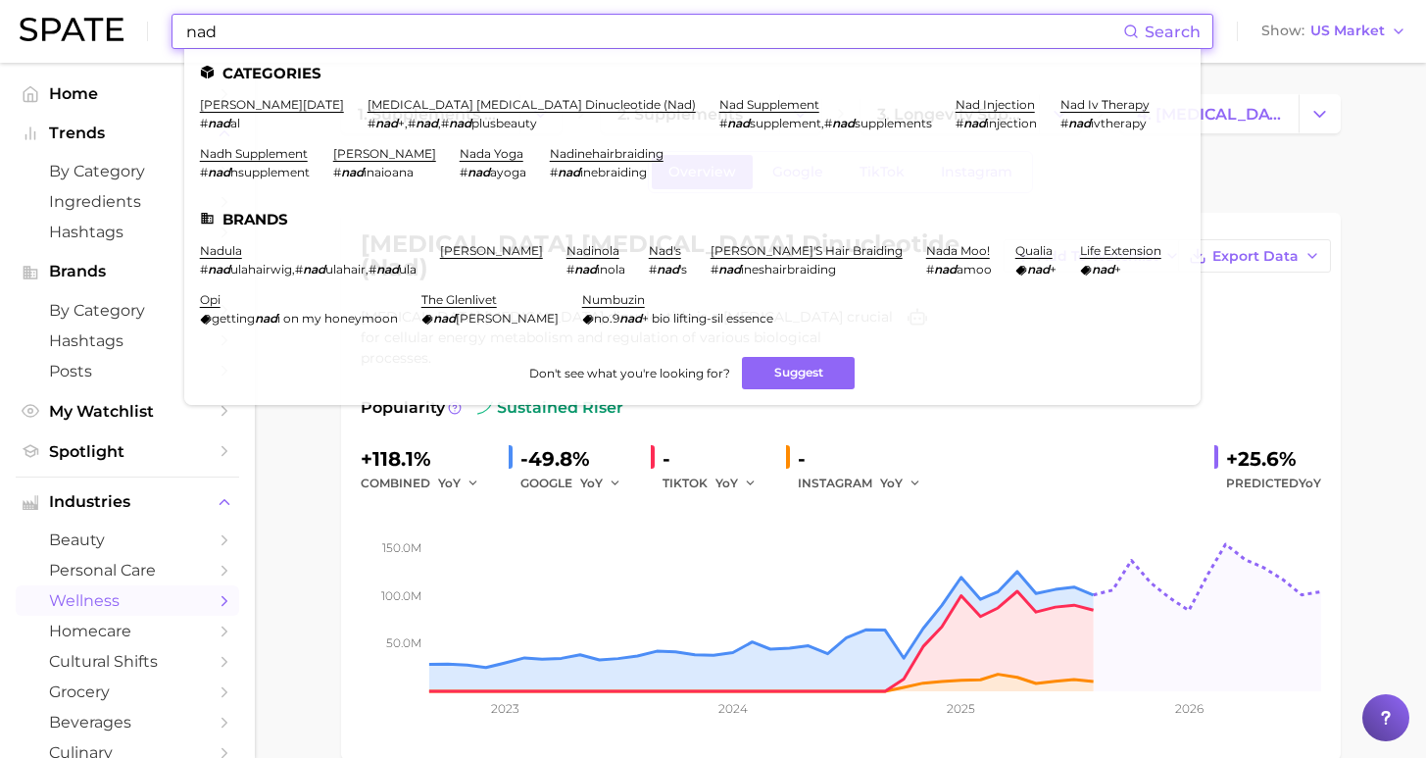
click at [387, 29] on input "nad" at bounding box center [653, 31] width 939 height 33
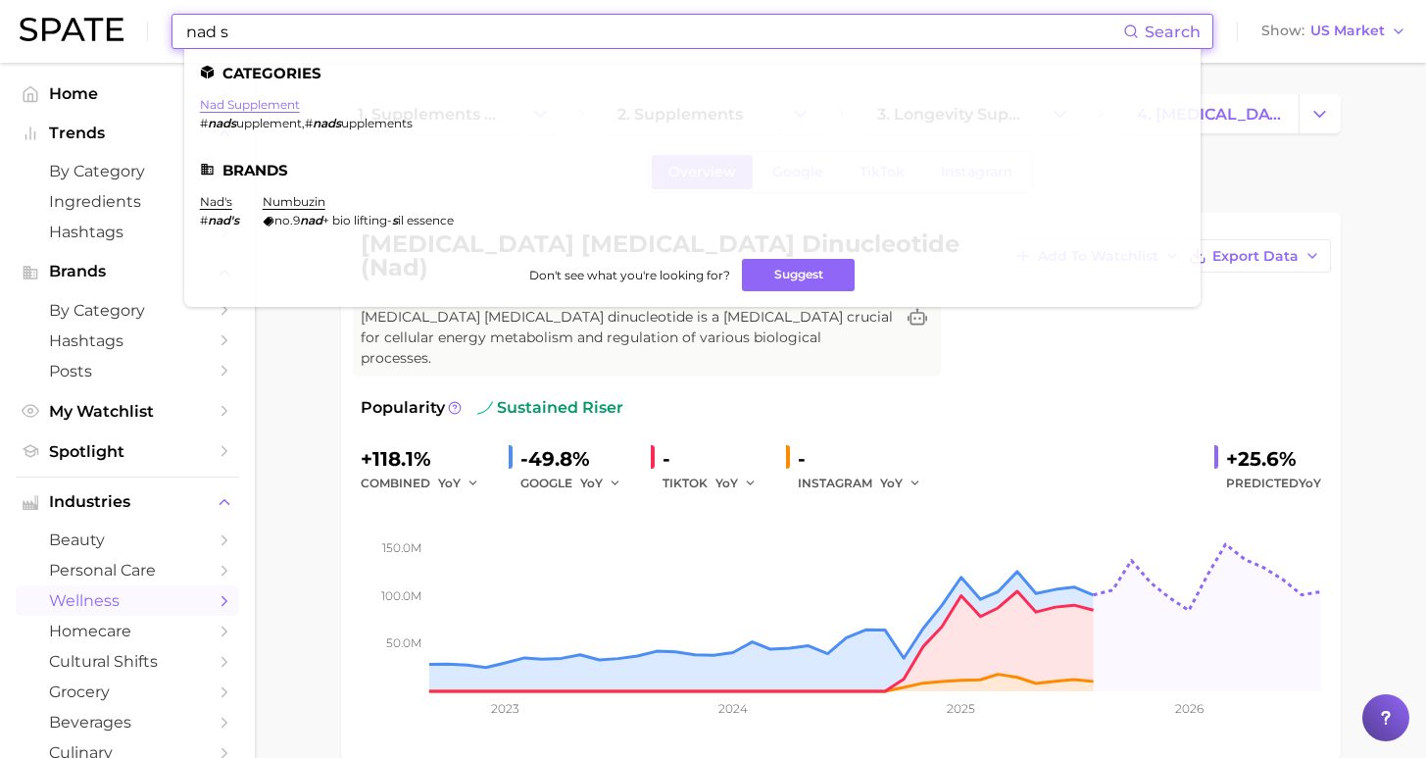
click at [252, 106] on link "nad supplement" at bounding box center [250, 104] width 100 height 15
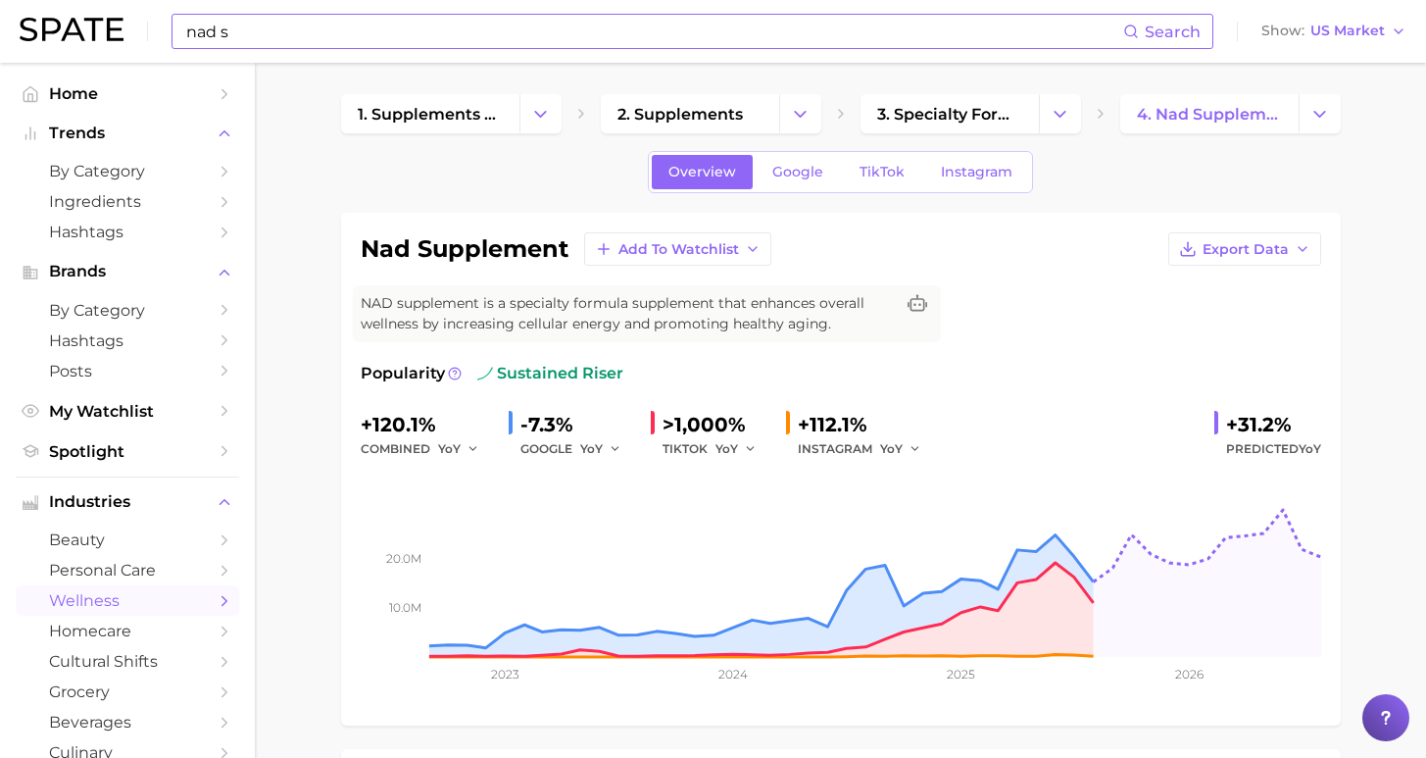
click at [865, 33] on input "nad s" at bounding box center [653, 31] width 939 height 33
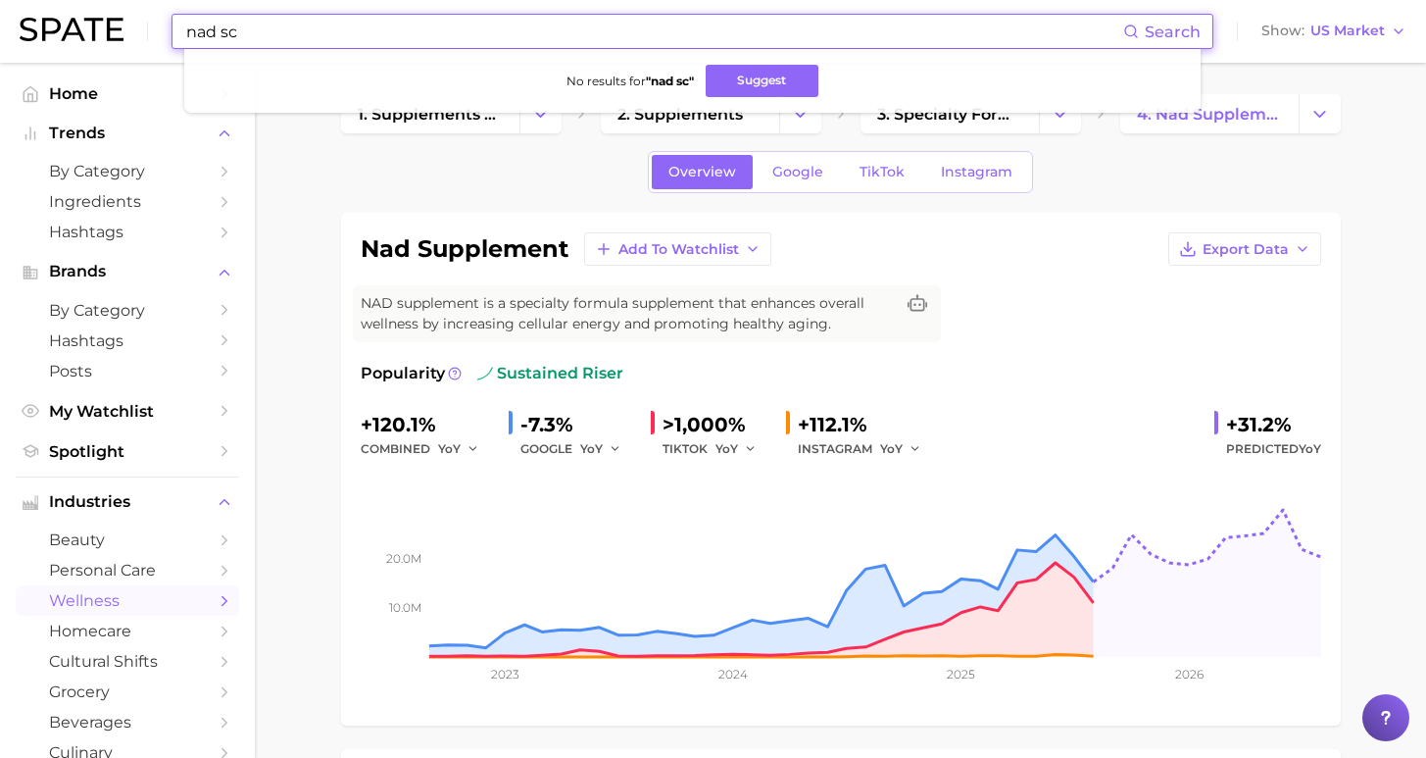
drag, startPoint x: 317, startPoint y: 38, endPoint x: 181, endPoint y: 32, distance: 135.4
click at [181, 33] on div "nad sc Search No results for " nad sc " Suggest" at bounding box center [693, 31] width 1042 height 35
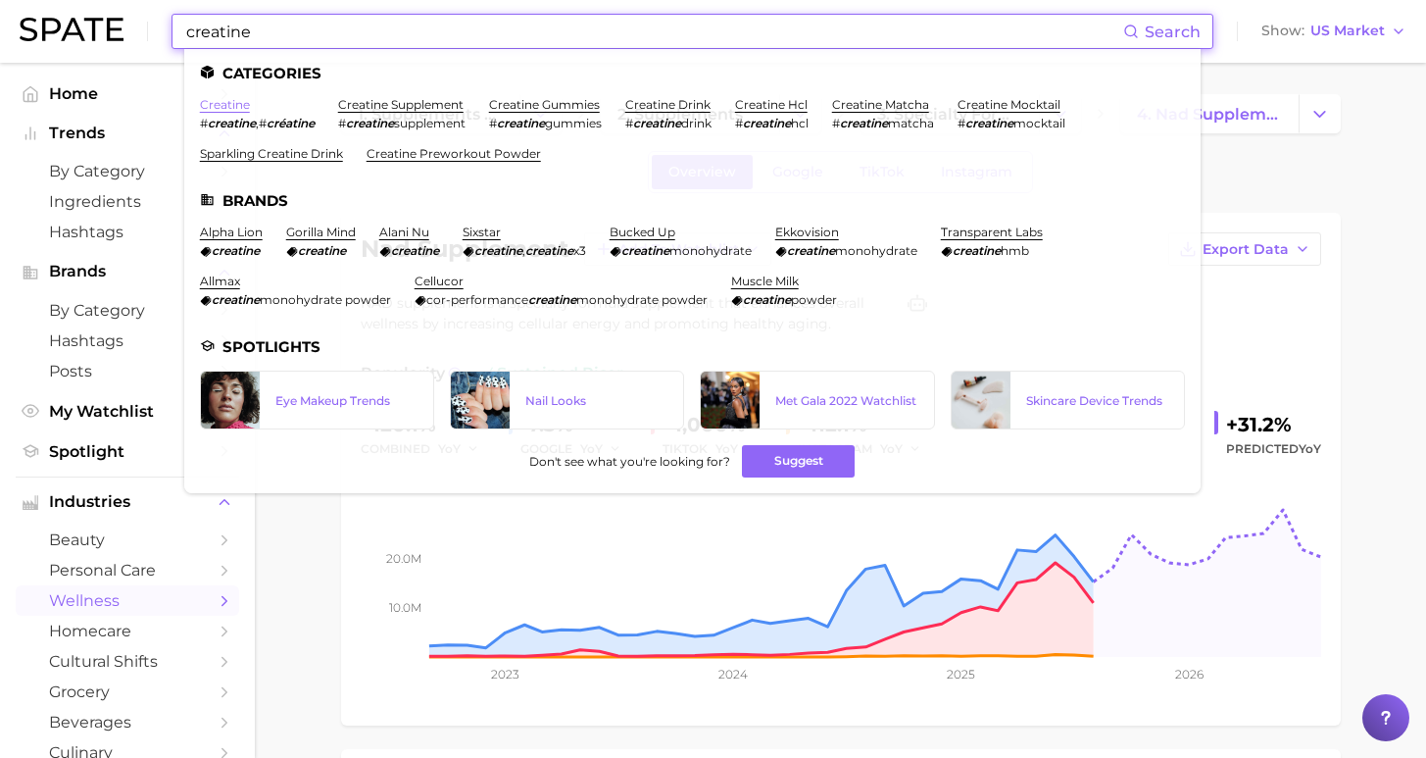
type input "creatine"
click at [222, 101] on link "creatine" at bounding box center [225, 104] width 50 height 15
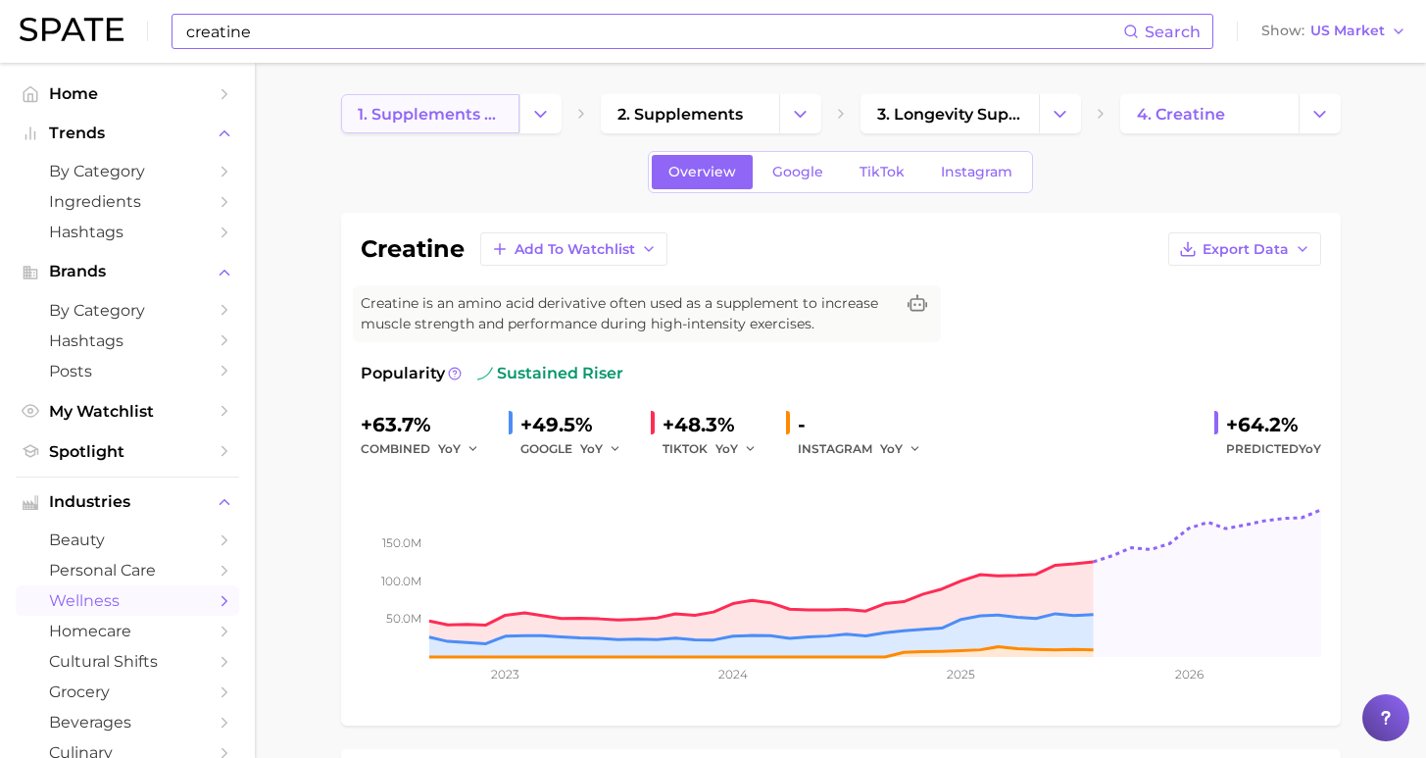
click at [431, 120] on span "1. supplements & ingestibles" at bounding box center [430, 114] width 145 height 19
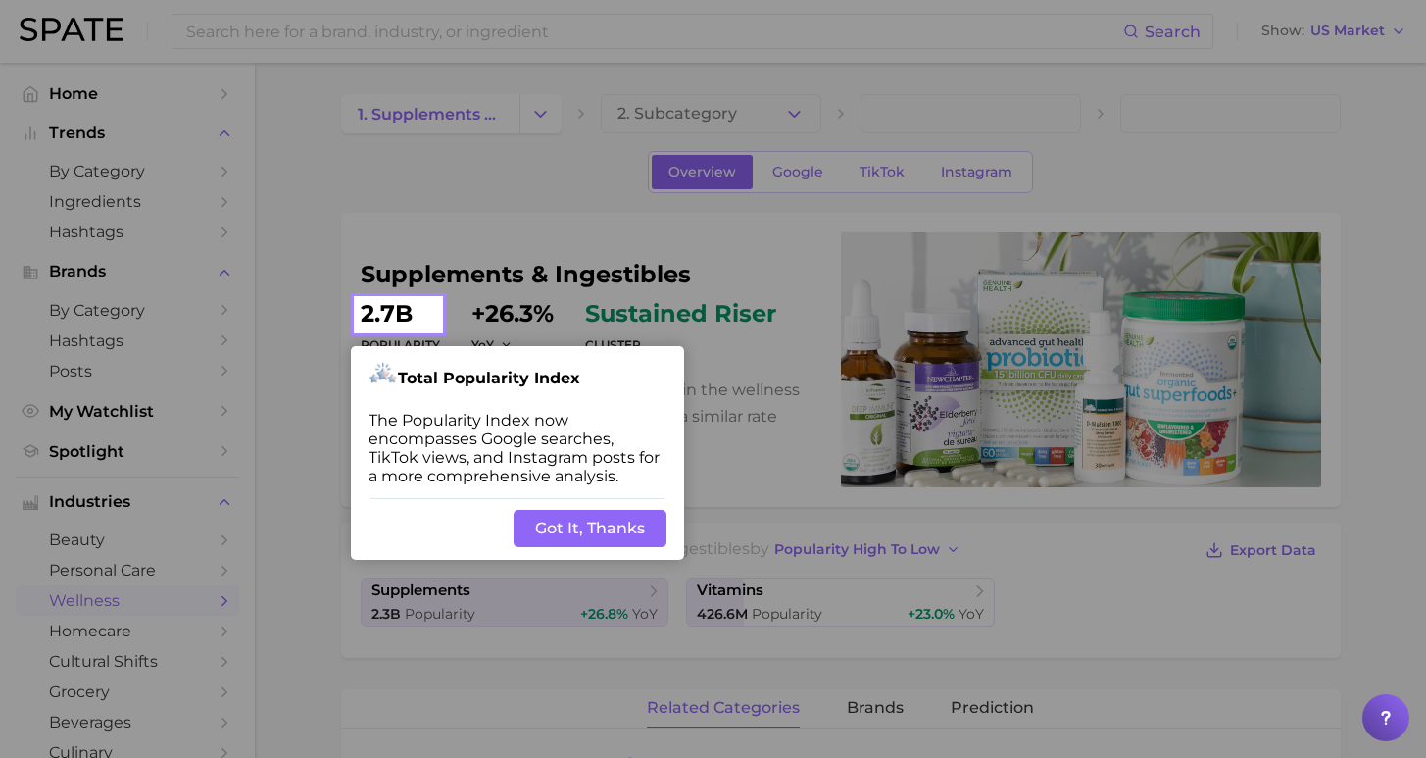
click at [608, 510] on button "Got It, Thanks" at bounding box center [590, 528] width 153 height 37
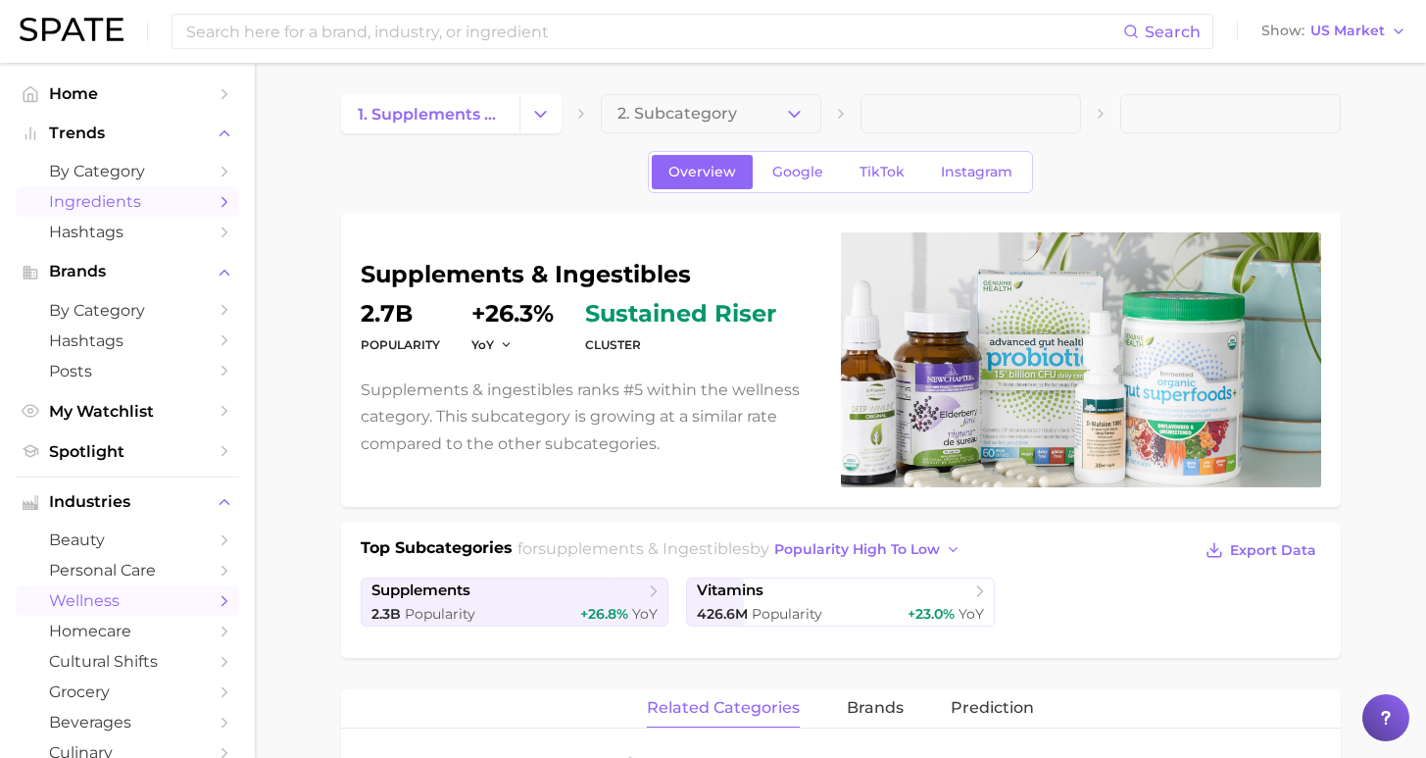
click at [117, 203] on span "Ingredients" at bounding box center [127, 201] width 157 height 19
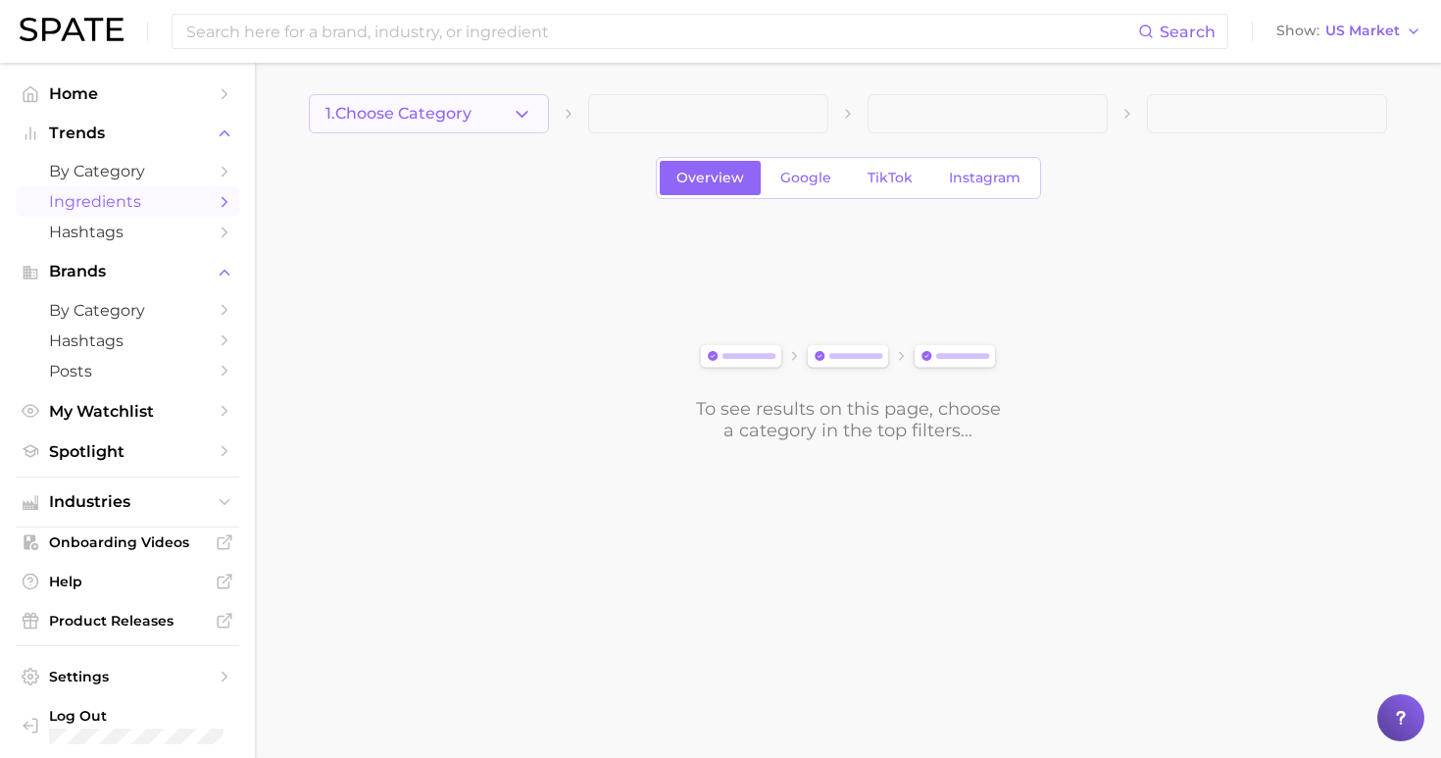
click at [413, 100] on button "1. Choose Category" at bounding box center [429, 113] width 240 height 39
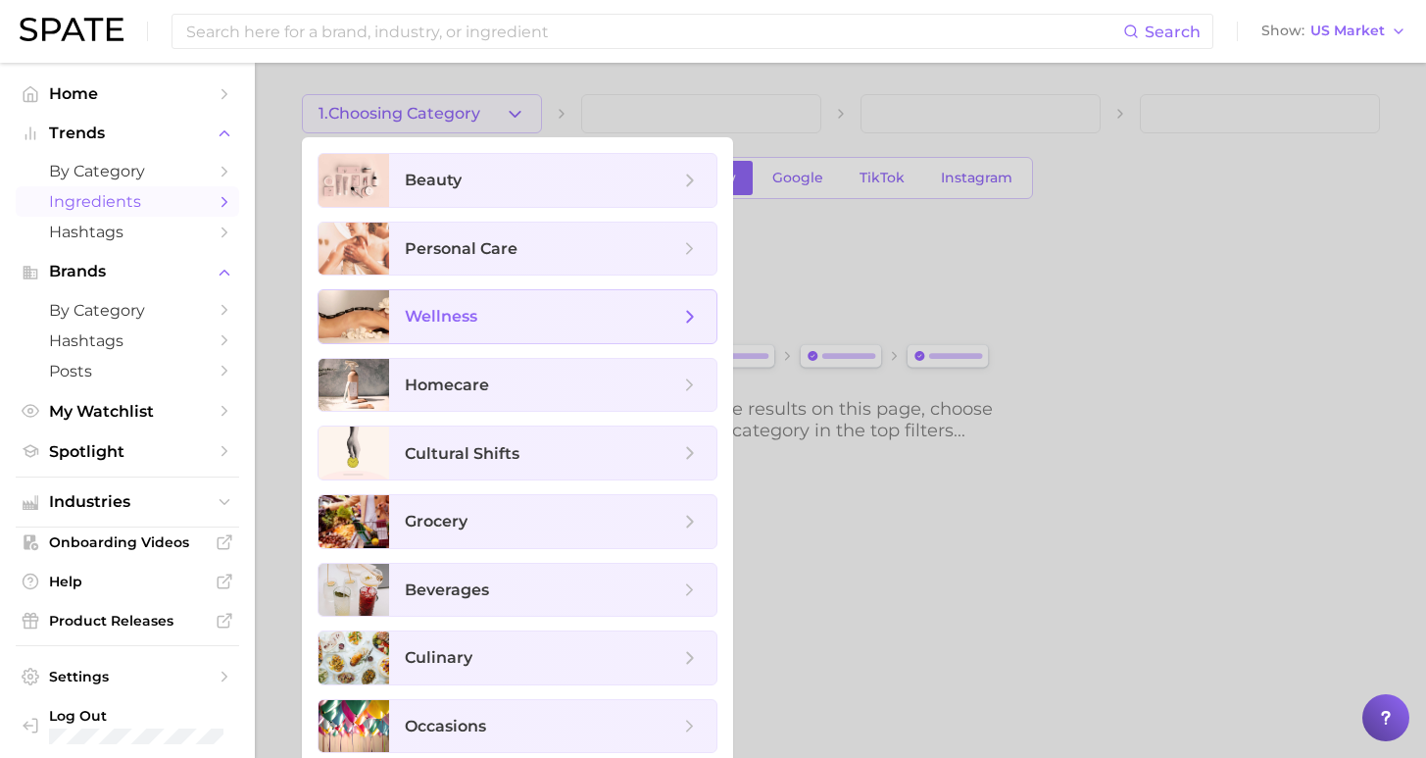
click at [536, 313] on span "wellness" at bounding box center [542, 317] width 274 height 22
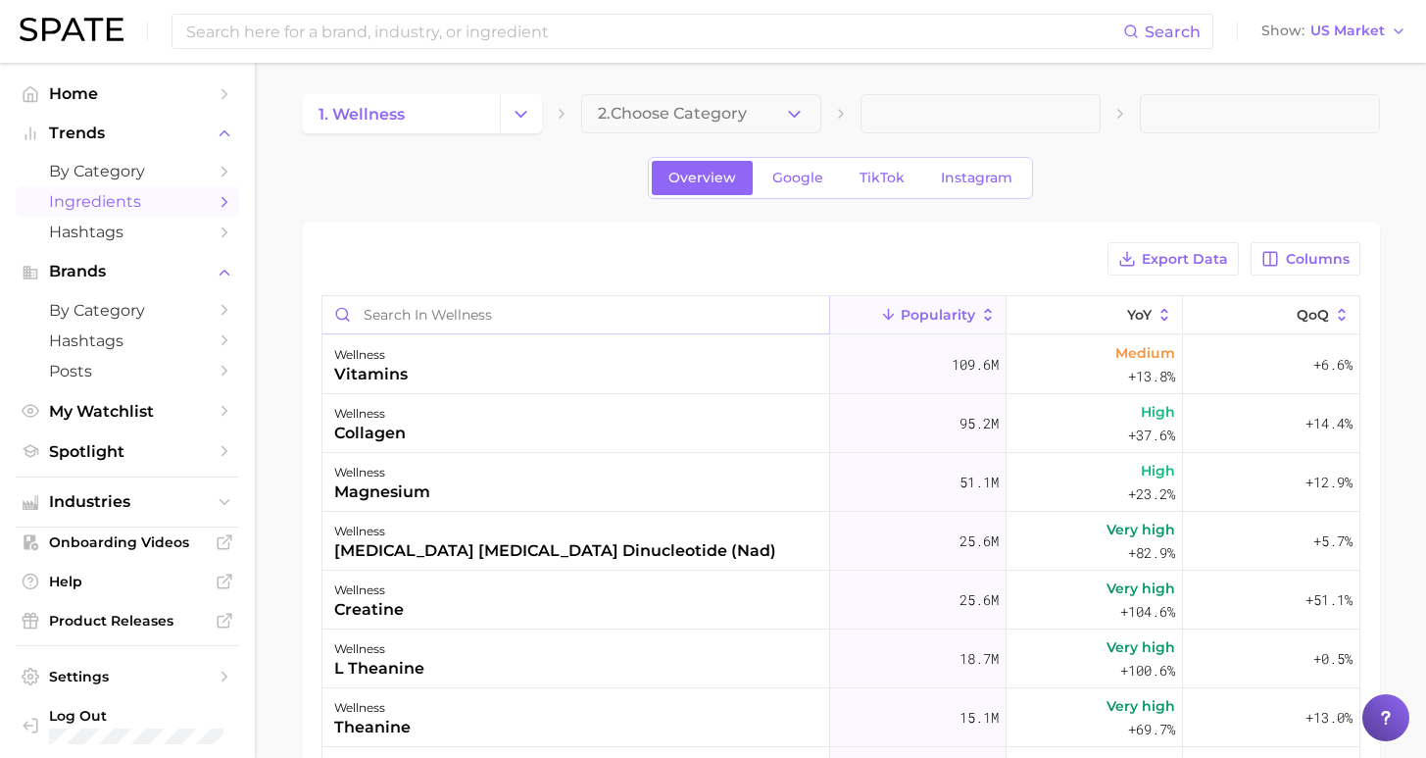
click at [583, 298] on input "Search in wellness" at bounding box center [575, 314] width 507 height 37
click at [683, 117] on span "2. Choose Category" at bounding box center [672, 114] width 149 height 18
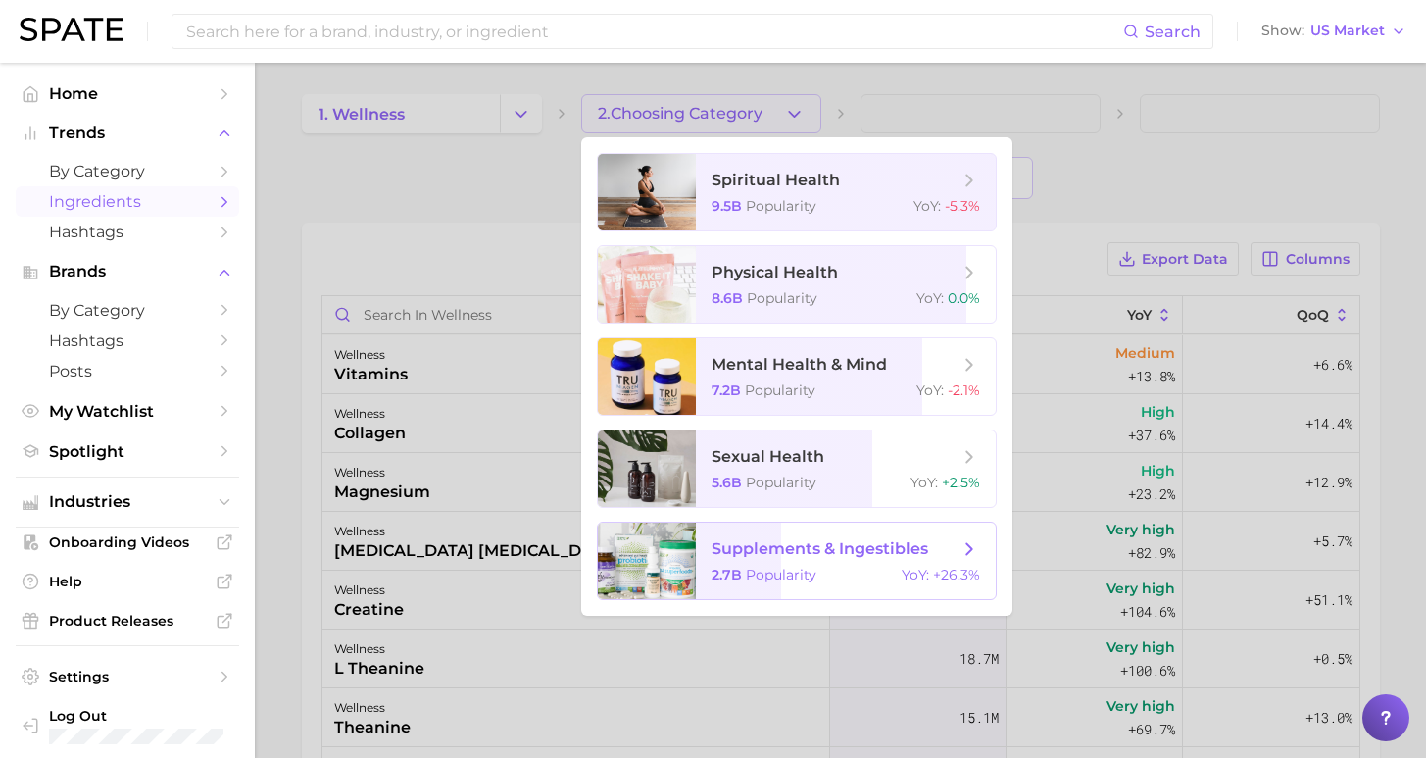
click at [745, 555] on span "supplements & ingestibles" at bounding box center [820, 548] width 217 height 19
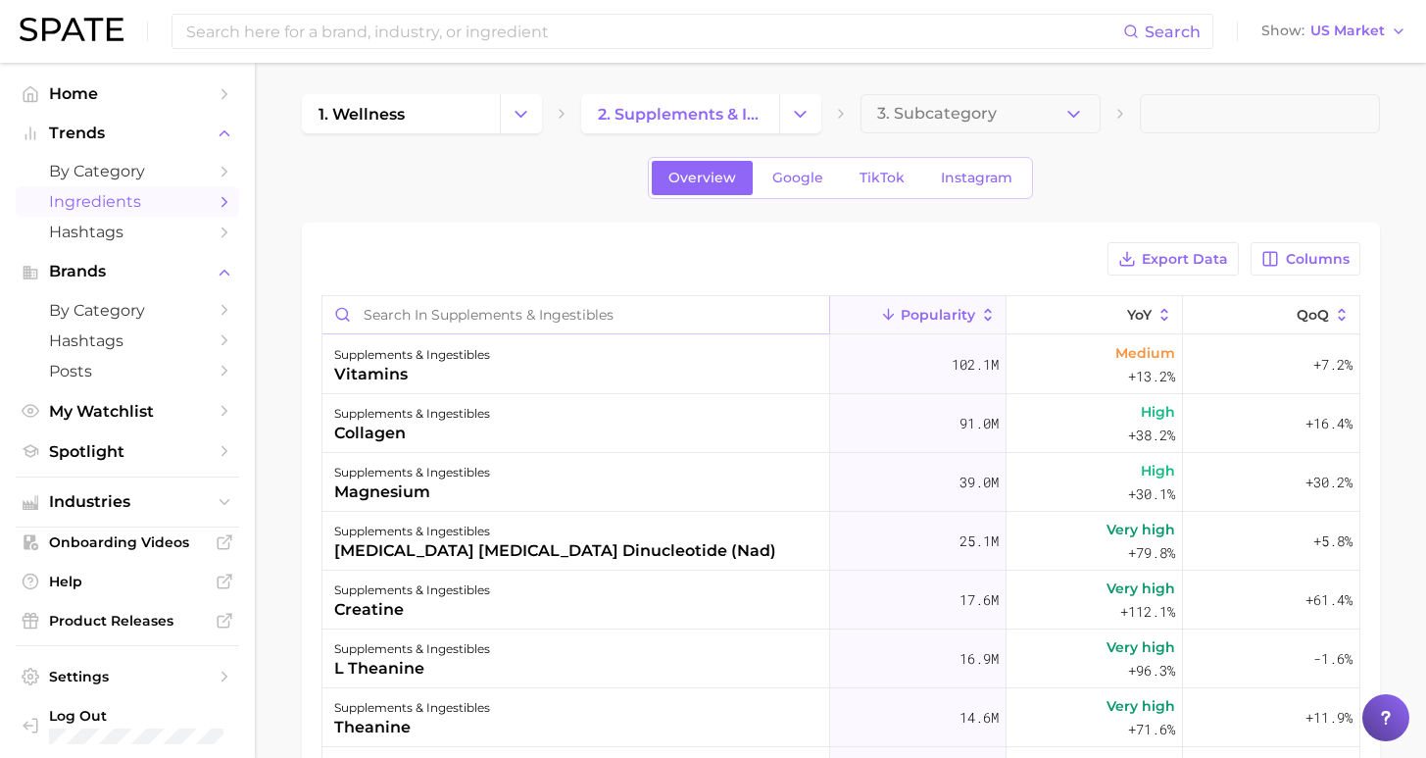
click at [558, 315] on input "Search in supplements & ingestibles" at bounding box center [575, 314] width 507 height 37
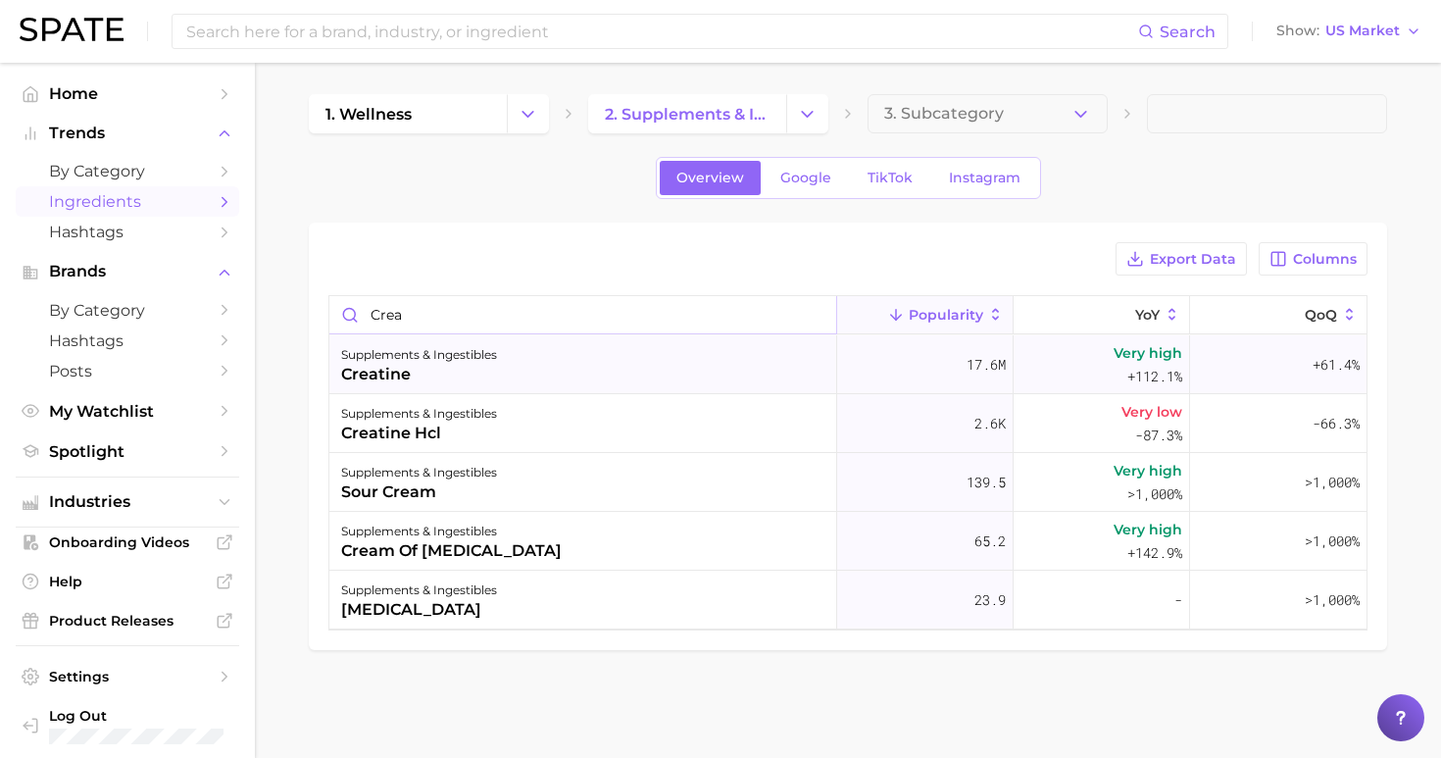
type input "crea"
click at [503, 361] on div "supplements & ingestibles creatine" at bounding box center [583, 364] width 508 height 59
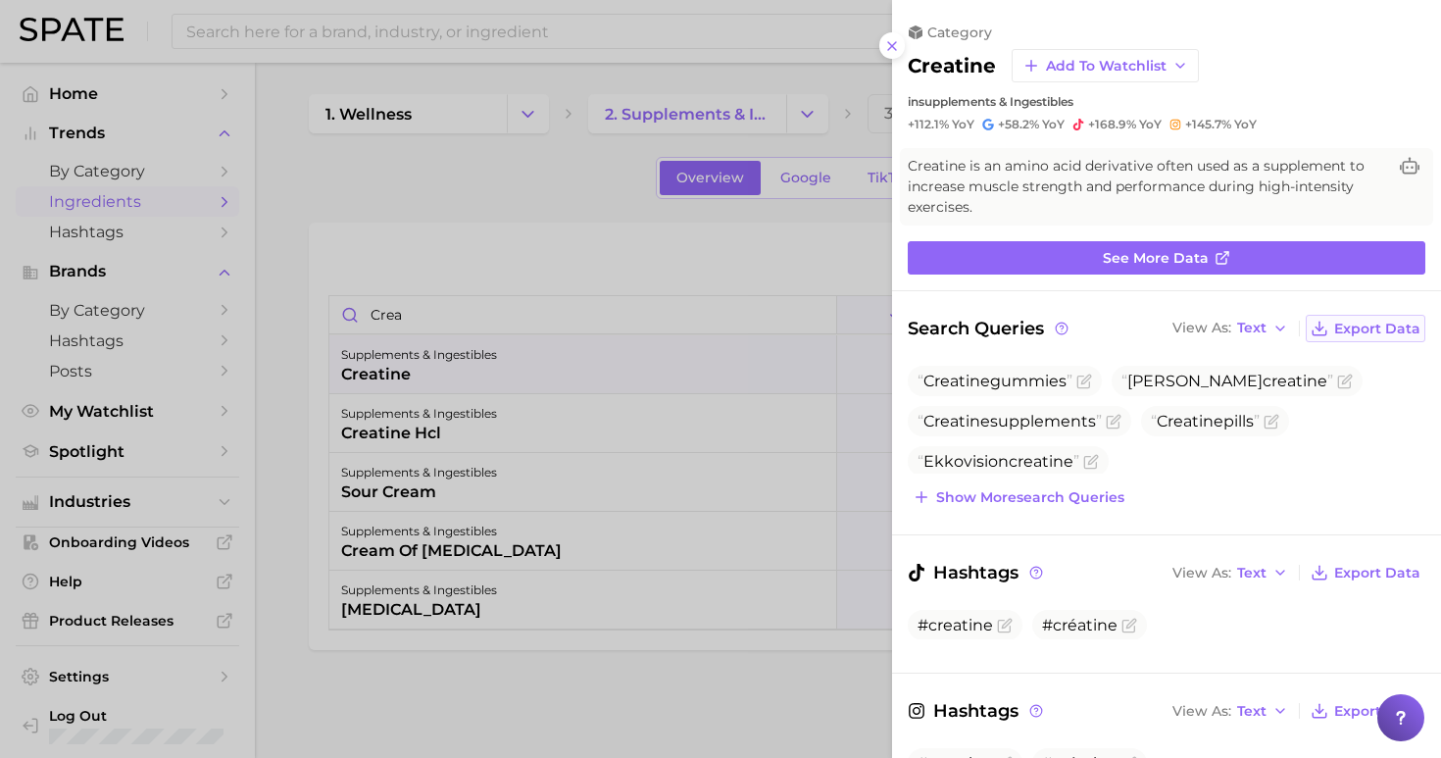
click at [1368, 320] on span "Export Data" at bounding box center [1377, 328] width 86 height 17
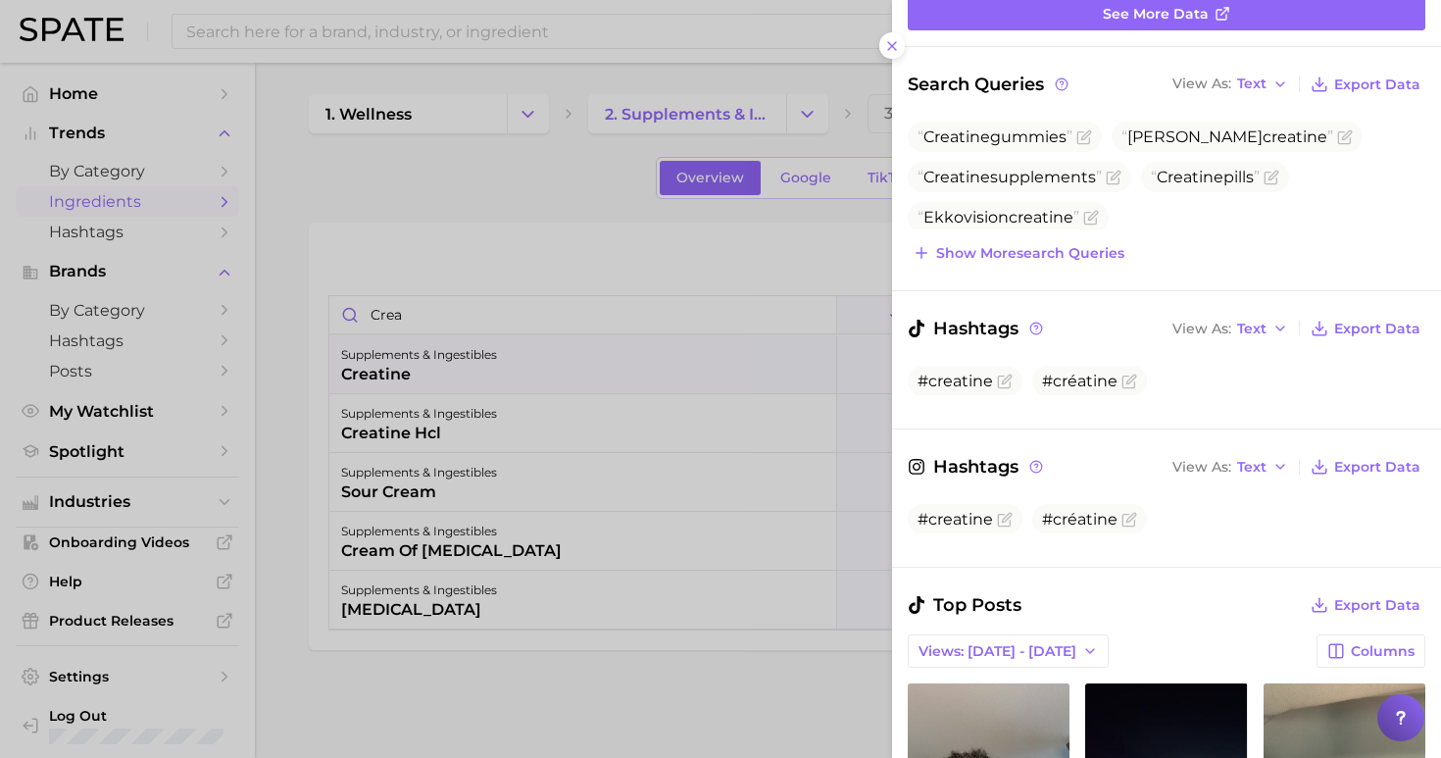
scroll to position [402, 0]
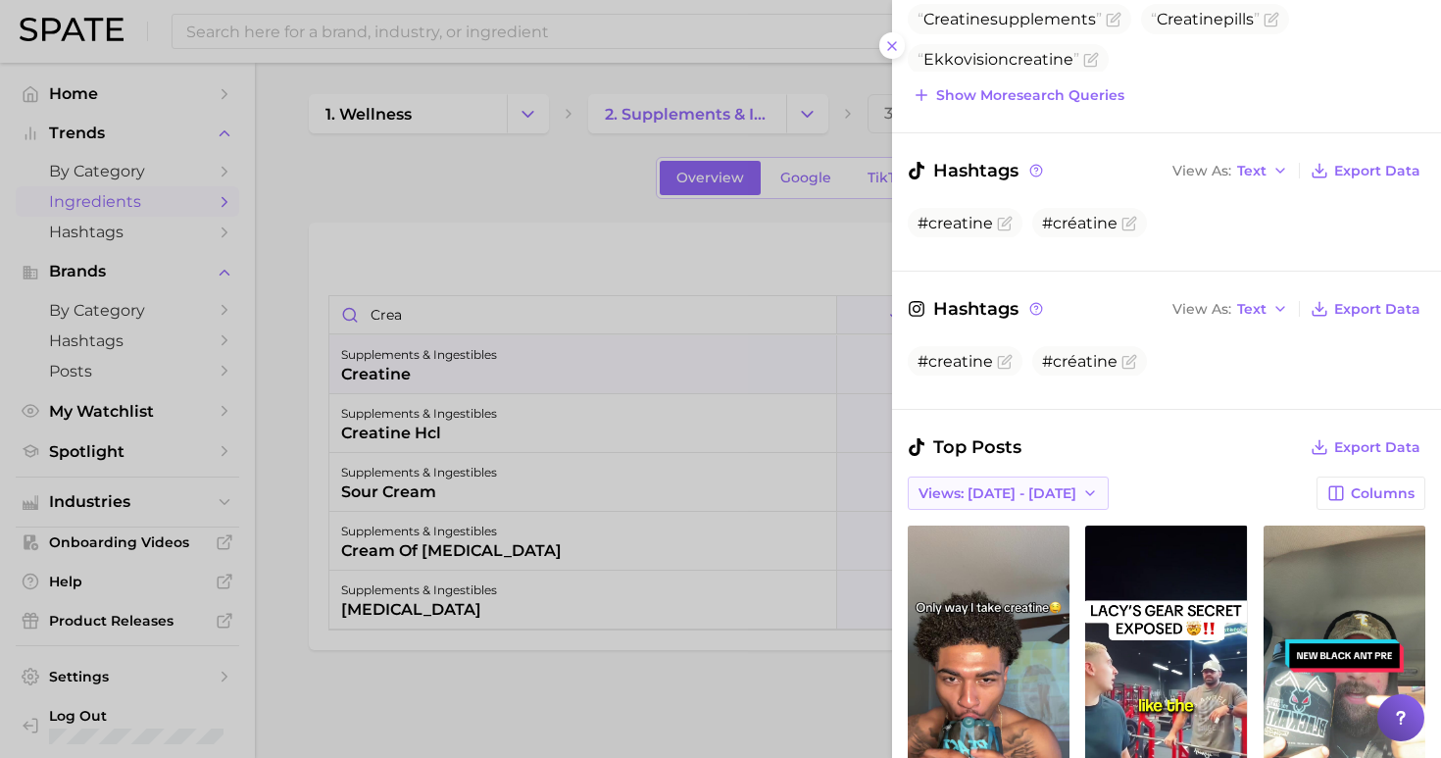
click at [1030, 485] on span "Views: [DATE] - [DATE]" at bounding box center [997, 493] width 158 height 17
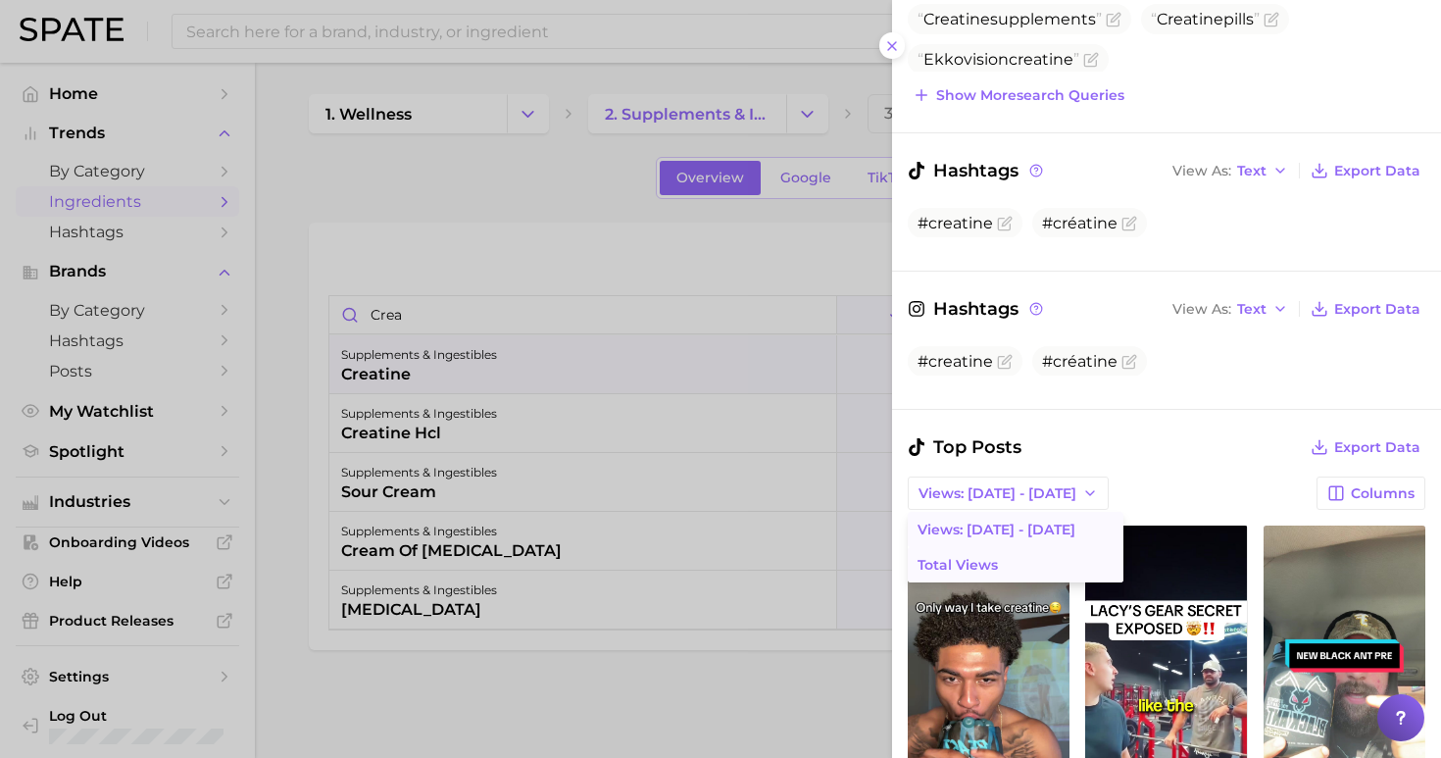
click at [1018, 547] on button "Total Views" at bounding box center [1016, 564] width 216 height 35
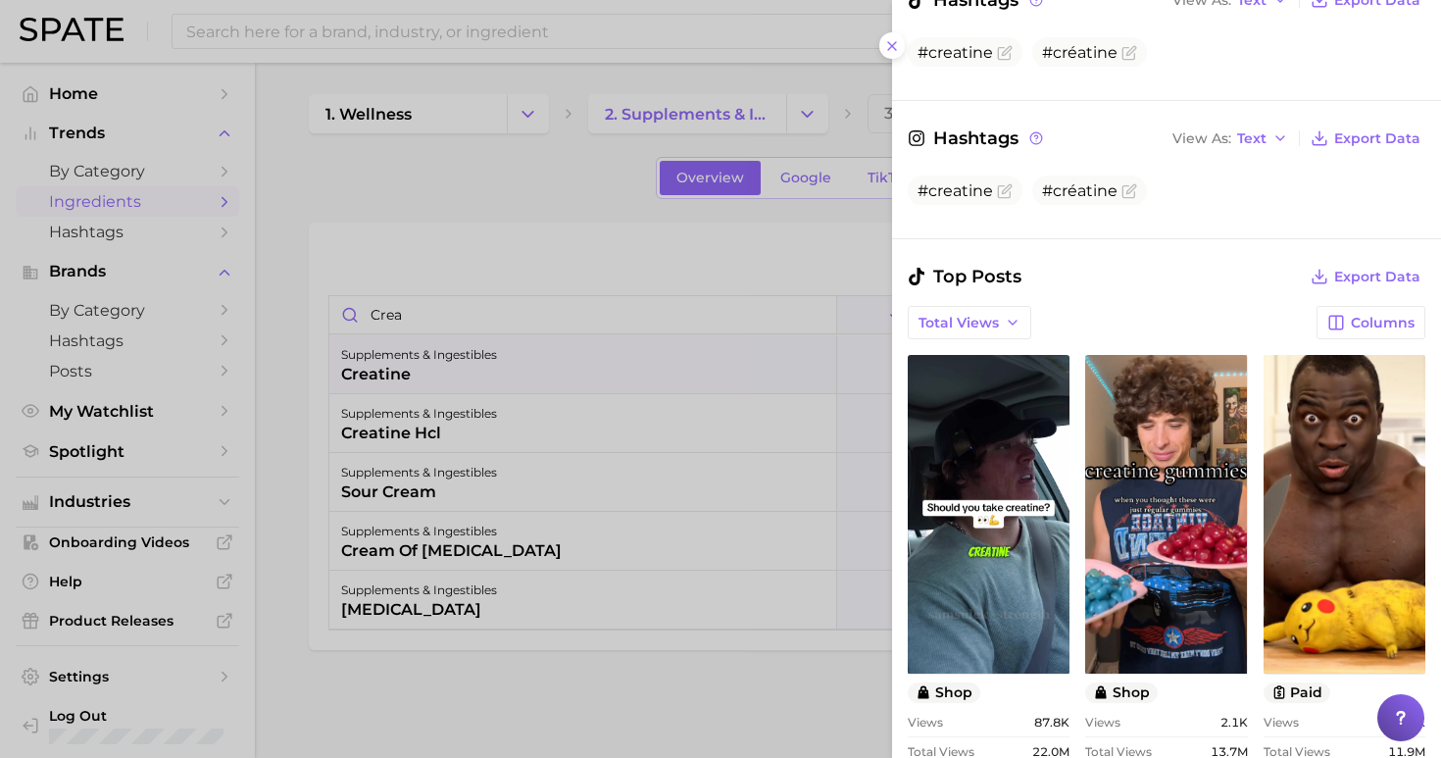
scroll to position [656, 0]
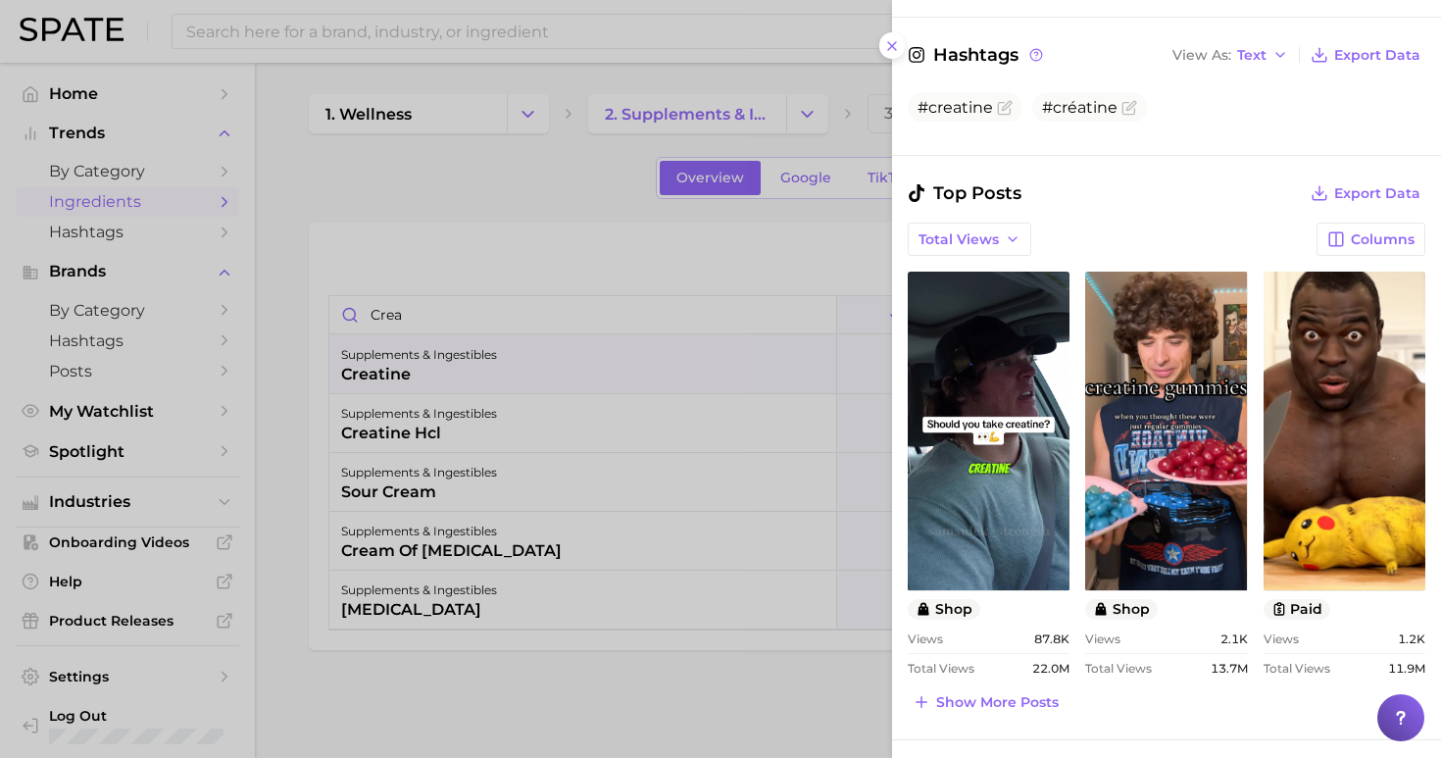
click at [440, 140] on div at bounding box center [720, 379] width 1441 height 758
